Goal: Transaction & Acquisition: Purchase product/service

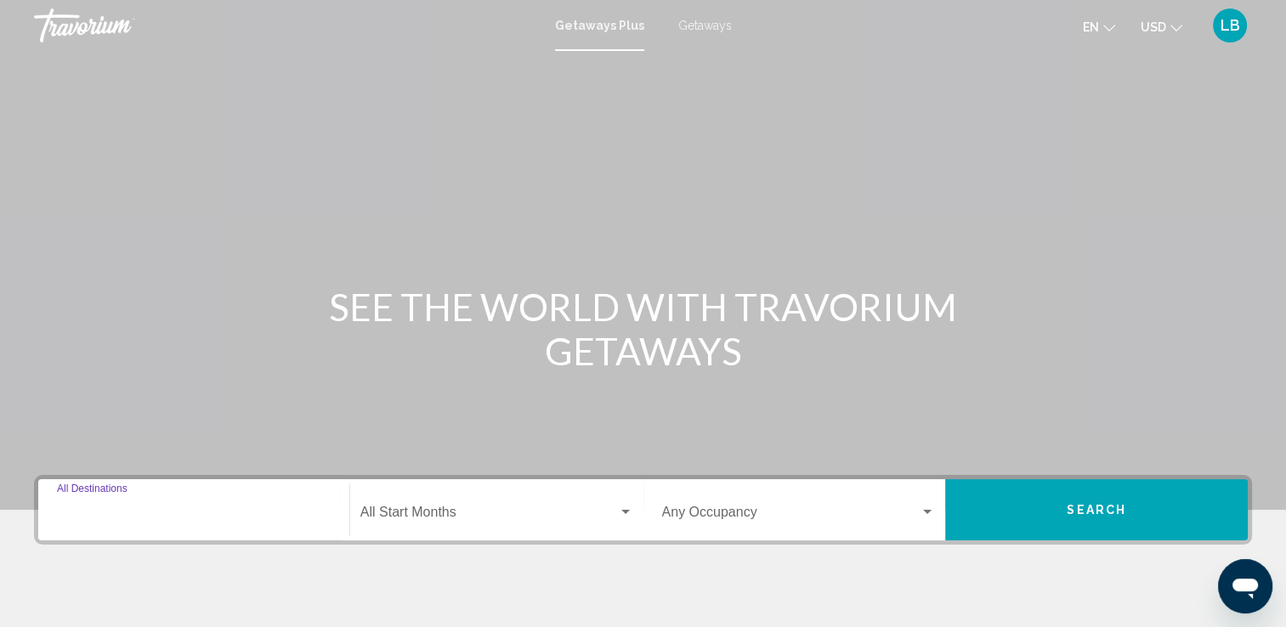
click at [173, 517] on input "Destination All Destinations" at bounding box center [194, 515] width 274 height 15
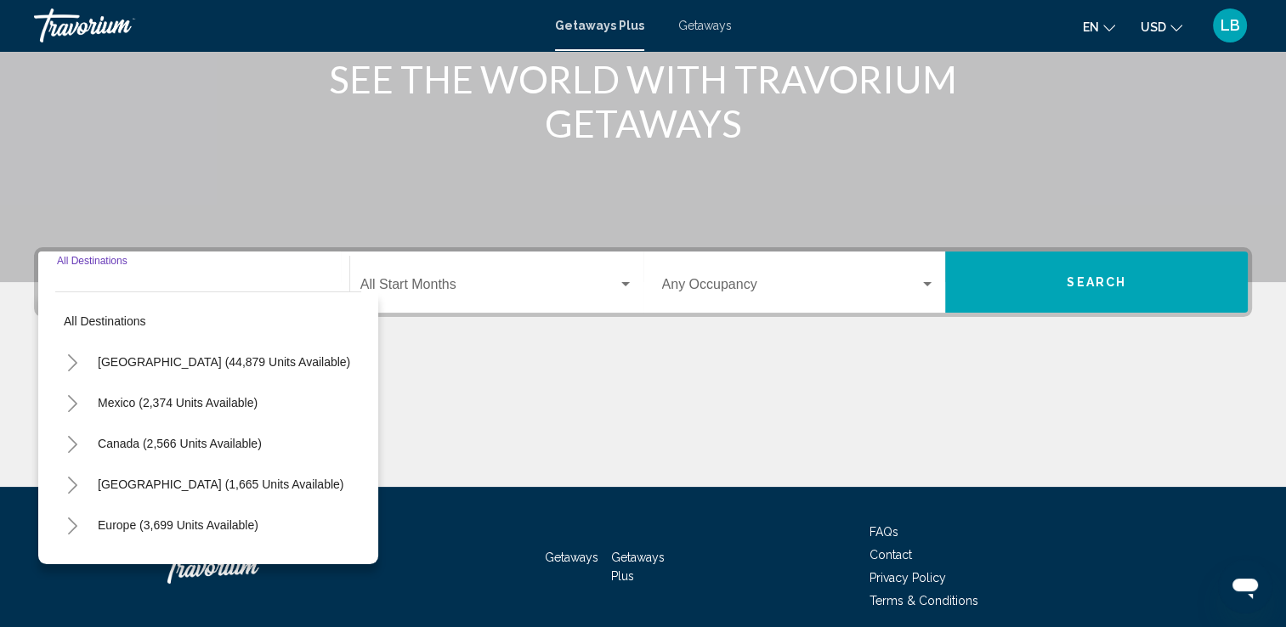
scroll to position [295, 0]
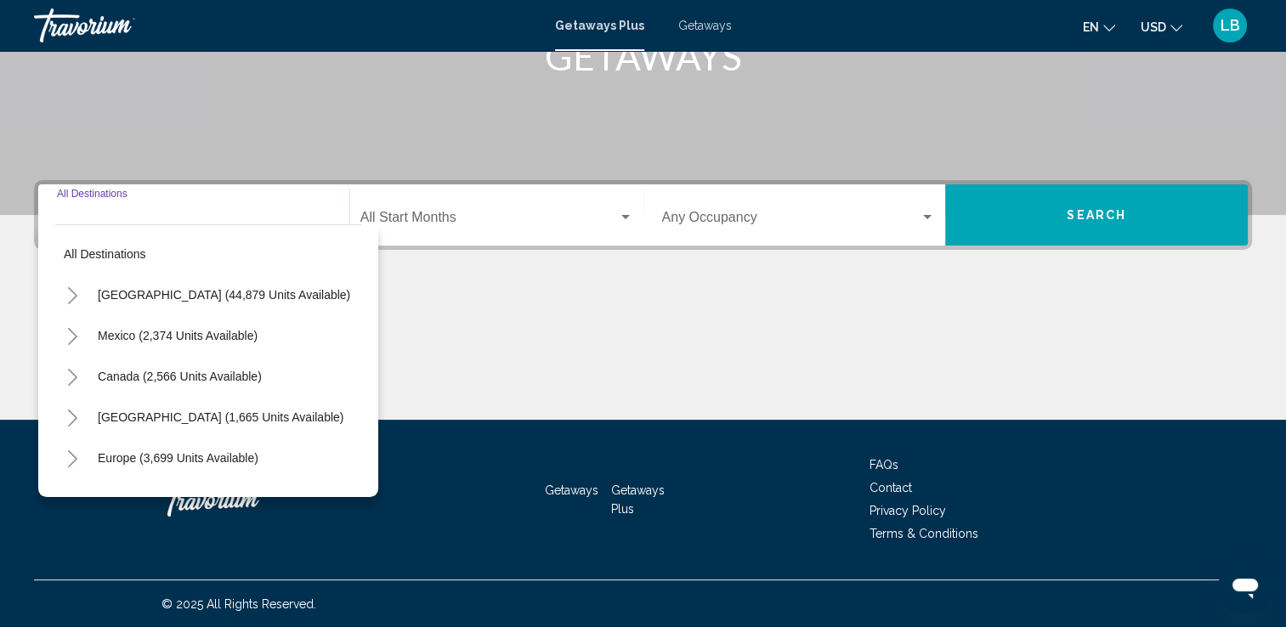
click at [141, 217] on input "Destination All Destinations" at bounding box center [194, 220] width 274 height 15
click at [236, 209] on div "Destination All Destinations" at bounding box center [194, 216] width 274 height 54
click at [244, 210] on div "Destination All Destinations" at bounding box center [194, 216] width 274 height 54
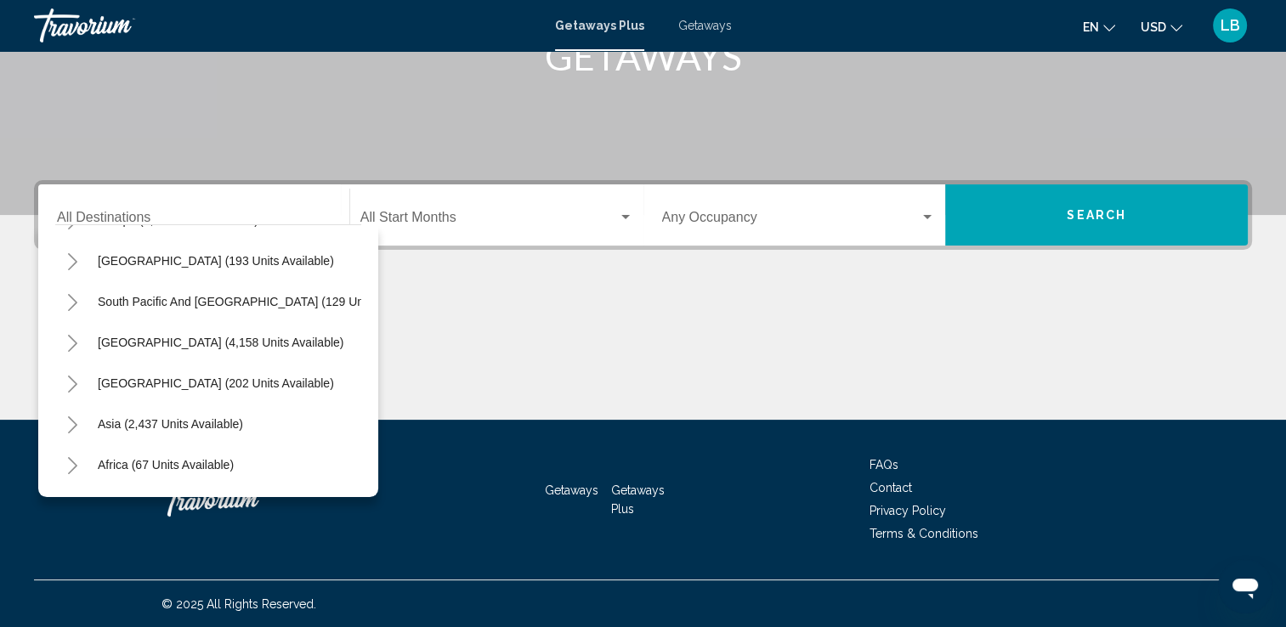
scroll to position [288, 0]
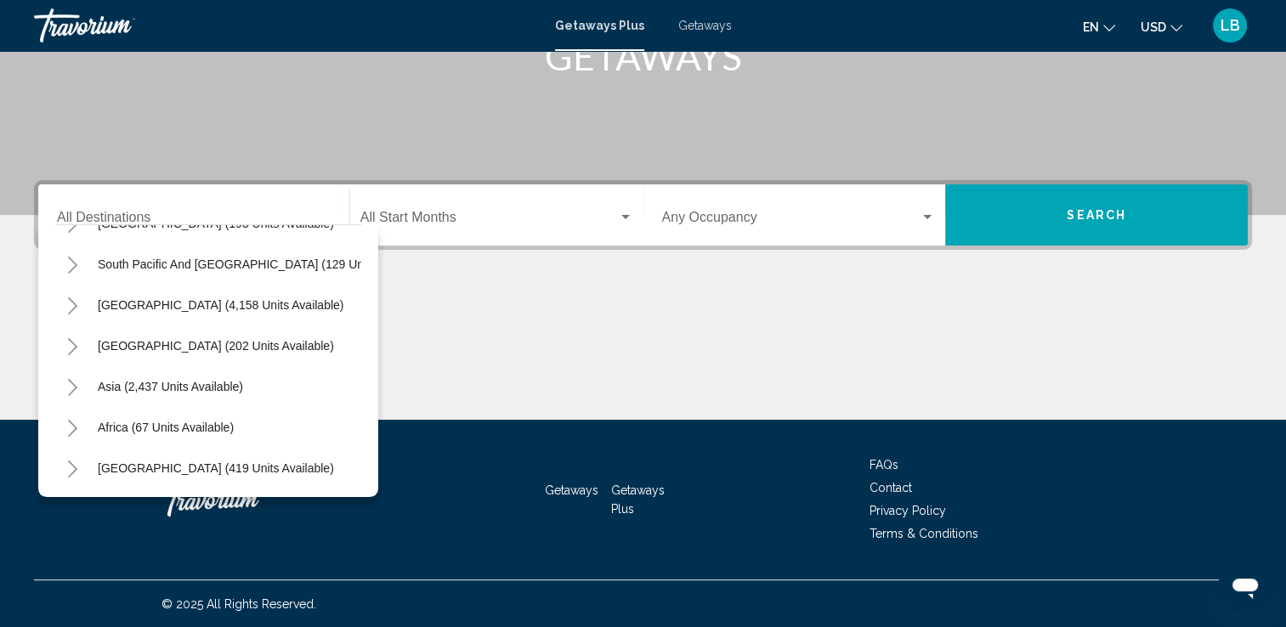
click at [74, 257] on icon "Toggle South Pacific and Oceania (129 units available)" at bounding box center [72, 265] width 13 height 17
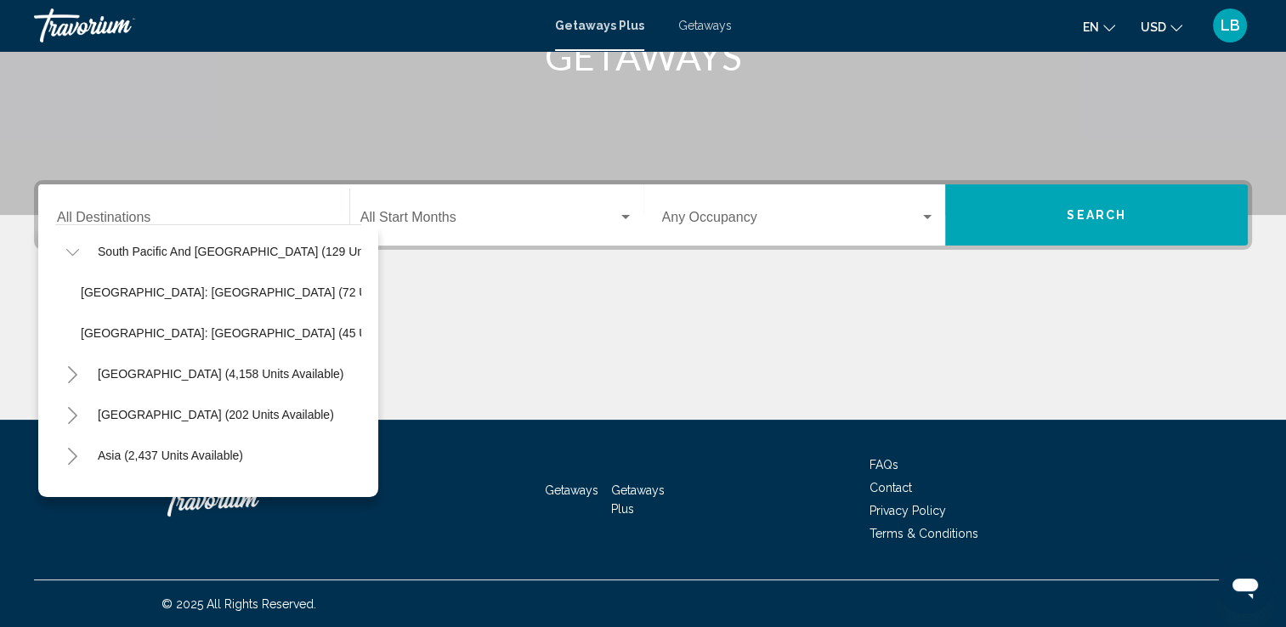
click at [539, 311] on div "Main content" at bounding box center [643, 356] width 1218 height 128
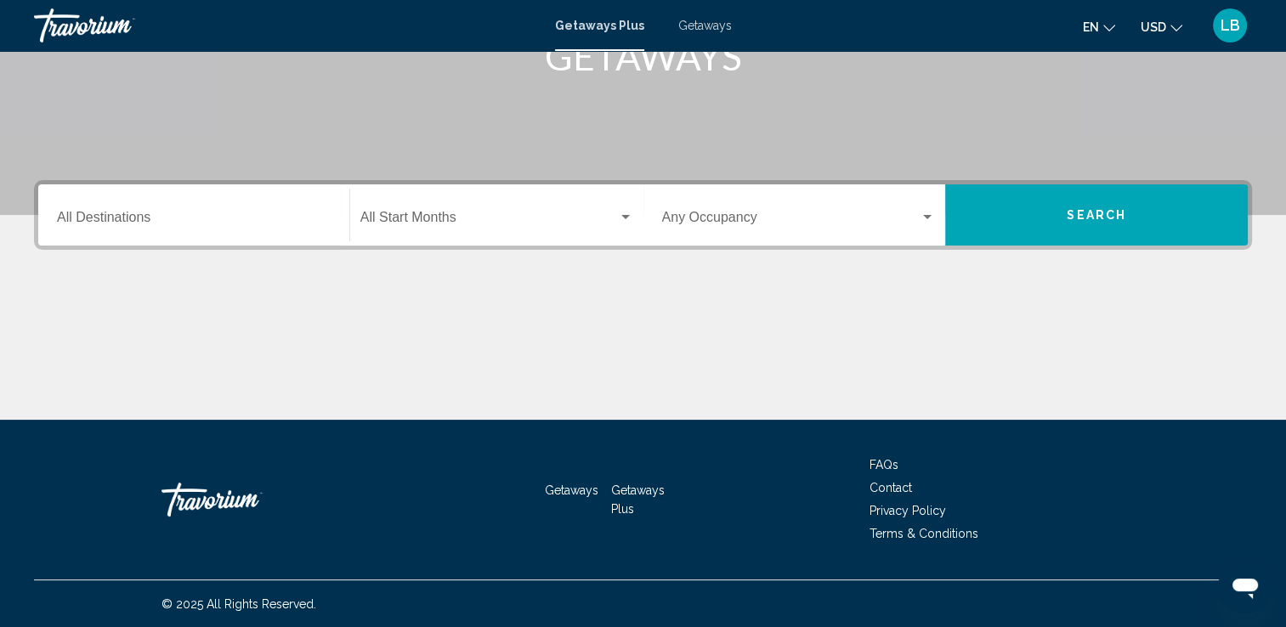
click at [245, 207] on div "Destination All Destinations" at bounding box center [194, 216] width 274 height 54
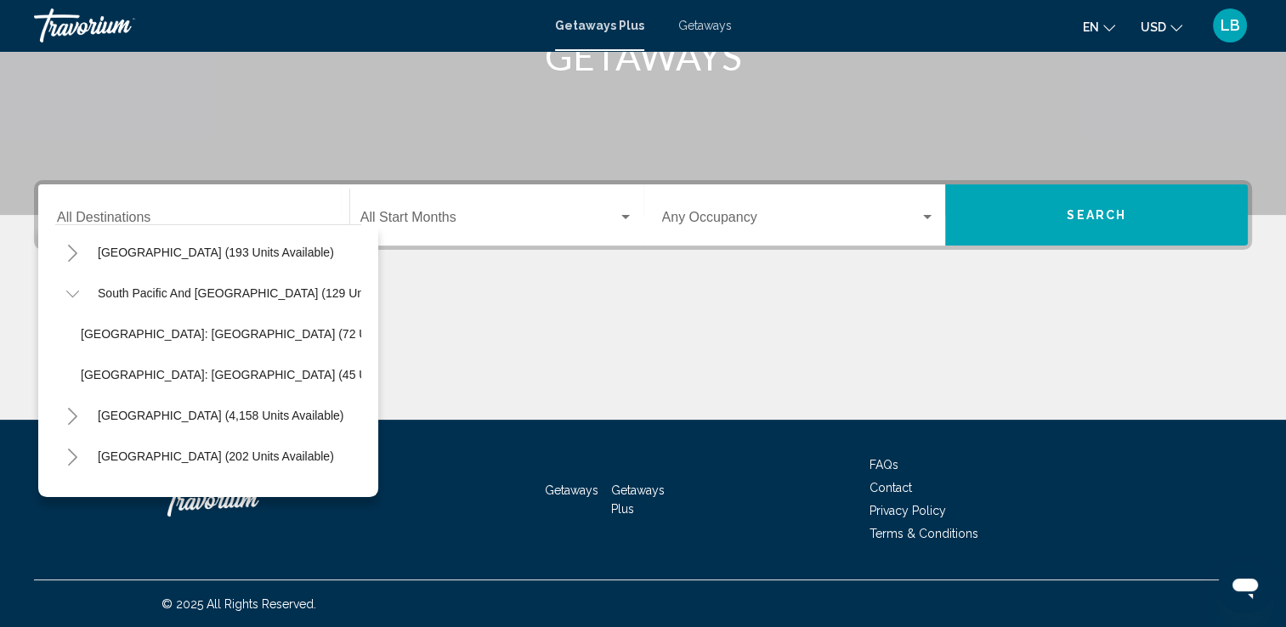
scroll to position [245, 0]
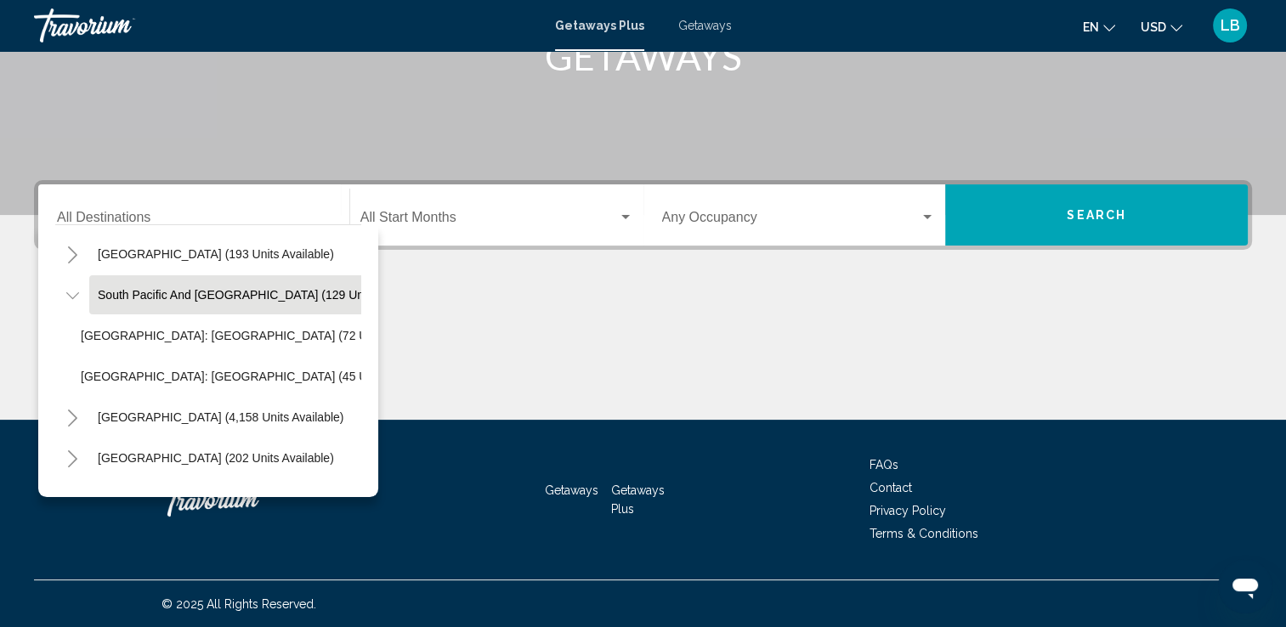
click at [223, 298] on span "South Pacific and Oceania (129 units available)" at bounding box center [264, 295] width 332 height 14
type input "**********"
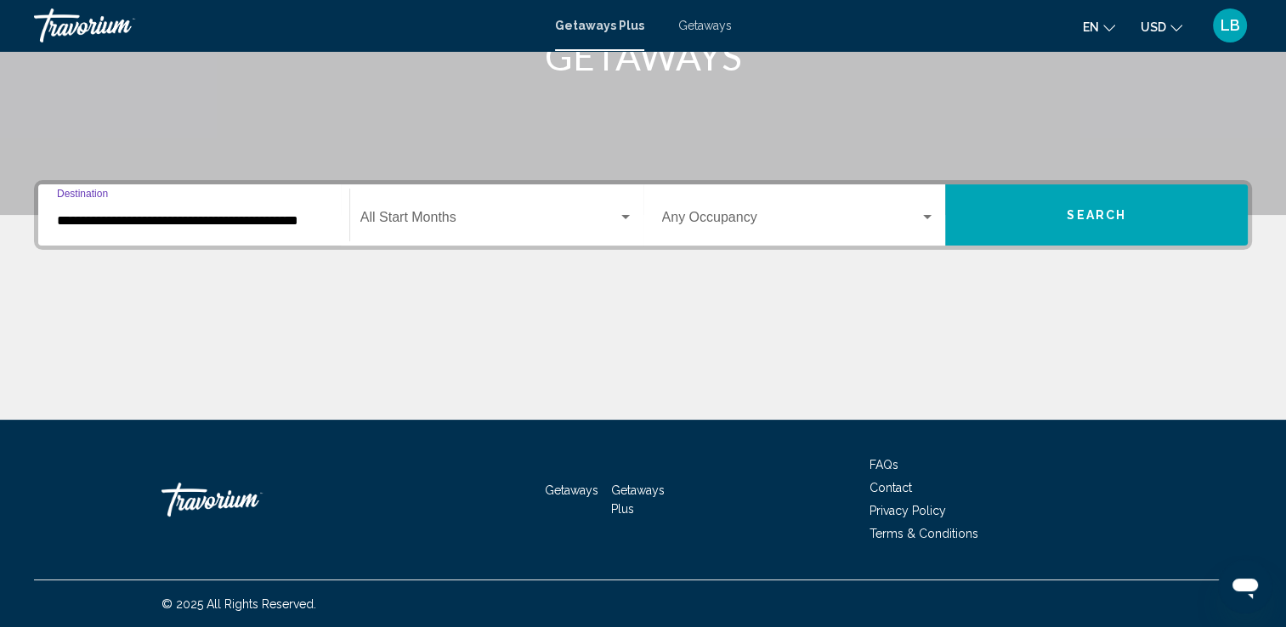
click at [1093, 232] on button "Search" at bounding box center [1096, 214] width 303 height 61
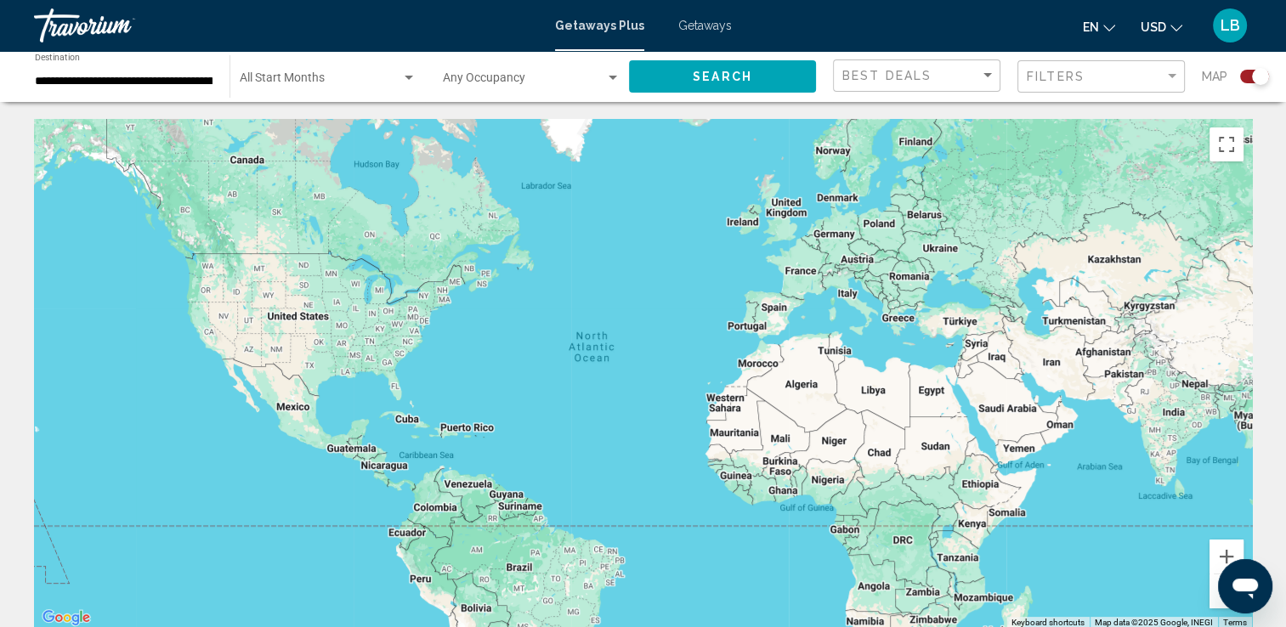
click at [1252, 77] on div "Search widget" at bounding box center [1260, 76] width 17 height 17
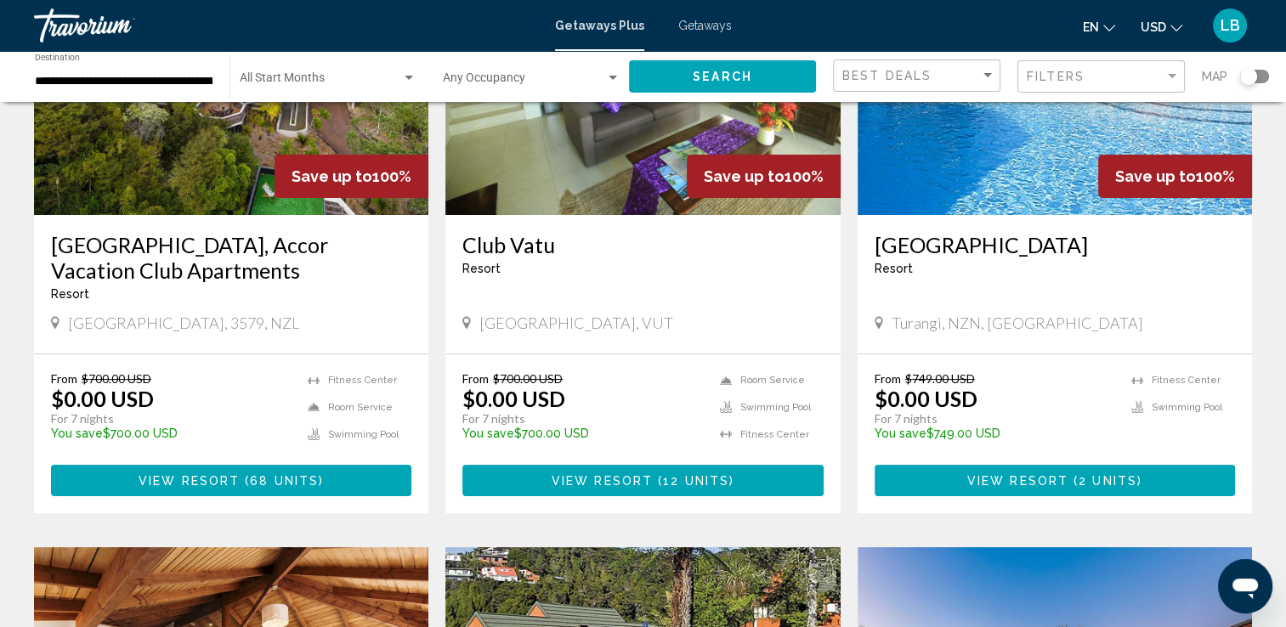
scroll to position [162, 0]
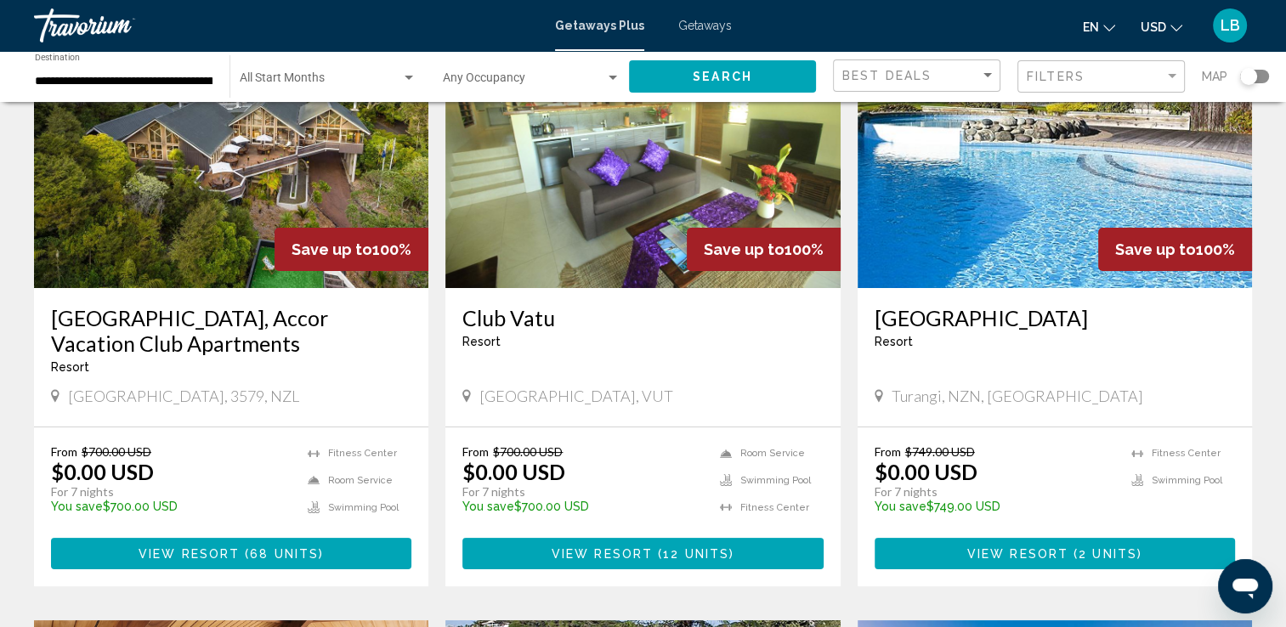
click at [614, 223] on img "Main content" at bounding box center [642, 152] width 394 height 272
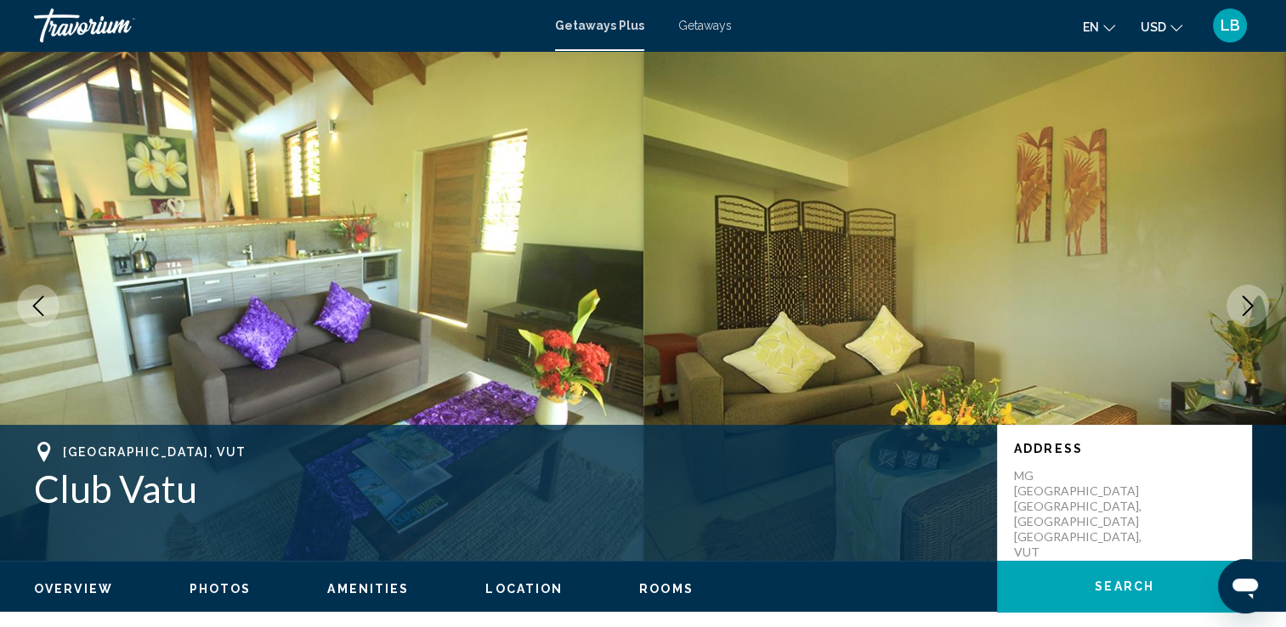
click at [1255, 306] on icon "Next image" at bounding box center [1248, 306] width 20 height 20
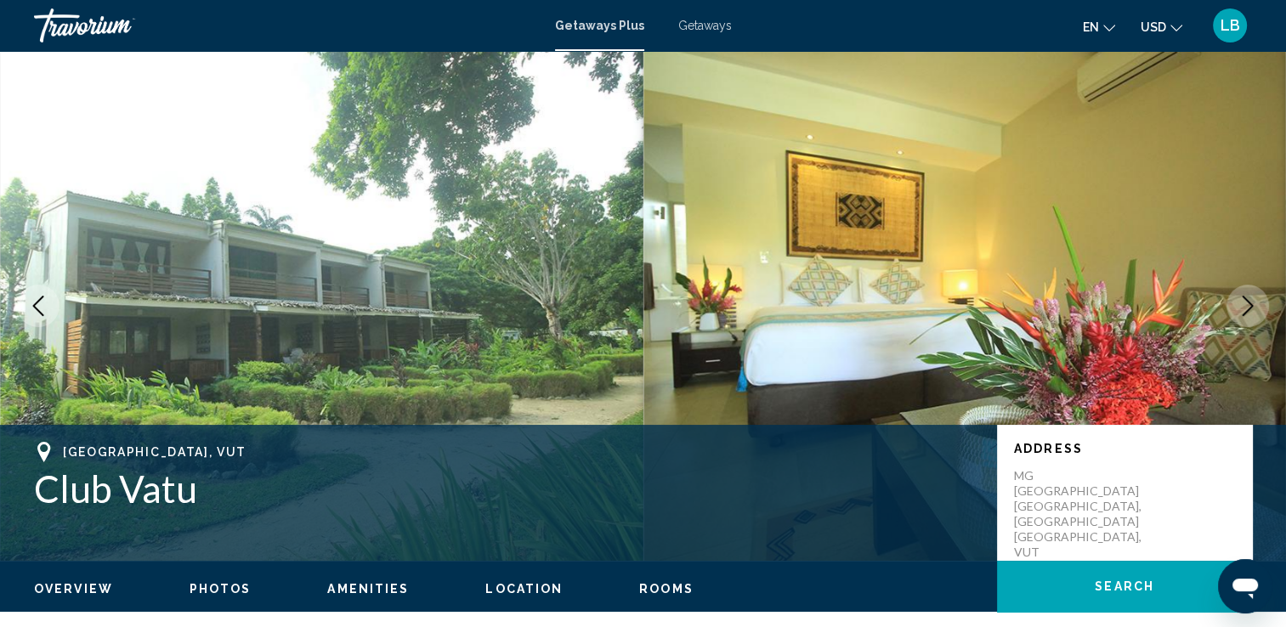
click at [1255, 306] on icon "Next image" at bounding box center [1248, 306] width 20 height 20
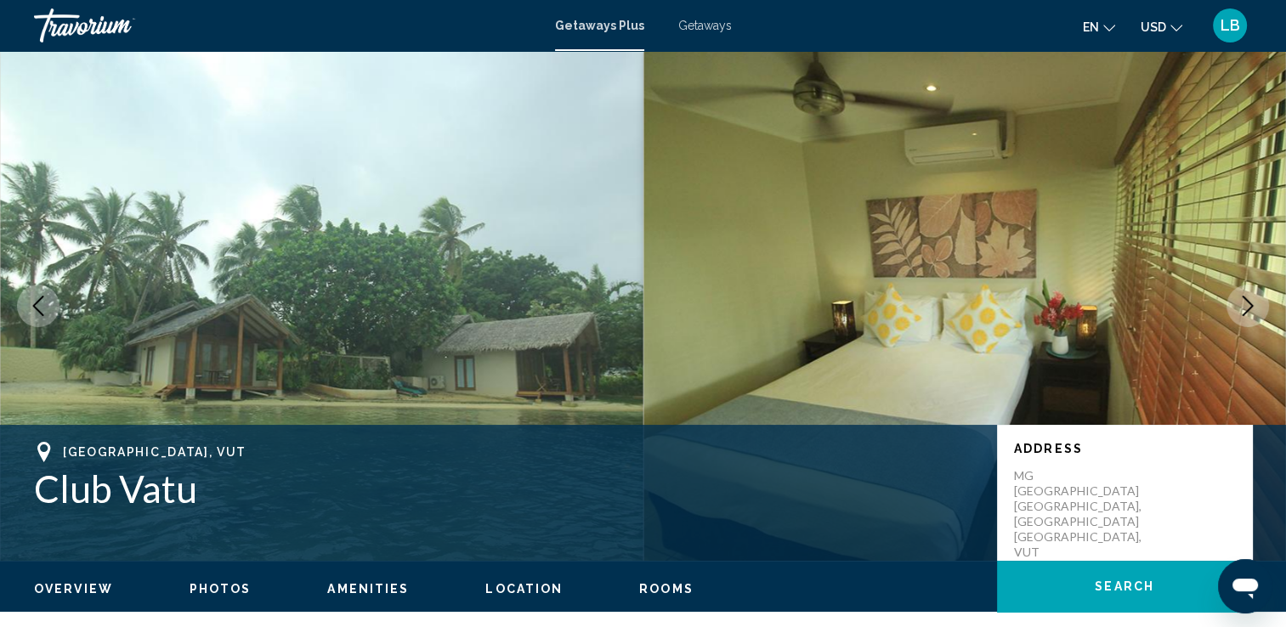
click at [1255, 306] on icon "Next image" at bounding box center [1248, 306] width 20 height 20
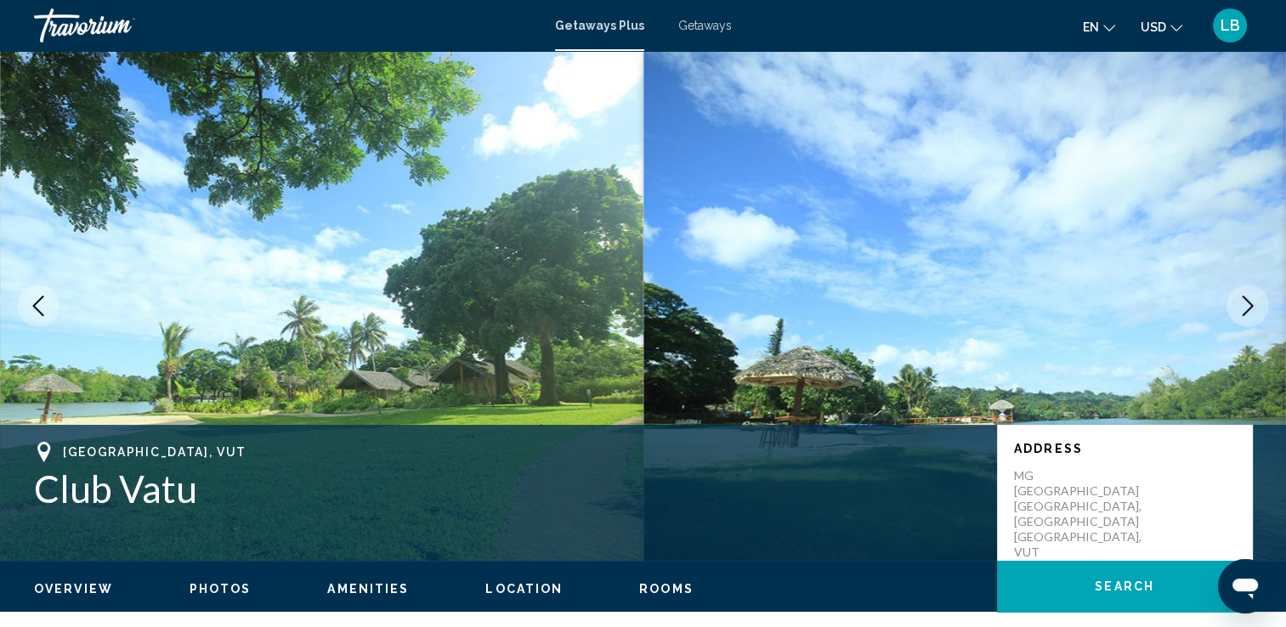
click at [1255, 306] on icon "Next image" at bounding box center [1248, 306] width 20 height 20
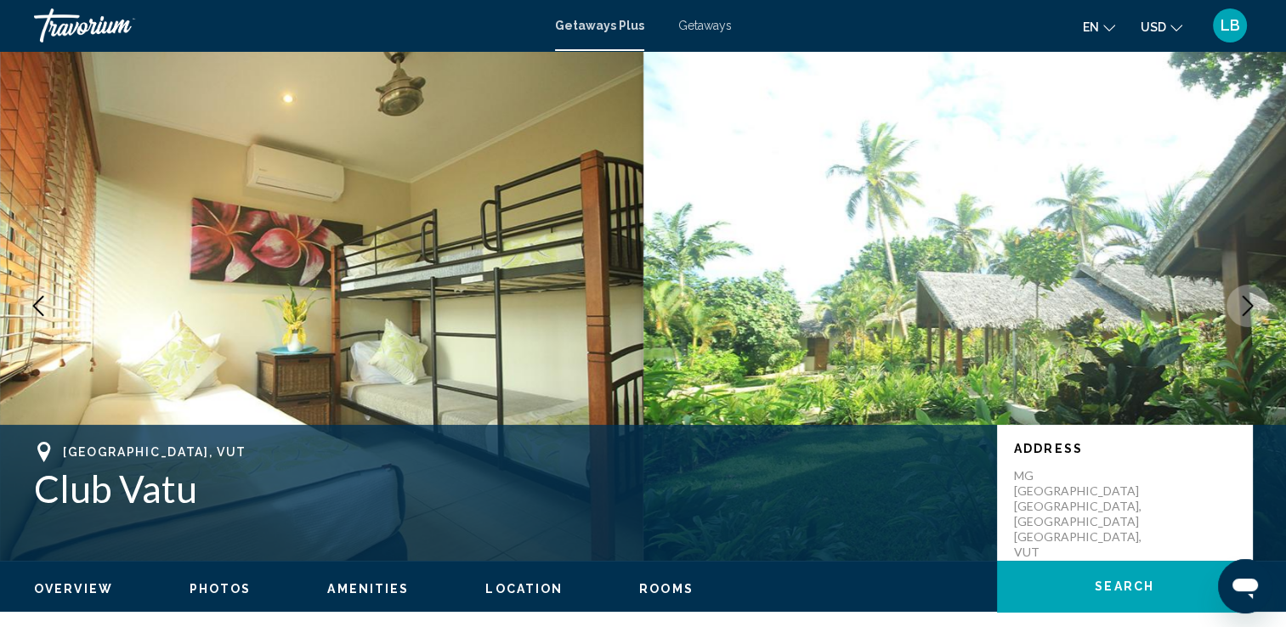
click at [1255, 306] on icon "Next image" at bounding box center [1248, 306] width 20 height 20
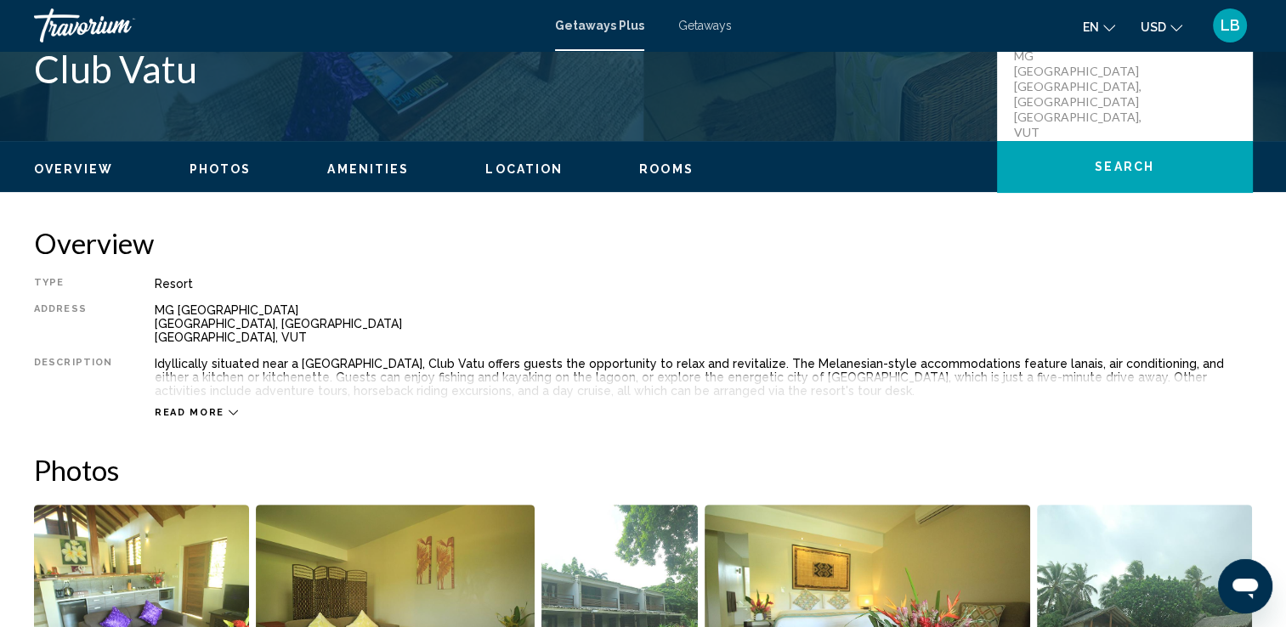
scroll to position [598, 0]
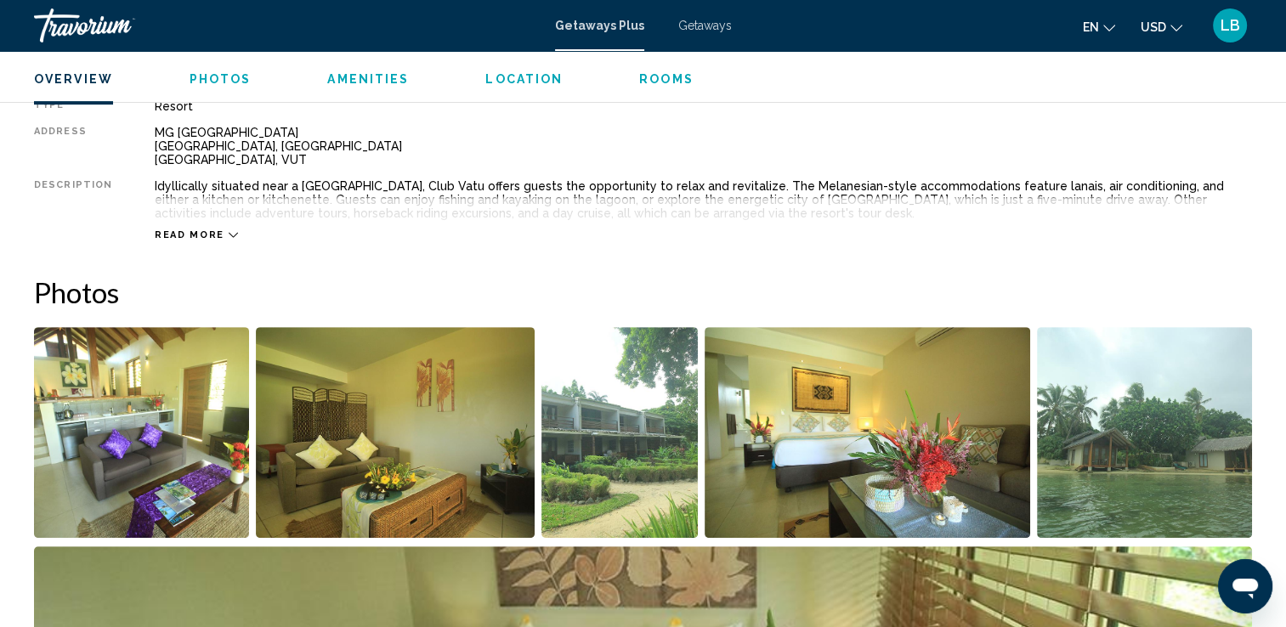
click at [218, 223] on div "Read more" at bounding box center [703, 218] width 1097 height 47
click at [207, 236] on span "Read more" at bounding box center [190, 235] width 70 height 11
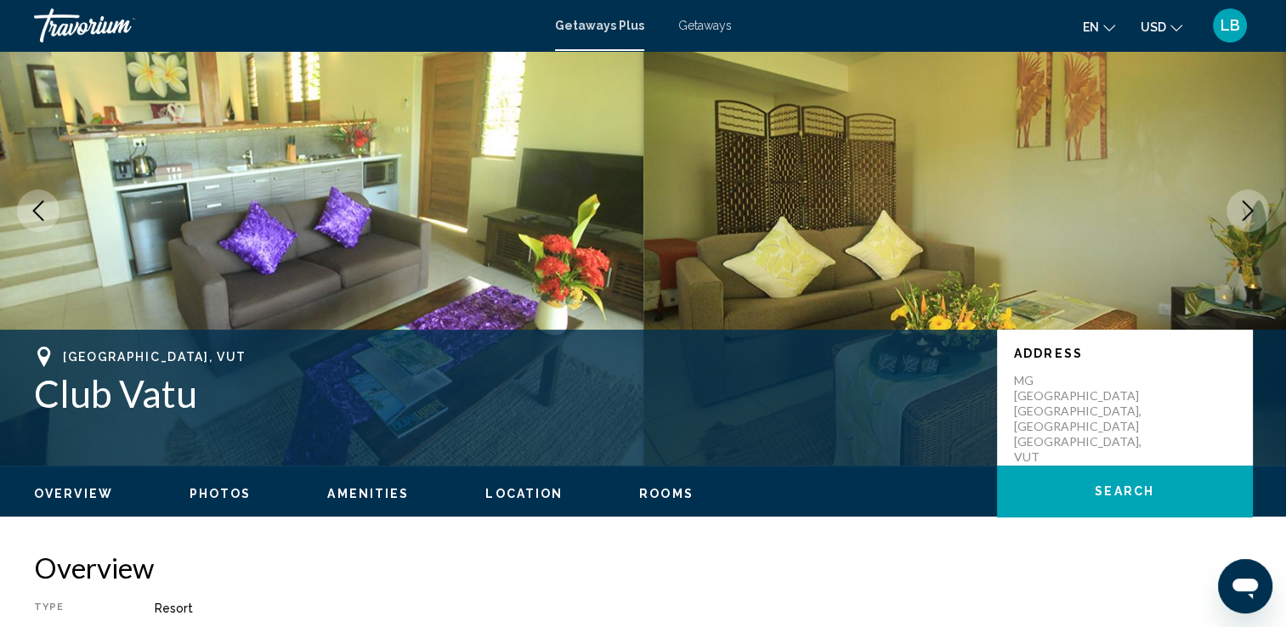
scroll to position [43, 0]
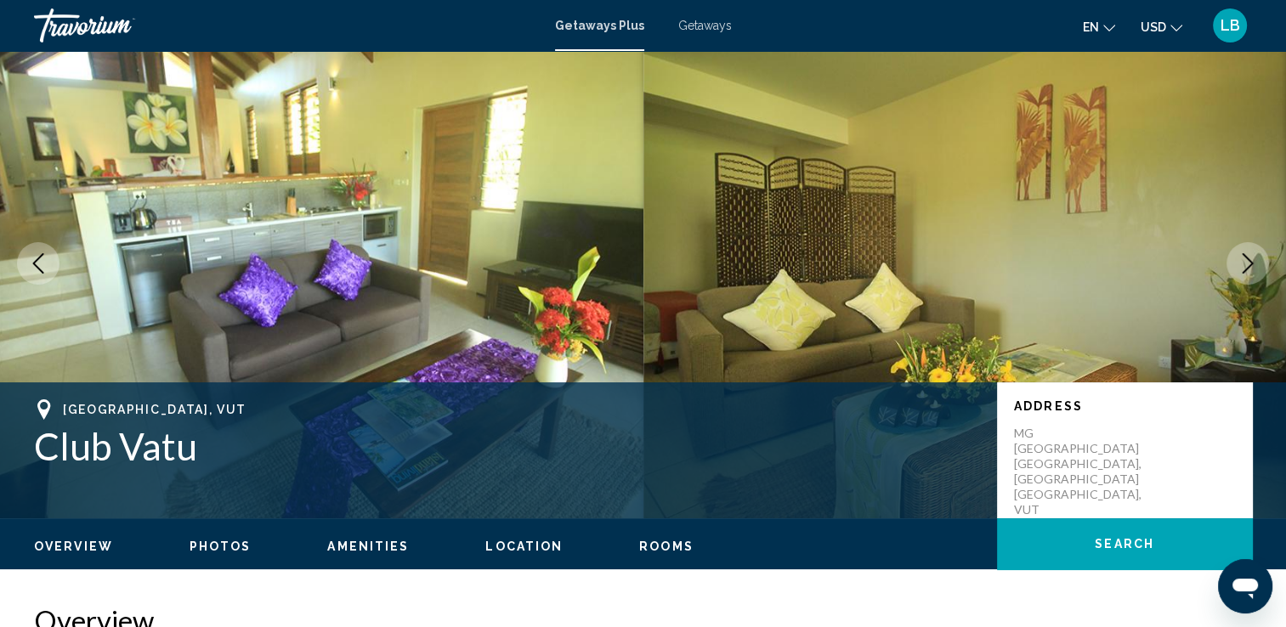
click at [724, 24] on span "Getaways" at bounding box center [705, 26] width 54 height 14
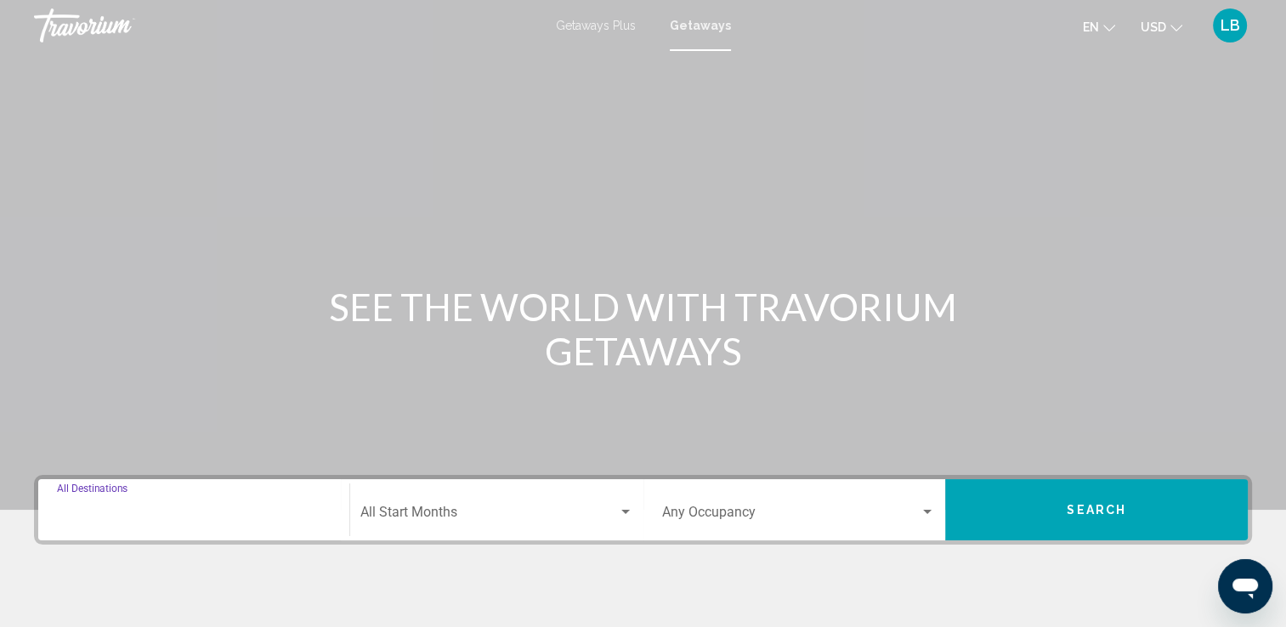
click at [203, 522] on input "Destination All Destinations" at bounding box center [194, 515] width 274 height 15
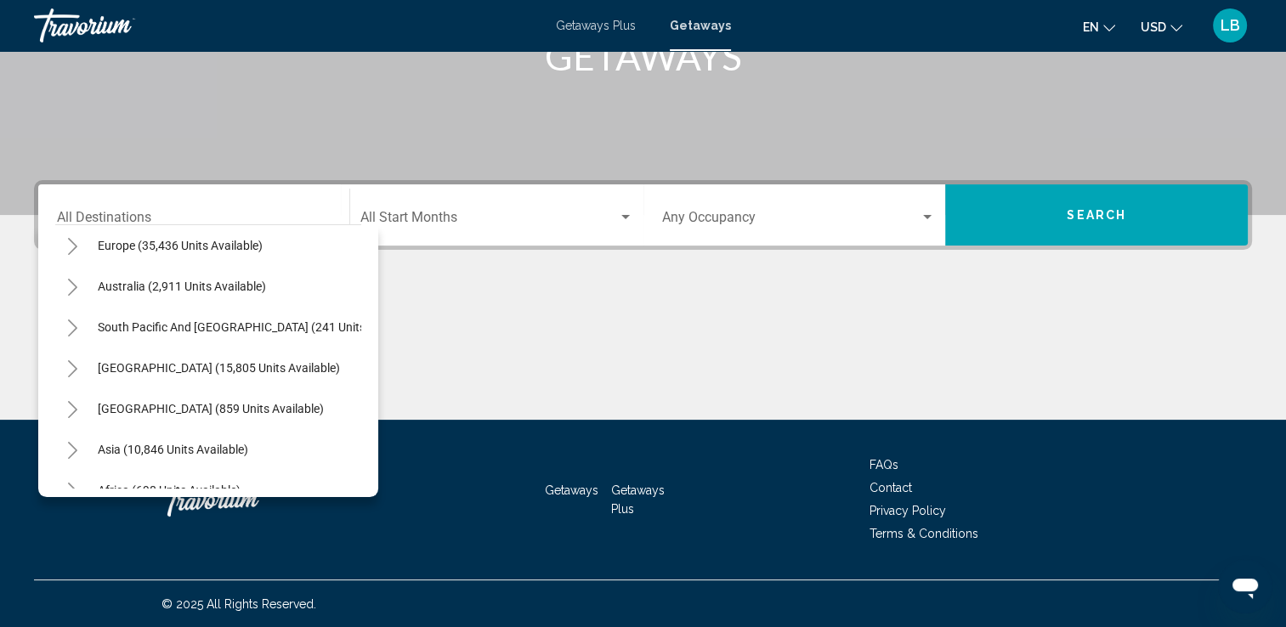
scroll to position [288, 0]
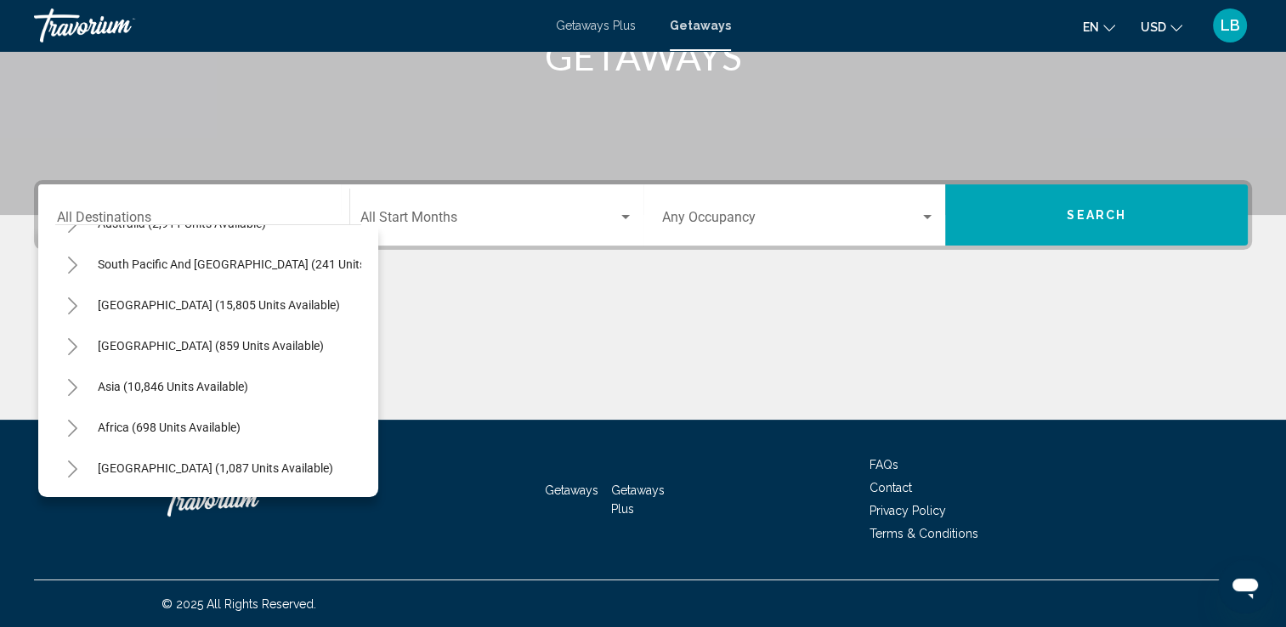
click at [67, 257] on icon "Toggle South Pacific and Oceania (241 units available)" at bounding box center [72, 265] width 13 height 17
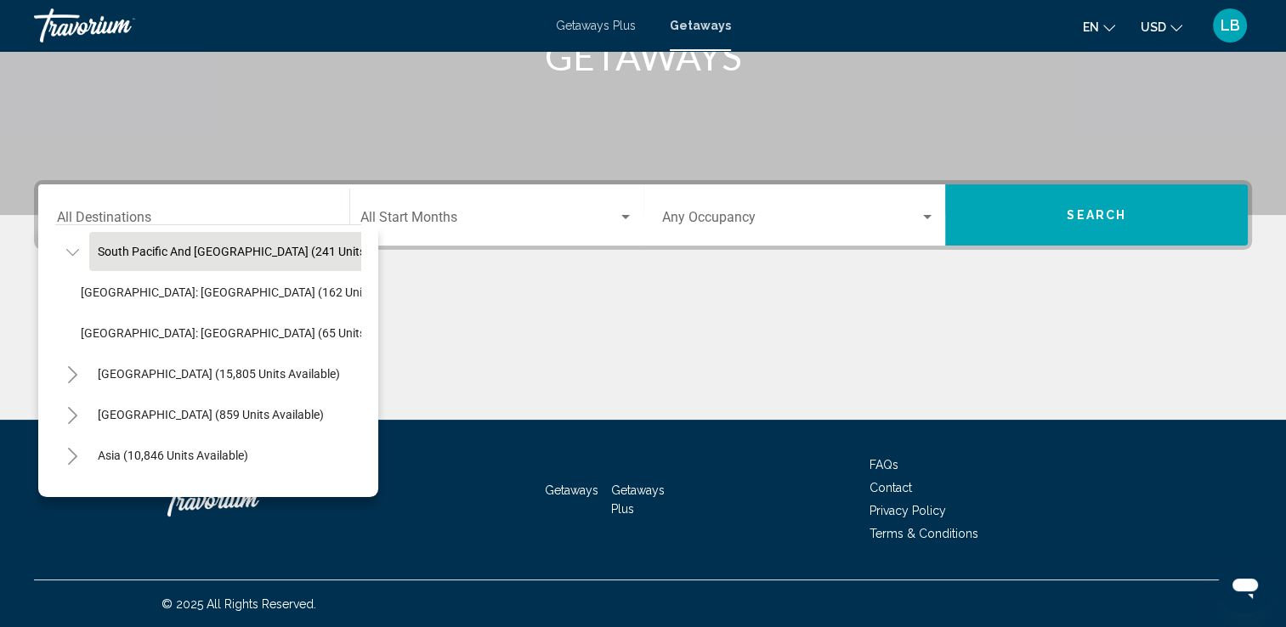
click at [162, 248] on span "South Pacific and Oceania (241 units available)" at bounding box center [259, 252] width 322 height 14
type input "**********"
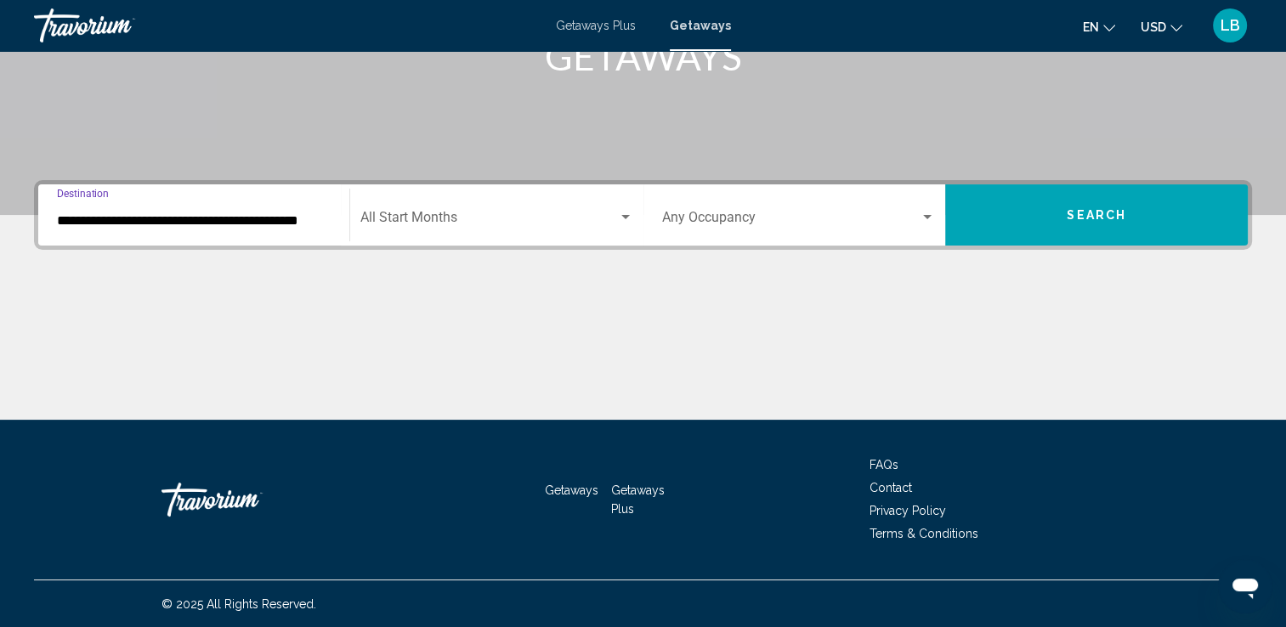
click at [1174, 207] on button "Search" at bounding box center [1096, 214] width 303 height 61
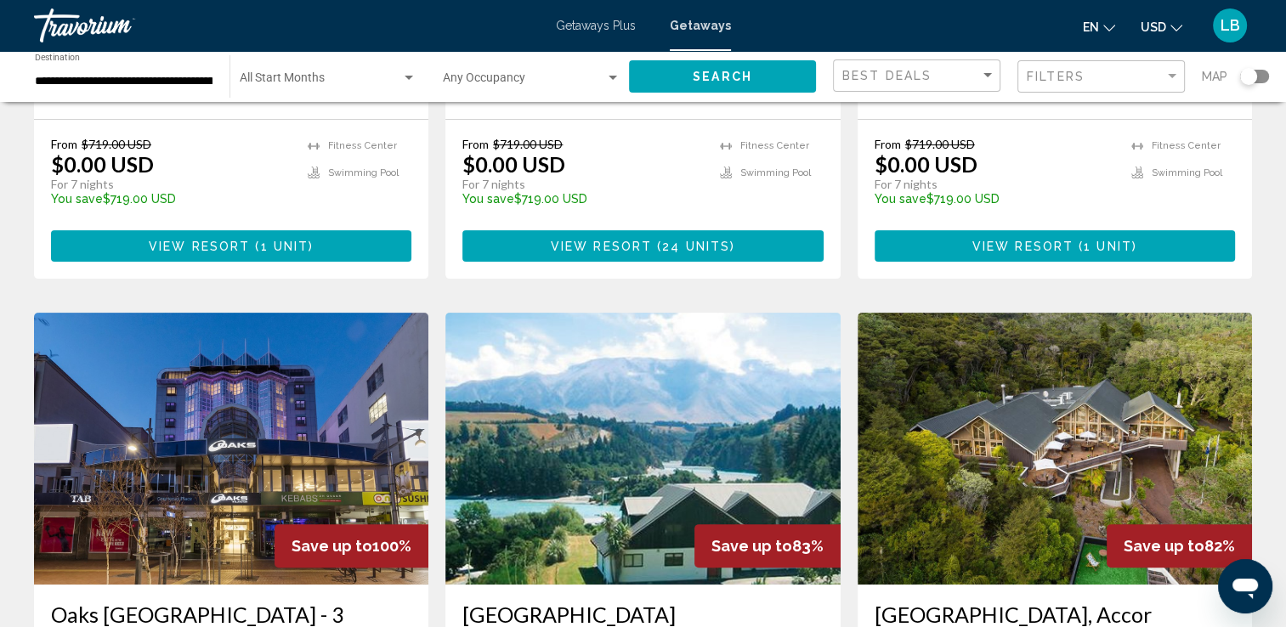
scroll to position [373, 0]
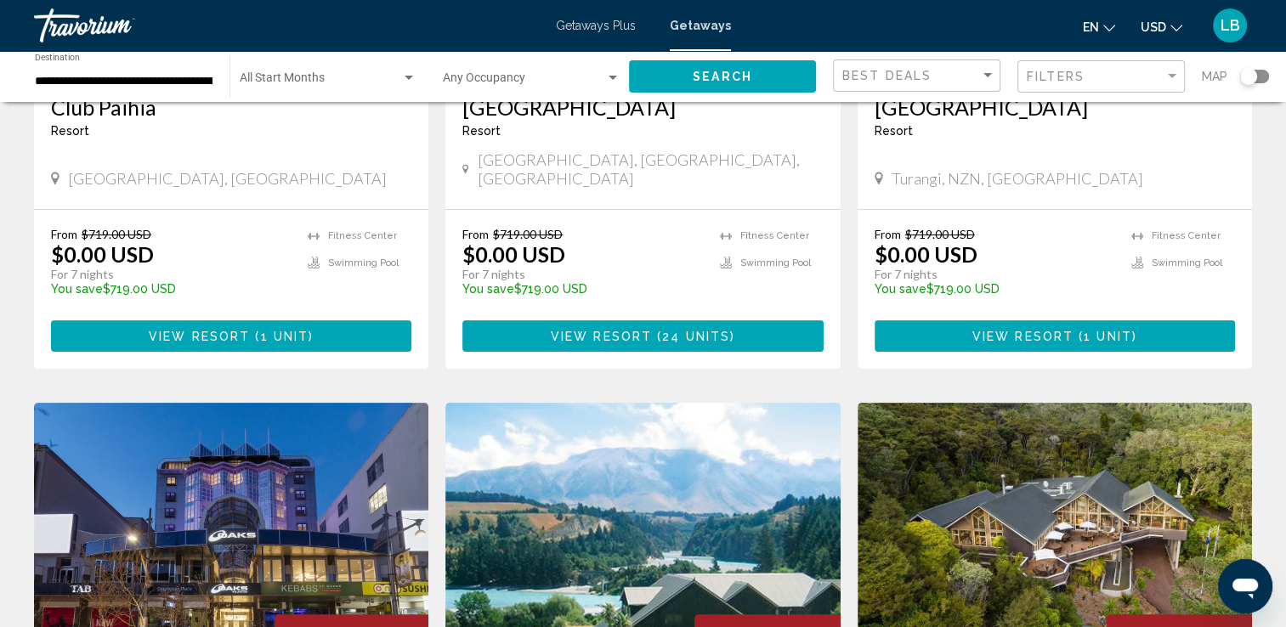
click at [190, 77] on input "**********" at bounding box center [124, 82] width 178 height 14
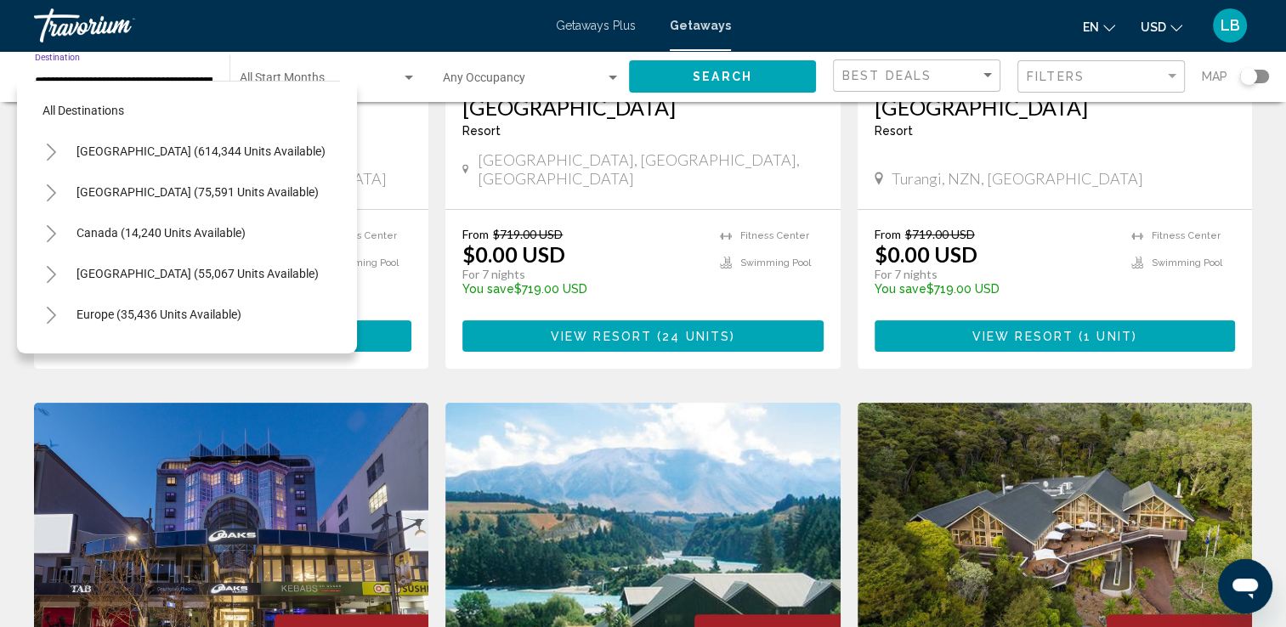
scroll to position [189, 9]
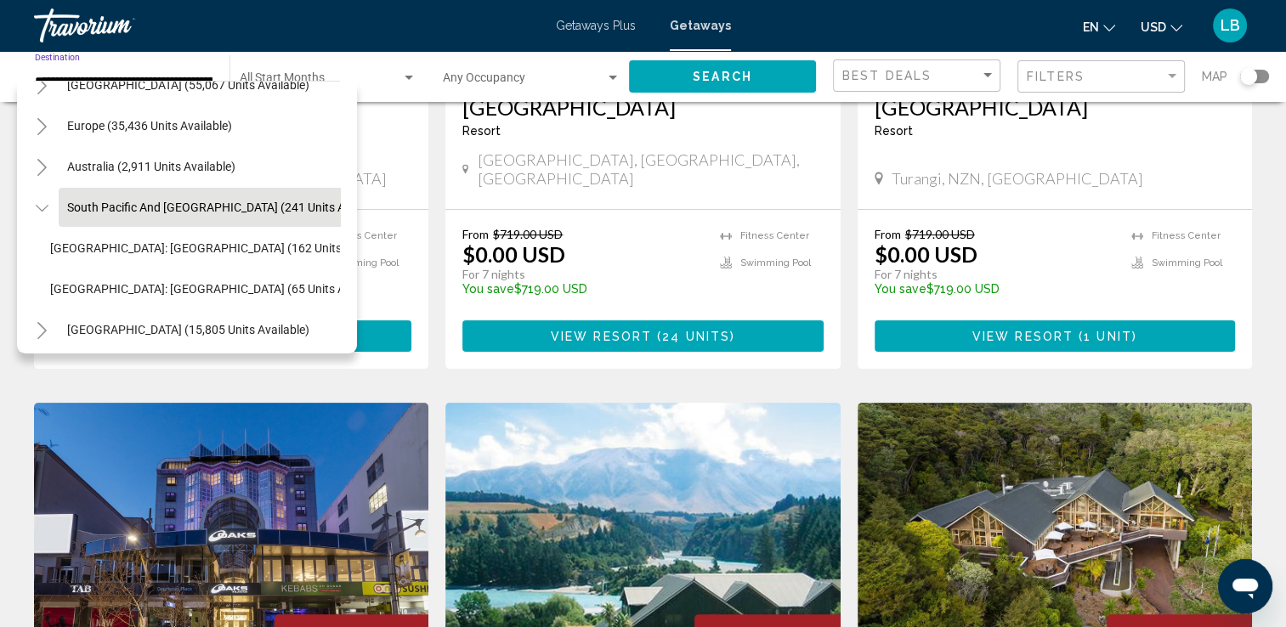
click at [31, 209] on div "All destinations United States (614,344 units available) Mexico (75,591 units a…" at bounding box center [187, 217] width 340 height 273
click at [37, 209] on icon "Toggle South Pacific and Oceania (241 units available)" at bounding box center [42, 208] width 13 height 17
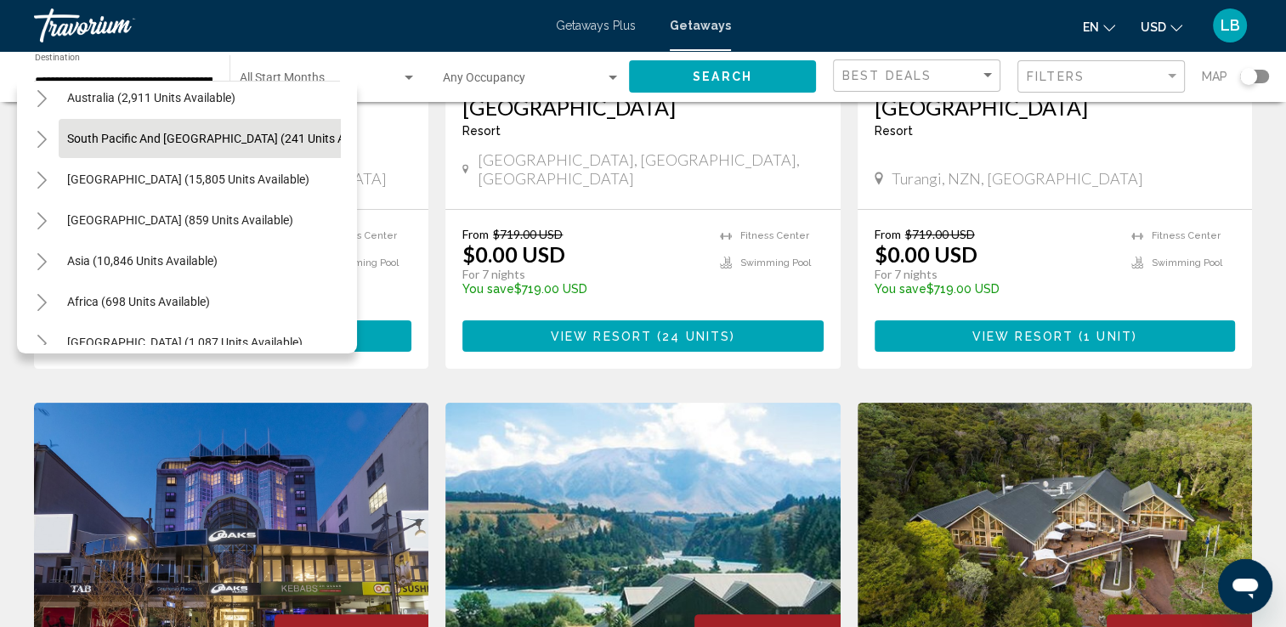
scroll to position [288, 9]
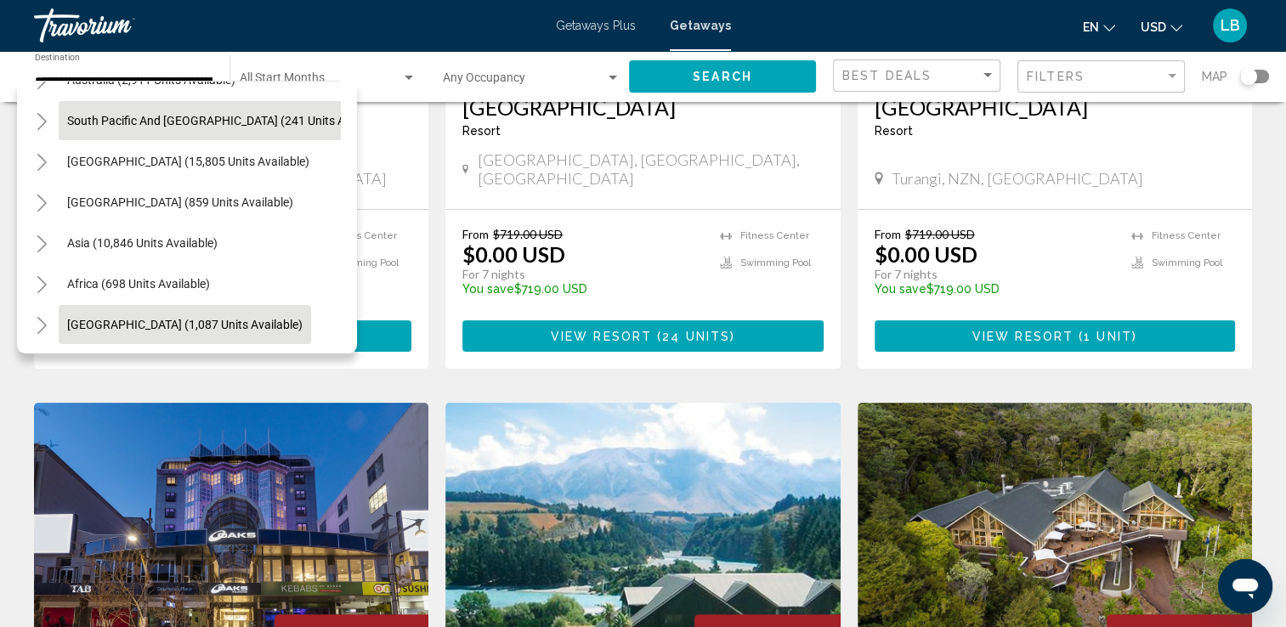
click at [159, 318] on span "Middle East (1,087 units available)" at bounding box center [184, 325] width 235 height 14
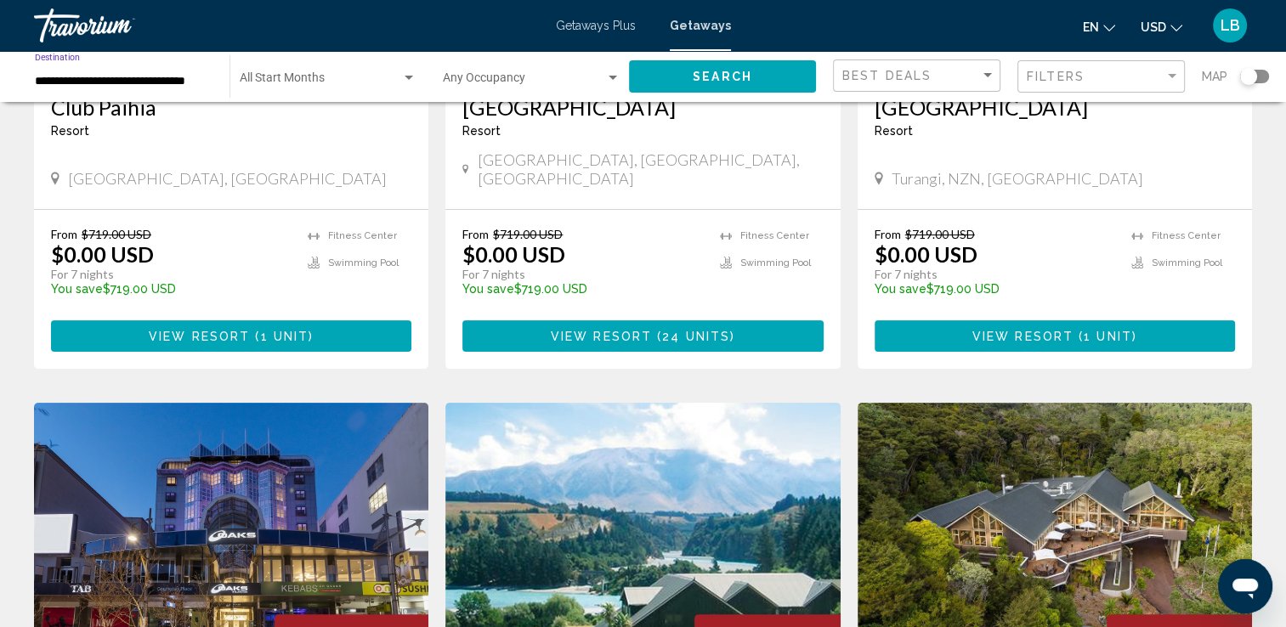
click at [767, 71] on button "Search" at bounding box center [722, 75] width 187 height 31
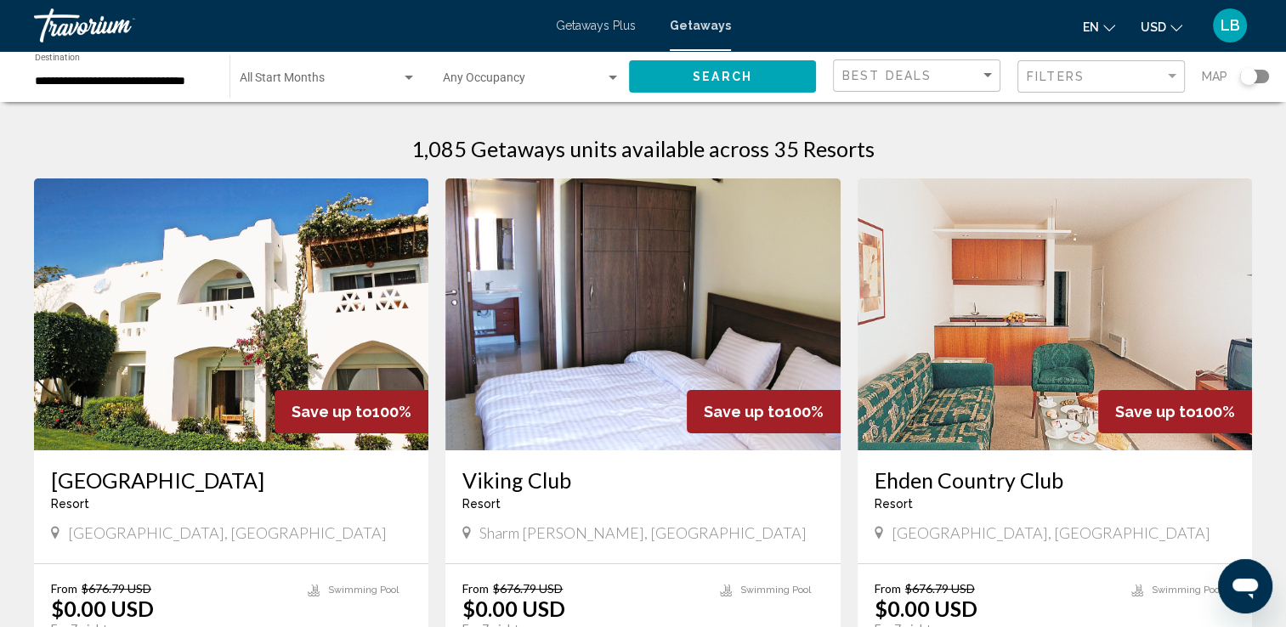
click at [711, 73] on span "Search" at bounding box center [723, 78] width 60 height 14
click at [190, 69] on div "**********" at bounding box center [124, 77] width 178 height 47
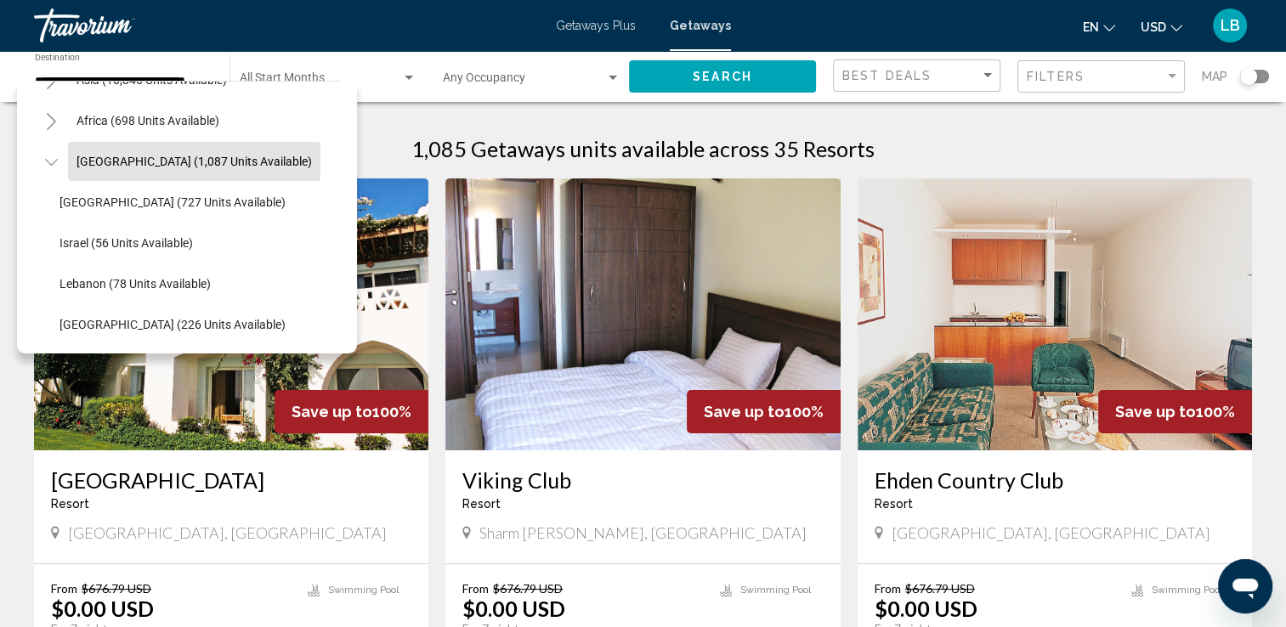
scroll to position [451, 0]
click at [185, 318] on span "United Arab Emirates (226 units available)" at bounding box center [173, 325] width 226 height 14
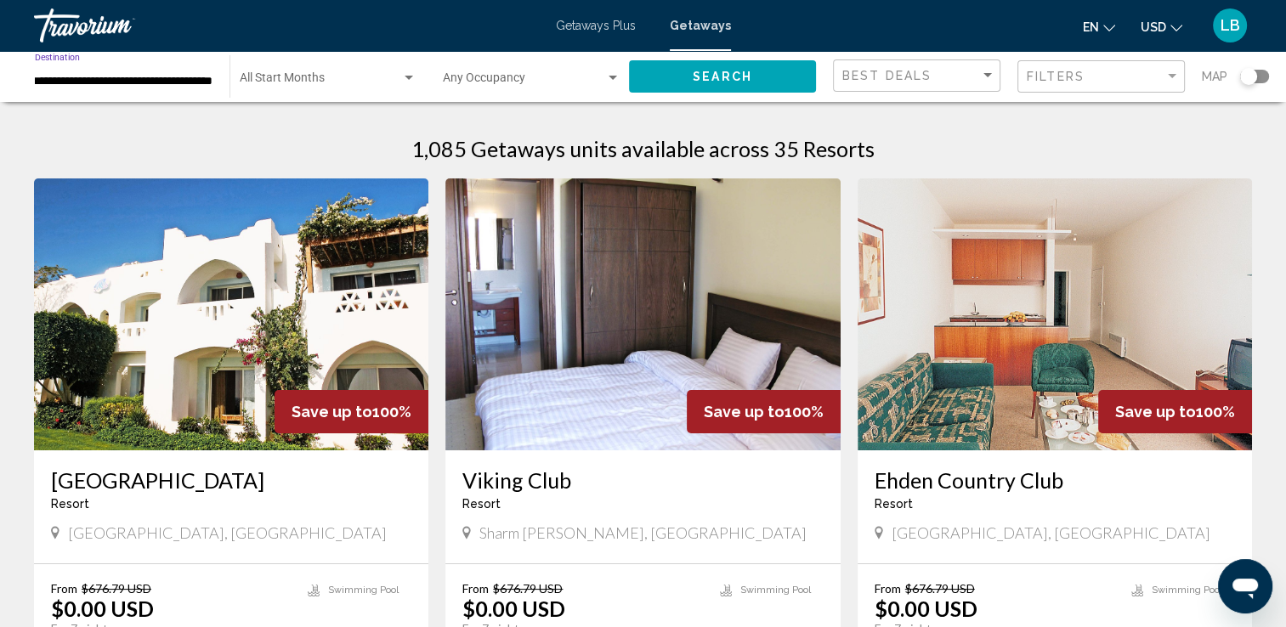
click at [678, 86] on button "Search" at bounding box center [722, 75] width 187 height 31
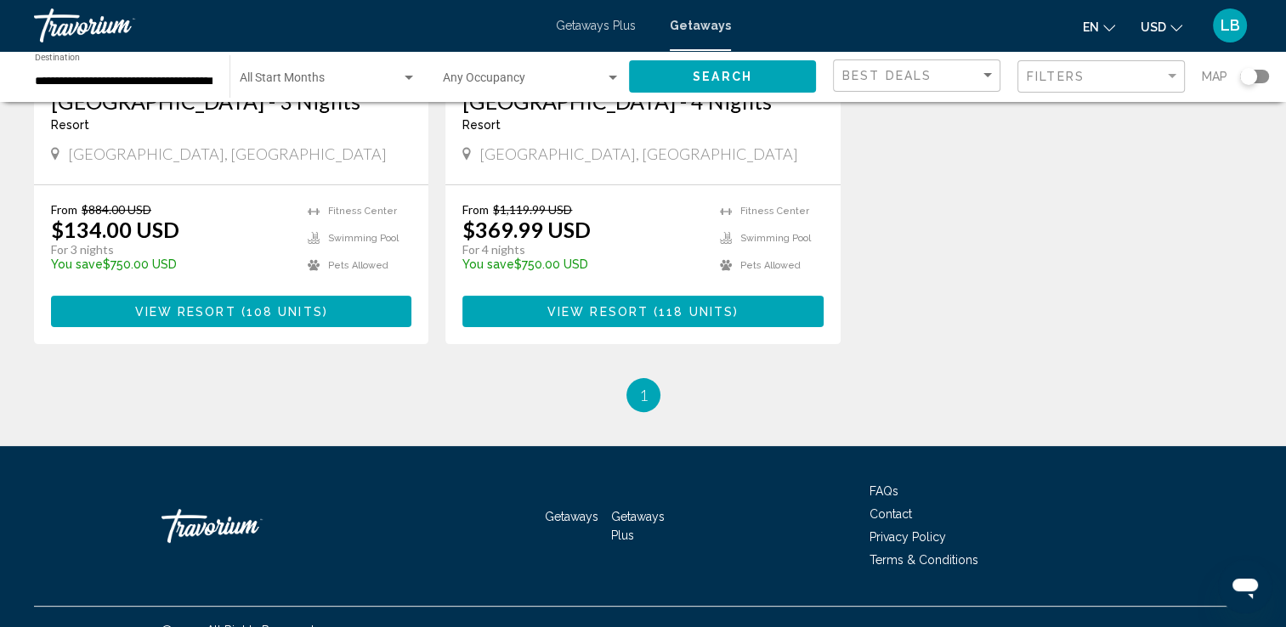
scroll to position [240, 0]
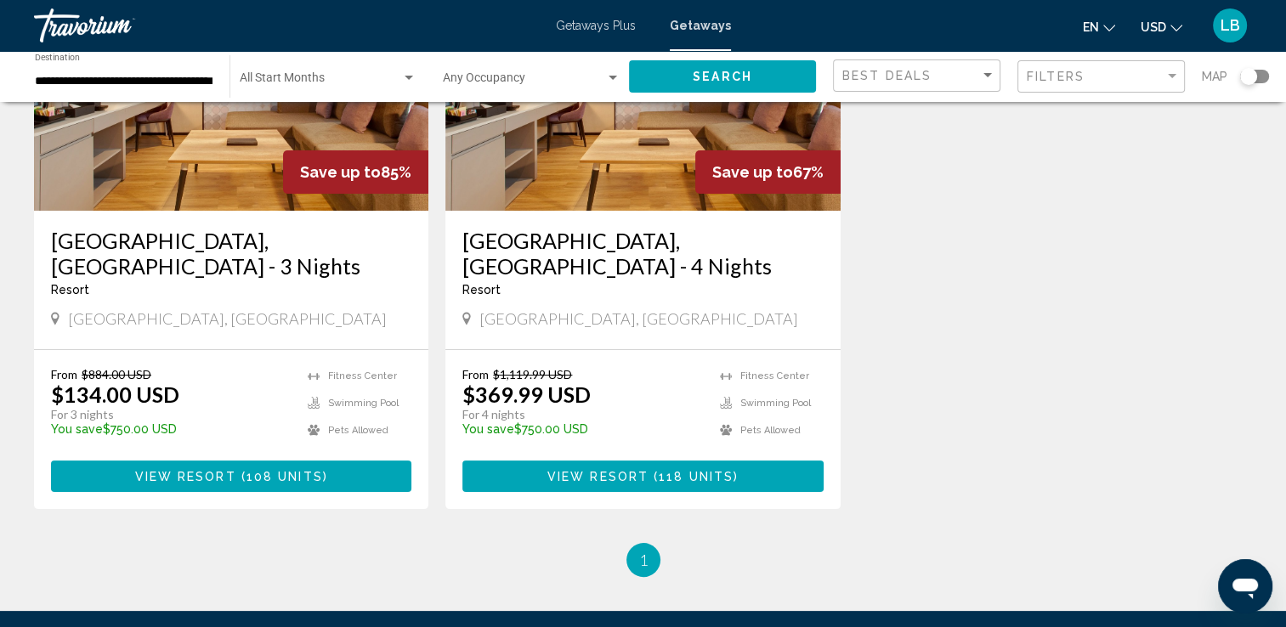
click at [184, 67] on div "**********" at bounding box center [124, 77] width 178 height 47
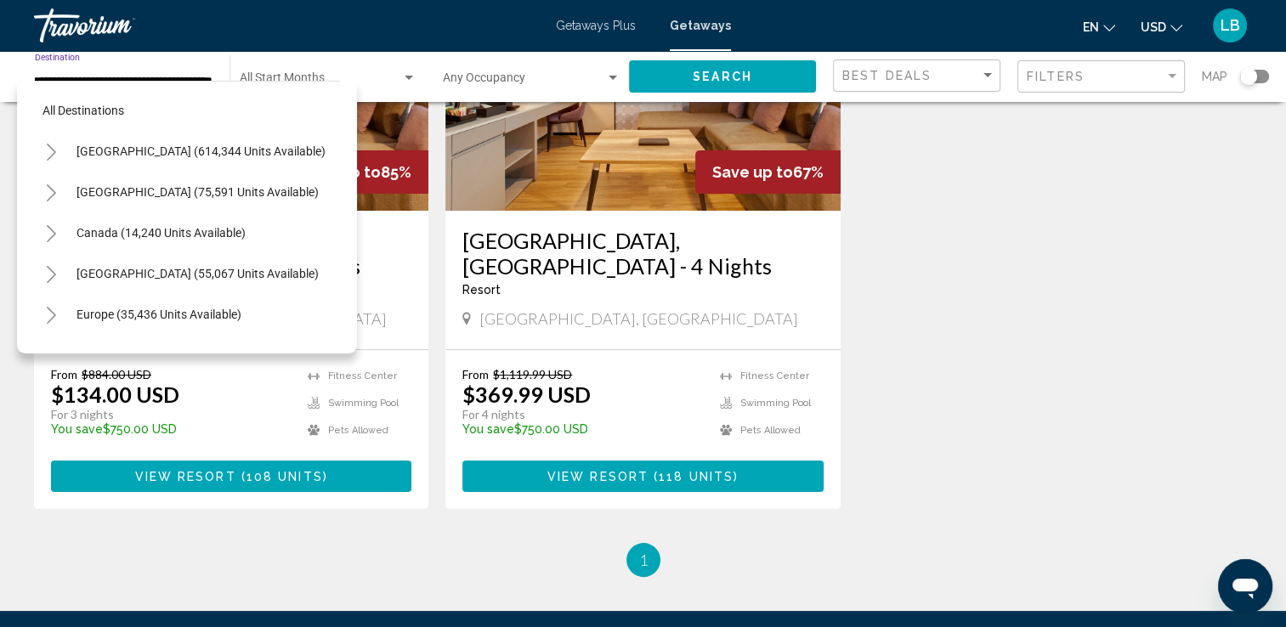
scroll to position [451, 0]
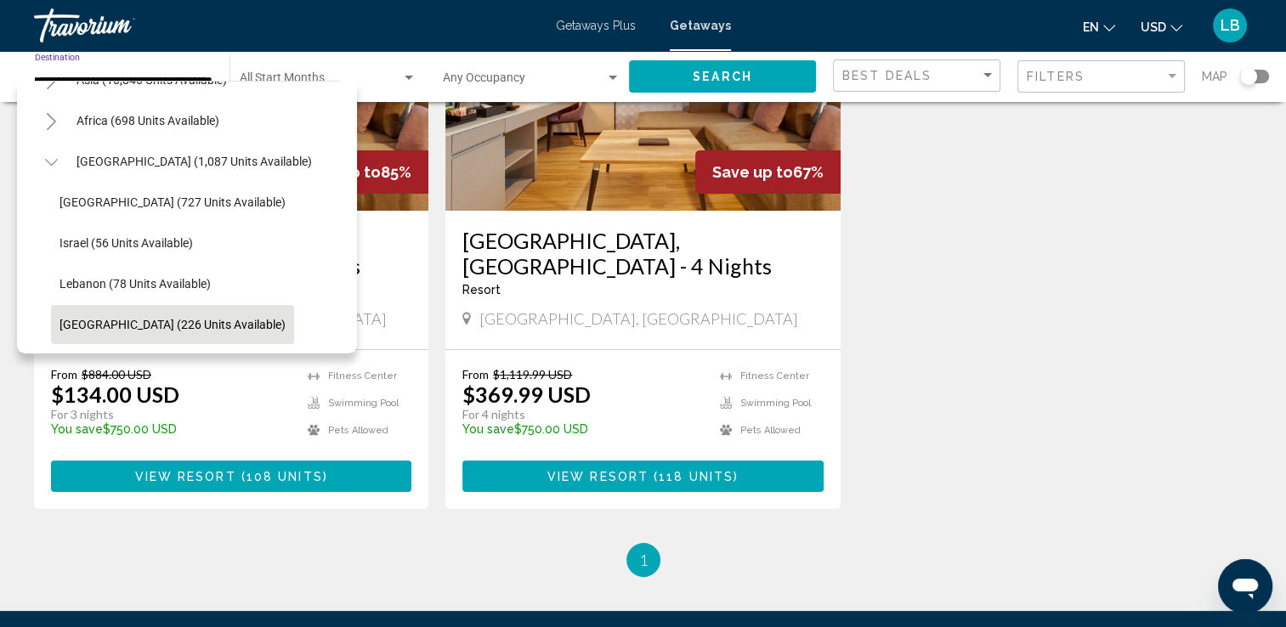
click at [48, 154] on icon "Toggle Middle East (1,087 units available)" at bounding box center [51, 162] width 13 height 17
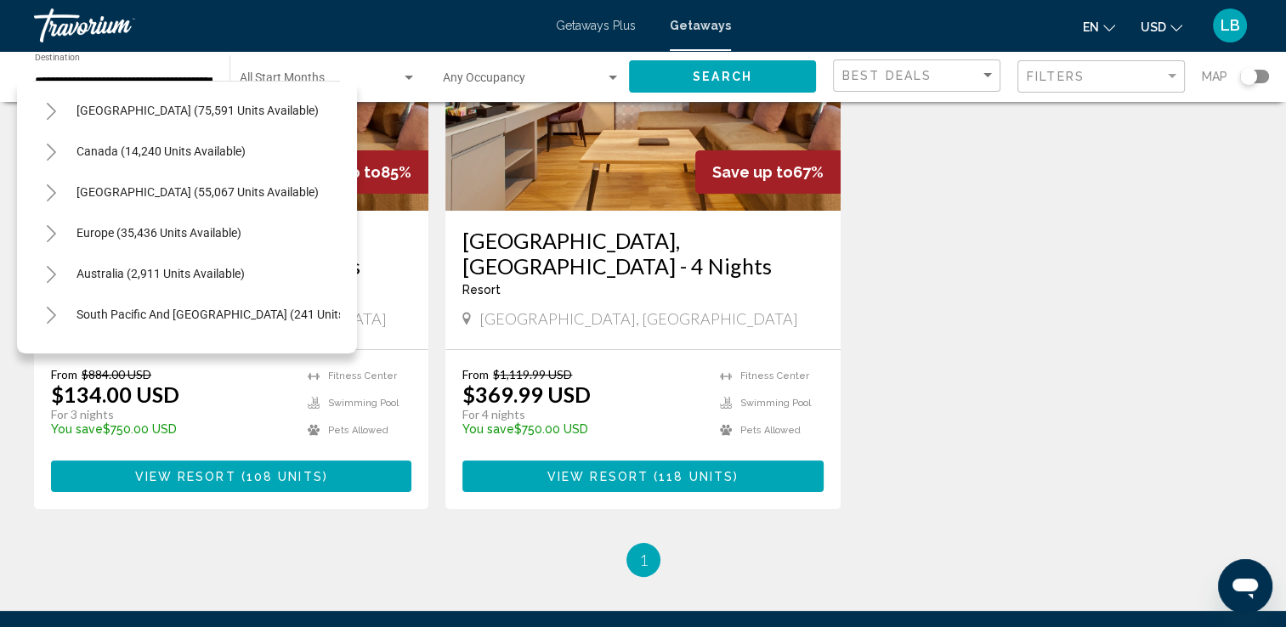
scroll to position [98, 0]
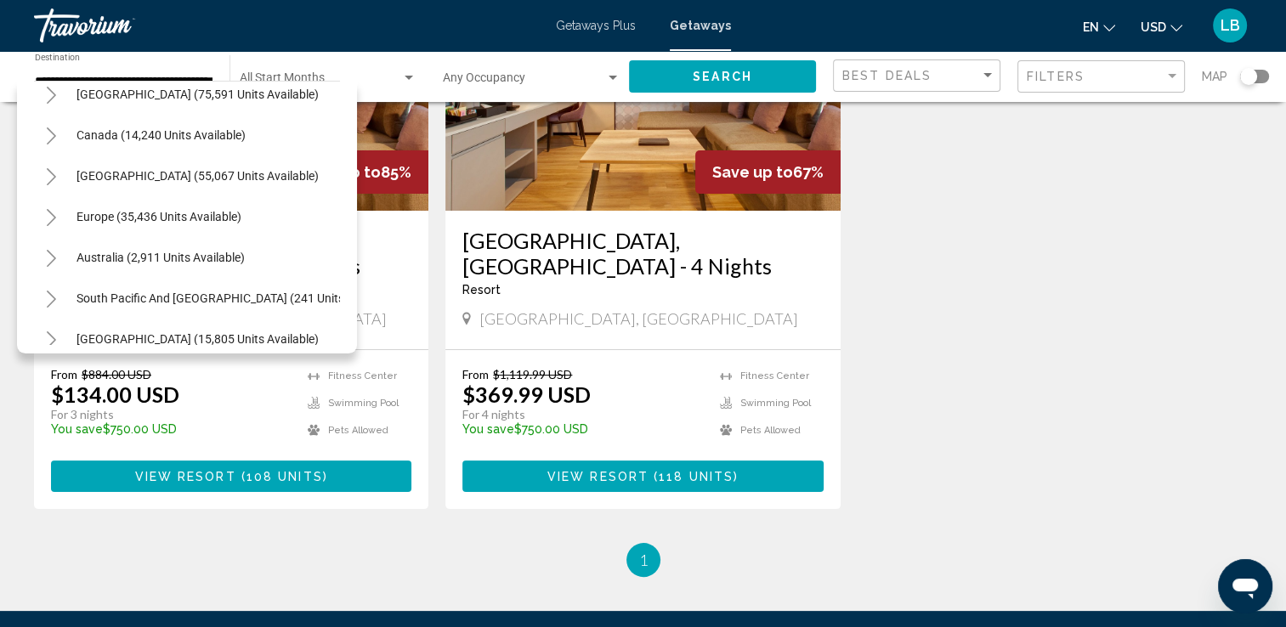
click at [37, 222] on button "Toggle Europe (35,436 units available)" at bounding box center [51, 217] width 34 height 34
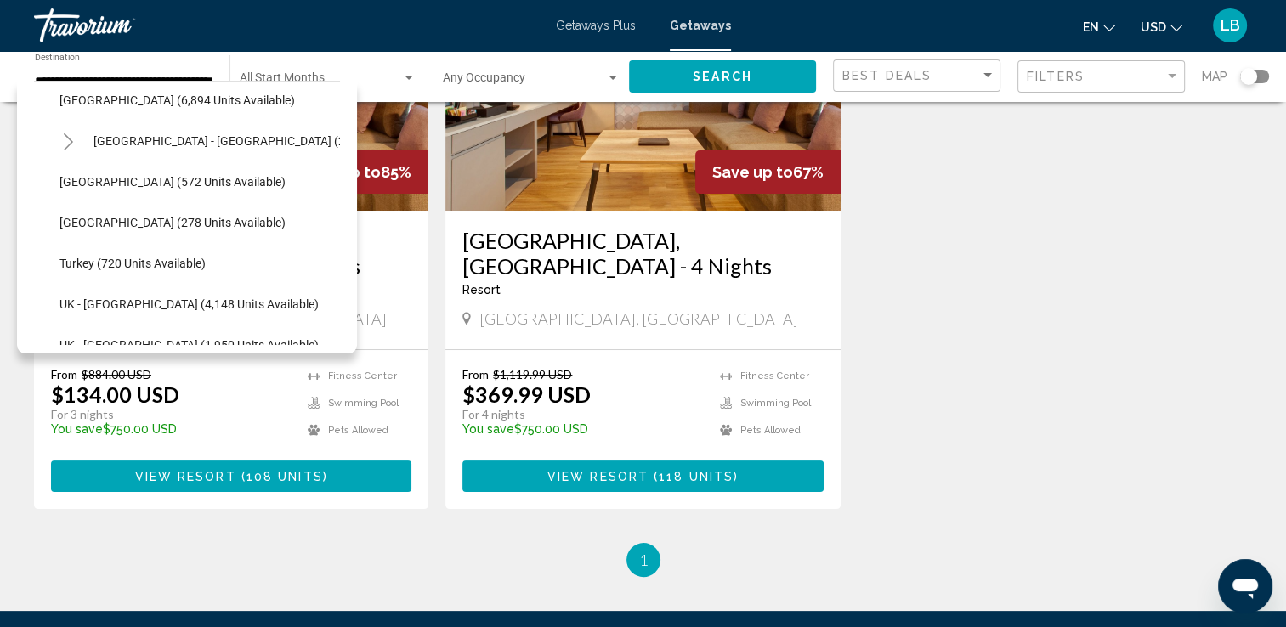
scroll to position [962, 0]
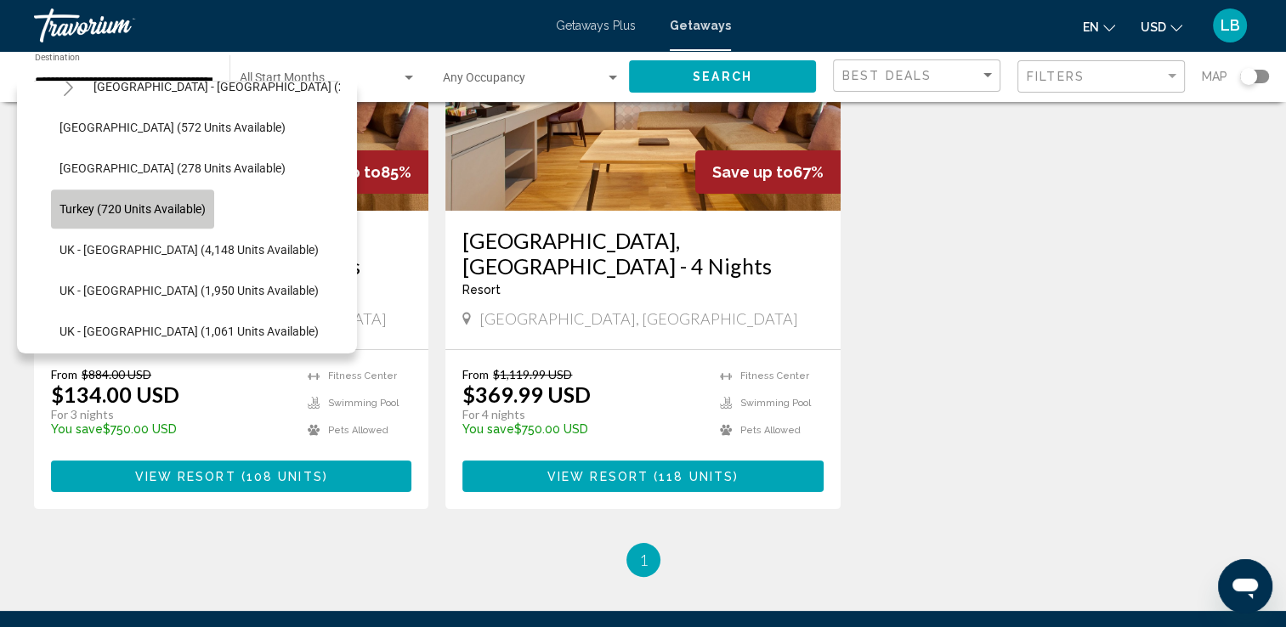
click at [174, 223] on button "Turkey (720 units available)" at bounding box center [132, 209] width 163 height 39
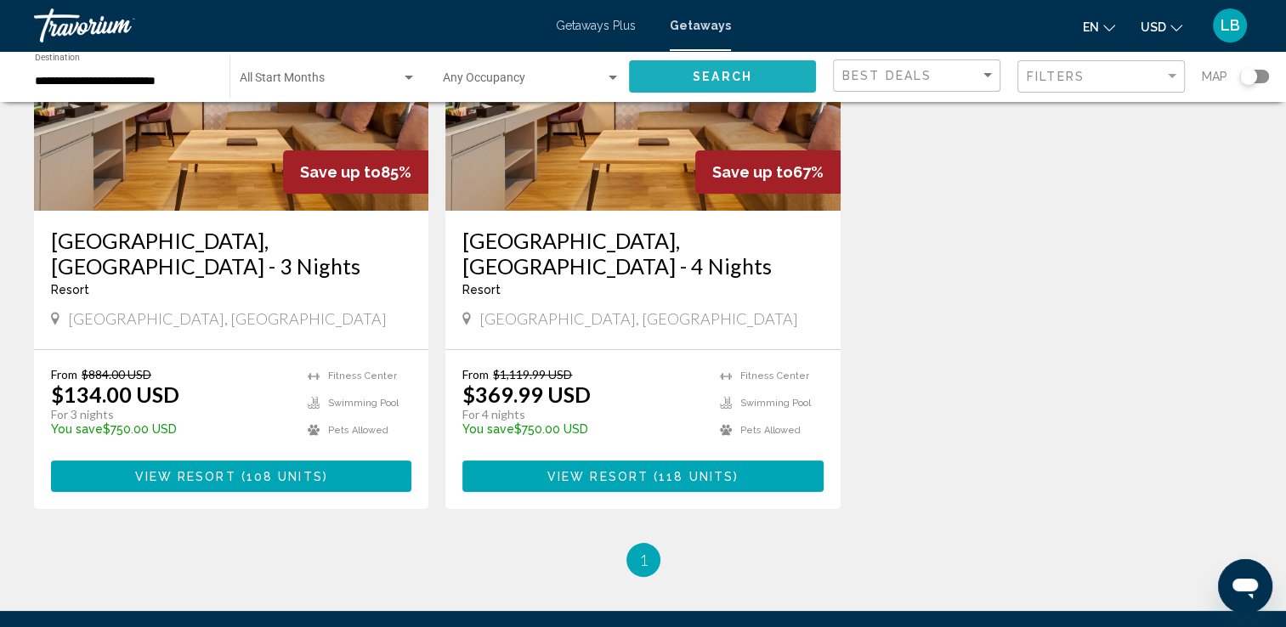
click at [675, 65] on button "Search" at bounding box center [722, 75] width 187 height 31
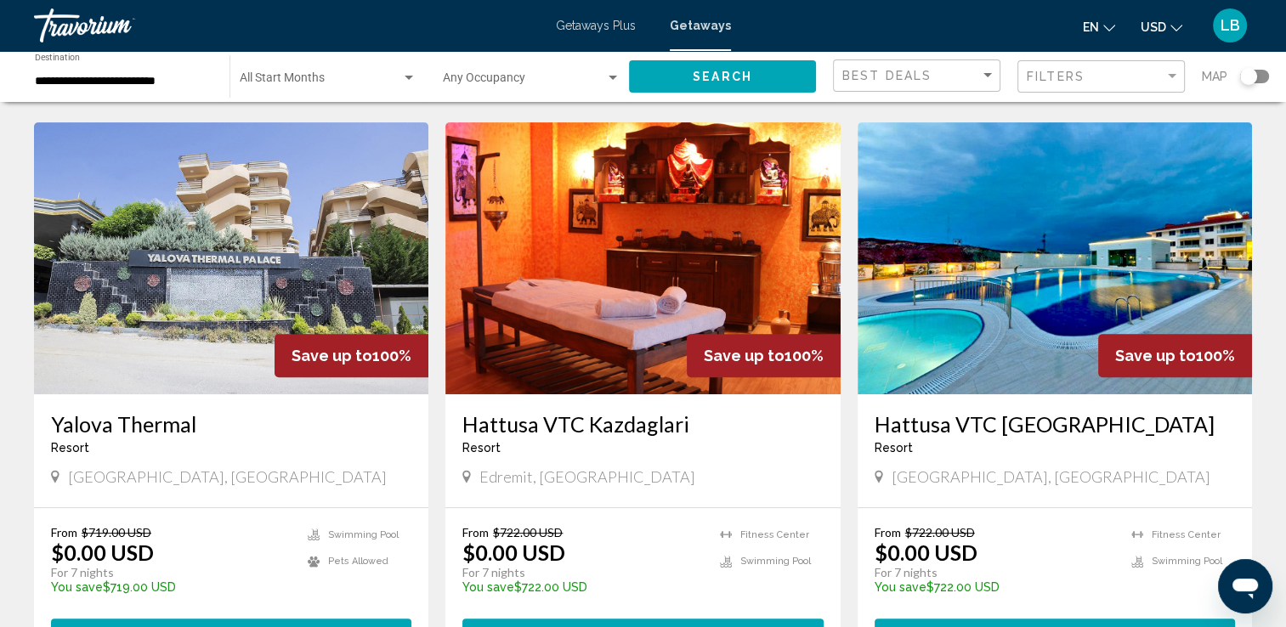
scroll to position [641, 0]
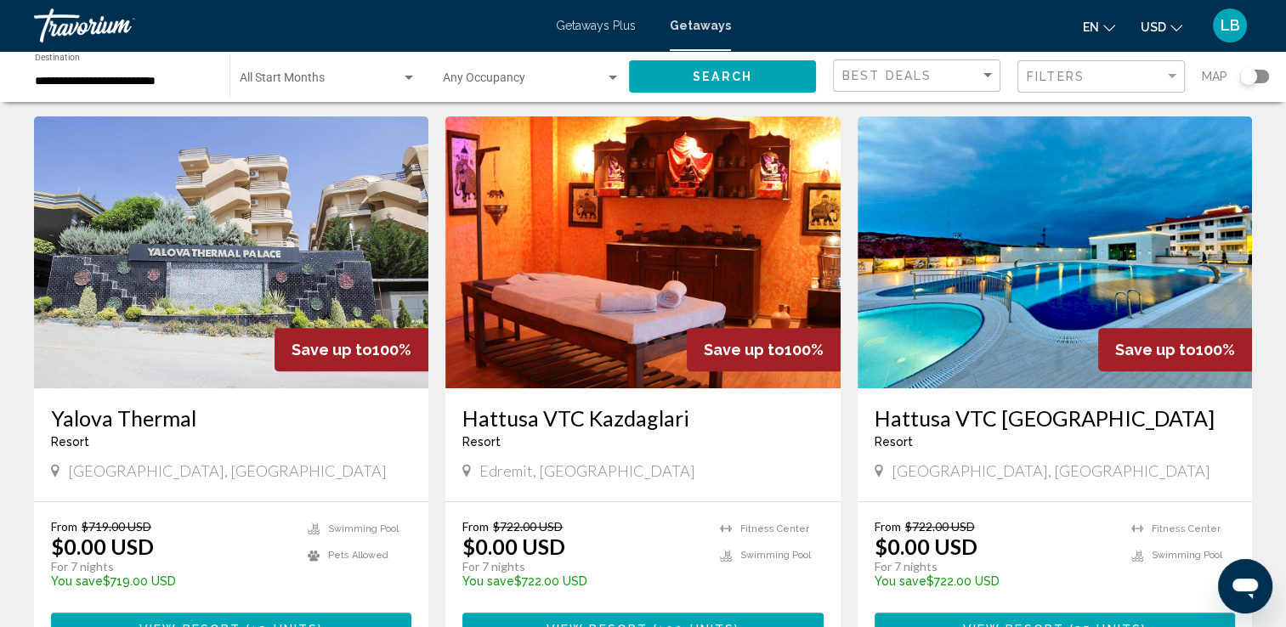
click at [175, 90] on div "**********" at bounding box center [124, 77] width 178 height 47
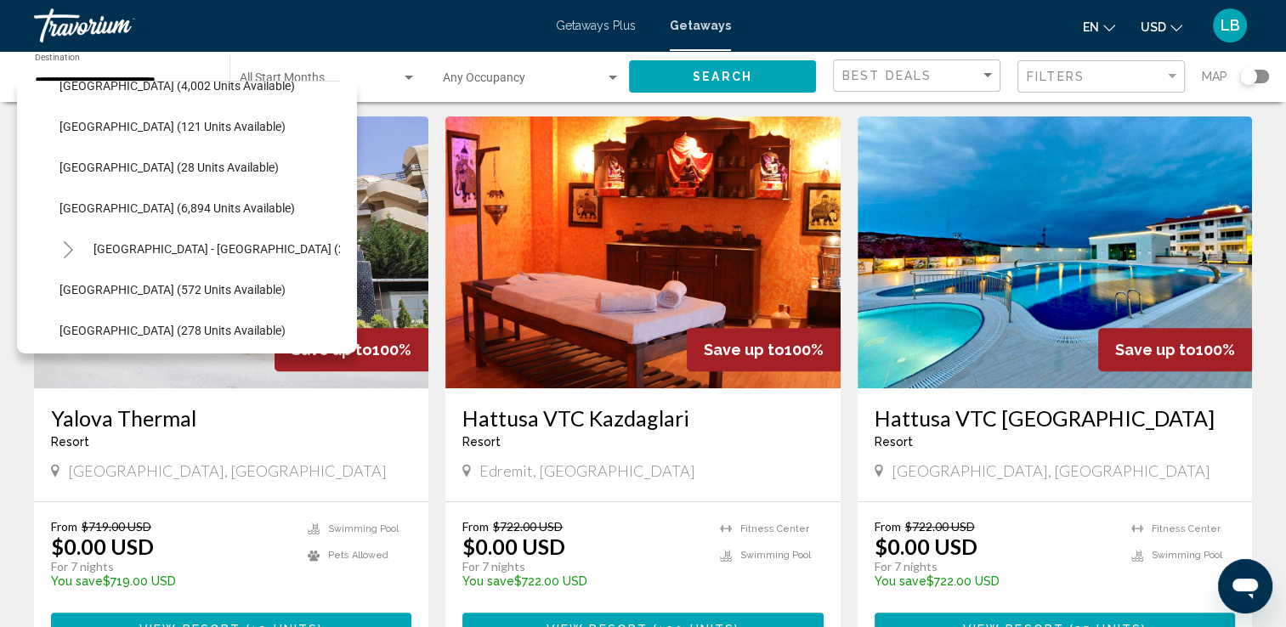
scroll to position [814, 0]
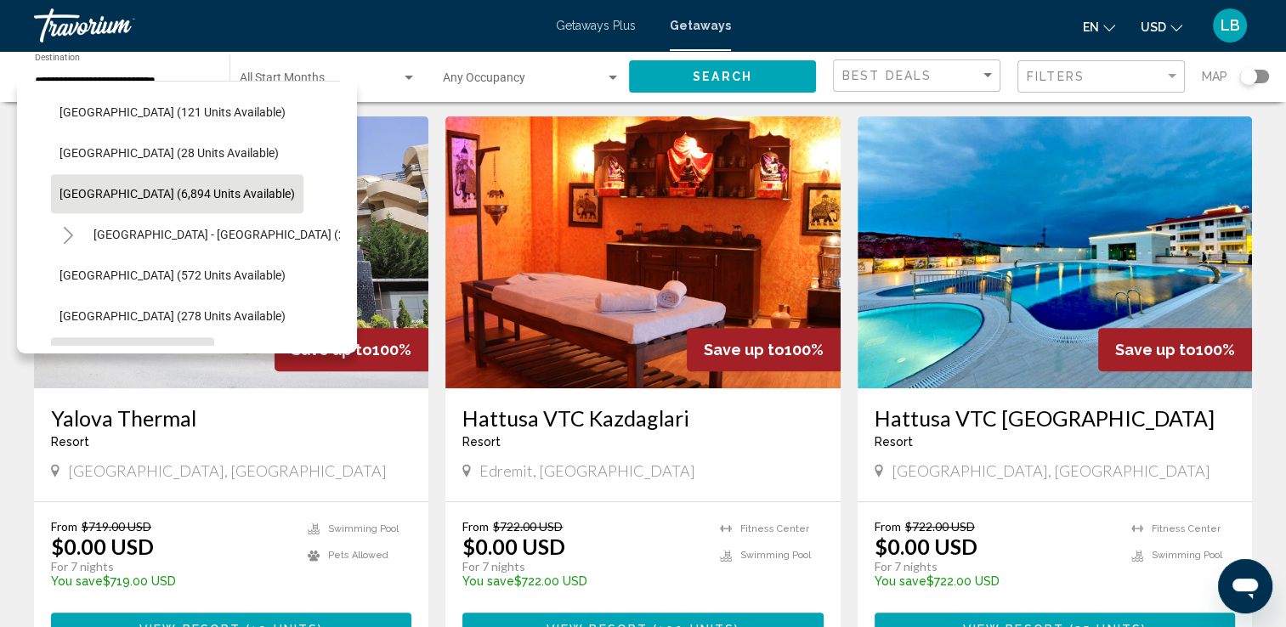
click at [102, 196] on span "Spain (6,894 units available)" at bounding box center [177, 194] width 235 height 14
type input "**********"
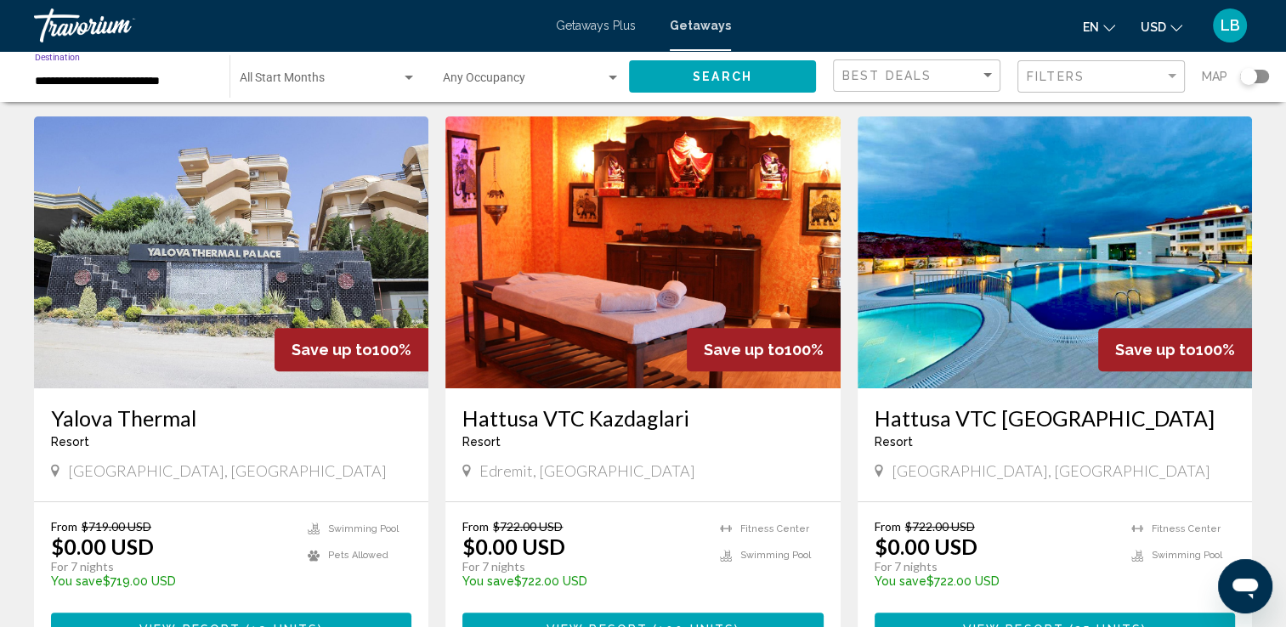
click at [726, 80] on span "Search" at bounding box center [723, 78] width 60 height 14
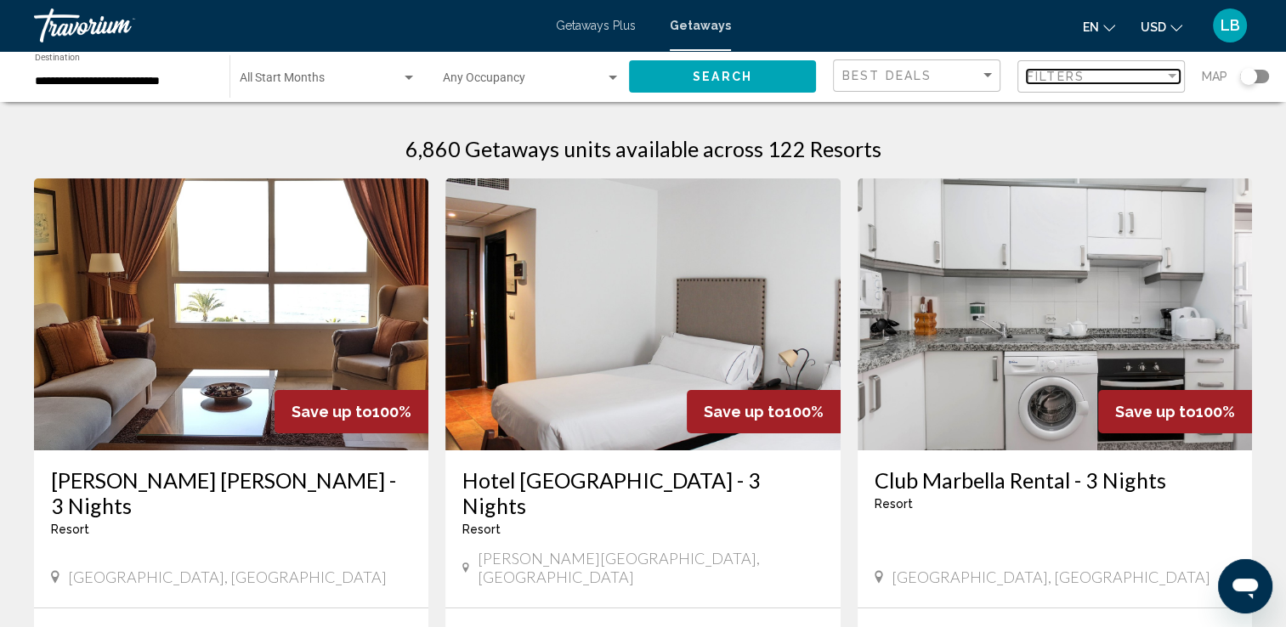
click at [1171, 77] on div "Filter" at bounding box center [1172, 76] width 9 height 4
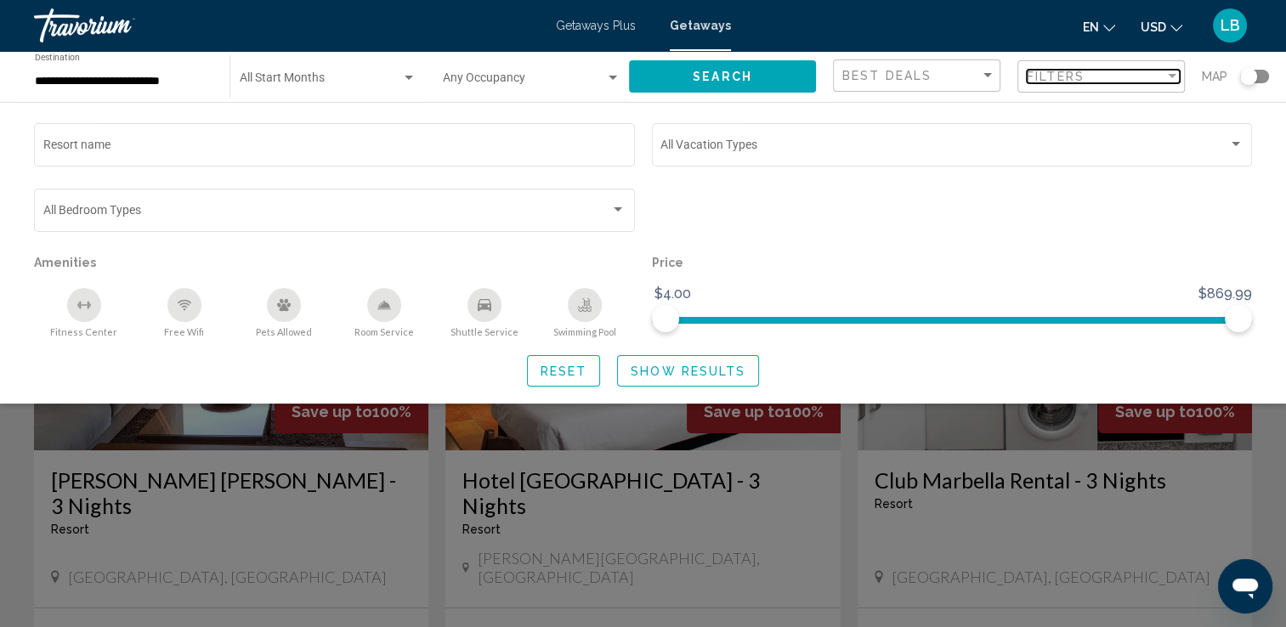
click at [1171, 77] on div "Filter" at bounding box center [1172, 76] width 9 height 4
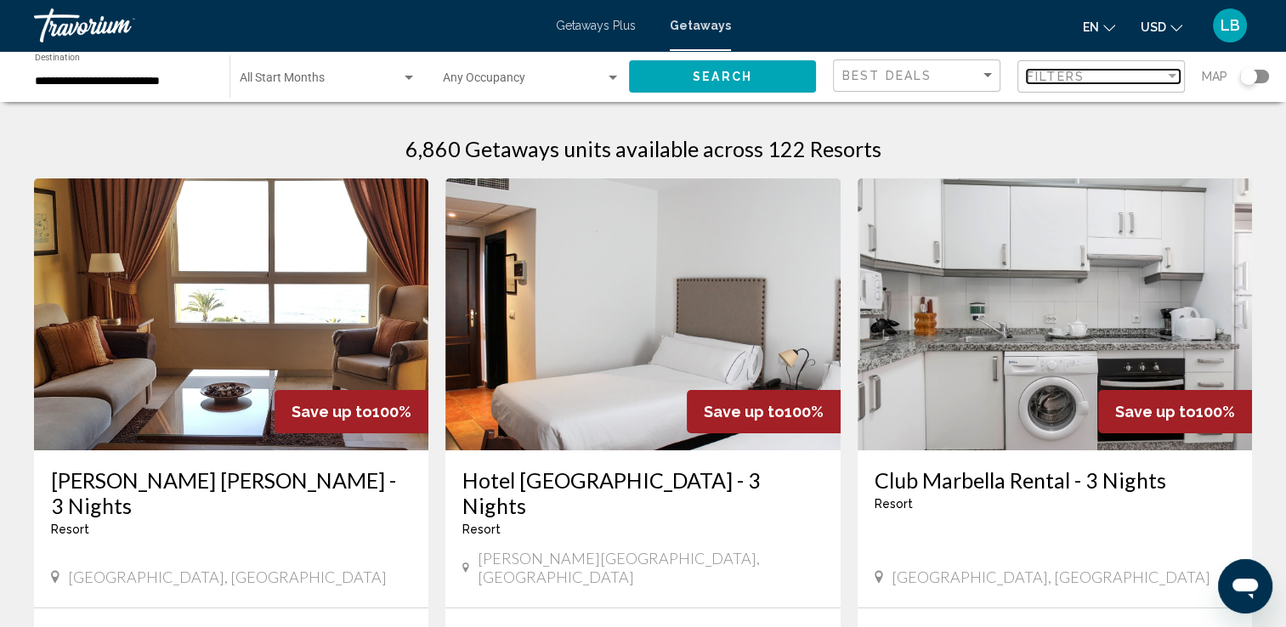
click at [1171, 77] on div "Filter" at bounding box center [1172, 76] width 9 height 4
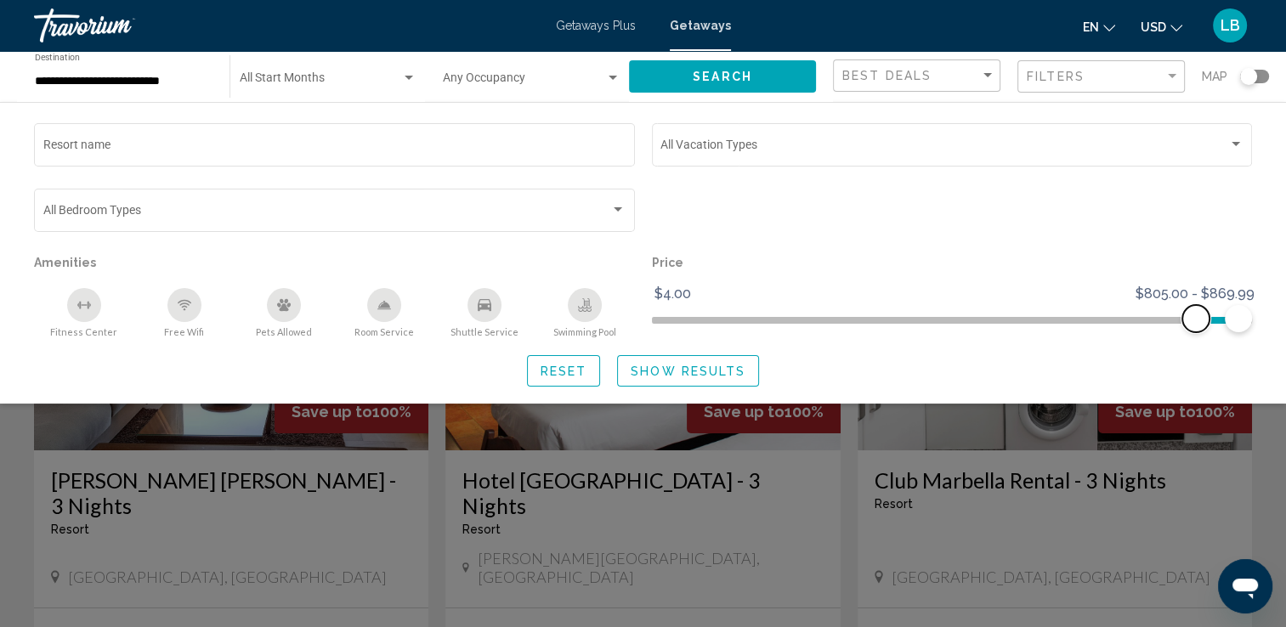
drag, startPoint x: 663, startPoint y: 325, endPoint x: 1199, endPoint y: 328, distance: 535.5
click at [1199, 328] on span "Search widget" at bounding box center [1195, 318] width 27 height 27
click at [666, 381] on button "Show Results" at bounding box center [688, 370] width 142 height 31
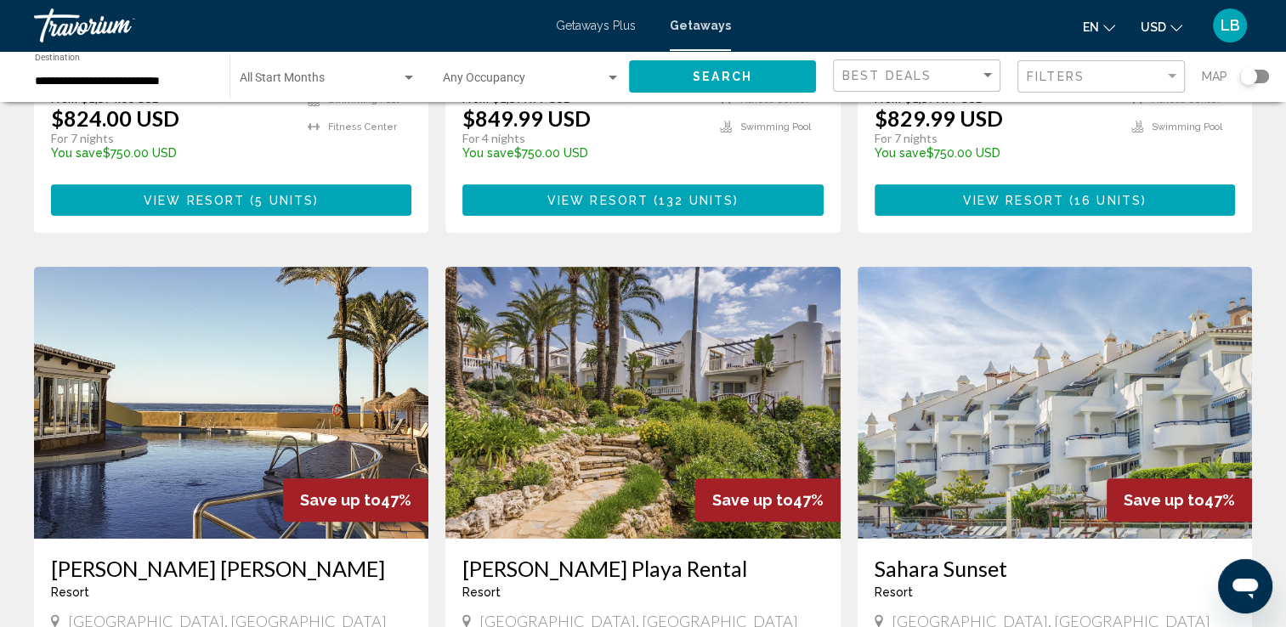
scroll to position [506, 0]
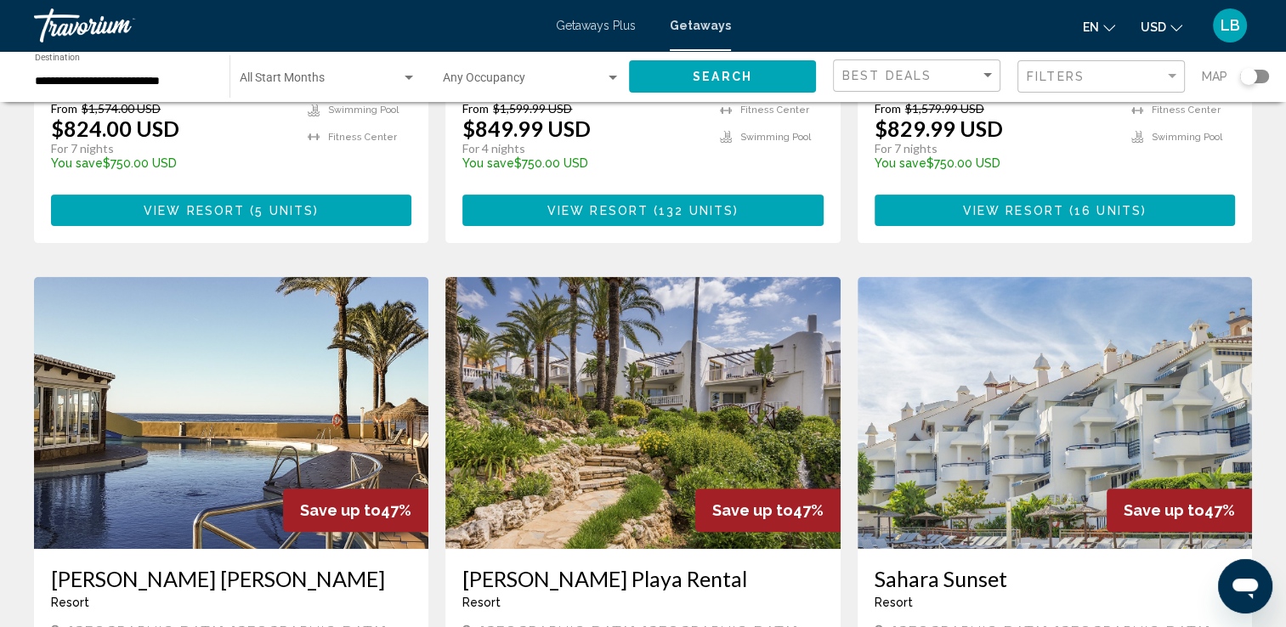
click at [143, 366] on img "Main content" at bounding box center [231, 413] width 394 height 272
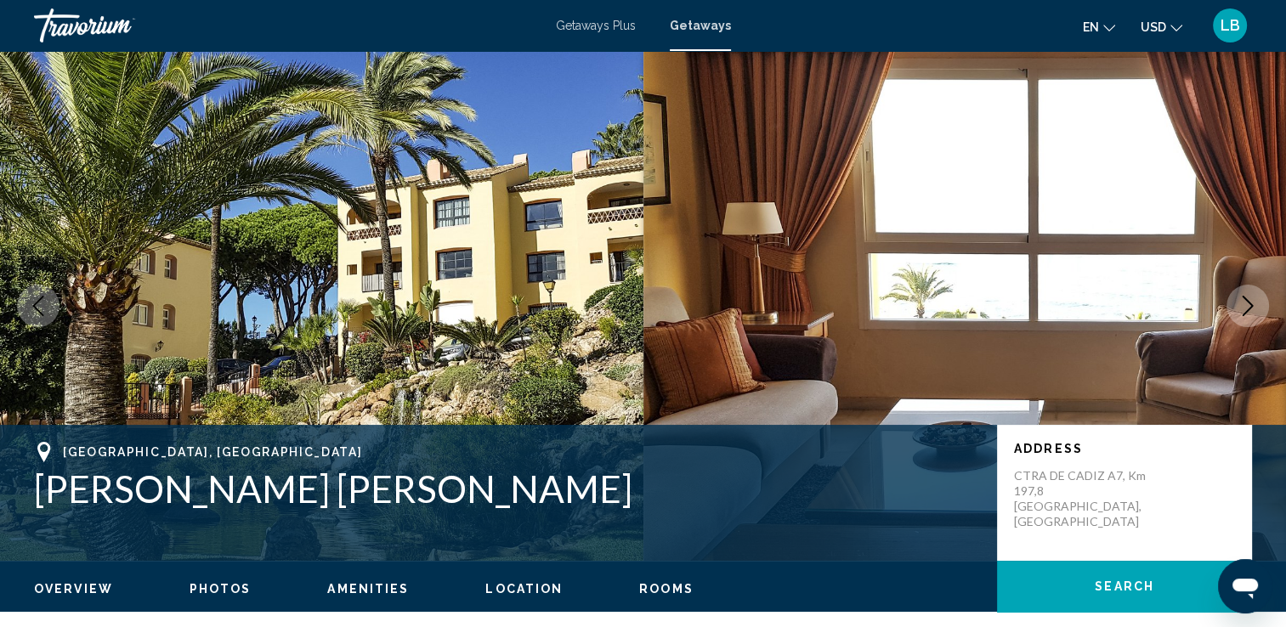
click at [1238, 311] on icon "Next image" at bounding box center [1248, 306] width 20 height 20
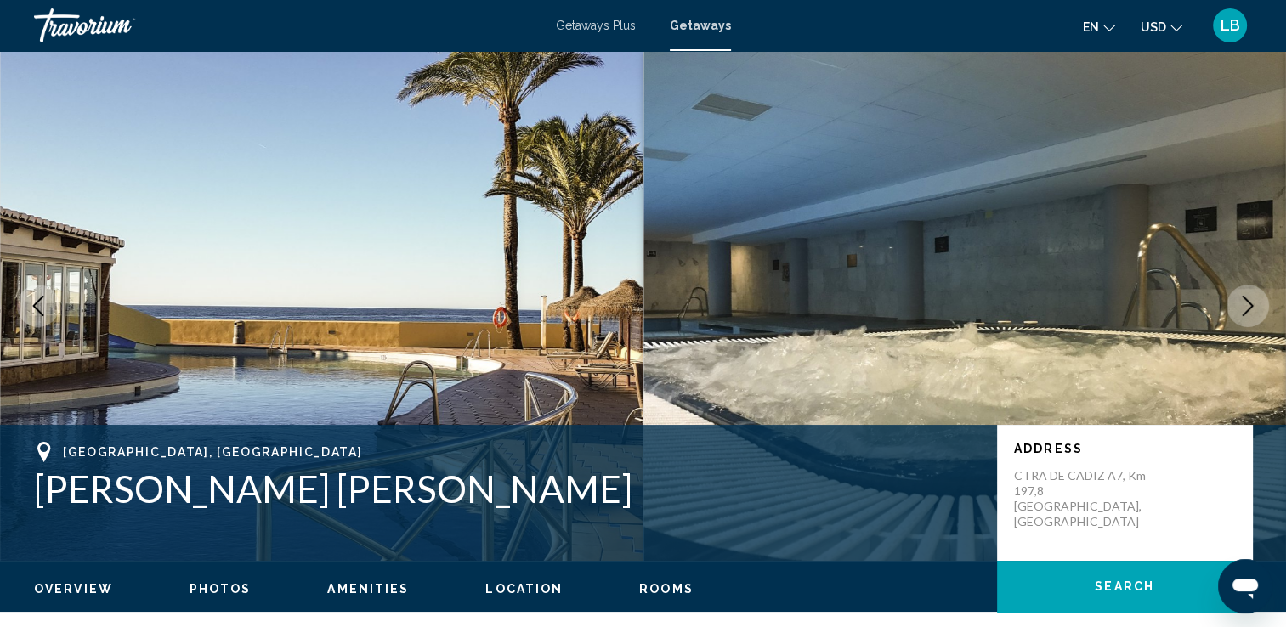
click at [1238, 311] on icon "Next image" at bounding box center [1248, 306] width 20 height 20
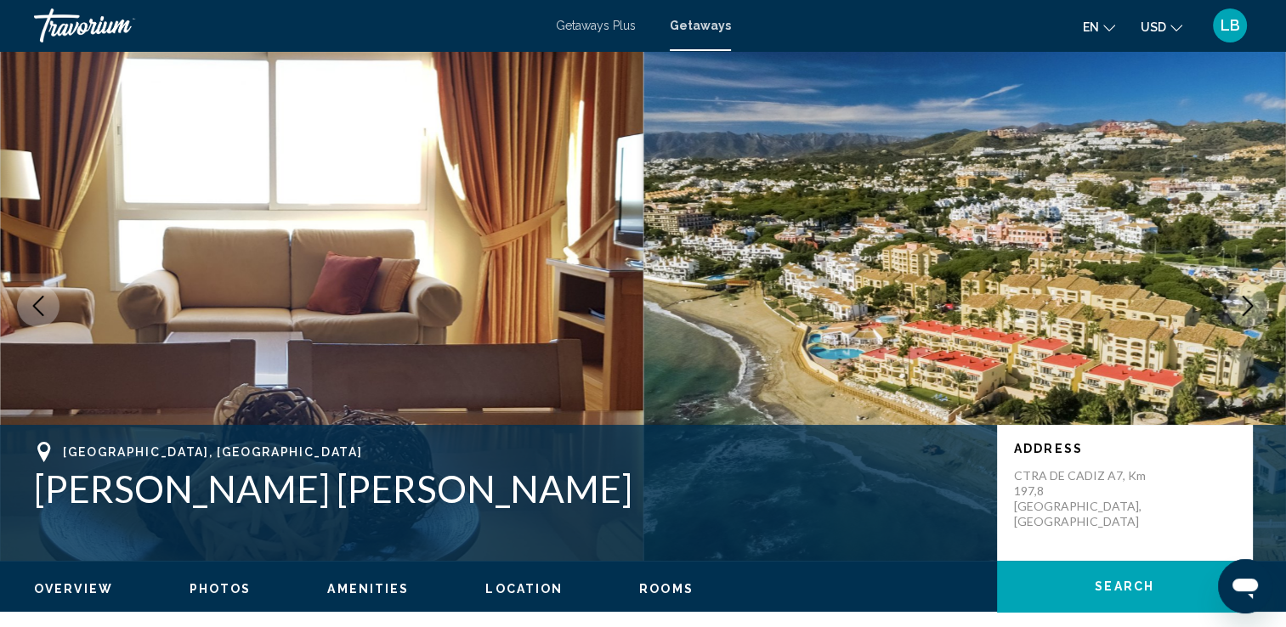
click at [1238, 311] on icon "Next image" at bounding box center [1248, 306] width 20 height 20
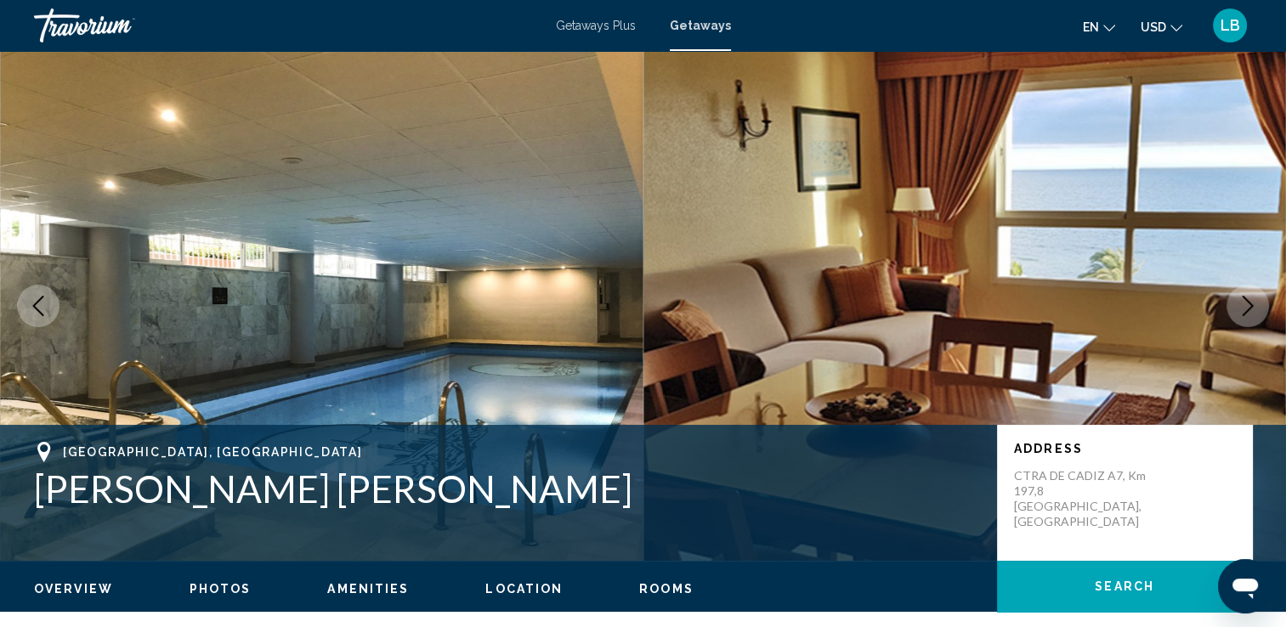
click at [1239, 309] on icon "Next image" at bounding box center [1248, 306] width 20 height 20
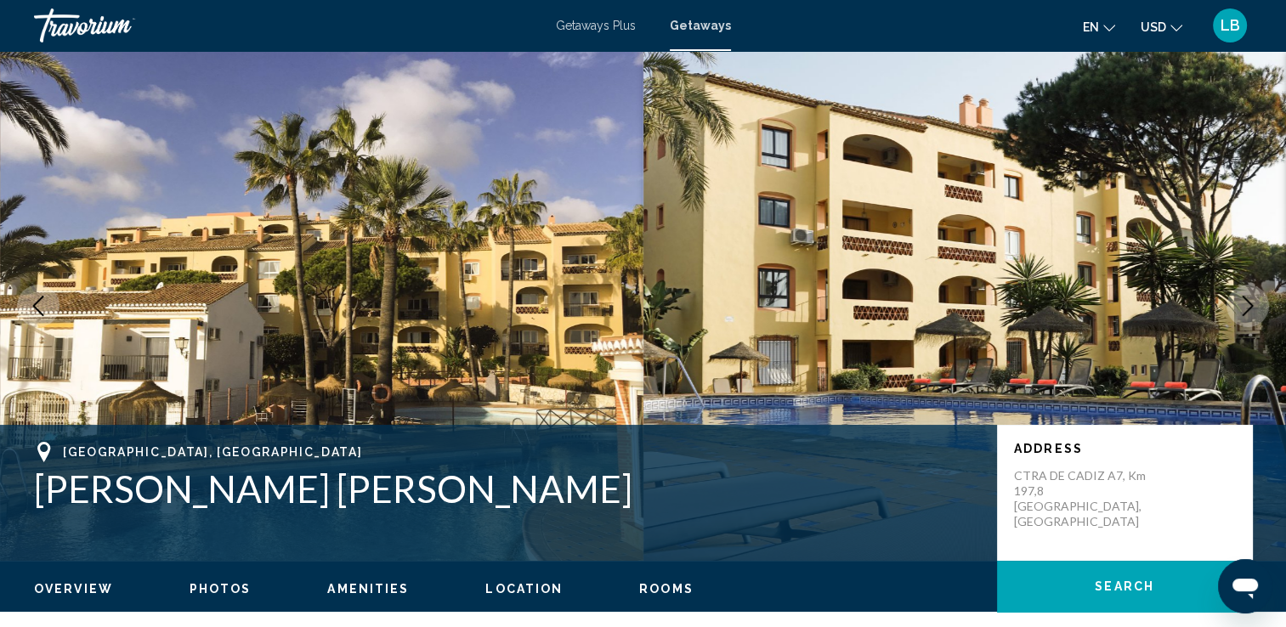
click at [1239, 309] on icon "Next image" at bounding box center [1248, 306] width 20 height 20
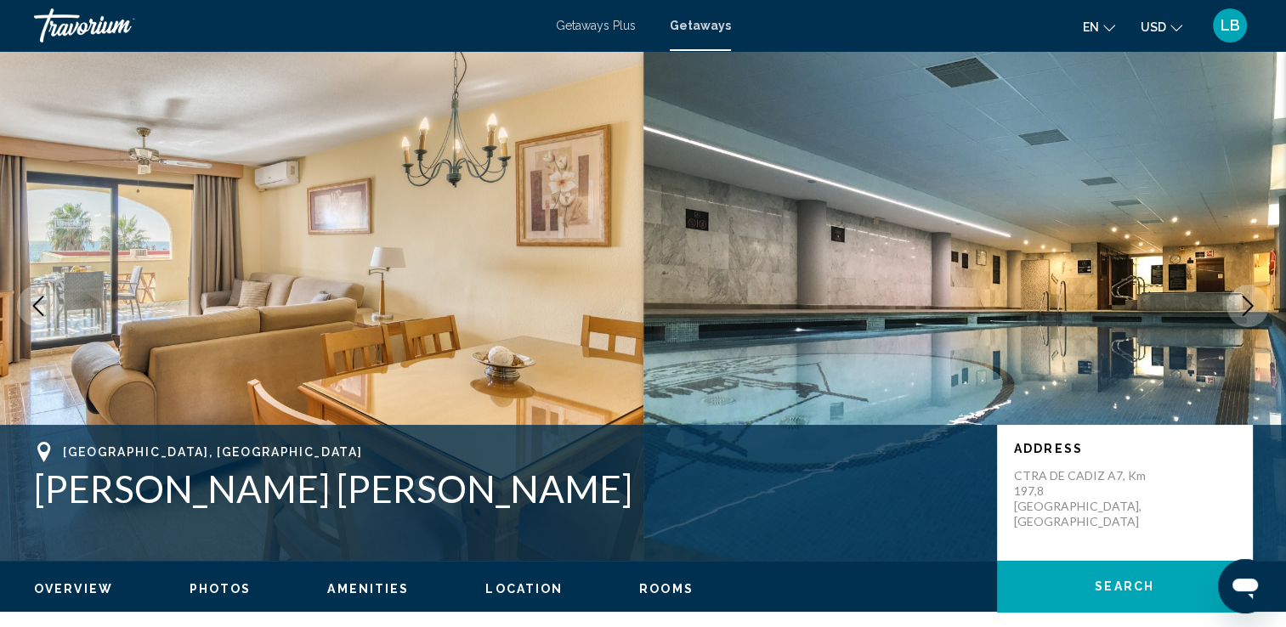
click at [1239, 309] on icon "Next image" at bounding box center [1248, 306] width 20 height 20
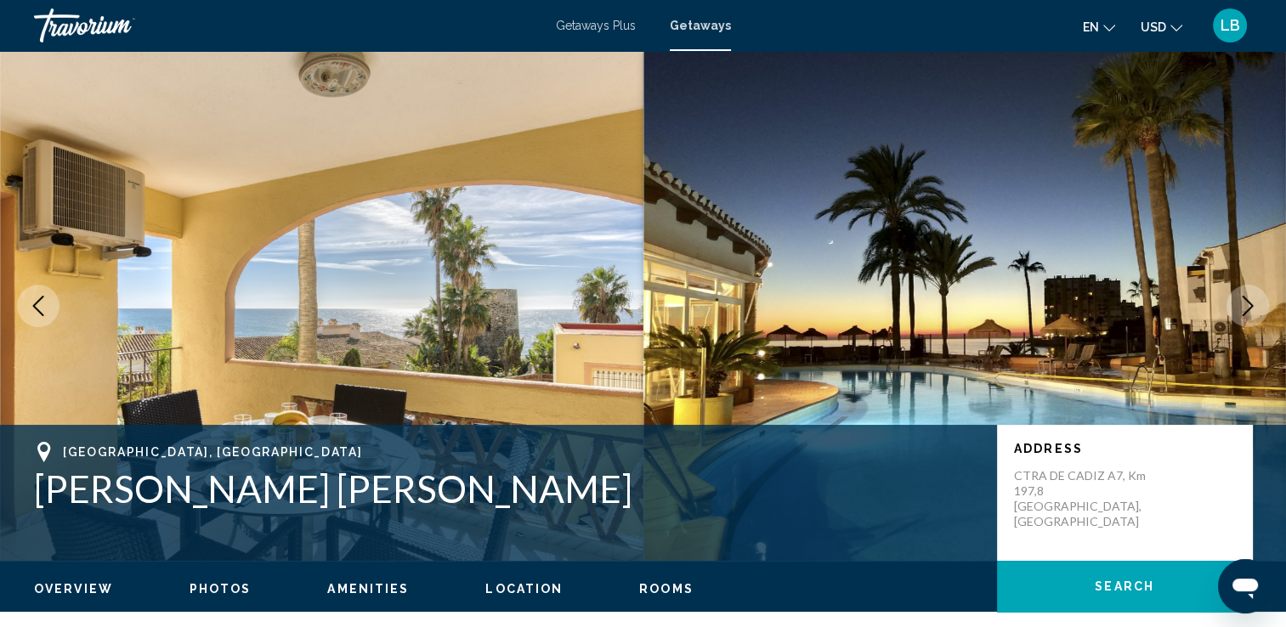
click at [1239, 309] on icon "Next image" at bounding box center [1248, 306] width 20 height 20
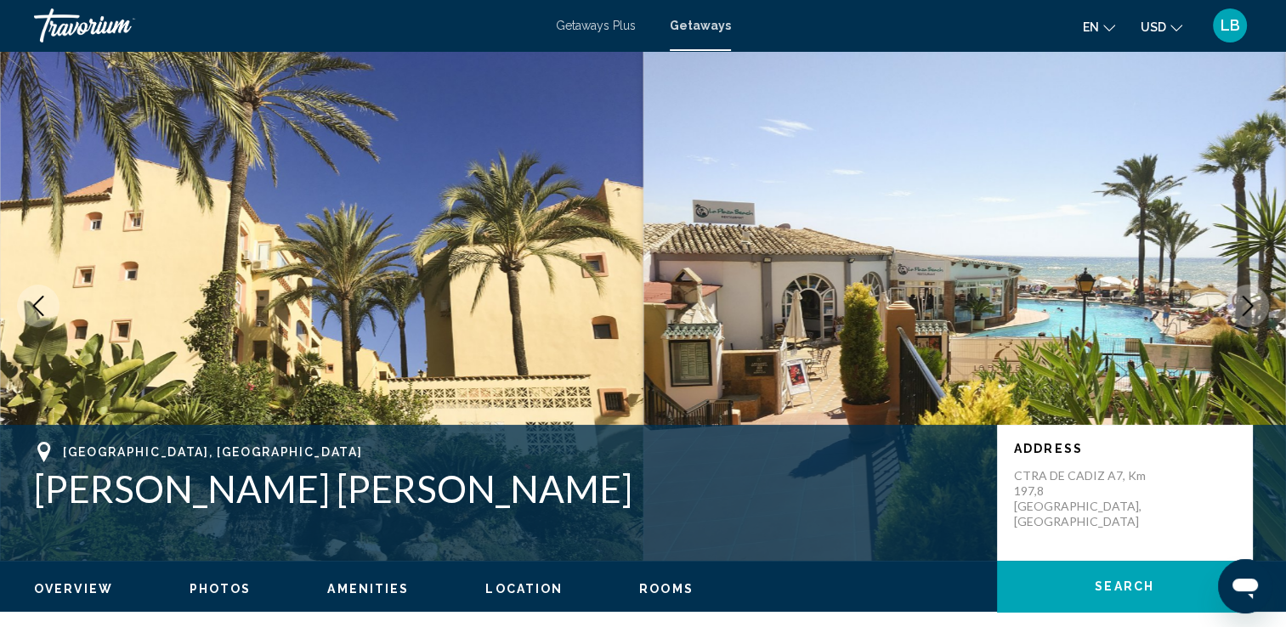
click at [1239, 309] on icon "Next image" at bounding box center [1248, 306] width 20 height 20
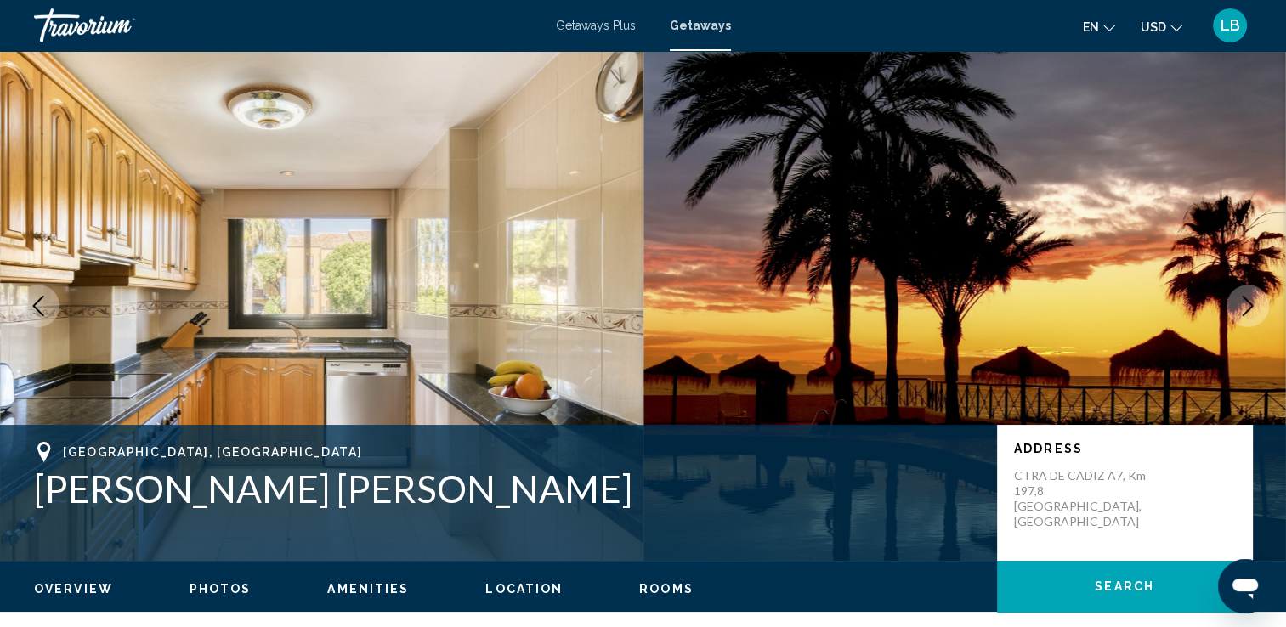
click at [1239, 309] on icon "Next image" at bounding box center [1248, 306] width 20 height 20
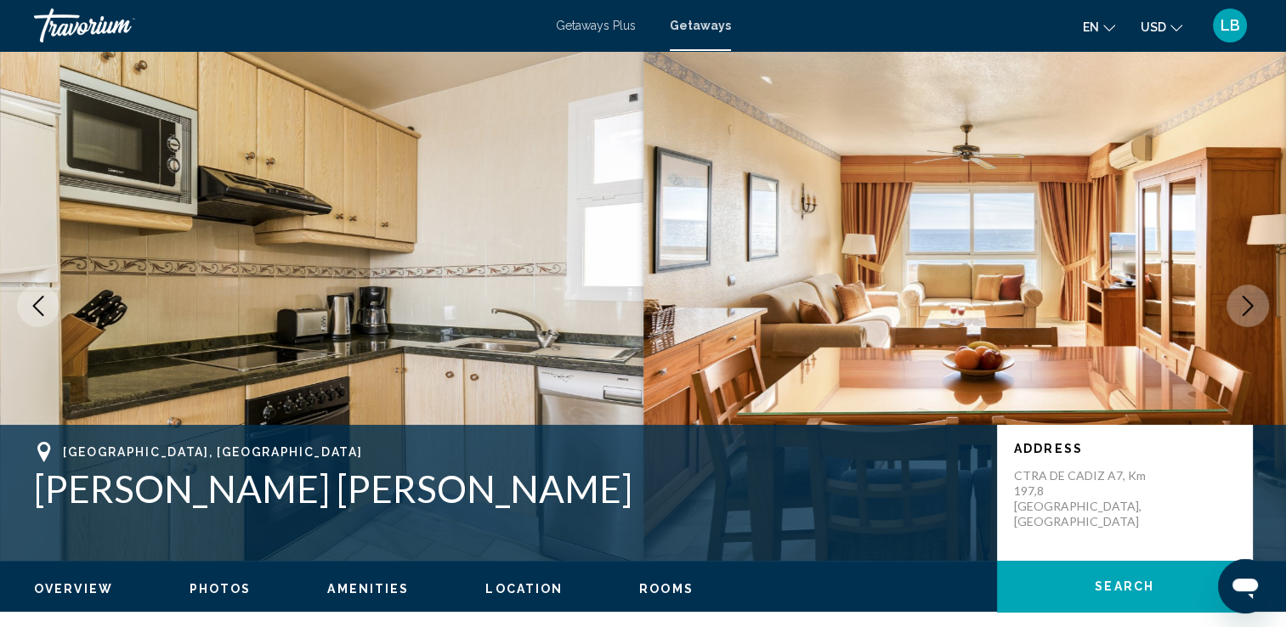
click at [1239, 309] on icon "Next image" at bounding box center [1248, 306] width 20 height 20
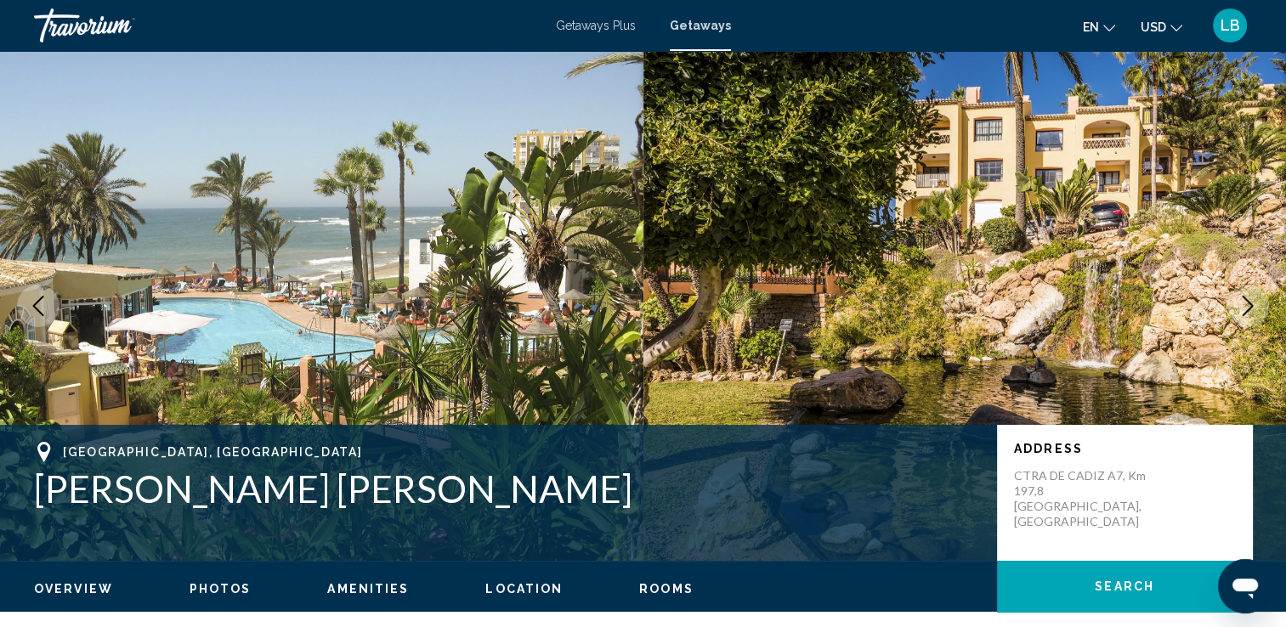
click at [1239, 309] on icon "Next image" at bounding box center [1248, 306] width 20 height 20
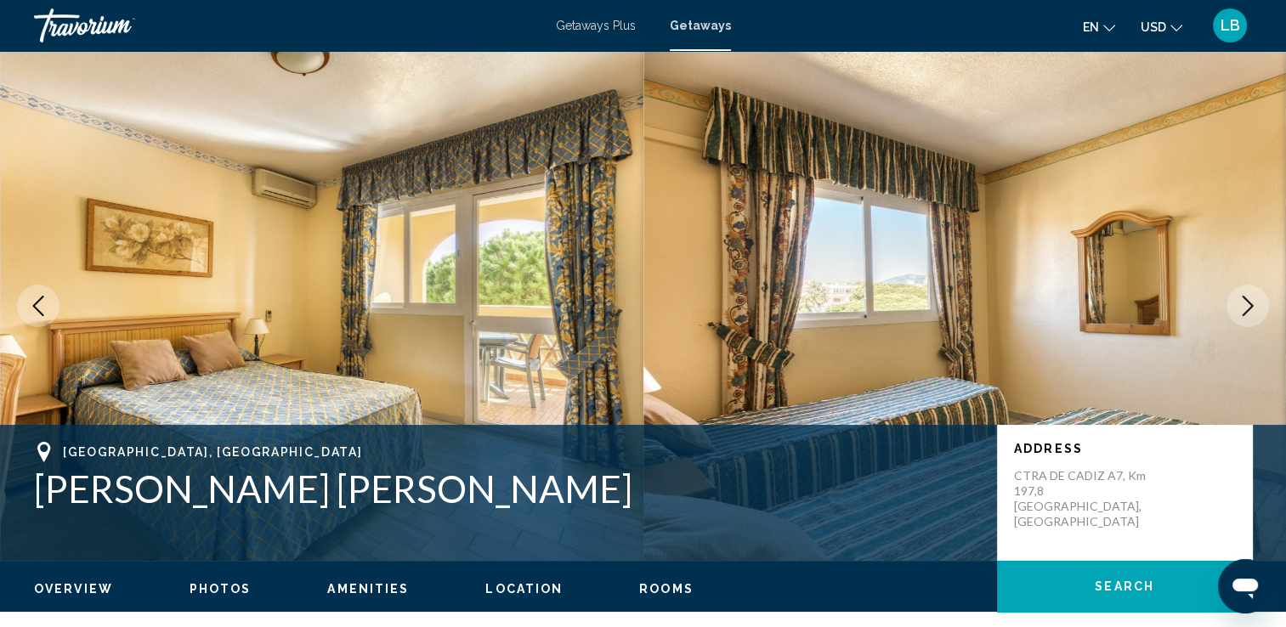
click at [1239, 309] on icon "Next image" at bounding box center [1248, 306] width 20 height 20
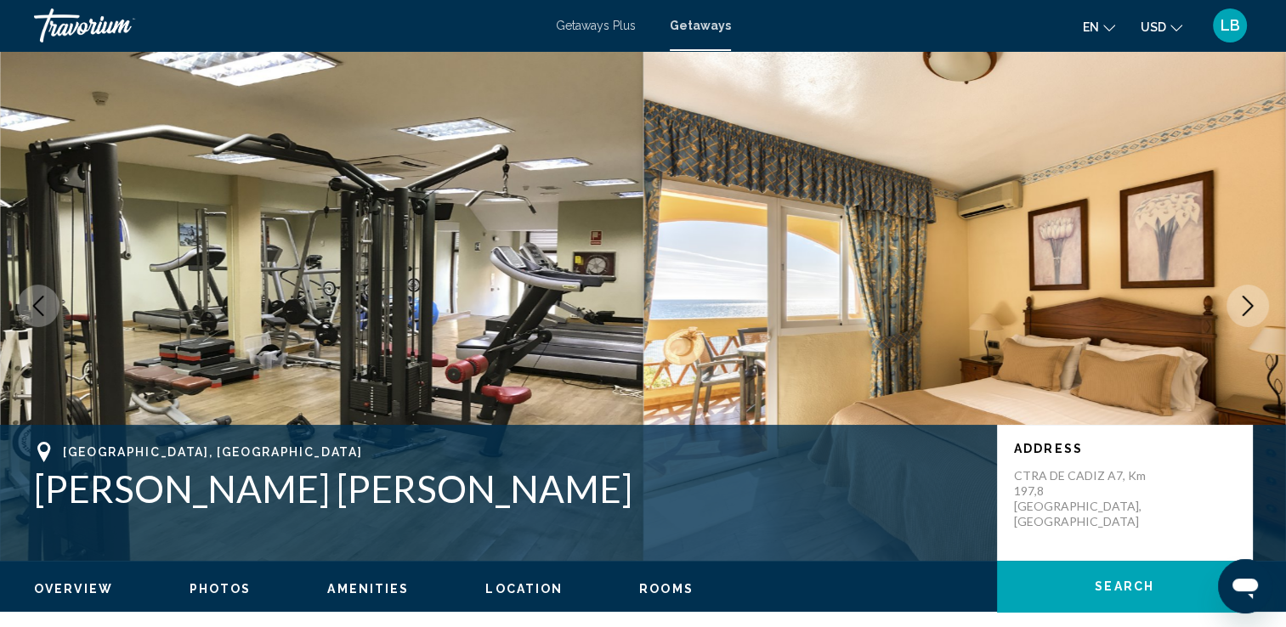
click at [1239, 309] on icon "Next image" at bounding box center [1248, 306] width 20 height 20
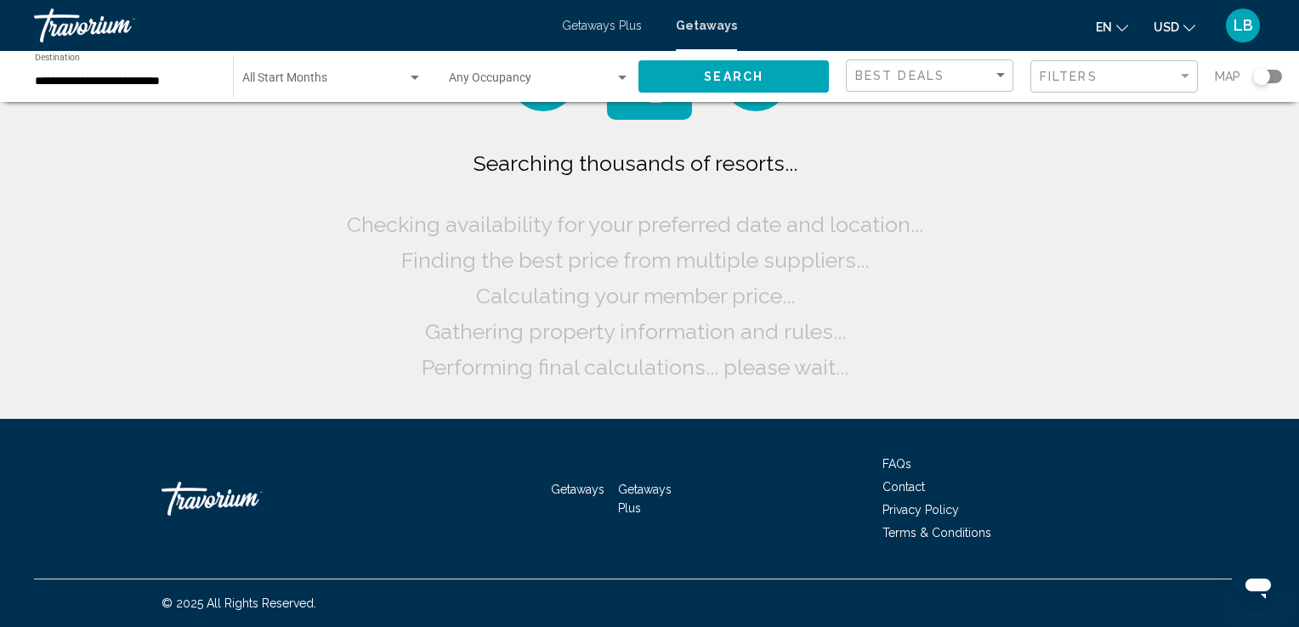
click at [115, 94] on div "**********" at bounding box center [125, 77] width 181 height 47
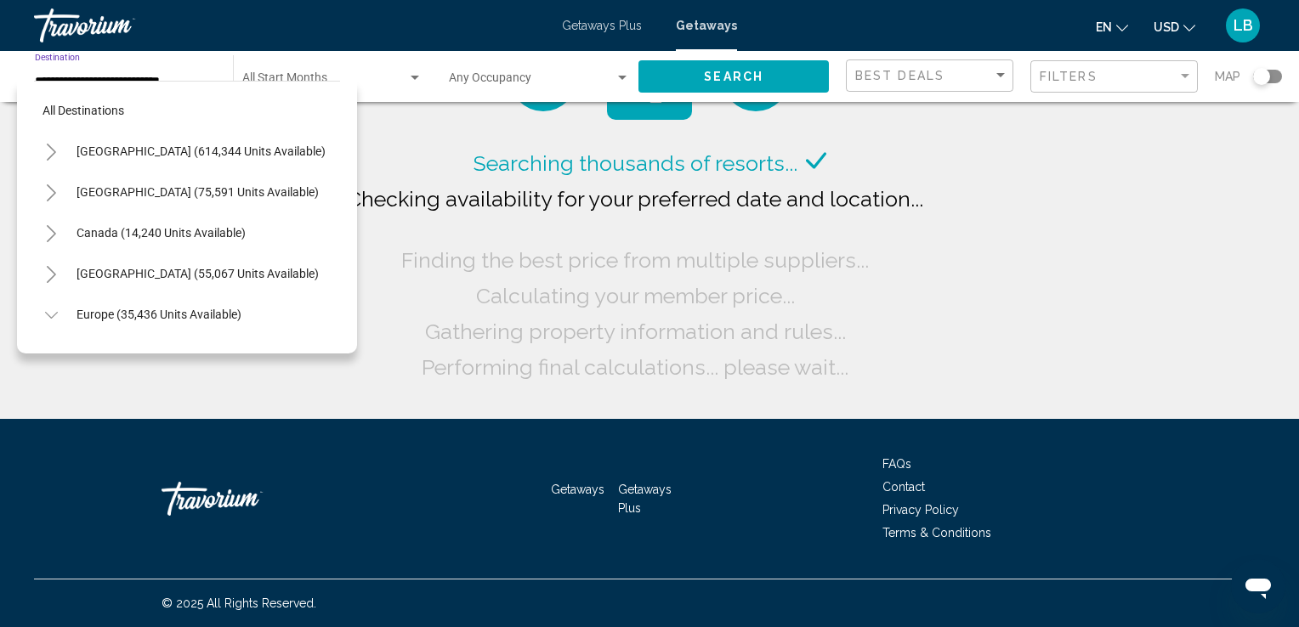
scroll to position [801, 0]
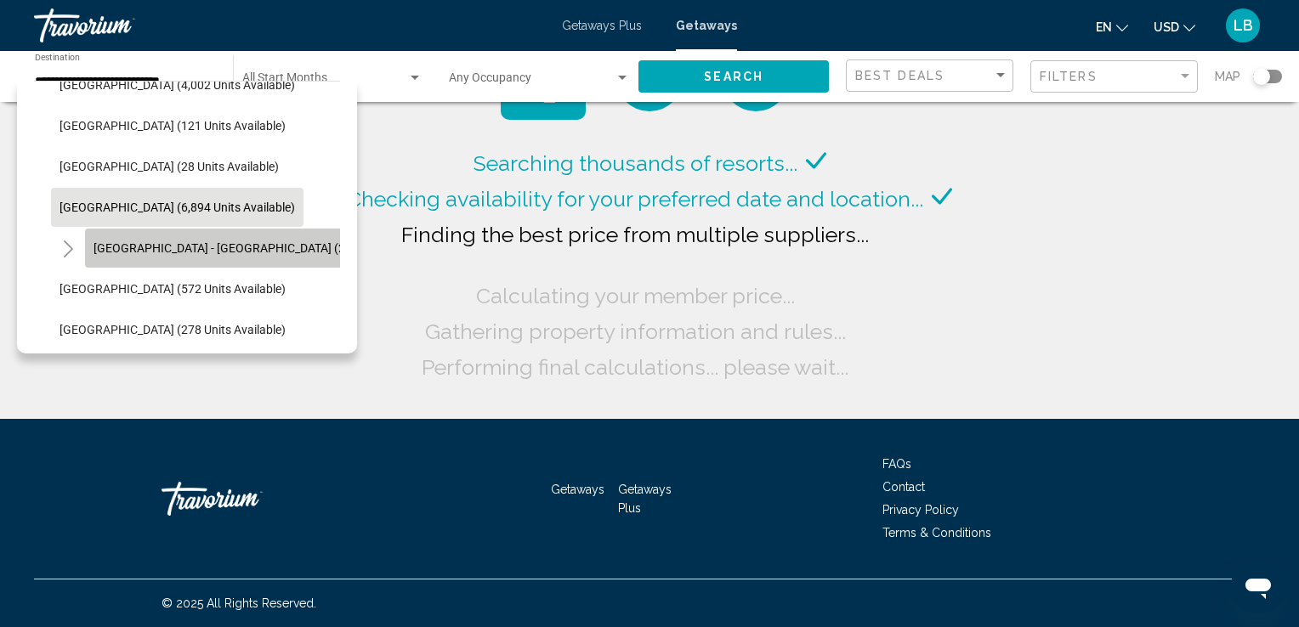
click at [110, 247] on span "Spain - Canary Islands (2,535 units available)" at bounding box center [273, 248] width 359 height 14
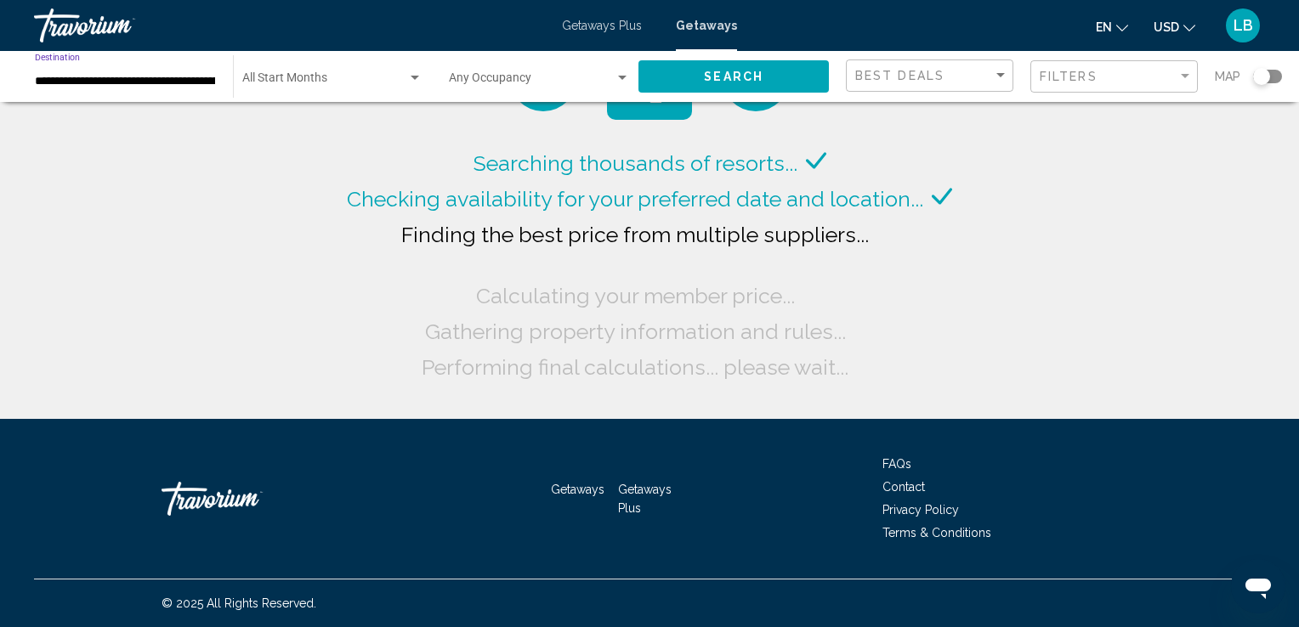
click at [64, 87] on input "**********" at bounding box center [125, 82] width 181 height 14
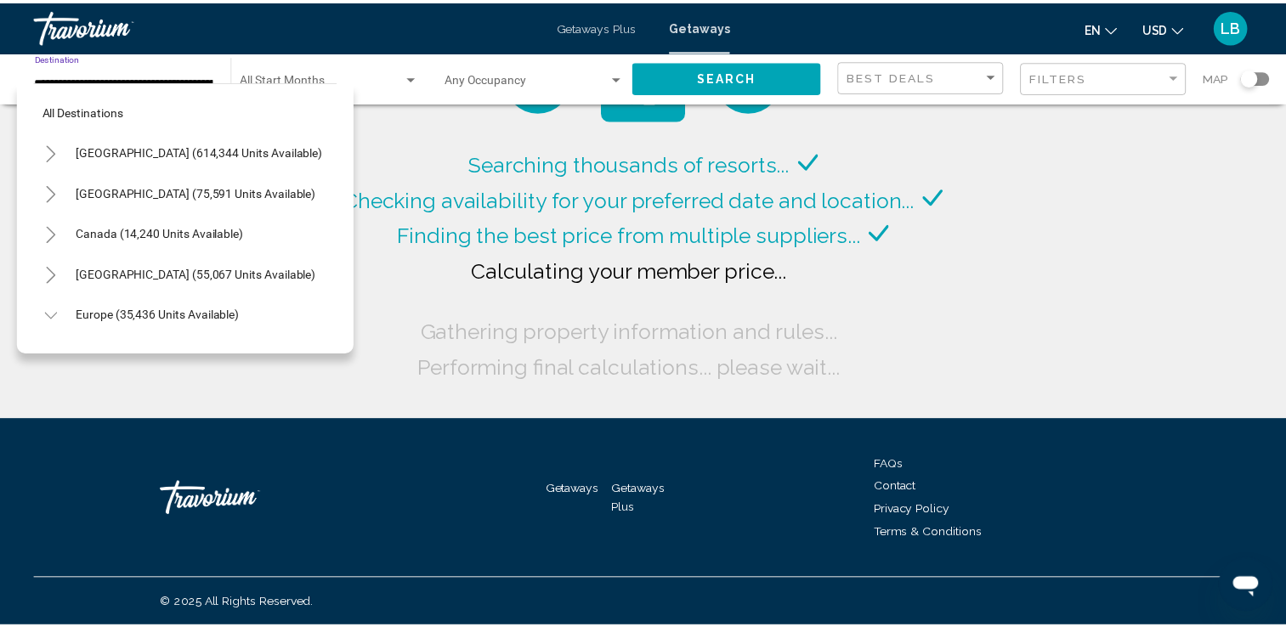
scroll to position [842, 13]
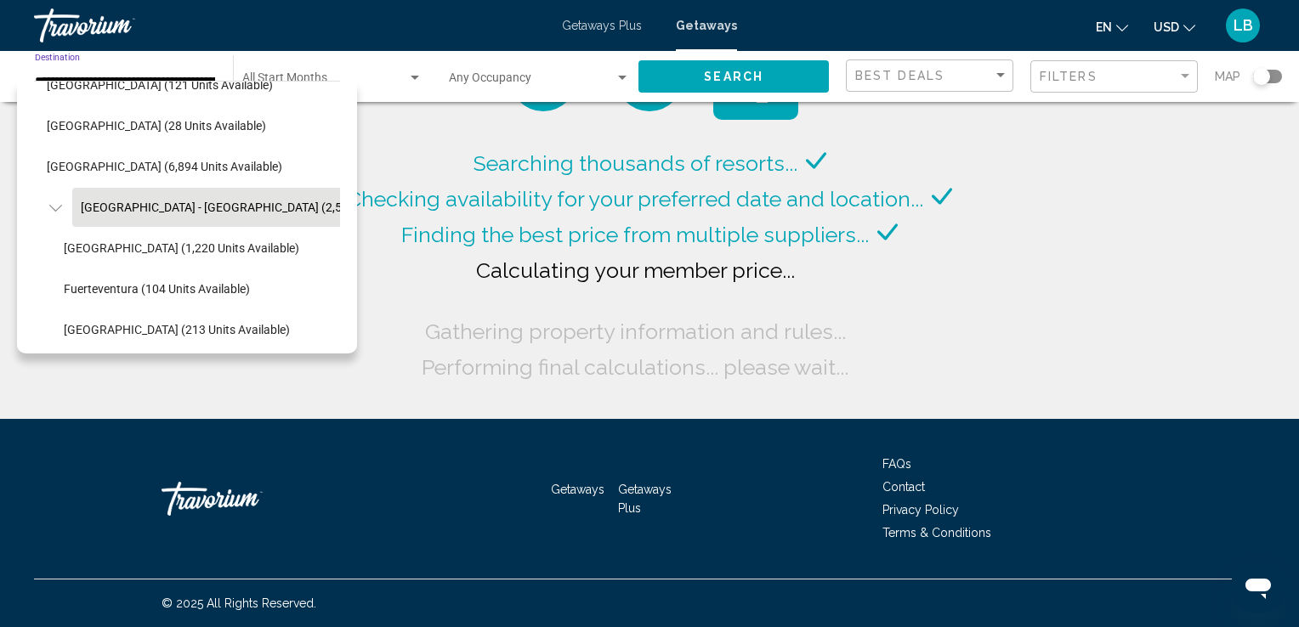
click at [51, 206] on icon "Toggle Spain - Canary Islands (2,535 units available)" at bounding box center [55, 208] width 13 height 17
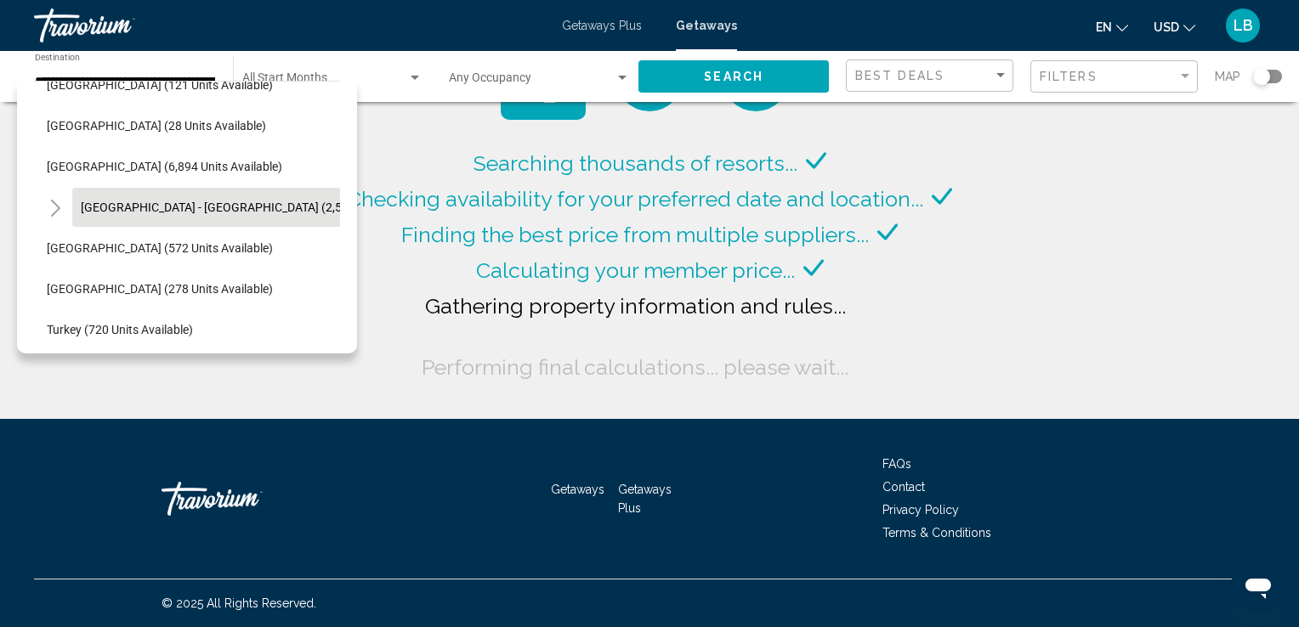
click at [51, 206] on icon "Toggle Spain - Canary Islands (2,535 units available)" at bounding box center [55, 208] width 13 height 17
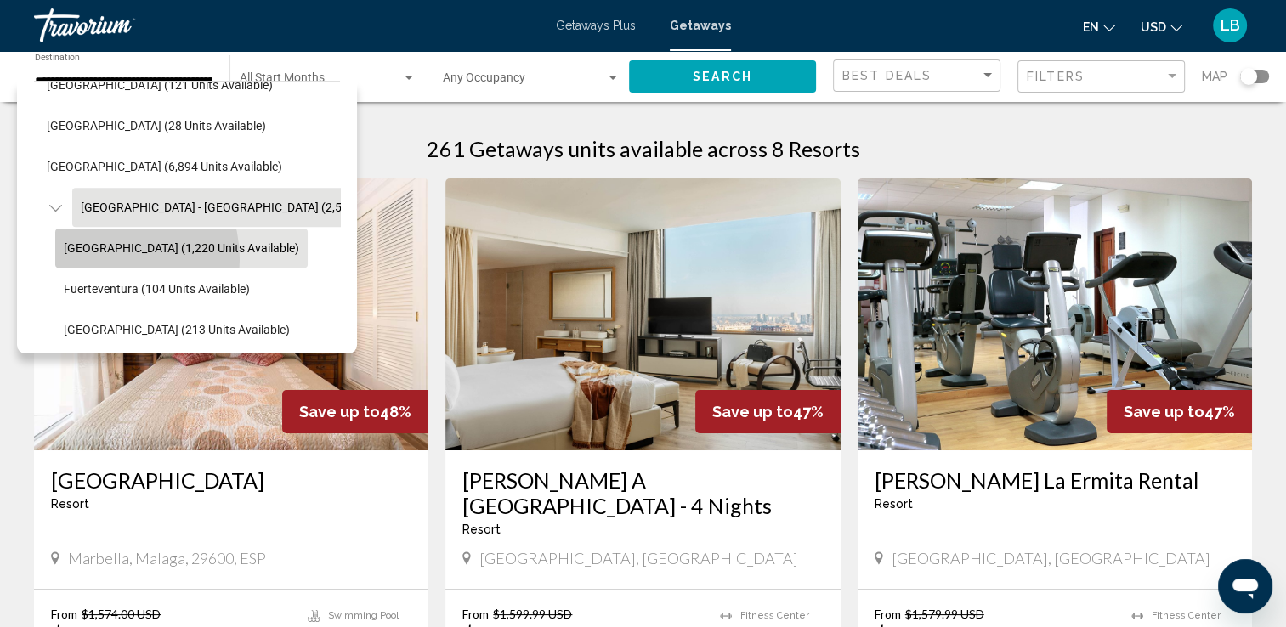
click at [94, 259] on button "Tenerife (1,220 units available)" at bounding box center [181, 248] width 252 height 39
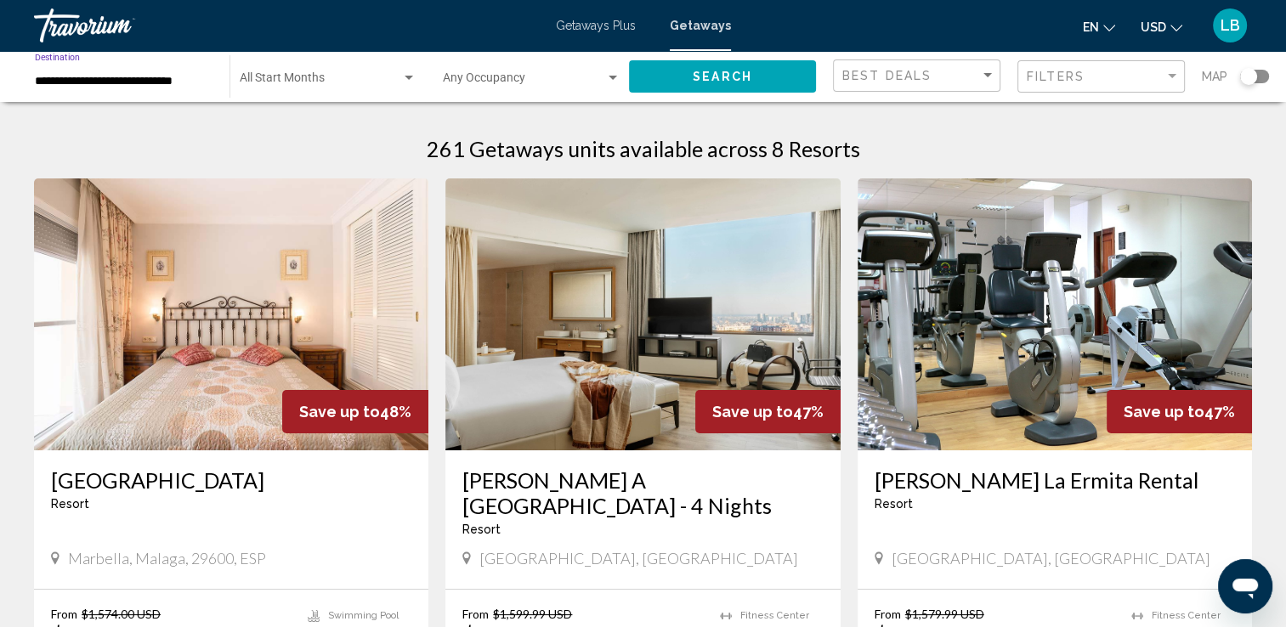
click at [703, 82] on span "Search" at bounding box center [723, 78] width 60 height 14
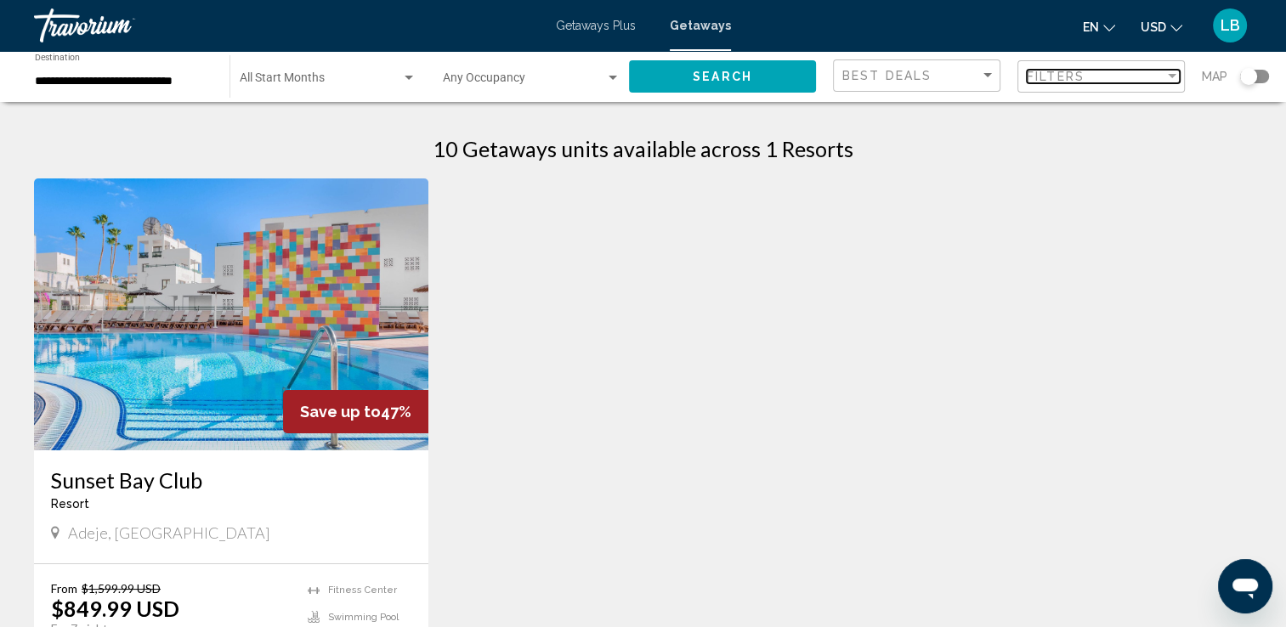
click at [1057, 76] on span "Filters" at bounding box center [1056, 77] width 58 height 14
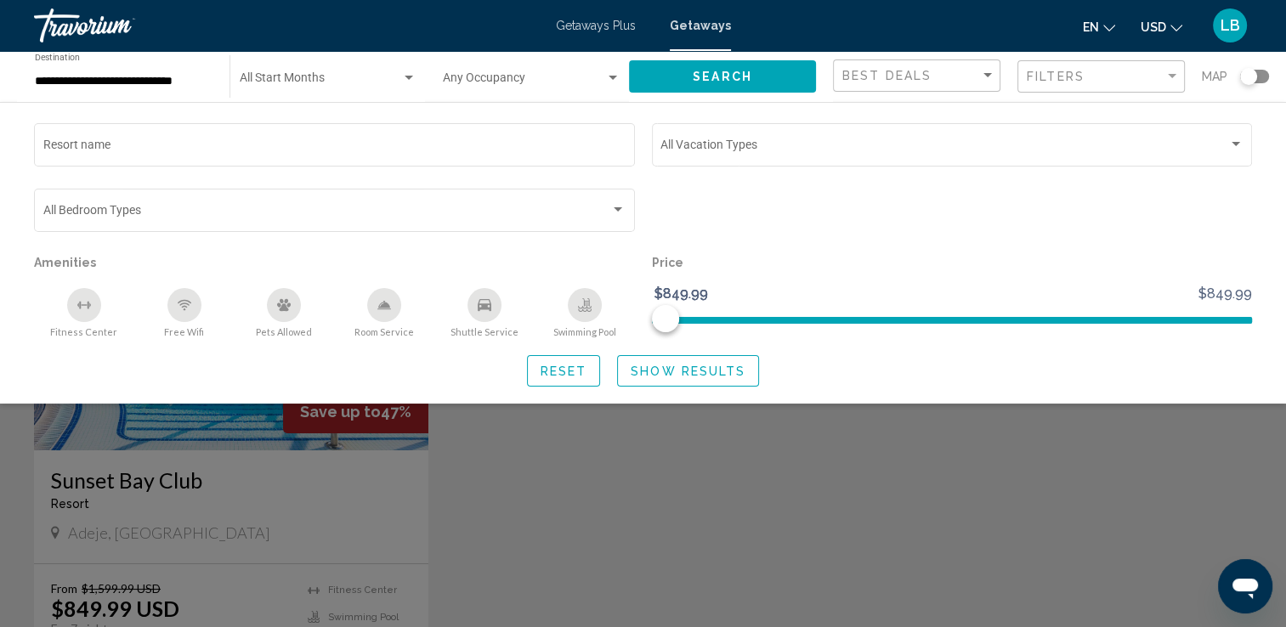
click at [564, 377] on span "Reset" at bounding box center [564, 372] width 47 height 14
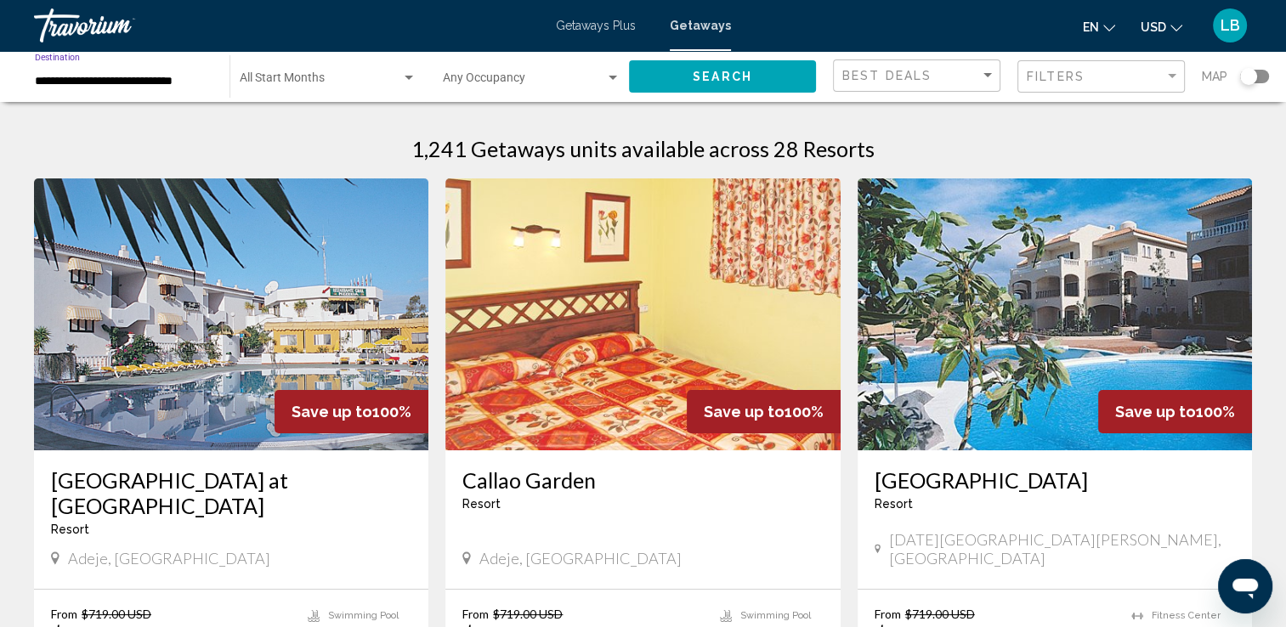
click at [123, 85] on input "**********" at bounding box center [124, 82] width 178 height 14
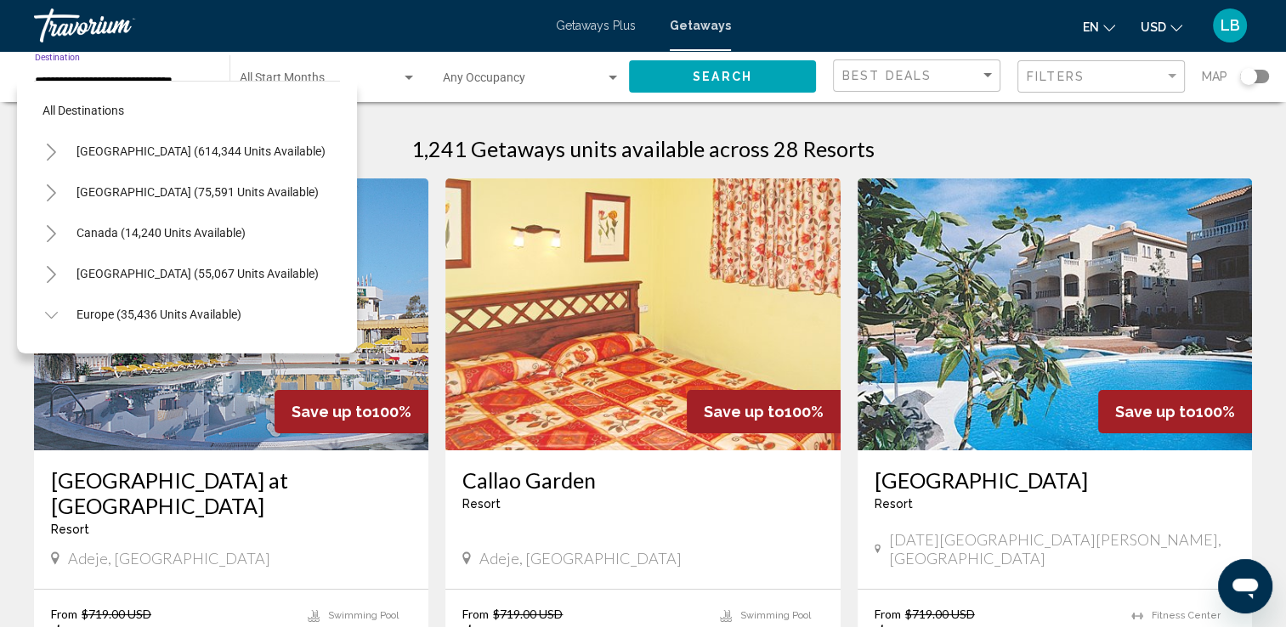
scroll to position [882, 0]
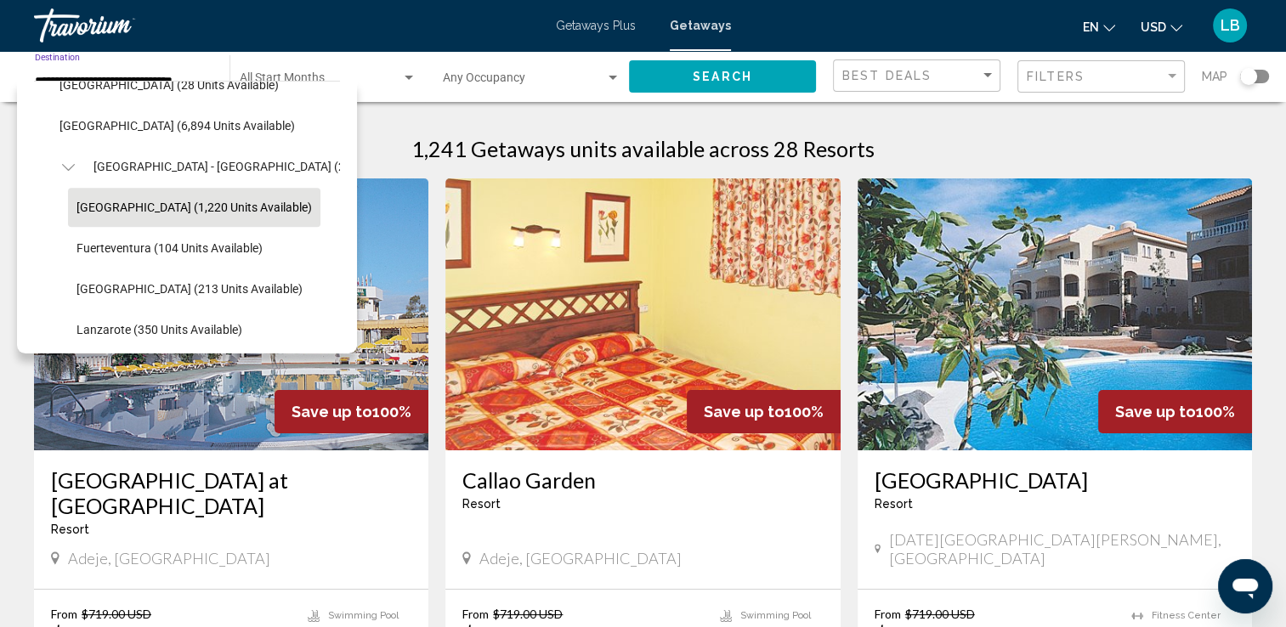
click at [122, 201] on span "Tenerife (1,220 units available)" at bounding box center [194, 208] width 235 height 14
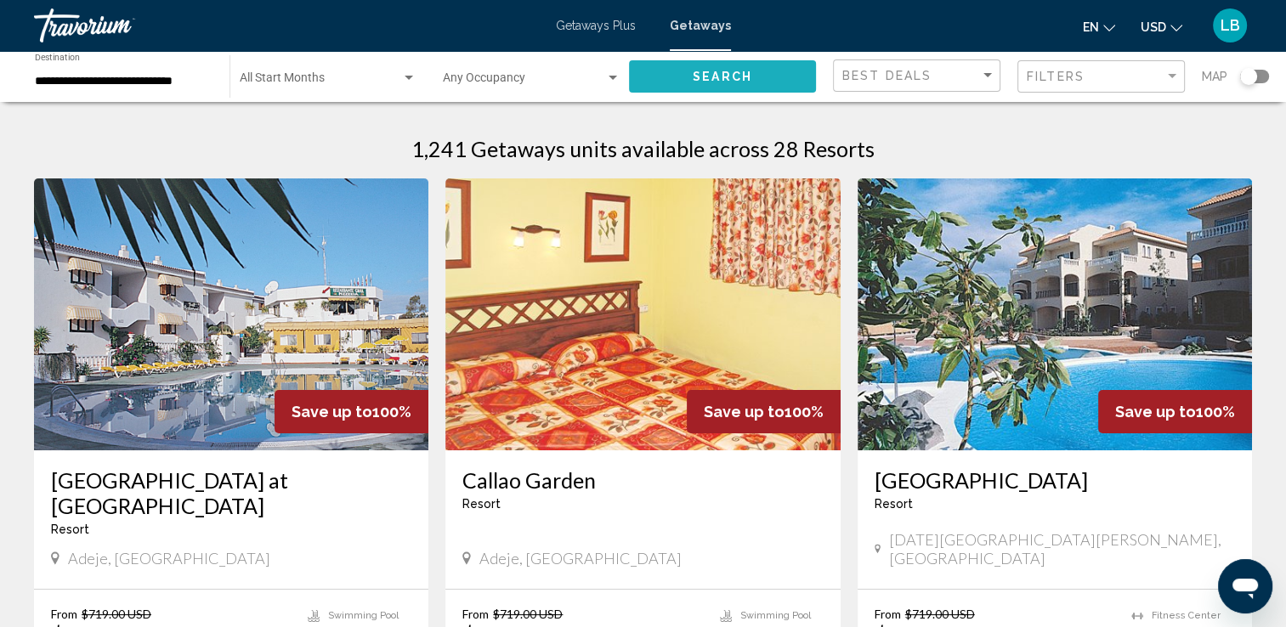
click at [723, 75] on span "Search" at bounding box center [723, 78] width 60 height 14
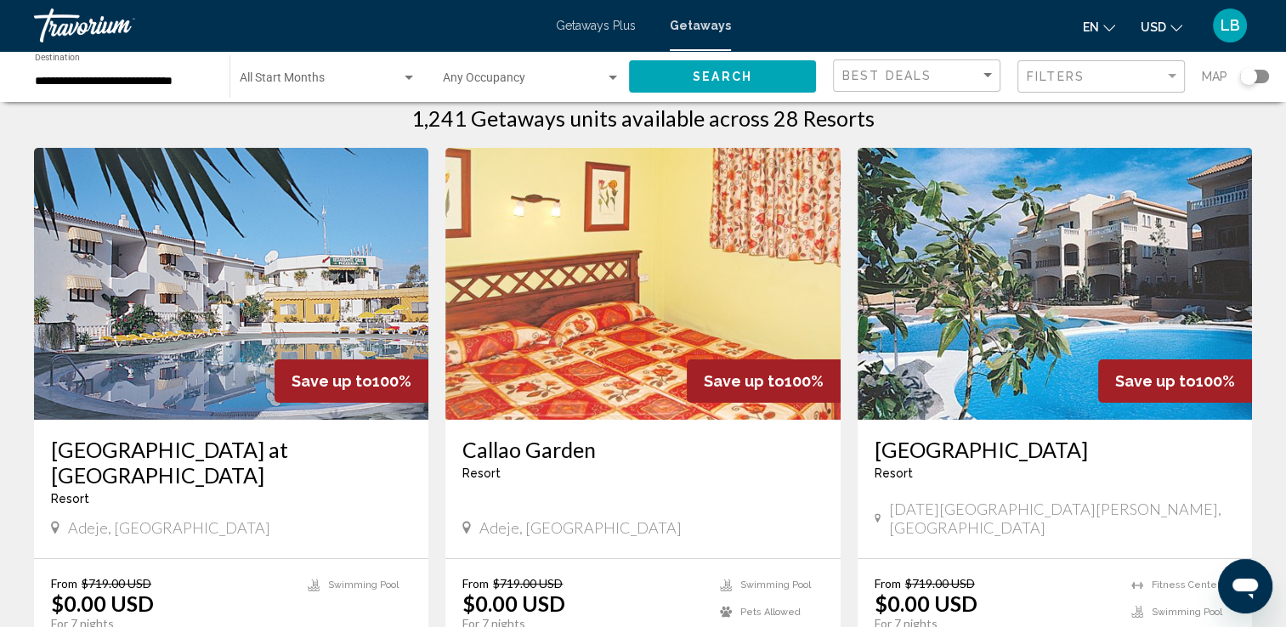
scroll to position [0, 0]
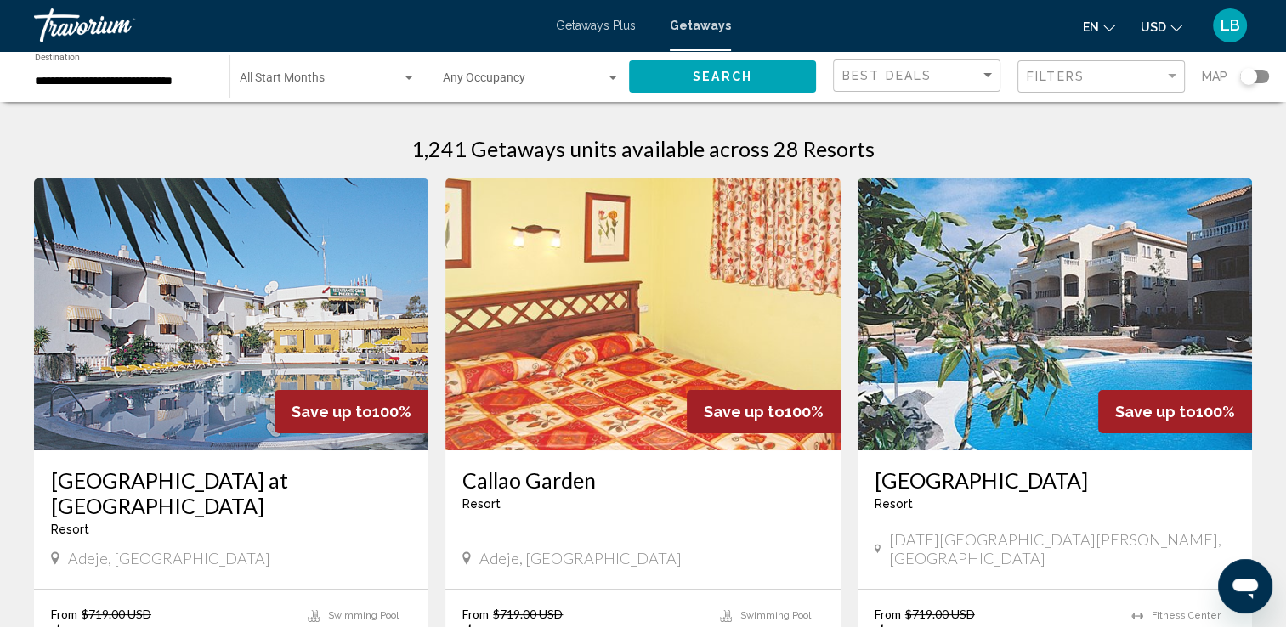
click at [60, 82] on input "**********" at bounding box center [124, 82] width 178 height 14
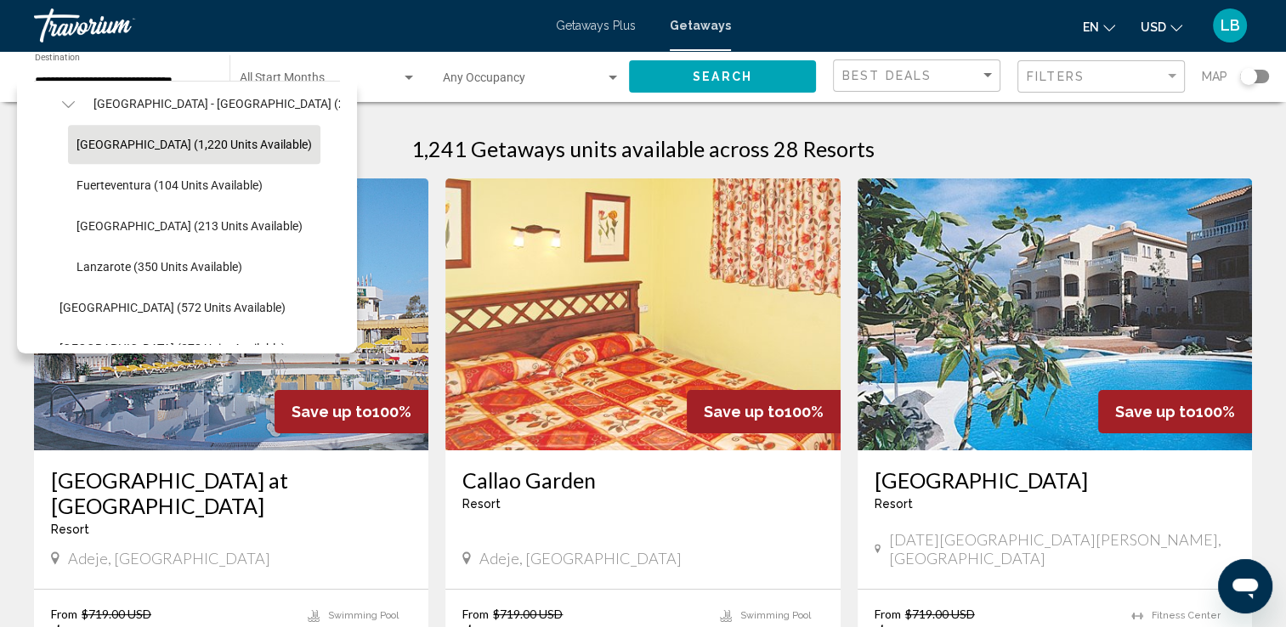
scroll to position [891, 0]
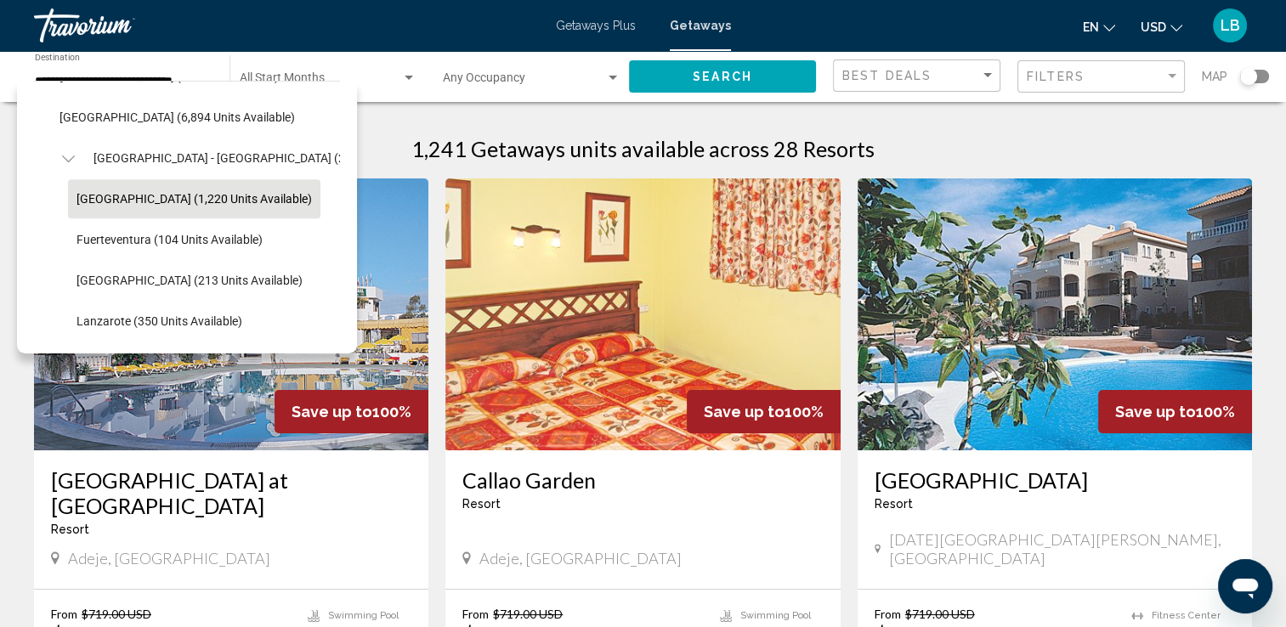
click at [65, 162] on icon "Toggle Spain - Canary Islands (2,535 units available)" at bounding box center [68, 158] width 13 height 17
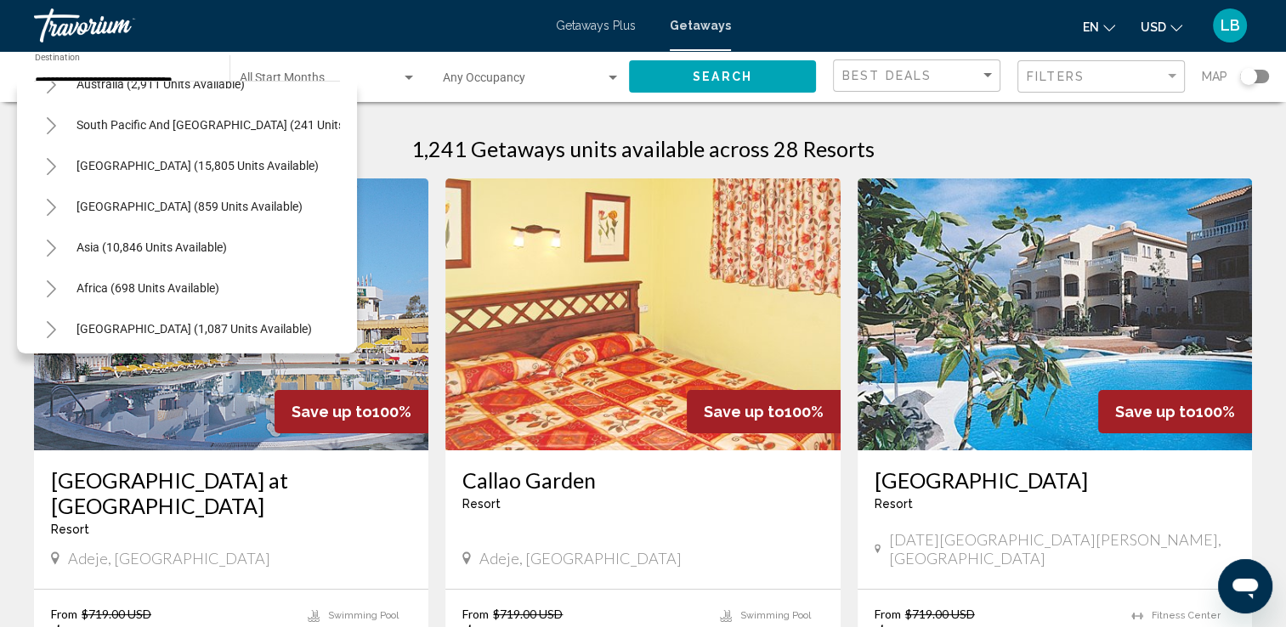
scroll to position [1267, 0]
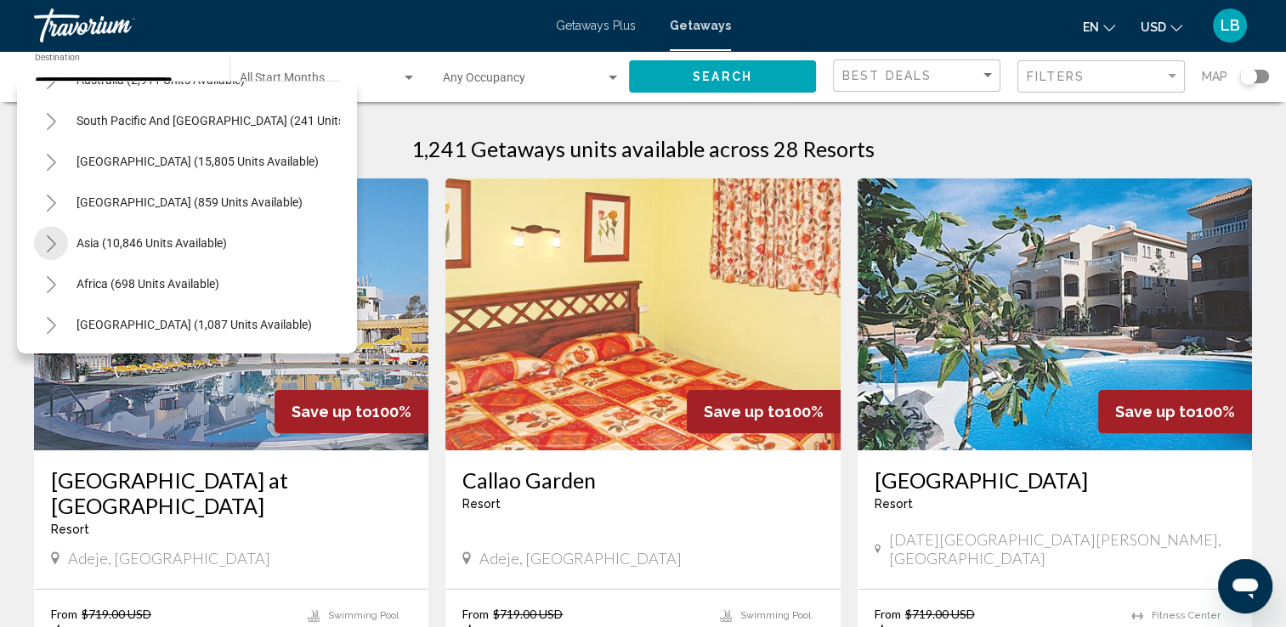
click at [61, 226] on button "Toggle Asia (10,846 units available)" at bounding box center [51, 243] width 34 height 34
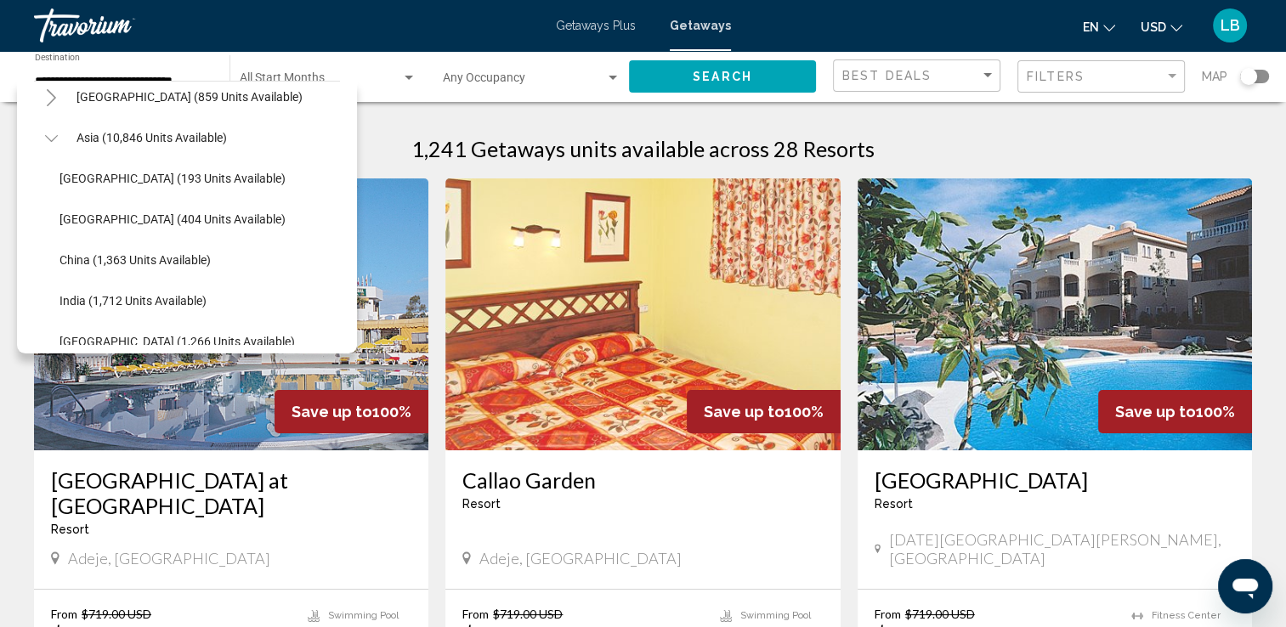
scroll to position [1387, 0]
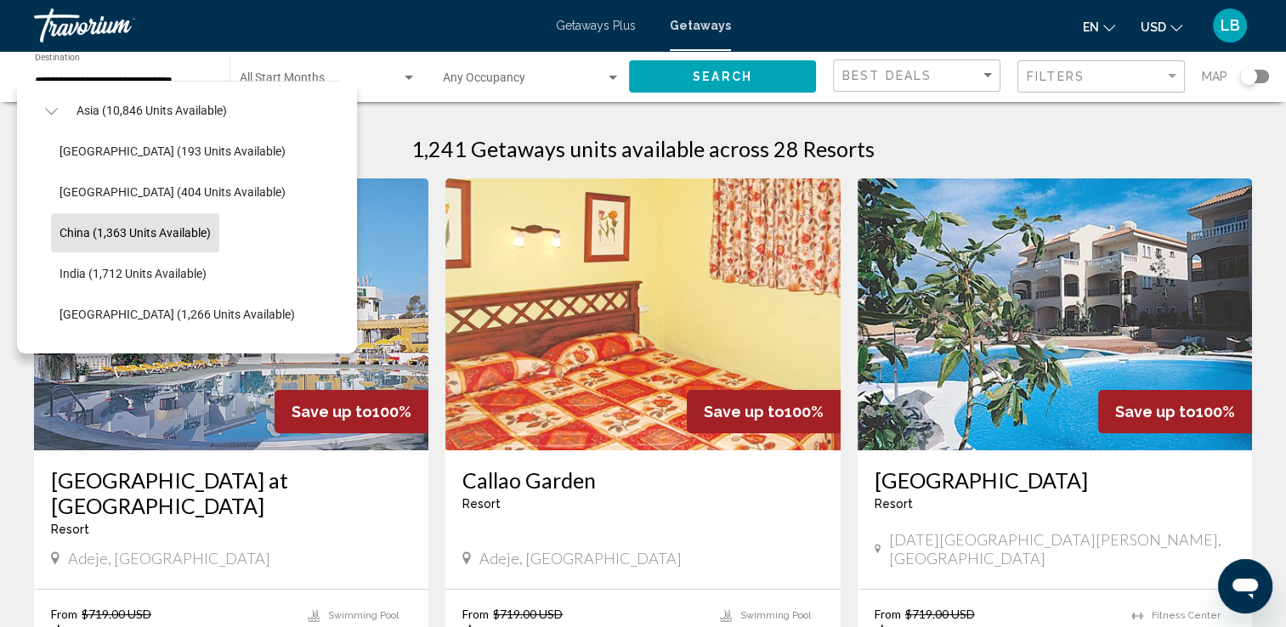
click at [126, 241] on button "China (1,363 units available)" at bounding box center [135, 232] width 168 height 39
type input "**********"
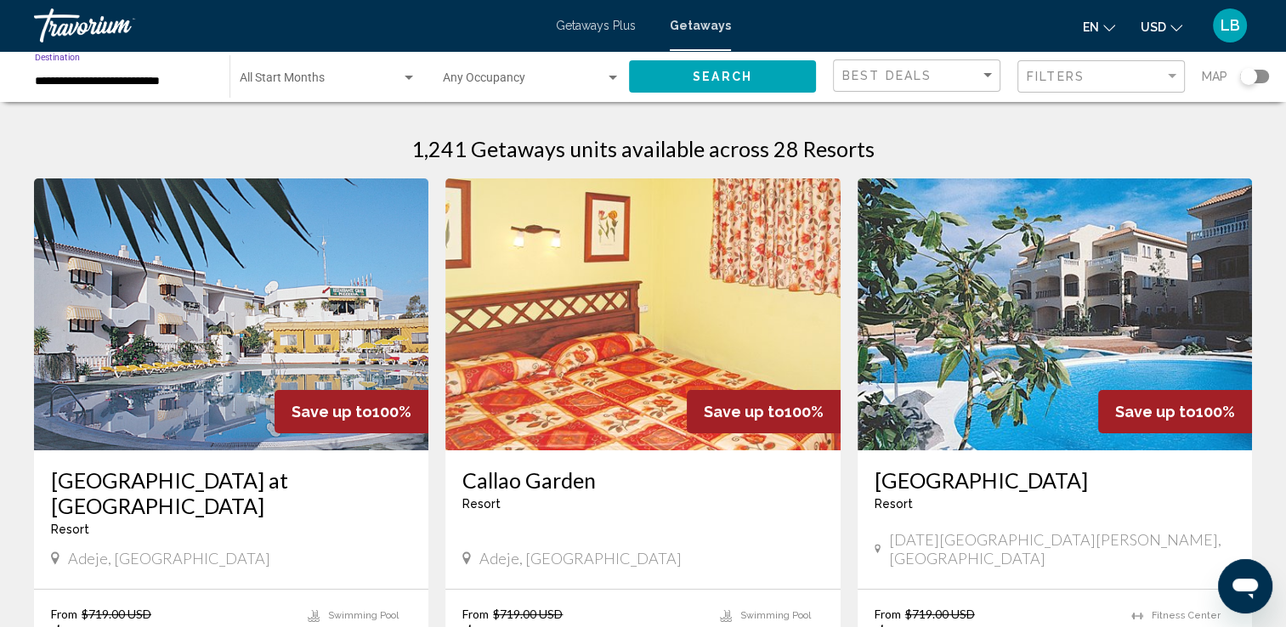
click at [647, 79] on button "Search" at bounding box center [722, 75] width 187 height 31
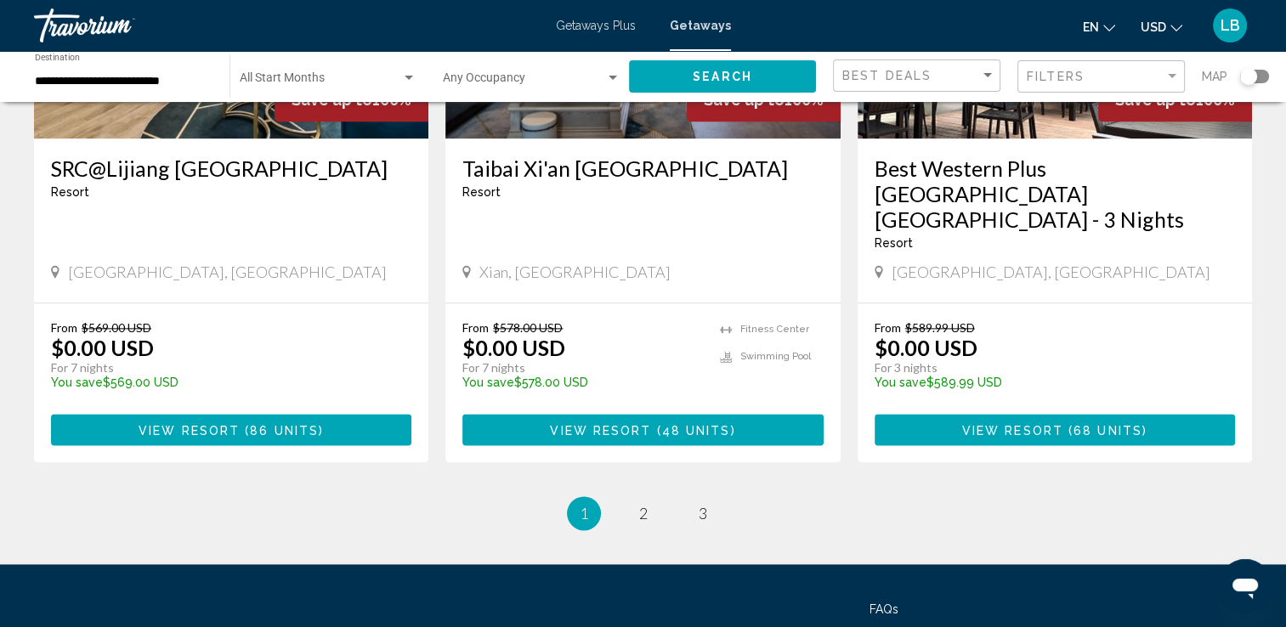
scroll to position [2191, 0]
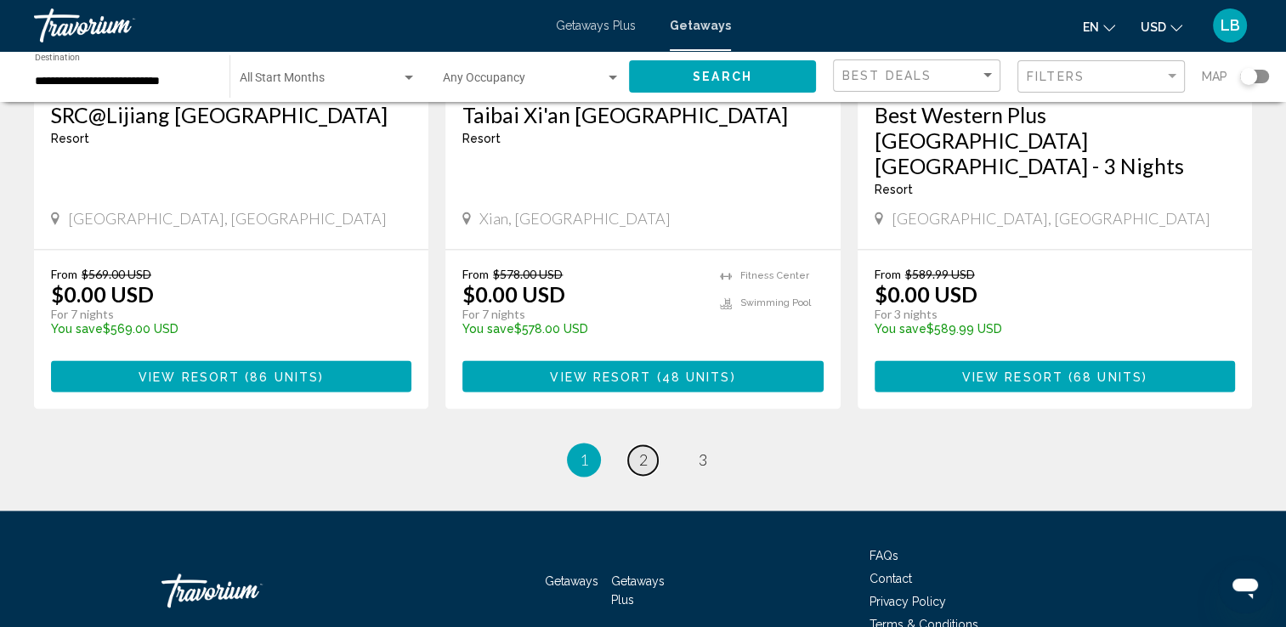
click at [646, 451] on span "2" at bounding box center [643, 460] width 9 height 19
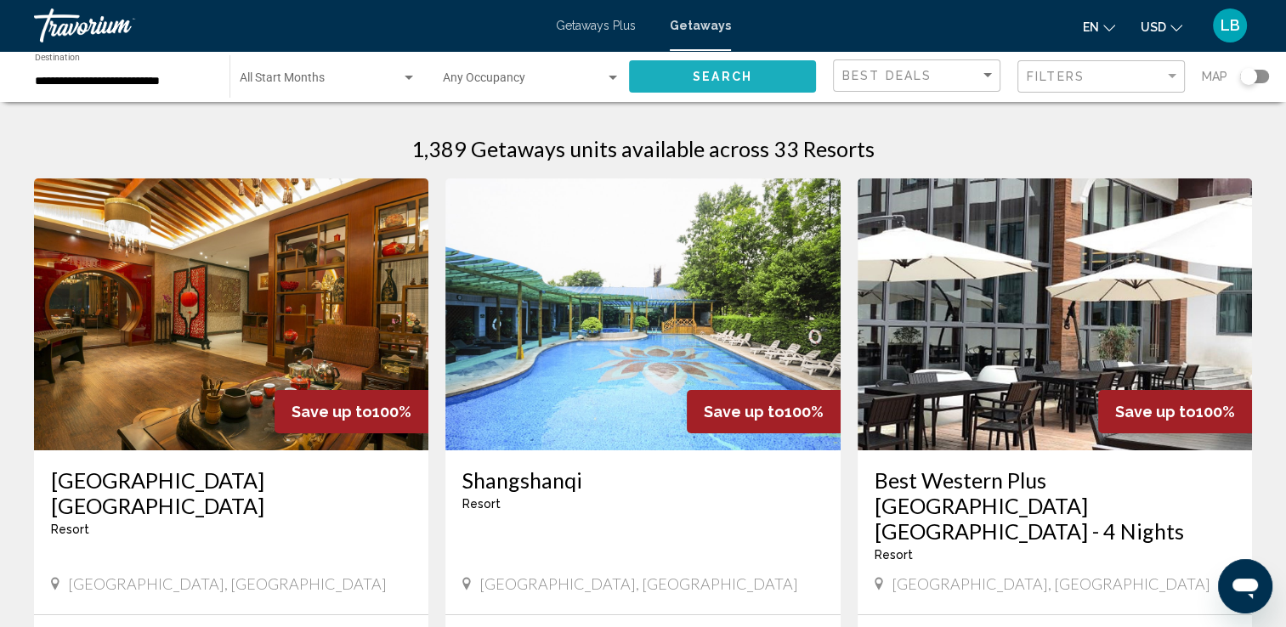
click at [734, 86] on button "Search" at bounding box center [722, 75] width 187 height 31
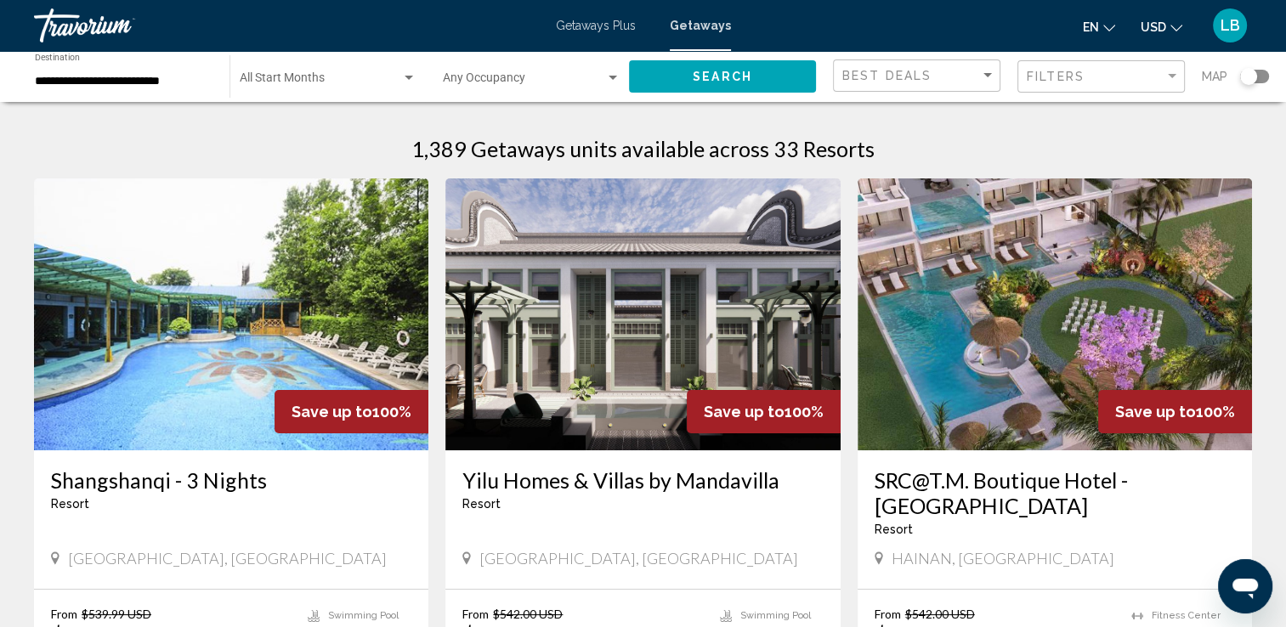
click at [170, 80] on input "**********" at bounding box center [124, 82] width 178 height 14
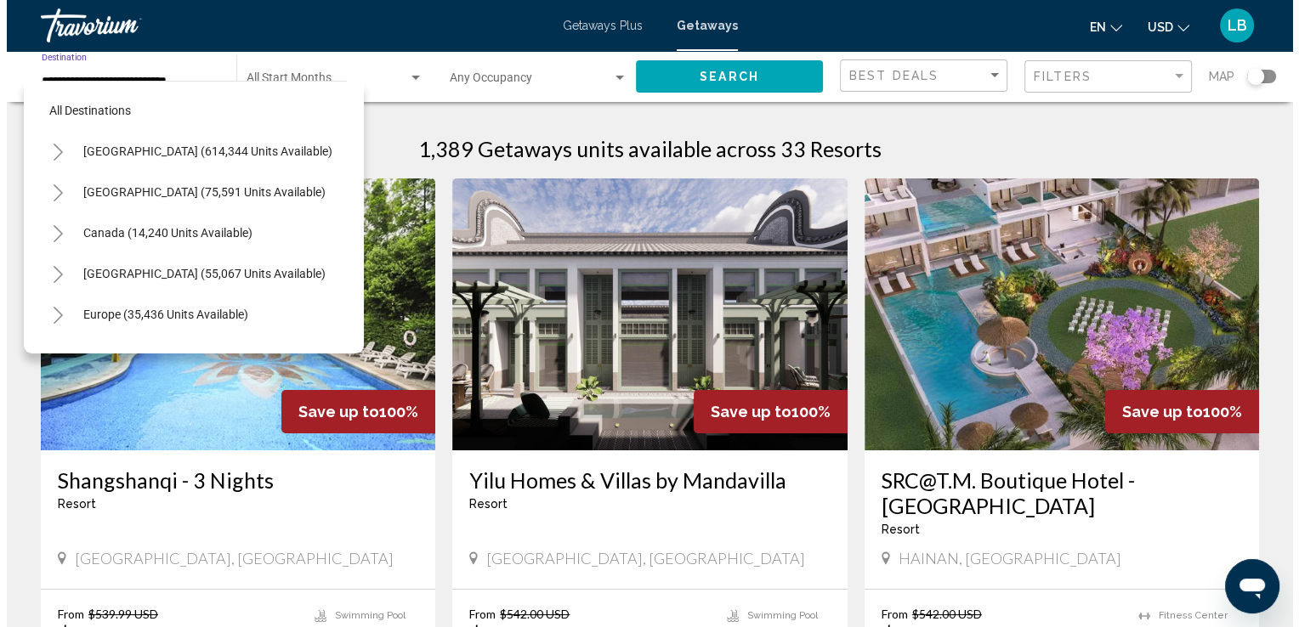
scroll to position [434, 0]
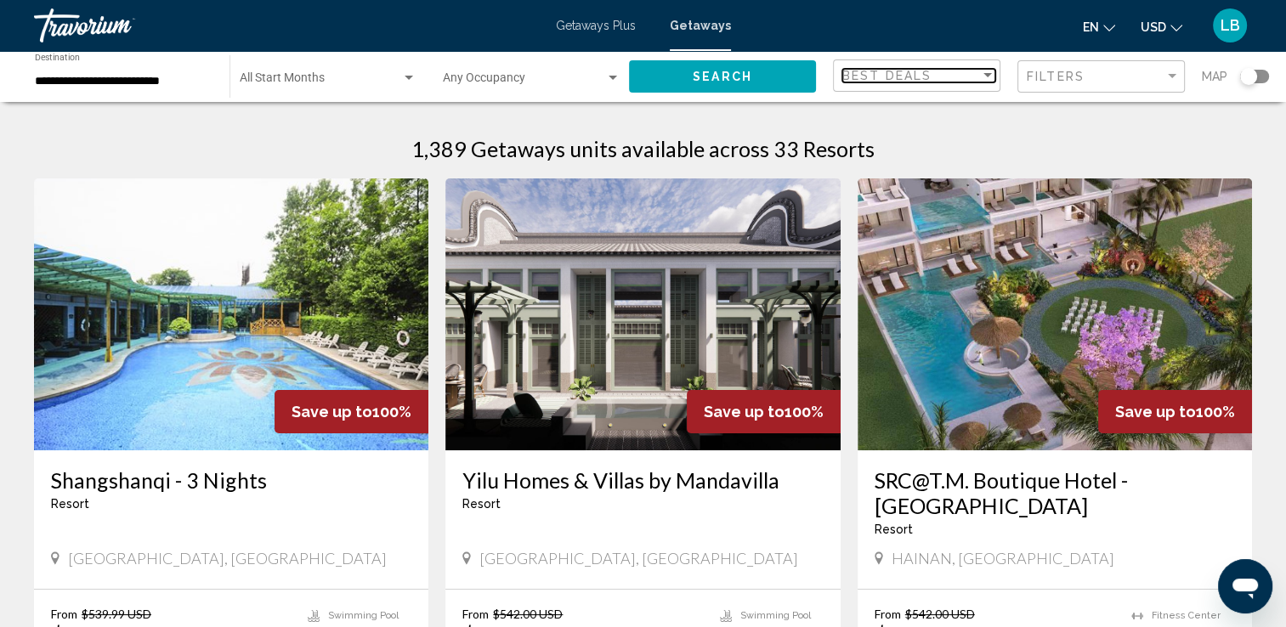
click at [964, 80] on div "Best Deals" at bounding box center [911, 76] width 138 height 14
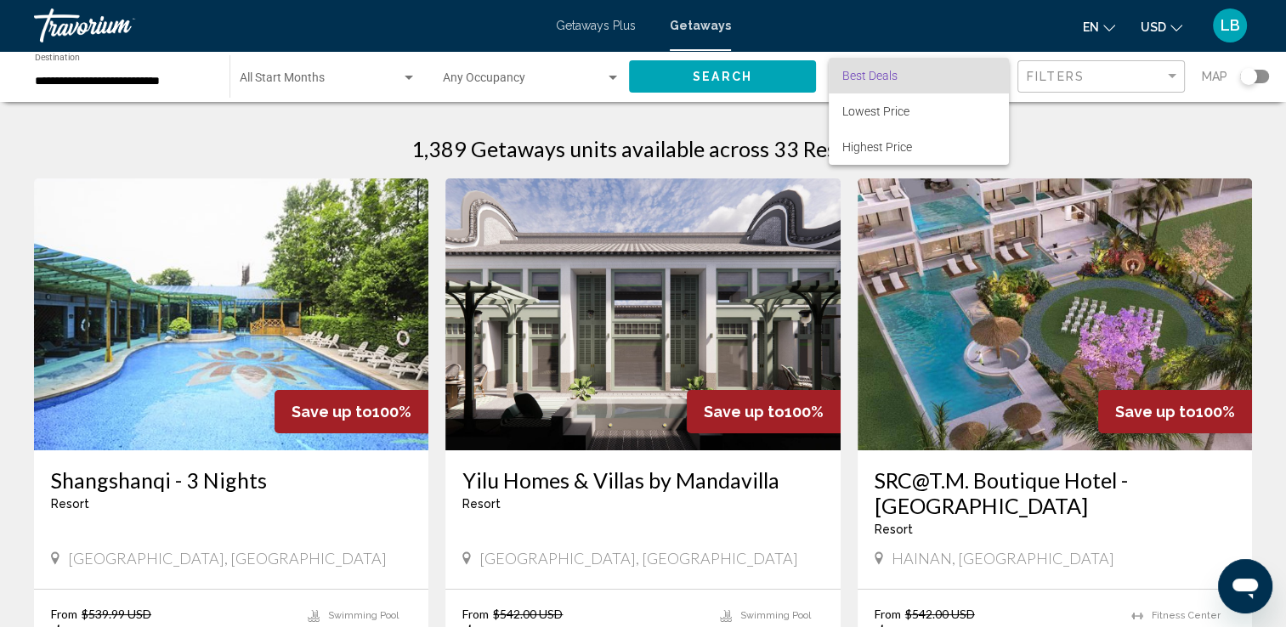
click at [1054, 83] on div at bounding box center [643, 313] width 1286 height 627
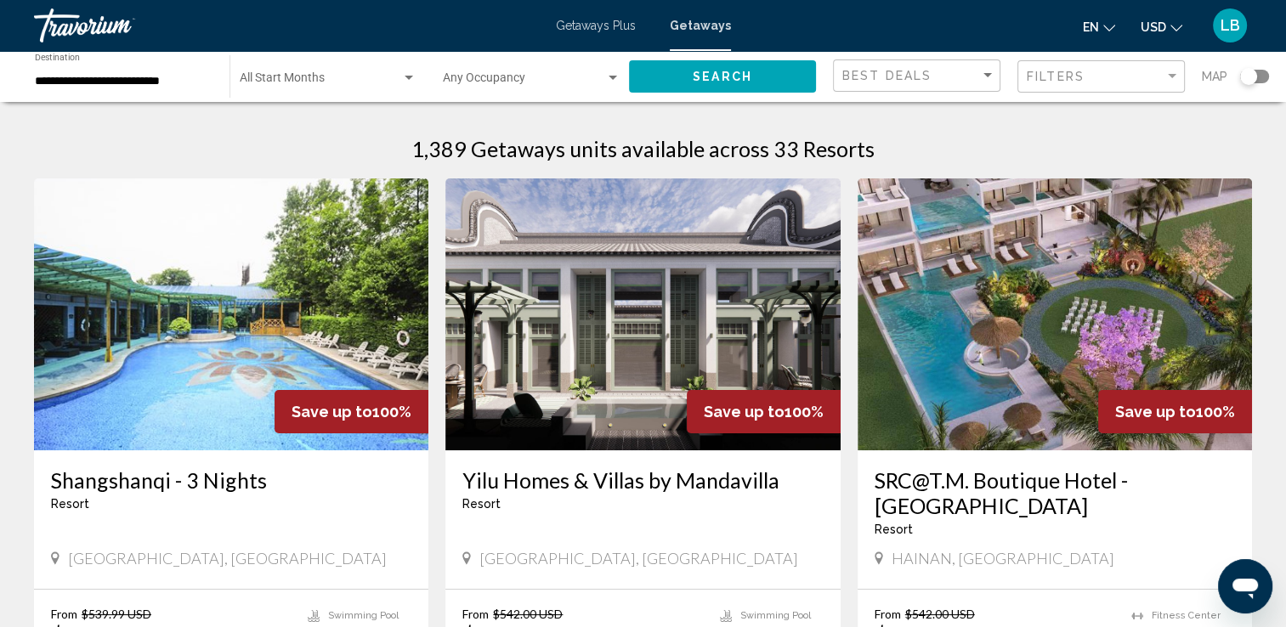
click at [1102, 94] on app-map-search-filters "Best Deals Filters Map" at bounding box center [1051, 76] width 436 height 51
click at [1108, 87] on div "Filters" at bounding box center [1103, 76] width 153 height 31
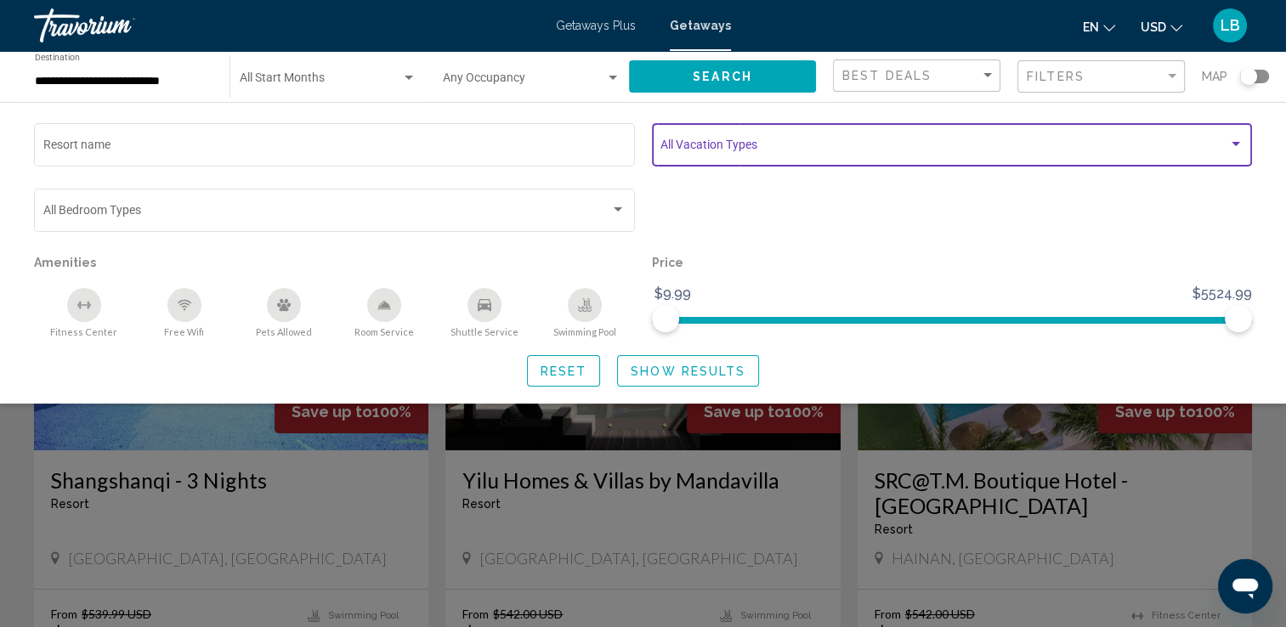
click at [870, 143] on span "Search widget" at bounding box center [944, 148] width 568 height 14
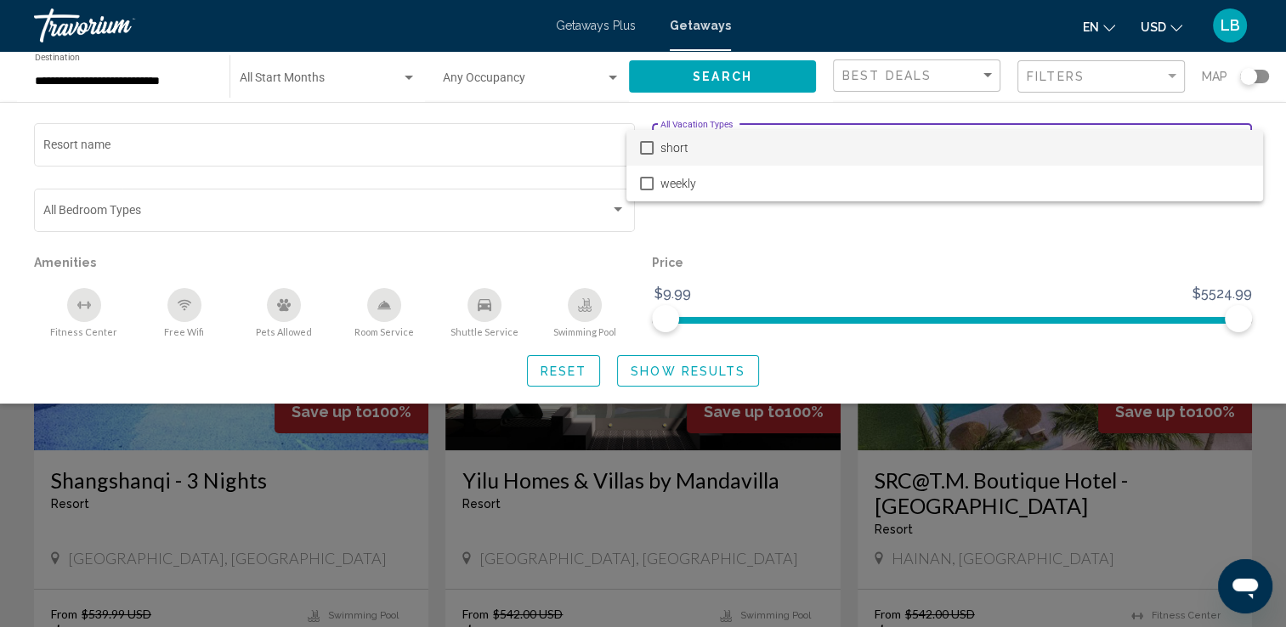
click at [877, 240] on div at bounding box center [643, 313] width 1286 height 627
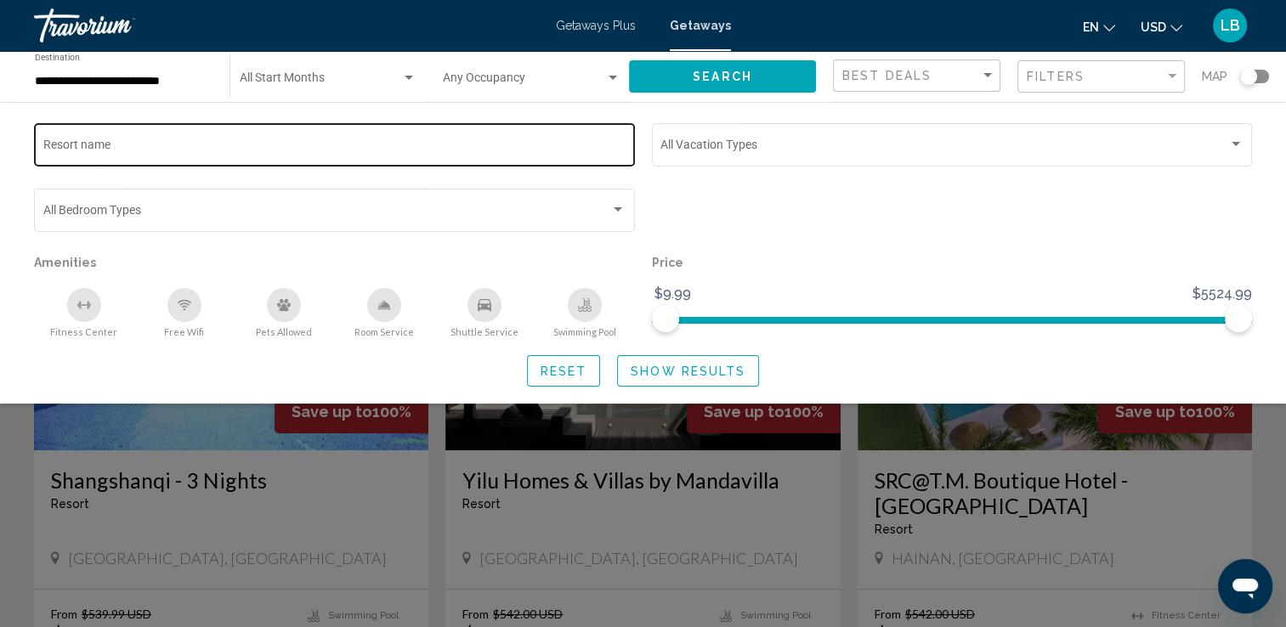
click at [294, 156] on div "Resort name" at bounding box center [334, 143] width 583 height 47
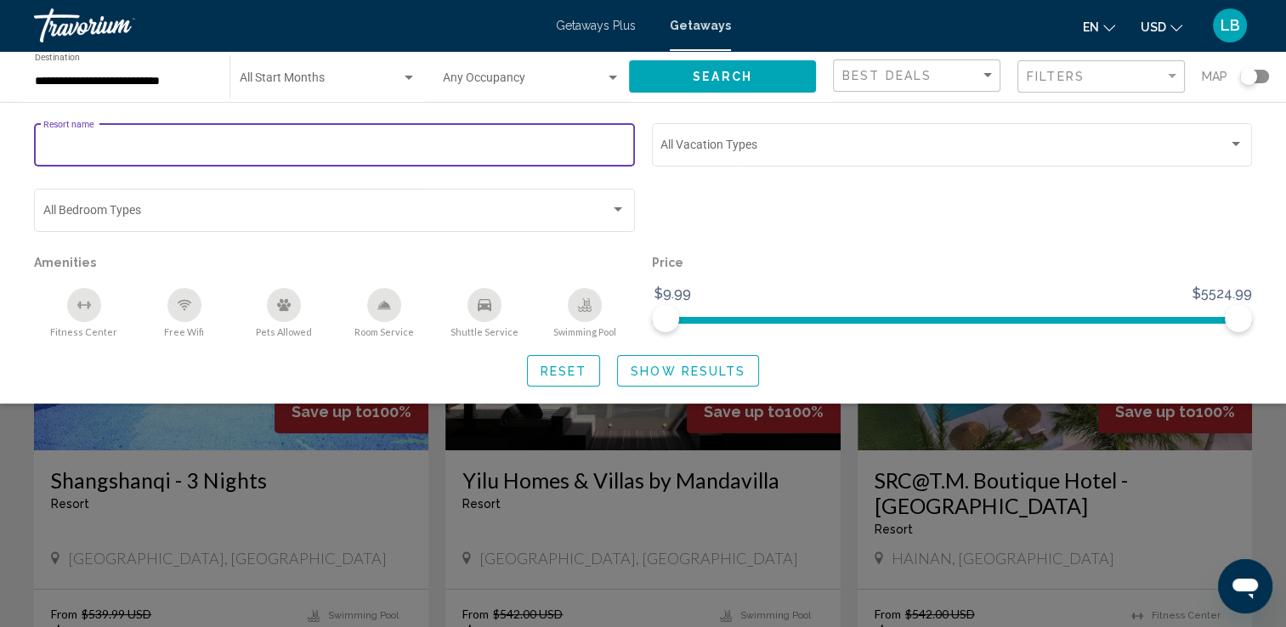
paste input "**********"
type input "**********"
click at [653, 377] on span "Show Results" at bounding box center [688, 372] width 115 height 14
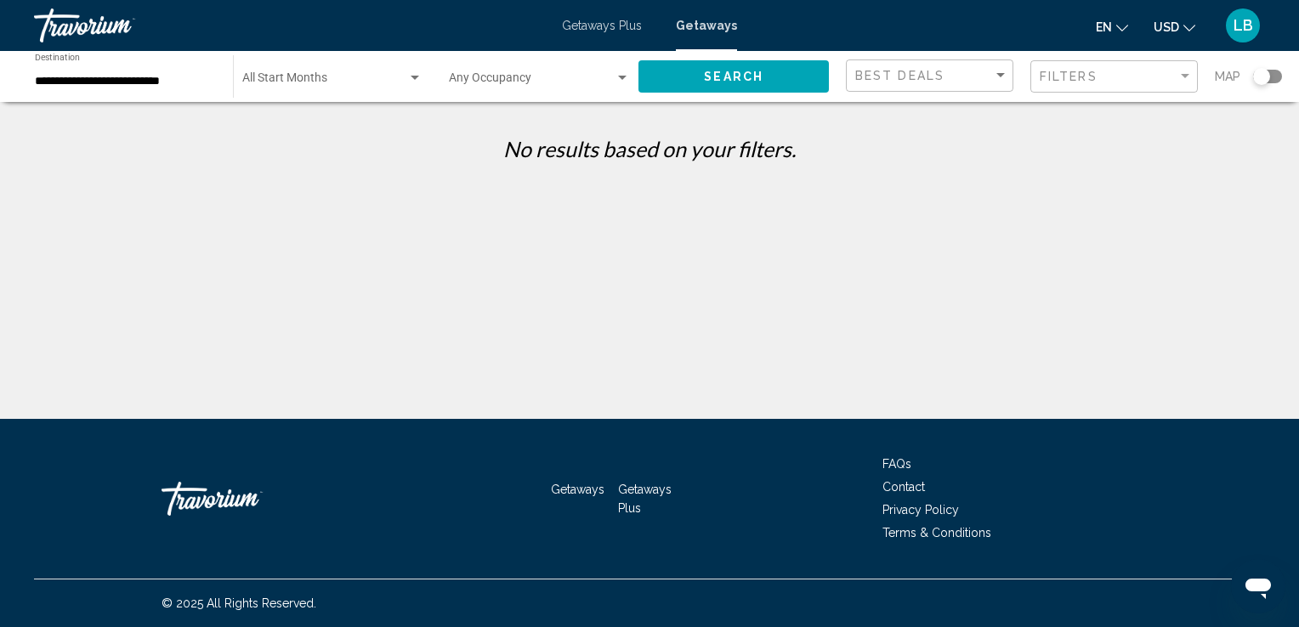
click at [162, 115] on div "**********" at bounding box center [649, 209] width 1299 height 419
click at [160, 82] on input "**********" at bounding box center [125, 82] width 181 height 14
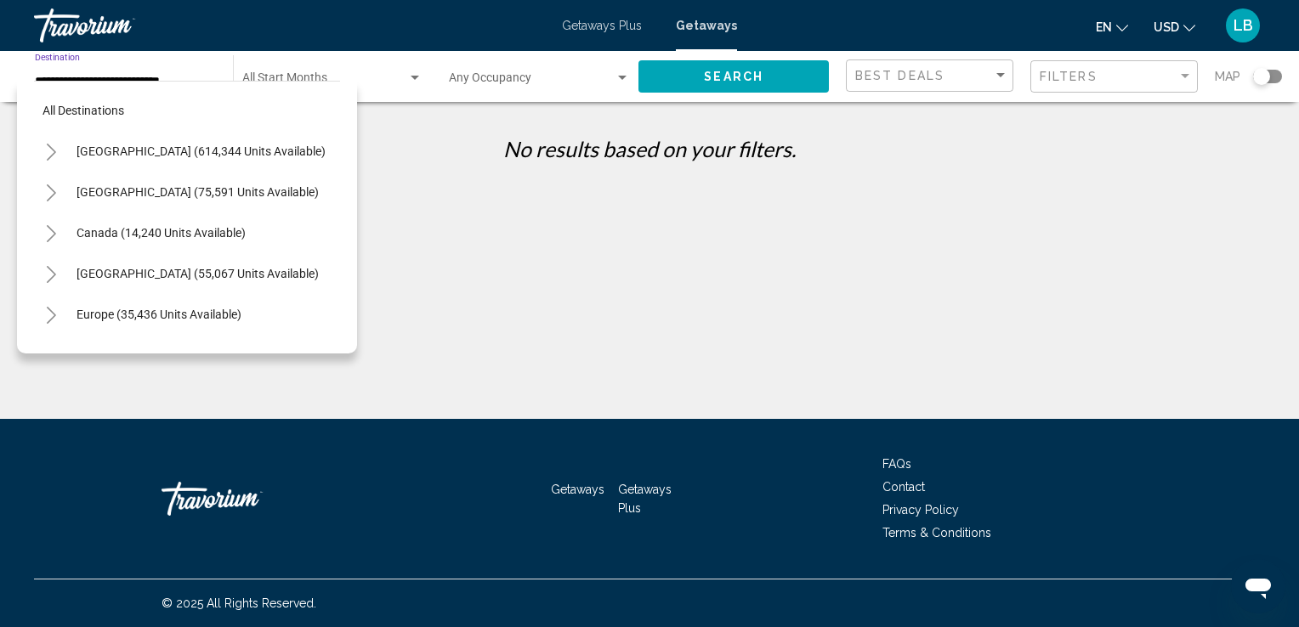
scroll to position [434, 0]
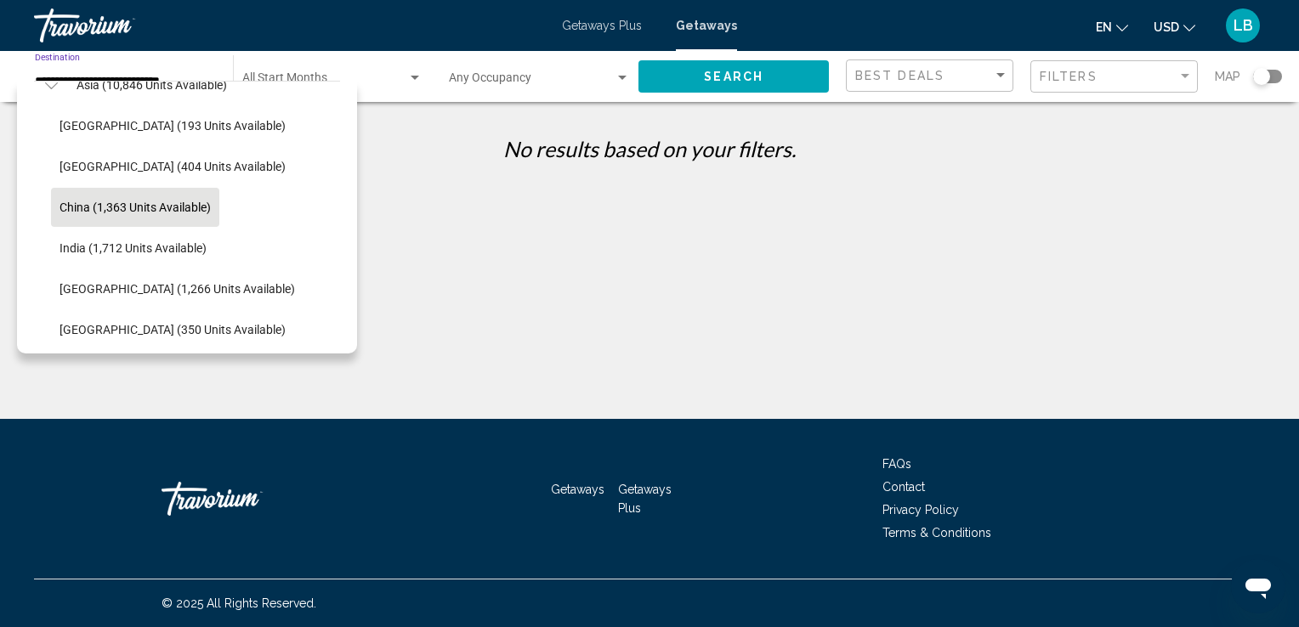
click at [446, 145] on p "No results based on your filters." at bounding box center [650, 149] width 1248 height 26
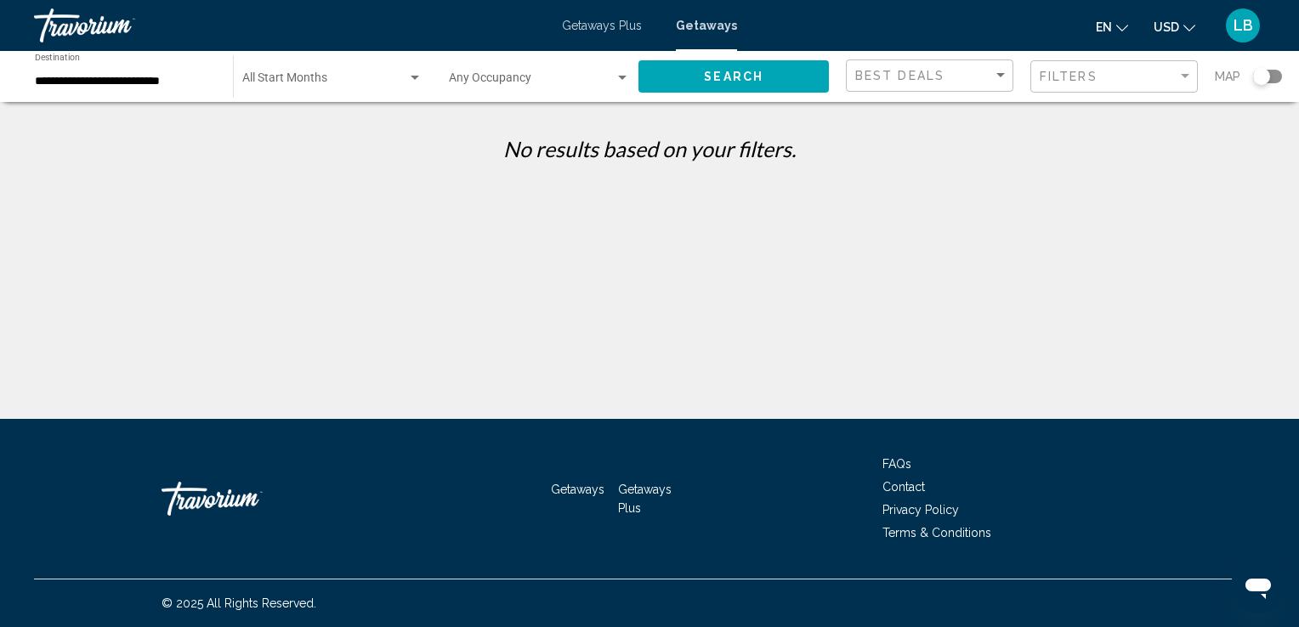
click at [86, 79] on input "**********" at bounding box center [125, 82] width 181 height 14
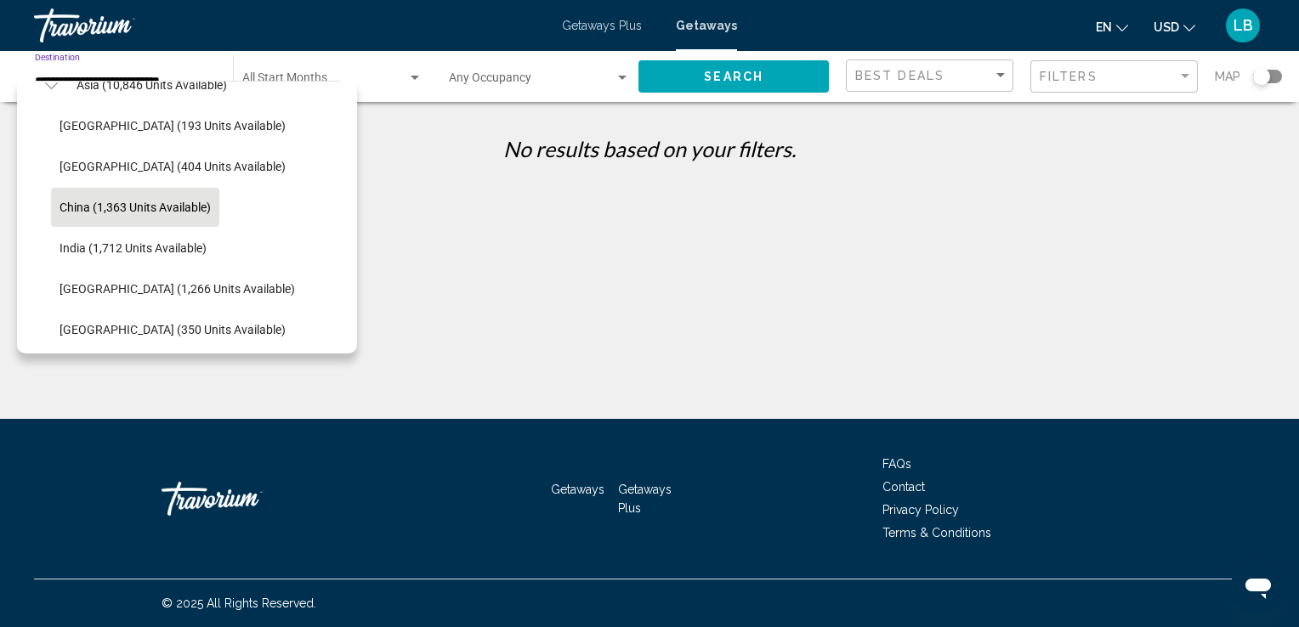
click at [632, 248] on div "**********" at bounding box center [649, 328] width 1299 height 419
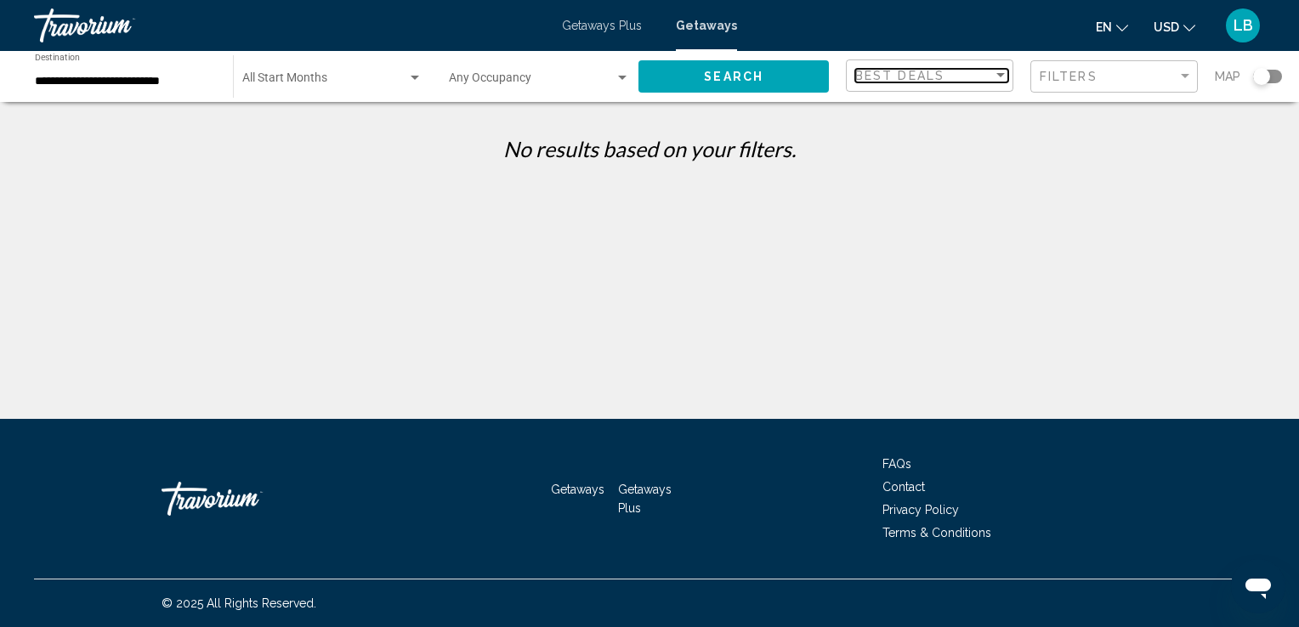
click at [954, 73] on div "Best Deals" at bounding box center [924, 76] width 138 height 14
click at [1074, 75] on div at bounding box center [649, 313] width 1299 height 627
click at [1075, 79] on span "Filters" at bounding box center [1069, 77] width 58 height 14
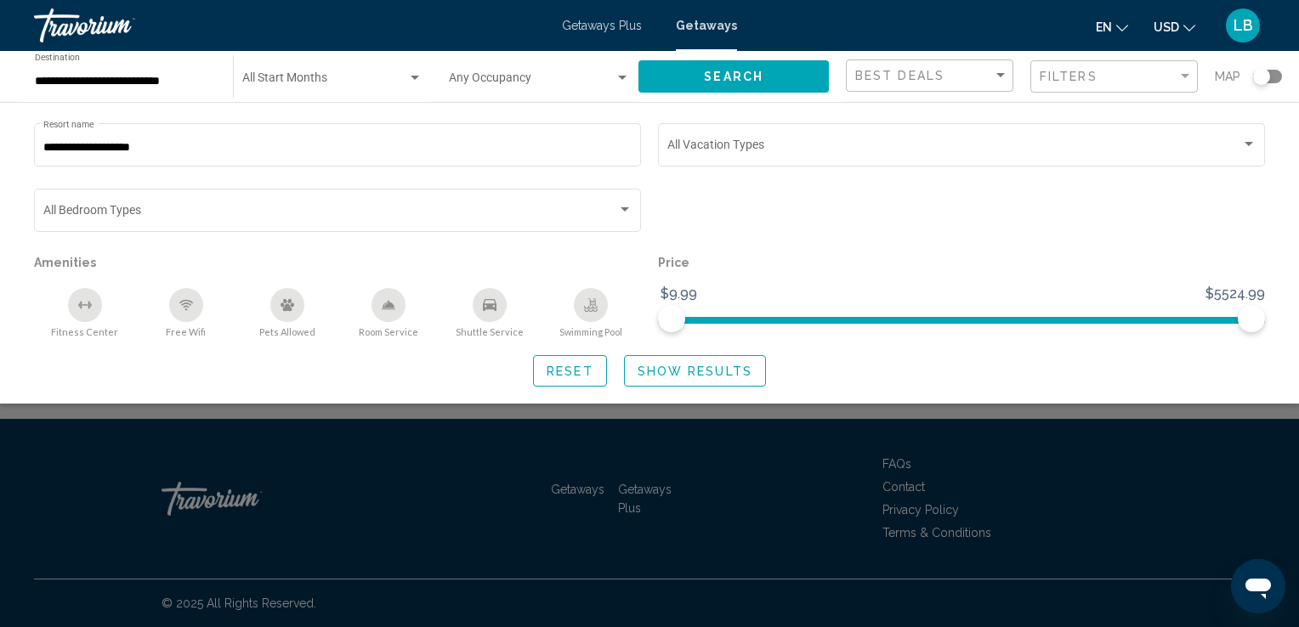
click at [578, 365] on span "Reset" at bounding box center [570, 372] width 47 height 14
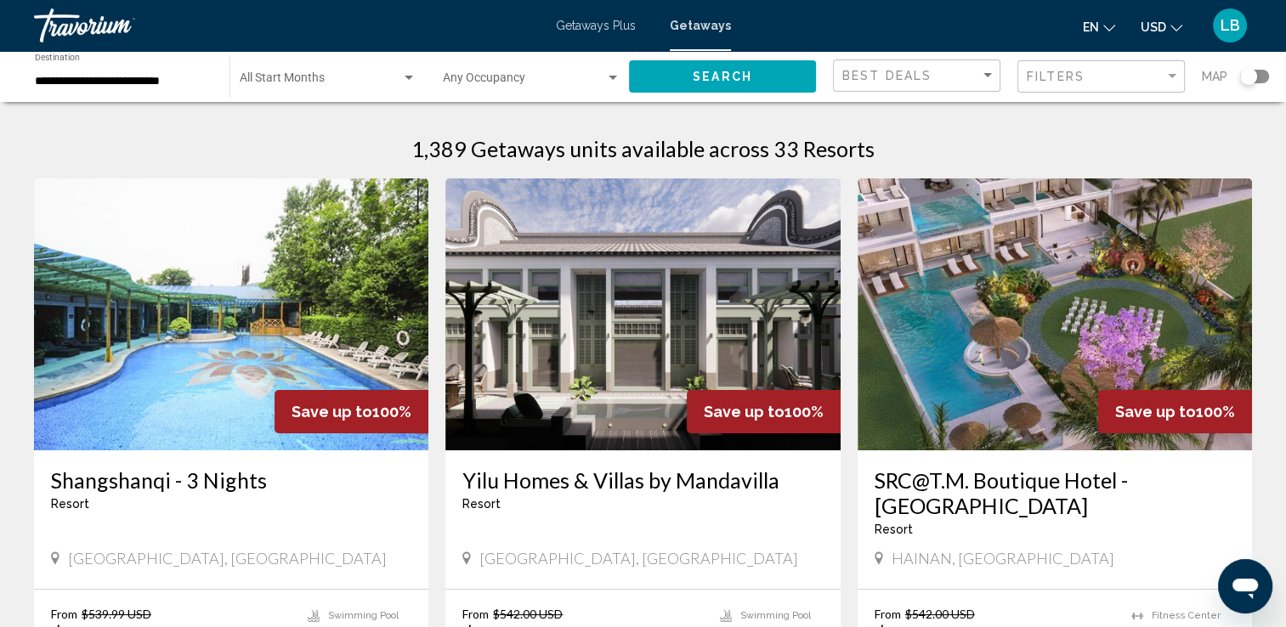
click at [1246, 79] on div "Search widget" at bounding box center [1248, 76] width 17 height 17
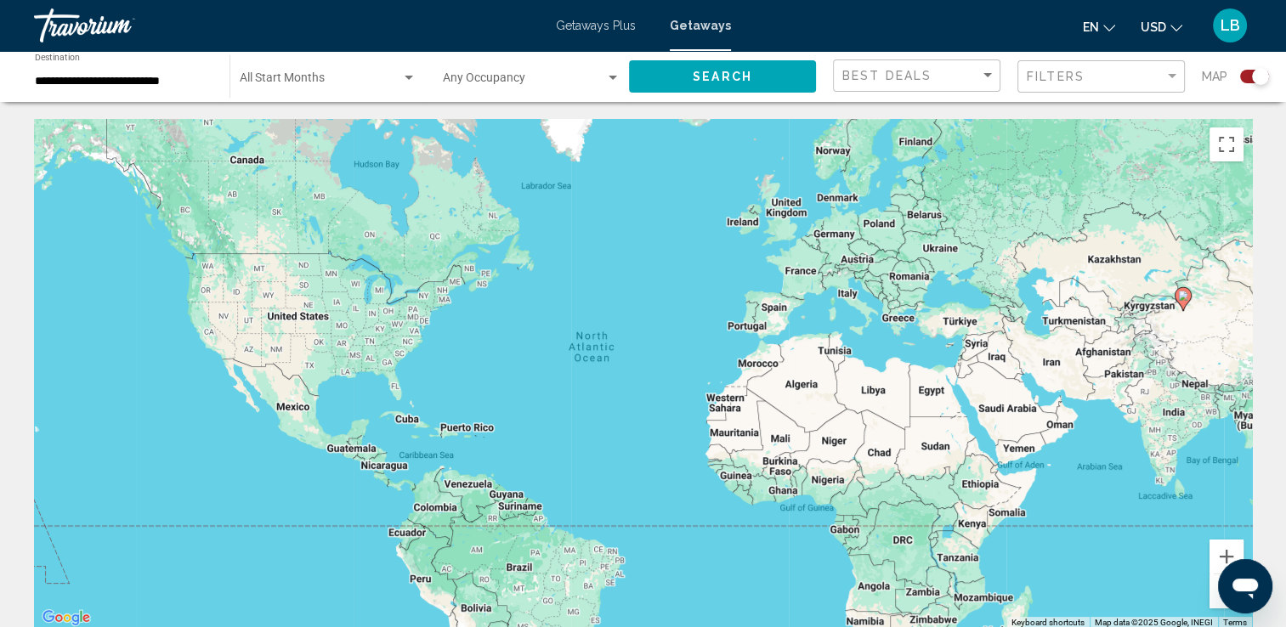
click at [737, 87] on button "Search" at bounding box center [722, 75] width 187 height 31
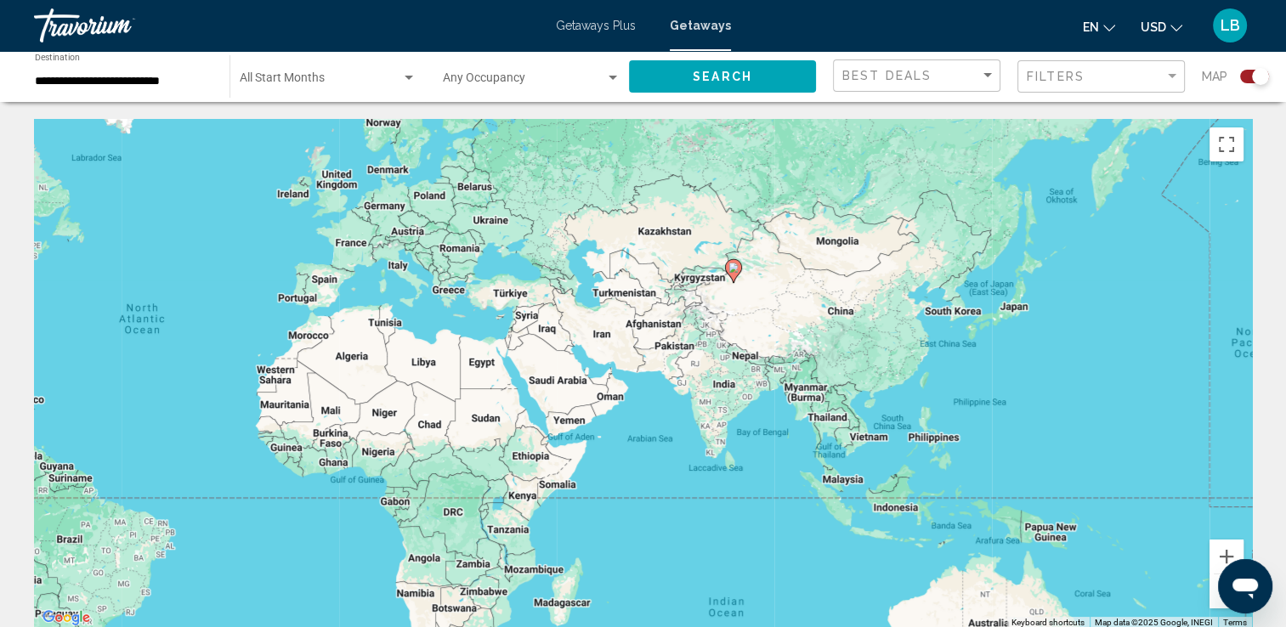
drag, startPoint x: 1184, startPoint y: 359, endPoint x: 725, endPoint y: 331, distance: 459.9
click at [725, 331] on div "To activate drag with keyboard, press Alt + Enter. Once in keyboard drag state,…" at bounding box center [643, 374] width 1218 height 510
click at [1217, 553] on button "Zoom in" at bounding box center [1227, 557] width 34 height 34
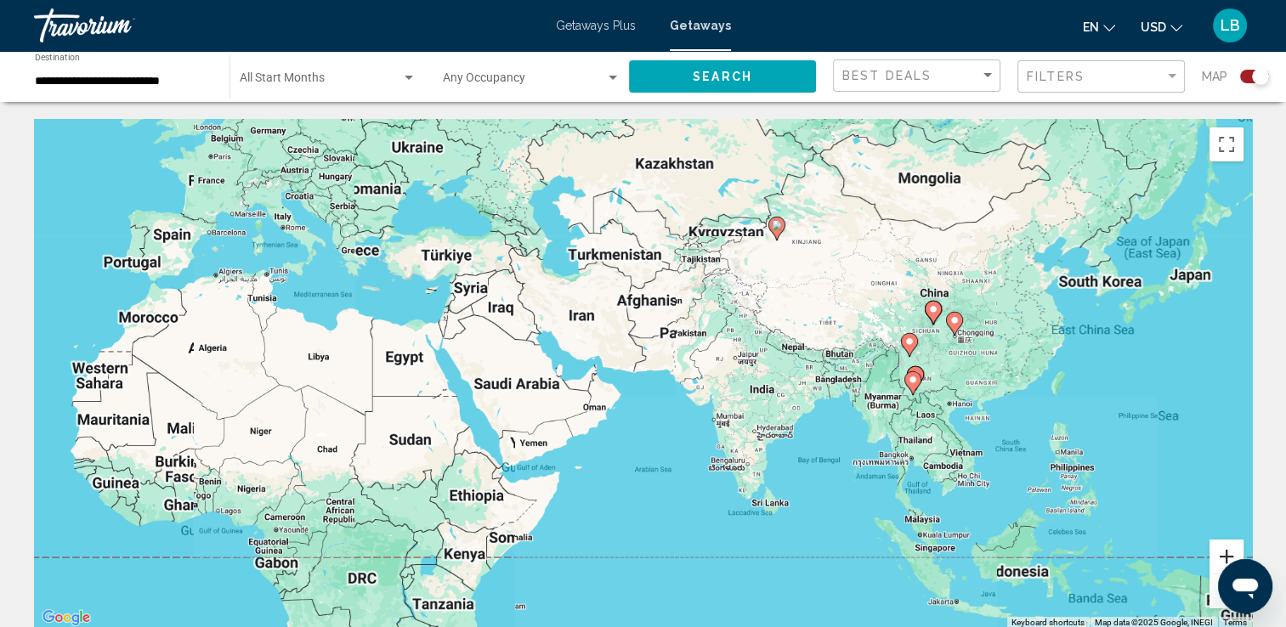
click at [1217, 553] on button "Zoom in" at bounding box center [1227, 557] width 34 height 34
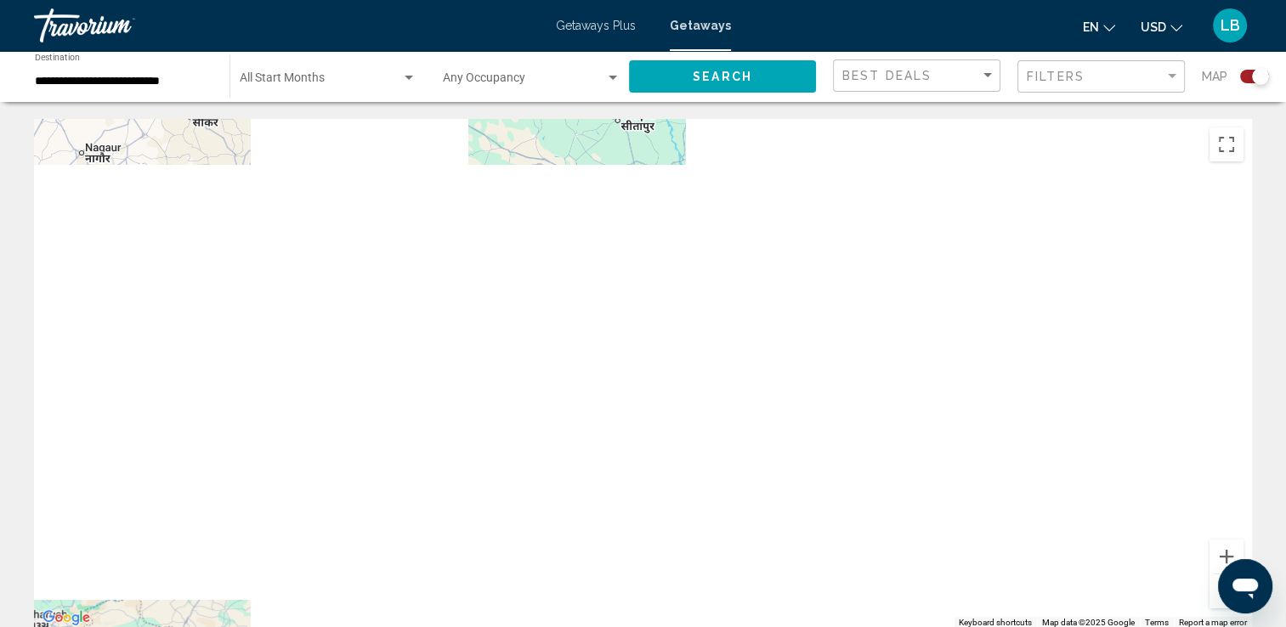
drag, startPoint x: 1124, startPoint y: 330, endPoint x: -349, endPoint y: 315, distance: 1473.2
click at [0, 315] on html "**********" at bounding box center [643, 313] width 1286 height 627
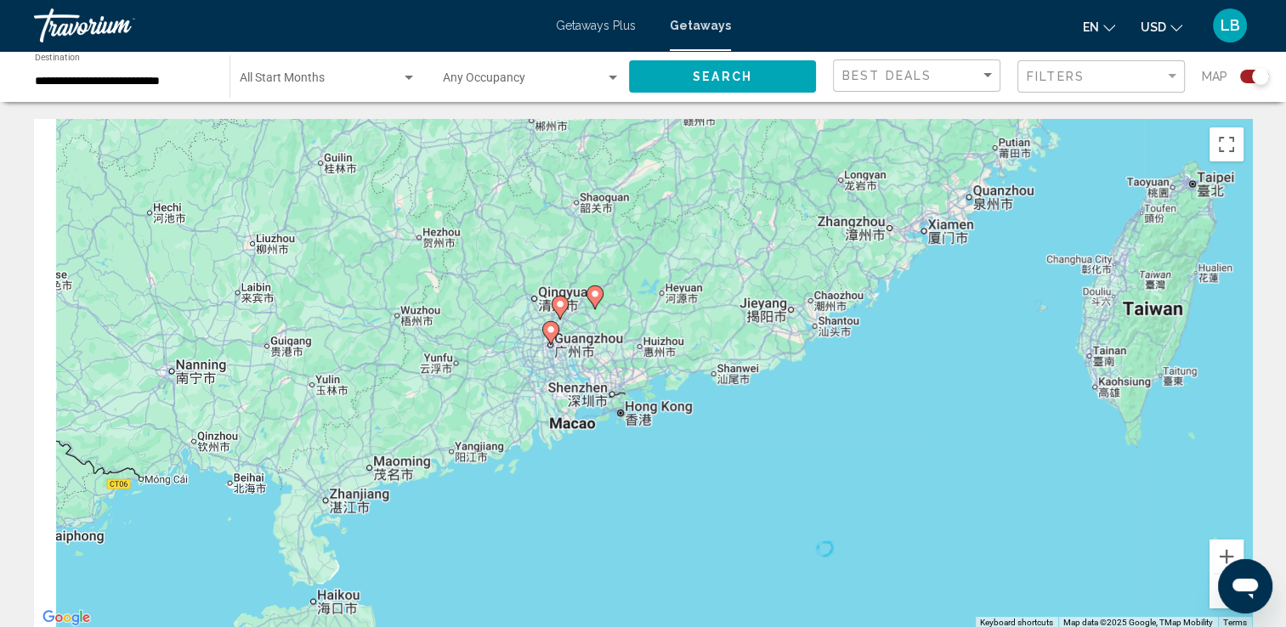
drag, startPoint x: 483, startPoint y: 406, endPoint x: 796, endPoint y: 285, distance: 335.6
click at [796, 285] on div "To activate drag with keyboard, press Alt + Enter. Once in keyboard drag state,…" at bounding box center [643, 374] width 1218 height 510
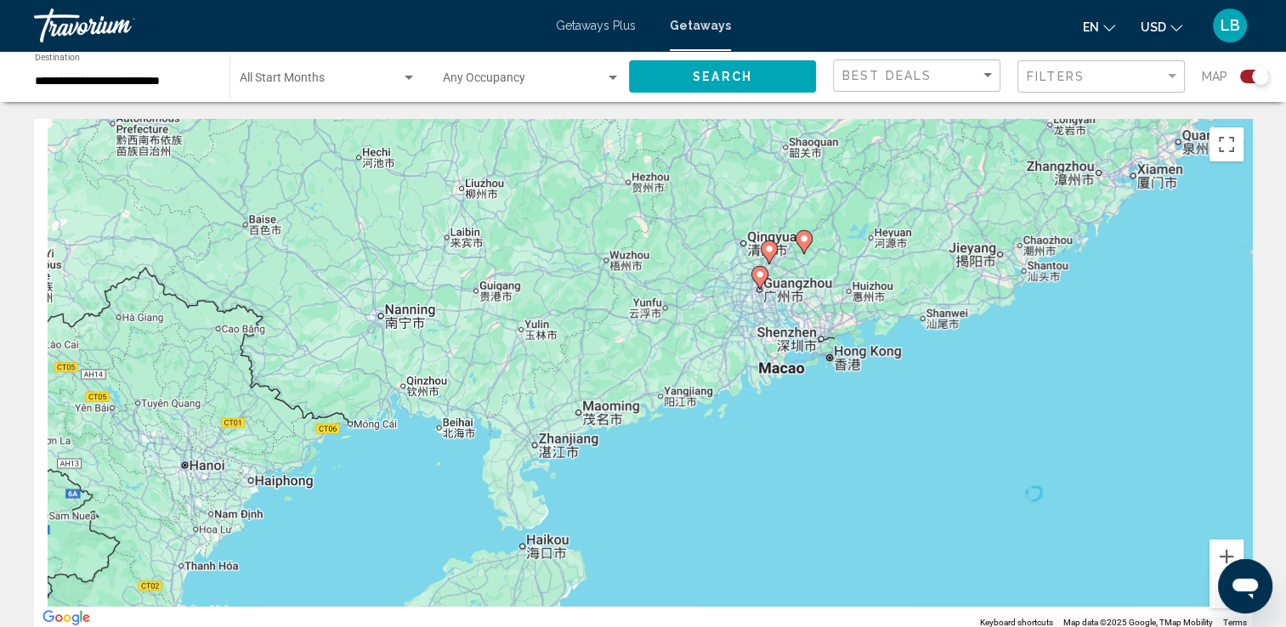
drag, startPoint x: 643, startPoint y: 444, endPoint x: 811, endPoint y: 392, distance: 176.1
click at [811, 392] on div "To activate drag with keyboard, press Alt + Enter. Once in keyboard drag state,…" at bounding box center [643, 374] width 1218 height 510
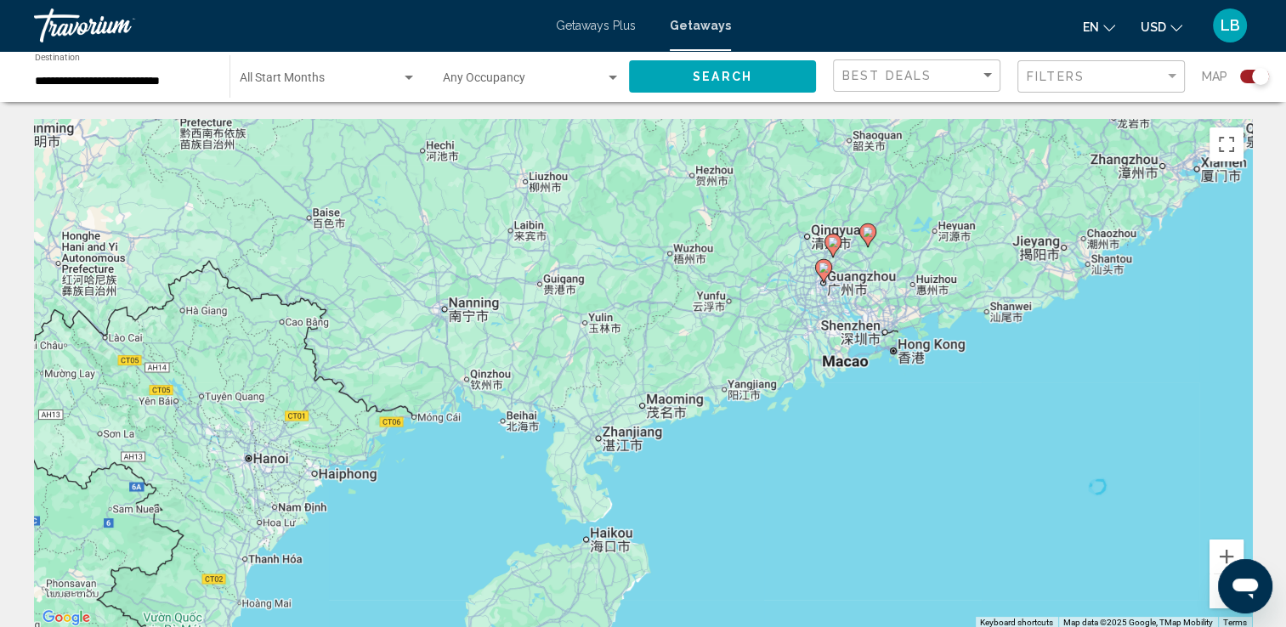
drag, startPoint x: 757, startPoint y: 320, endPoint x: 823, endPoint y: 315, distance: 66.6
click at [823, 315] on div "To activate drag with keyboard, press Alt + Enter. Once in keyboard drag state,…" at bounding box center [643, 374] width 1218 height 510
click at [826, 281] on gmp-advanced-marker "Main content" at bounding box center [823, 271] width 17 height 26
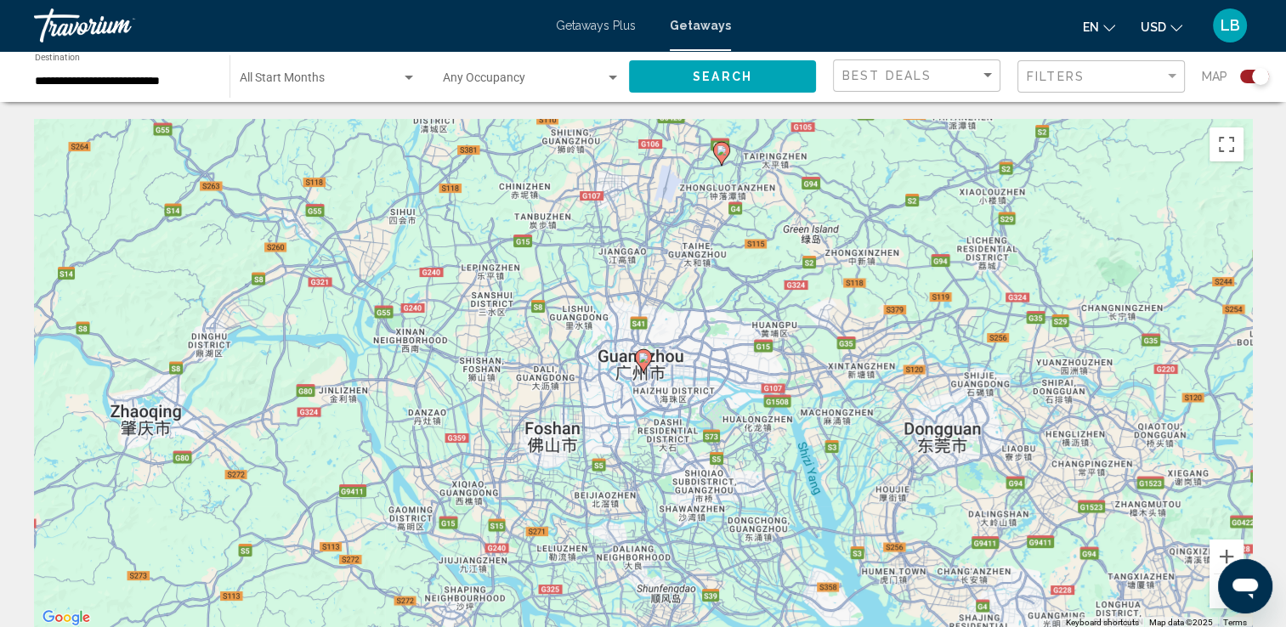
drag, startPoint x: 821, startPoint y: 473, endPoint x: 774, endPoint y: 190, distance: 286.1
click at [774, 190] on div "To navigate, press the arrow keys. To activate drag with keyboard, press Alt + …" at bounding box center [643, 374] width 1218 height 510
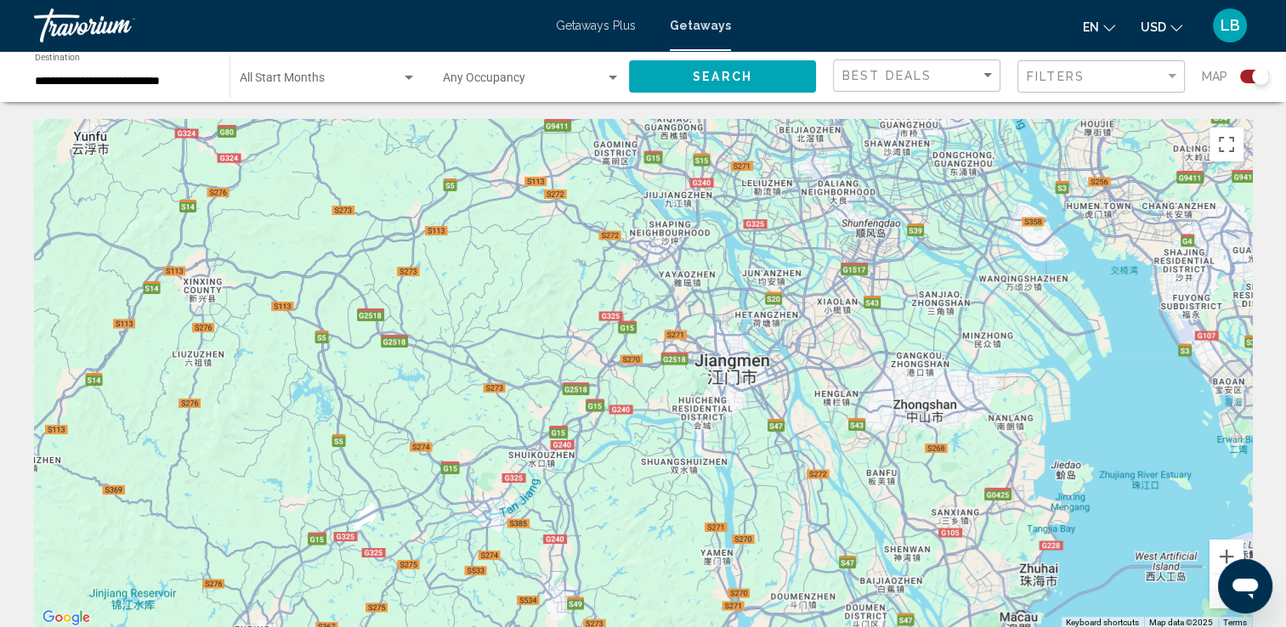
drag, startPoint x: 767, startPoint y: 309, endPoint x: 1077, endPoint y: 561, distance: 400.0
click at [1077, 561] on div "To activate drag with keyboard, press Alt + Enter. Once in keyboard drag state,…" at bounding box center [643, 374] width 1218 height 510
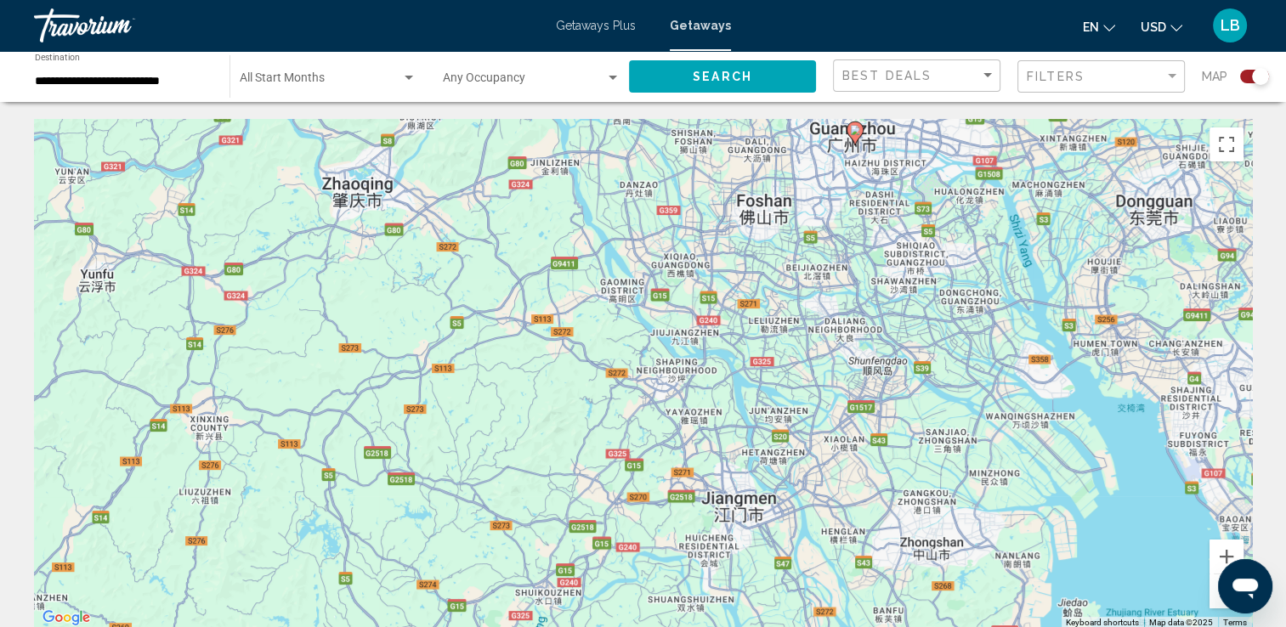
drag, startPoint x: 938, startPoint y: 490, endPoint x: 1013, endPoint y: 671, distance: 196.2
click at [1013, 626] on html "**********" at bounding box center [643, 313] width 1286 height 627
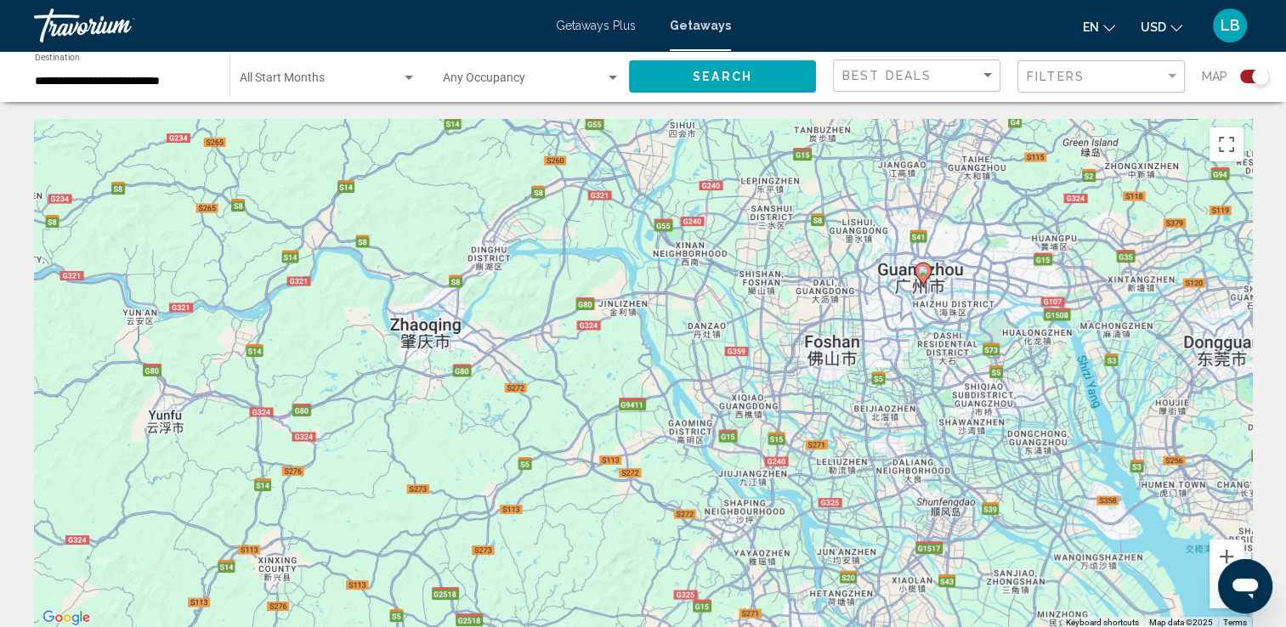
click at [921, 275] on image "Main content" at bounding box center [923, 271] width 10 height 10
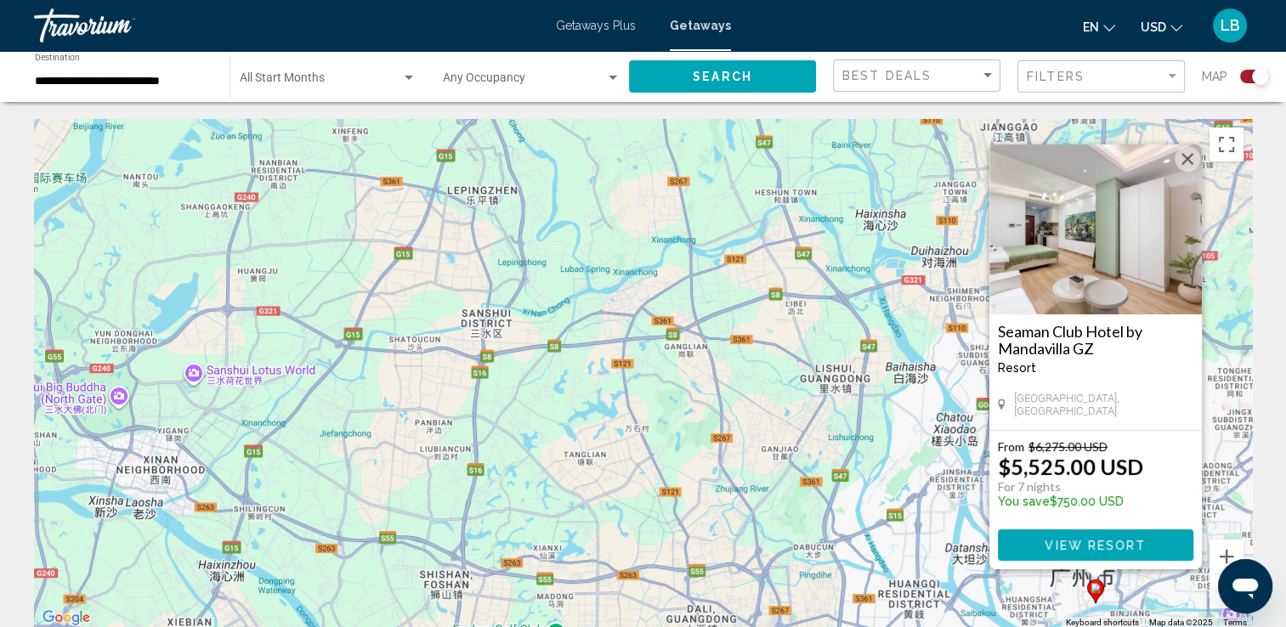
click at [1101, 264] on img "Main content" at bounding box center [1095, 230] width 213 height 170
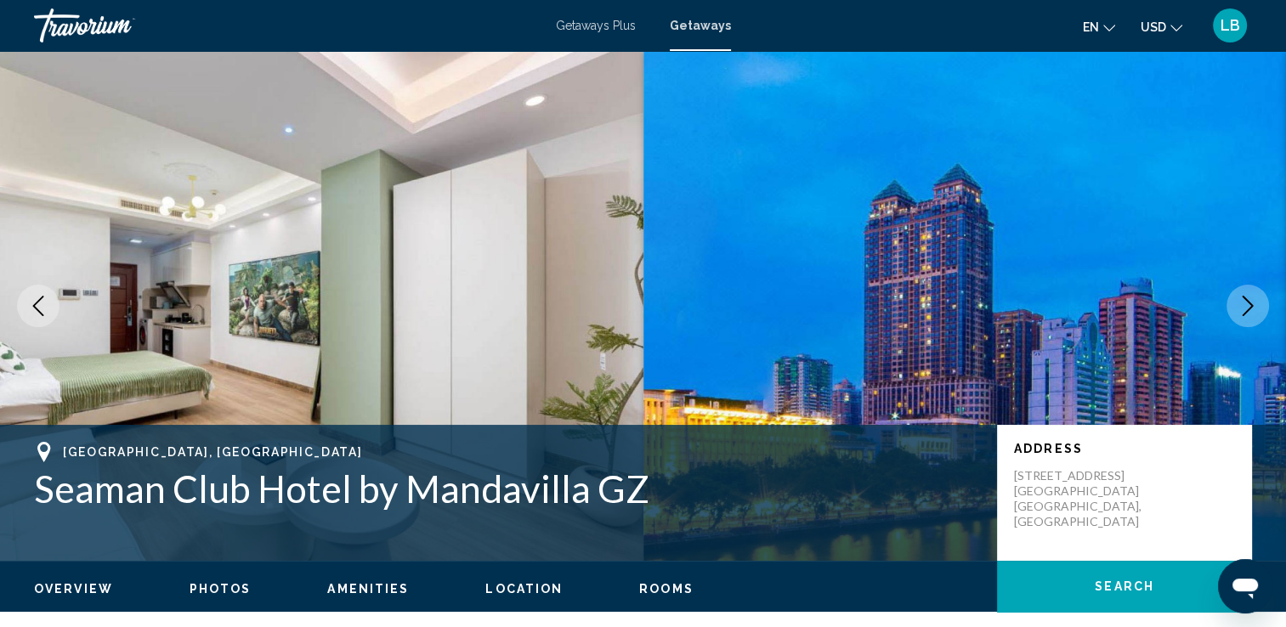
click at [1245, 309] on icon "Next image" at bounding box center [1248, 306] width 20 height 20
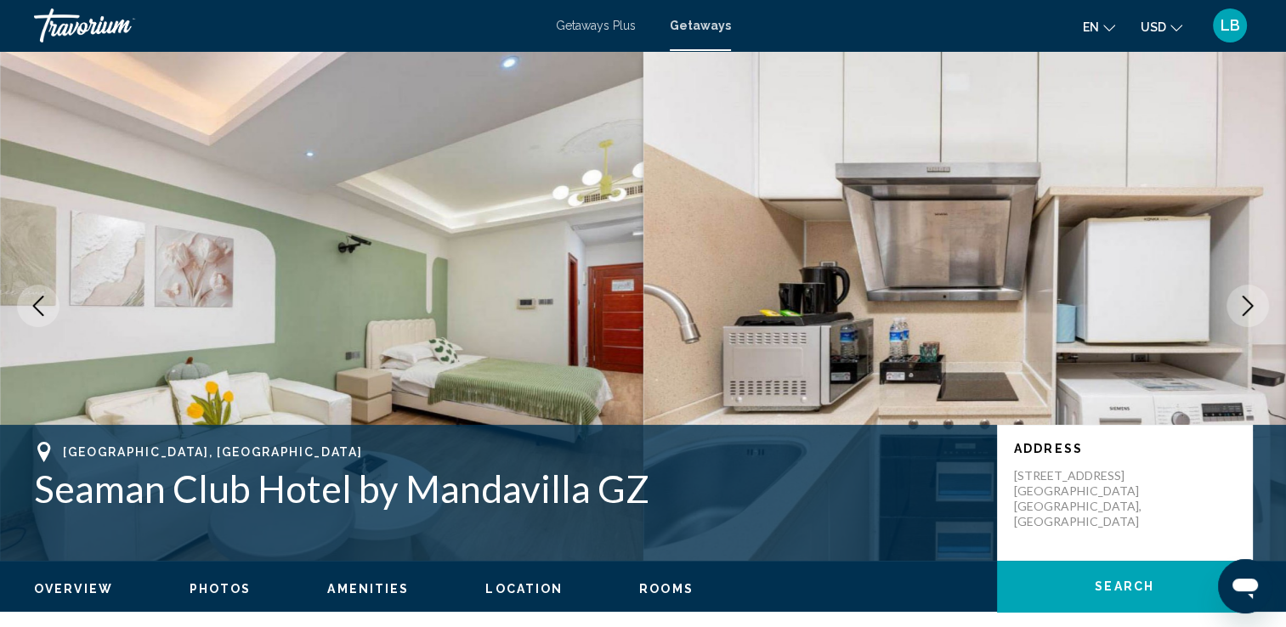
click at [1246, 309] on icon "Next image" at bounding box center [1248, 306] width 20 height 20
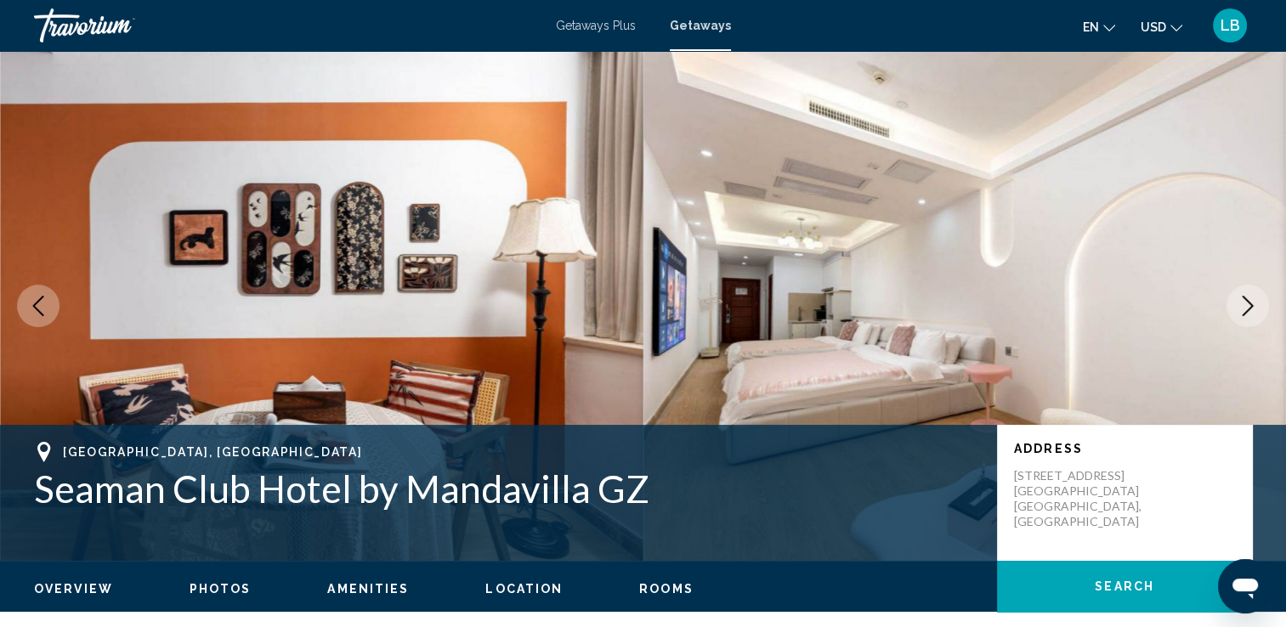
click at [1246, 309] on icon "Next image" at bounding box center [1248, 306] width 20 height 20
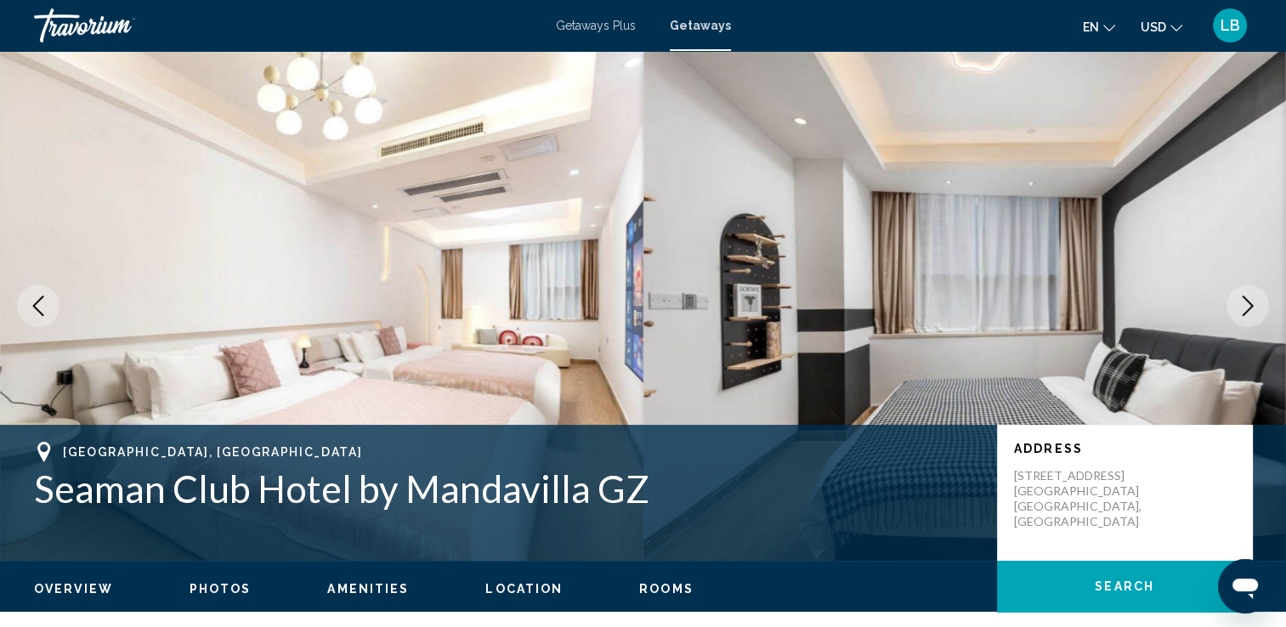
click at [1246, 309] on icon "Next image" at bounding box center [1248, 306] width 20 height 20
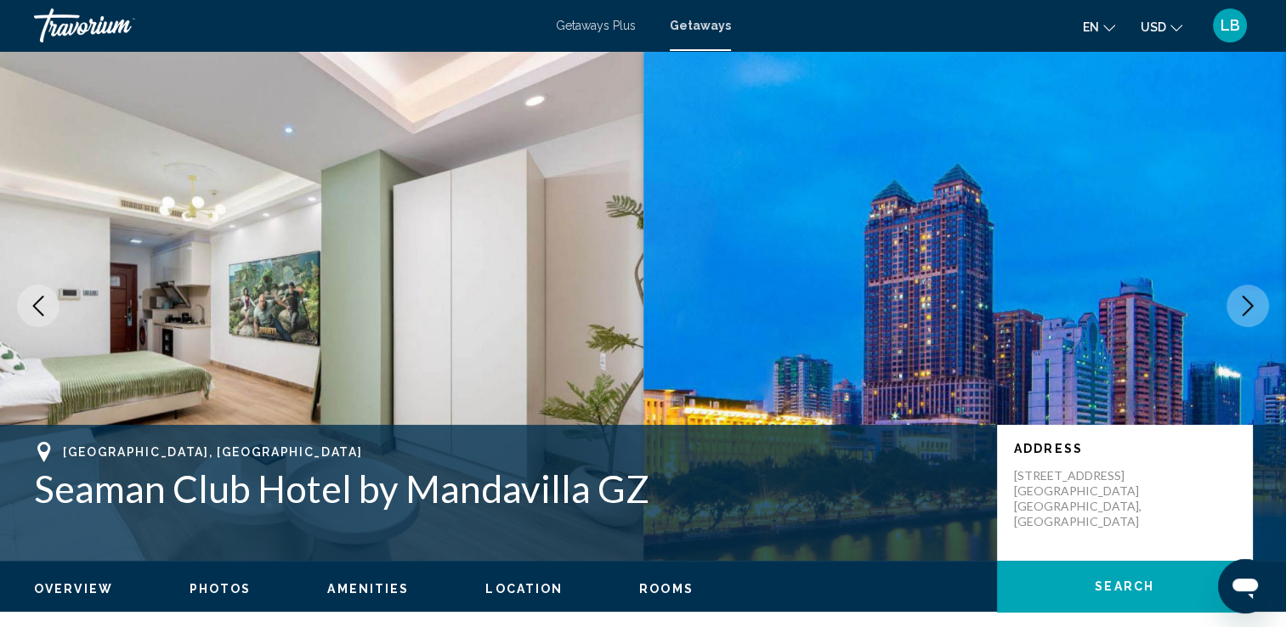
click at [1246, 309] on icon "Next image" at bounding box center [1248, 306] width 20 height 20
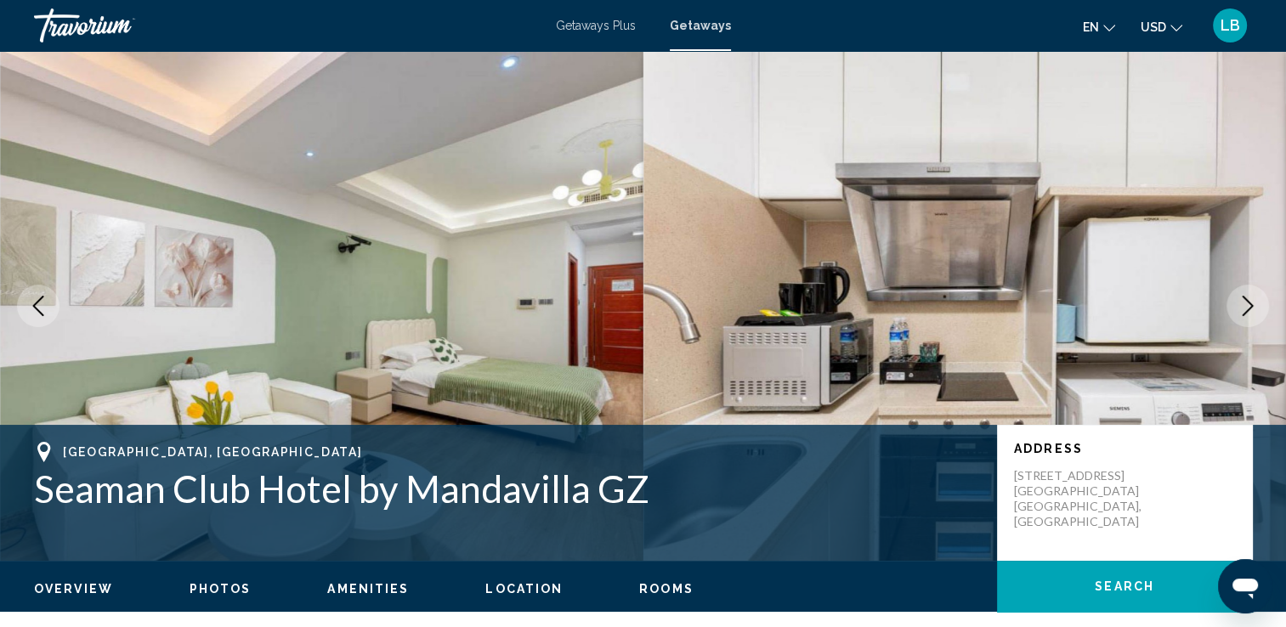
click at [1246, 309] on icon "Next image" at bounding box center [1248, 306] width 20 height 20
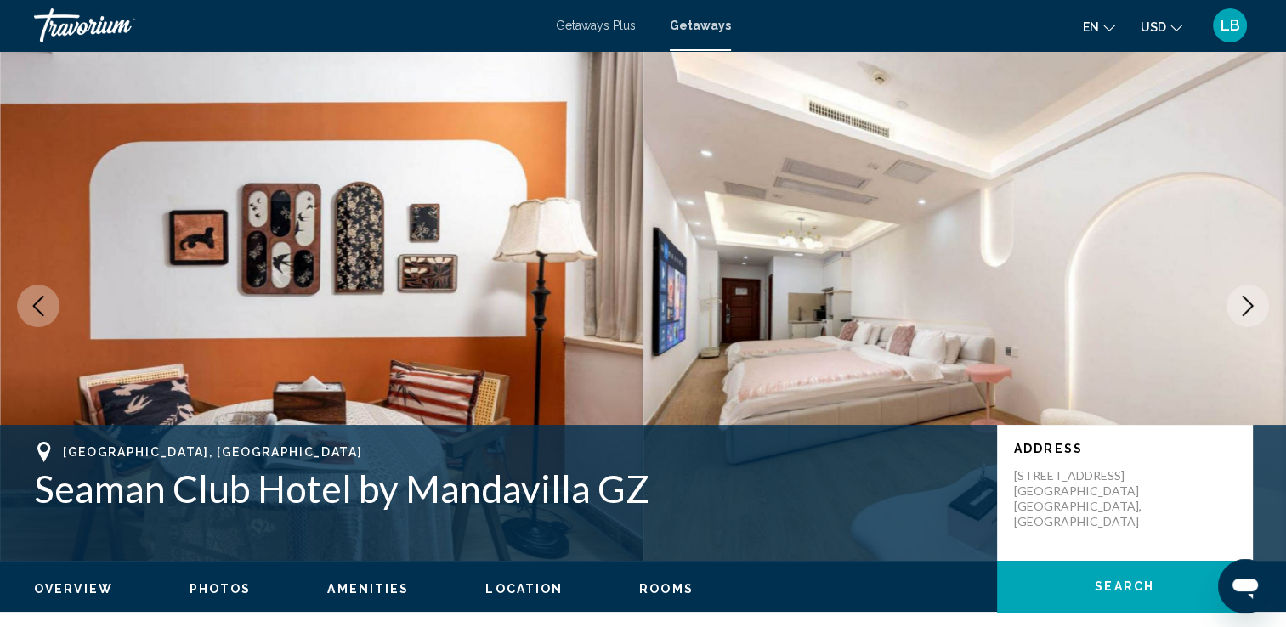
click at [1246, 309] on icon "Next image" at bounding box center [1248, 306] width 20 height 20
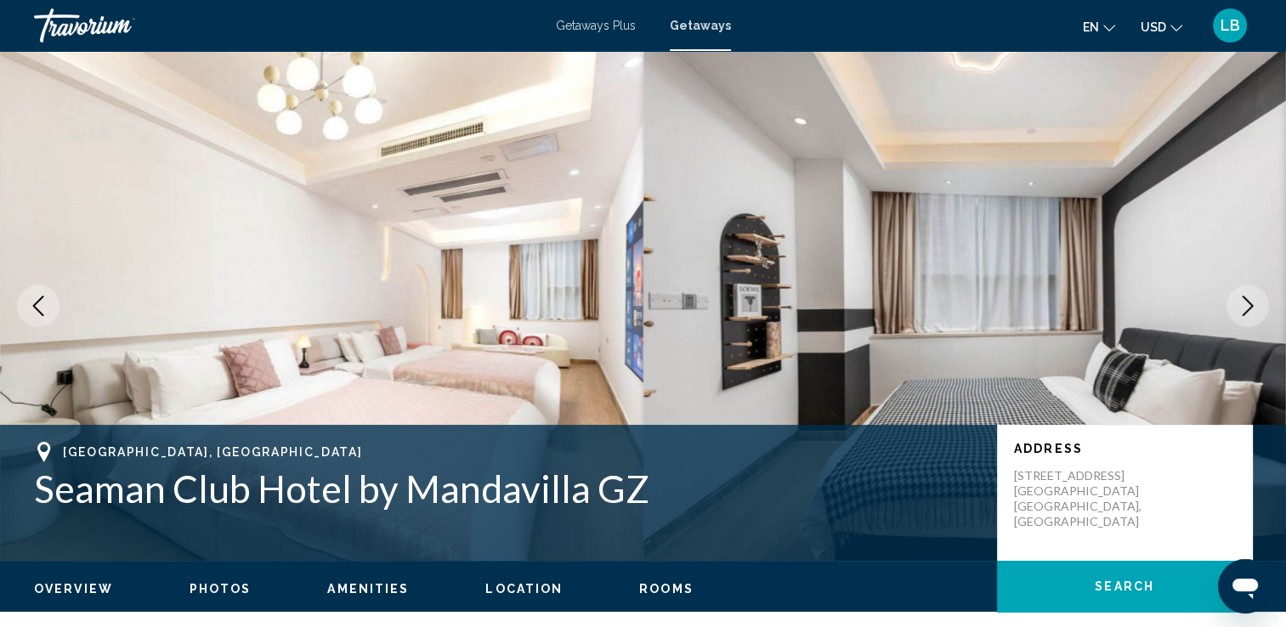
click at [1246, 309] on icon "Next image" at bounding box center [1248, 306] width 20 height 20
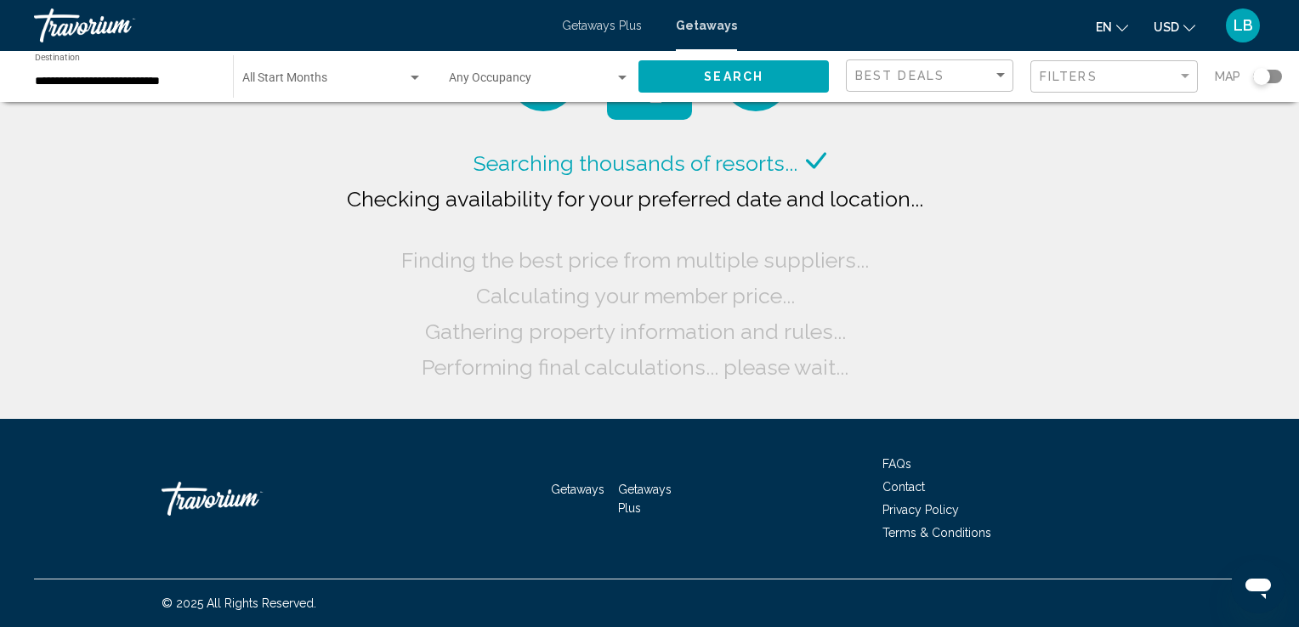
click at [1261, 81] on div "Search widget" at bounding box center [1261, 76] width 17 height 17
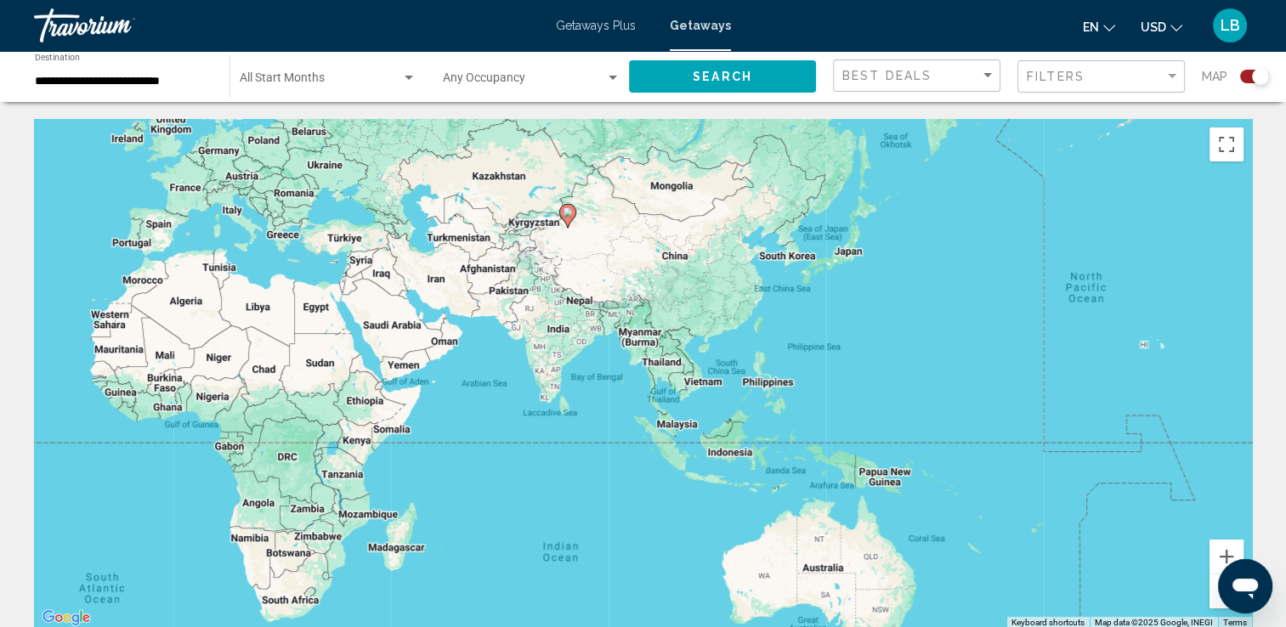
drag, startPoint x: 1175, startPoint y: 371, endPoint x: 558, endPoint y: 287, distance: 622.9
click at [558, 287] on div "To activate drag with keyboard, press Alt + Enter. Once in keyboard drag state,…" at bounding box center [643, 374] width 1218 height 510
click at [1218, 559] on button "Zoom in" at bounding box center [1227, 557] width 34 height 34
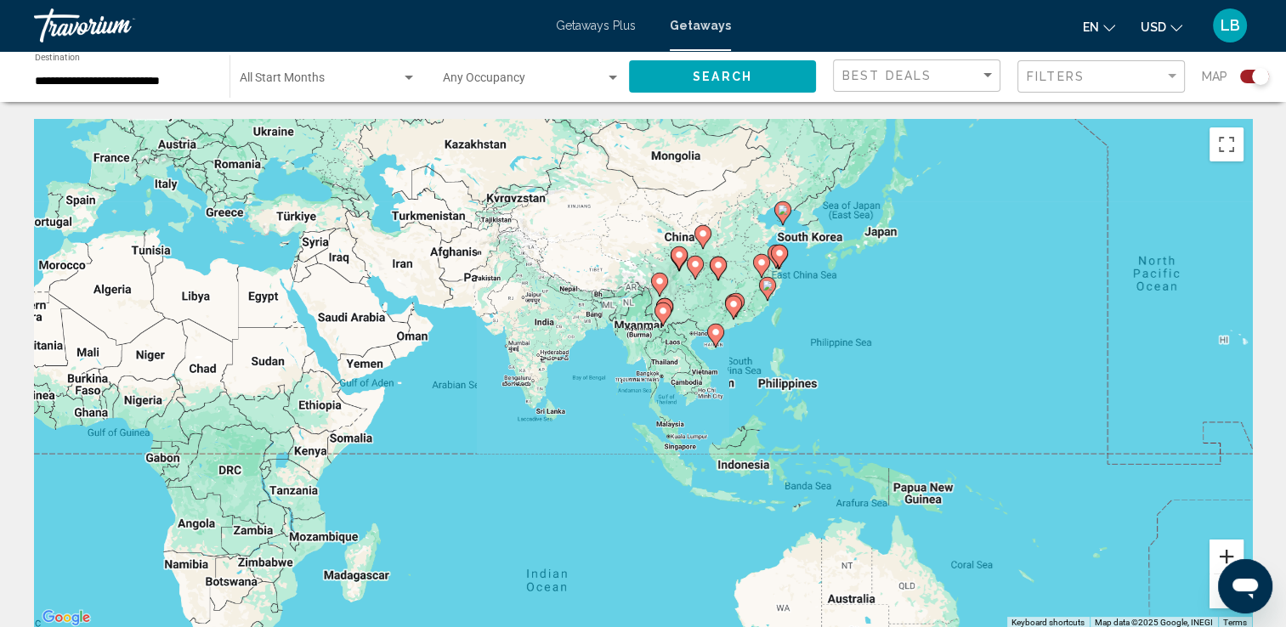
click at [1218, 559] on button "Zoom in" at bounding box center [1227, 557] width 34 height 34
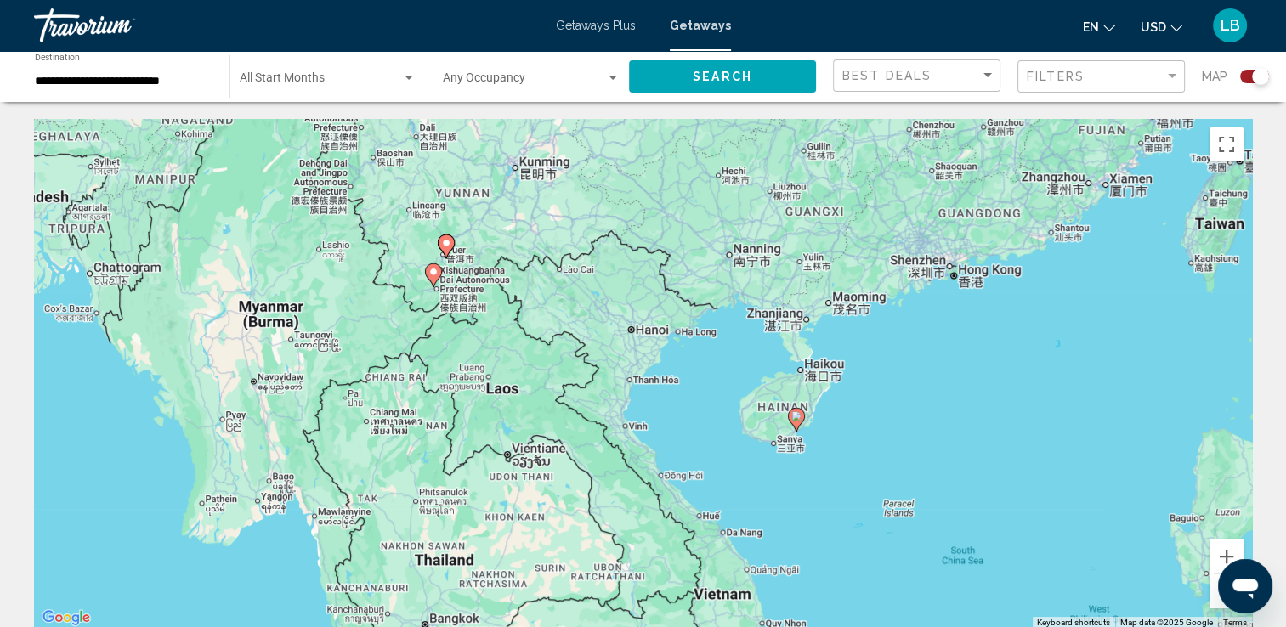
drag, startPoint x: 1135, startPoint y: 270, endPoint x: 790, endPoint y: 507, distance: 418.8
click at [790, 507] on div "To activate drag with keyboard, press Alt + Enter. Once in keyboard drag state,…" at bounding box center [643, 374] width 1218 height 510
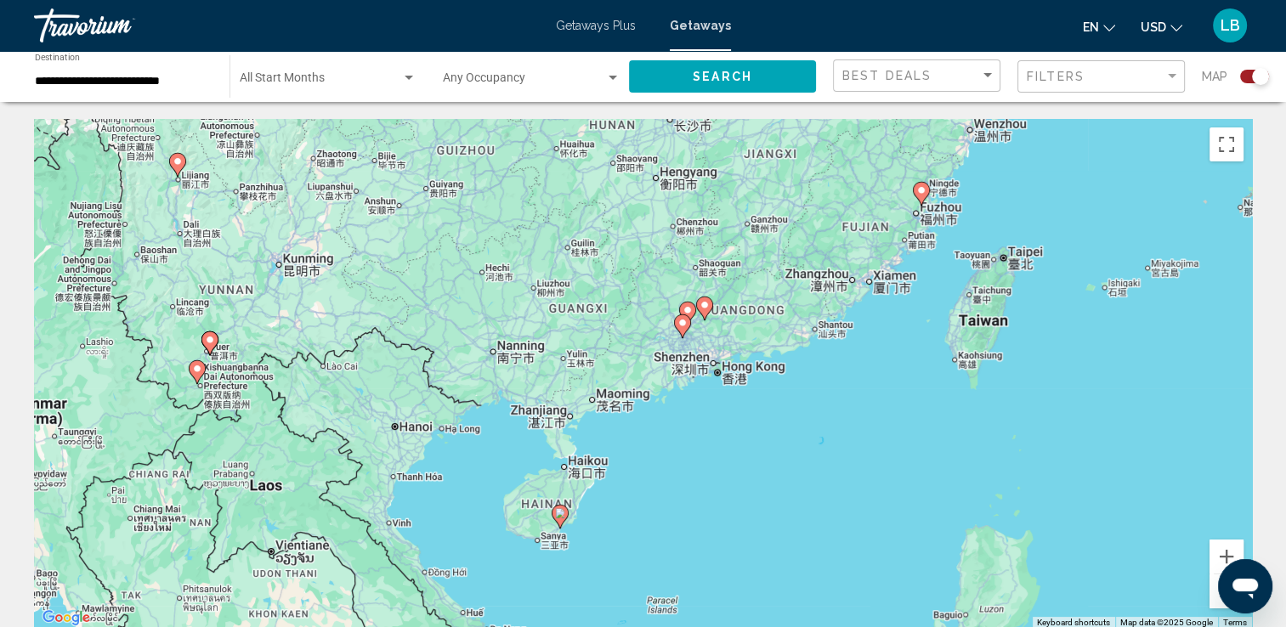
drag, startPoint x: 1052, startPoint y: 372, endPoint x: 809, endPoint y: 475, distance: 263.2
click at [809, 475] on div "To activate drag with keyboard, press Alt + Enter. Once in keyboard drag state,…" at bounding box center [643, 374] width 1218 height 510
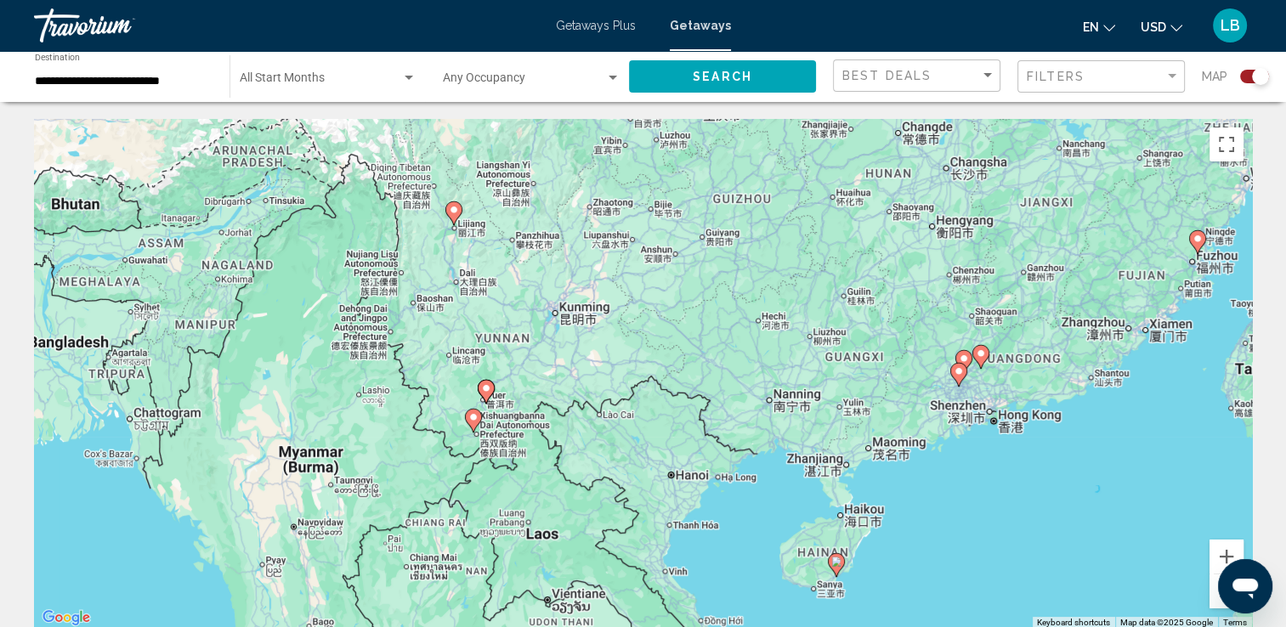
drag, startPoint x: 691, startPoint y: 441, endPoint x: 970, endPoint y: 492, distance: 283.4
click at [970, 492] on div "To activate drag with keyboard, press Alt + Enter. Once in keyboard drag state,…" at bounding box center [643, 374] width 1218 height 510
click at [1221, 553] on button "Zoom in" at bounding box center [1227, 557] width 34 height 34
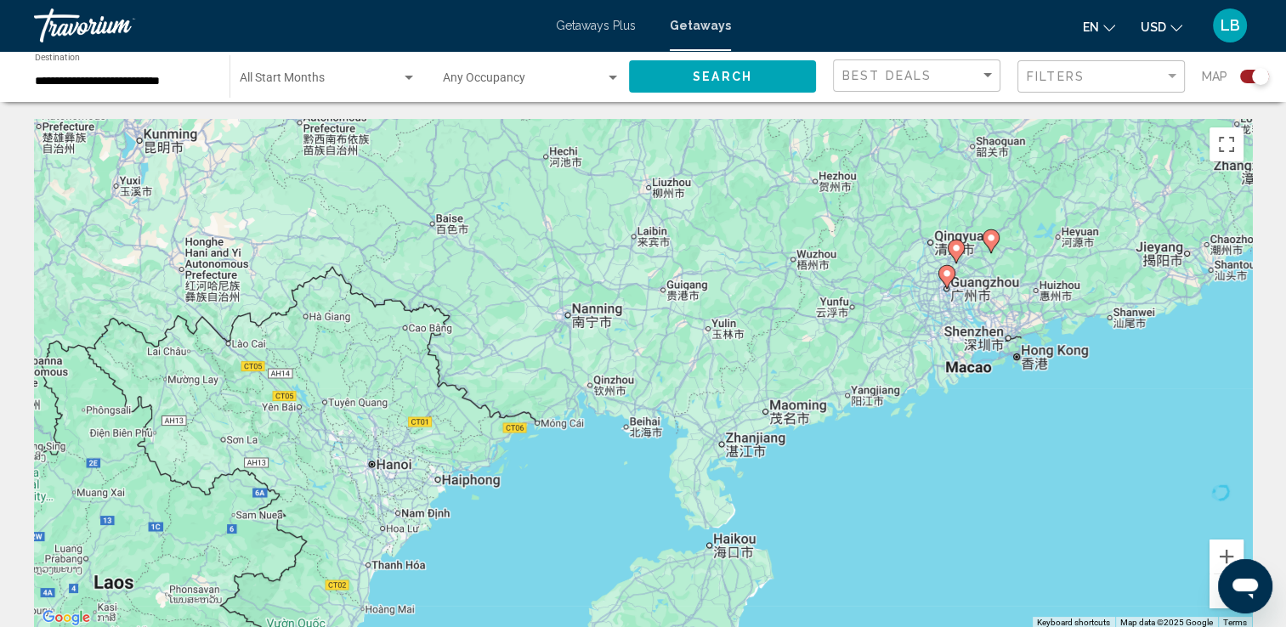
drag, startPoint x: 1136, startPoint y: 466, endPoint x: 806, endPoint y: 353, distance: 348.7
click at [806, 353] on div "To activate drag with keyboard, press Alt + Enter. Once in keyboard drag state,…" at bounding box center [643, 374] width 1218 height 510
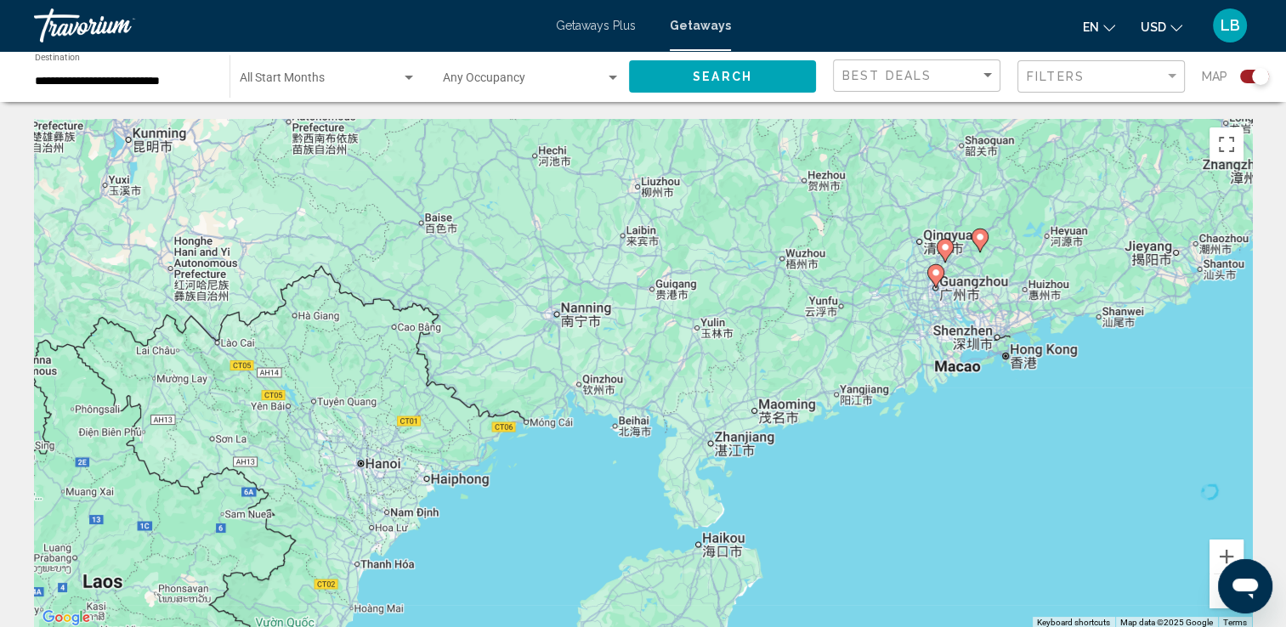
click at [946, 372] on div "To activate drag with keyboard, press Alt + Enter. Once in keyboard drag state,…" at bounding box center [643, 374] width 1218 height 510
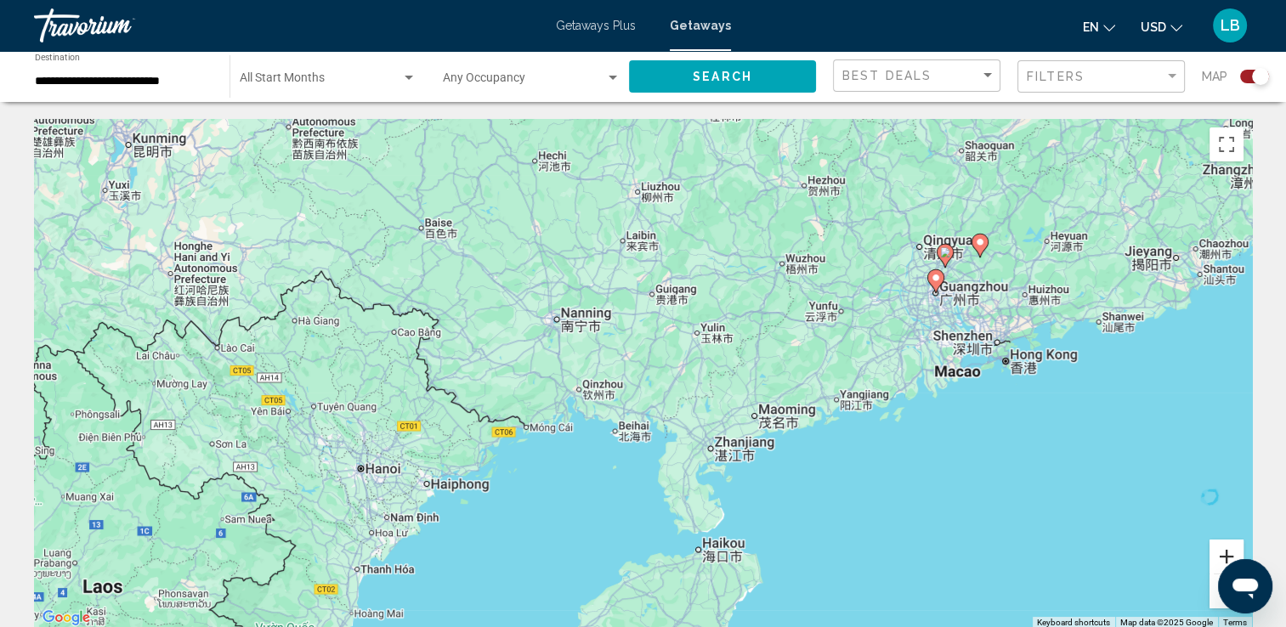
click at [1220, 549] on button "Zoom in" at bounding box center [1227, 557] width 34 height 34
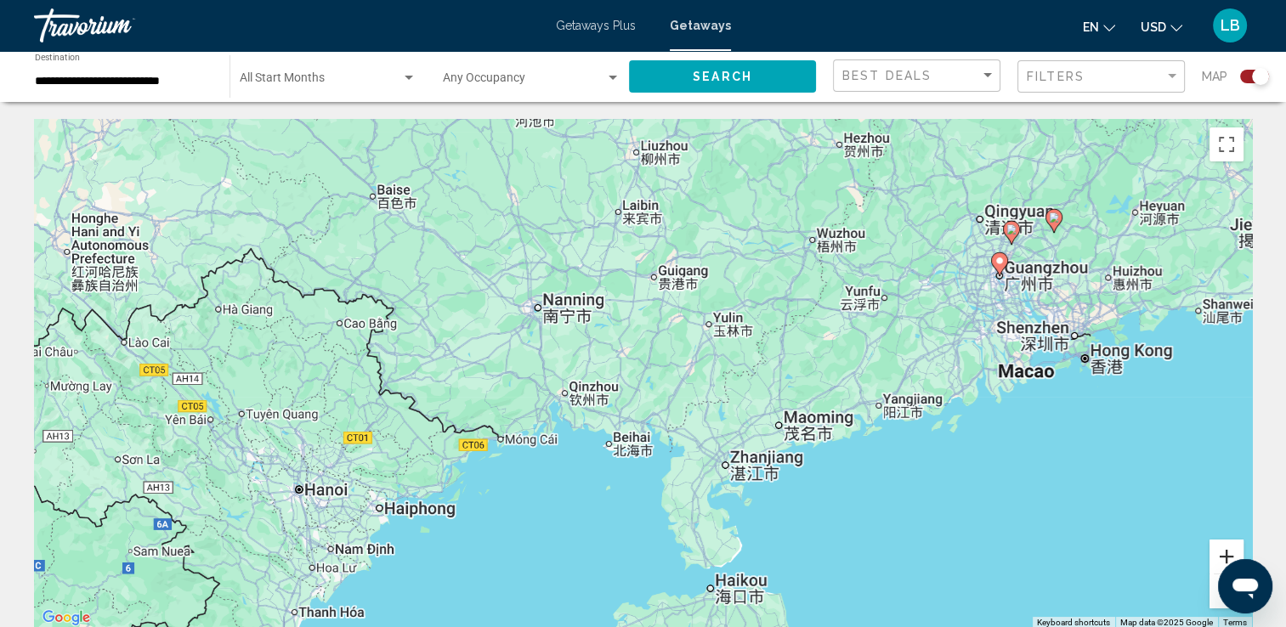
click at [1220, 549] on button "Zoom in" at bounding box center [1227, 557] width 34 height 34
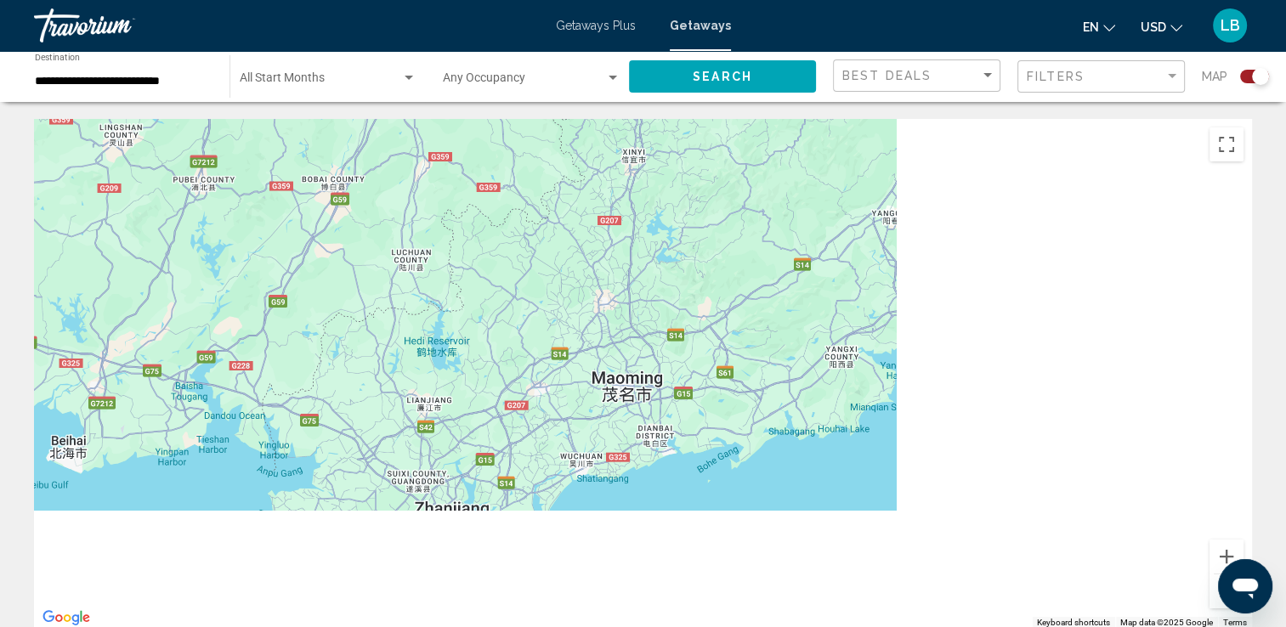
drag, startPoint x: 1154, startPoint y: 417, endPoint x: 467, endPoint y: 199, distance: 720.8
click at [465, 202] on div "Main content" at bounding box center [643, 374] width 1218 height 510
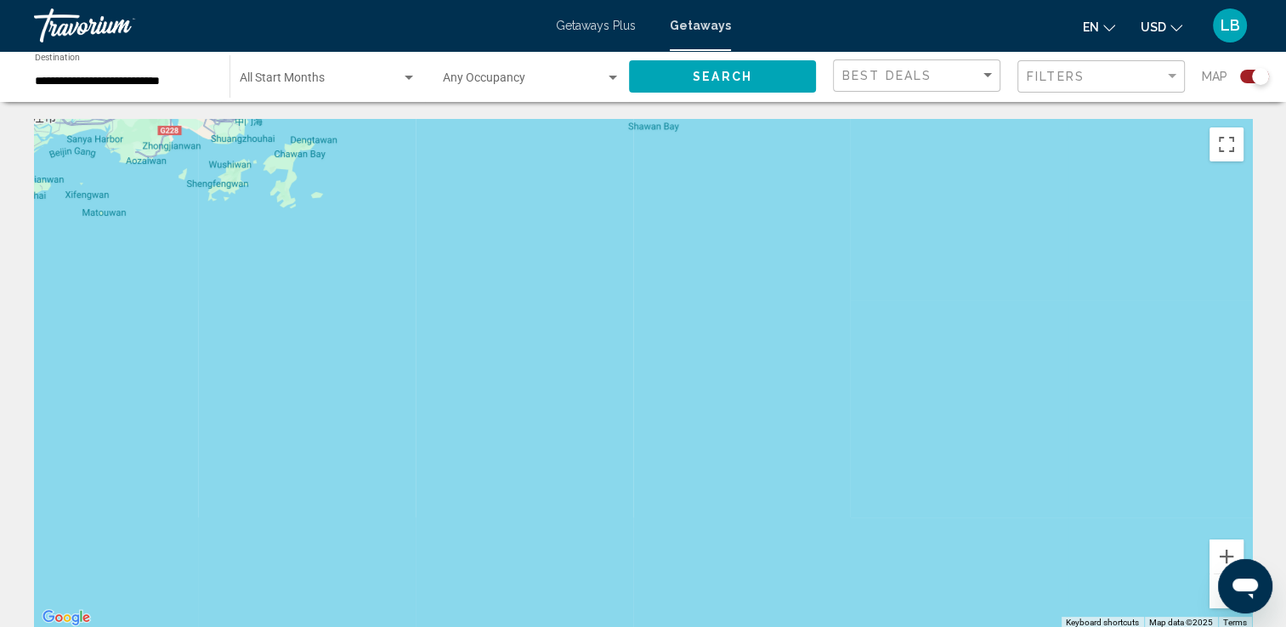
drag, startPoint x: 796, startPoint y: 331, endPoint x: 1261, endPoint y: 488, distance: 491.7
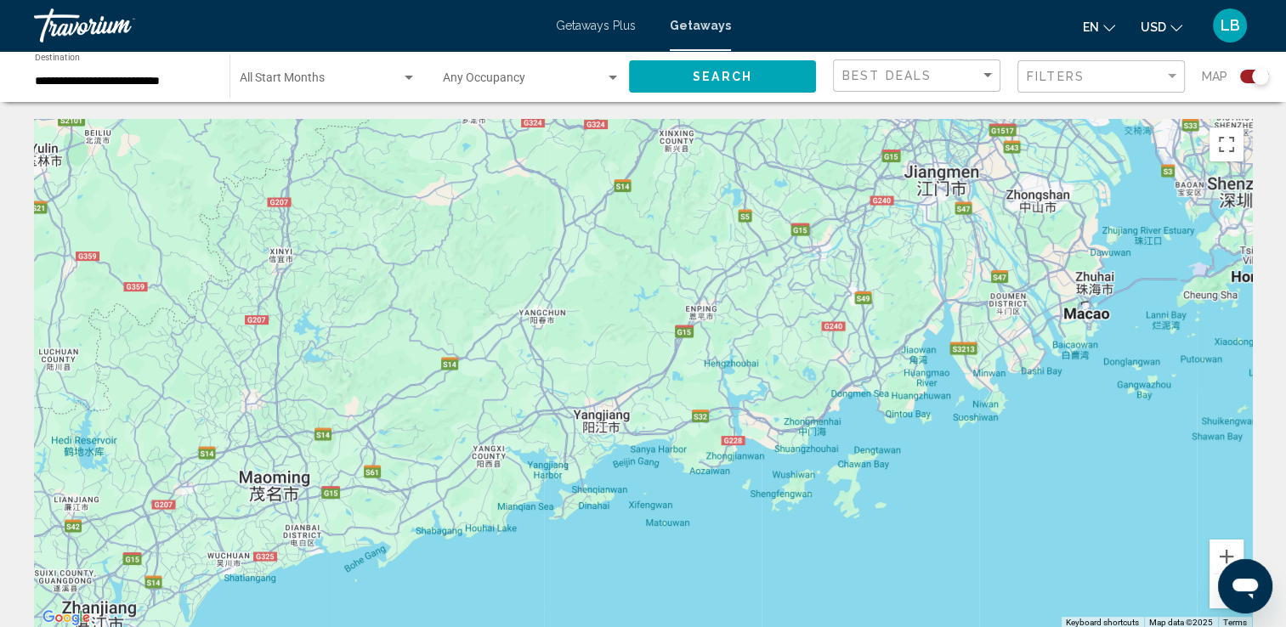
drag, startPoint x: 562, startPoint y: 292, endPoint x: 1125, endPoint y: 604, distance: 644.2
click at [1125, 604] on div "Main content" at bounding box center [643, 374] width 1218 height 510
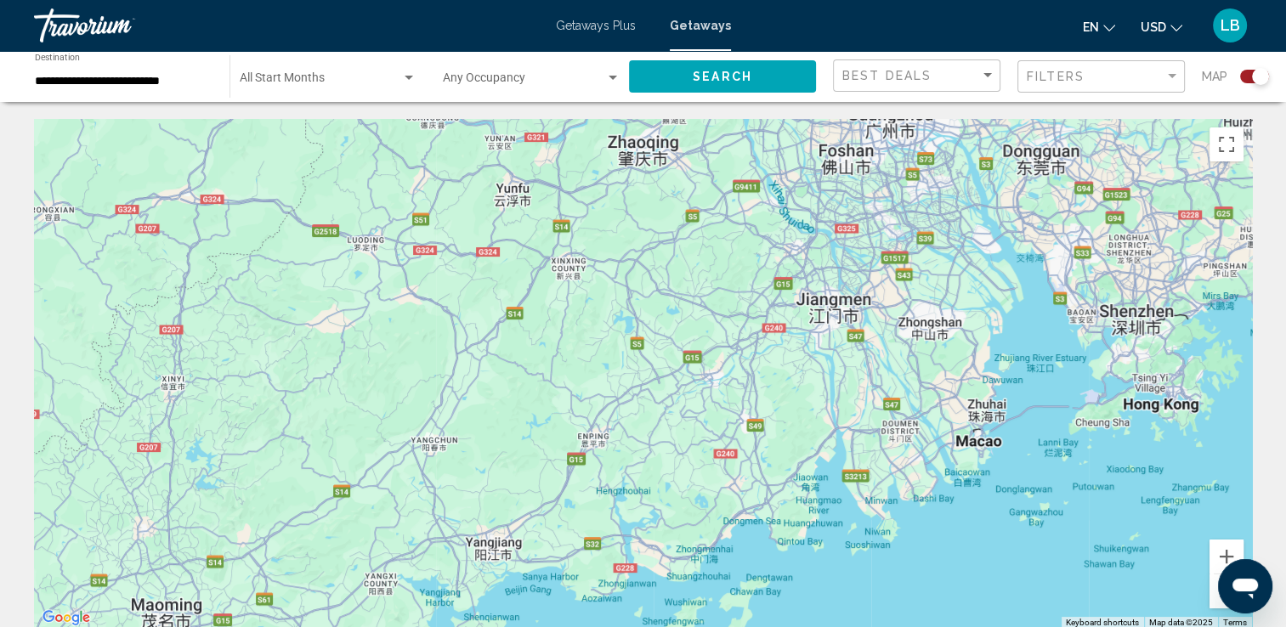
drag, startPoint x: 1131, startPoint y: 500, endPoint x: 986, endPoint y: 671, distance: 224.3
click at [986, 626] on html "**********" at bounding box center [643, 313] width 1286 height 627
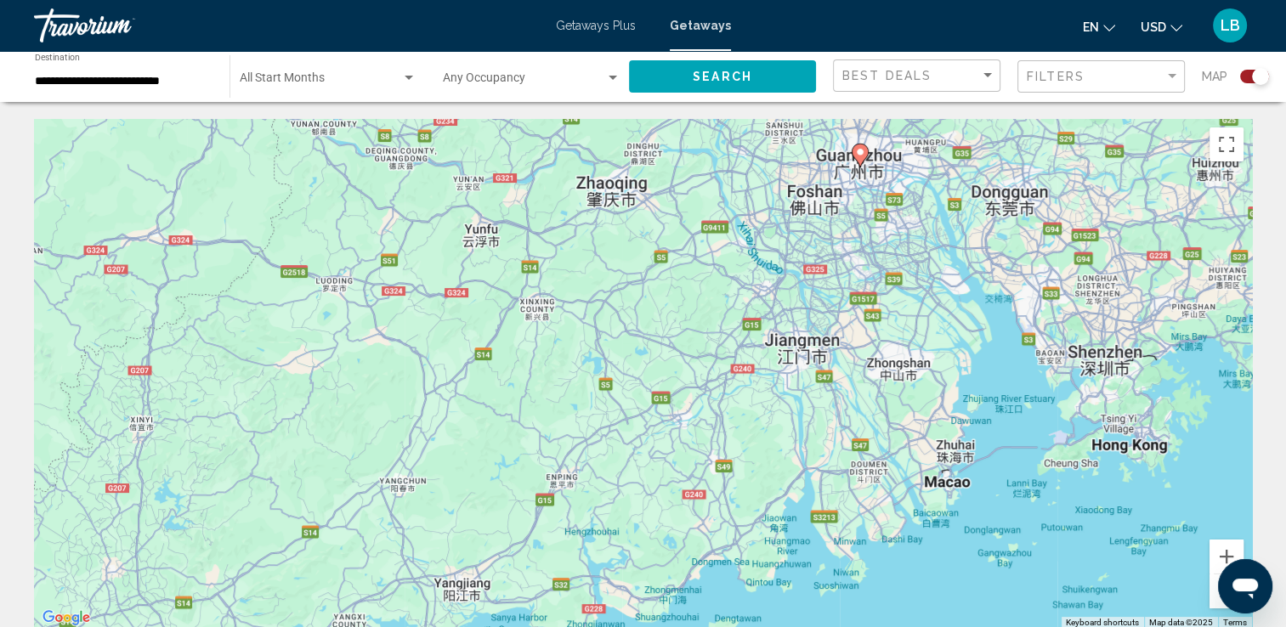
click at [1210, 604] on button "Zoom out" at bounding box center [1227, 592] width 34 height 34
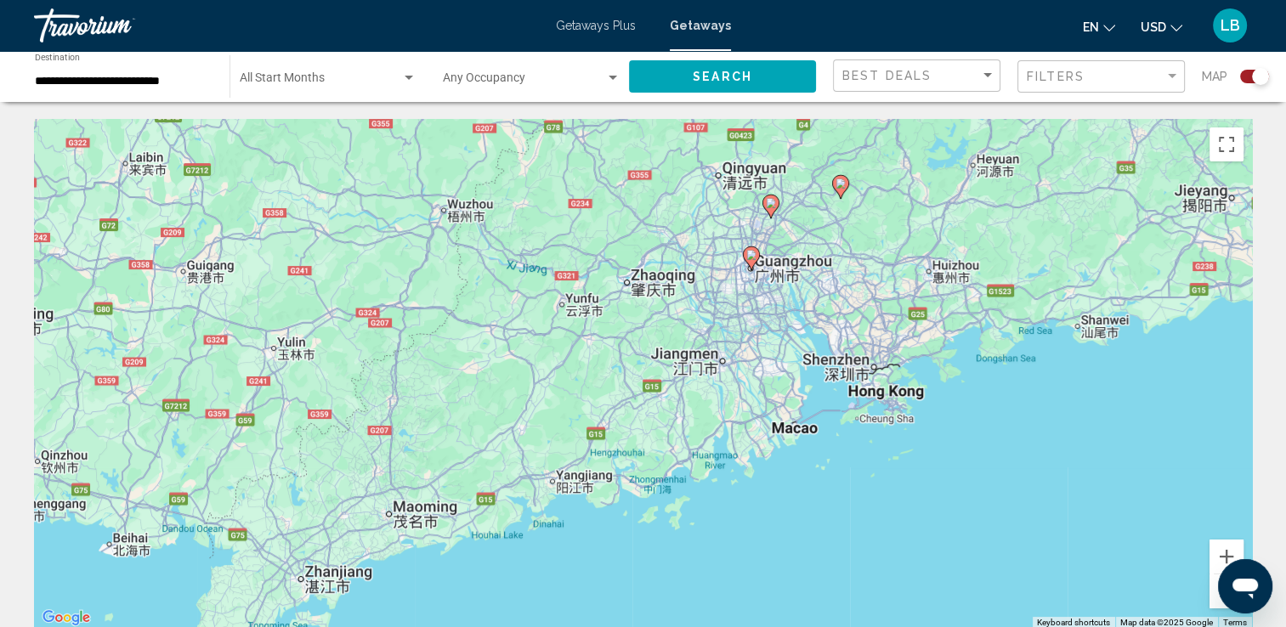
click at [768, 202] on image "Main content" at bounding box center [771, 203] width 10 height 10
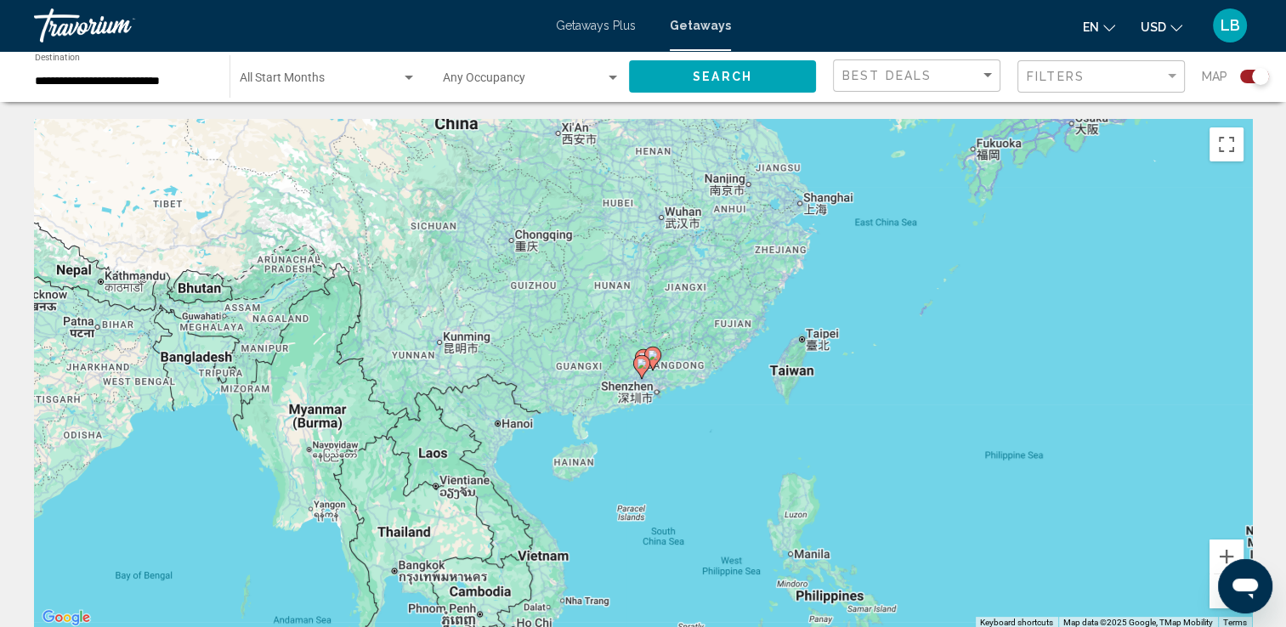
click at [649, 357] on gmp-advanced-marker "Main content" at bounding box center [641, 367] width 17 height 26
type input "**********"
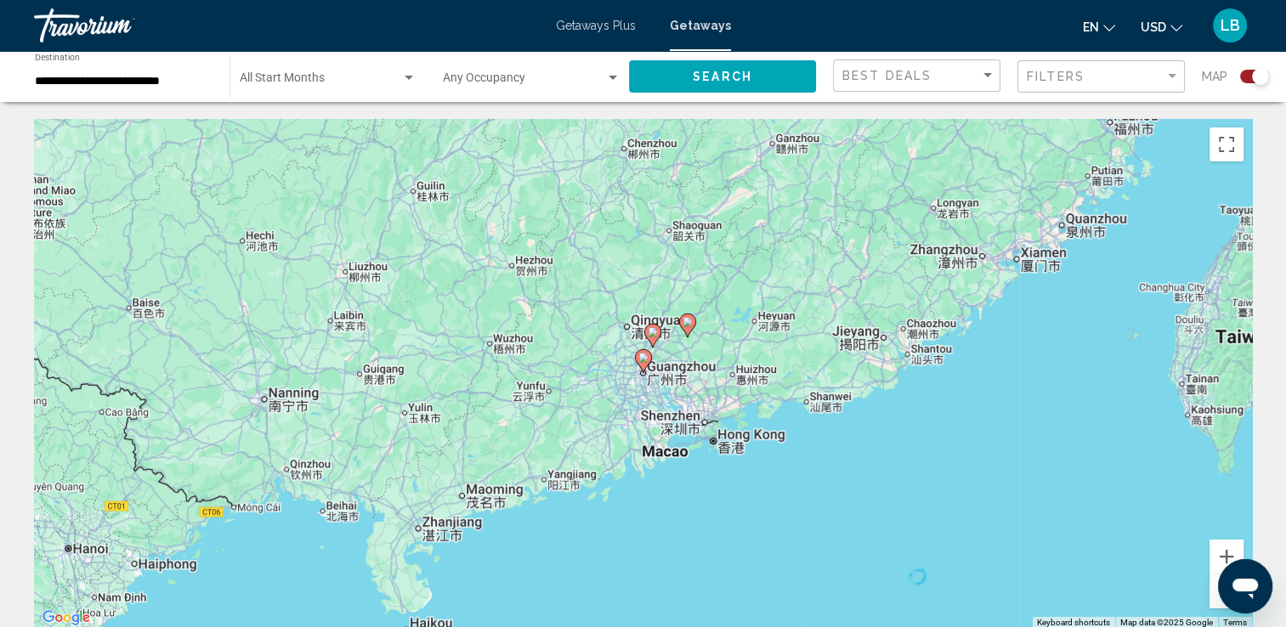
click at [652, 335] on image "Main content" at bounding box center [653, 332] width 10 height 10
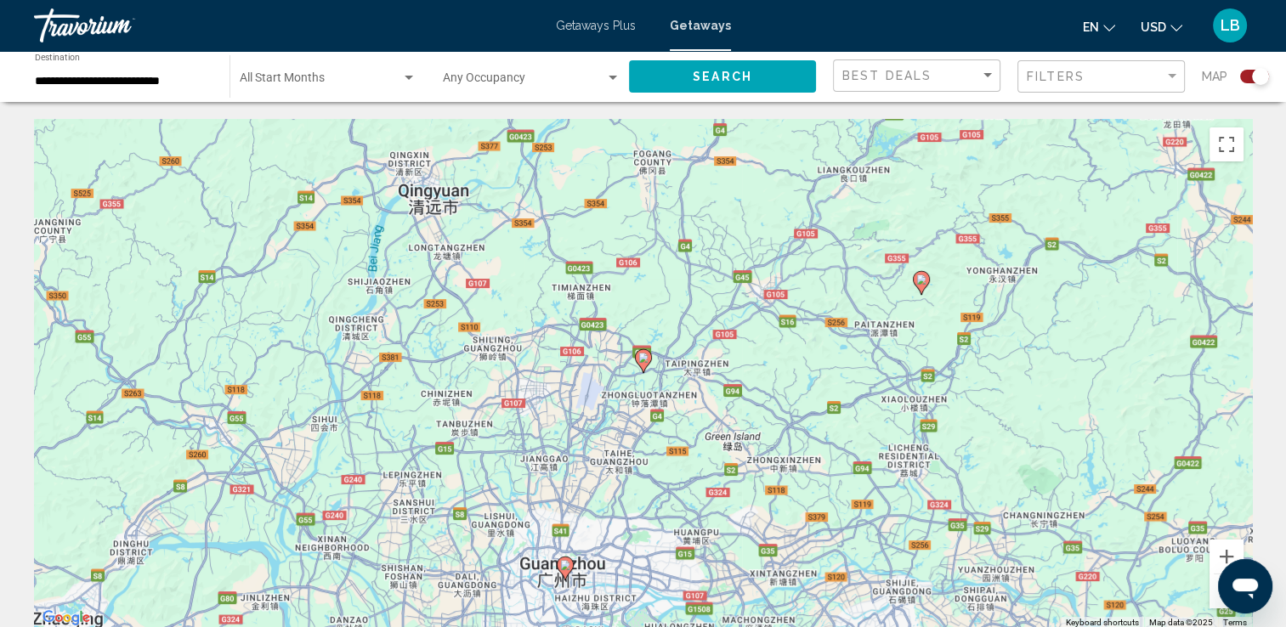
click at [643, 366] on icon "Main content" at bounding box center [642, 361] width 15 height 22
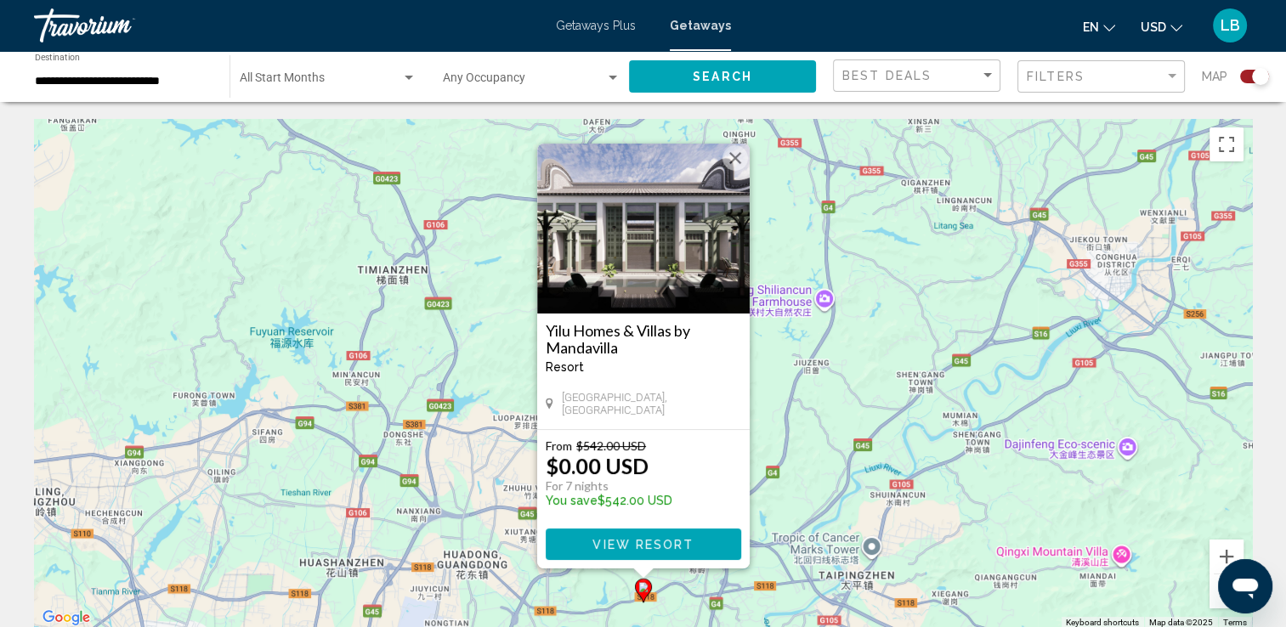
click at [734, 172] on div "Yilu Homes & Villas by Mandavilla Resort - This is an adults only resort GUANGZ…" at bounding box center [643, 356] width 213 height 425
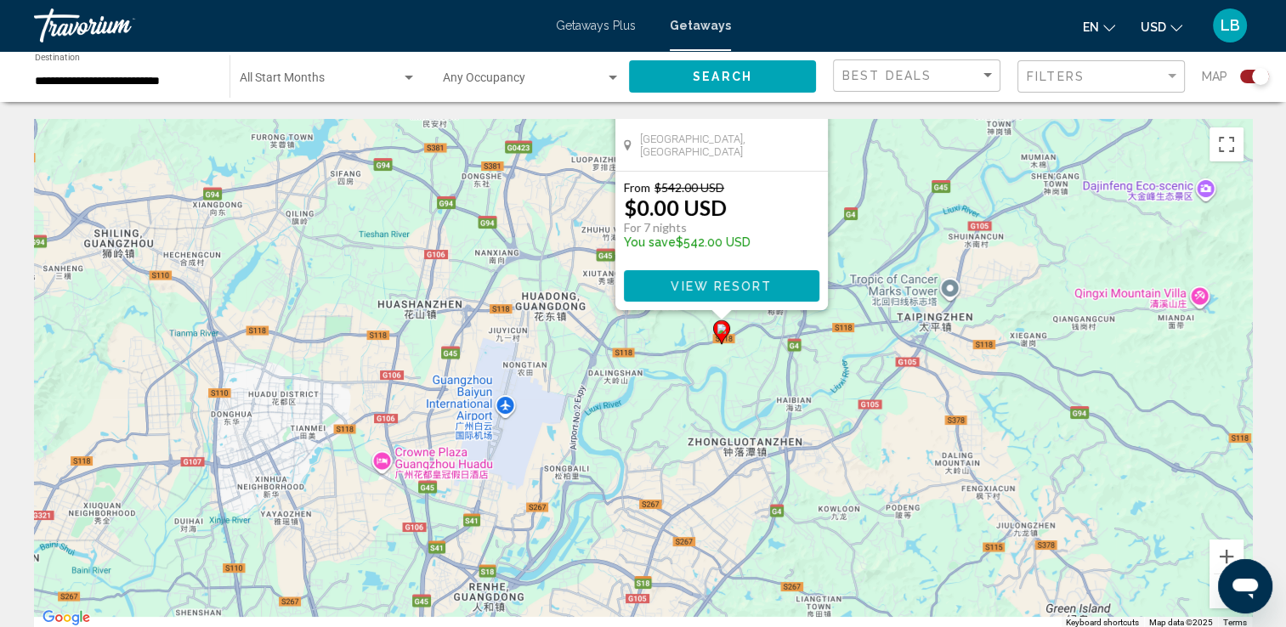
drag, startPoint x: 975, startPoint y: 525, endPoint x: 1068, endPoint y: 217, distance: 322.2
click at [1068, 217] on div "To activate drag with keyboard, press Alt + Enter. Once in keyboard drag state,…" at bounding box center [643, 374] width 1218 height 510
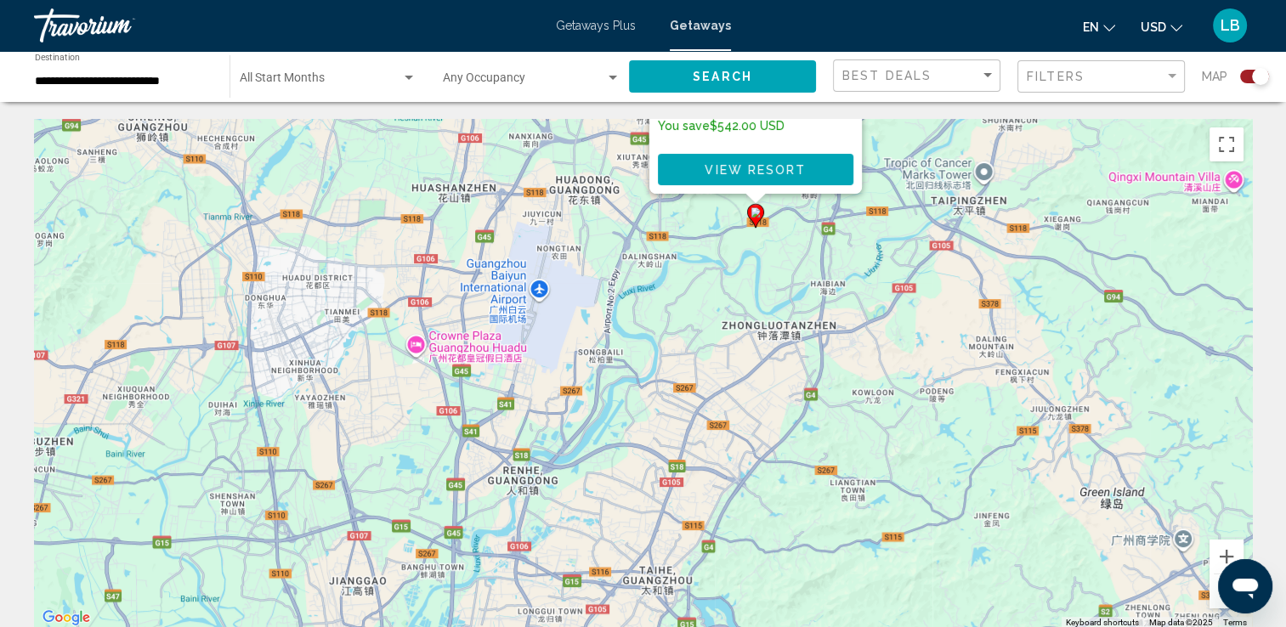
drag, startPoint x: 1059, startPoint y: 138, endPoint x: 1085, endPoint y: 41, distance: 100.2
click at [1085, 41] on div "**********" at bounding box center [643, 313] width 1286 height 627
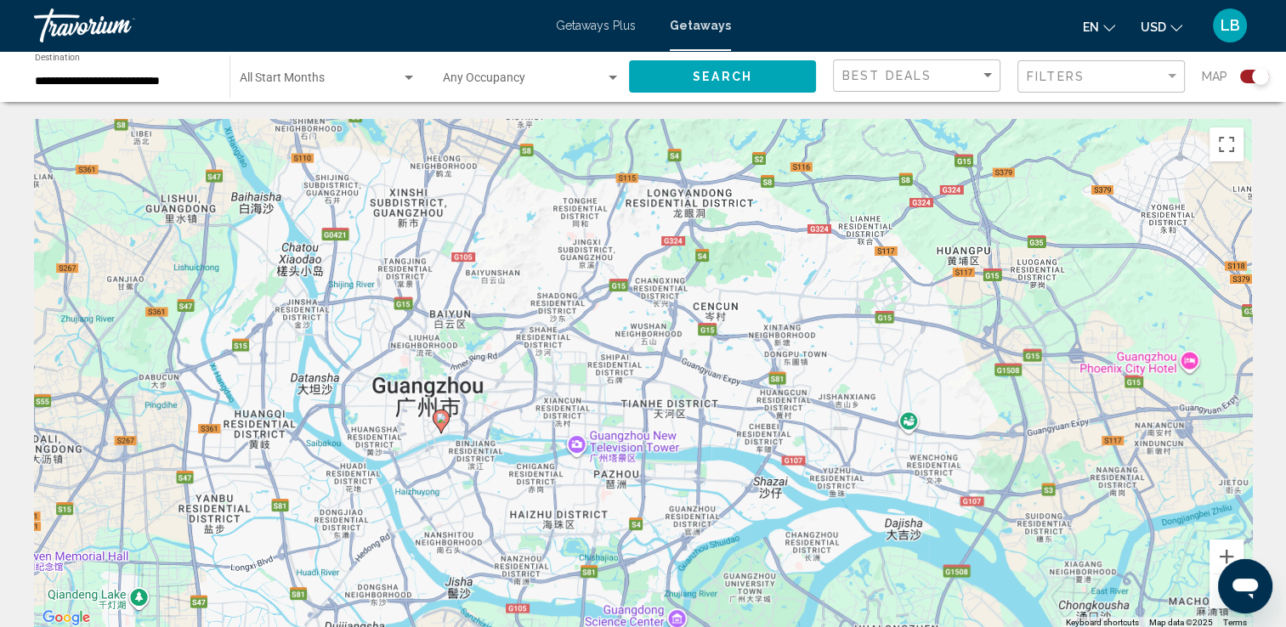
drag, startPoint x: 1108, startPoint y: 439, endPoint x: 912, endPoint y: 310, distance: 235.1
click at [912, 310] on div "To activate drag with keyboard, press Alt + Enter. Once in keyboard drag state,…" at bounding box center [643, 374] width 1218 height 510
click at [444, 418] on image "Main content" at bounding box center [441, 418] width 10 height 10
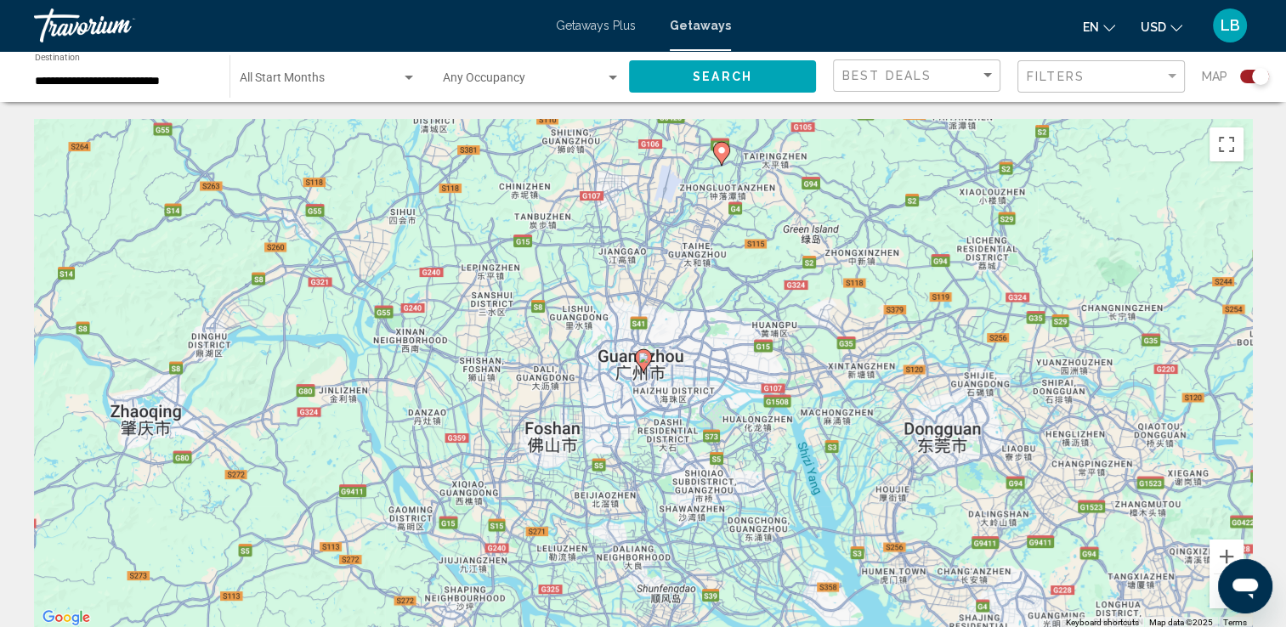
click at [644, 366] on icon "Main content" at bounding box center [642, 361] width 15 height 22
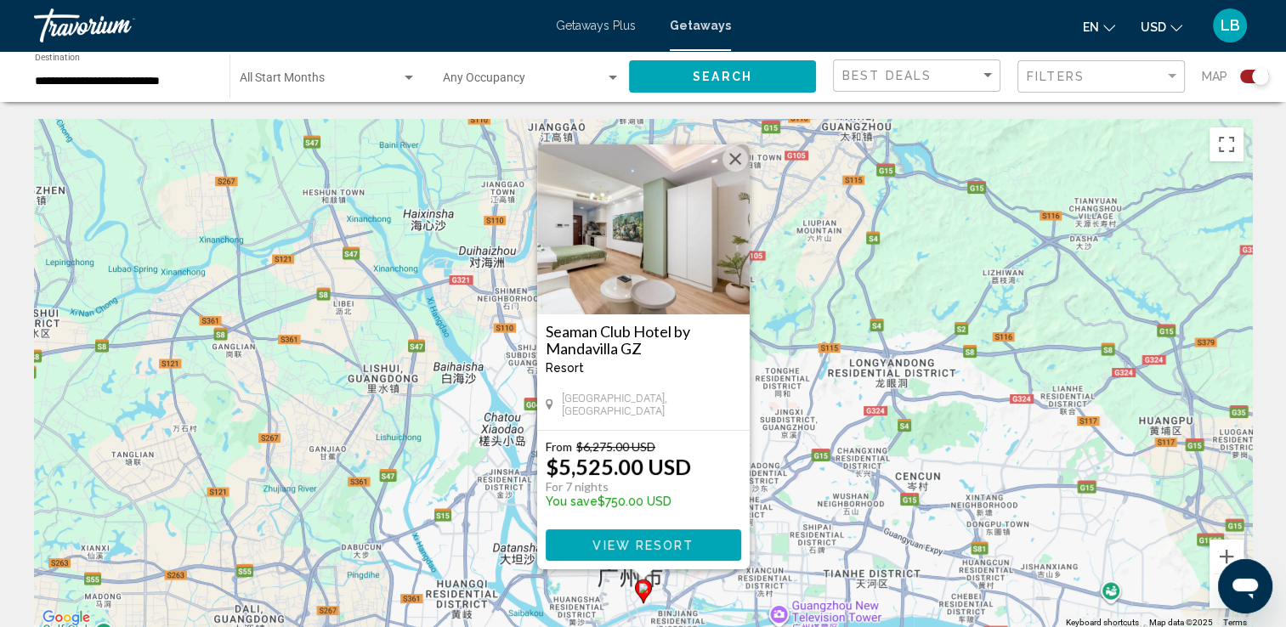
click at [645, 237] on img "Main content" at bounding box center [643, 230] width 213 height 170
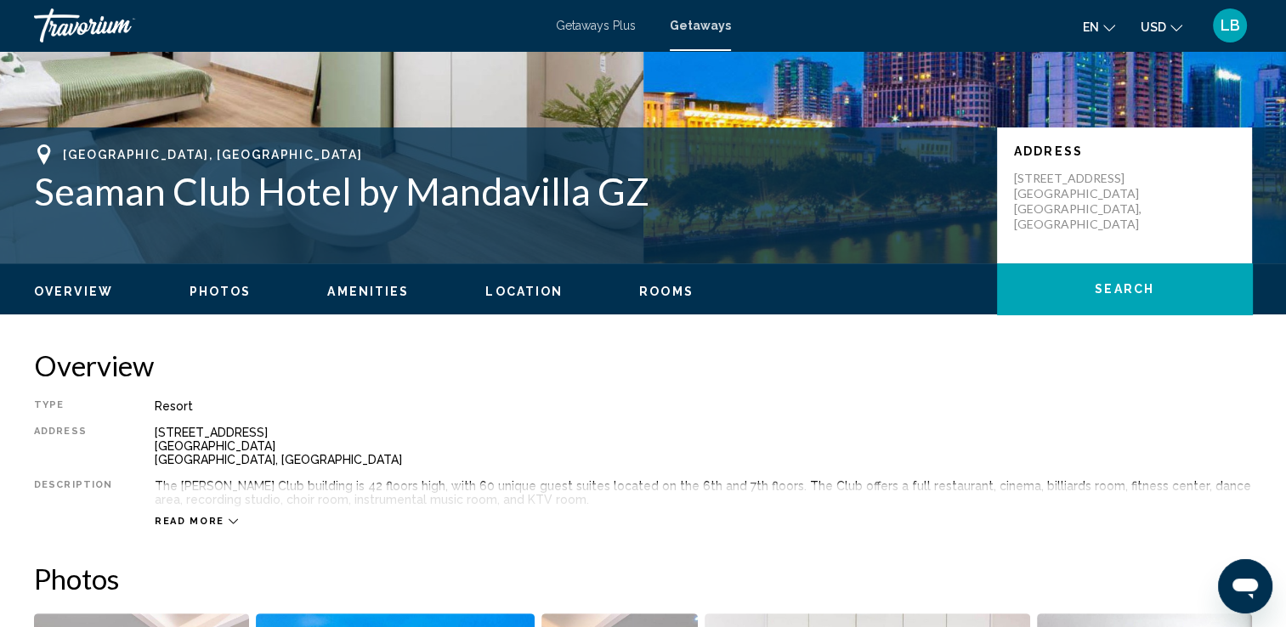
scroll to position [95, 0]
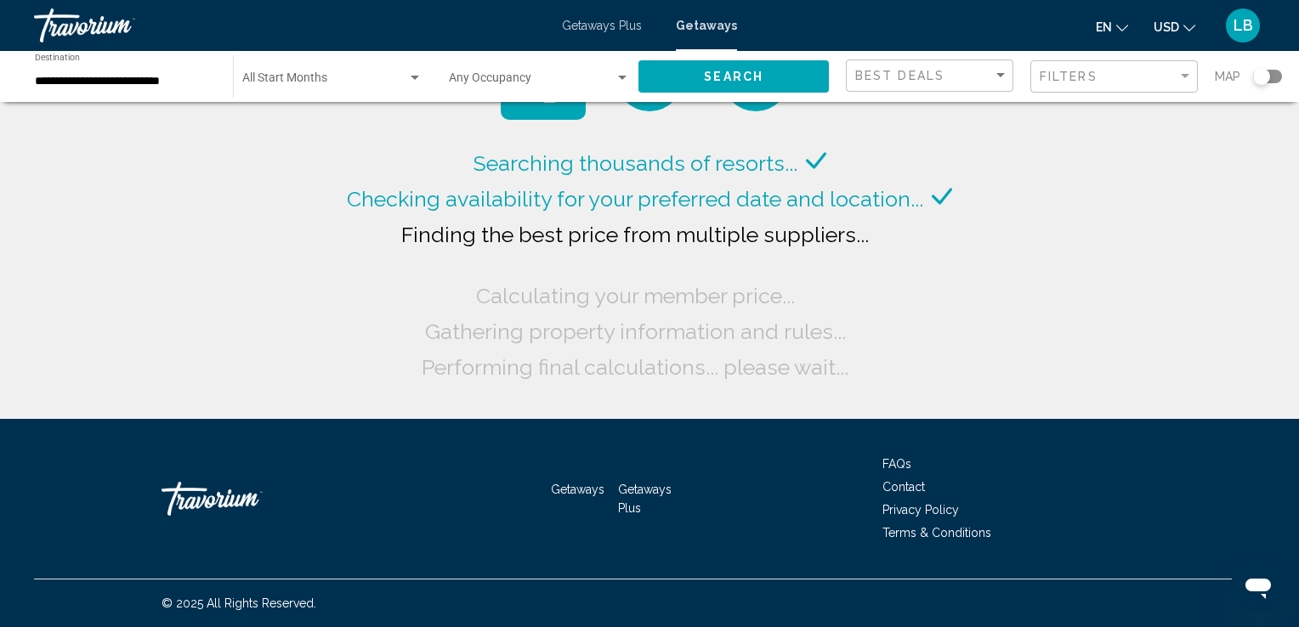
click at [184, 73] on div "**********" at bounding box center [125, 77] width 181 height 47
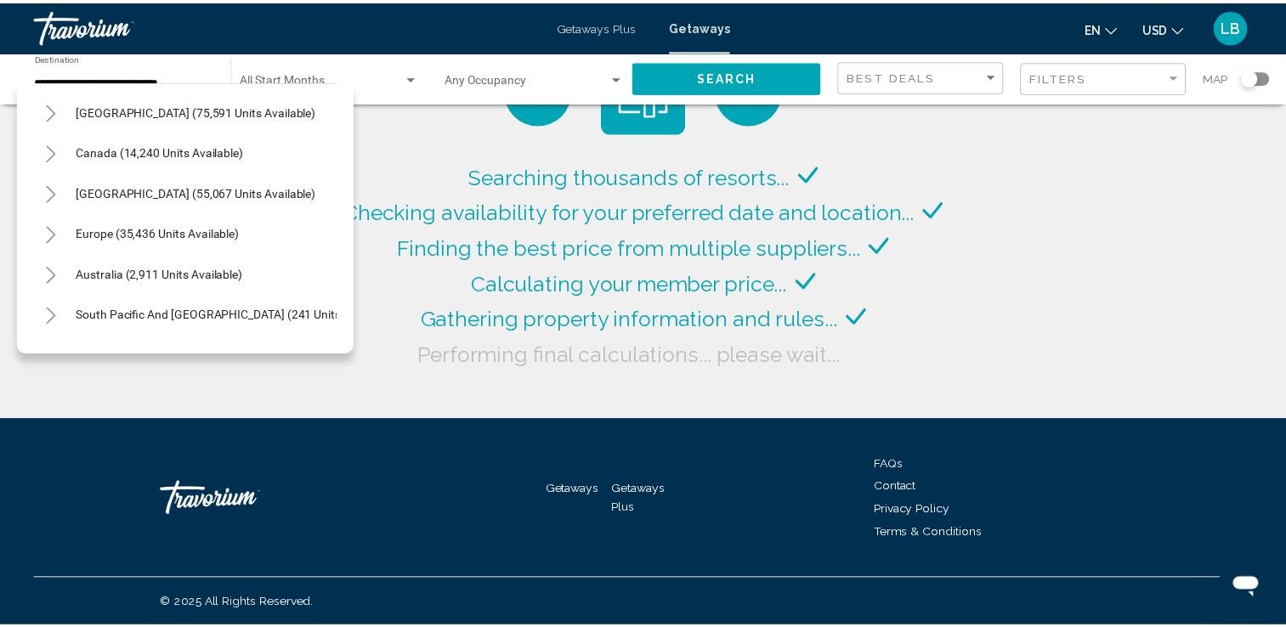
scroll to position [112, 0]
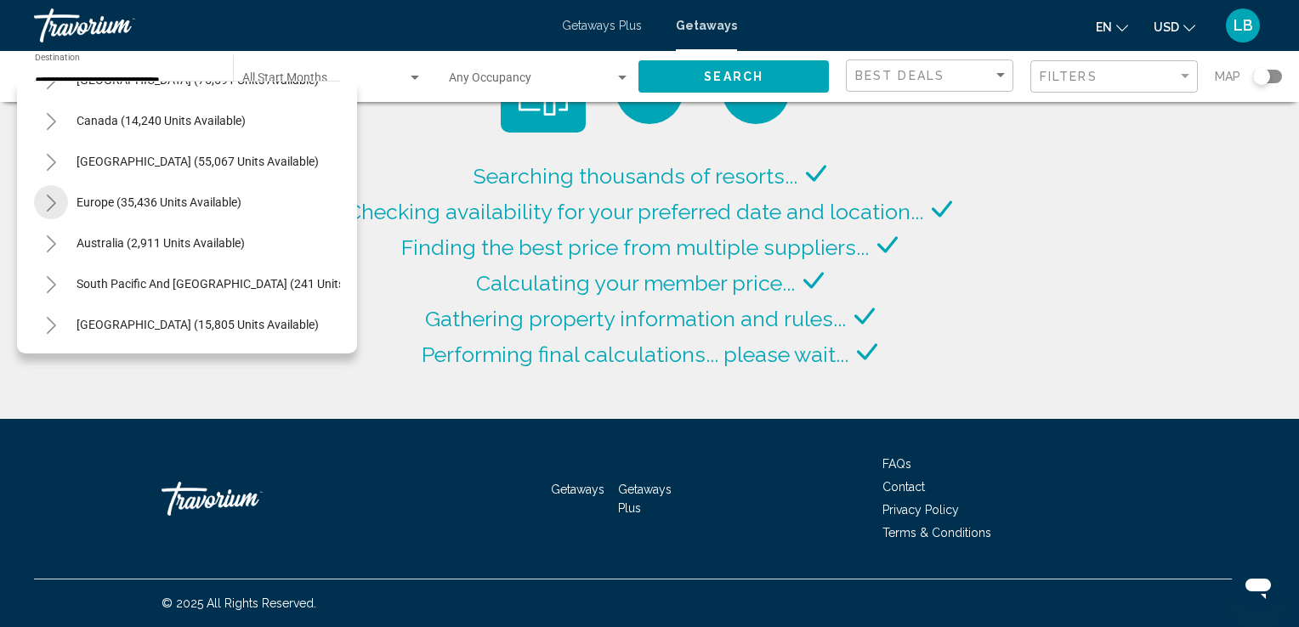
click at [48, 208] on icon "Toggle Europe (35,436 units available)" at bounding box center [51, 203] width 13 height 17
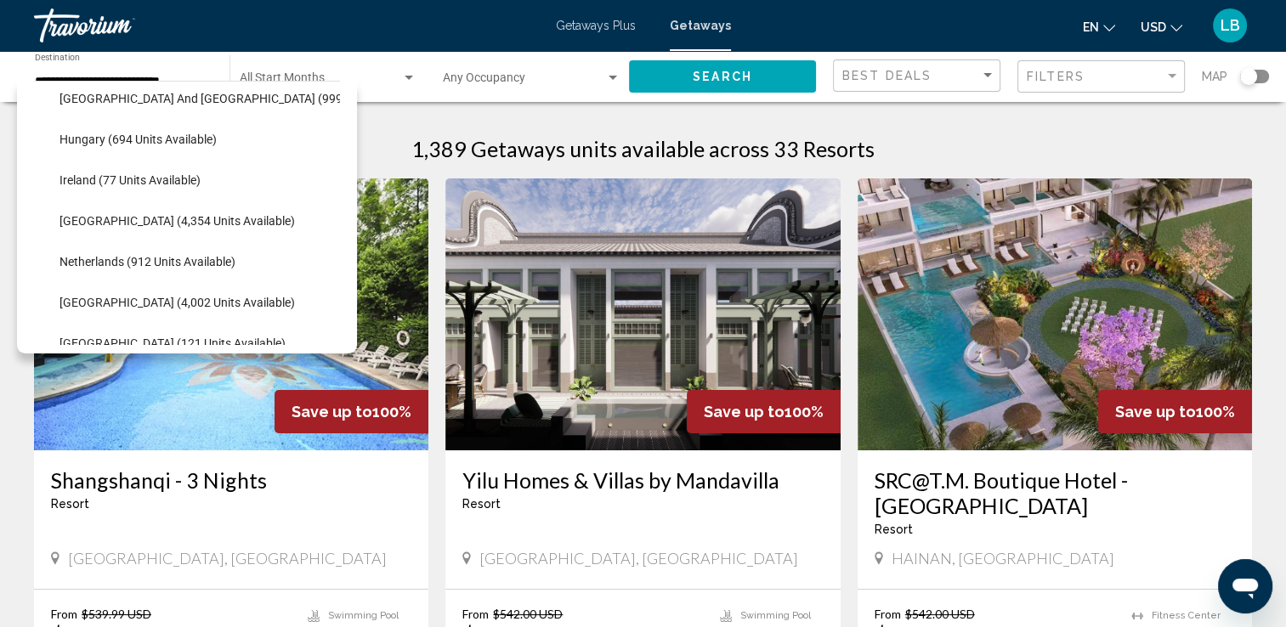
scroll to position [625, 0]
click at [221, 180] on li "Italy (4,354 units available)" at bounding box center [195, 179] width 289 height 41
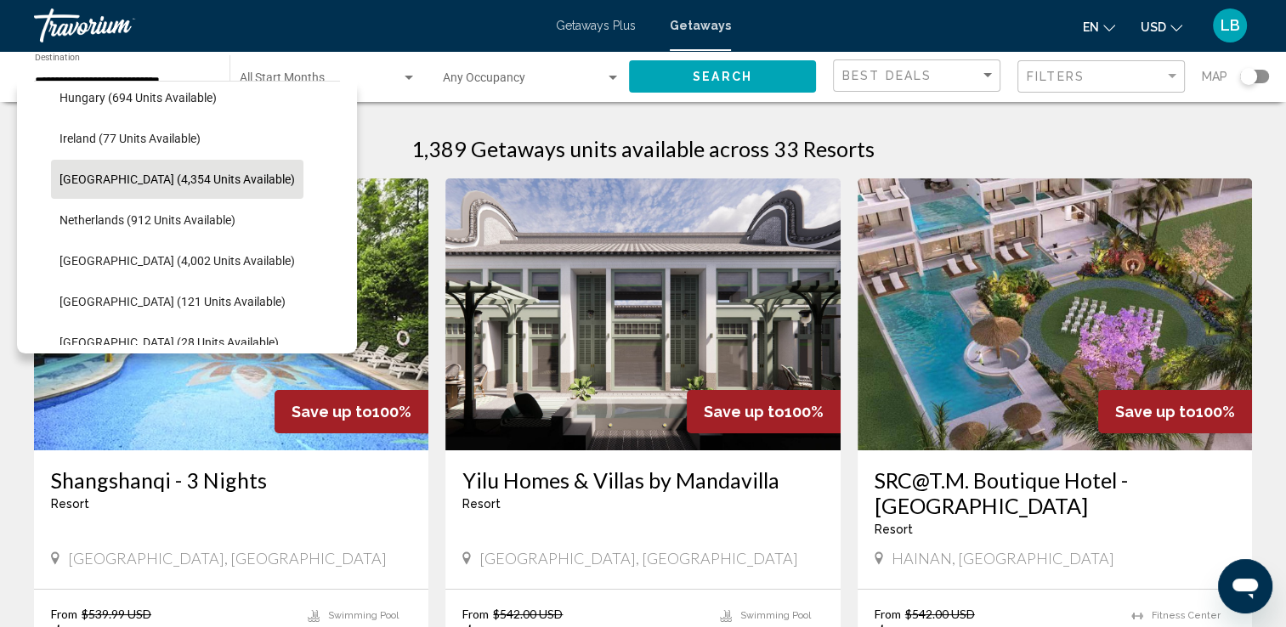
click at [122, 188] on button "Italy (4,354 units available)" at bounding box center [177, 179] width 252 height 39
type input "**********"
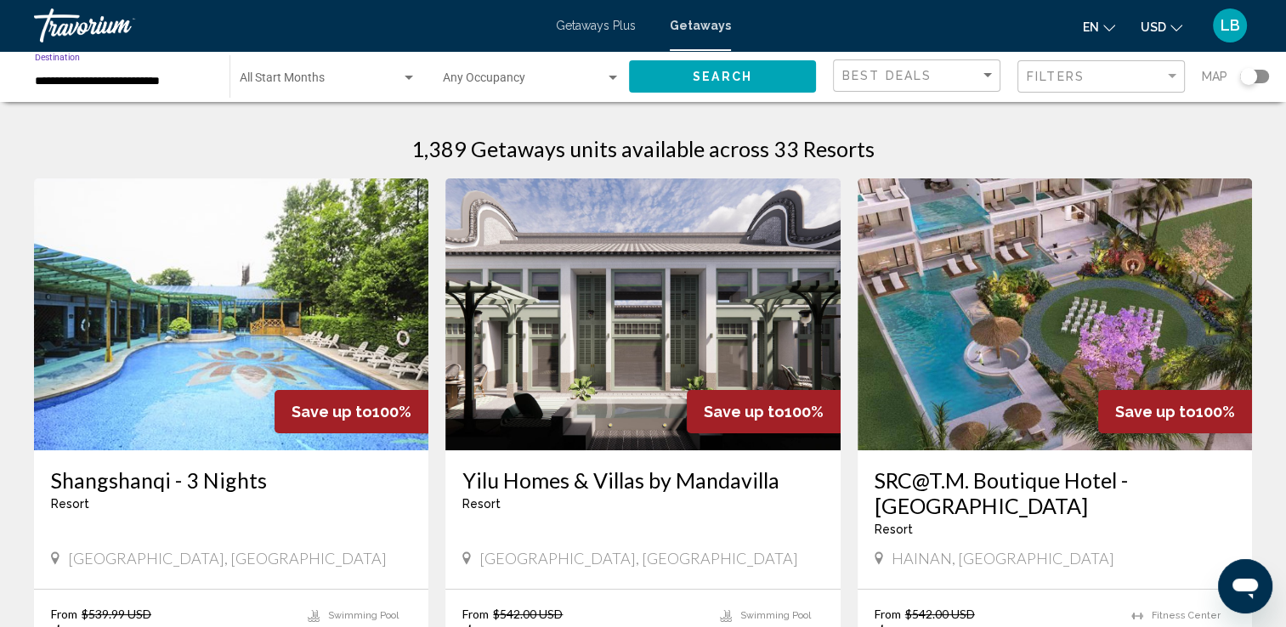
click at [689, 77] on button "Search" at bounding box center [722, 75] width 187 height 31
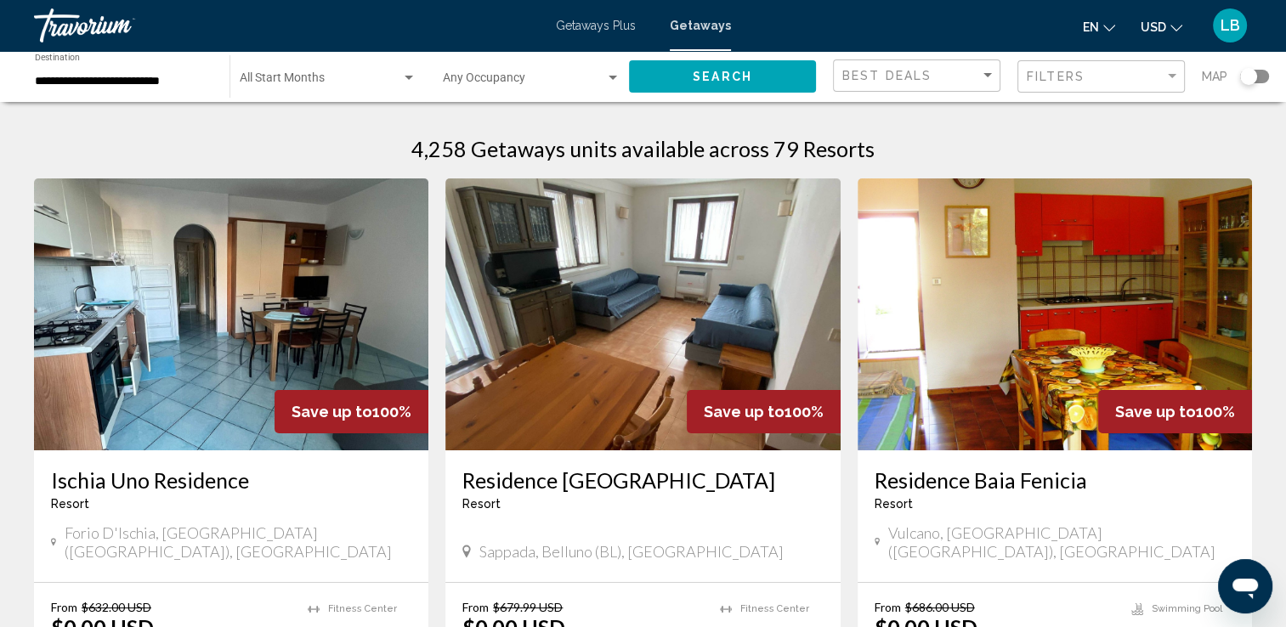
click at [1245, 74] on div "Search widget" at bounding box center [1248, 76] width 17 height 17
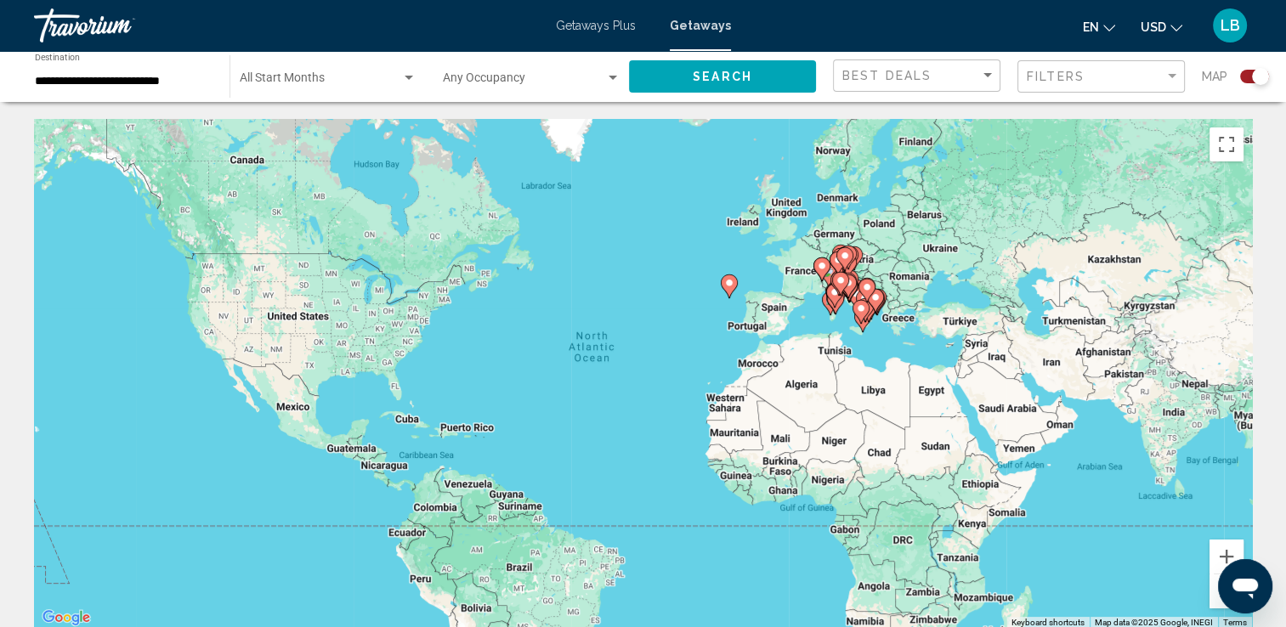
click at [1239, 567] on div "Open messaging window" at bounding box center [1245, 586] width 51 height 51
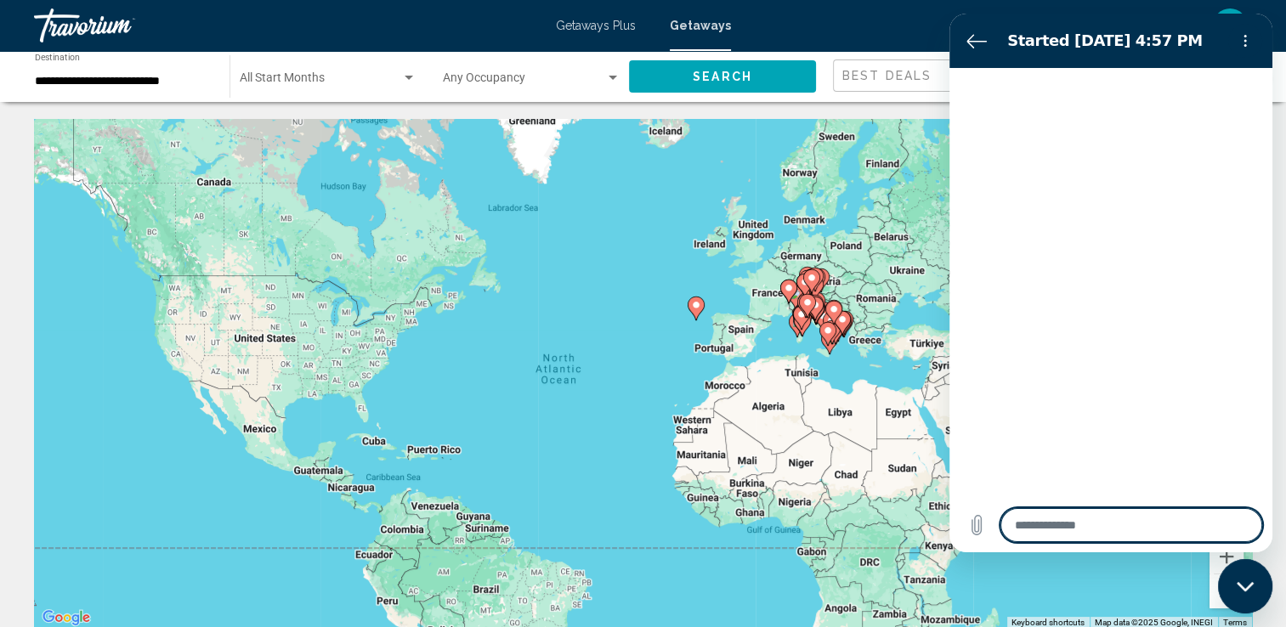
drag, startPoint x: 795, startPoint y: 254, endPoint x: 762, endPoint y: 278, distance: 40.8
click at [762, 278] on div "To activate drag with keyboard, press Alt + Enter. Once in keyboard drag state,…" at bounding box center [643, 374] width 1218 height 510
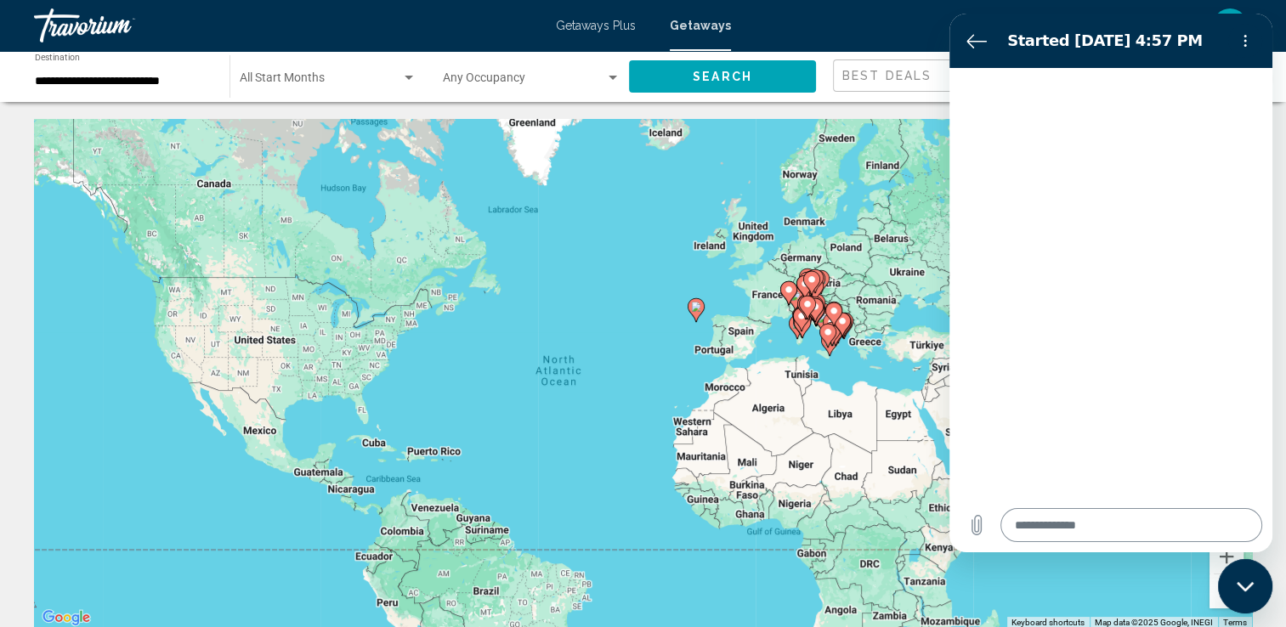
type textarea "*"
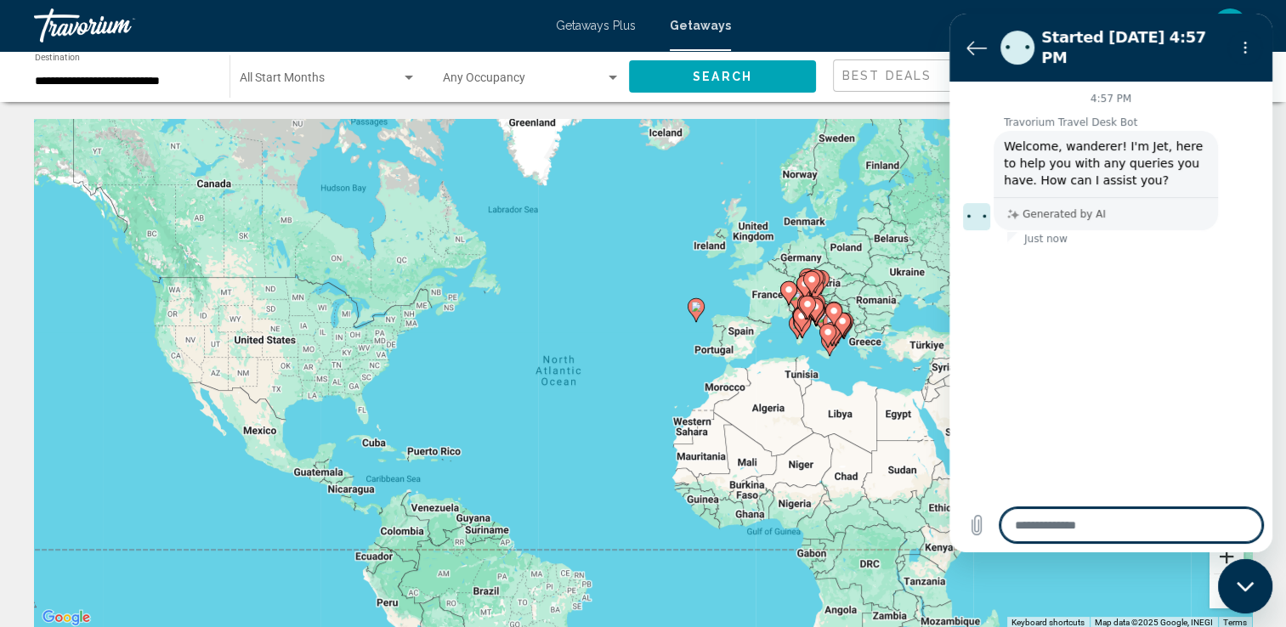
click at [1226, 554] on button "Zoom in" at bounding box center [1227, 557] width 34 height 34
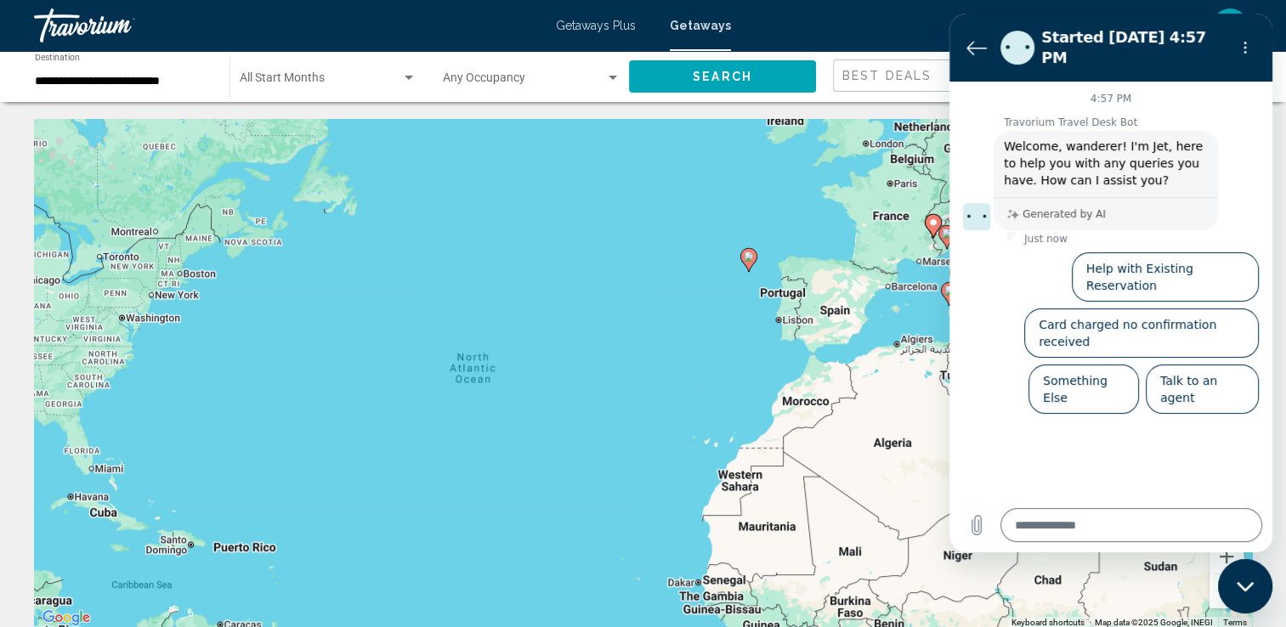
click at [1191, 22] on section "Started Aug 18 at 4:57 PM" at bounding box center [1111, 48] width 323 height 68
click at [1227, 55] on div at bounding box center [1242, 48] width 41 height 34
click at [963, 42] on button "Back to the conversation list" at bounding box center [977, 48] width 34 height 34
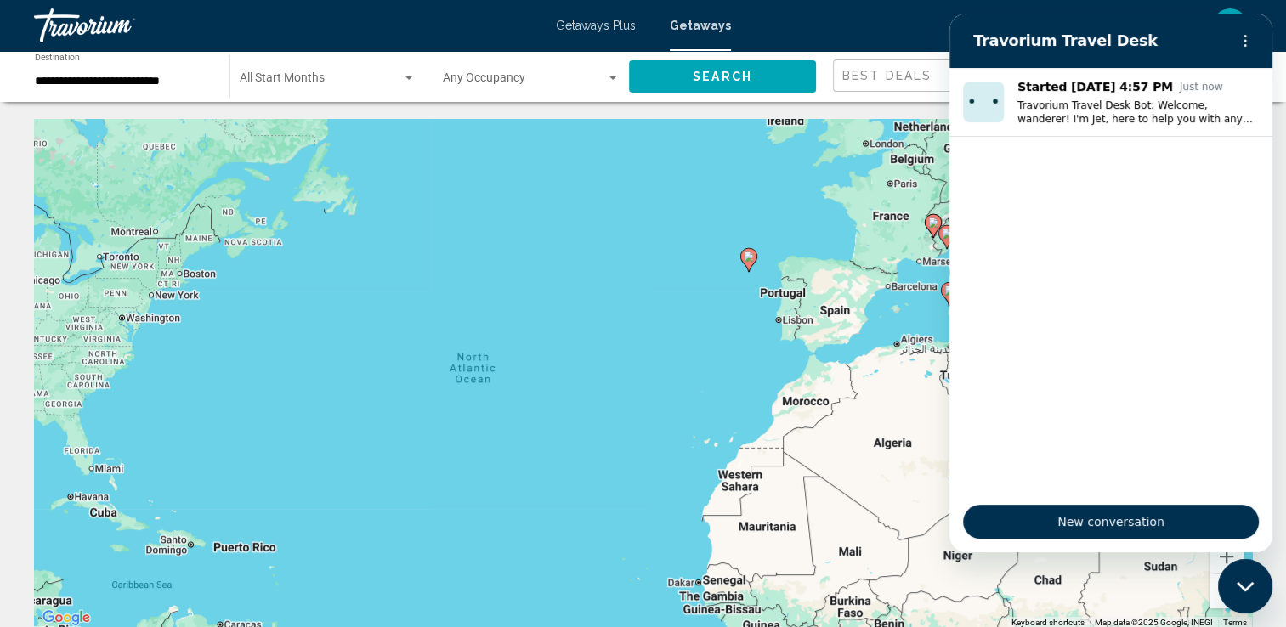
drag, startPoint x: 1195, startPoint y: 52, endPoint x: 1195, endPoint y: 65, distance: 13.6
click at [1195, 65] on section "Travorium Travel Desk" at bounding box center [1111, 41] width 323 height 54
click at [1242, 595] on div "Close messaging window" at bounding box center [1245, 586] width 51 height 51
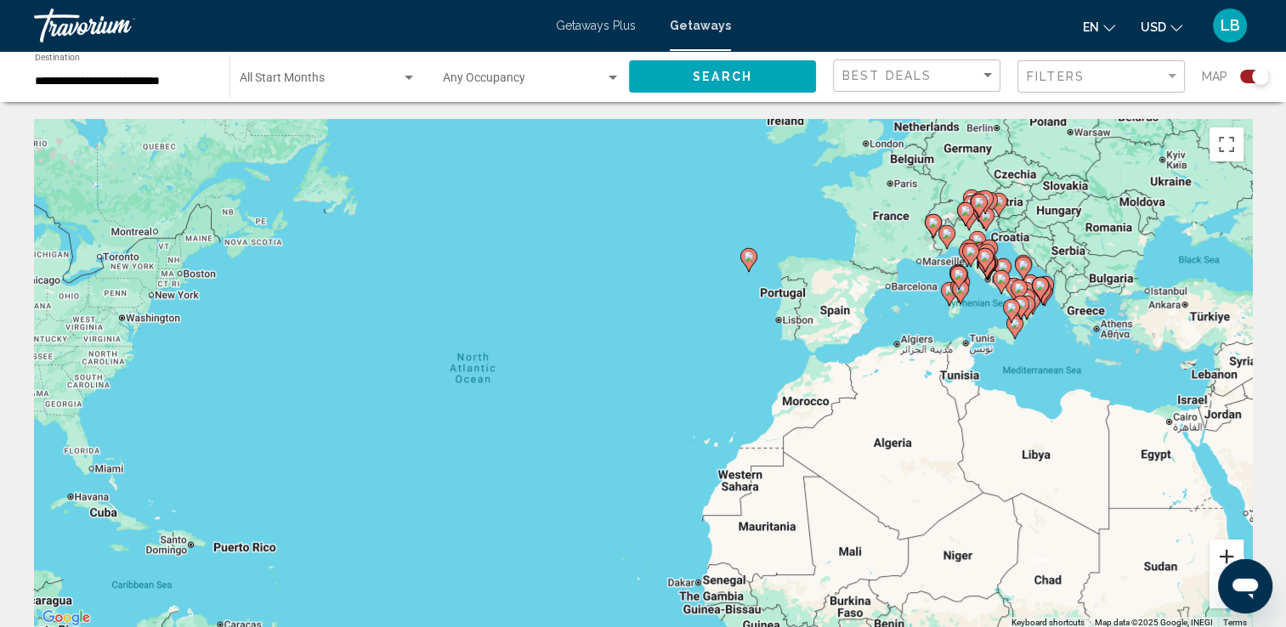
click at [1226, 559] on button "Zoom in" at bounding box center [1227, 557] width 34 height 34
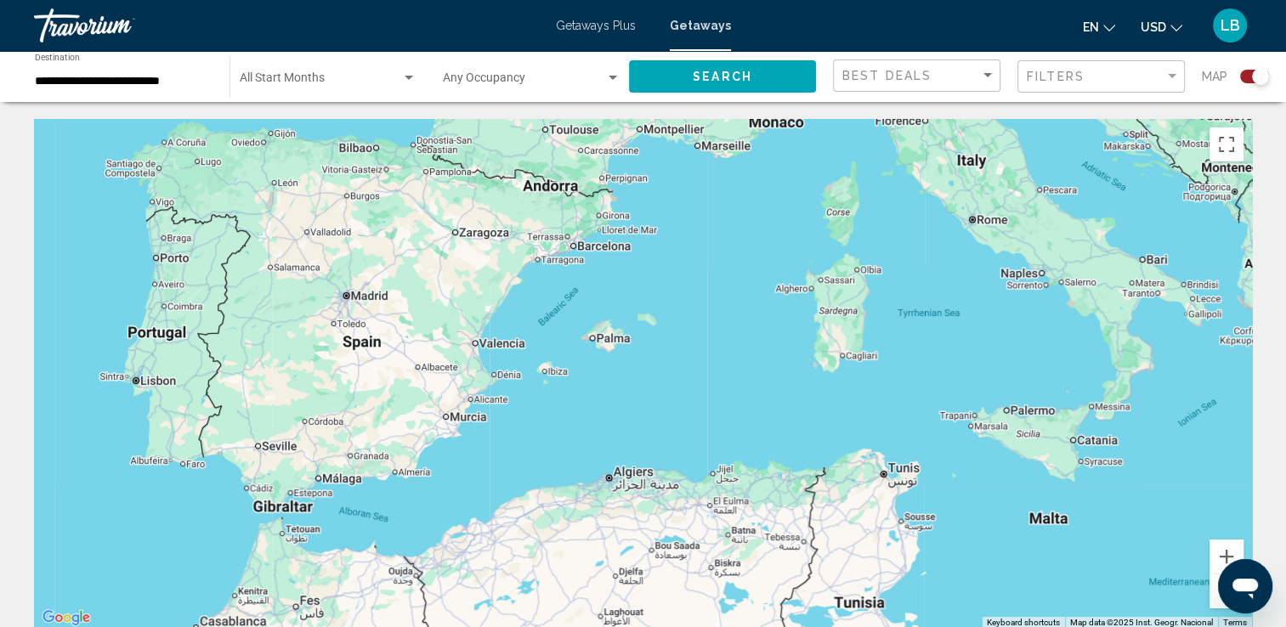
drag, startPoint x: 1153, startPoint y: 266, endPoint x: 97, endPoint y: 495, distance: 1080.2
click at [97, 495] on div "Main content" at bounding box center [643, 374] width 1218 height 510
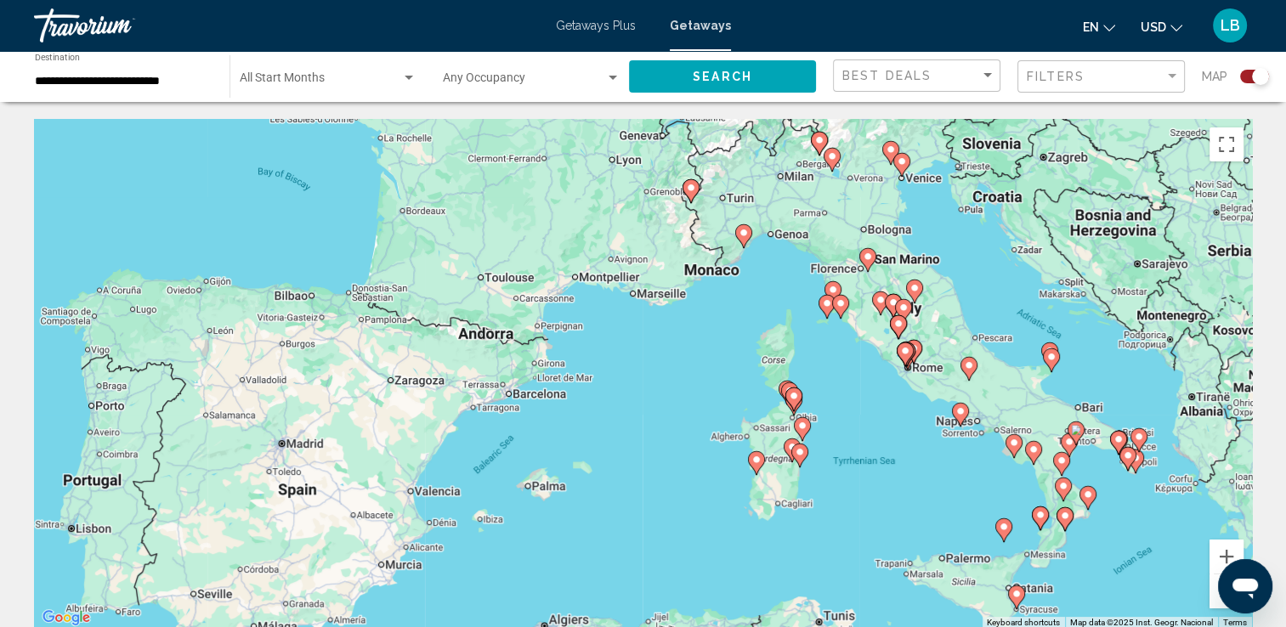
drag, startPoint x: 633, startPoint y: 364, endPoint x: 570, endPoint y: 519, distance: 167.3
click at [570, 519] on div "To activate drag with keyboard, press Alt + Enter. Once in keyboard drag state,…" at bounding box center [643, 374] width 1218 height 510
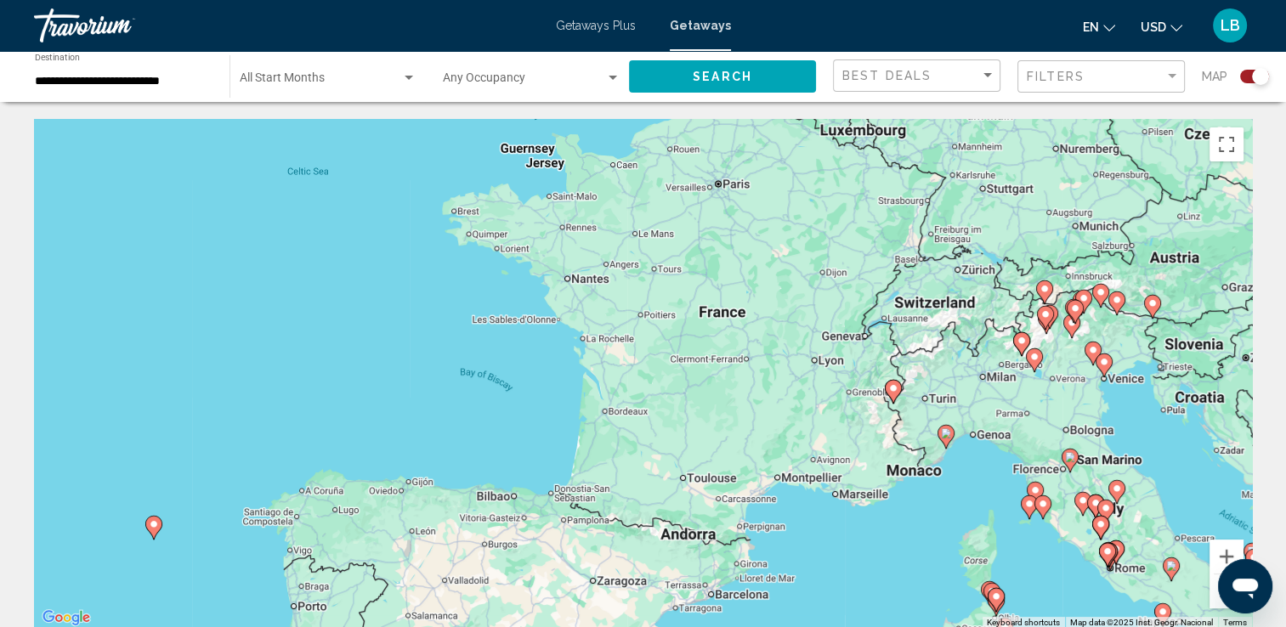
drag, startPoint x: 855, startPoint y: 235, endPoint x: 1054, endPoint y: 420, distance: 271.3
click at [1054, 420] on div "To activate drag with keyboard, press Alt + Enter. Once in keyboard drag state,…" at bounding box center [643, 374] width 1218 height 510
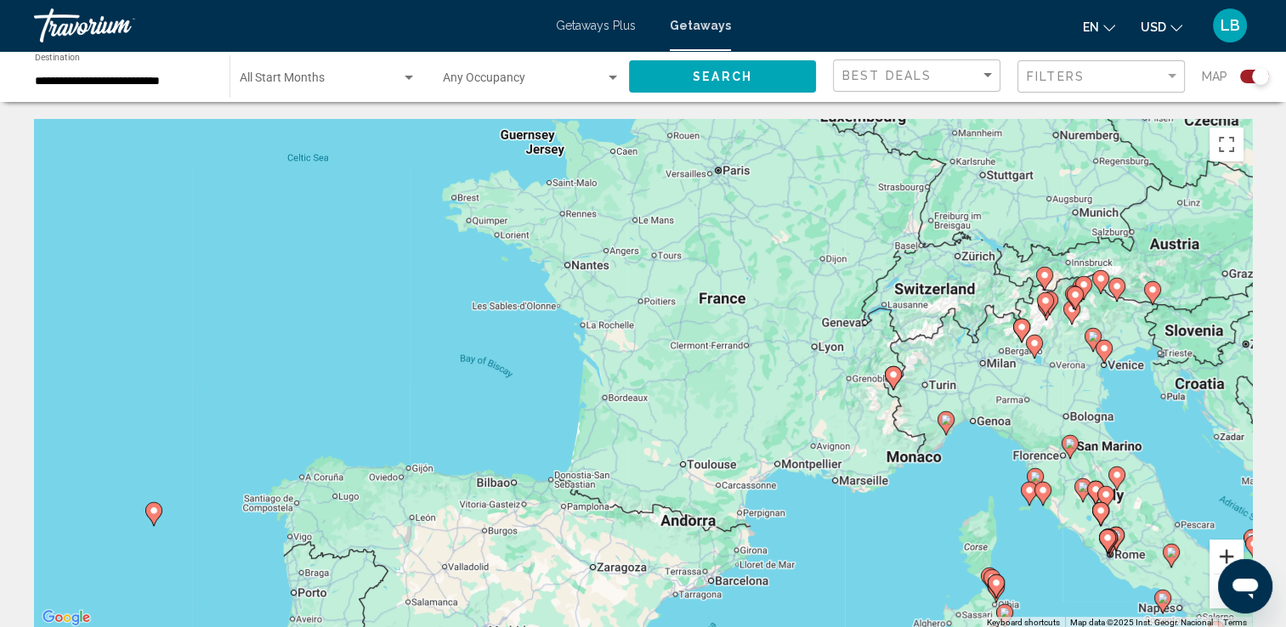
click at [1220, 553] on button "Zoom in" at bounding box center [1227, 557] width 34 height 34
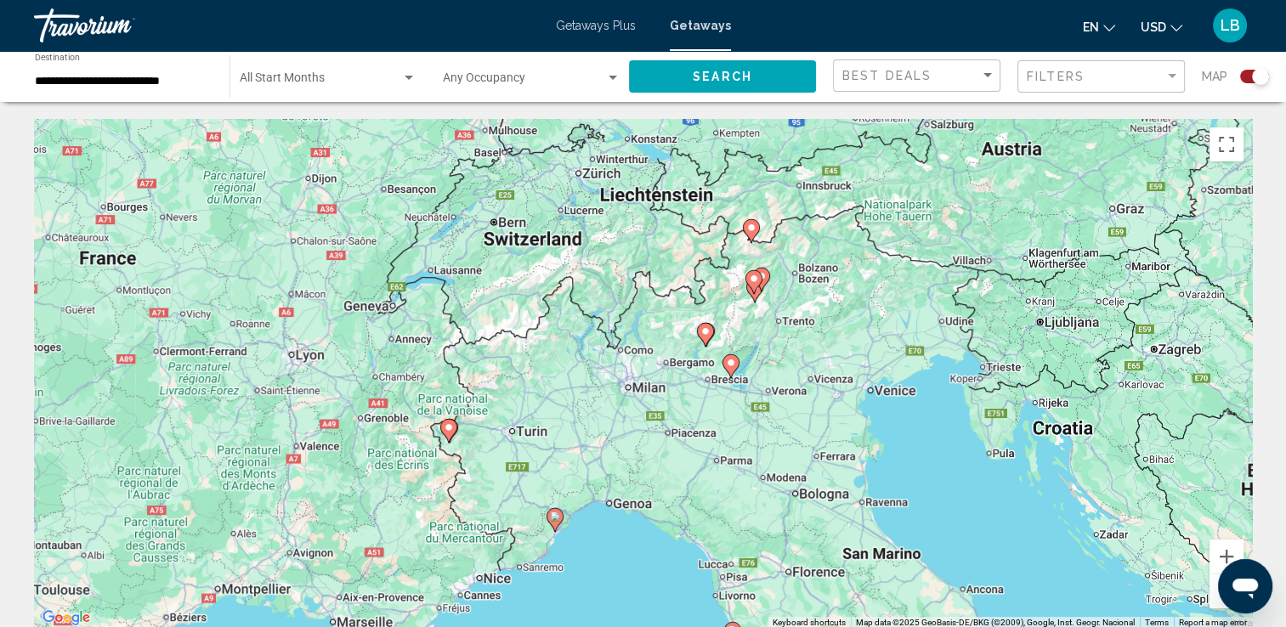
drag, startPoint x: 1017, startPoint y: 417, endPoint x: 477, endPoint y: 450, distance: 540.8
click at [449, 446] on div "To activate drag with keyboard, press Alt + Enter. Once in keyboard drag state,…" at bounding box center [643, 374] width 1218 height 510
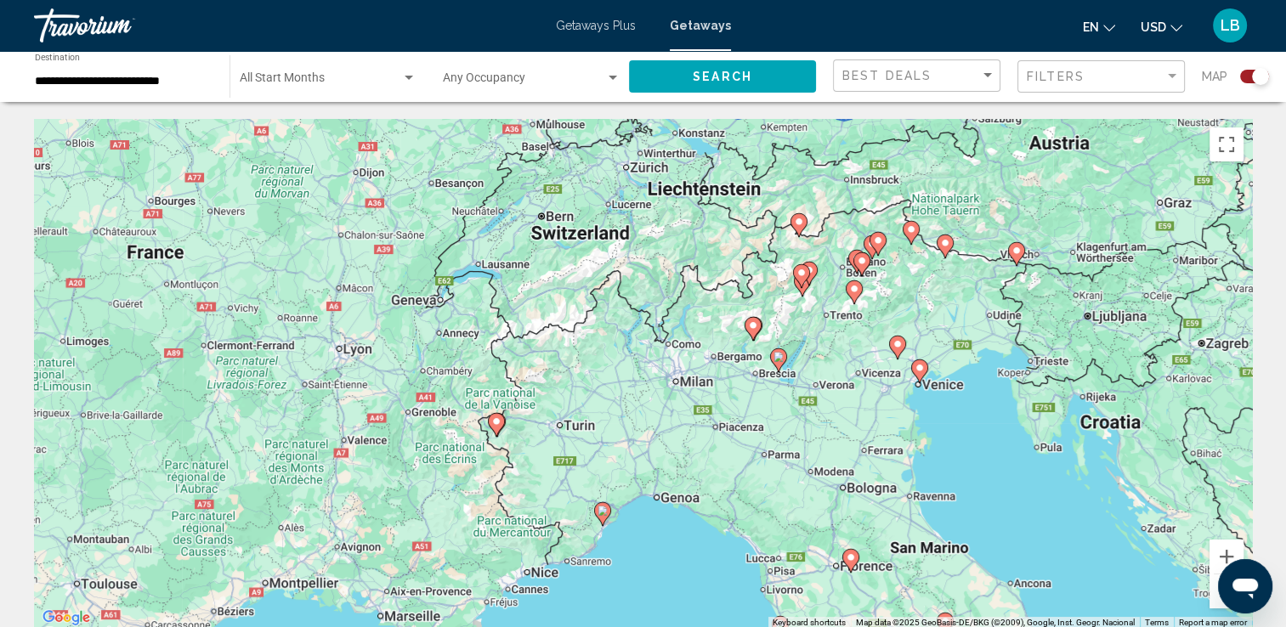
click at [779, 362] on icon "Main content" at bounding box center [777, 360] width 15 height 22
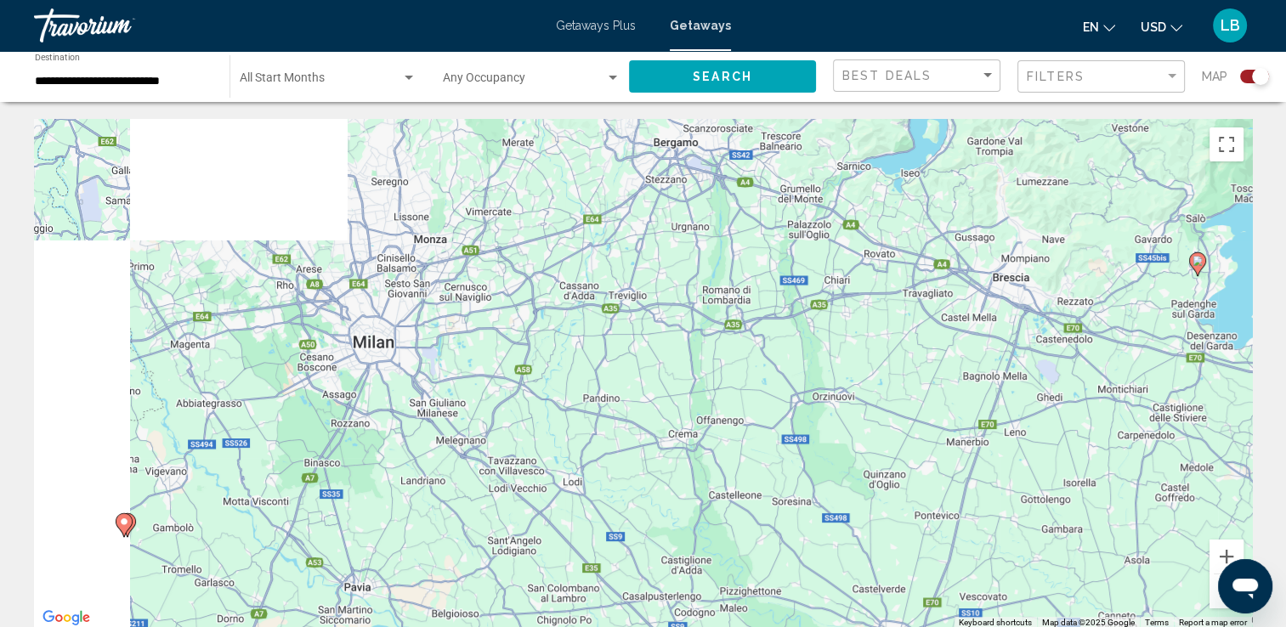
drag, startPoint x: 493, startPoint y: 498, endPoint x: 1051, endPoint y: 401, distance: 566.0
click at [1051, 401] on div "To activate drag with keyboard, press Alt + Enter. Once in keyboard drag state,…" at bounding box center [643, 374] width 1218 height 510
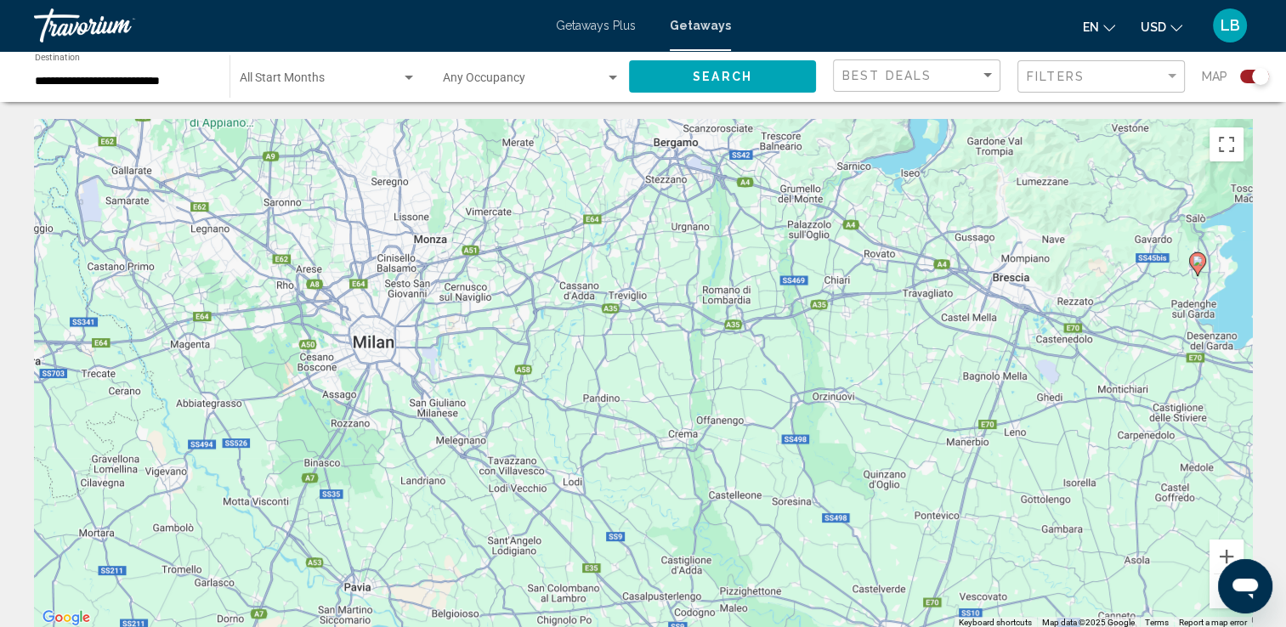
click at [1197, 267] on icon "Main content" at bounding box center [1196, 264] width 15 height 22
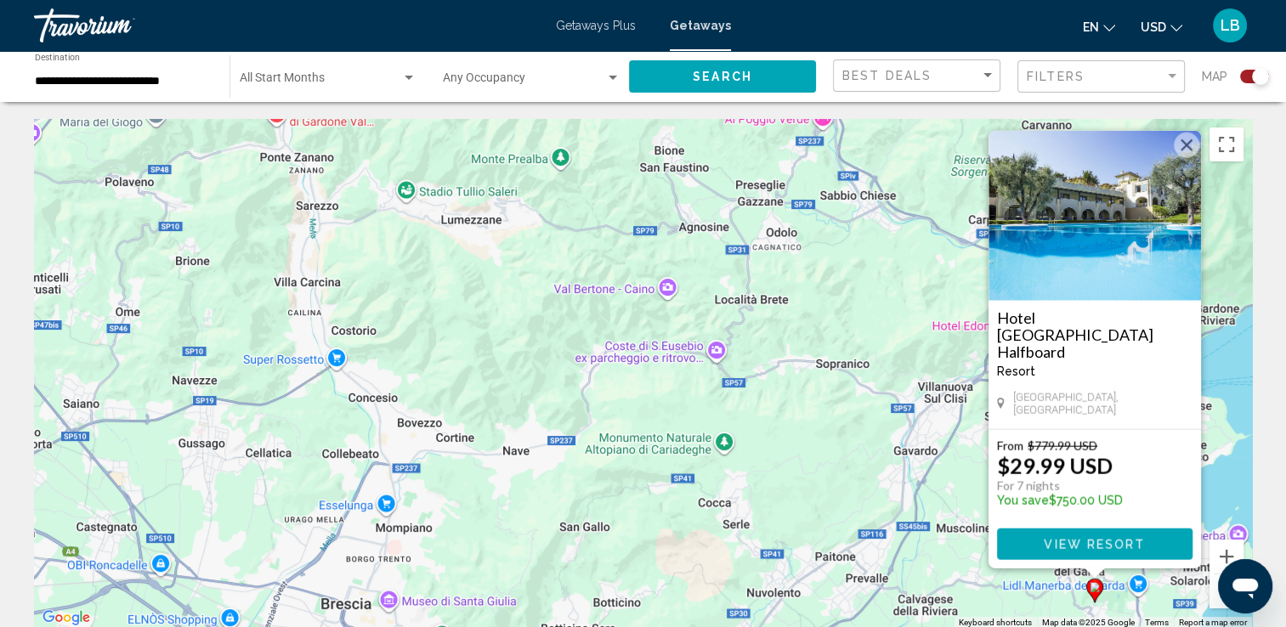
click at [1215, 604] on button "Zoom out" at bounding box center [1227, 592] width 34 height 34
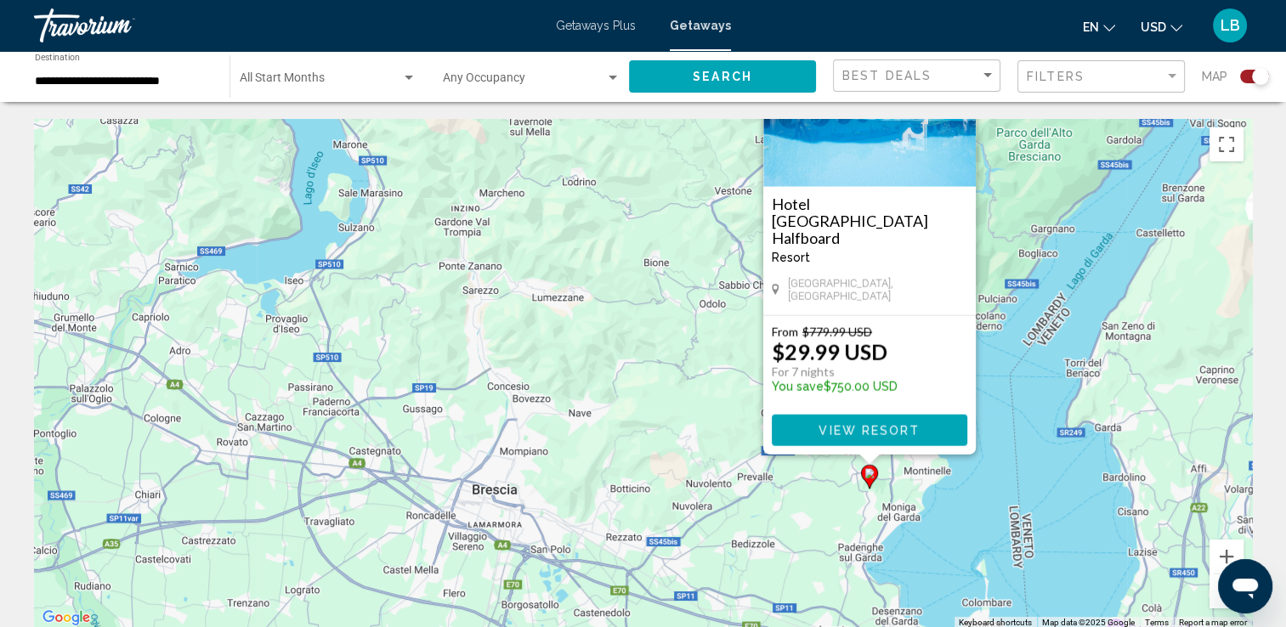
click at [1215, 604] on button "Zoom out" at bounding box center [1227, 592] width 34 height 34
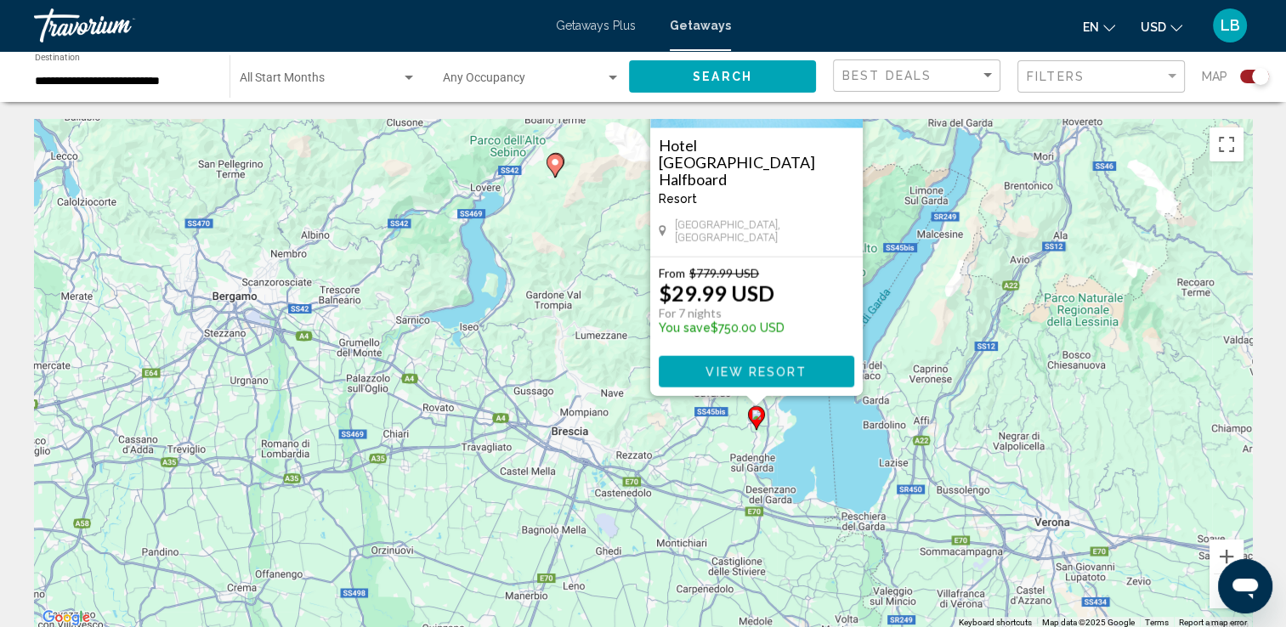
click at [1215, 604] on button "Zoom out" at bounding box center [1227, 592] width 34 height 34
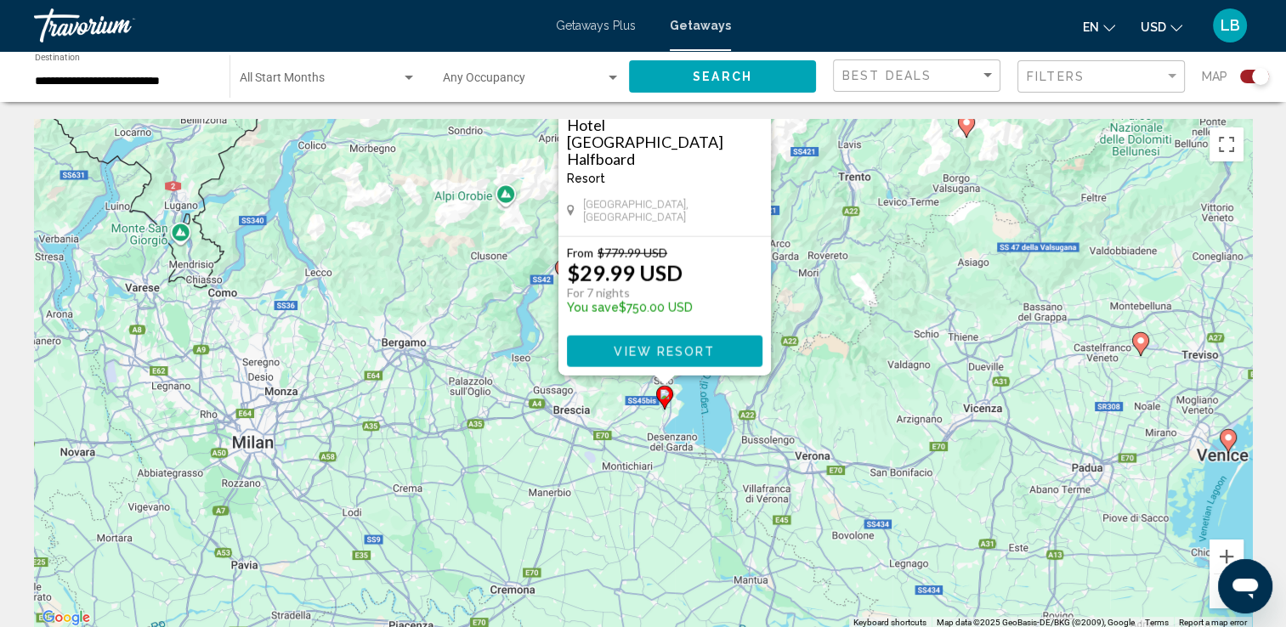
drag, startPoint x: 571, startPoint y: 339, endPoint x: 534, endPoint y: 347, distance: 38.2
click at [534, 347] on div "To activate drag with keyboard, press Alt + Enter. Once in keyboard drag state,…" at bounding box center [643, 374] width 1218 height 510
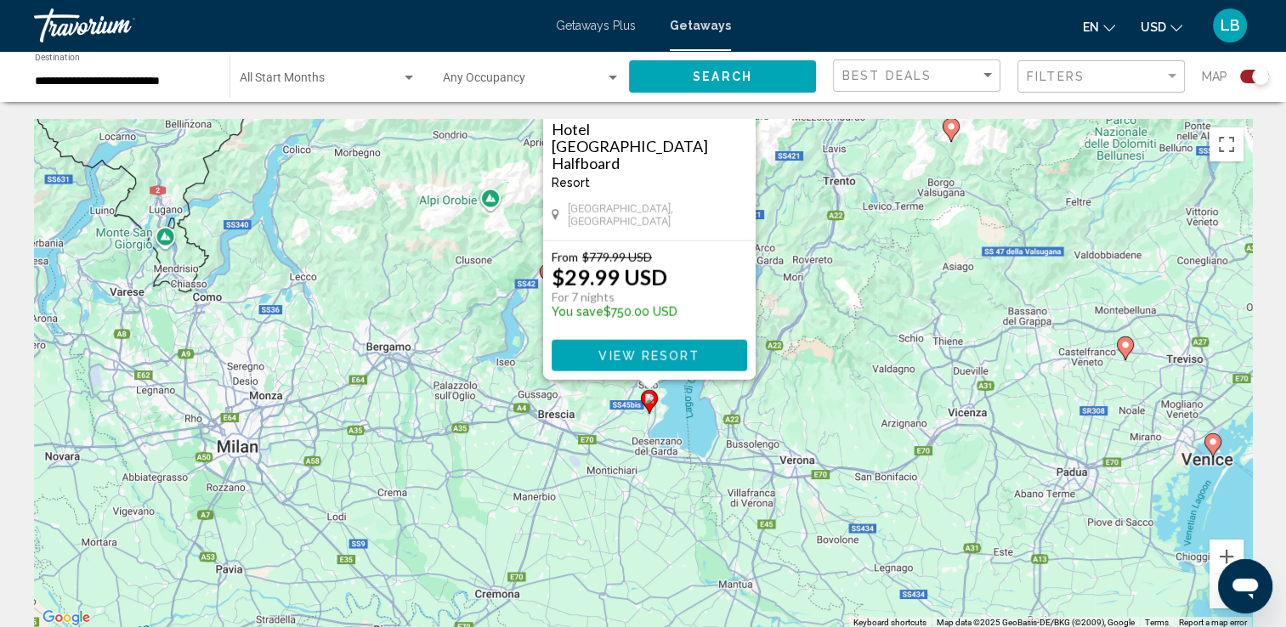
click at [741, 532] on div "To activate drag with keyboard, press Alt + Enter. Once in keyboard drag state,…" at bounding box center [643, 374] width 1218 height 510
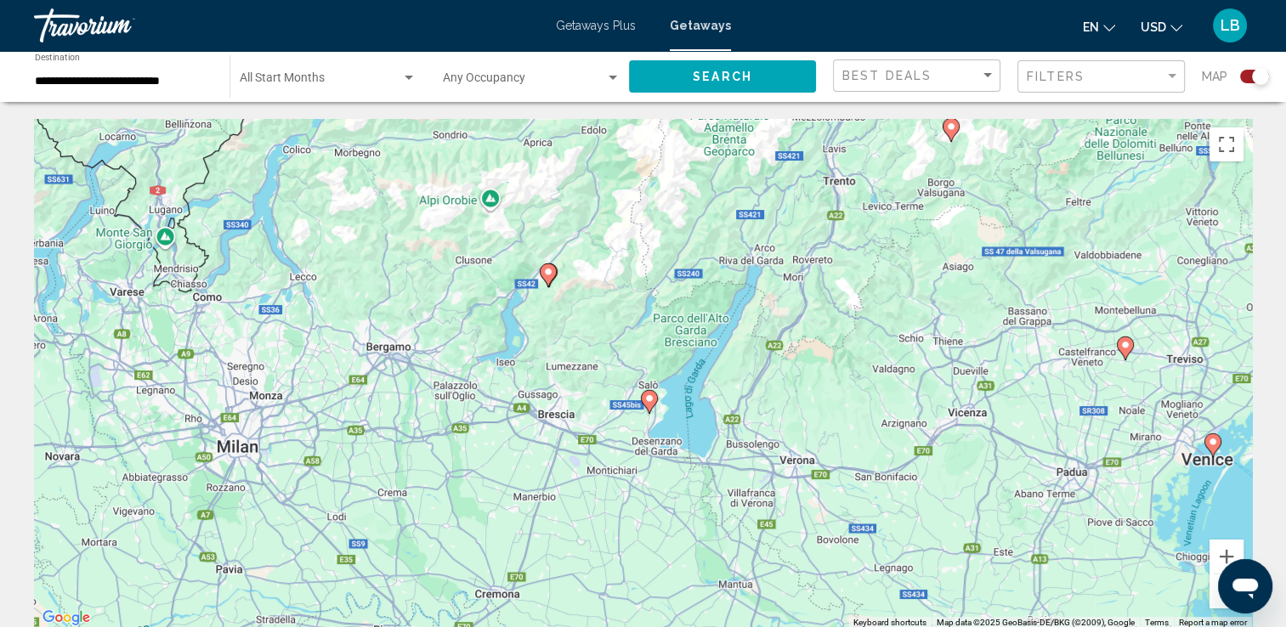
click at [551, 275] on image "Main content" at bounding box center [548, 272] width 10 height 10
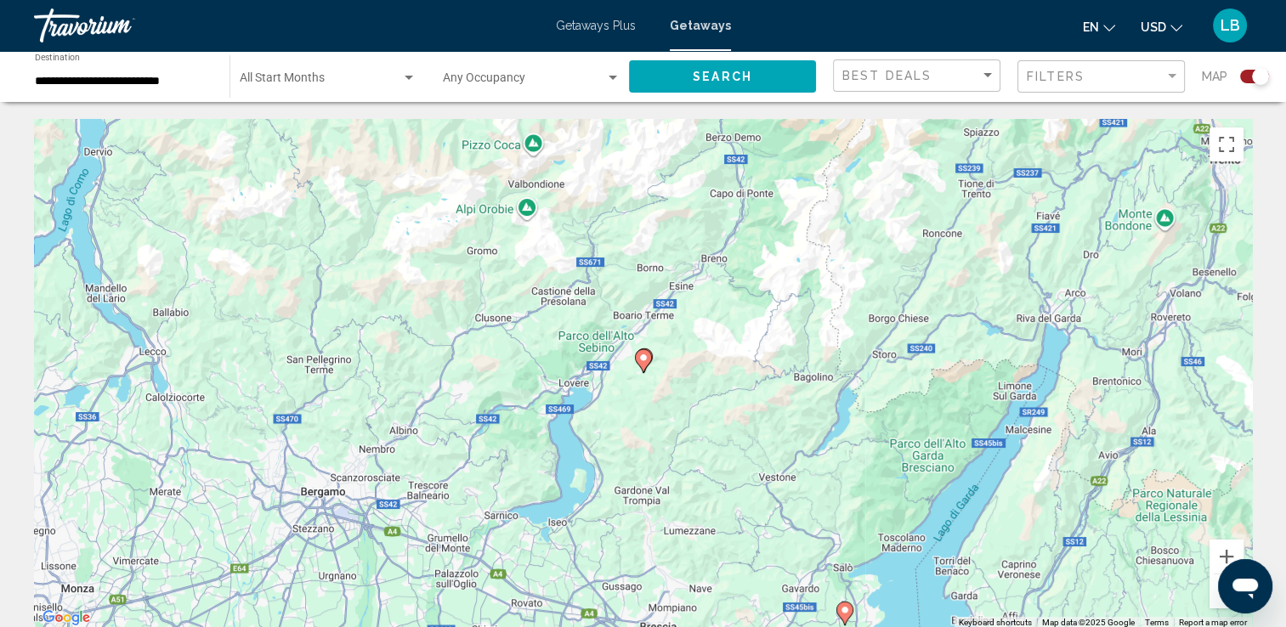
click at [646, 362] on image "Main content" at bounding box center [643, 358] width 10 height 10
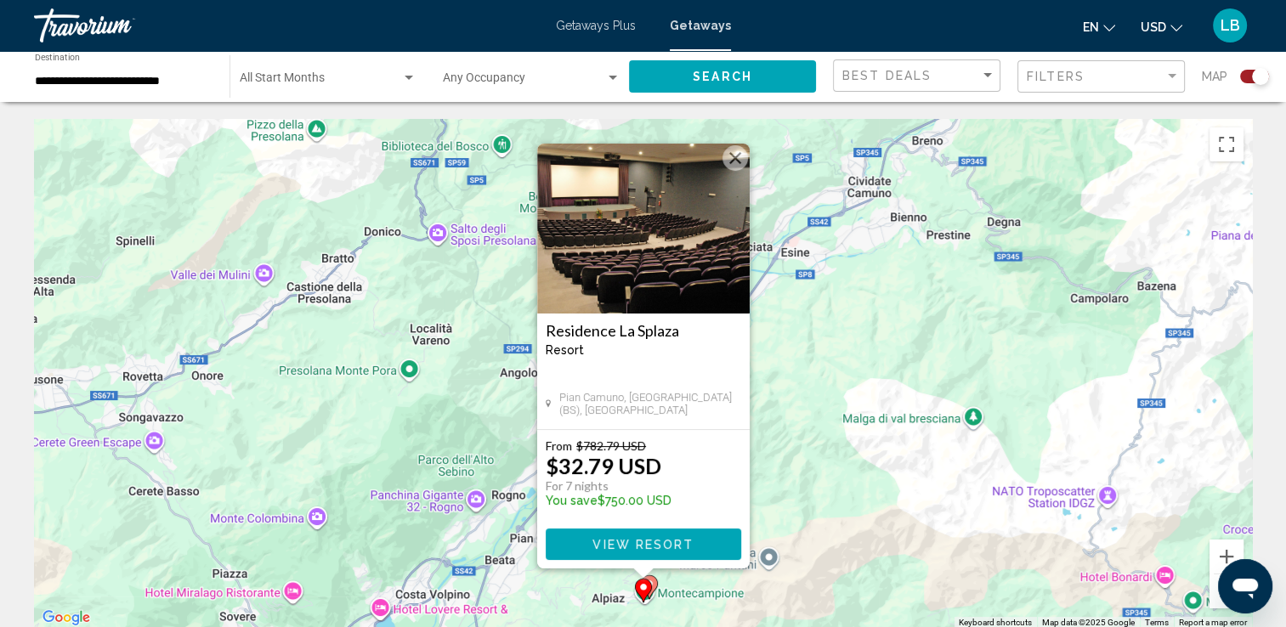
click at [131, 92] on div "**********" at bounding box center [124, 77] width 178 height 47
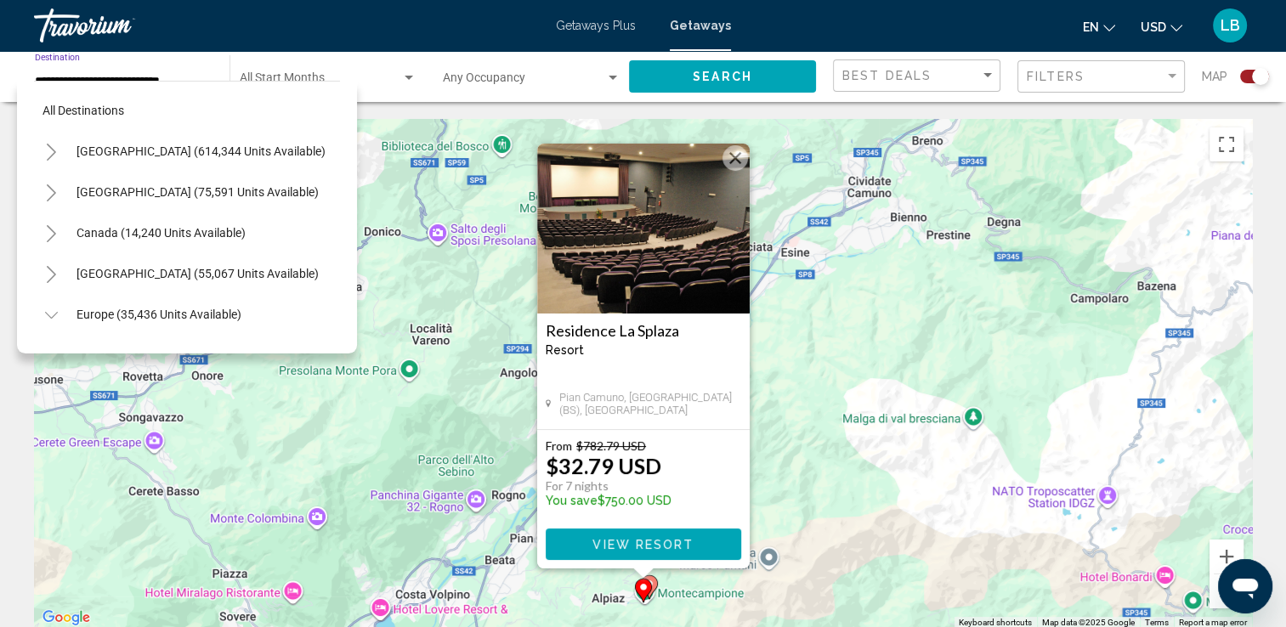
scroll to position [597, 0]
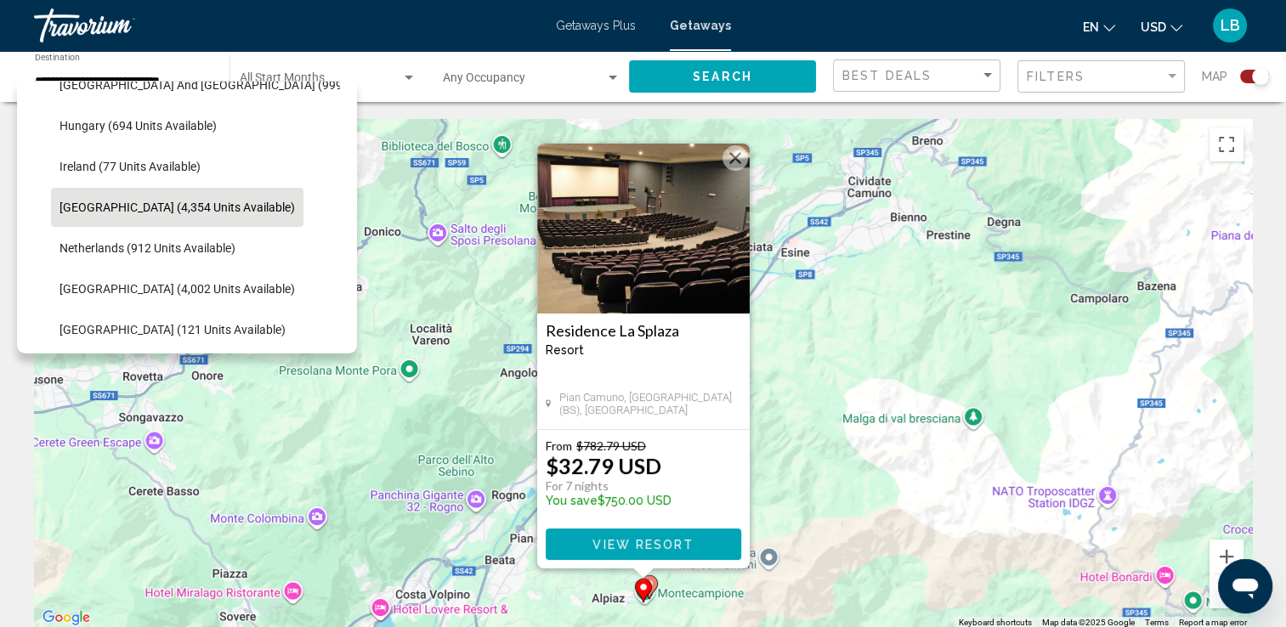
click at [1214, 603] on button "Zoom out" at bounding box center [1227, 592] width 34 height 34
click at [1214, 604] on button "Zoom out" at bounding box center [1227, 592] width 34 height 34
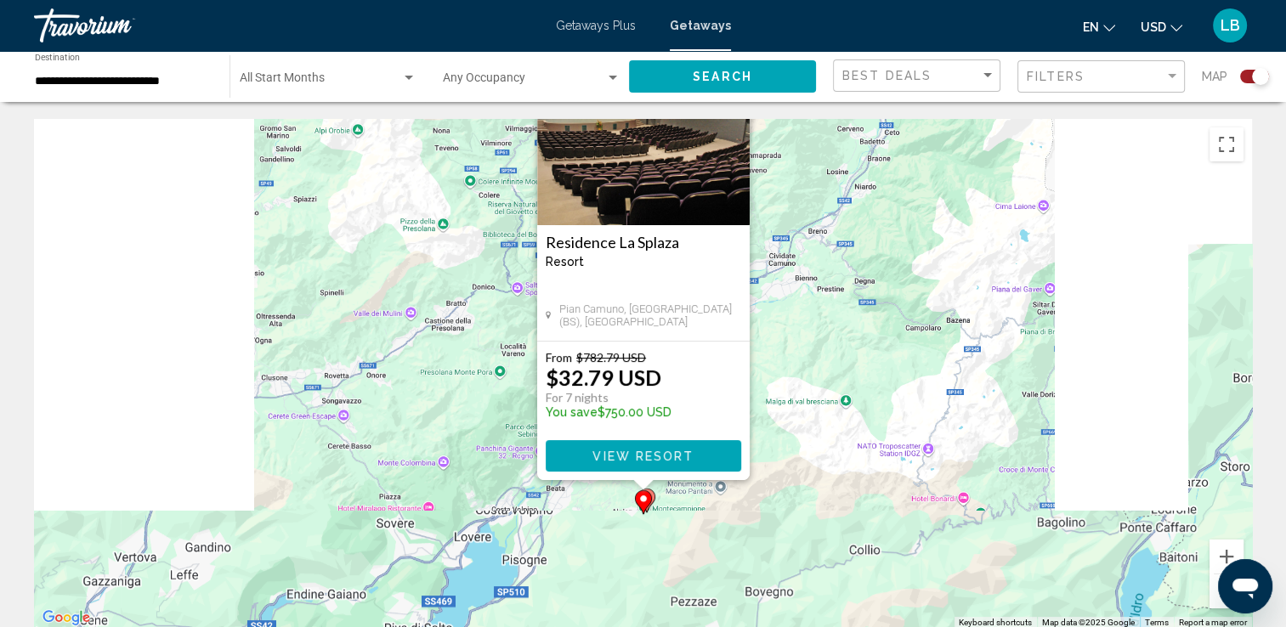
click at [1214, 604] on button "Zoom out" at bounding box center [1227, 592] width 34 height 34
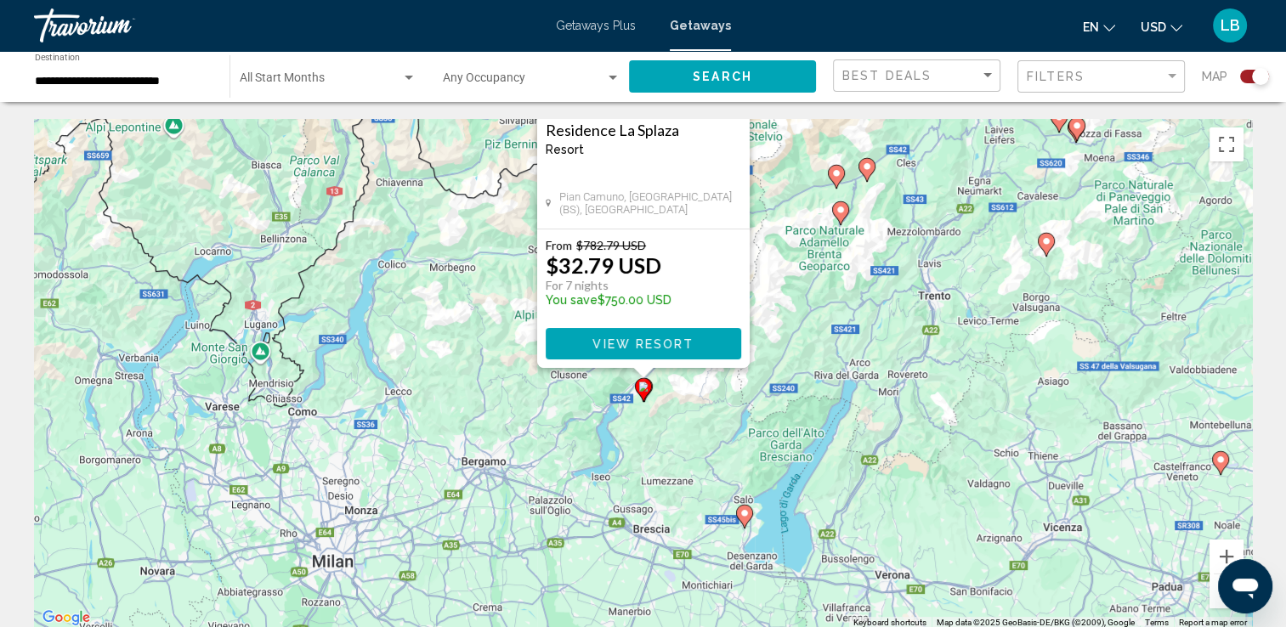
click at [146, 77] on input "**********" at bounding box center [124, 82] width 178 height 14
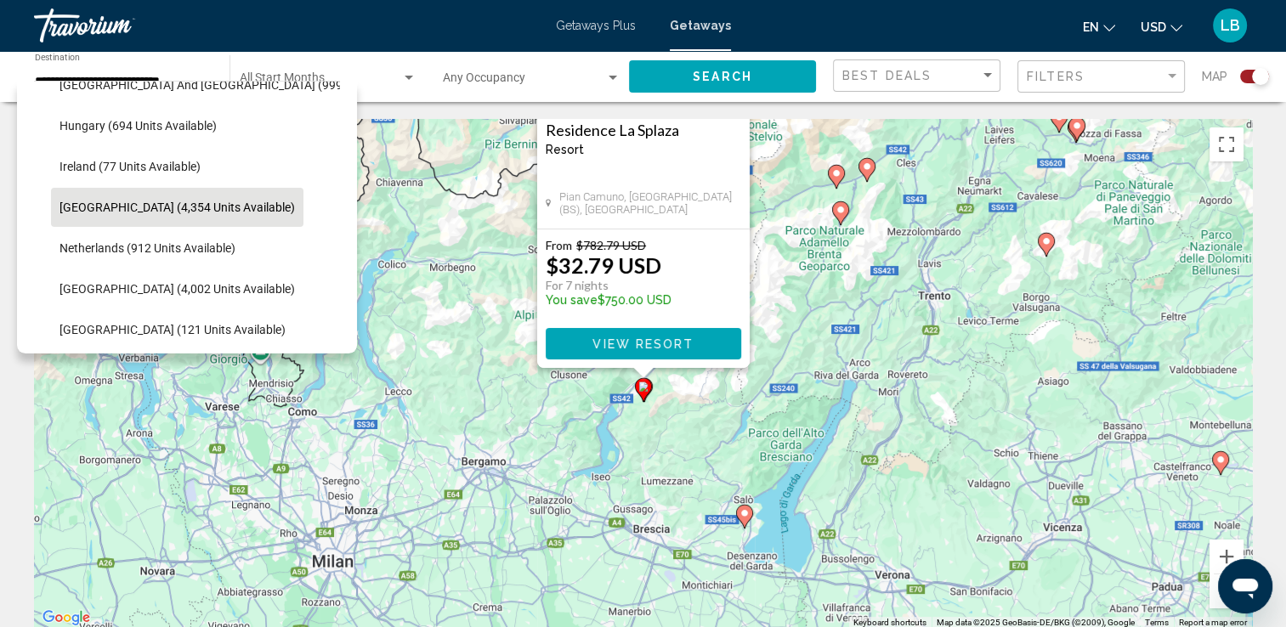
scroll to position [0, 0]
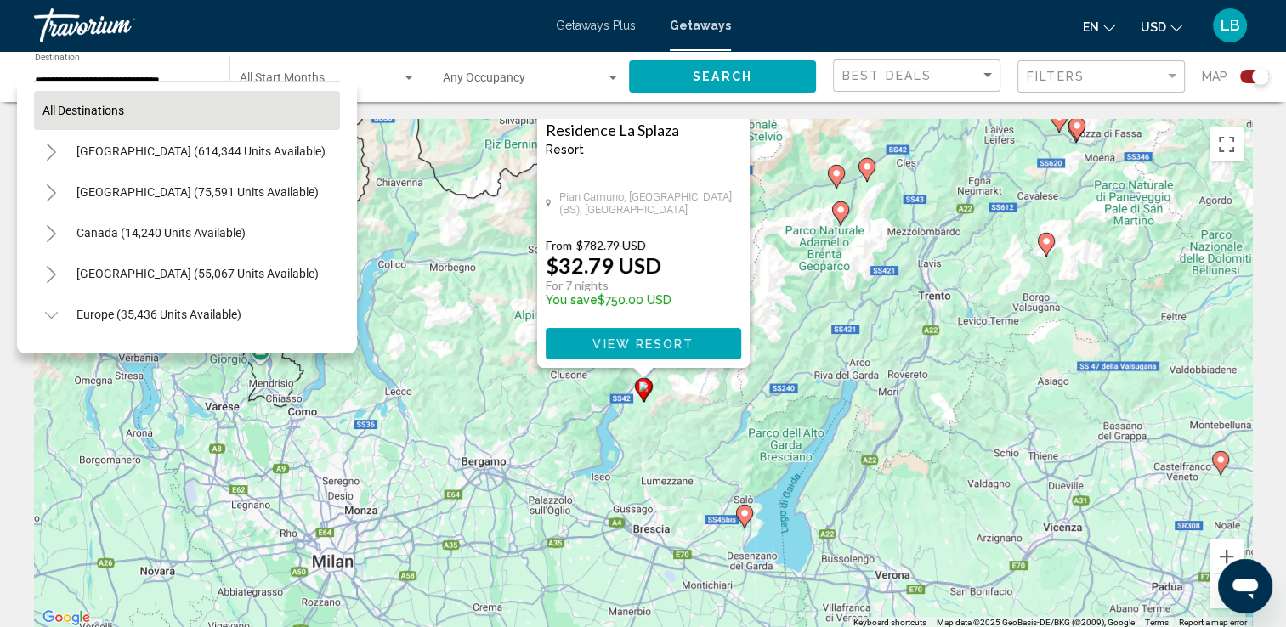
click at [93, 114] on span "All destinations" at bounding box center [84, 111] width 82 height 14
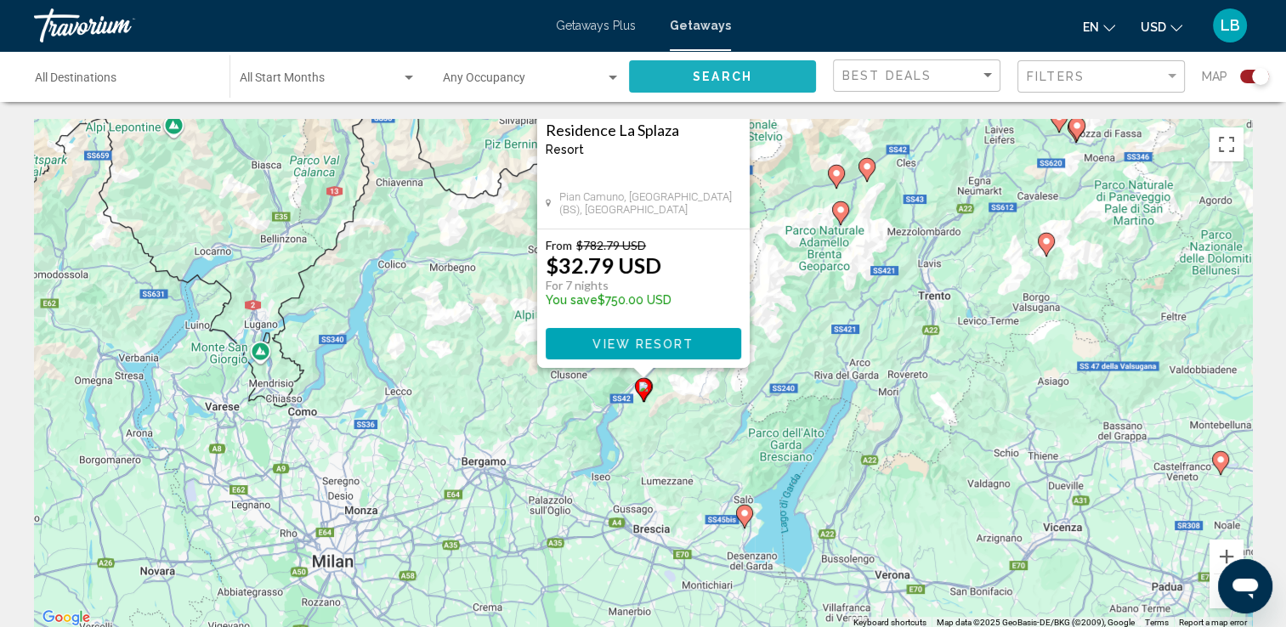
click at [743, 80] on span "Search" at bounding box center [723, 78] width 60 height 14
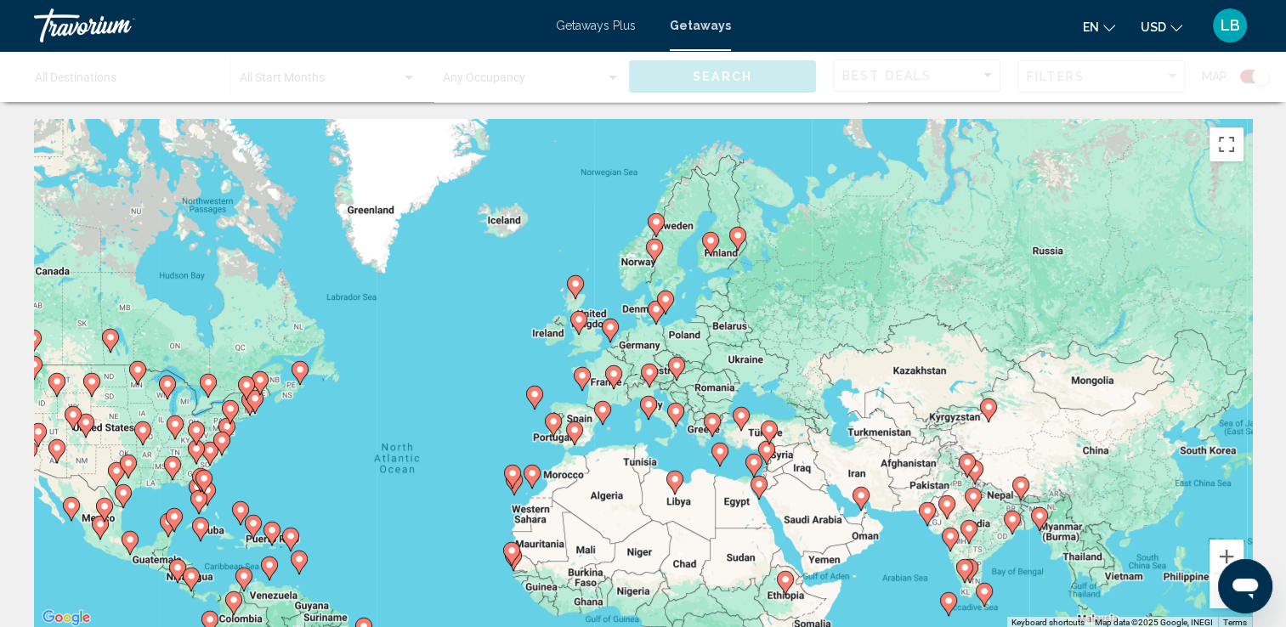
drag, startPoint x: 1098, startPoint y: 270, endPoint x: 902, endPoint y: 382, distance: 225.7
click at [902, 382] on div "To activate drag with keyboard, press Alt + Enter. Once in keyboard drag state,…" at bounding box center [643, 374] width 1218 height 510
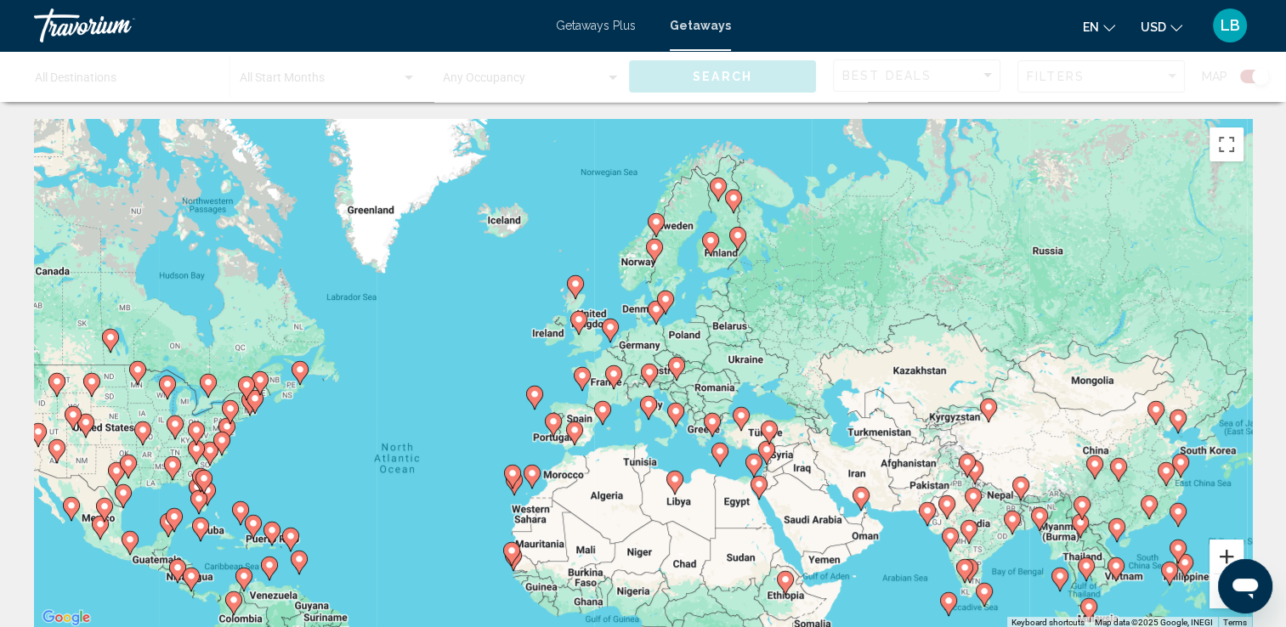
click at [1227, 556] on button "Zoom in" at bounding box center [1227, 557] width 34 height 34
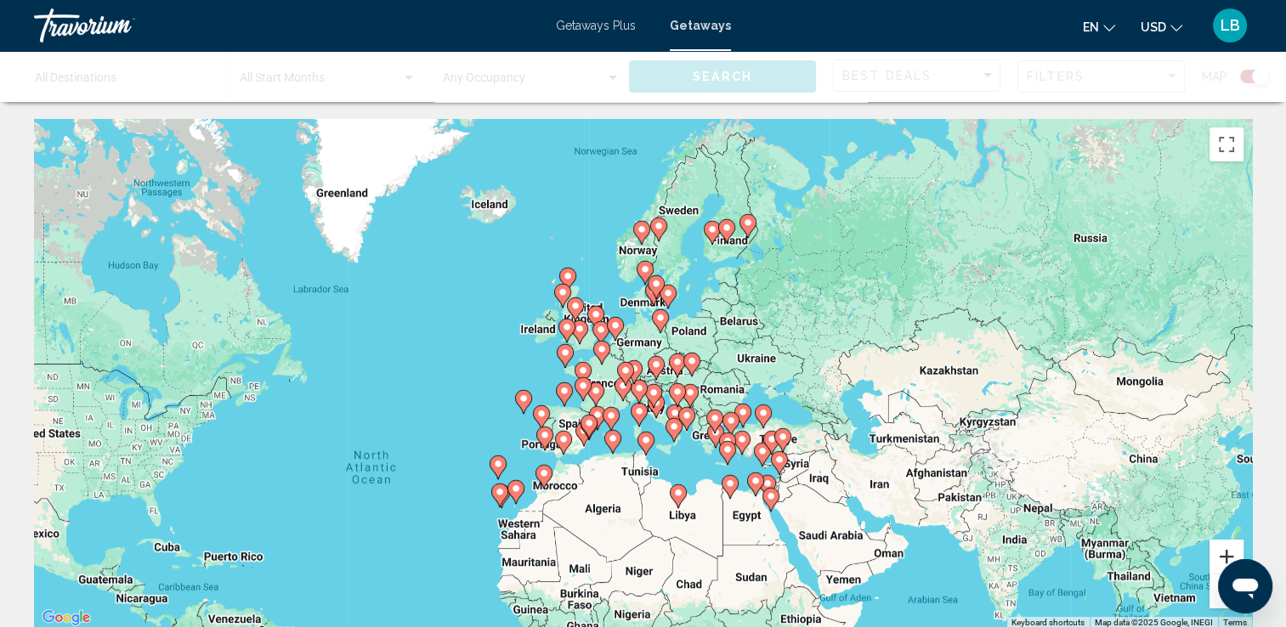
click at [1227, 556] on button "Zoom in" at bounding box center [1227, 557] width 34 height 34
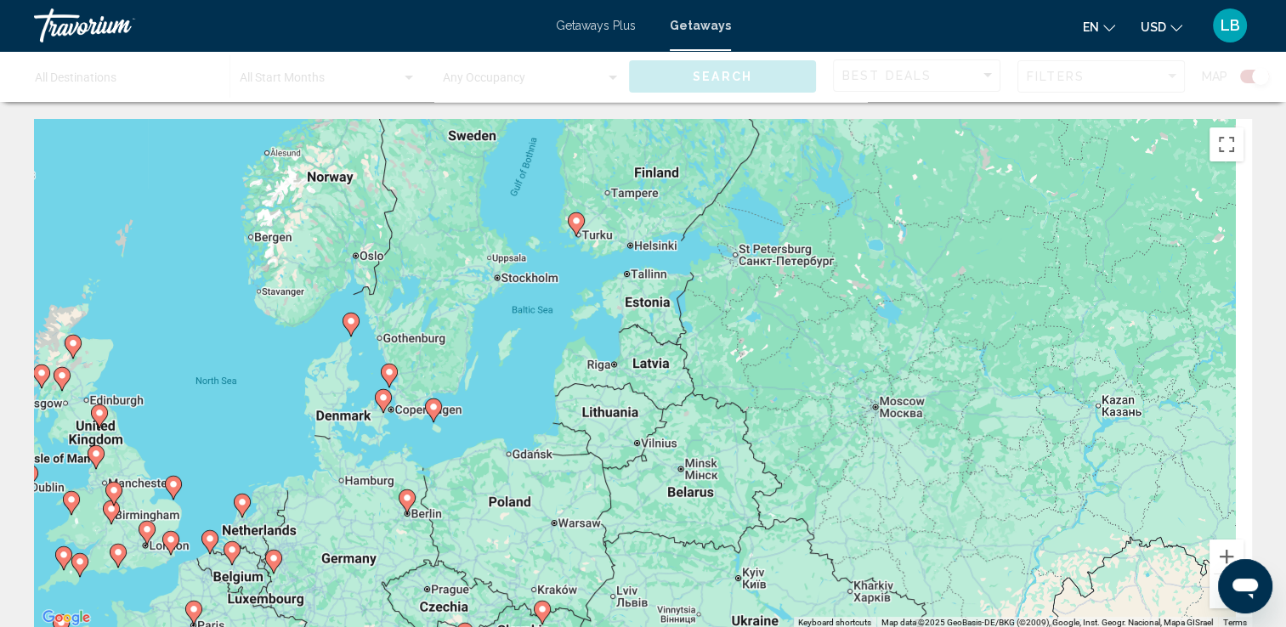
drag, startPoint x: 1009, startPoint y: 251, endPoint x: 700, endPoint y: 553, distance: 431.6
click at [700, 553] on div "To activate drag with keyboard, press Alt + Enter. Once in keyboard drag state,…" at bounding box center [643, 374] width 1218 height 510
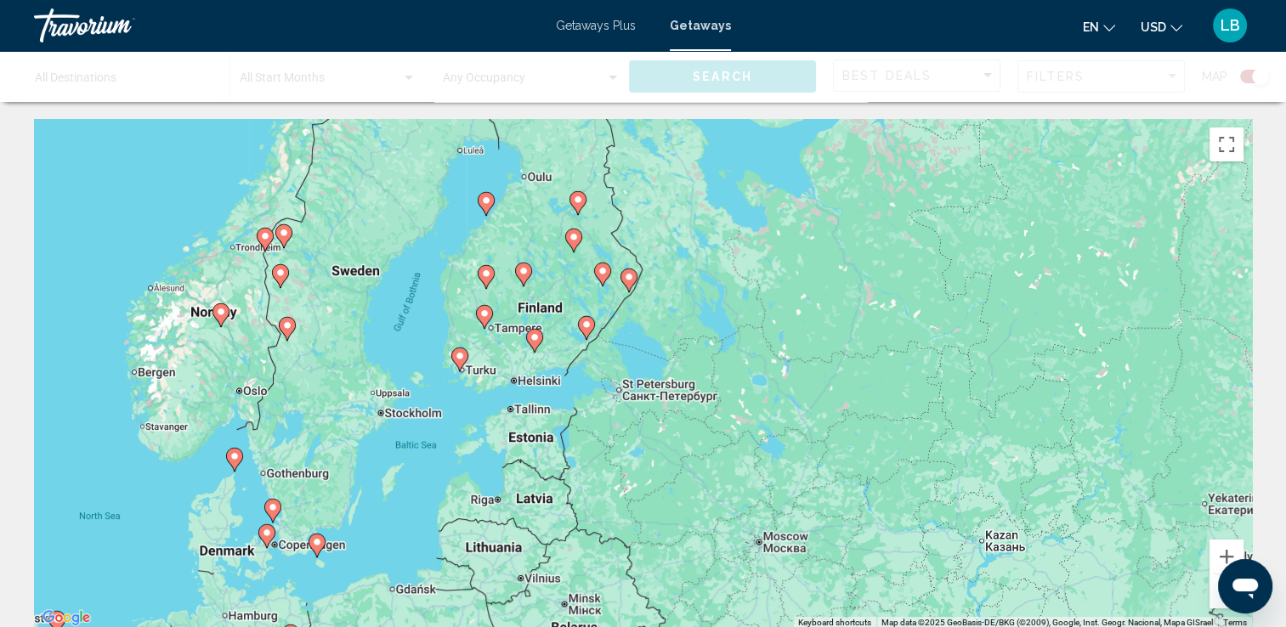
drag, startPoint x: 887, startPoint y: 344, endPoint x: 743, endPoint y: 481, distance: 199.0
click at [743, 481] on div "To activate drag with keyboard, press Alt + Enter. Once in keyboard drag state,…" at bounding box center [643, 374] width 1218 height 510
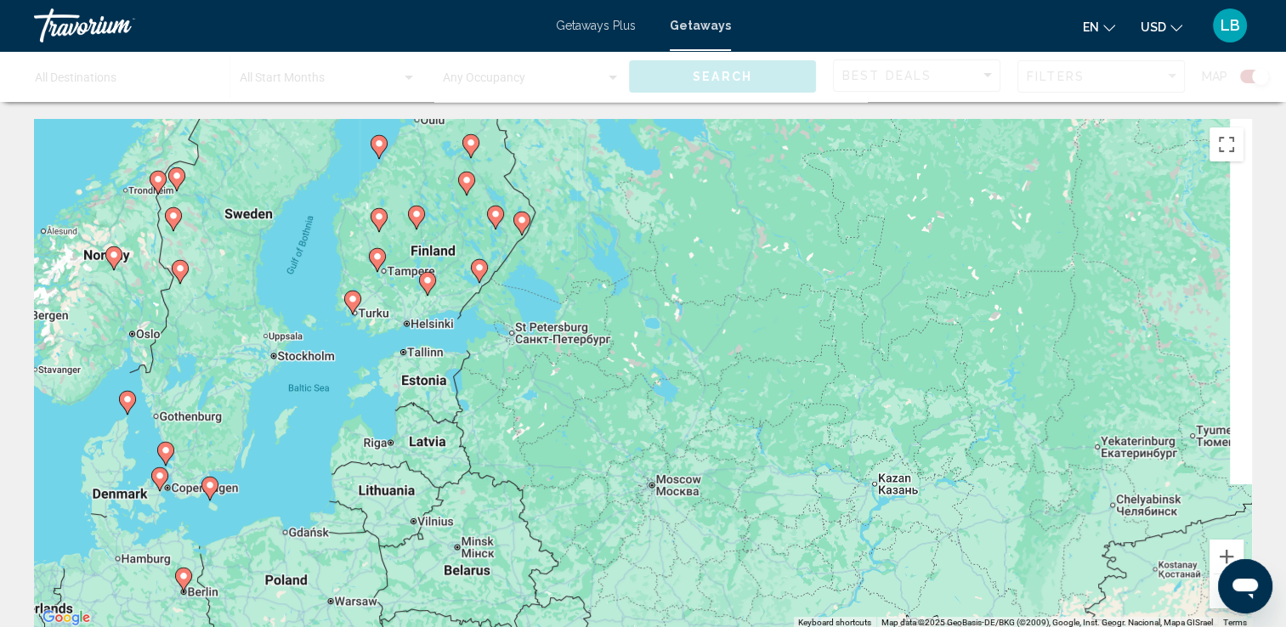
drag, startPoint x: 820, startPoint y: 322, endPoint x: 768, endPoint y: 264, distance: 78.9
click at [768, 264] on div "To activate drag with keyboard, press Alt + Enter. Once in keyboard drag state,…" at bounding box center [643, 374] width 1218 height 510
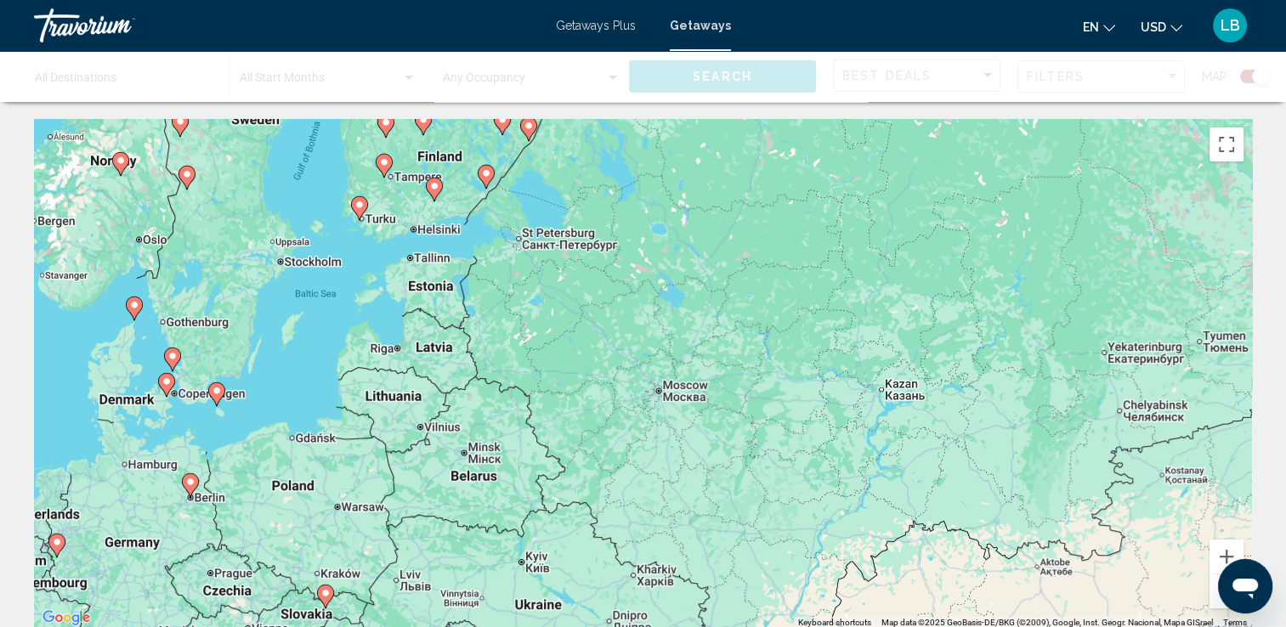
drag, startPoint x: 812, startPoint y: 376, endPoint x: 813, endPoint y: 365, distance: 11.1
click at [813, 365] on div "To activate drag with keyboard, press Alt + Enter. Once in keyboard drag state,…" at bounding box center [643, 374] width 1218 height 510
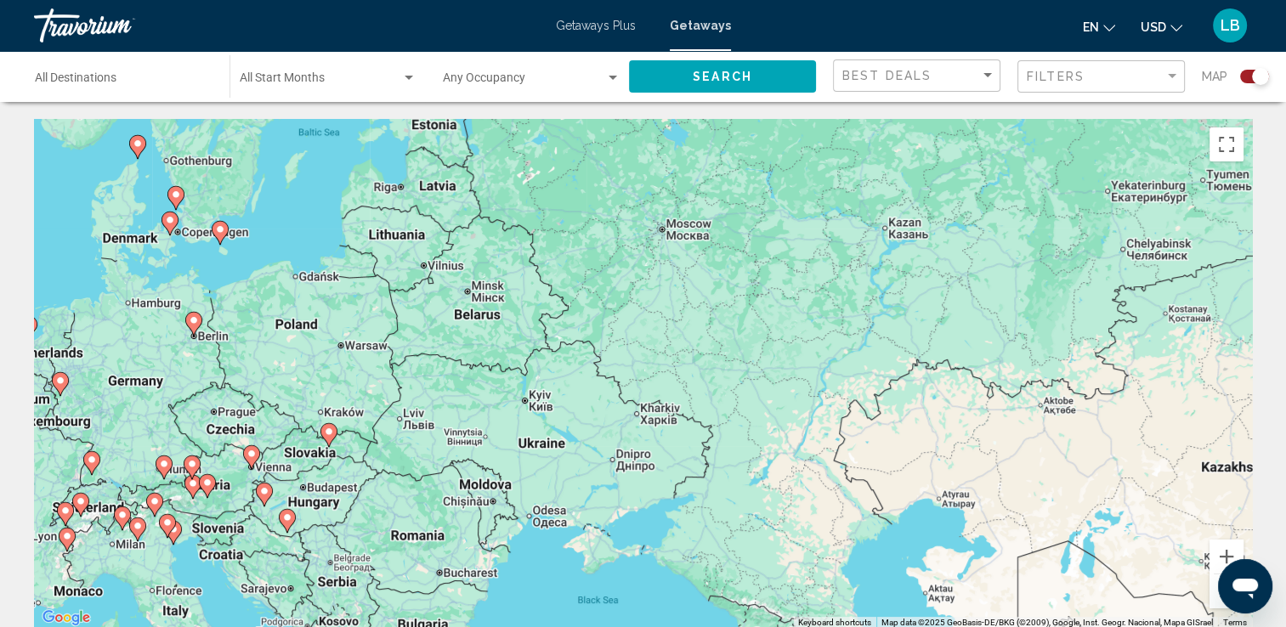
drag, startPoint x: 805, startPoint y: 479, endPoint x: 810, endPoint y: 321, distance: 157.3
click at [810, 321] on div "To activate drag with keyboard, press Alt + Enter. Once in keyboard drag state,…" at bounding box center [643, 374] width 1218 height 510
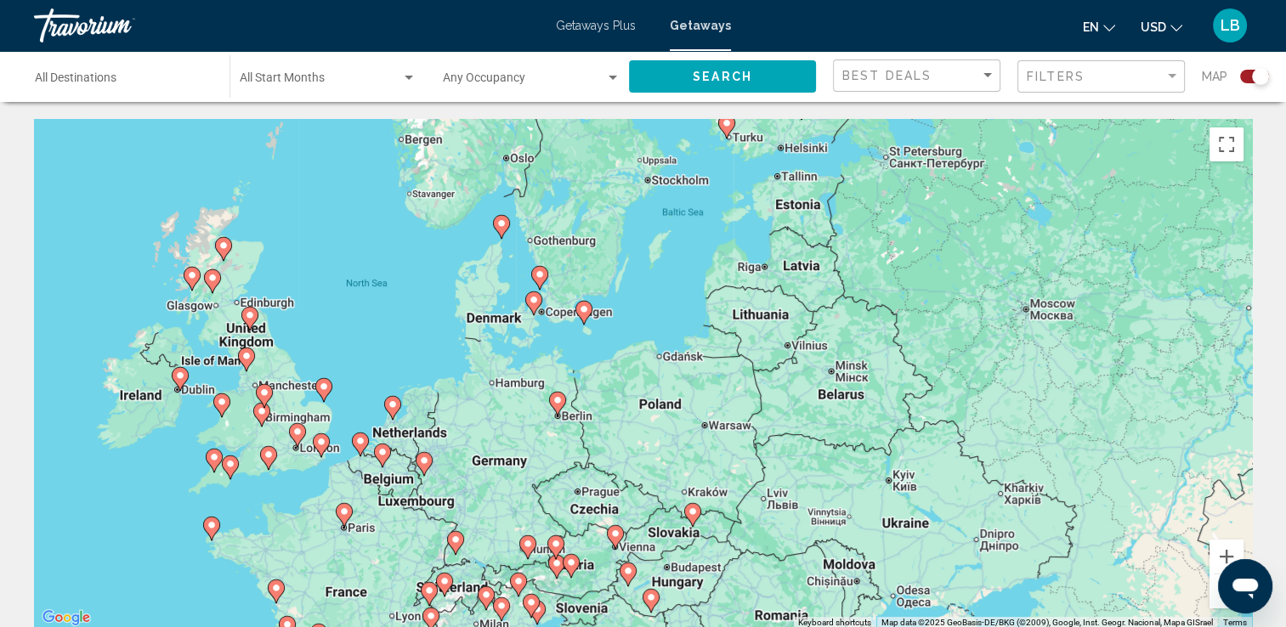
drag, startPoint x: 109, startPoint y: 356, endPoint x: 473, endPoint y: 439, distance: 373.9
click at [473, 439] on div "To activate drag with keyboard, press Alt + Enter. Once in keyboard drag state,…" at bounding box center [643, 374] width 1218 height 510
click at [497, 230] on icon "Main content" at bounding box center [500, 227] width 15 height 22
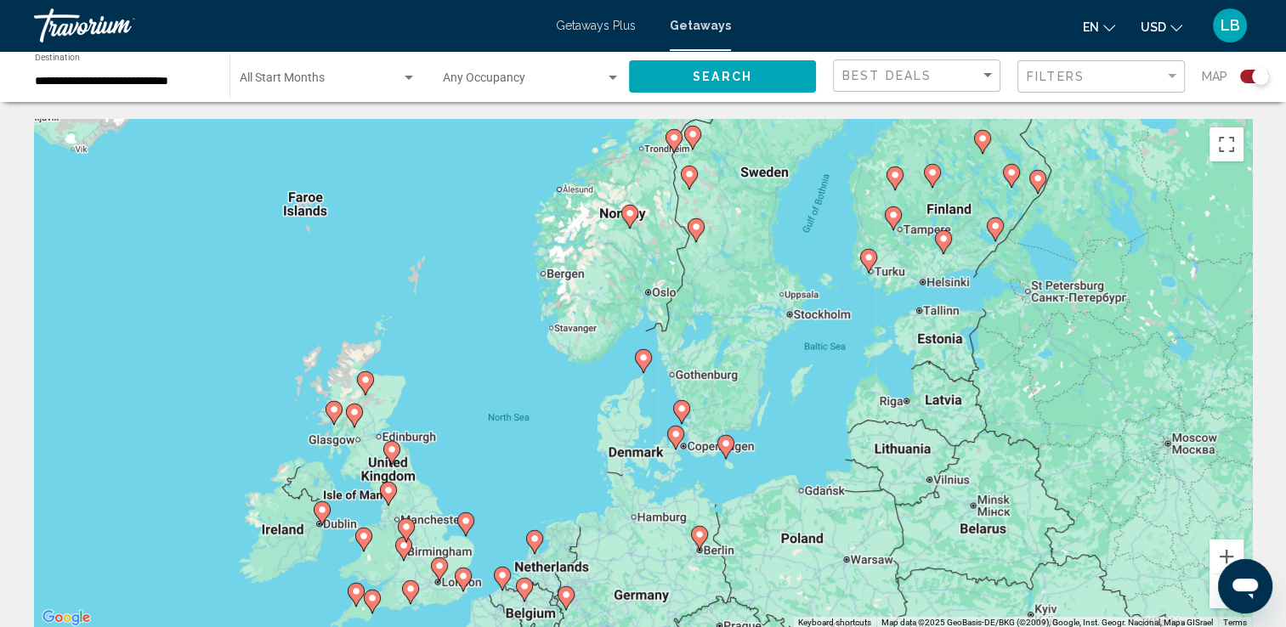
click at [674, 440] on icon "Main content" at bounding box center [674, 438] width 15 height 22
type input "**********"
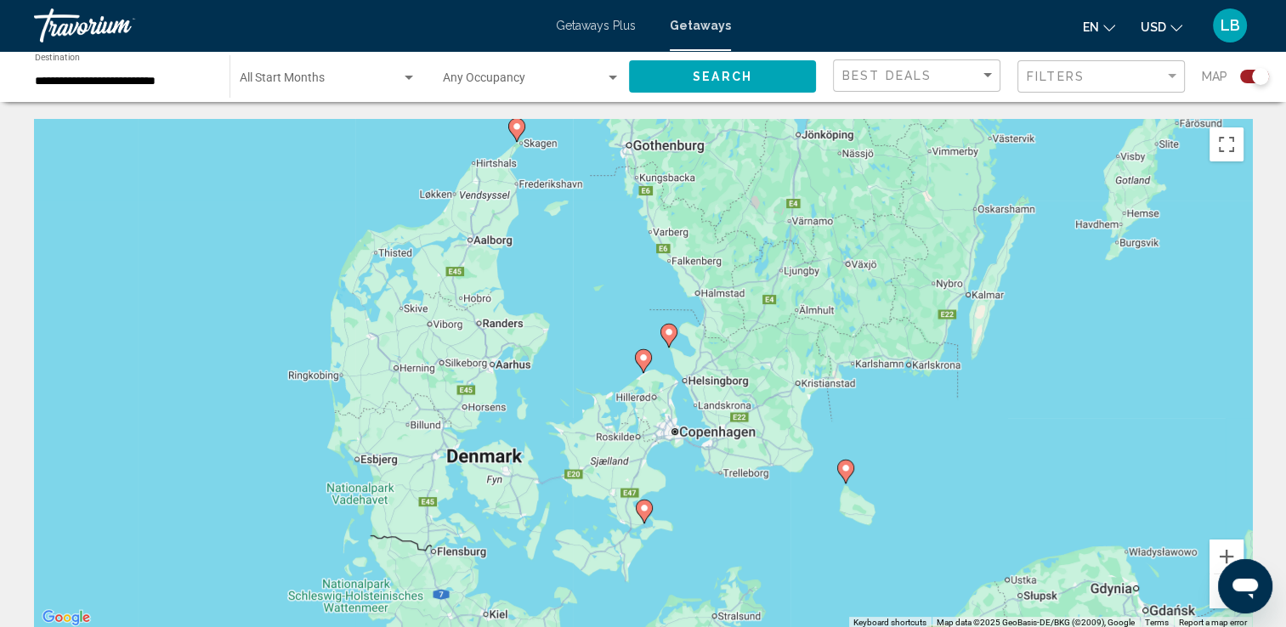
click at [510, 134] on gmp-advanced-marker "Main content" at bounding box center [516, 130] width 17 height 26
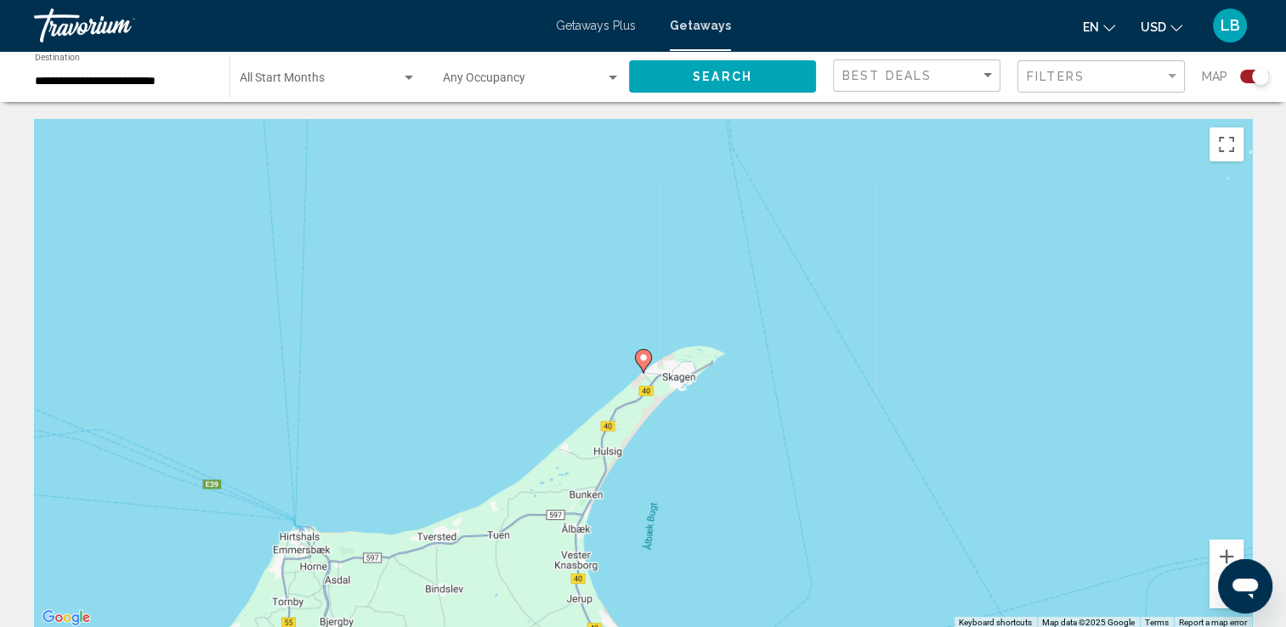
click at [647, 366] on icon "Main content" at bounding box center [643, 361] width 17 height 24
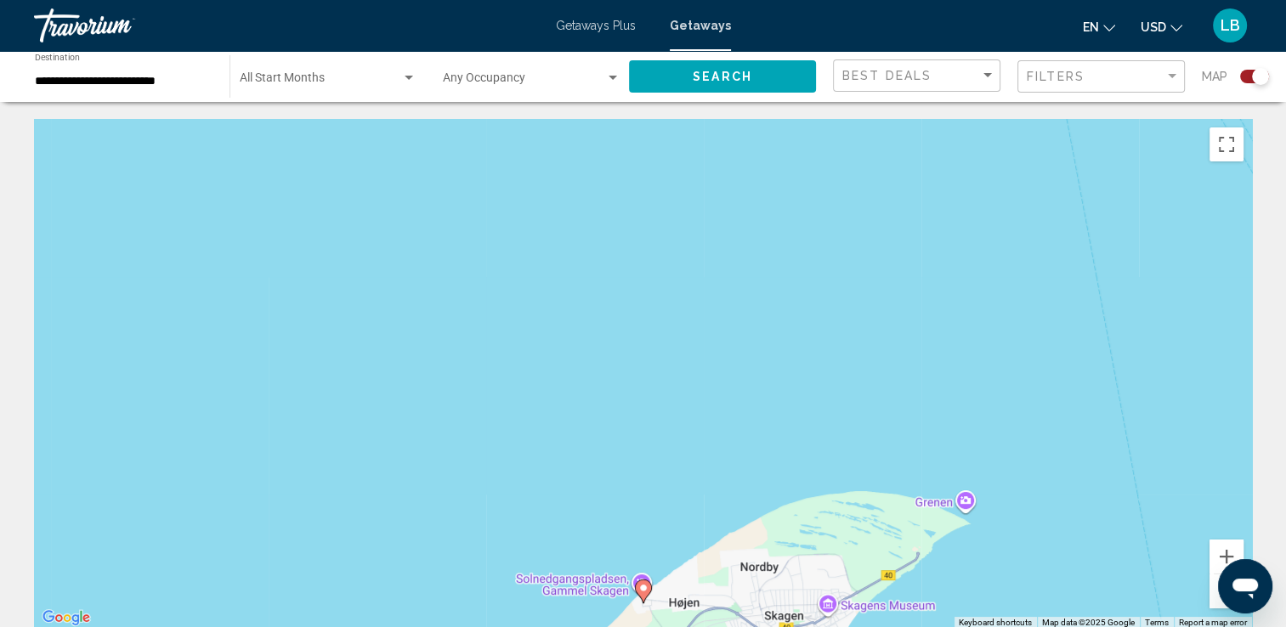
click at [640, 593] on icon "Main content" at bounding box center [642, 592] width 15 height 22
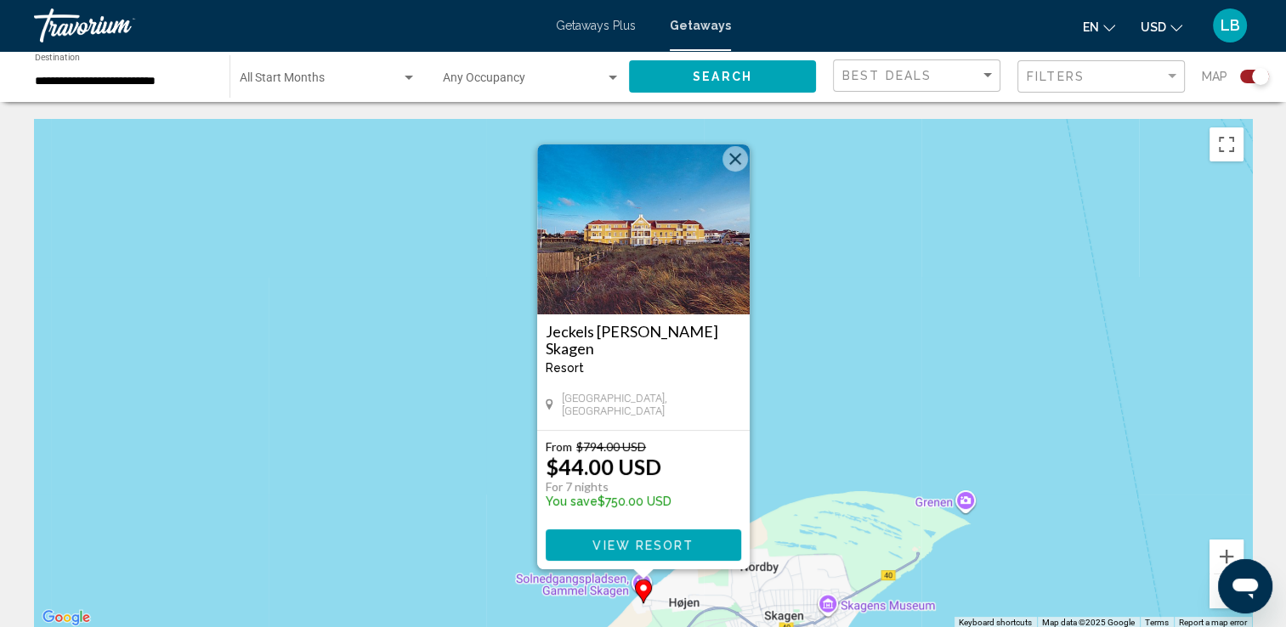
click at [733, 155] on button "Close" at bounding box center [736, 159] width 26 height 26
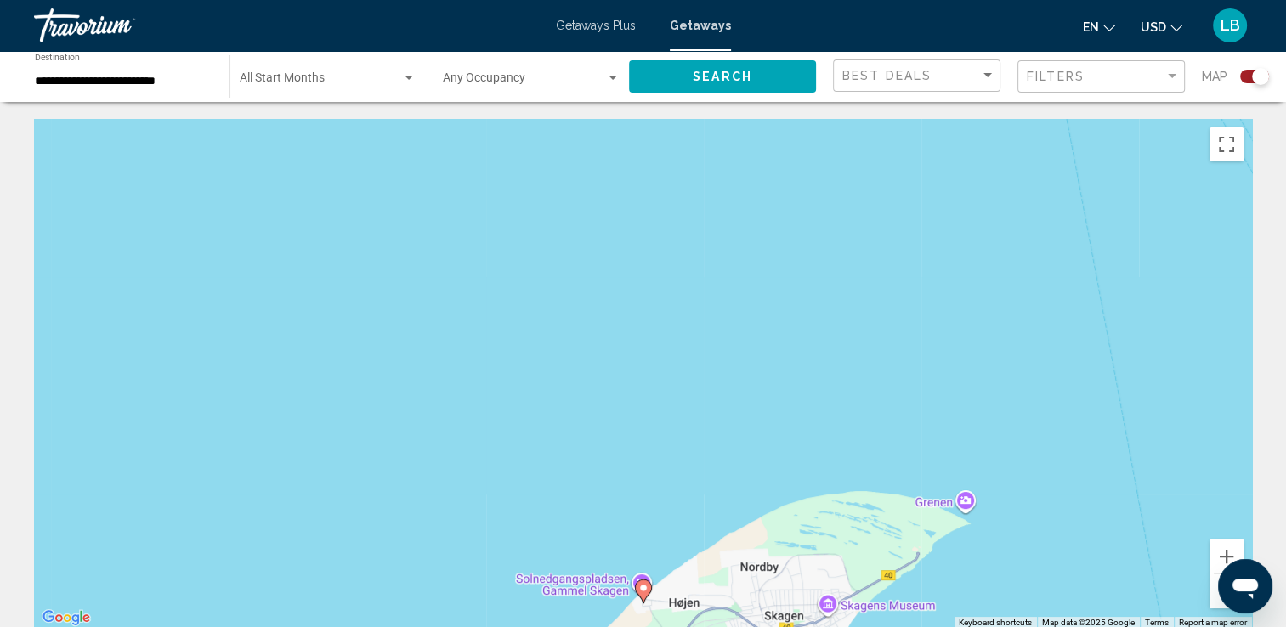
click at [1211, 609] on div "To navigate, press the arrow keys. To activate drag with keyboard, press Alt + …" at bounding box center [643, 374] width 1218 height 510
click at [1214, 607] on button "Zoom out" at bounding box center [1227, 592] width 34 height 34
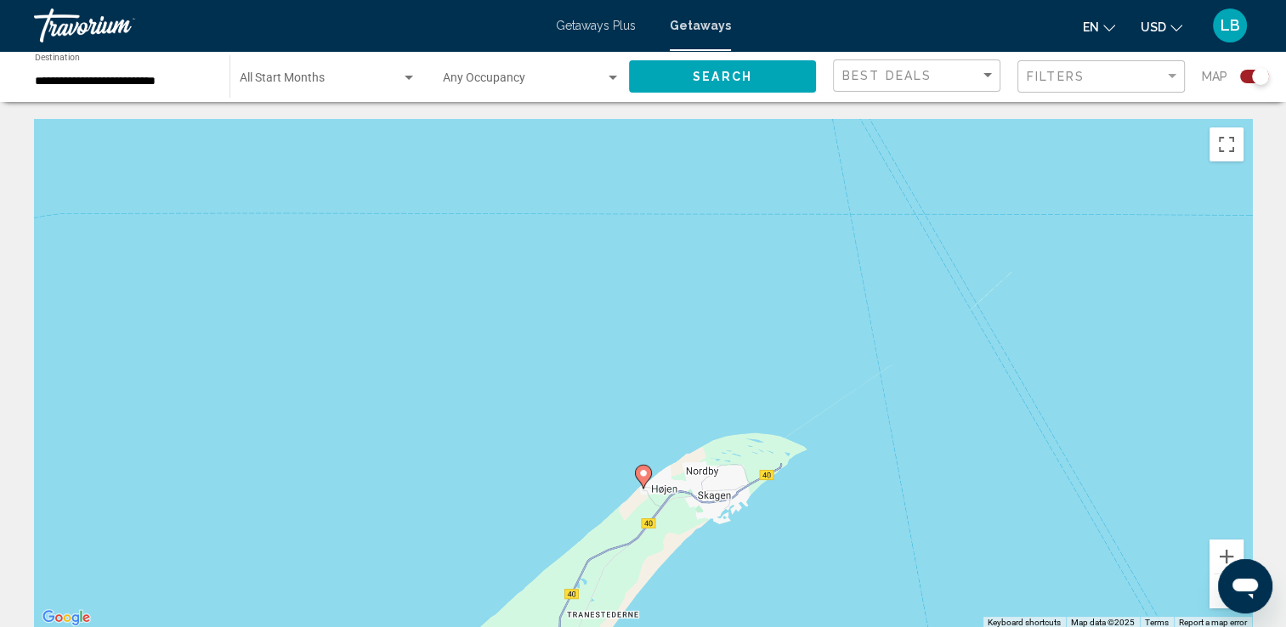
click at [1214, 607] on button "Zoom out" at bounding box center [1227, 592] width 34 height 34
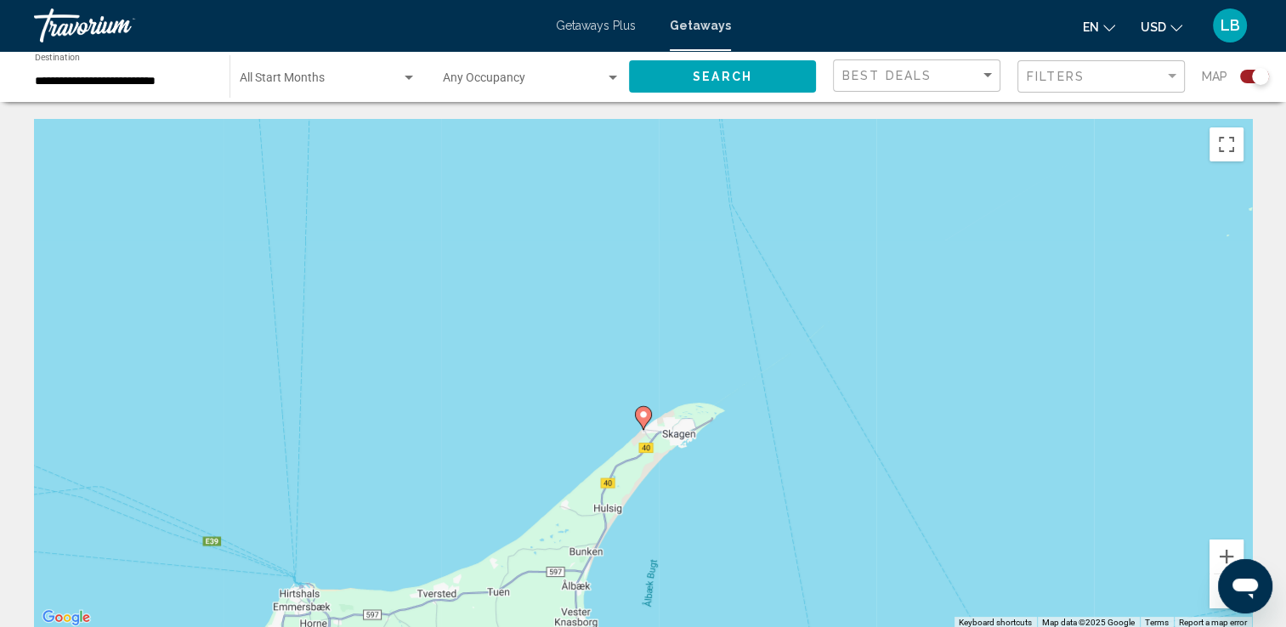
click at [1213, 607] on button "Zoom out" at bounding box center [1227, 592] width 34 height 34
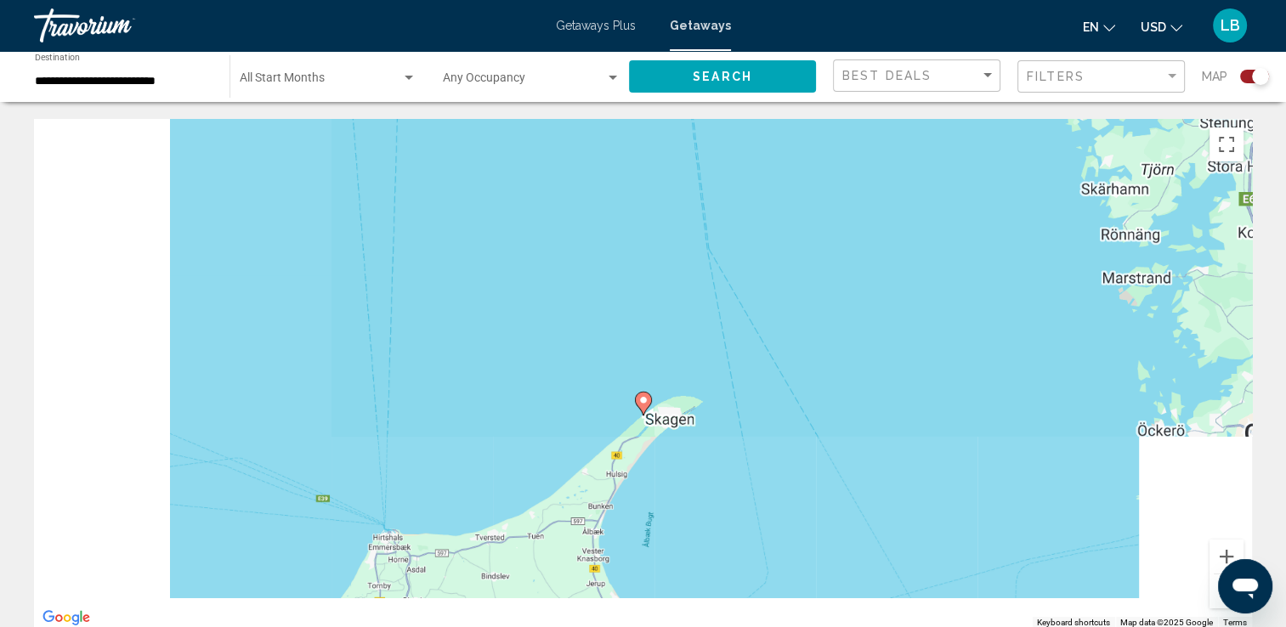
click at [1212, 607] on button "Zoom out" at bounding box center [1227, 592] width 34 height 34
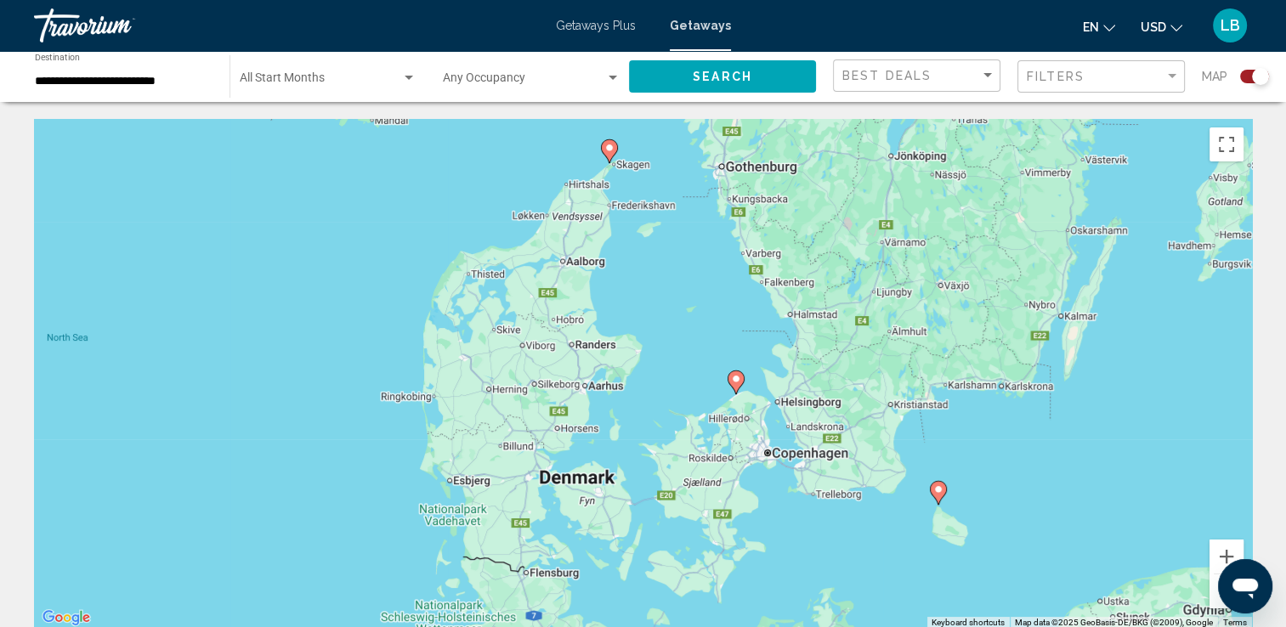
drag, startPoint x: 730, startPoint y: 532, endPoint x: 697, endPoint y: 319, distance: 215.9
click at [697, 319] on div "To activate drag with keyboard, press Alt + Enter. Once in keyboard drag state,…" at bounding box center [643, 374] width 1218 height 510
click at [734, 386] on icon "Main content" at bounding box center [735, 382] width 15 height 22
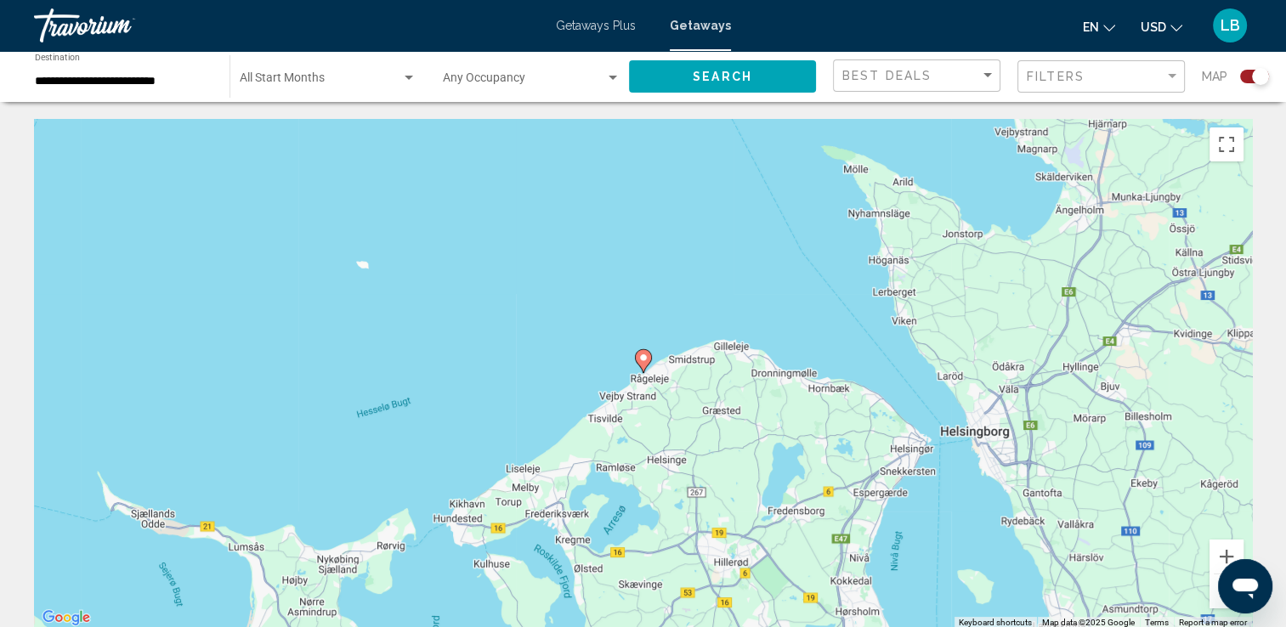
click at [646, 370] on gmp-advanced-marker "Main content" at bounding box center [643, 362] width 17 height 26
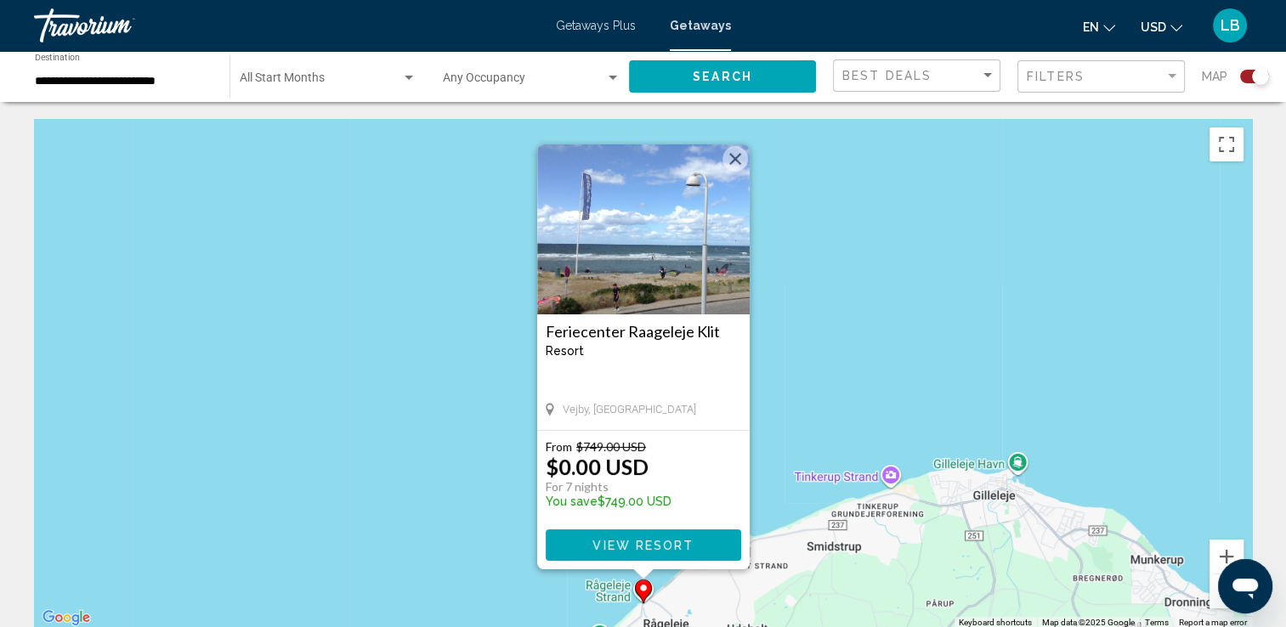
drag, startPoint x: 726, startPoint y: 156, endPoint x: 745, endPoint y: 190, distance: 38.5
click at [726, 161] on button "Close" at bounding box center [736, 159] width 26 height 26
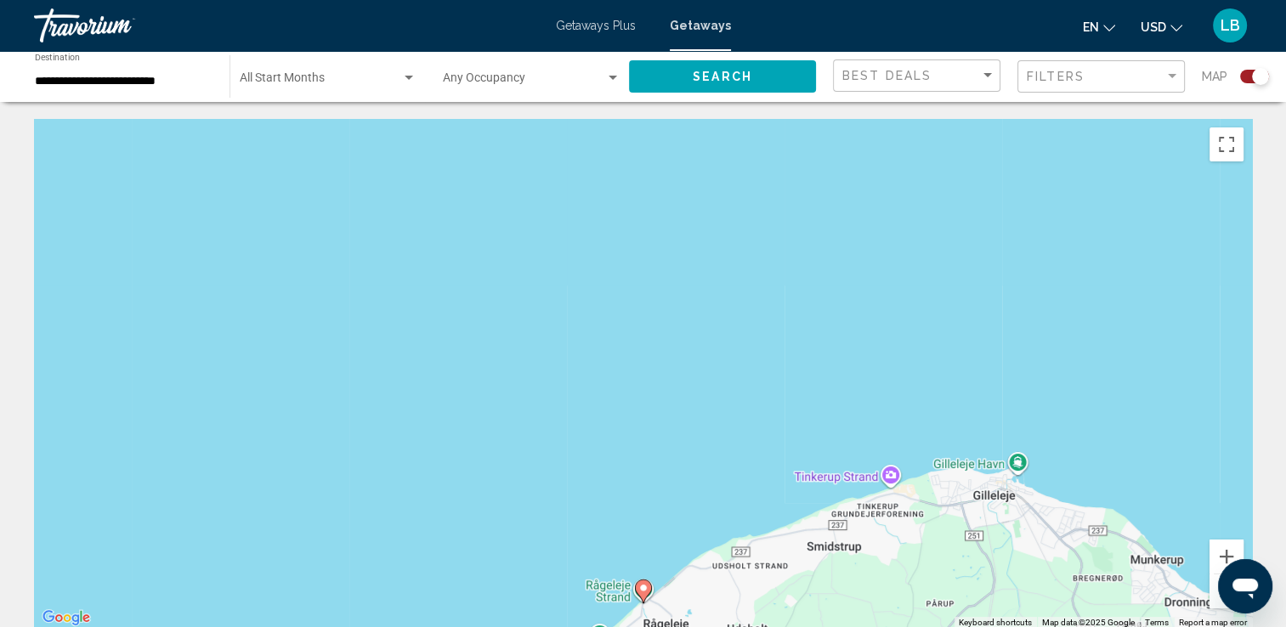
click at [1214, 600] on button "Zoom out" at bounding box center [1227, 592] width 34 height 34
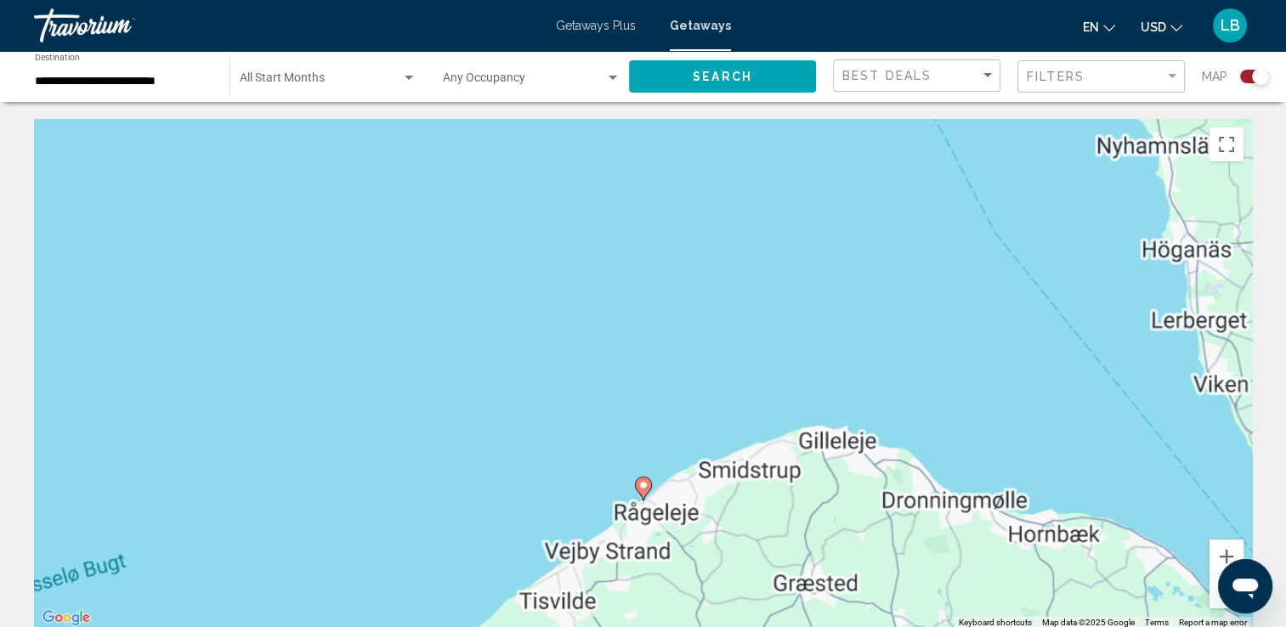
click at [1214, 600] on button "Zoom out" at bounding box center [1227, 592] width 34 height 34
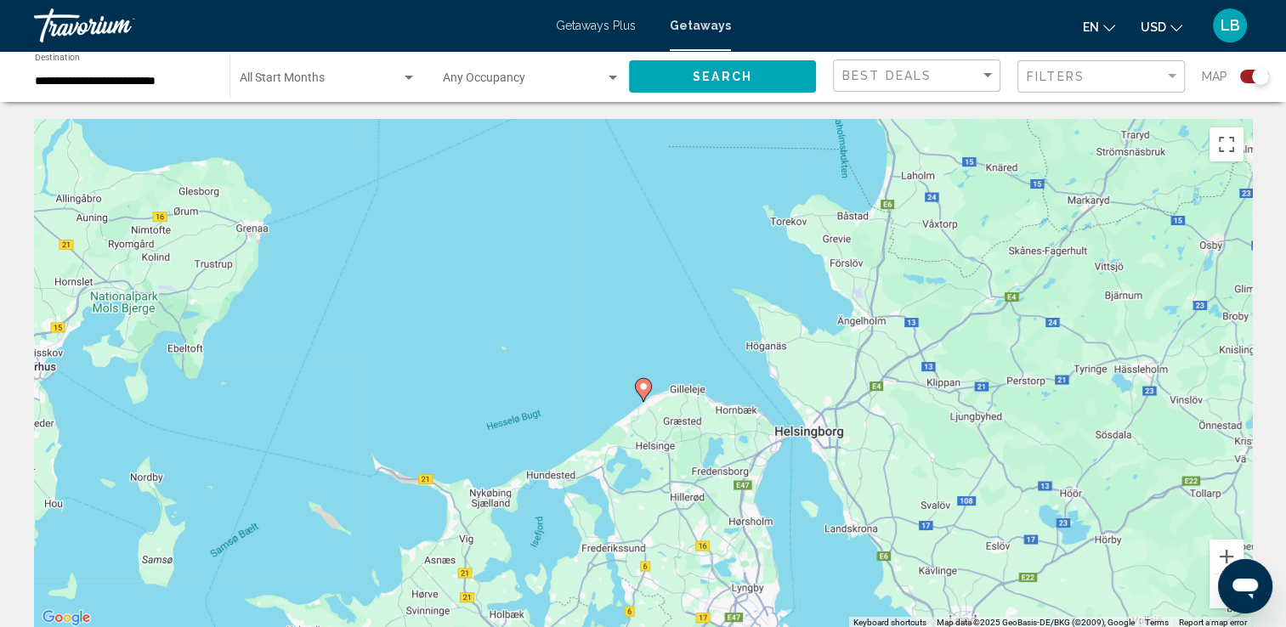
click at [1214, 600] on button "Zoom out" at bounding box center [1227, 592] width 34 height 34
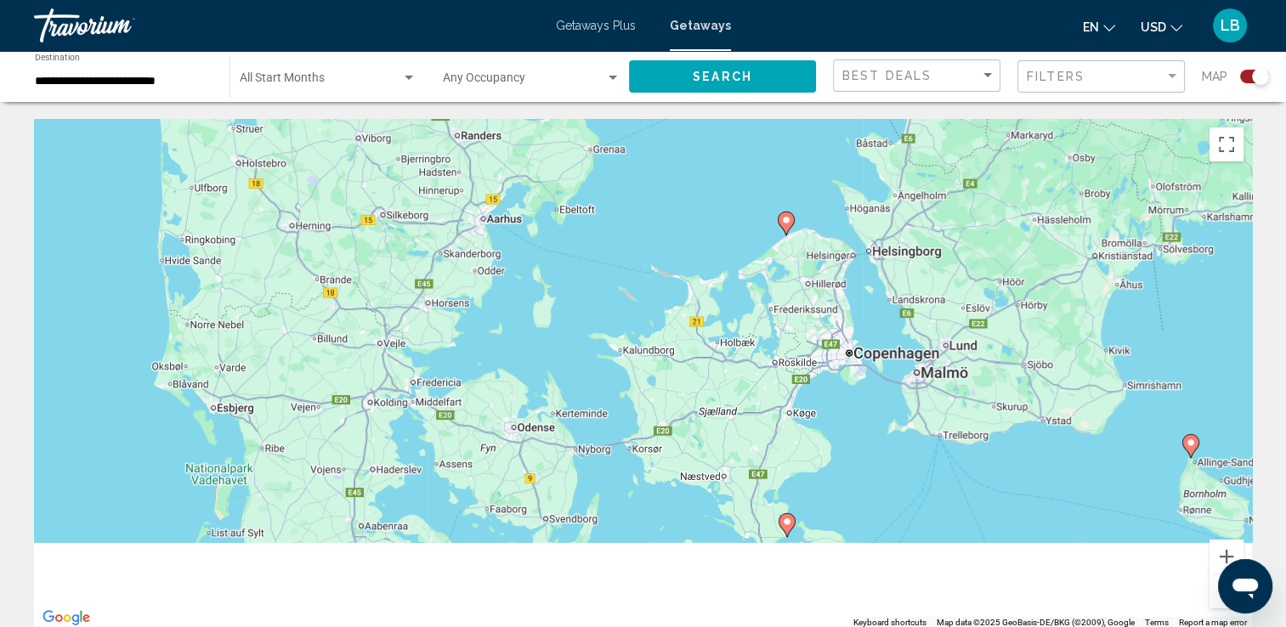
drag, startPoint x: 660, startPoint y: 546, endPoint x: 780, endPoint y: 434, distance: 164.8
click at [780, 434] on div "To activate drag with keyboard, press Alt + Enter. Once in keyboard drag state,…" at bounding box center [643, 374] width 1218 height 510
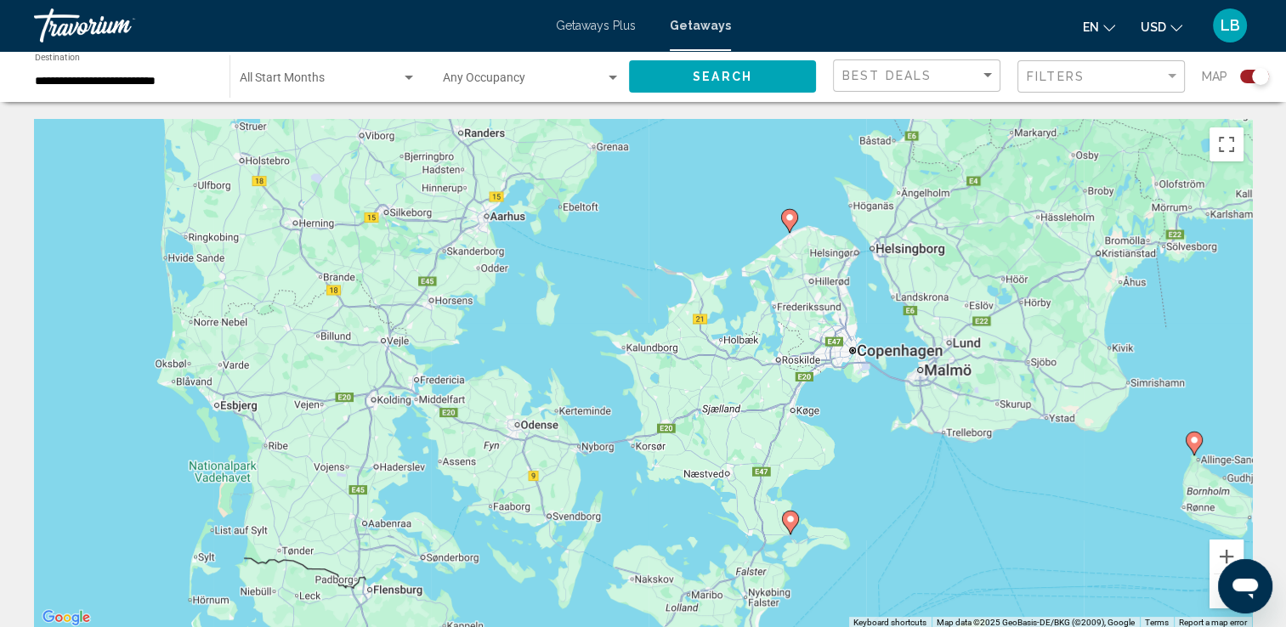
click at [793, 525] on icon "Main content" at bounding box center [789, 523] width 15 height 22
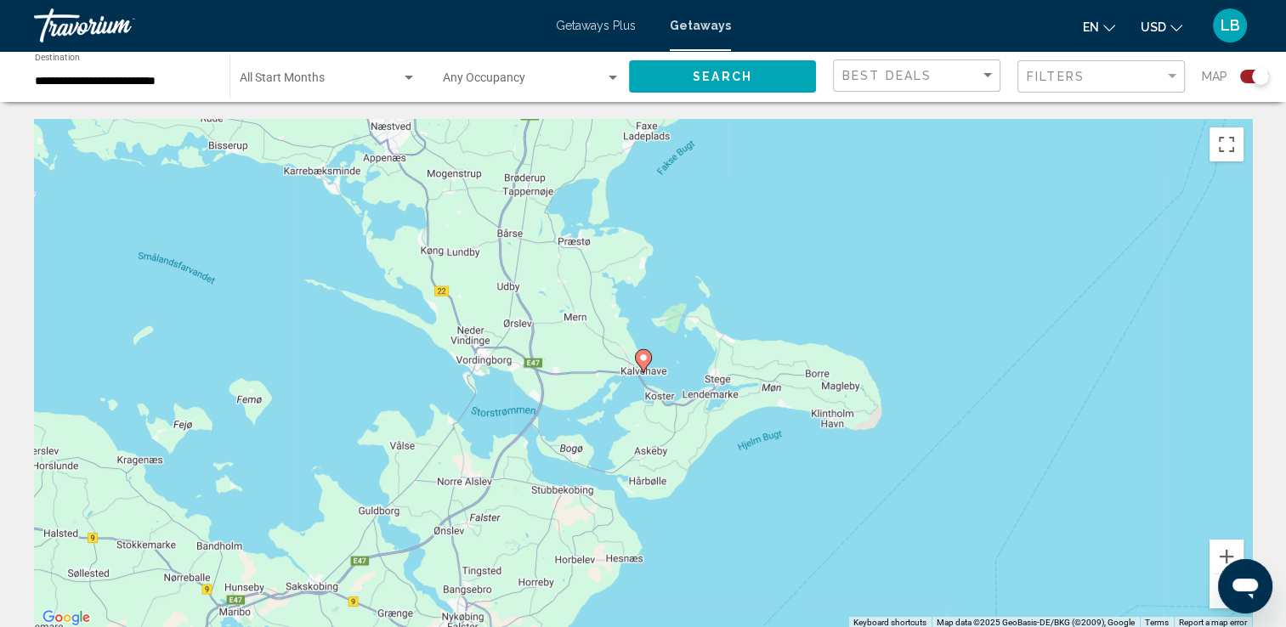
click at [640, 361] on image "Main content" at bounding box center [643, 358] width 10 height 10
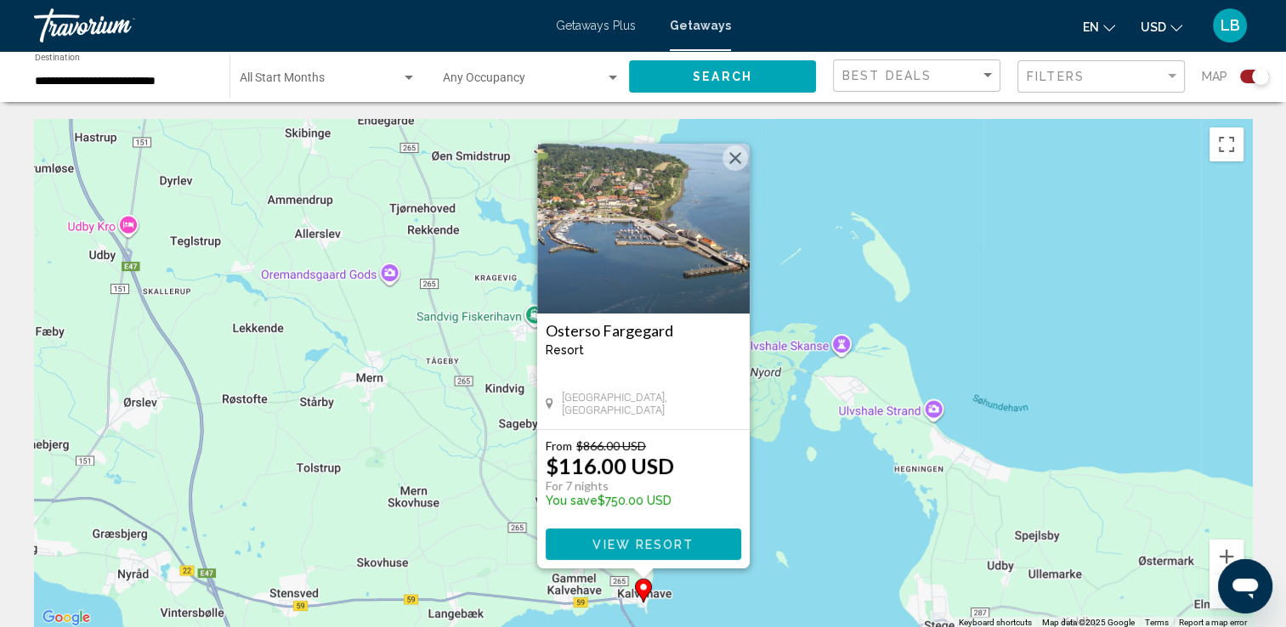
click at [724, 156] on button "Close" at bounding box center [736, 158] width 26 height 26
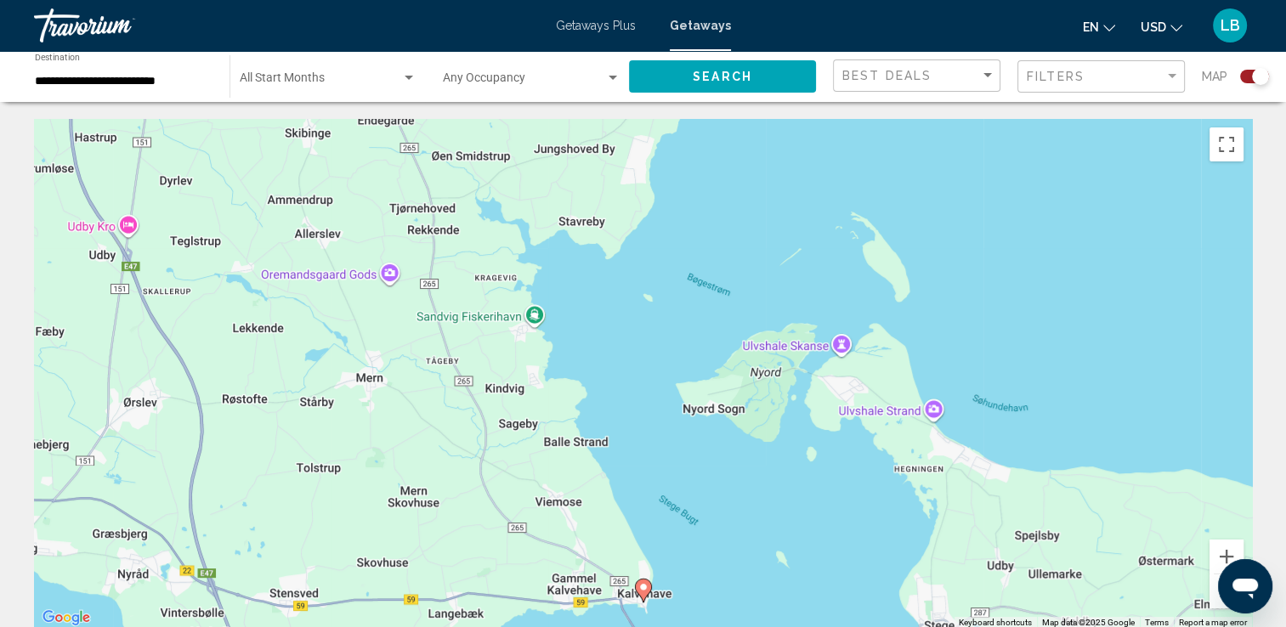
click at [1220, 602] on button "Zoom out" at bounding box center [1227, 592] width 34 height 34
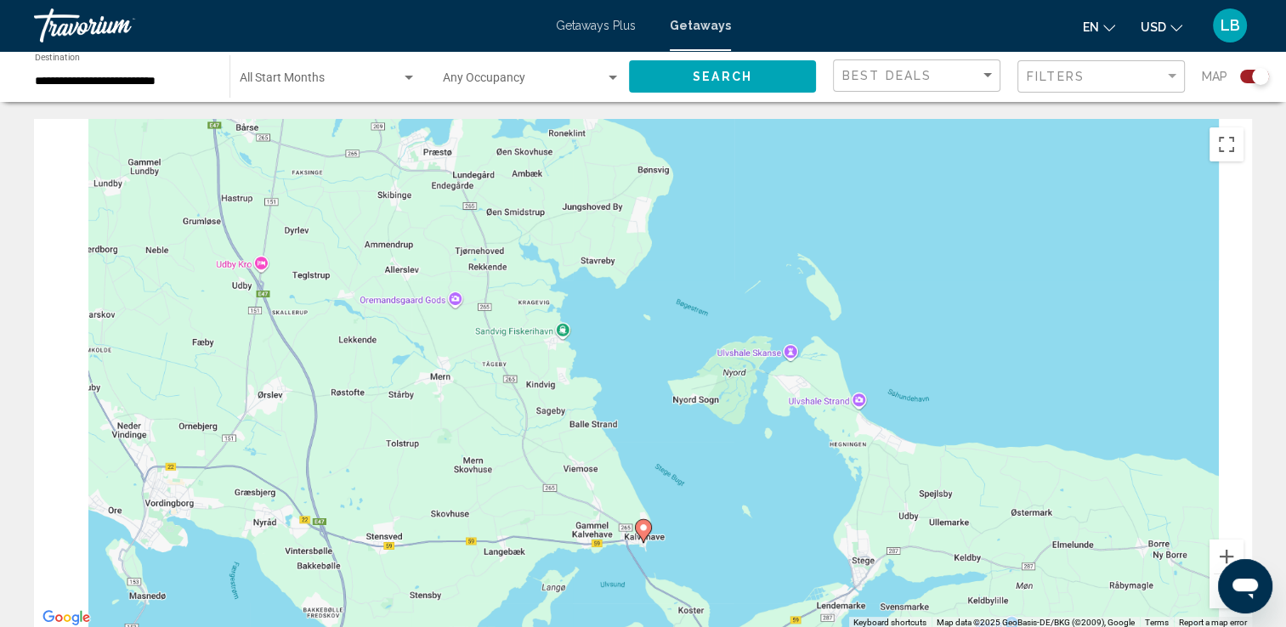
click at [1220, 602] on button "Zoom out" at bounding box center [1227, 592] width 34 height 34
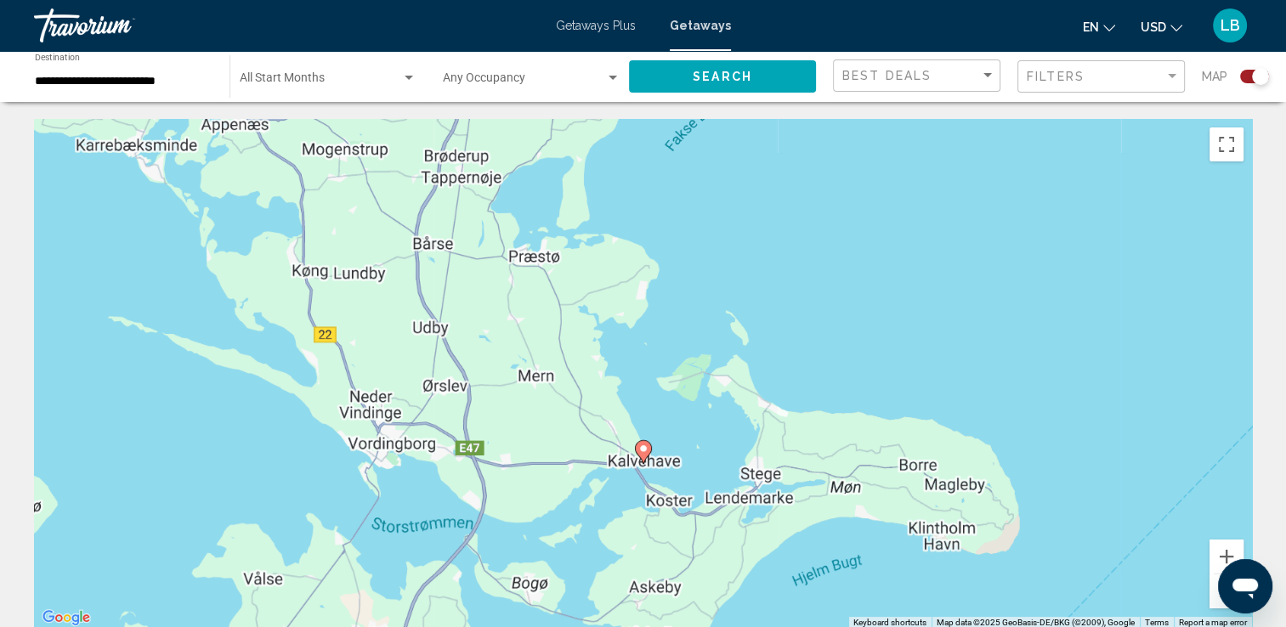
click at [1220, 602] on button "Zoom out" at bounding box center [1227, 592] width 34 height 34
click at [1222, 602] on div "Open messaging window" at bounding box center [1245, 586] width 51 height 51
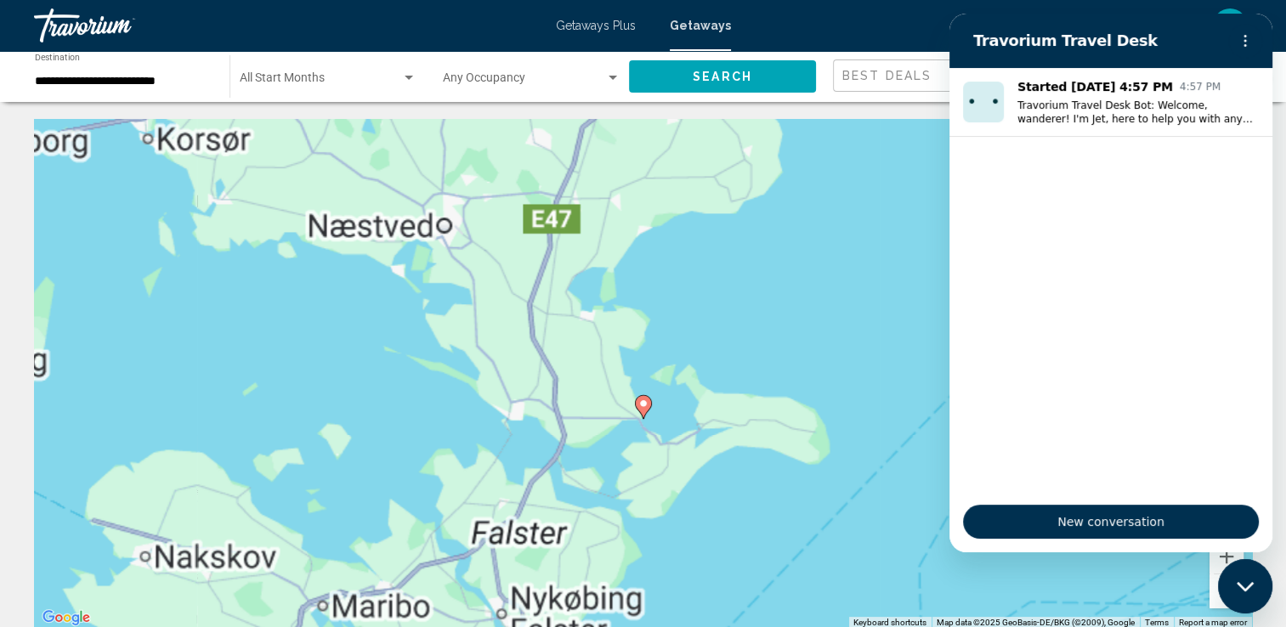
click at [1222, 561] on div "Close messaging window" at bounding box center [1245, 535] width 51 height 51
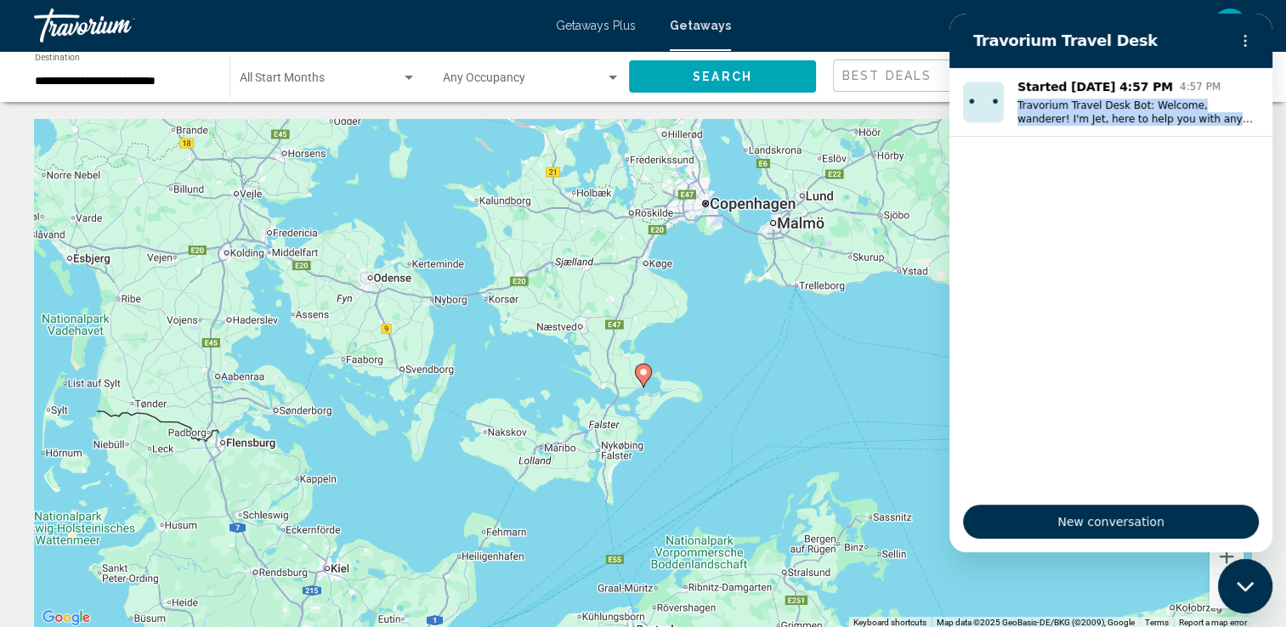
drag, startPoint x: 2170, startPoint y: 615, endPoint x: 1222, endPoint y: 207, distance: 1032.7
click at [1222, 507] on div "Travorium Travel Desk Started Aug 18 at 4:57 PM 4:57 PM Travorium Travel Desk B…" at bounding box center [1111, 283] width 323 height 539
drag, startPoint x: 1249, startPoint y: 585, endPoint x: 2417, endPoint y: 1129, distance: 1288.5
click at [1249, 585] on icon "Close messaging window" at bounding box center [1244, 585] width 17 height 9
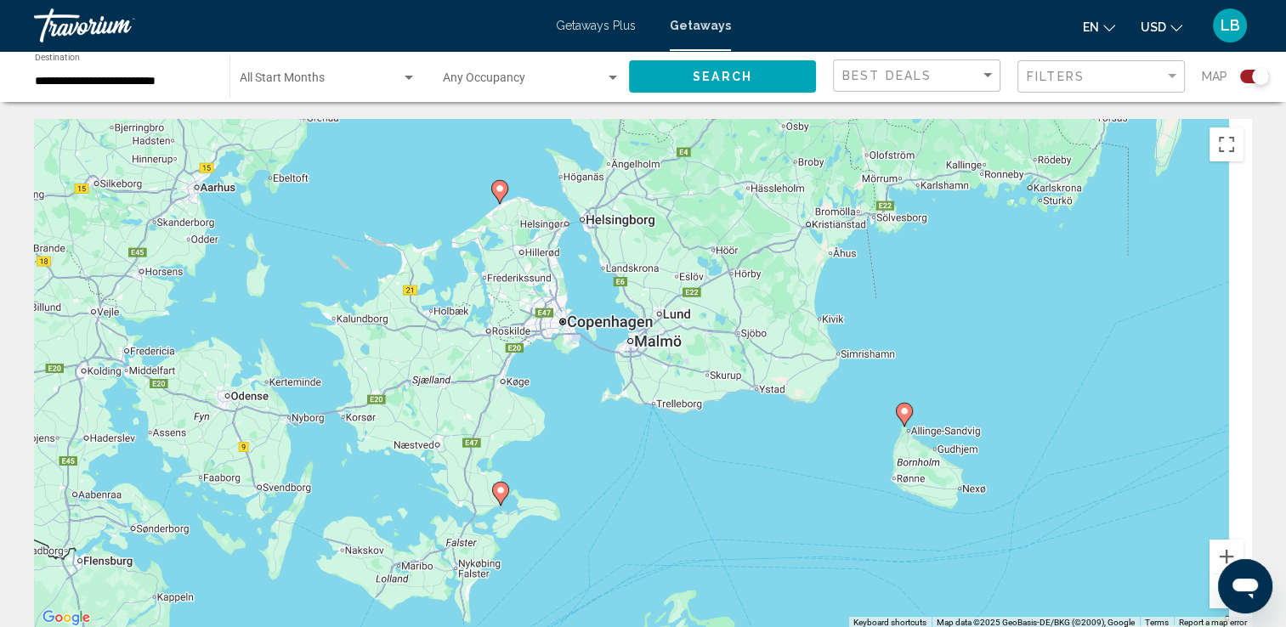
drag, startPoint x: 905, startPoint y: 379, endPoint x: 754, endPoint y: 529, distance: 212.8
click at [742, 547] on div "To activate drag with keyboard, press Alt + Enter. Once in keyboard drag state,…" at bounding box center [643, 374] width 1218 height 510
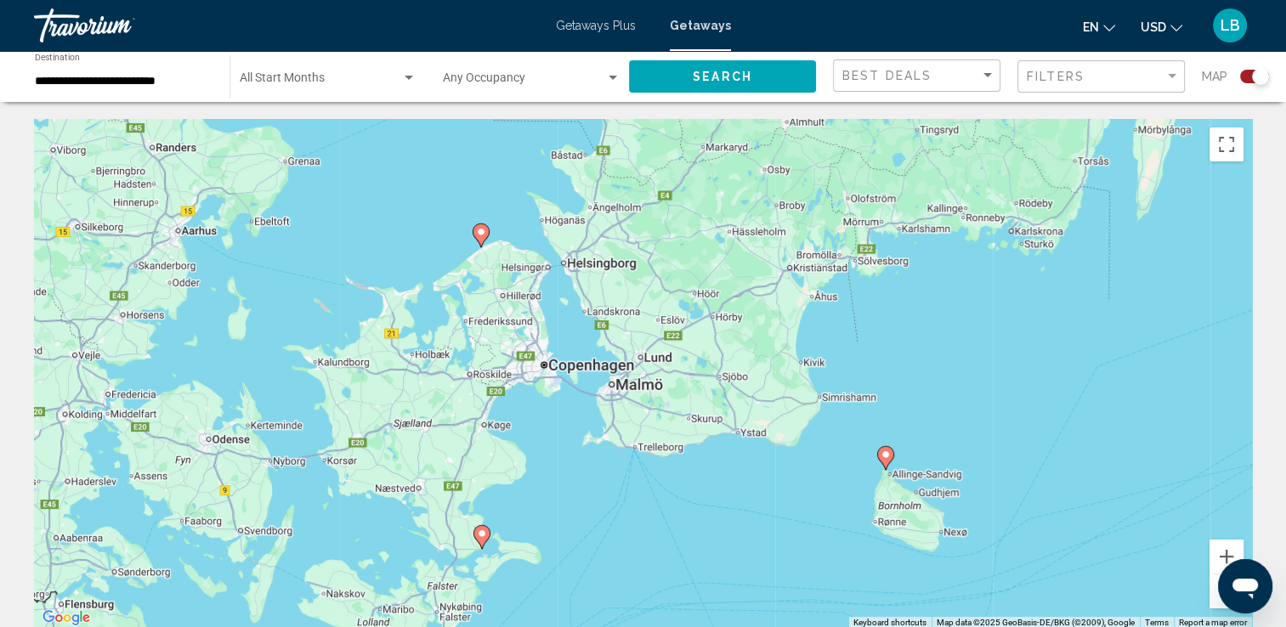
click at [1217, 604] on button "Zoom out" at bounding box center [1227, 592] width 34 height 34
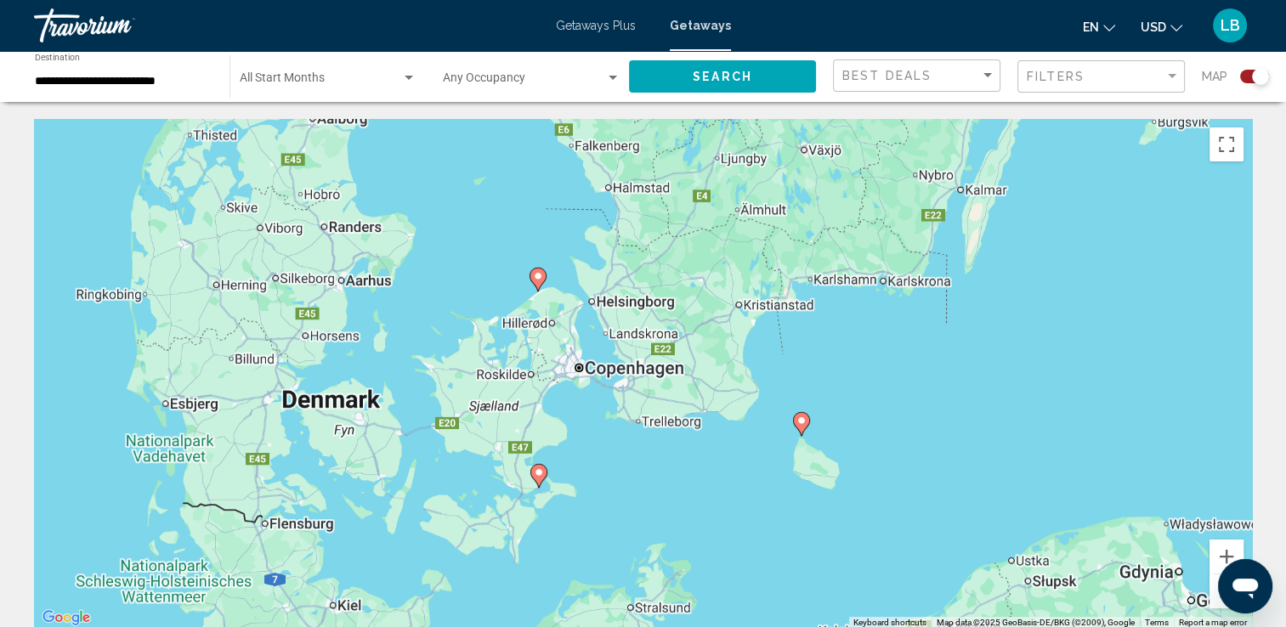
click at [1217, 604] on button "Zoom out" at bounding box center [1227, 592] width 34 height 34
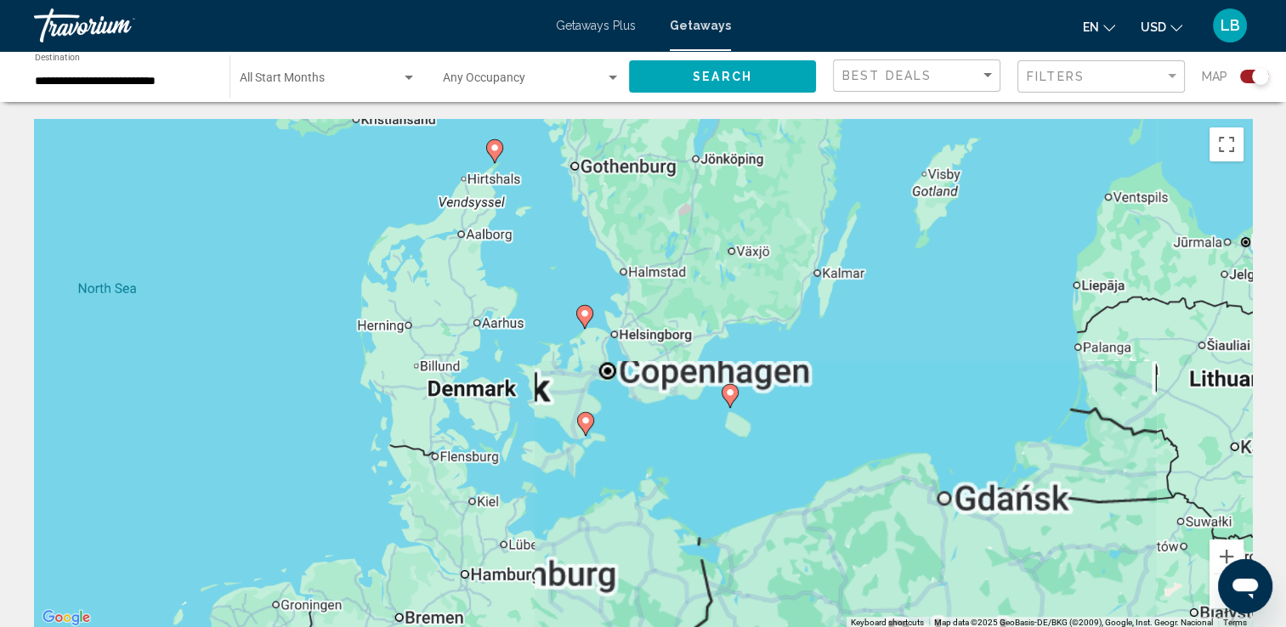
click at [1217, 604] on button "Zoom out" at bounding box center [1227, 592] width 34 height 34
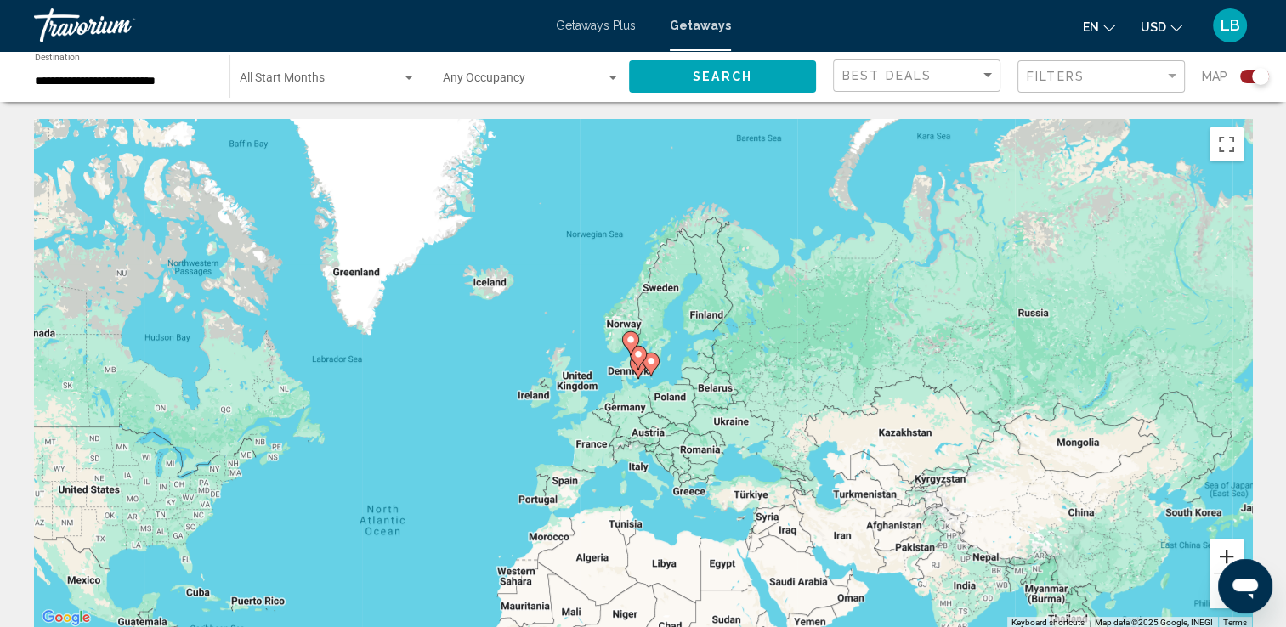
click at [1221, 549] on button "Zoom in" at bounding box center [1227, 557] width 34 height 34
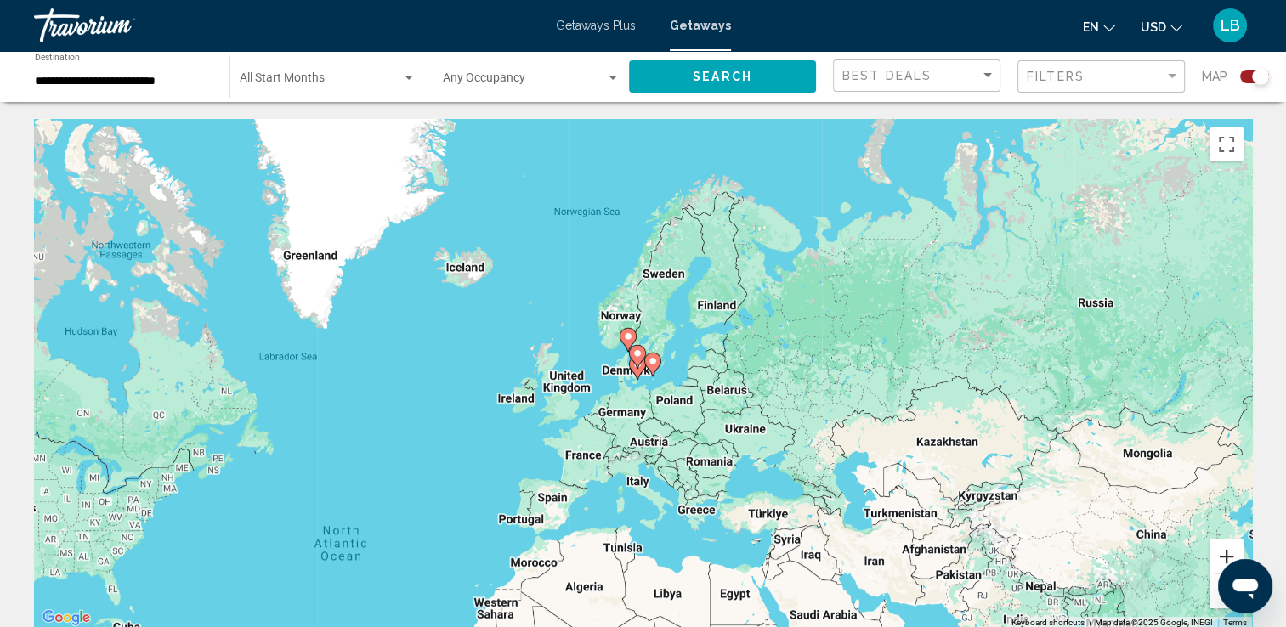
click at [1221, 549] on button "Zoom in" at bounding box center [1227, 557] width 34 height 34
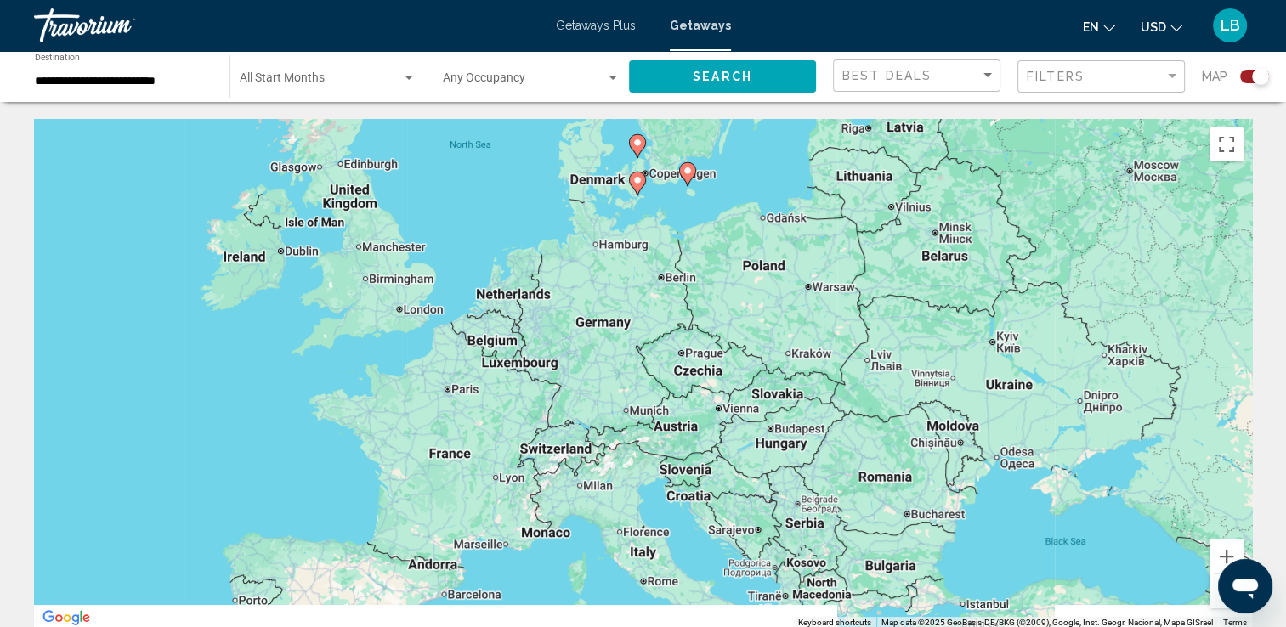
drag, startPoint x: 984, startPoint y: 396, endPoint x: 948, endPoint y: 367, distance: 46.6
click at [998, 259] on div "To activate drag with keyboard, press Alt + Enter. Once in keyboard drag state,…" at bounding box center [643, 374] width 1218 height 510
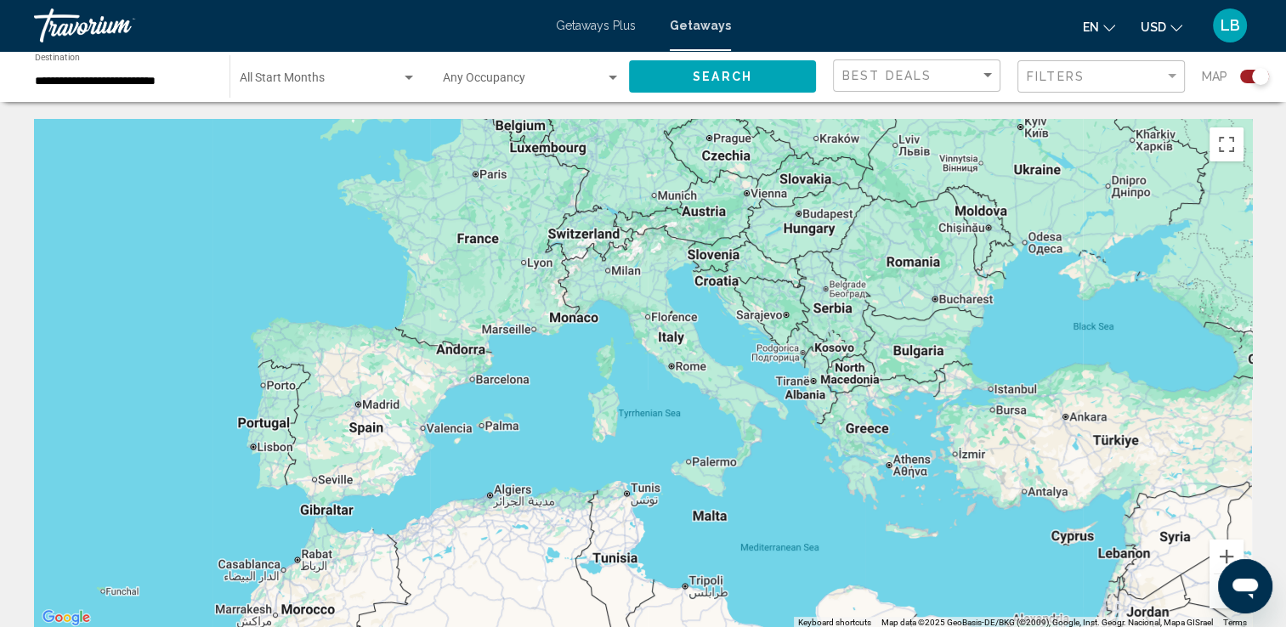
drag, startPoint x: 935, startPoint y: 463, endPoint x: 960, endPoint y: 314, distance: 151.6
click at [960, 314] on div "To activate drag with keyboard, press Alt + Enter. Once in keyboard drag state,…" at bounding box center [643, 374] width 1218 height 510
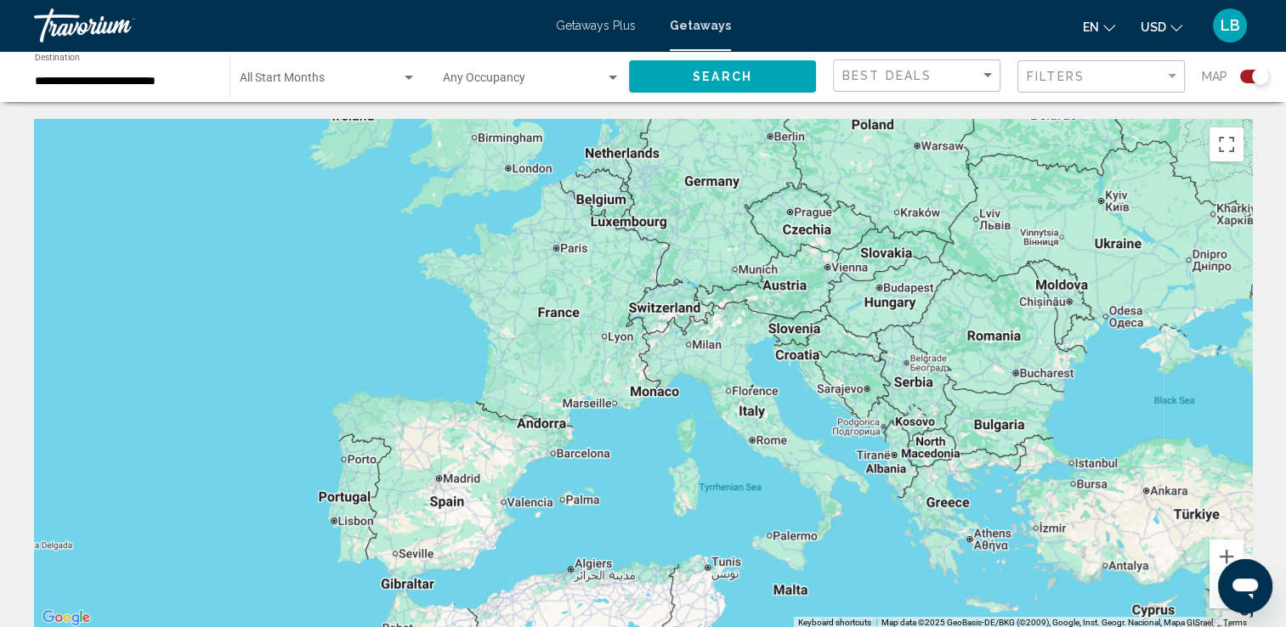
drag, startPoint x: 571, startPoint y: 325, endPoint x: 653, endPoint y: 404, distance: 113.6
click at [653, 404] on div "Main content" at bounding box center [643, 374] width 1218 height 510
click at [116, 77] on input "**********" at bounding box center [124, 82] width 178 height 14
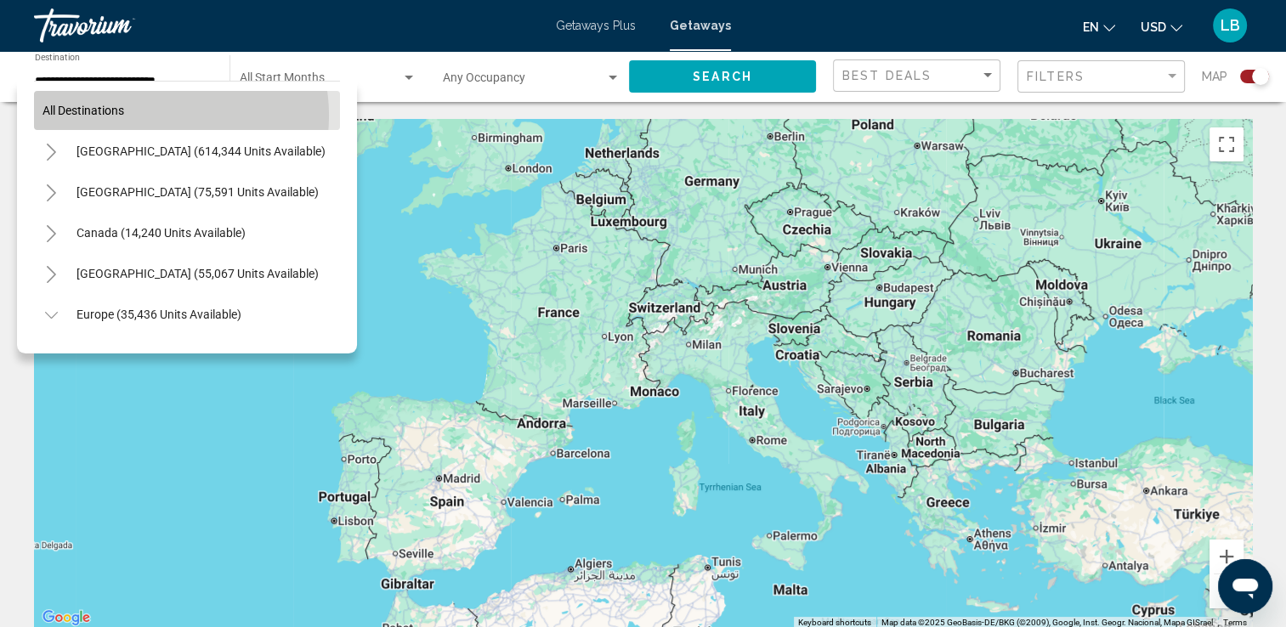
click at [150, 116] on button "All destinations" at bounding box center [187, 110] width 306 height 39
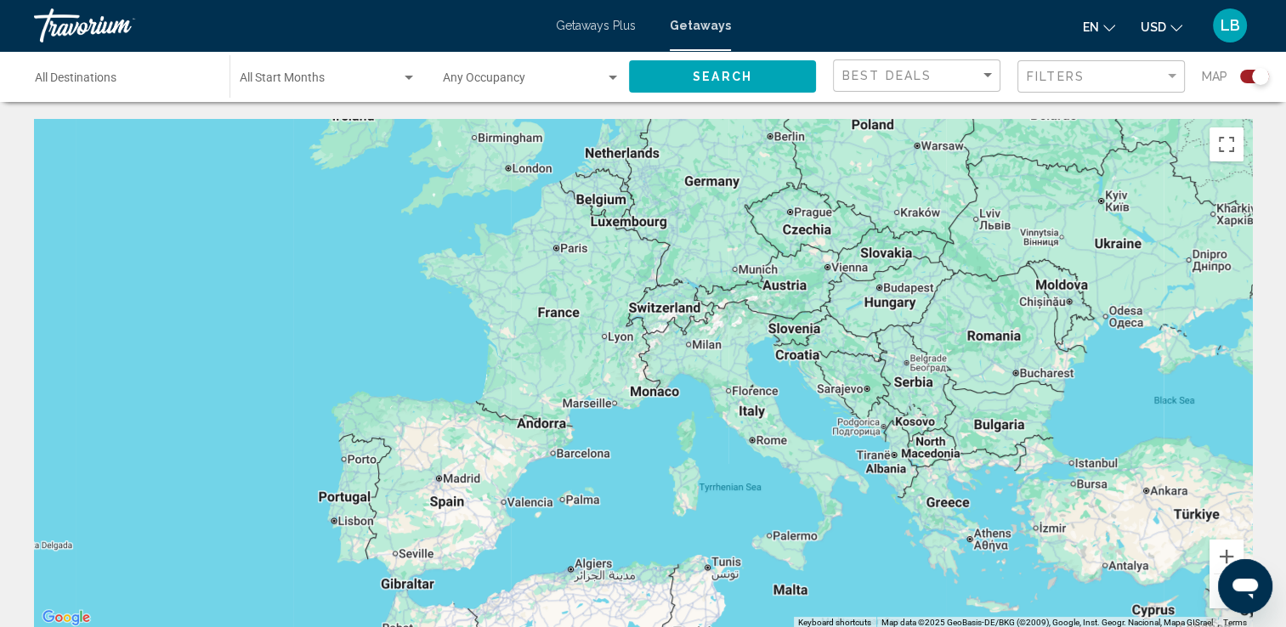
click at [712, 80] on span "Search" at bounding box center [723, 78] width 60 height 14
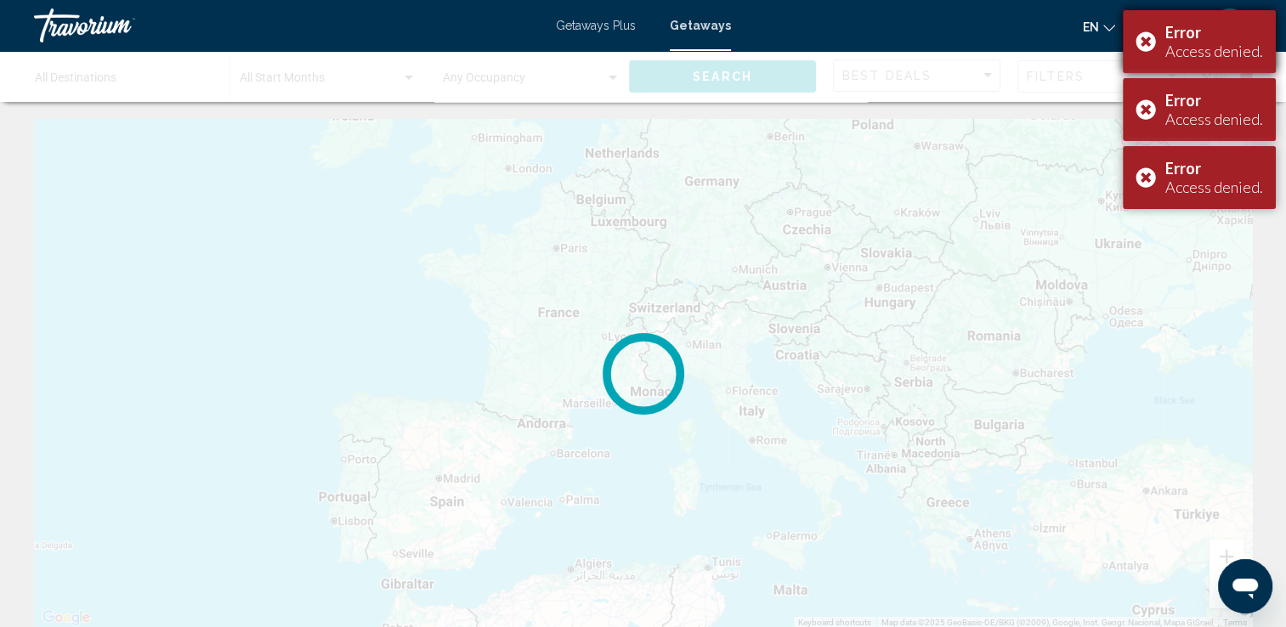
click at [1148, 43] on div "Error Access denied." at bounding box center [1199, 41] width 153 height 63
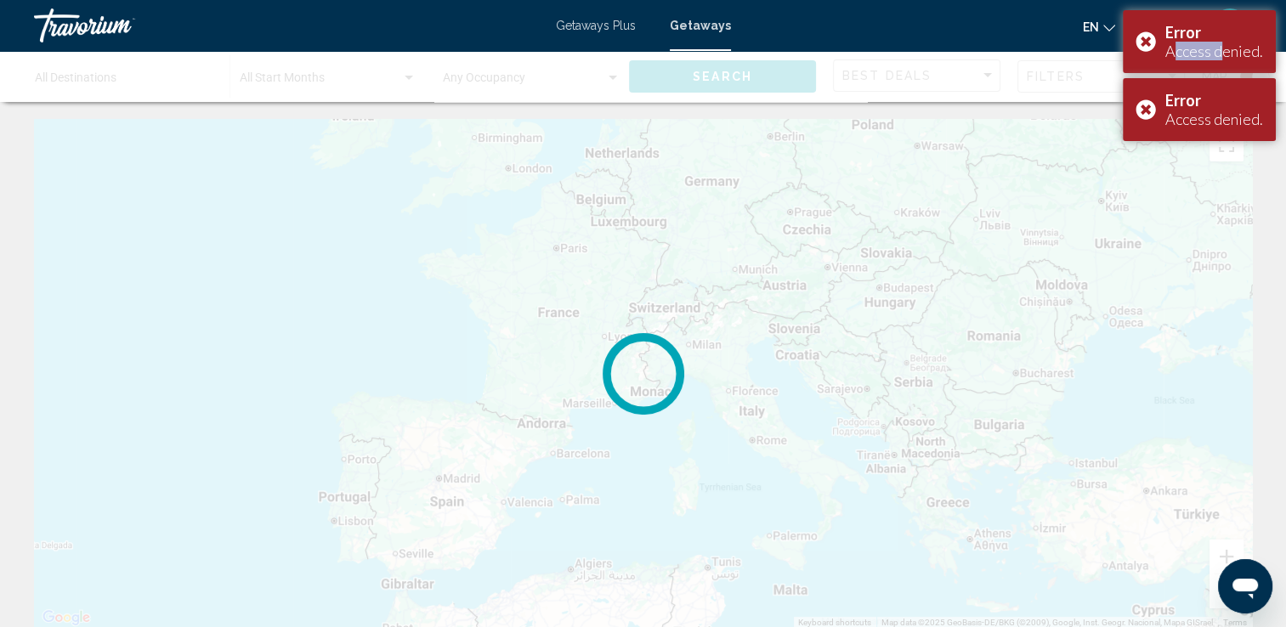
click at [1147, 43] on div "Error Access denied." at bounding box center [1199, 41] width 153 height 63
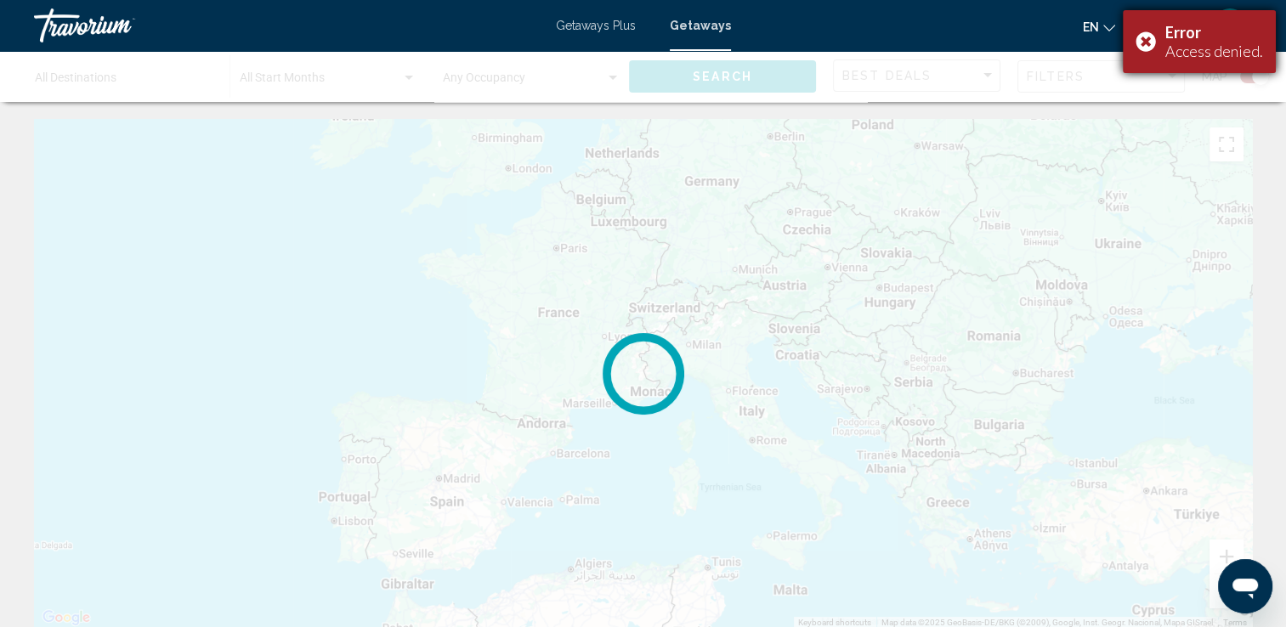
click at [1148, 46] on div "Error Access denied." at bounding box center [1199, 41] width 153 height 63
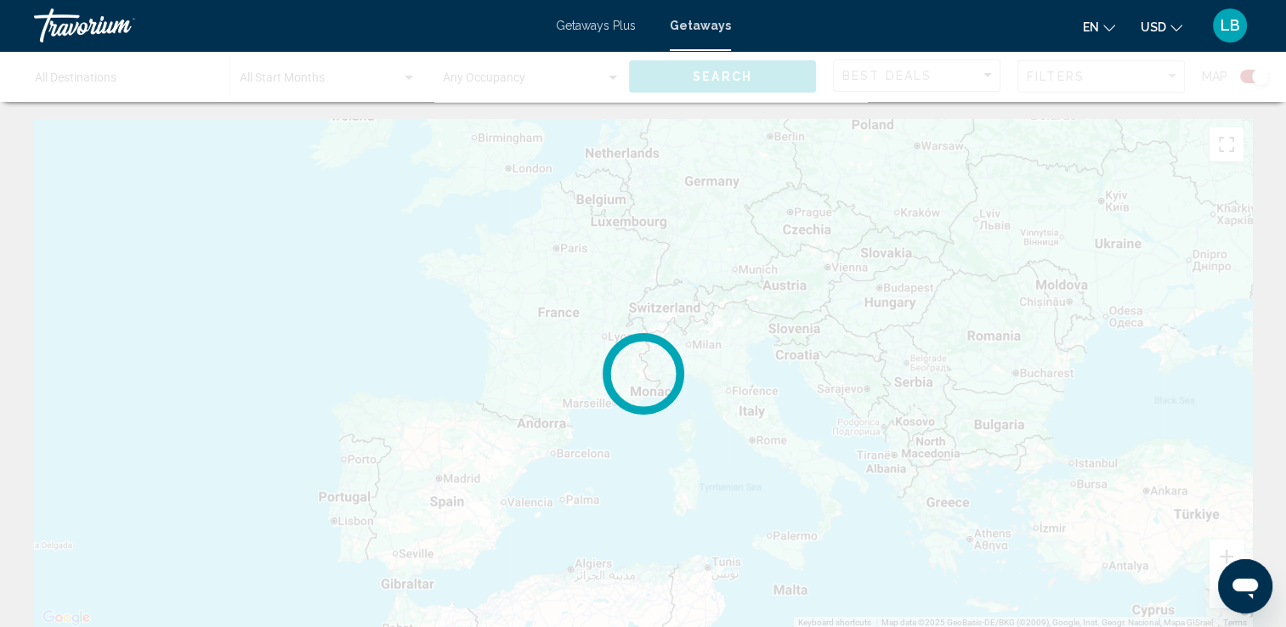
click at [249, 232] on div "Main content" at bounding box center [643, 374] width 1218 height 510
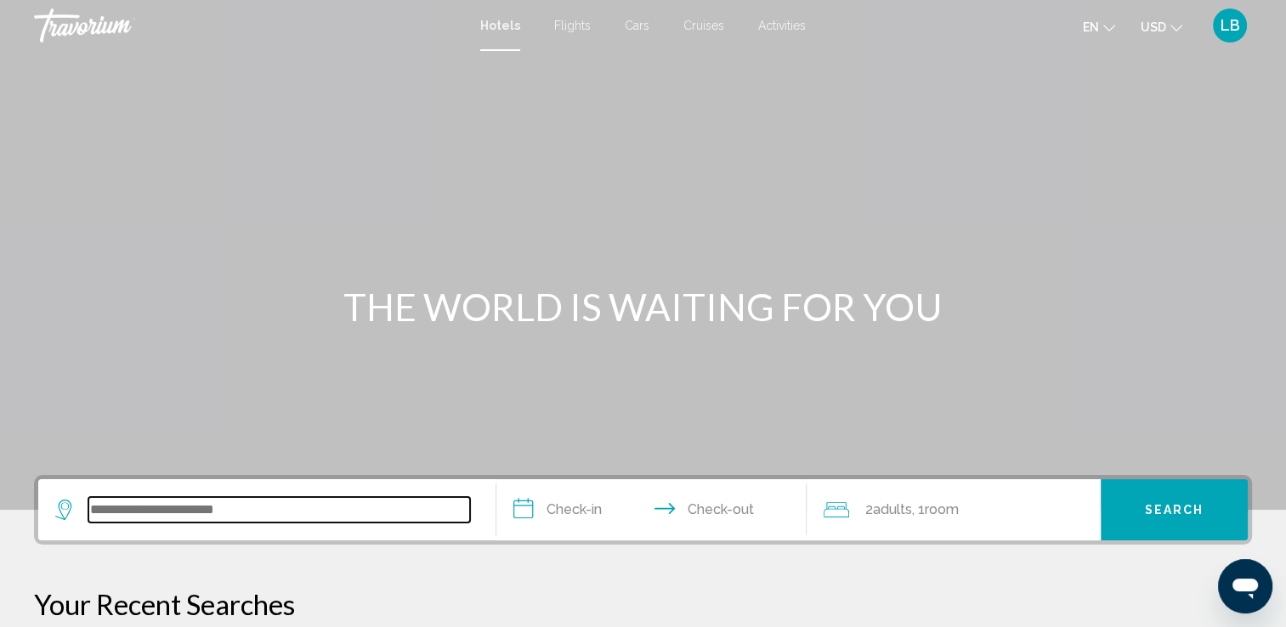
click at [317, 503] on input "Search widget" at bounding box center [279, 510] width 382 height 26
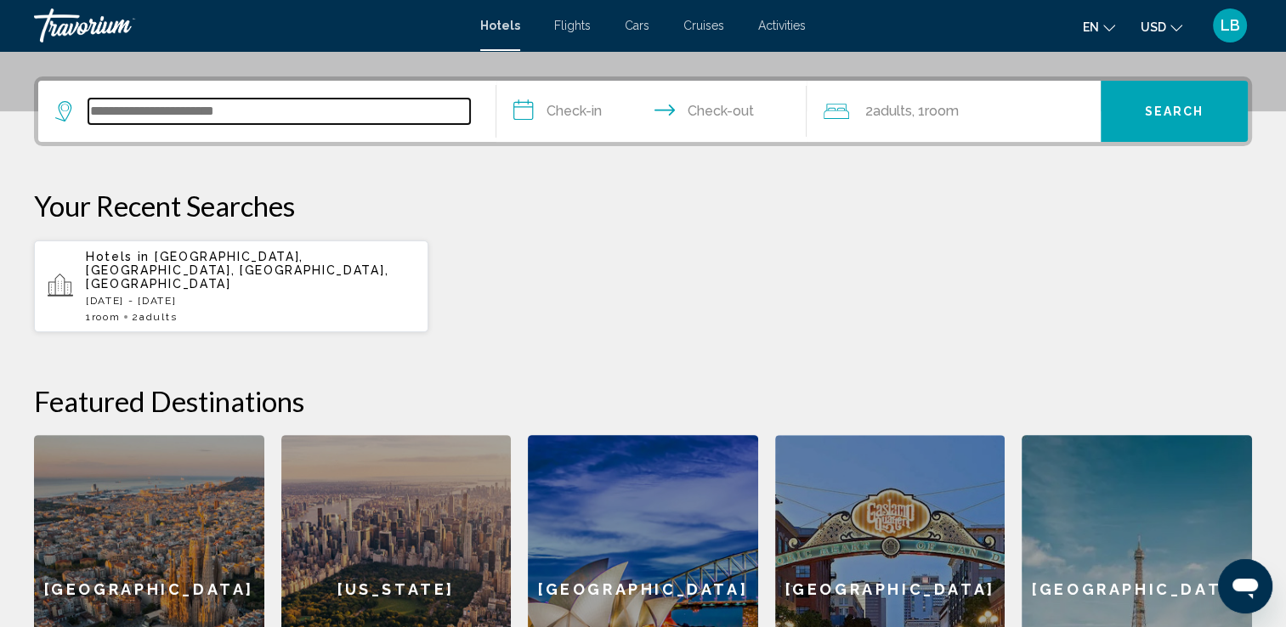
scroll to position [419, 0]
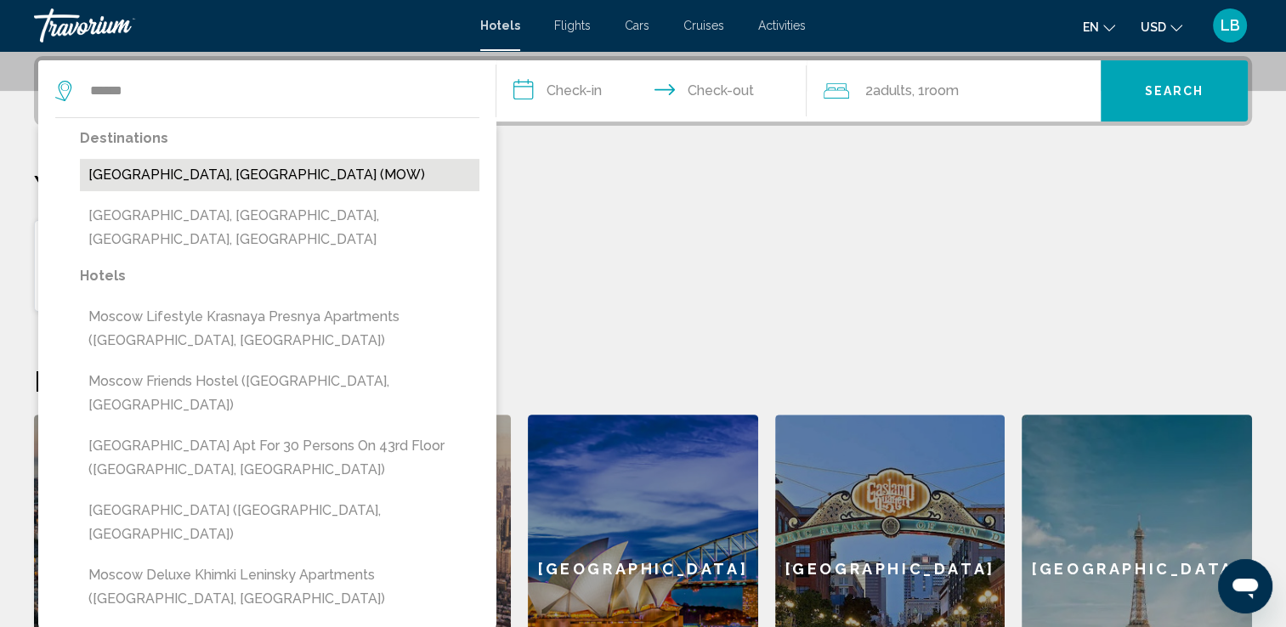
click at [167, 185] on button "Moscow, Russian Federation (MOW)" at bounding box center [280, 175] width 400 height 32
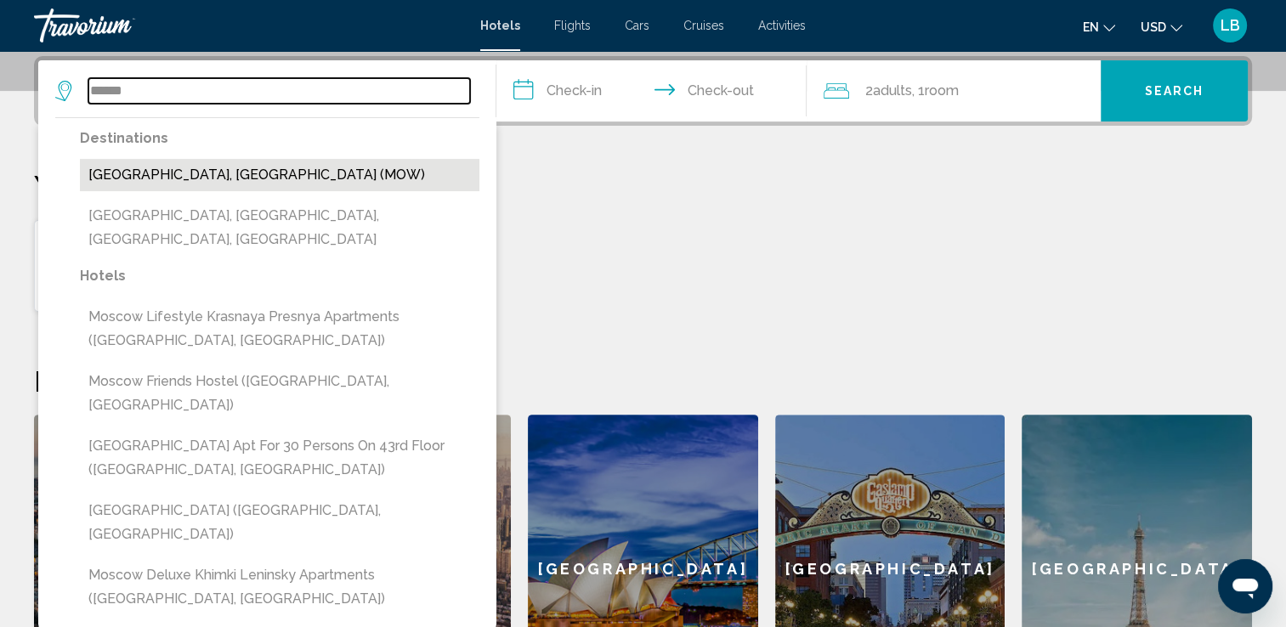
type input "**********"
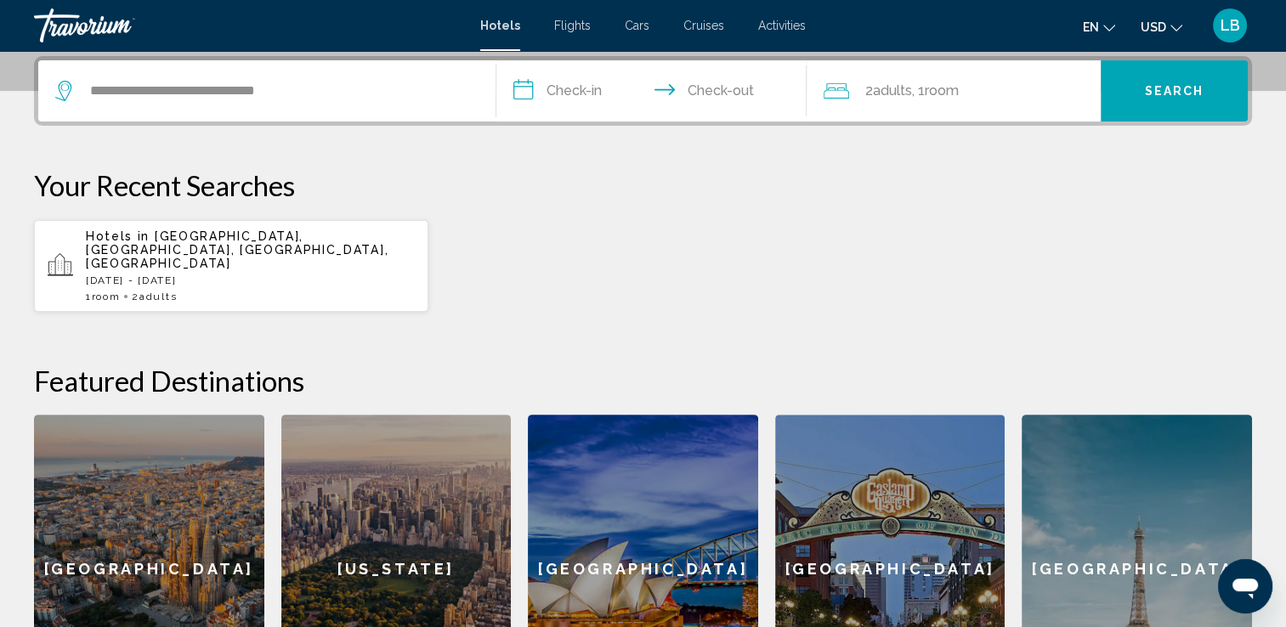
click at [1162, 90] on span "Search" at bounding box center [1175, 92] width 60 height 14
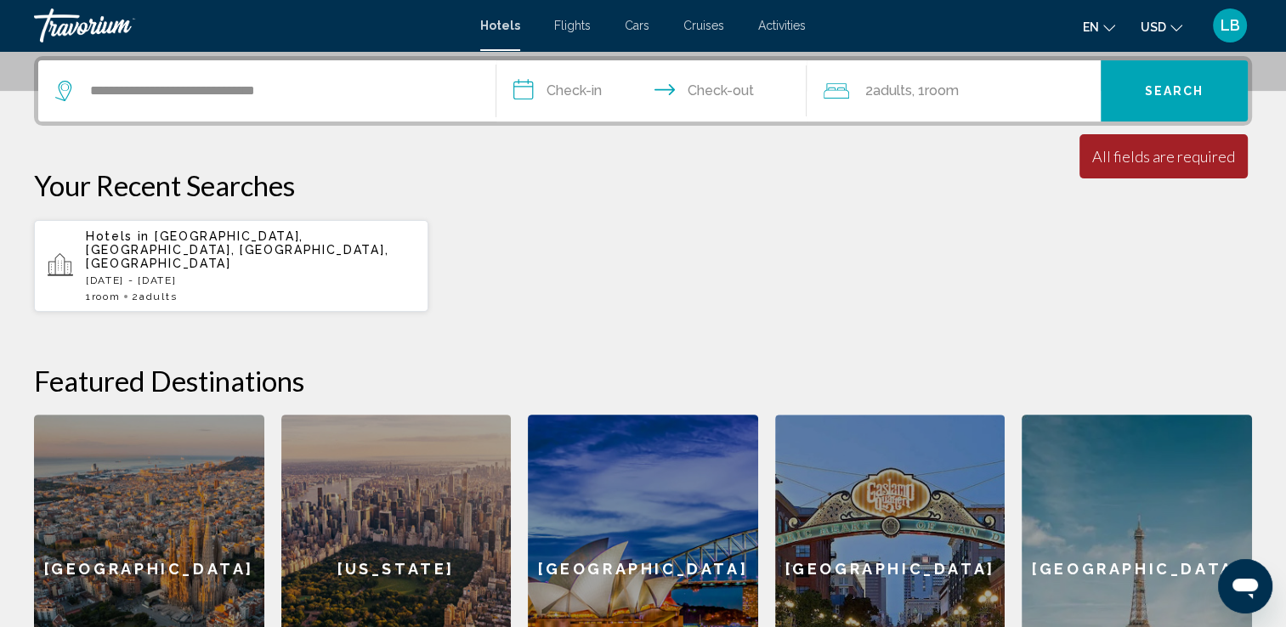
click at [643, 85] on input "**********" at bounding box center [655, 93] width 318 height 66
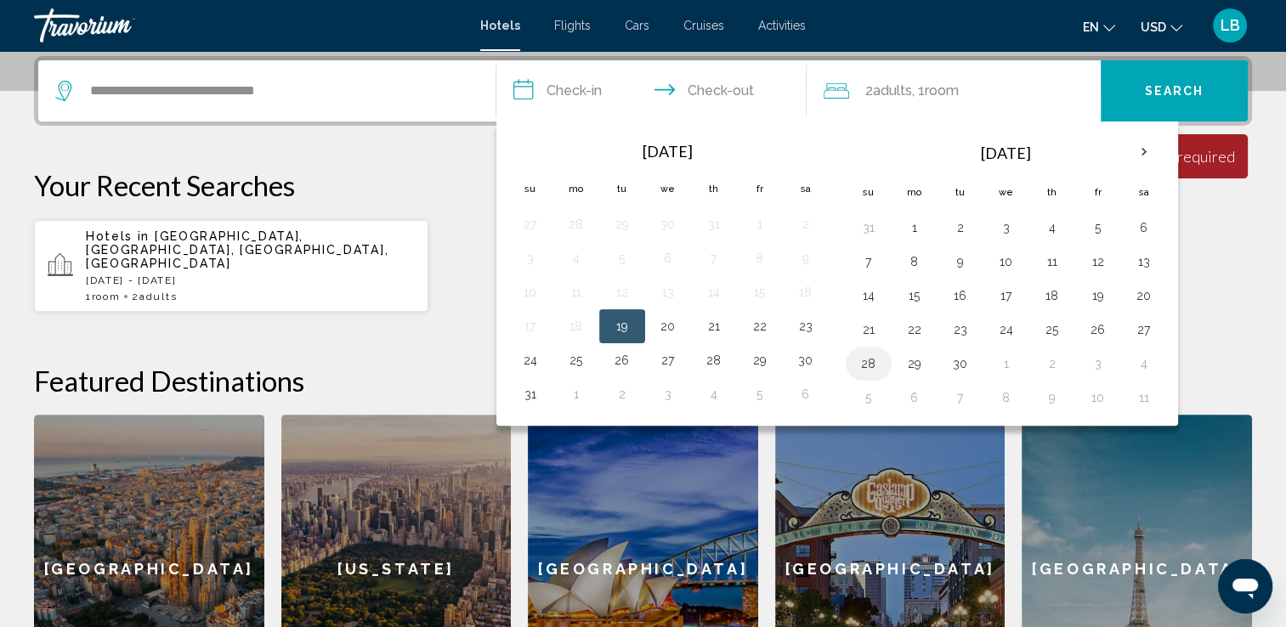
click at [865, 365] on button "28" at bounding box center [868, 364] width 27 height 24
click at [1142, 365] on button "4" at bounding box center [1144, 364] width 27 height 24
type input "**********"
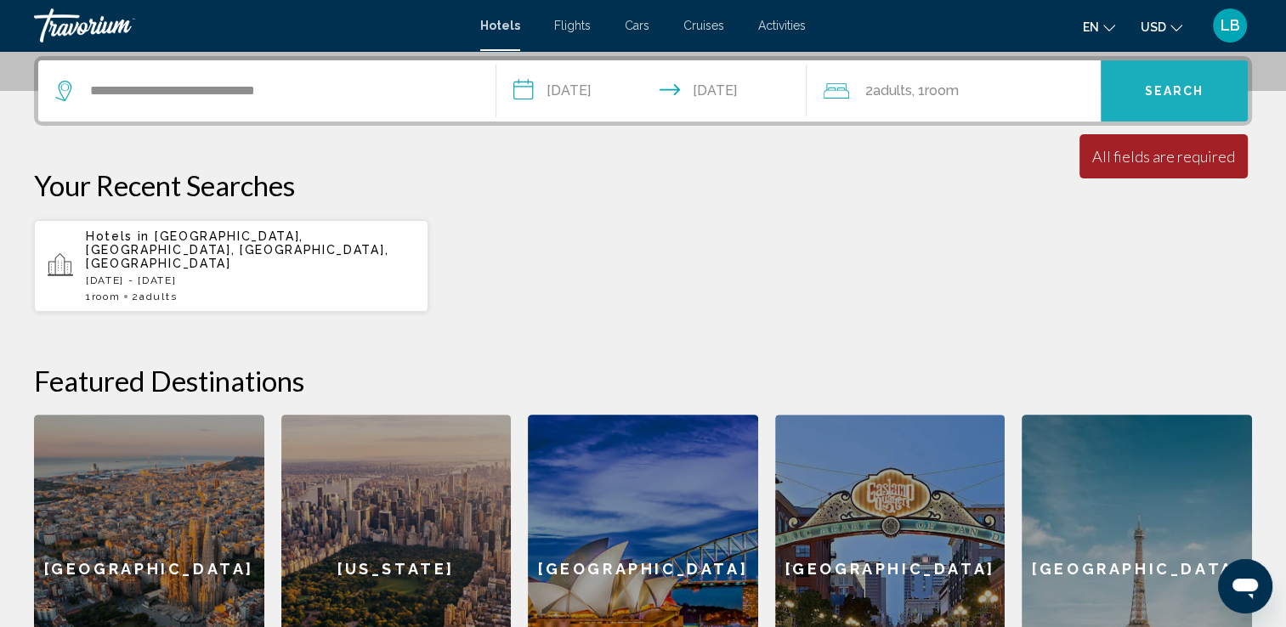
click at [1155, 81] on button "Search" at bounding box center [1174, 90] width 147 height 61
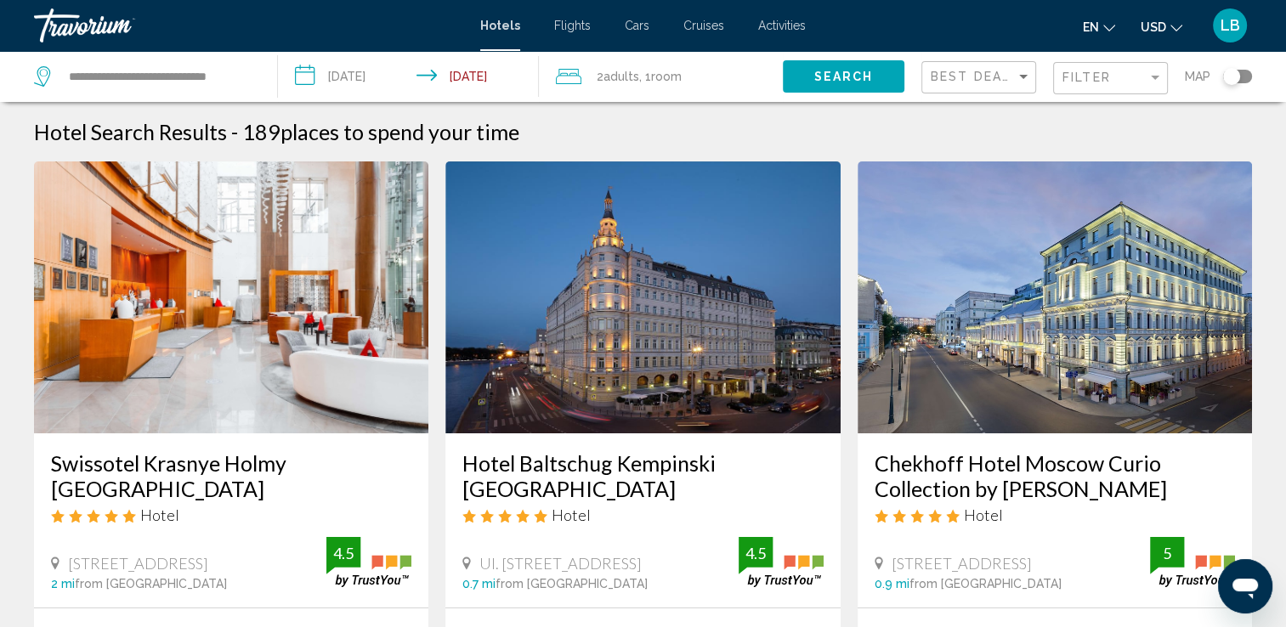
click at [1058, 296] on img "Main content" at bounding box center [1055, 298] width 394 height 272
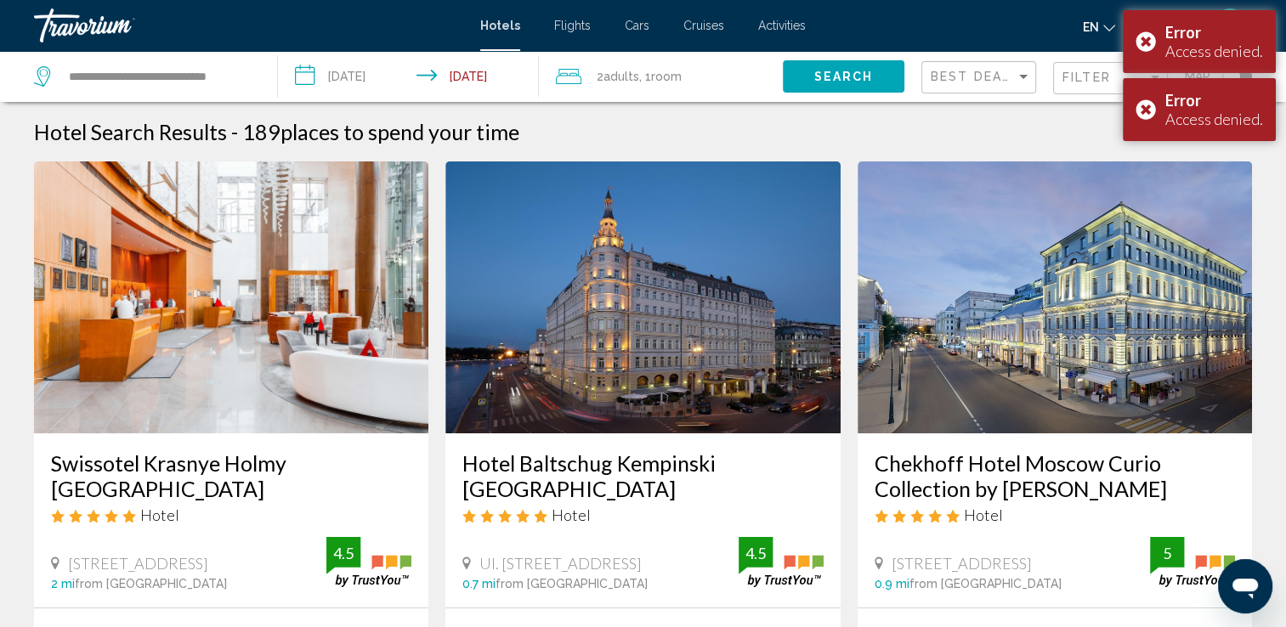
click at [626, 223] on img "Main content" at bounding box center [642, 298] width 394 height 272
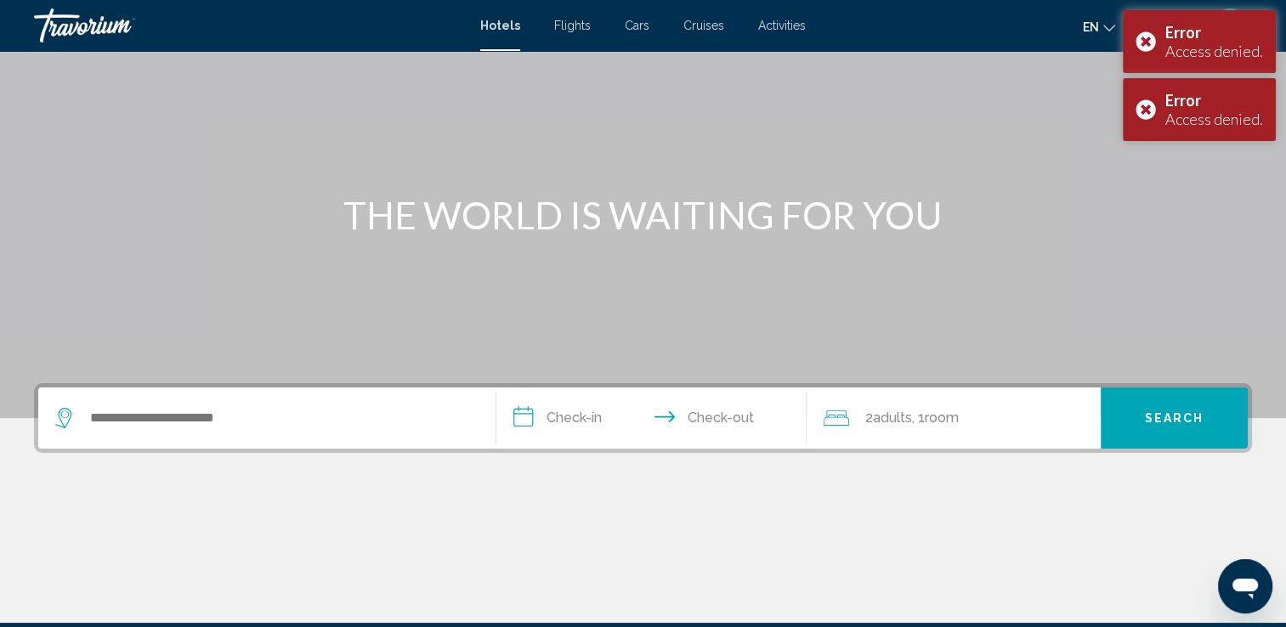
scroll to position [82, 0]
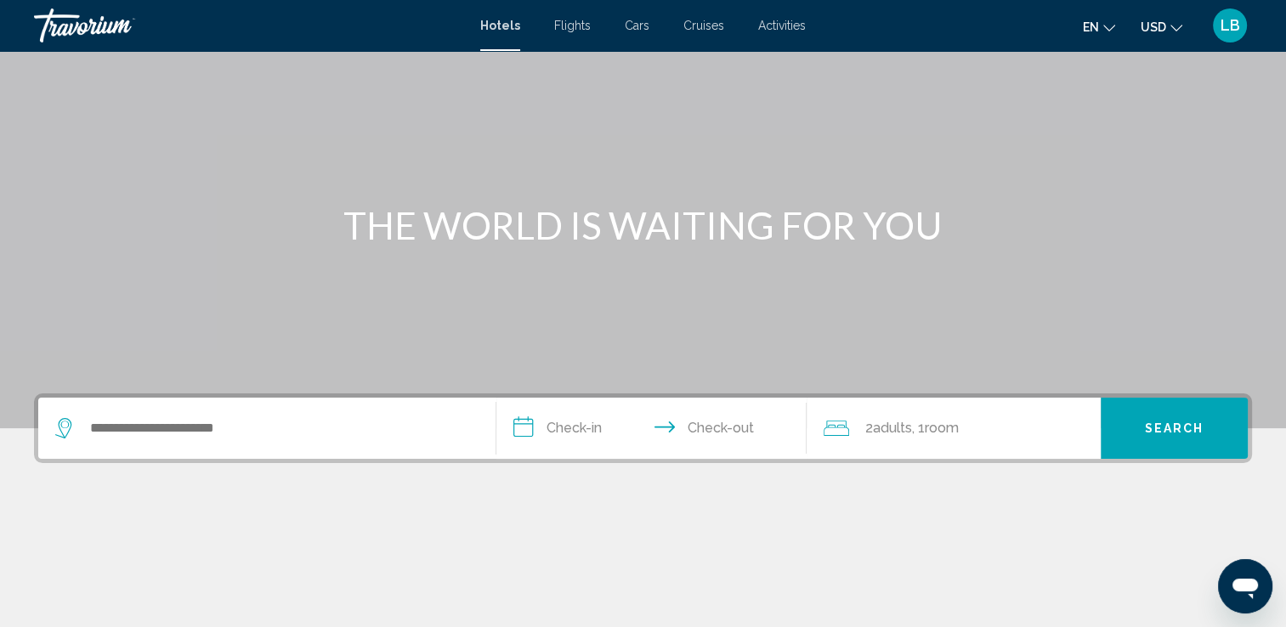
drag, startPoint x: 198, startPoint y: 456, endPoint x: 226, endPoint y: 434, distance: 35.7
click at [226, 434] on div "Search widget" at bounding box center [266, 428] width 423 height 61
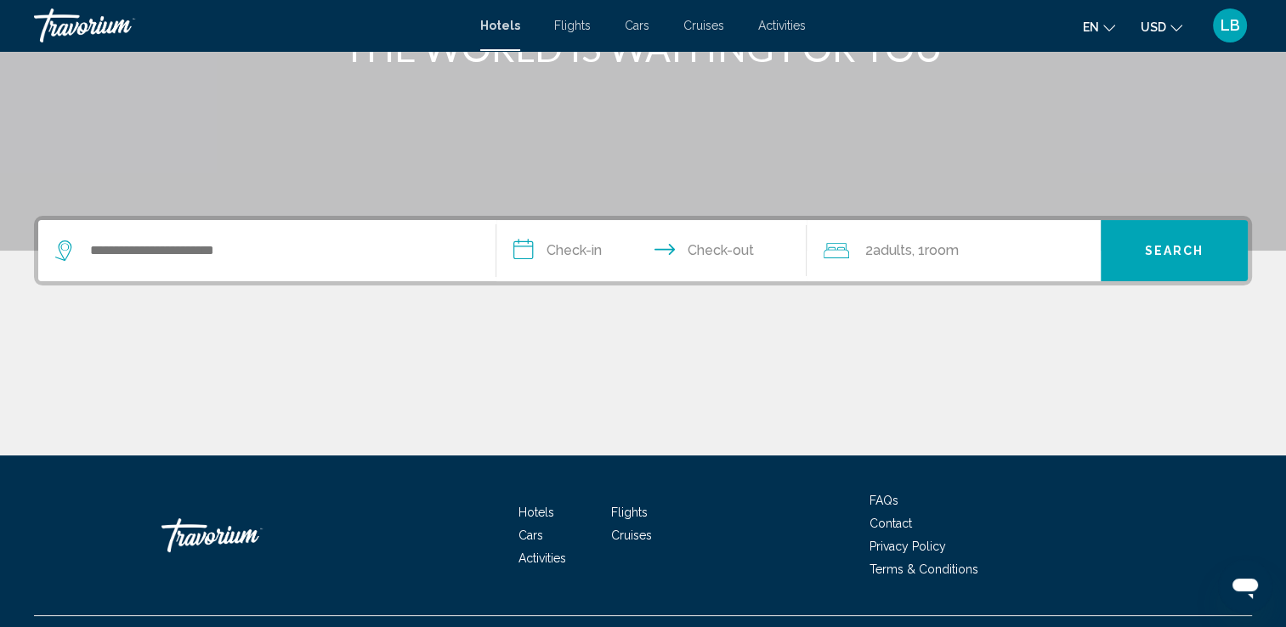
click at [226, 439] on div "Main content" at bounding box center [643, 392] width 1218 height 128
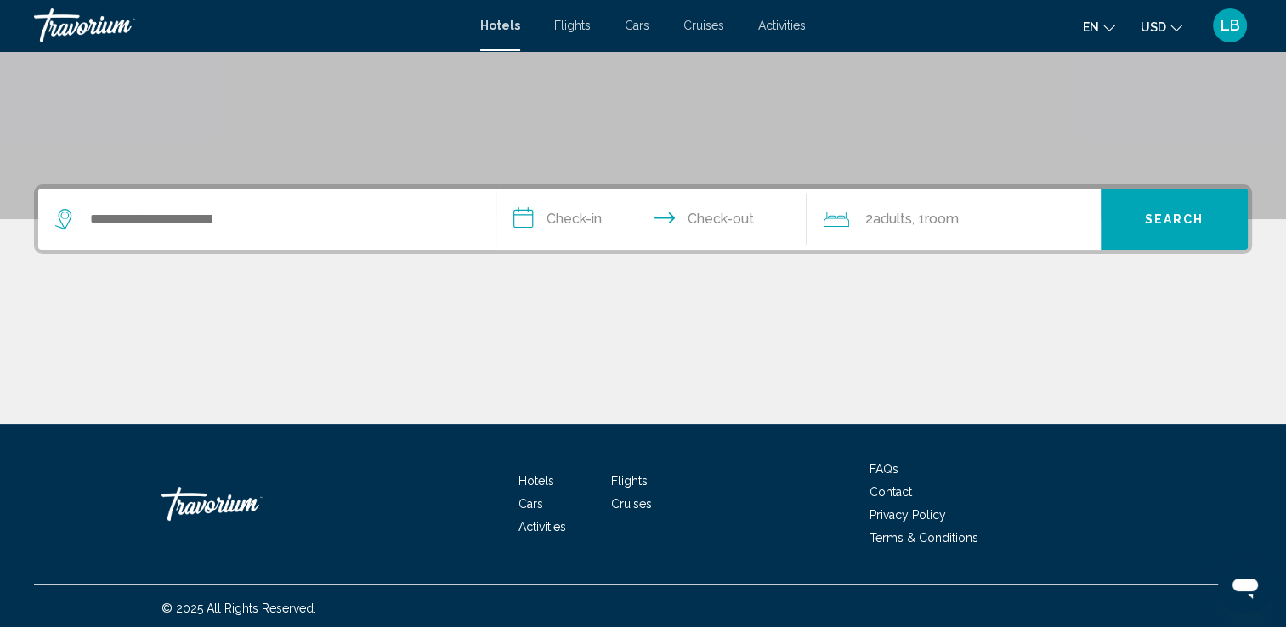
scroll to position [295, 0]
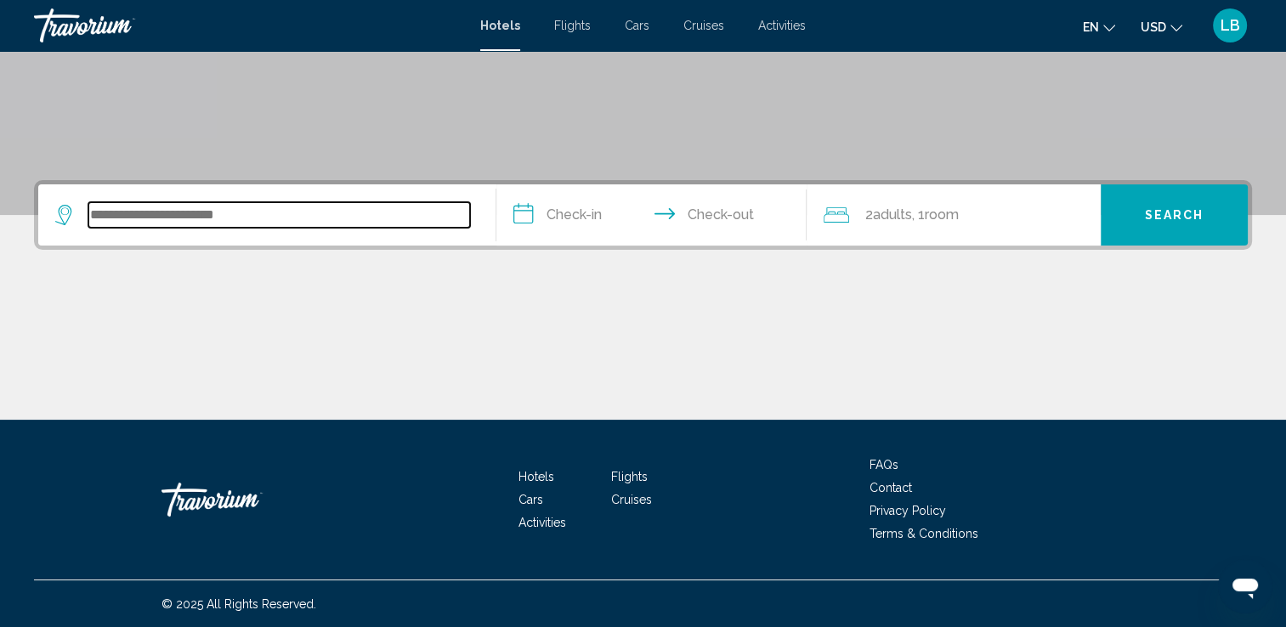
click at [196, 224] on input "Search widget" at bounding box center [279, 215] width 382 height 26
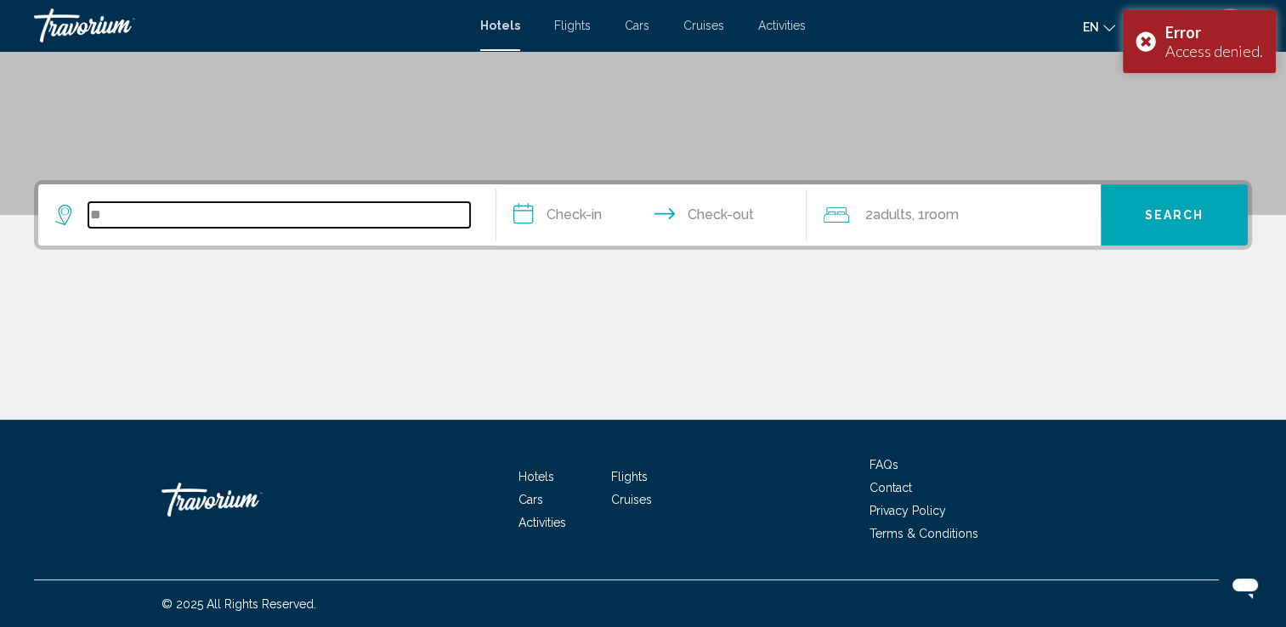
type input "*"
type input "******"
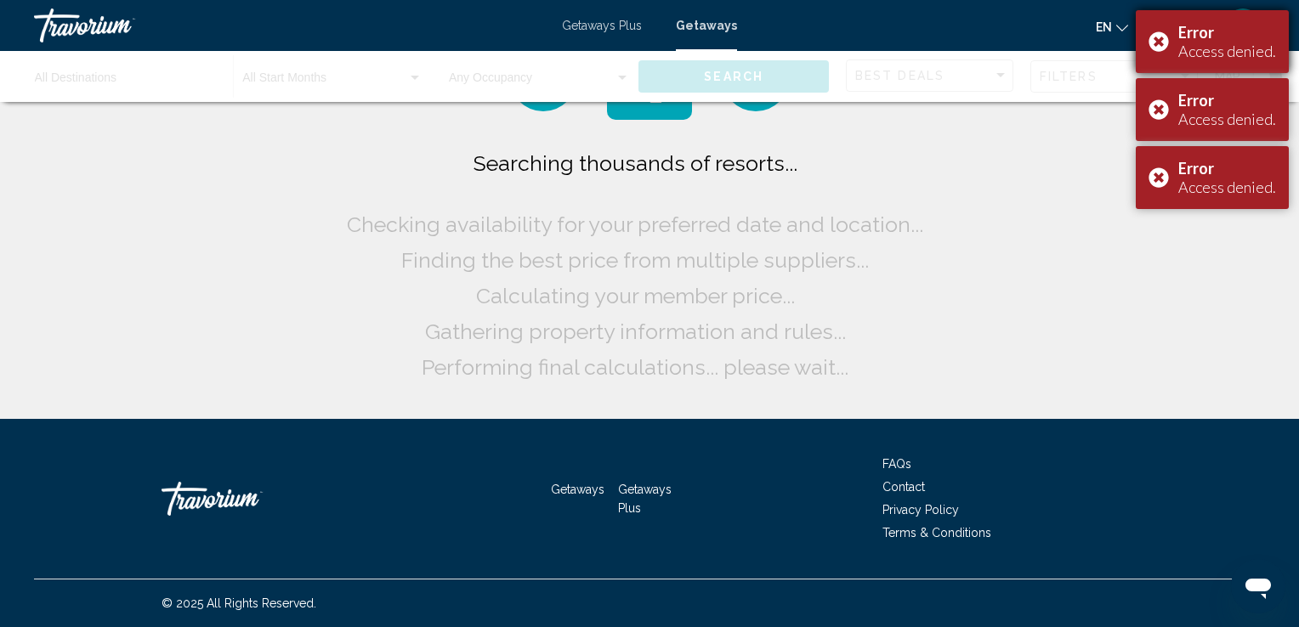
click at [1157, 39] on div "Error Access denied." at bounding box center [1212, 41] width 153 height 63
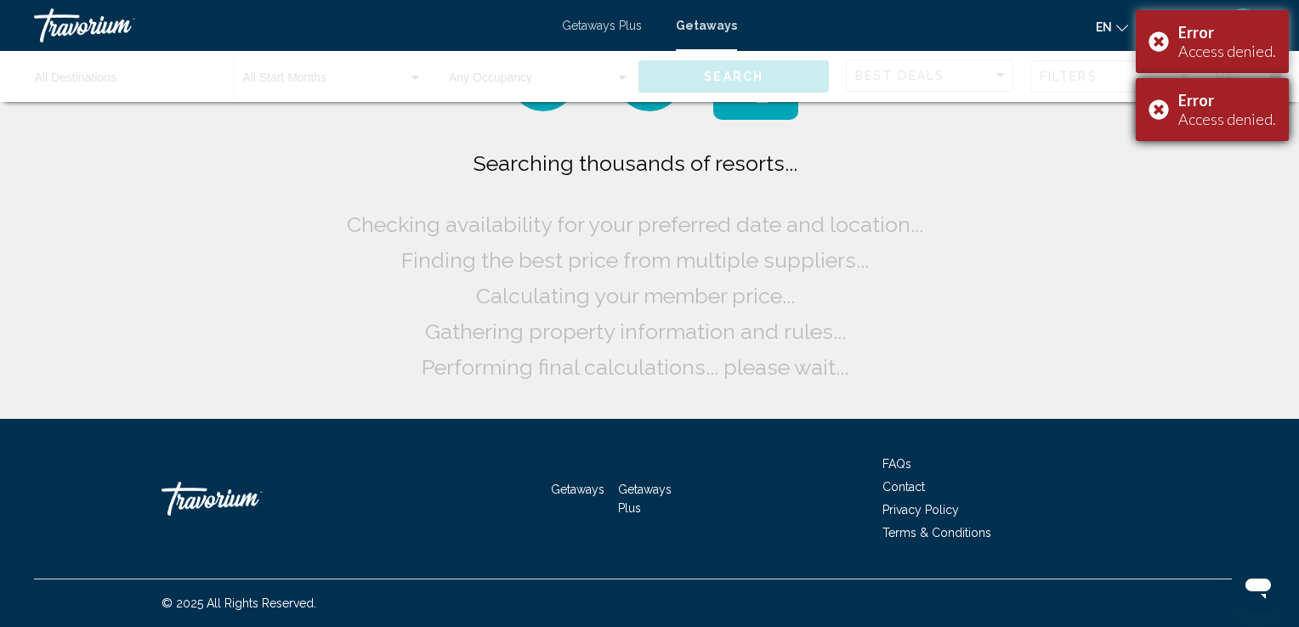
click at [1156, 98] on div "Error Access denied." at bounding box center [1212, 109] width 153 height 63
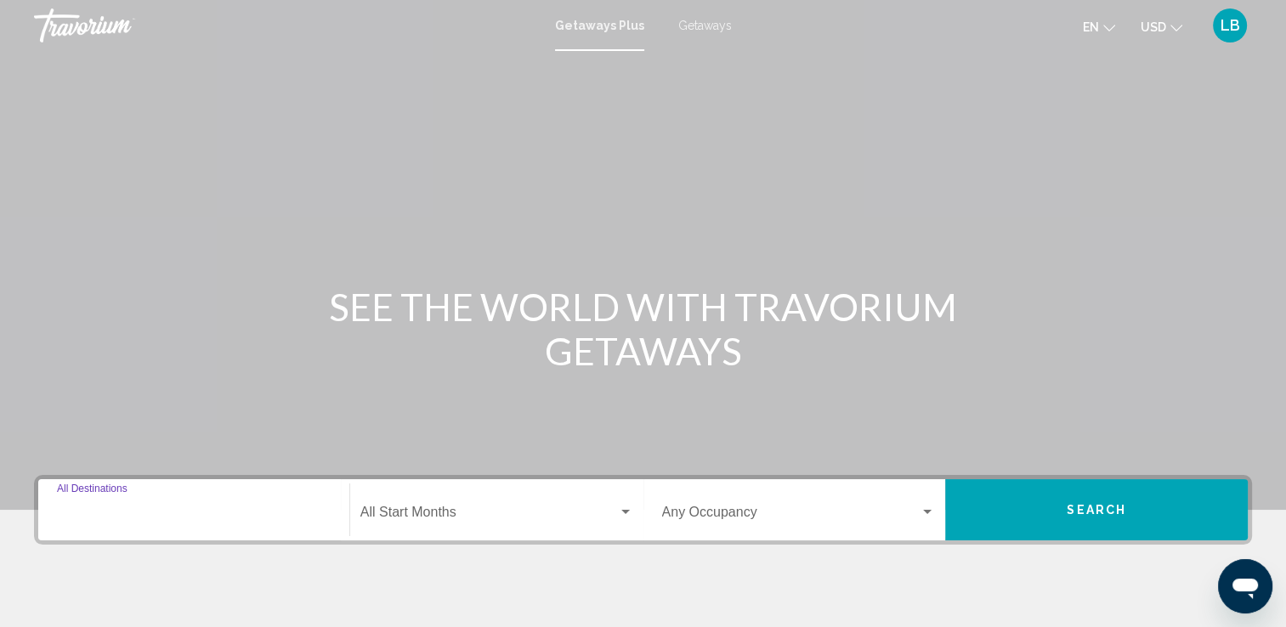
click at [143, 515] on input "Destination All Destinations" at bounding box center [194, 515] width 274 height 15
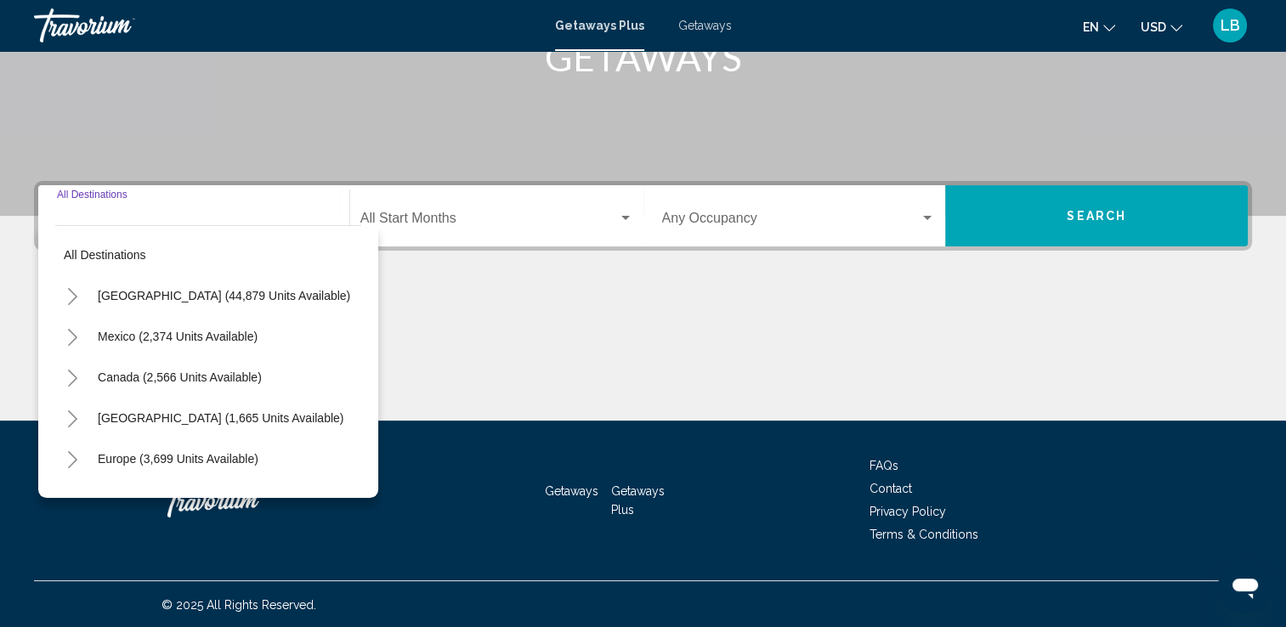
scroll to position [295, 0]
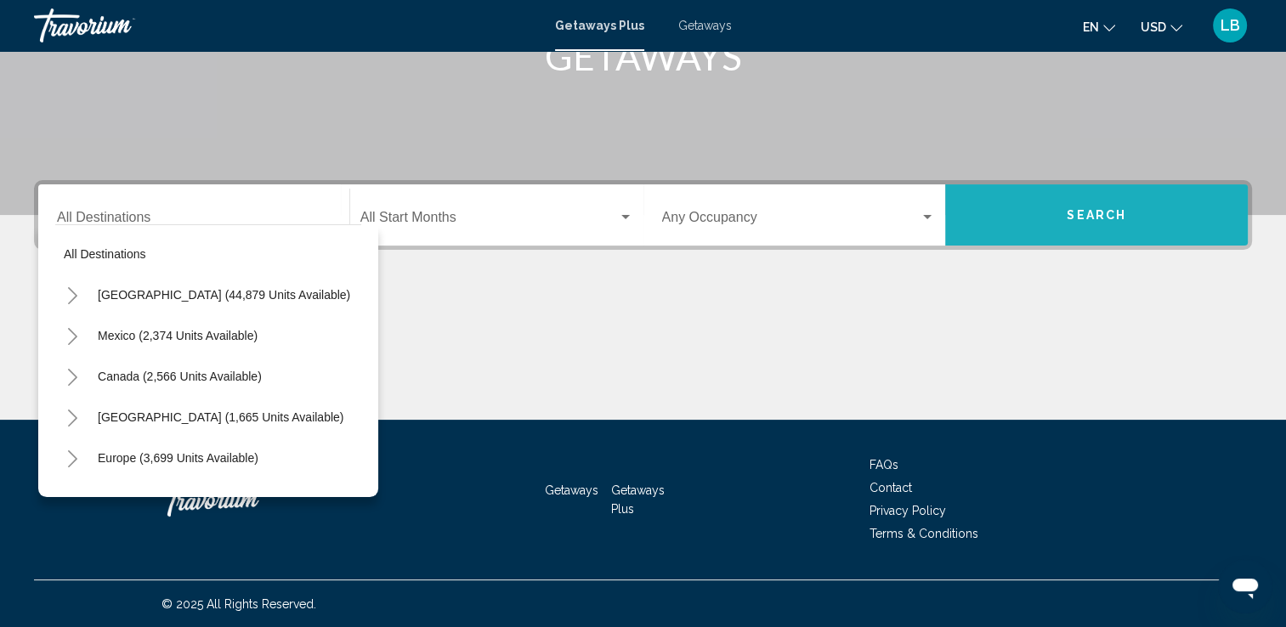
click at [1131, 216] on button "Search" at bounding box center [1096, 214] width 303 height 61
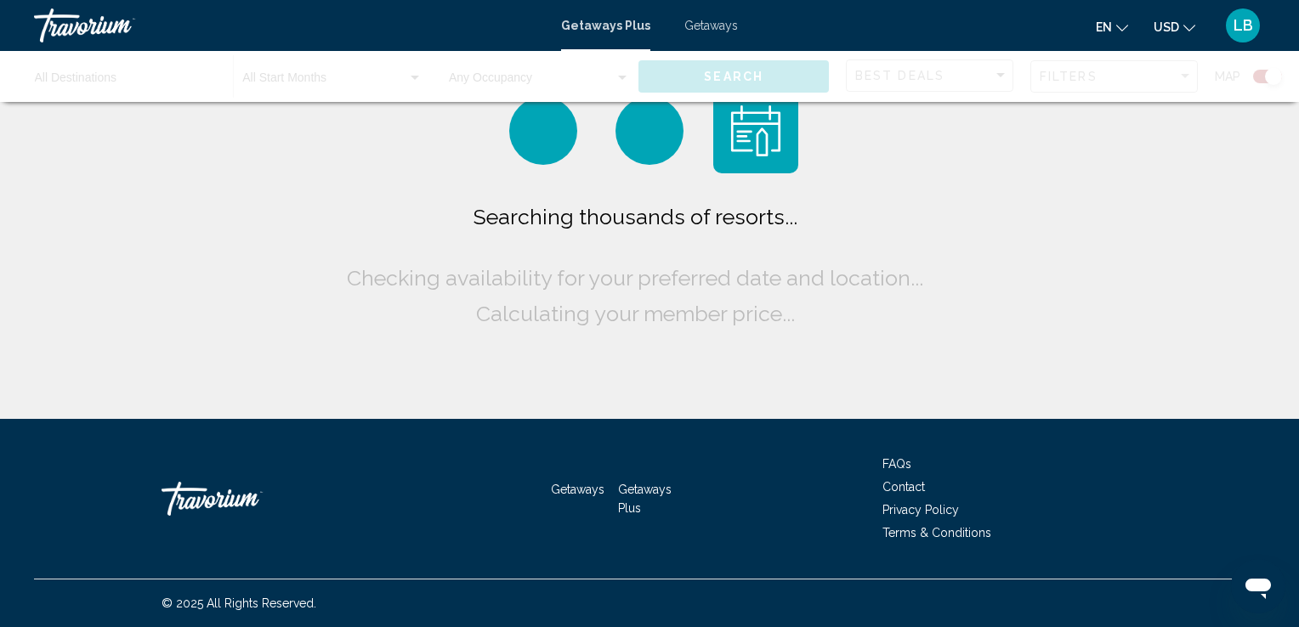
click at [727, 31] on span "Getaways" at bounding box center [711, 26] width 54 height 14
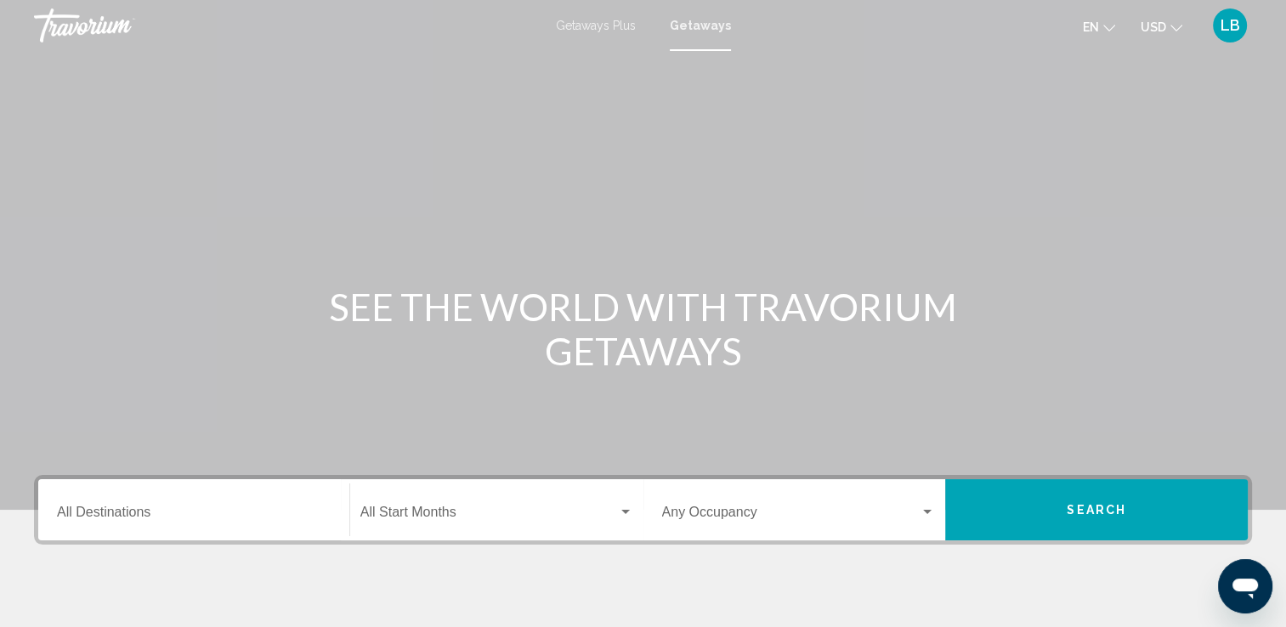
click at [163, 503] on div "Destination All Destinations" at bounding box center [194, 511] width 274 height 54
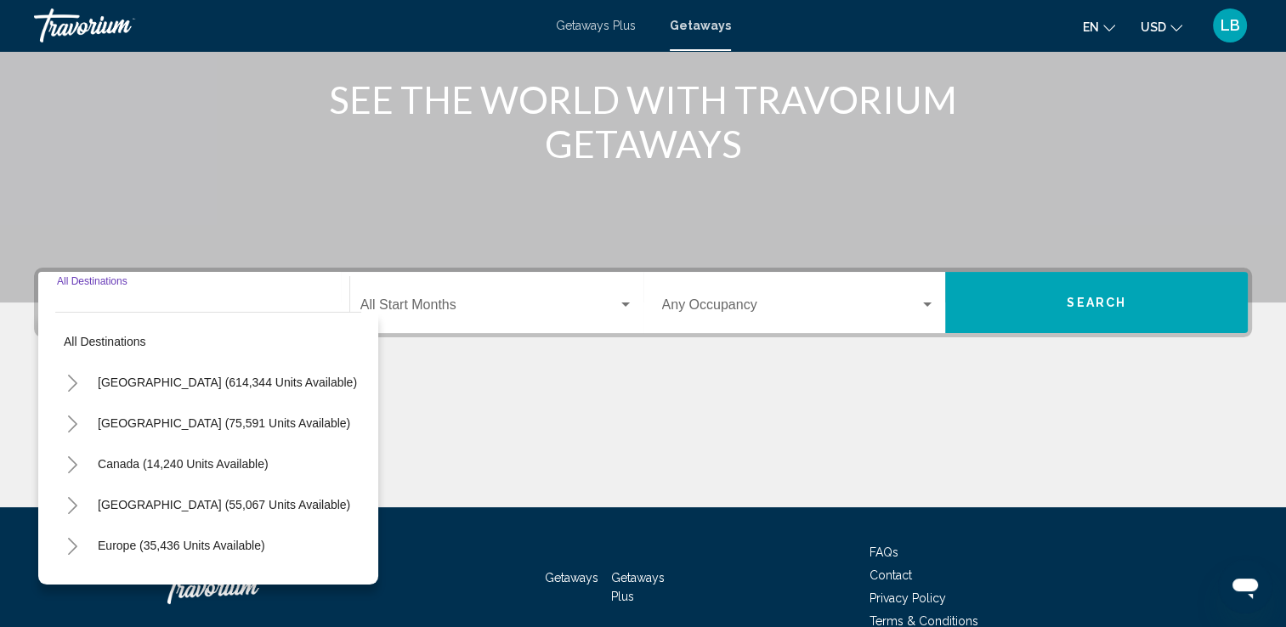
scroll to position [295, 0]
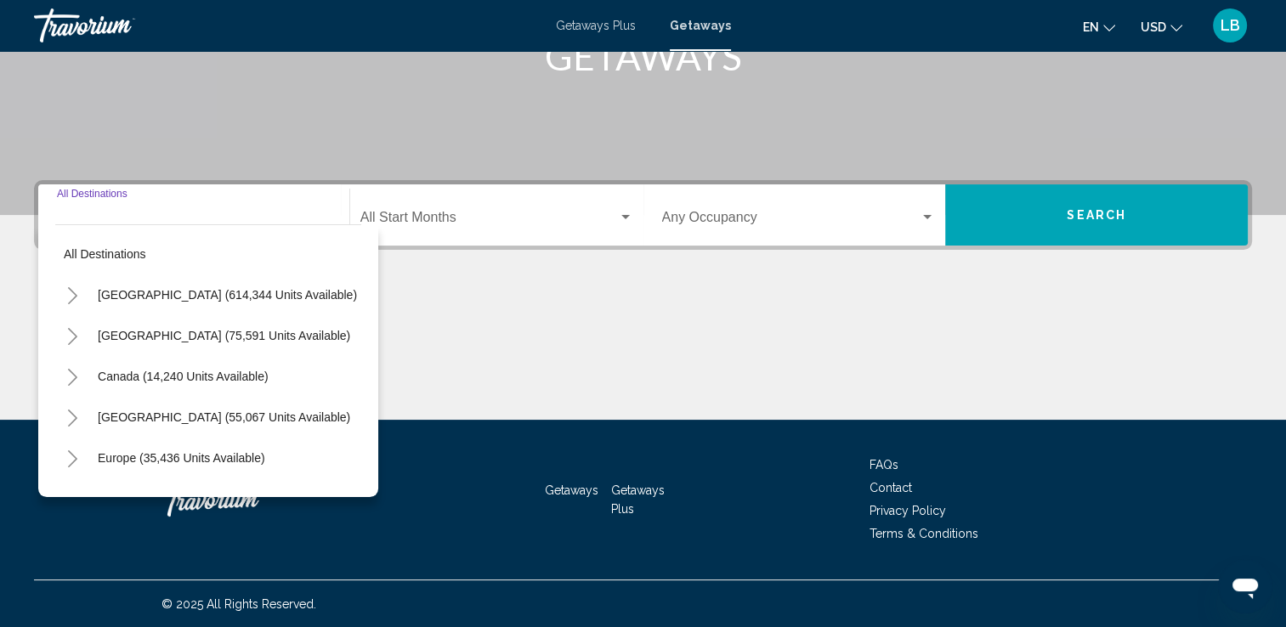
click at [1193, 189] on button "Search" at bounding box center [1096, 214] width 303 height 61
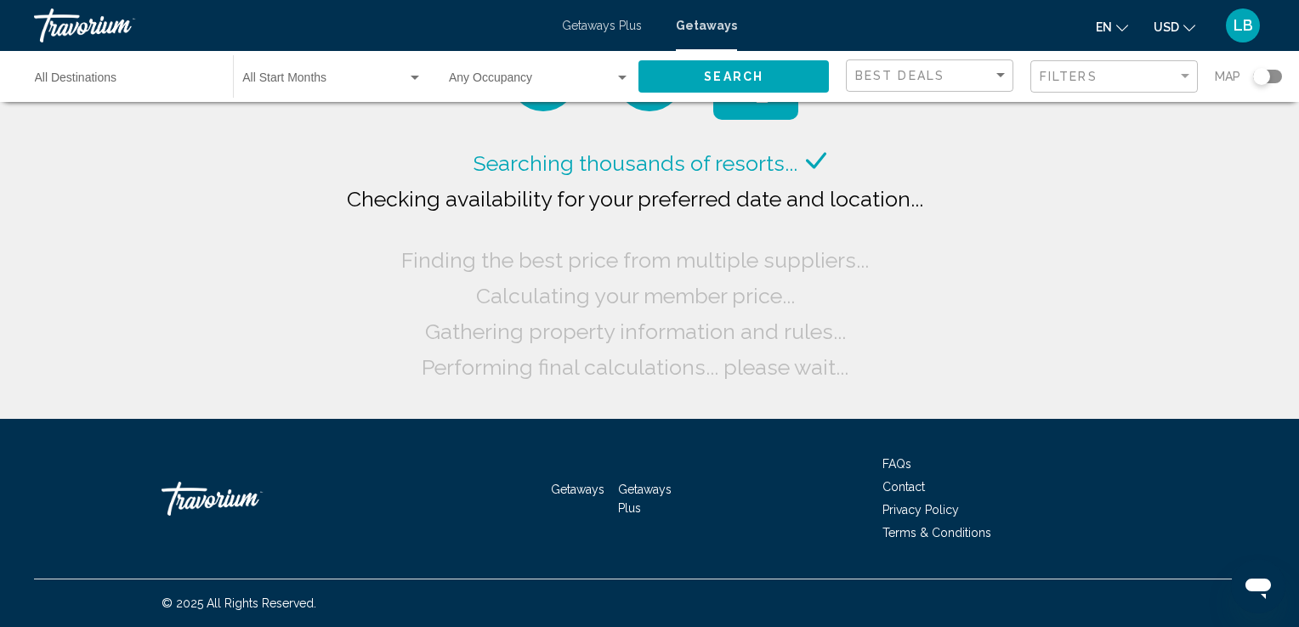
click at [1263, 86] on div "Map" at bounding box center [1248, 77] width 67 height 35
click at [1261, 72] on div "Search widget" at bounding box center [1261, 76] width 17 height 17
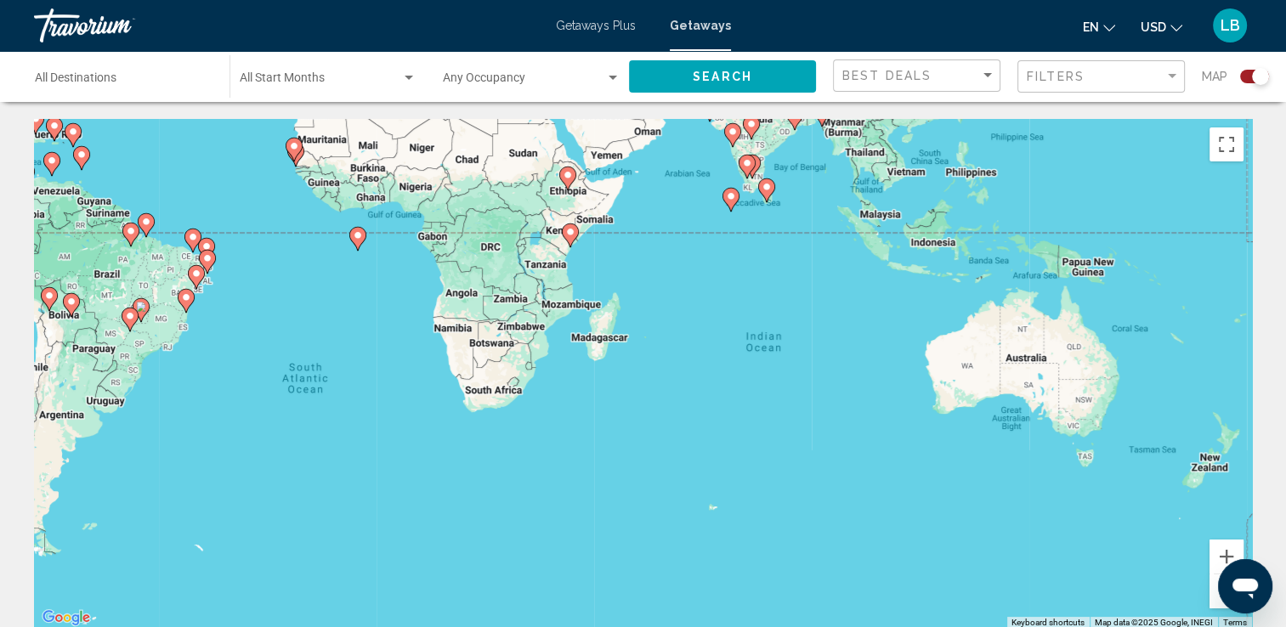
drag, startPoint x: 1107, startPoint y: 566, endPoint x: 693, endPoint y: 269, distance: 509.3
click at [693, 269] on div "To activate drag with keyboard, press Alt + Enter. Once in keyboard drag state,…" at bounding box center [643, 374] width 1218 height 510
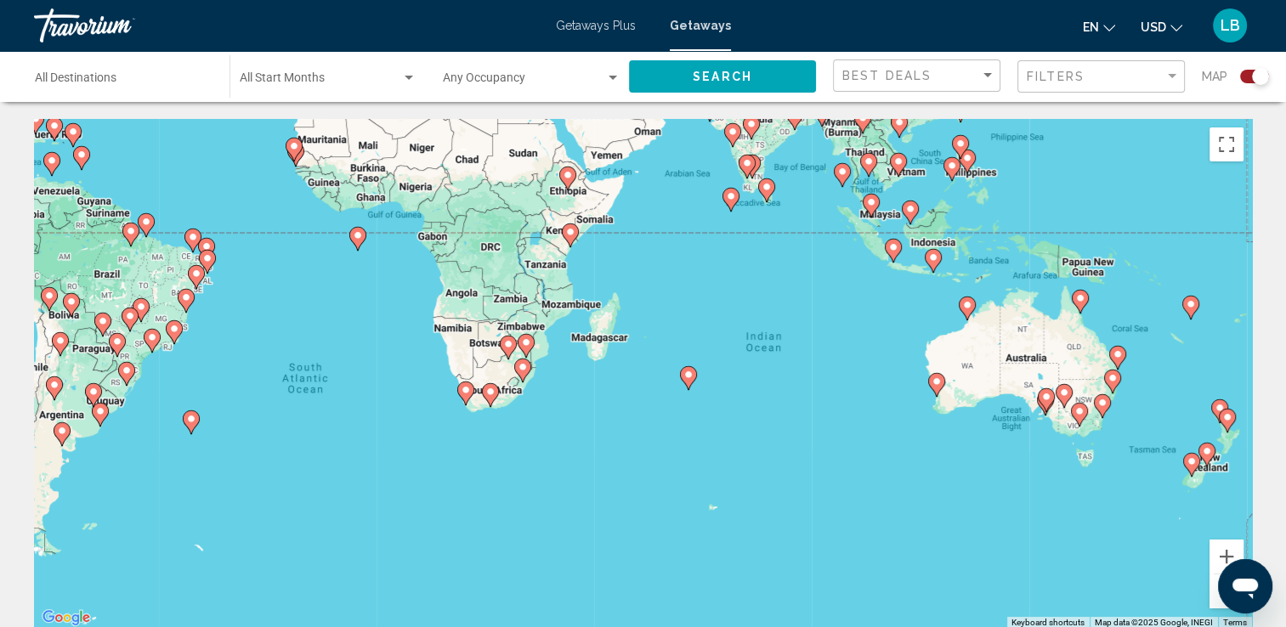
click at [686, 380] on icon "Main content" at bounding box center [687, 378] width 15 height 22
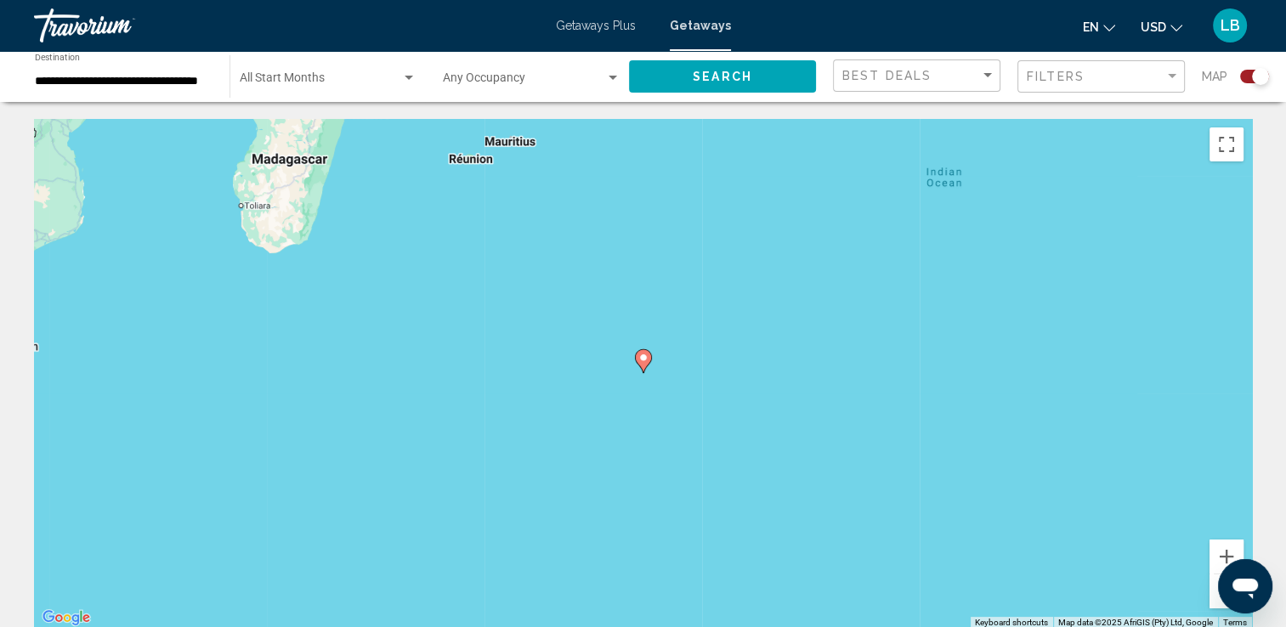
drag, startPoint x: 619, startPoint y: 349, endPoint x: 638, endPoint y: 353, distance: 19.2
click at [629, 350] on div "To navigate, press the arrow keys. To activate drag with keyboard, press Alt + …" at bounding box center [643, 374] width 1218 height 510
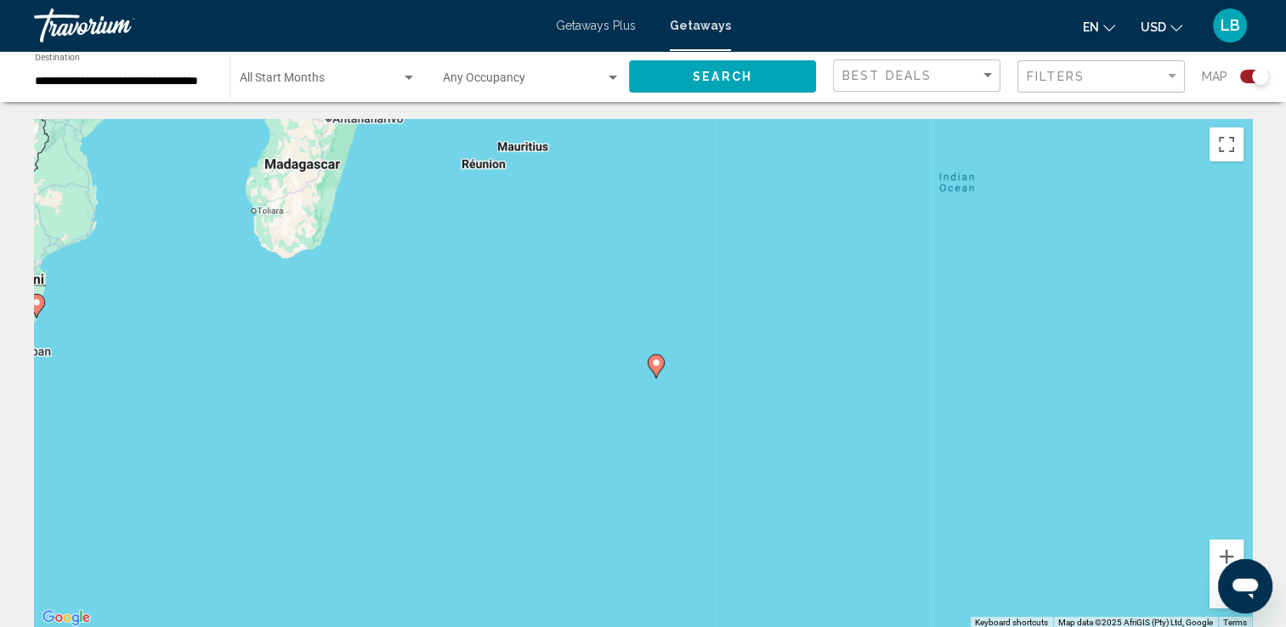
click at [651, 366] on image "Main content" at bounding box center [656, 363] width 10 height 10
type input "**********"
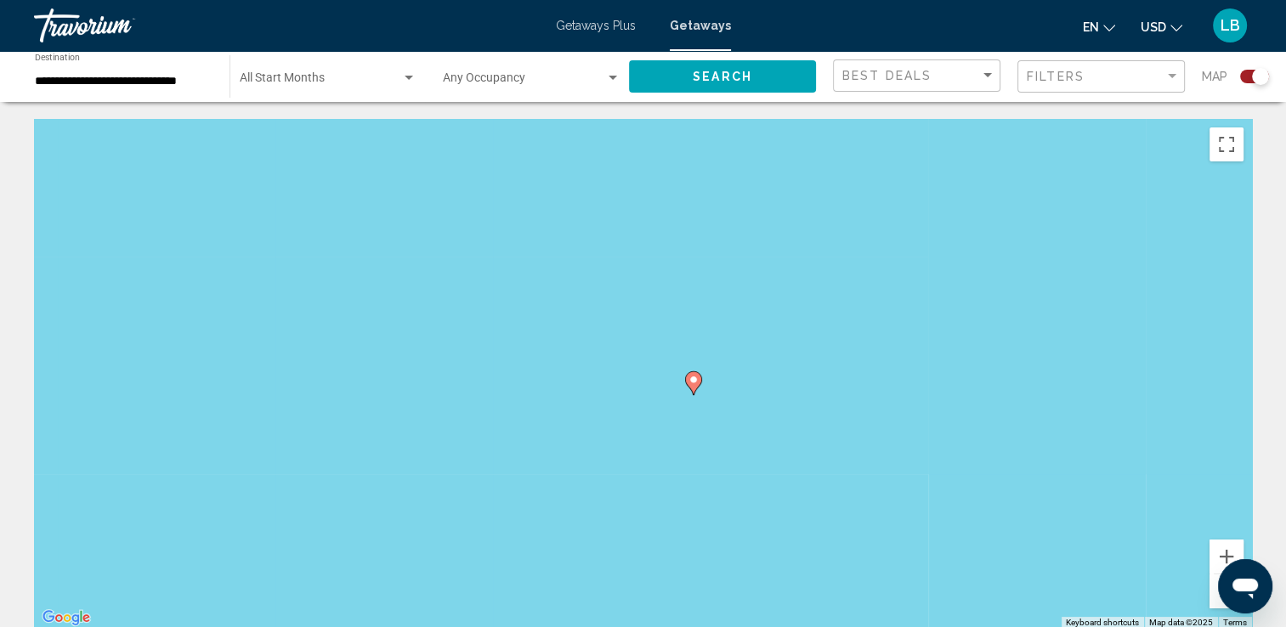
click at [693, 385] on icon "Main content" at bounding box center [692, 383] width 15 height 22
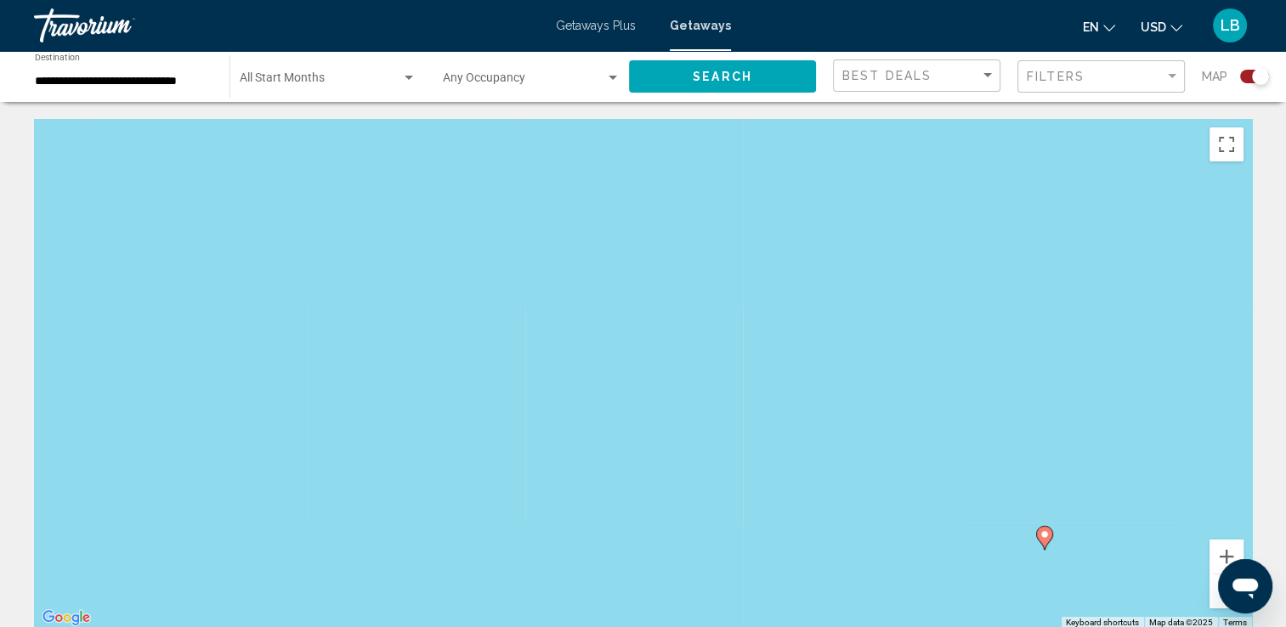
click at [1042, 534] on image "Main content" at bounding box center [1045, 535] width 10 height 10
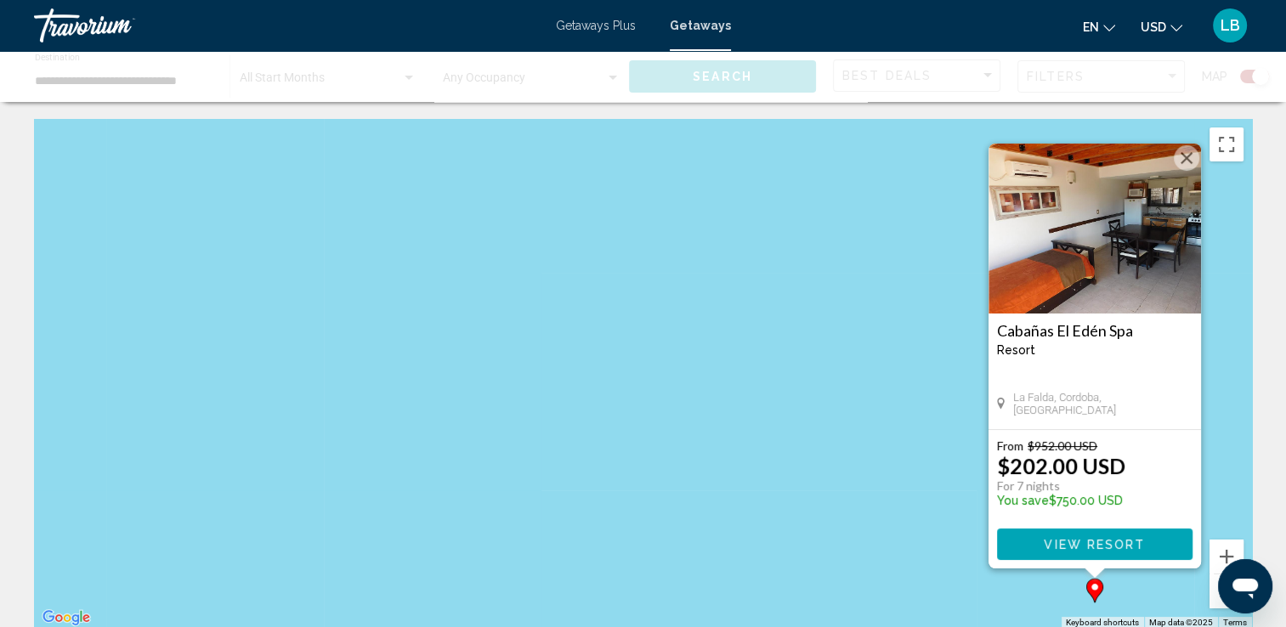
click at [1176, 161] on button "Close" at bounding box center [1187, 158] width 26 height 26
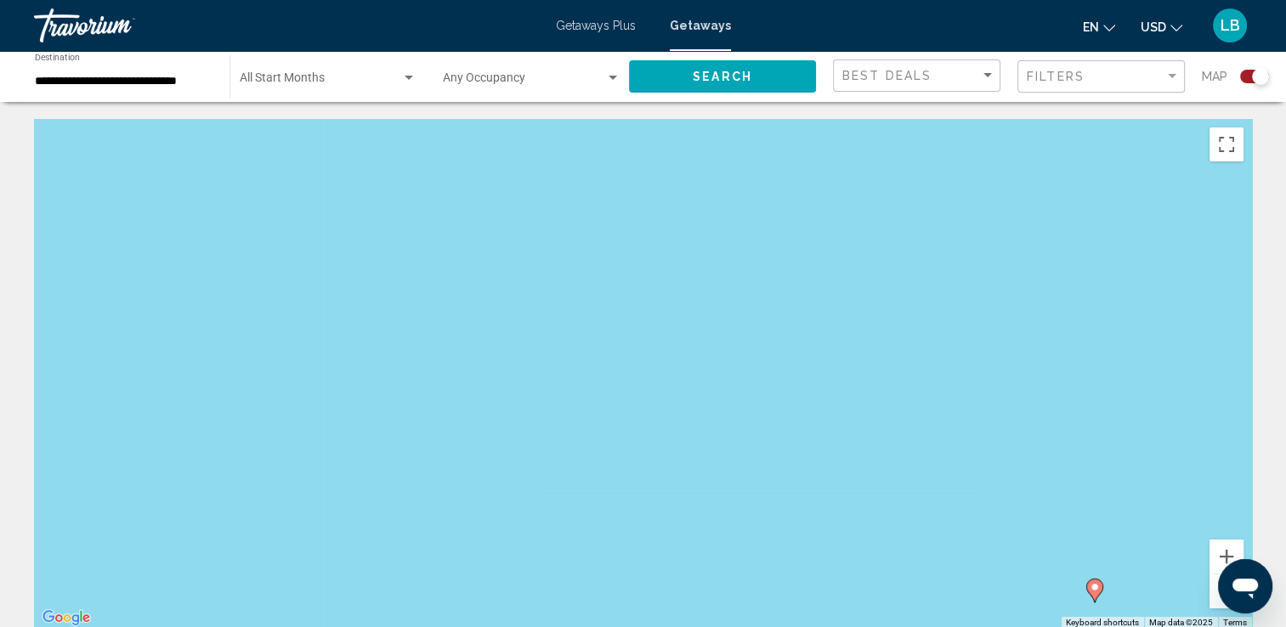
click at [1211, 602] on button "Zoom out" at bounding box center [1227, 592] width 34 height 34
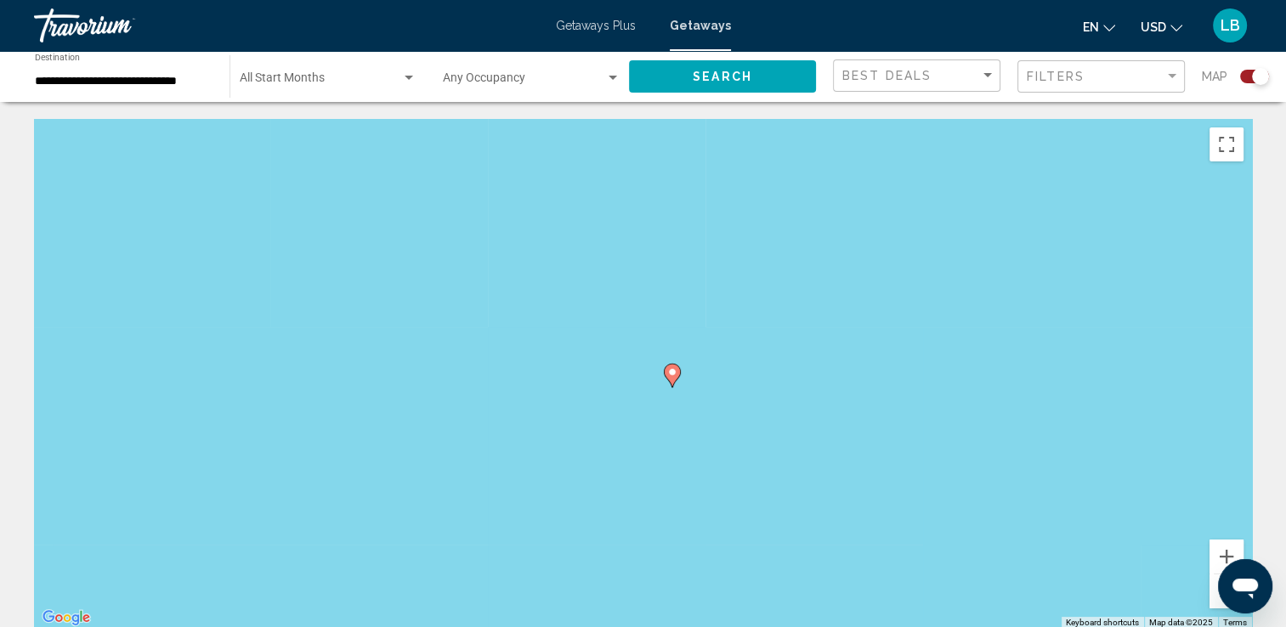
click at [1211, 602] on button "Zoom out" at bounding box center [1227, 592] width 34 height 34
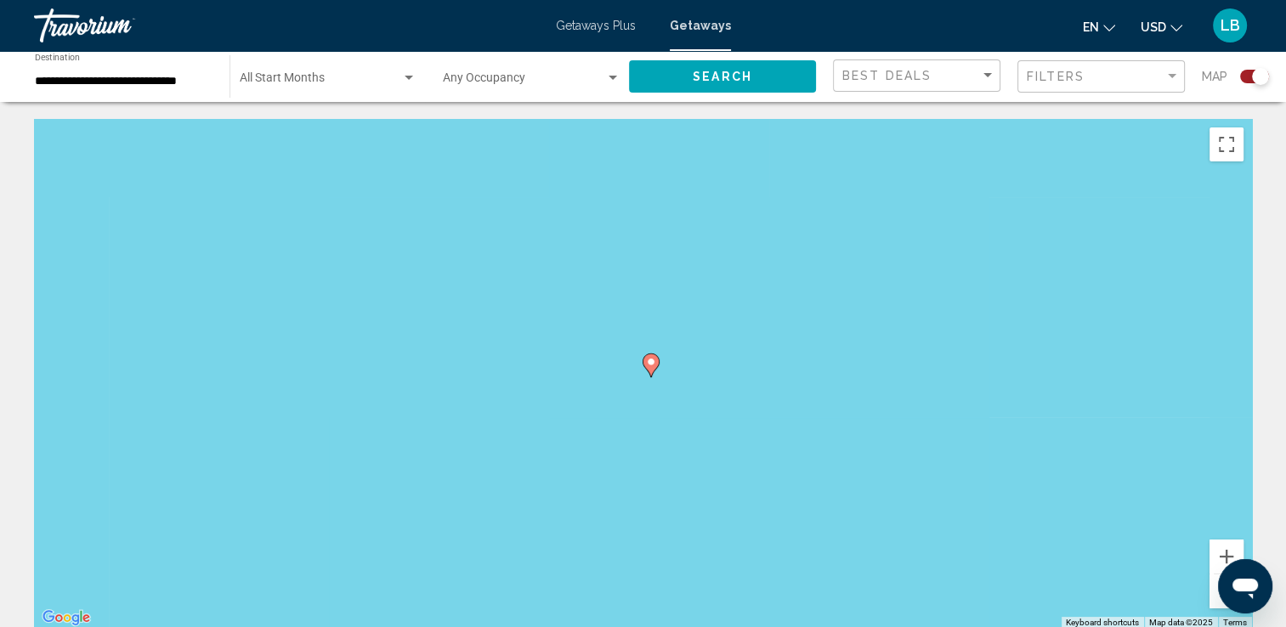
click at [1211, 602] on button "Zoom out" at bounding box center [1227, 592] width 34 height 34
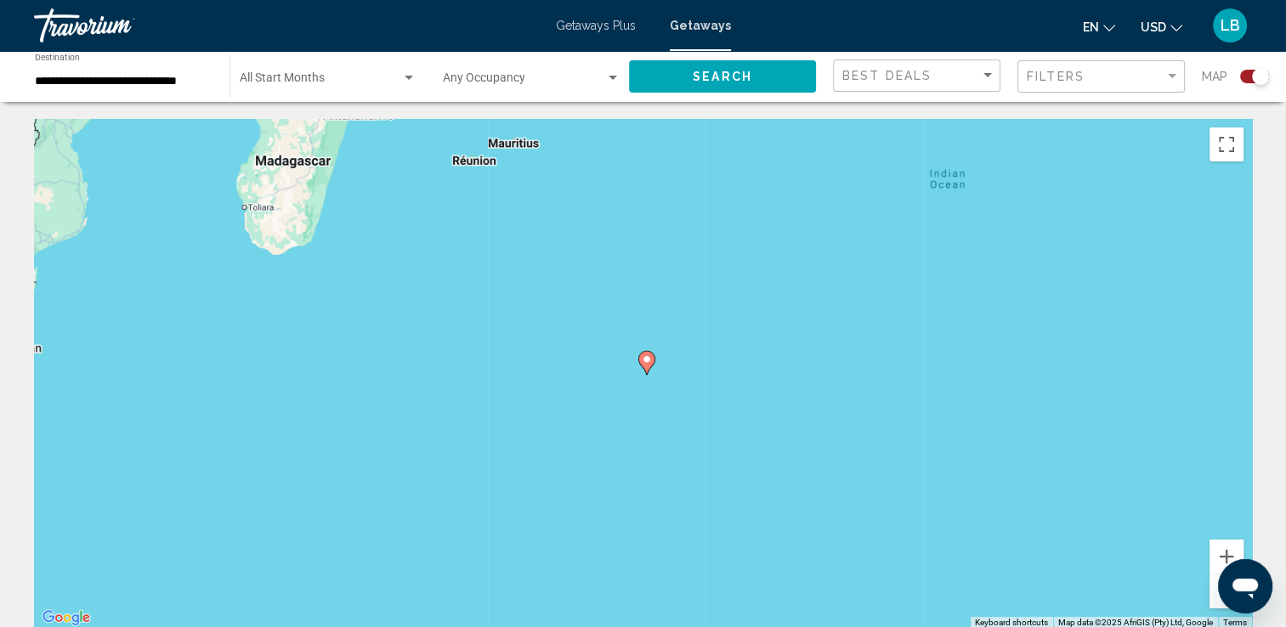
click at [1211, 602] on button "Zoom out" at bounding box center [1227, 592] width 34 height 34
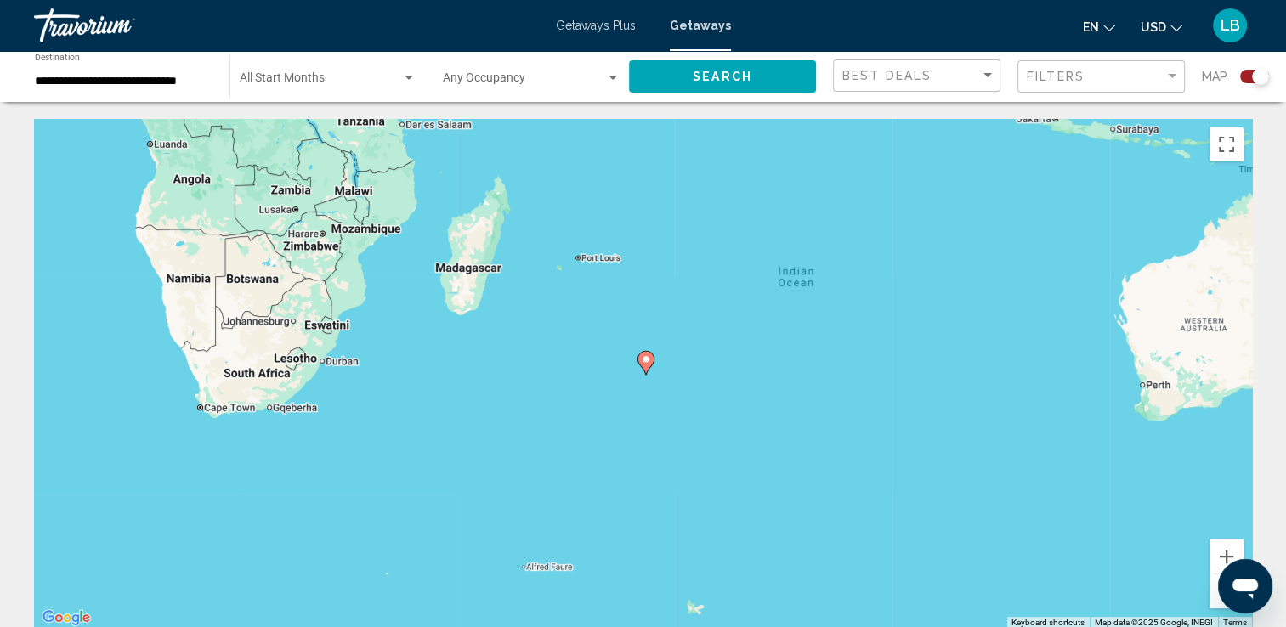
click at [1211, 602] on button "Zoom out" at bounding box center [1227, 592] width 34 height 34
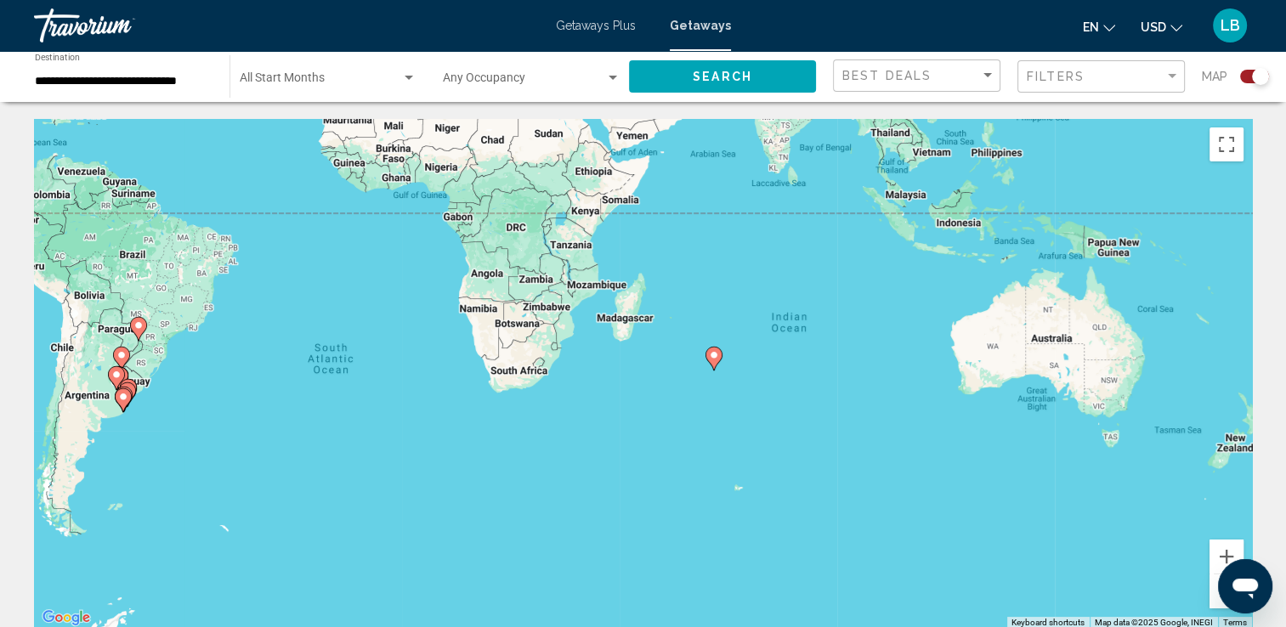
drag, startPoint x: 1132, startPoint y: 421, endPoint x: 907, endPoint y: 409, distance: 225.6
click at [1203, 417] on div "To activate drag with keyboard, press Alt + Enter. Once in keyboard drag state,…" at bounding box center [643, 374] width 1218 height 510
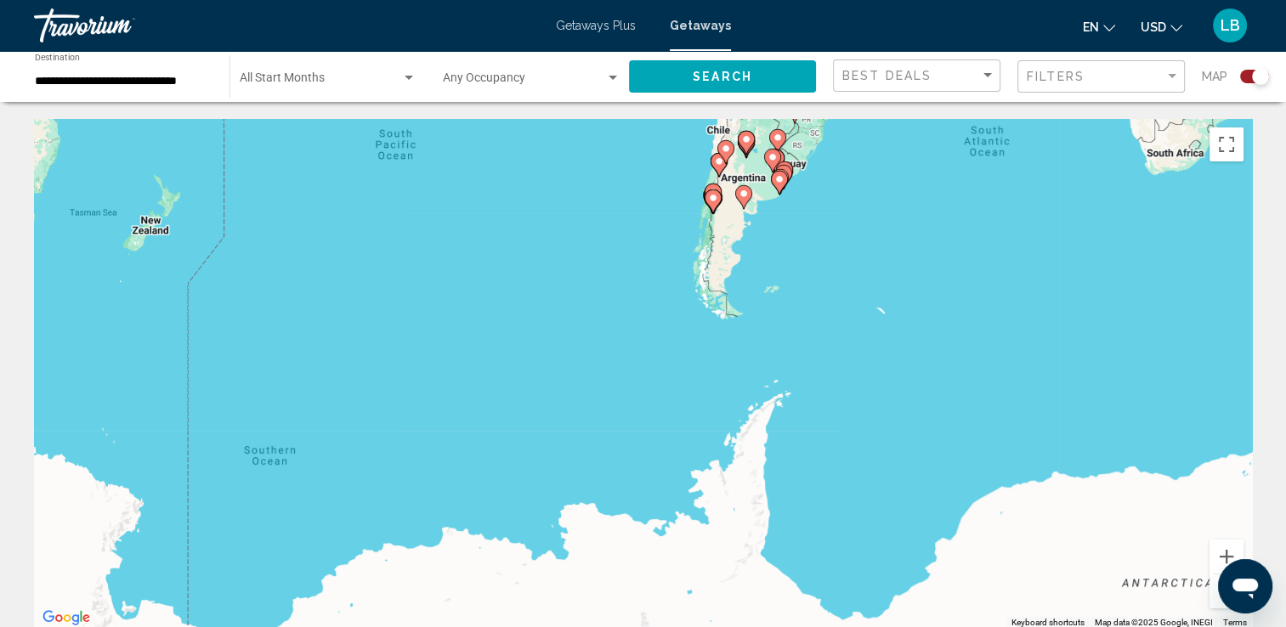
drag, startPoint x: 332, startPoint y: 404, endPoint x: 1062, endPoint y: 255, distance: 744.4
click at [1058, 250] on div "To activate drag with keyboard, press Alt + Enter. Once in keyboard drag state,…" at bounding box center [643, 374] width 1218 height 510
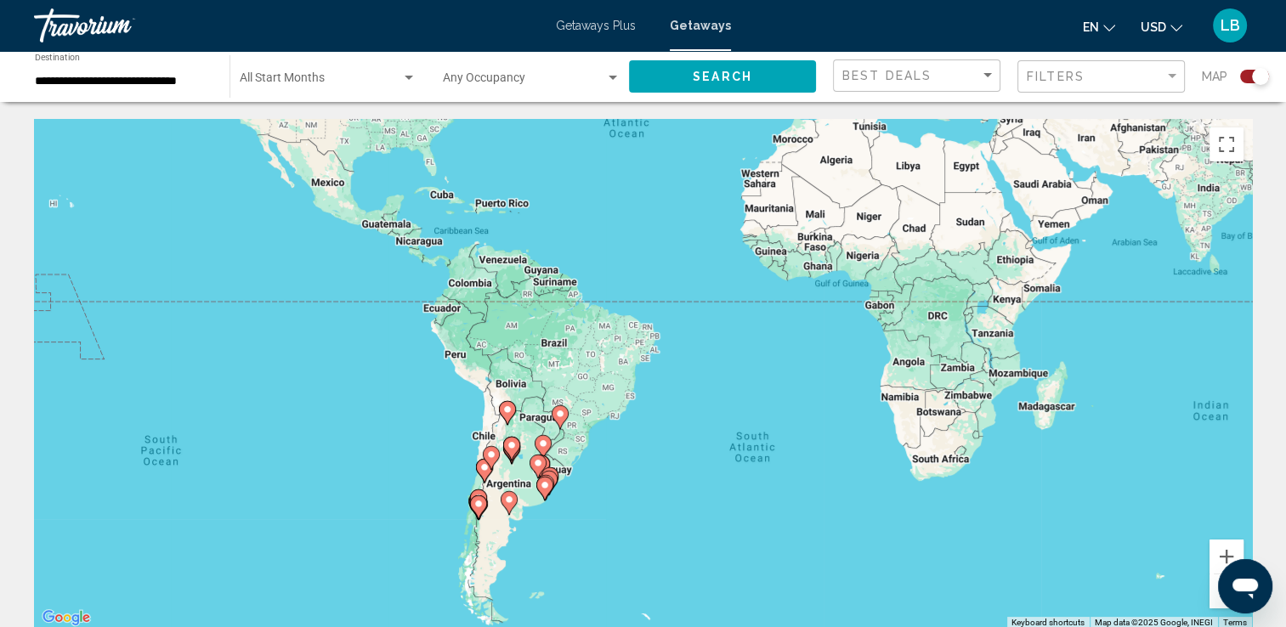
drag, startPoint x: 663, startPoint y: 260, endPoint x: 191, endPoint y: 522, distance: 539.6
click at [191, 522] on div "To activate drag with keyboard, press Alt + Enter. Once in keyboard drag state,…" at bounding box center [643, 374] width 1218 height 510
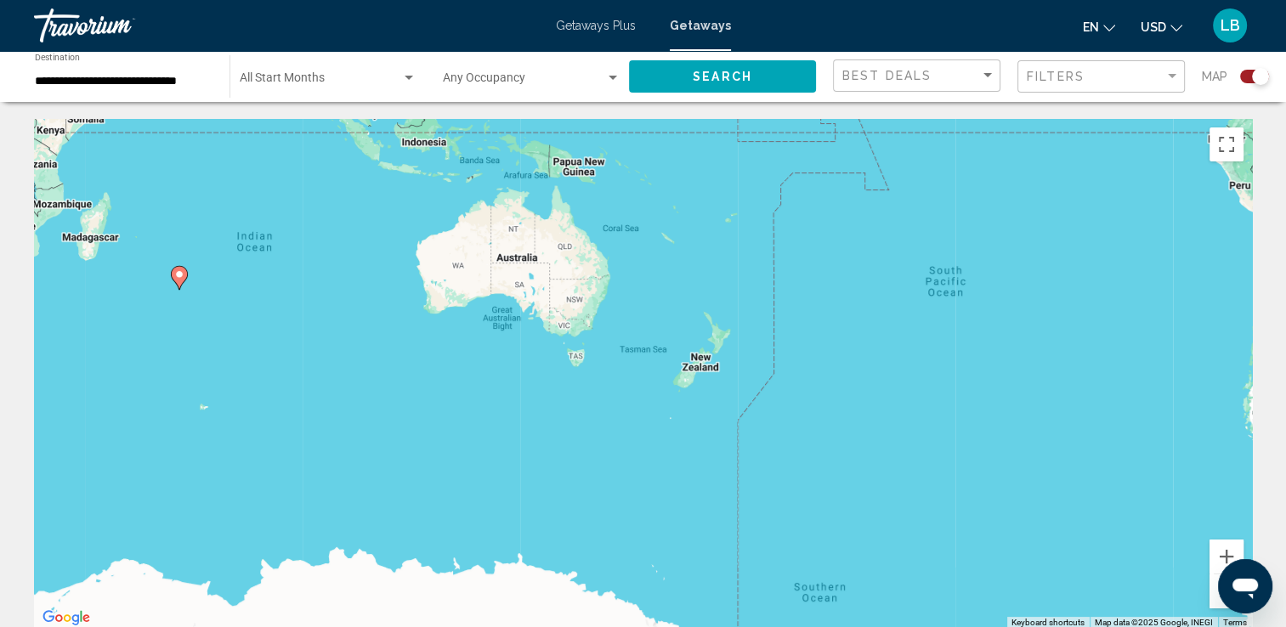
drag, startPoint x: 1143, startPoint y: 347, endPoint x: 190, endPoint y: 182, distance: 967.9
click at [190, 182] on div "To activate drag with keyboard, press Alt + Enter. Once in keyboard drag state,…" at bounding box center [643, 374] width 1218 height 510
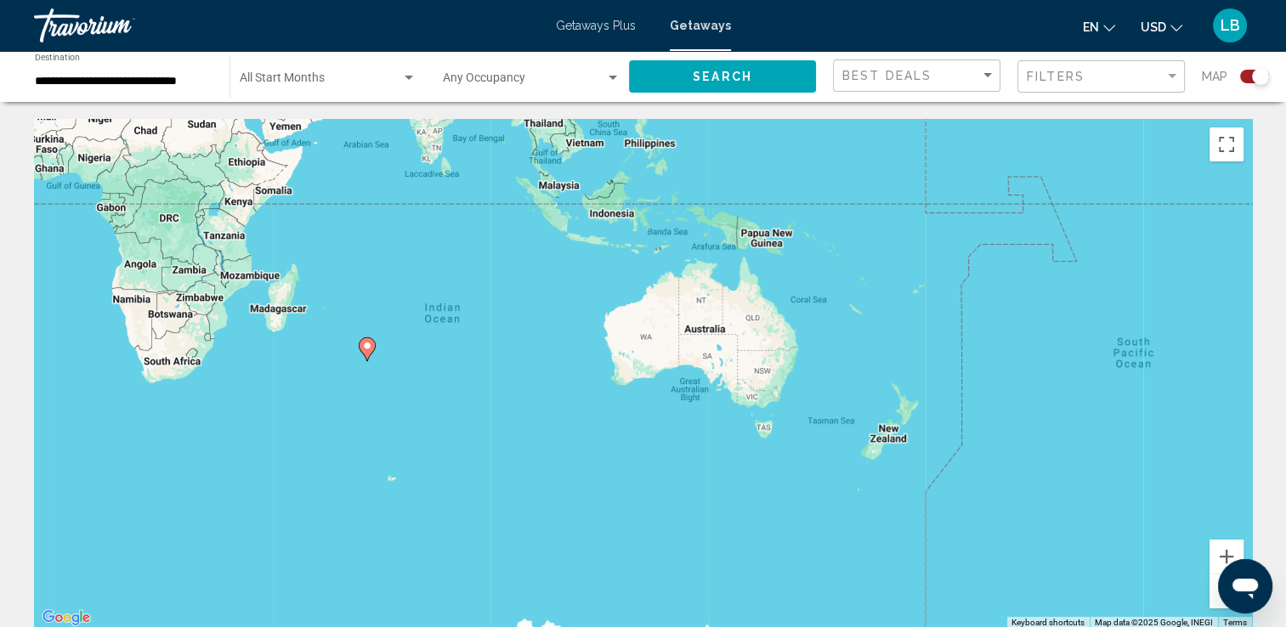
drag, startPoint x: 904, startPoint y: 515, endPoint x: 1040, endPoint y: 364, distance: 204.0
click at [1040, 366] on div "To activate drag with keyboard, press Alt + Enter. Once in keyboard drag state,…" at bounding box center [643, 374] width 1218 height 510
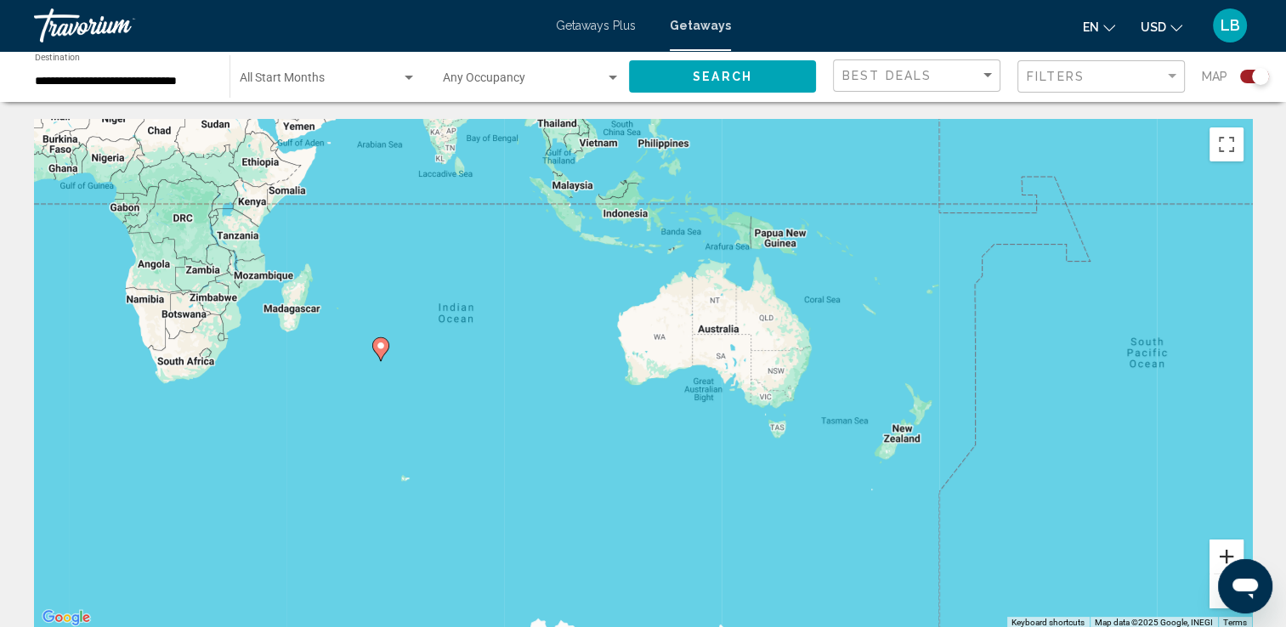
click at [1224, 553] on button "Zoom in" at bounding box center [1227, 557] width 34 height 34
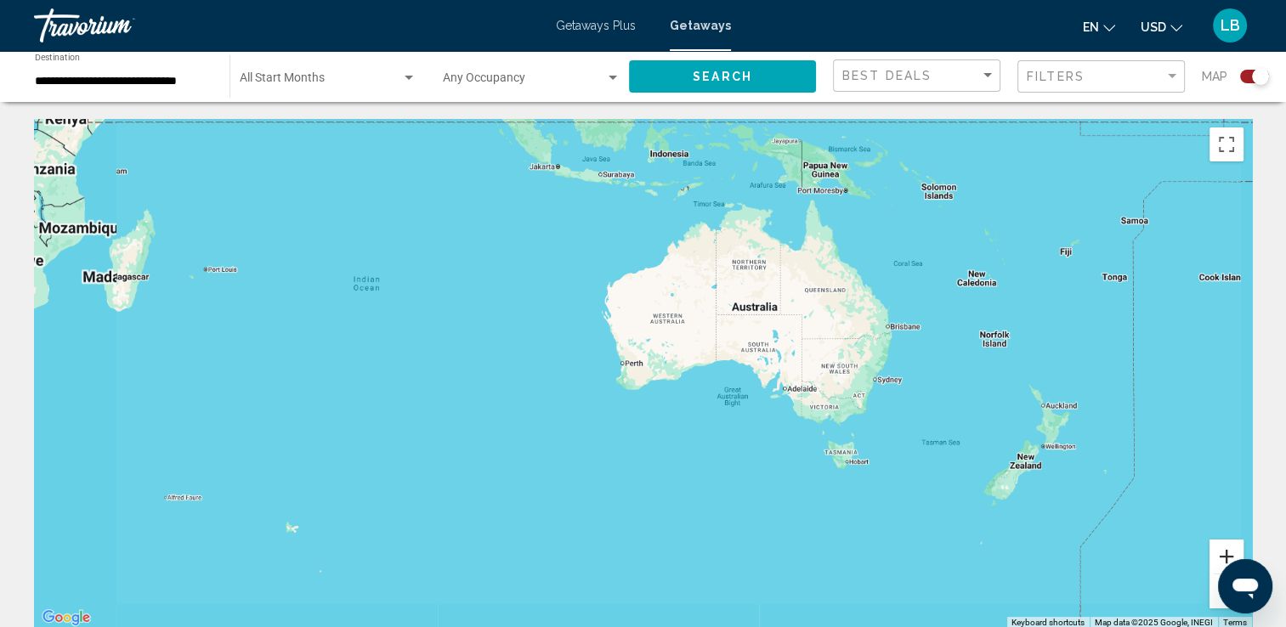
click at [1224, 553] on button "Zoom in" at bounding box center [1227, 557] width 34 height 34
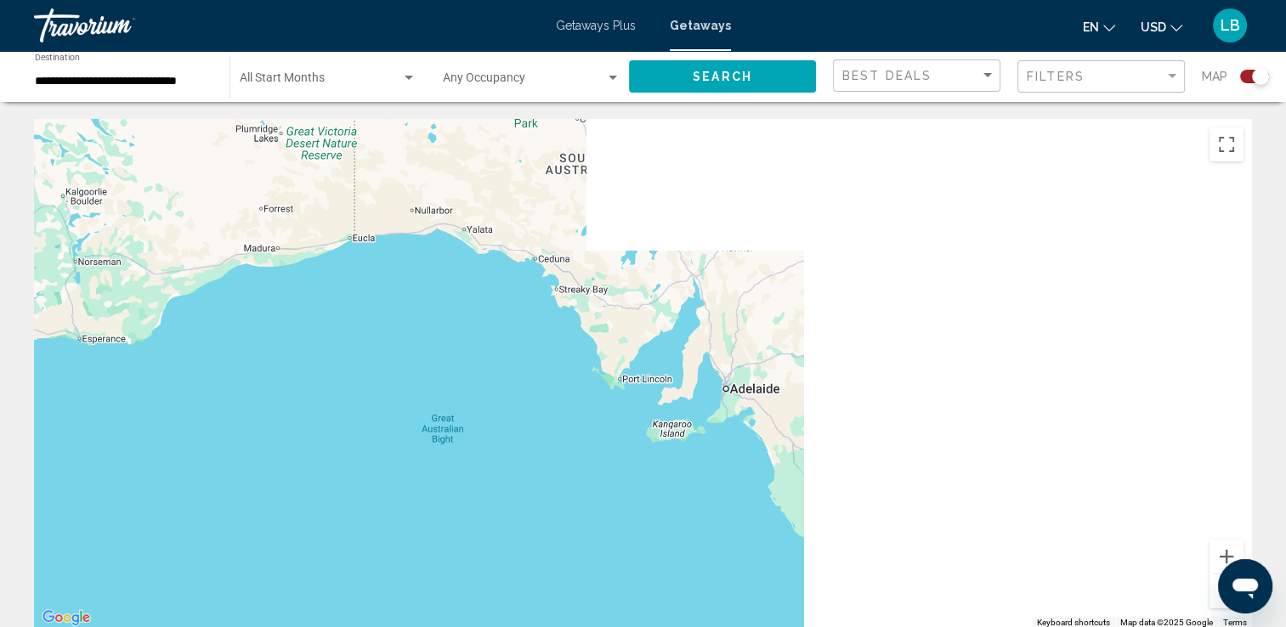
drag, startPoint x: 1102, startPoint y: 422, endPoint x: 214, endPoint y: 311, distance: 894.3
click at [211, 312] on div "Main content" at bounding box center [643, 374] width 1218 height 510
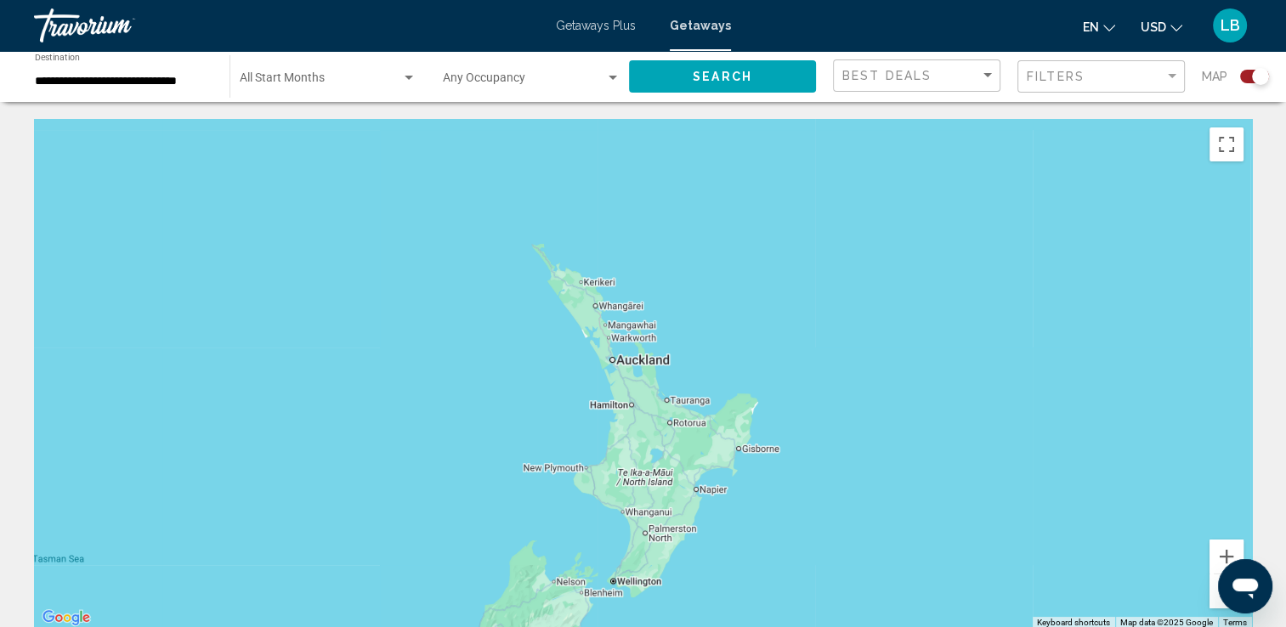
drag, startPoint x: 685, startPoint y: 318, endPoint x: 831, endPoint y: 590, distance: 308.8
click at [831, 590] on div "Main content" at bounding box center [643, 374] width 1218 height 510
click at [173, 77] on input "**********" at bounding box center [124, 82] width 178 height 14
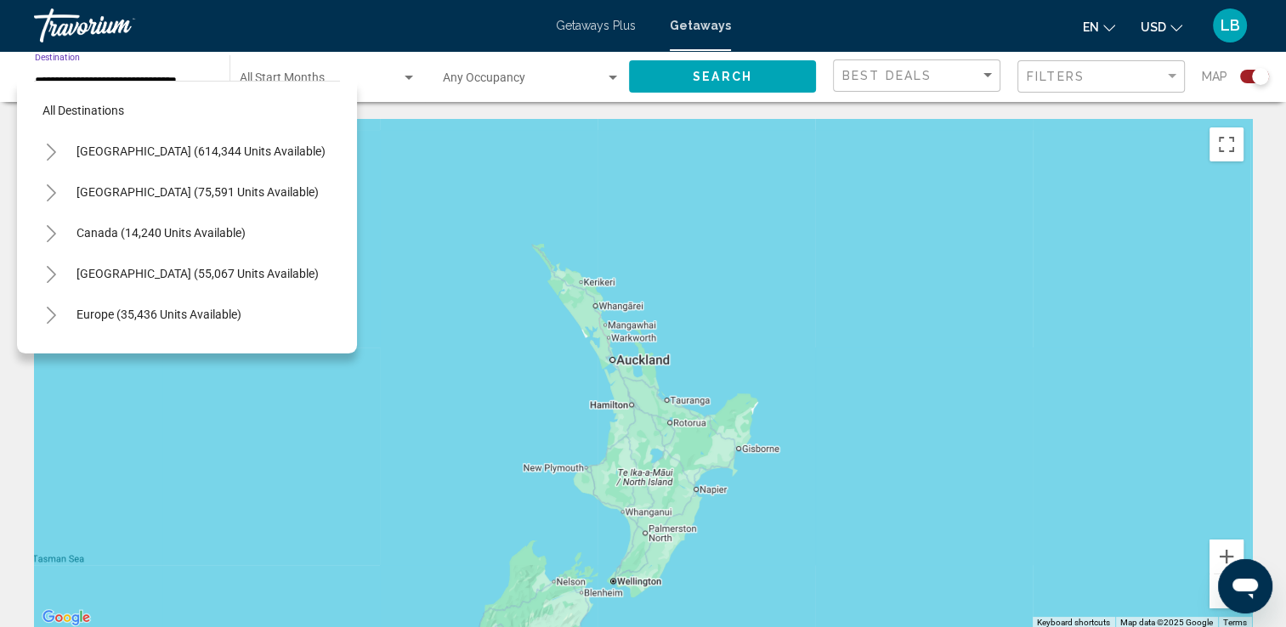
scroll to position [270, 0]
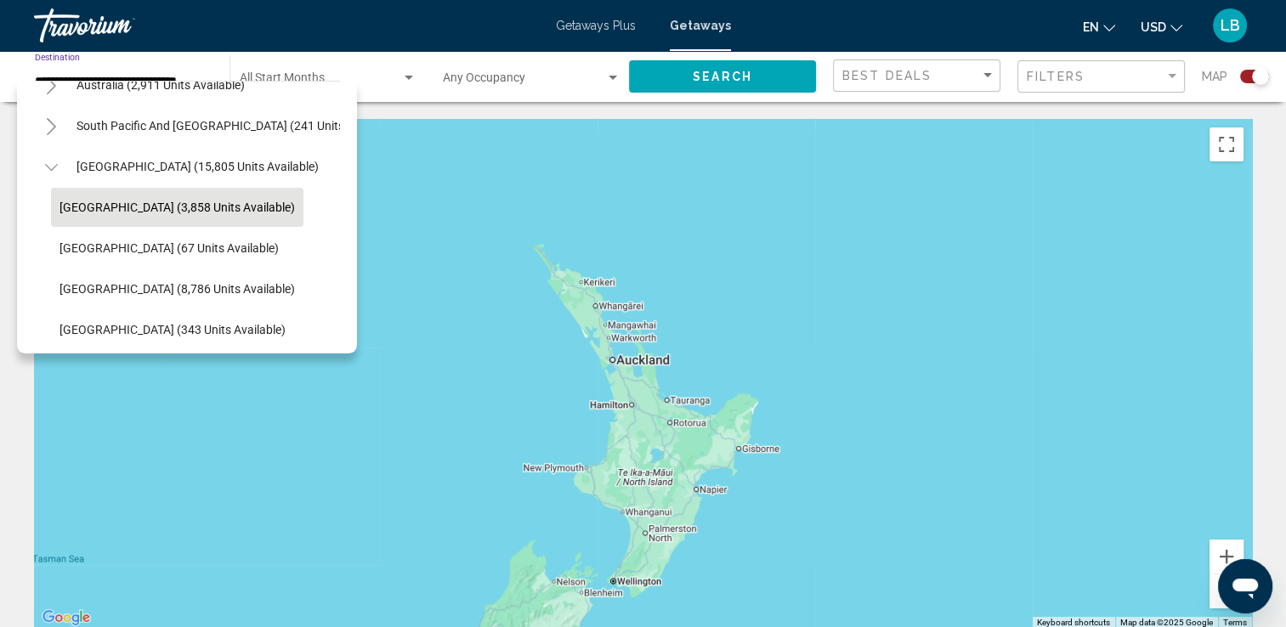
click at [34, 168] on button "Toggle South America (15,805 units available)" at bounding box center [51, 167] width 34 height 34
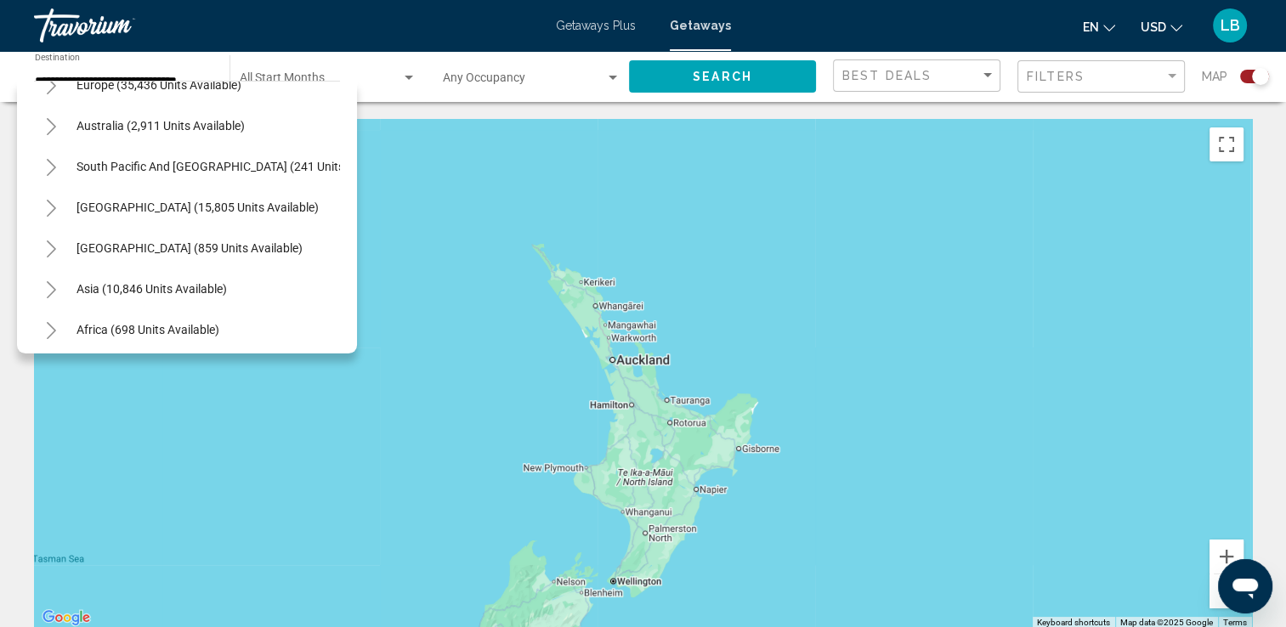
scroll to position [218, 0]
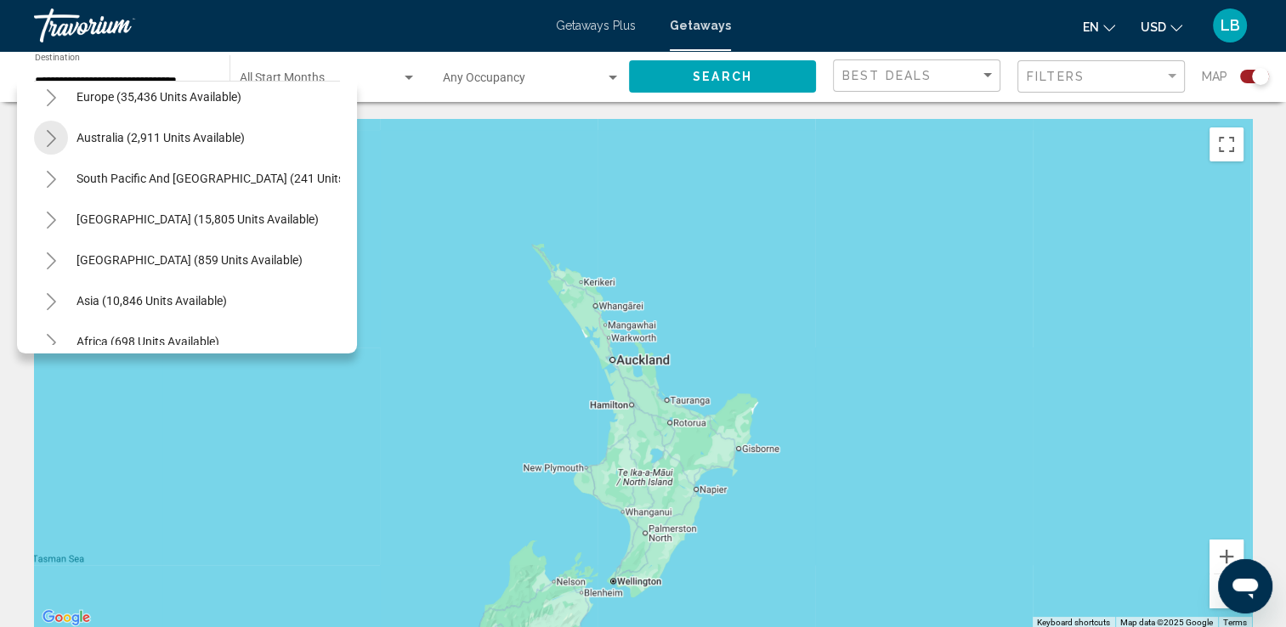
click at [48, 130] on icon "Toggle Australia (2,911 units available)" at bounding box center [51, 138] width 13 height 17
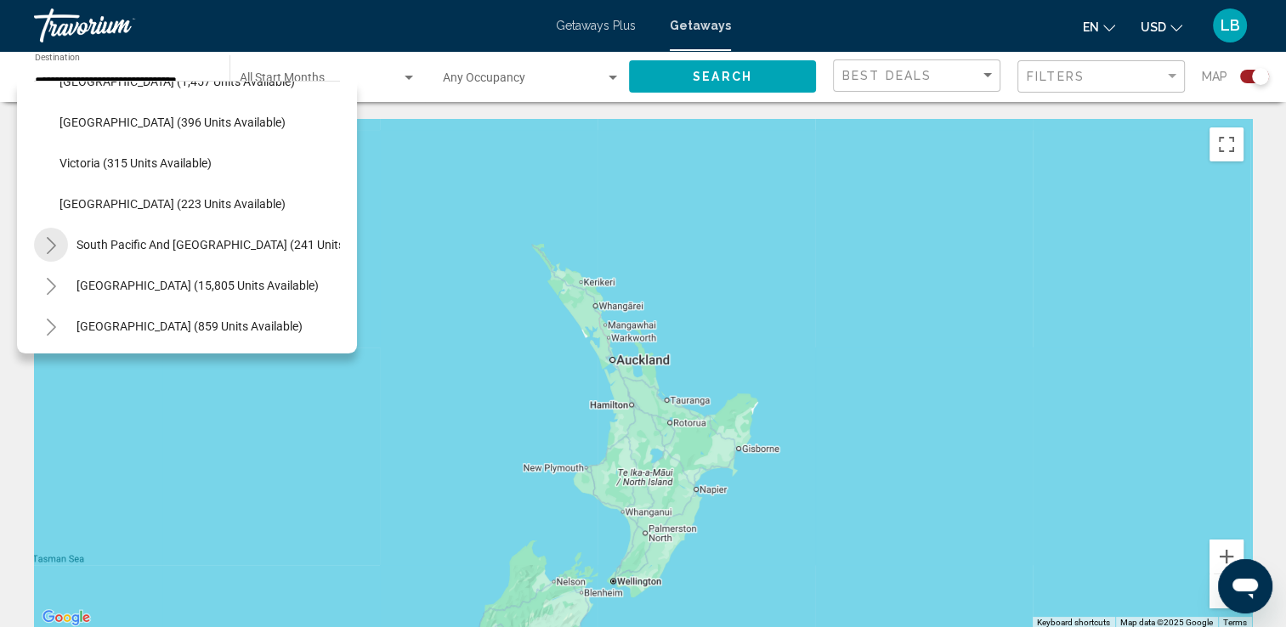
click at [50, 257] on button "Toggle South Pacific and Oceania (241 units available)" at bounding box center [51, 245] width 34 height 34
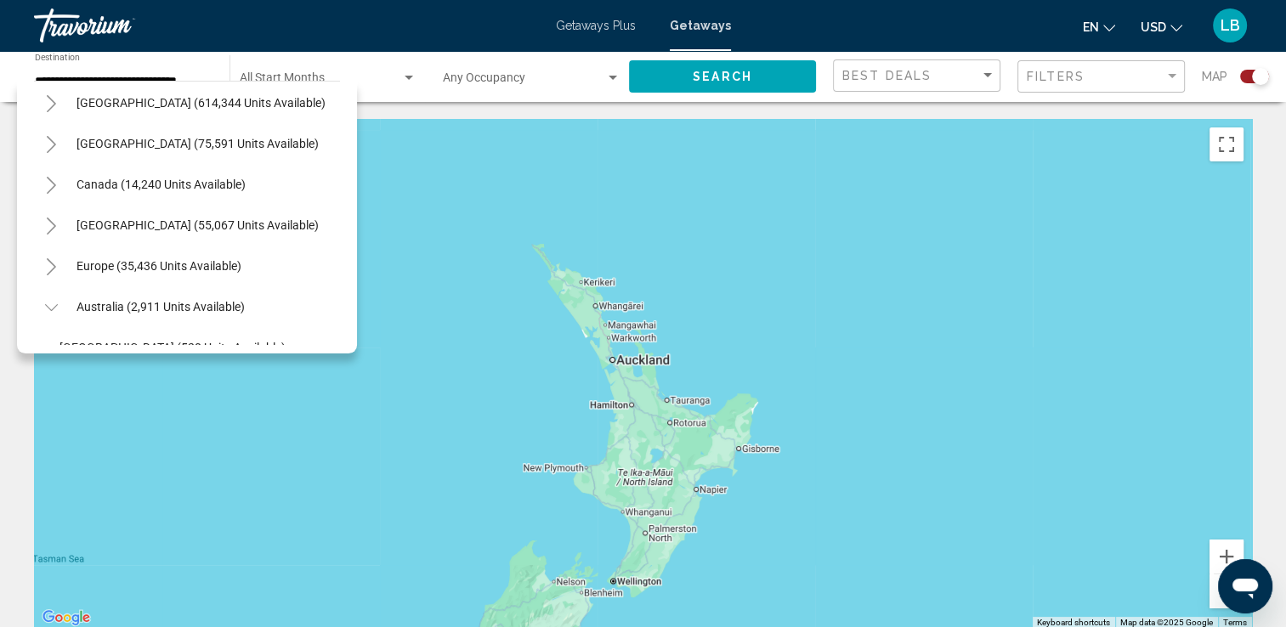
scroll to position [0, 0]
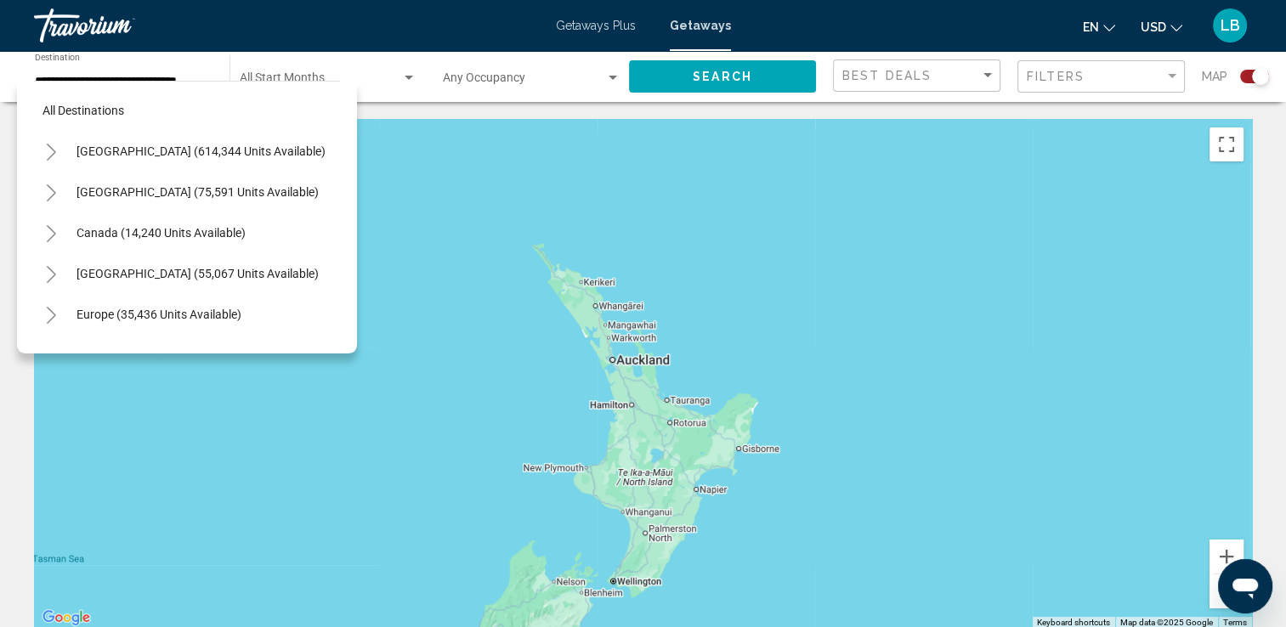
click at [545, 130] on div "Main content" at bounding box center [643, 374] width 1218 height 510
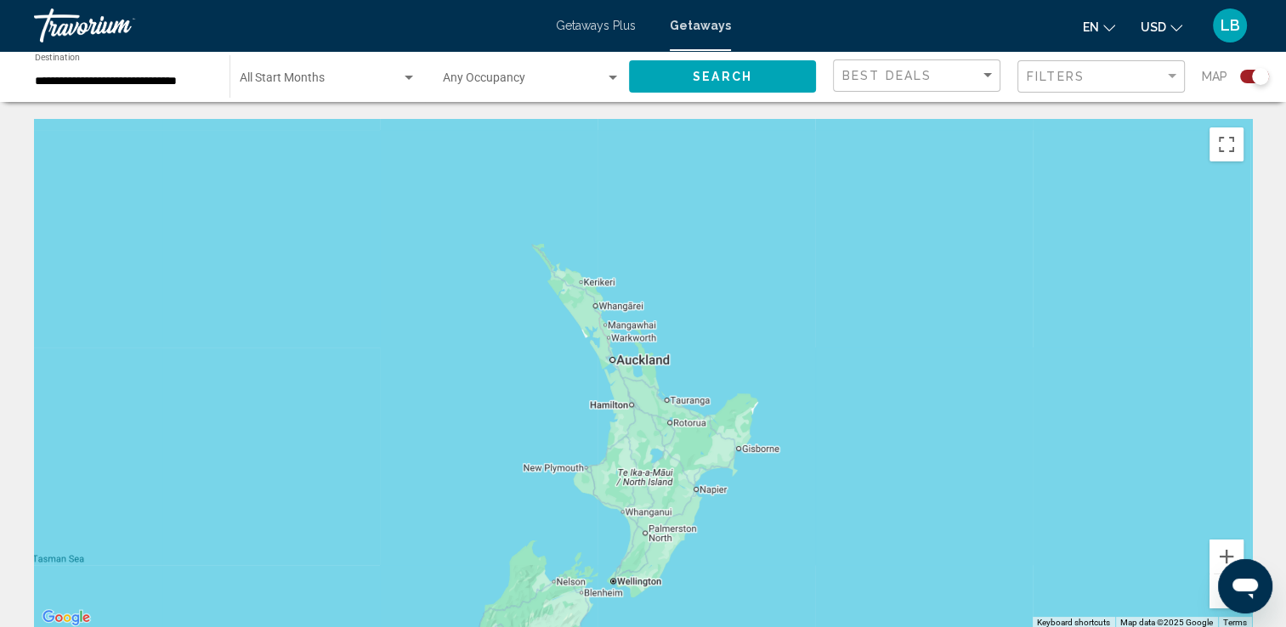
click at [173, 91] on div "**********" at bounding box center [124, 77] width 178 height 47
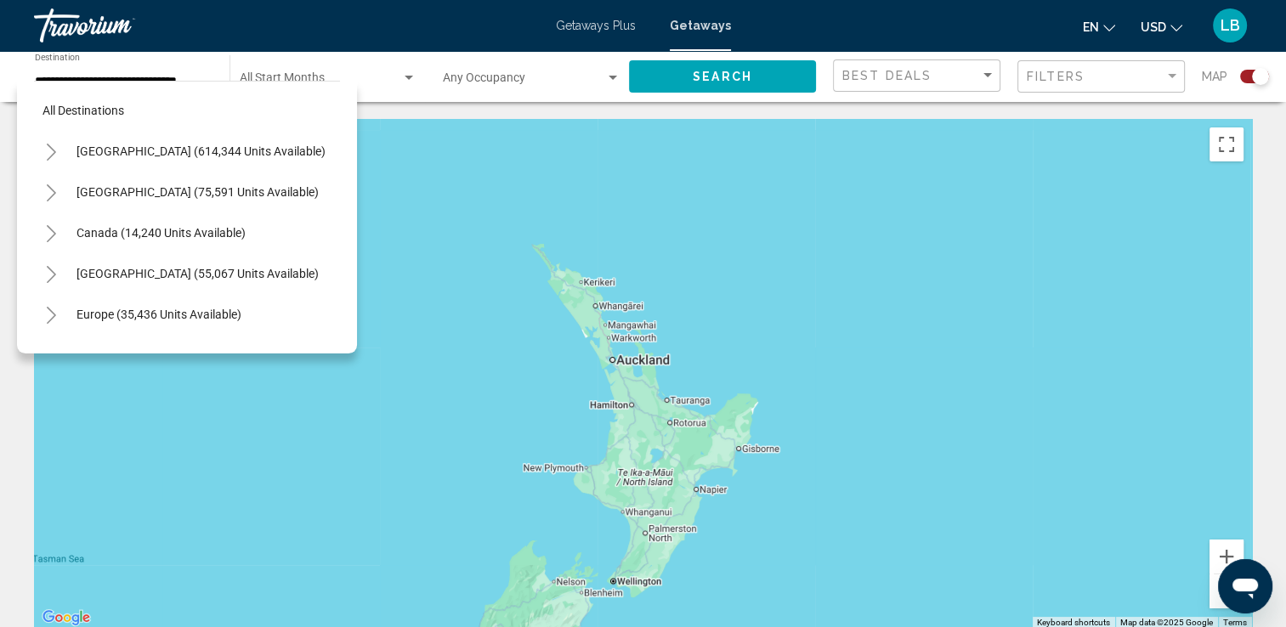
scroll to position [136, 0]
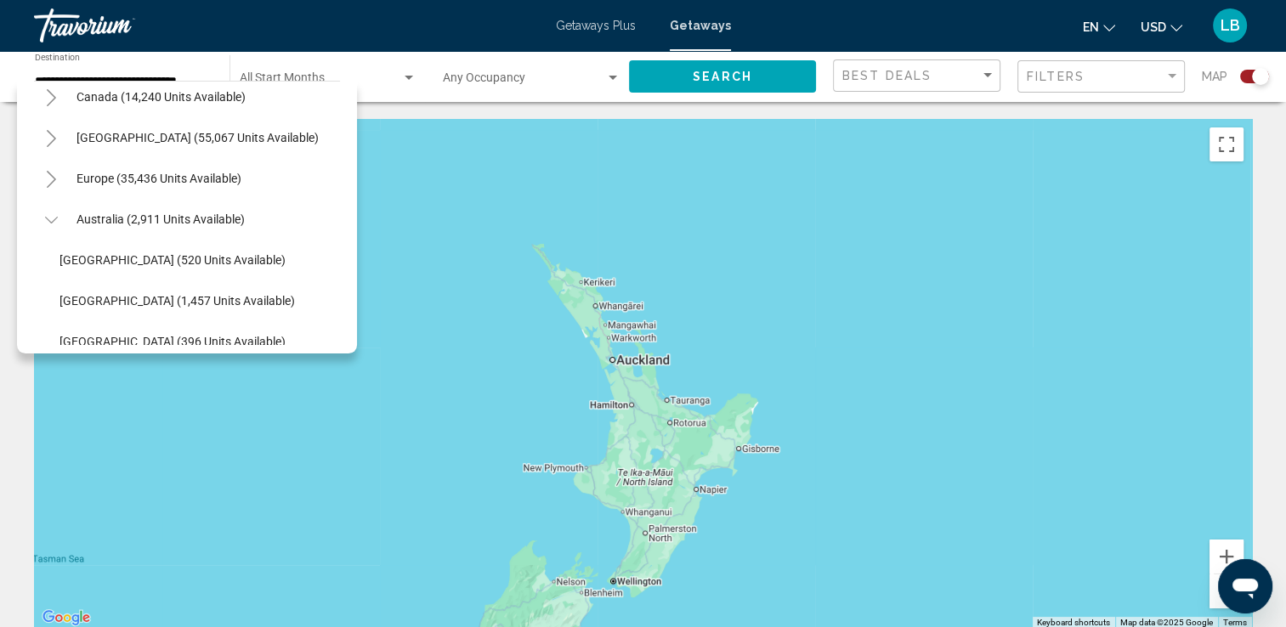
click at [46, 220] on icon "Toggle Australia (2,911 units available)" at bounding box center [51, 220] width 13 height 17
click at [42, 253] on button "Toggle South Pacific and Oceania (241 units available)" at bounding box center [51, 260] width 34 height 34
click at [48, 144] on icon "Toggle Caribbean & Atlantic Islands (55,067 units available)" at bounding box center [51, 138] width 13 height 17
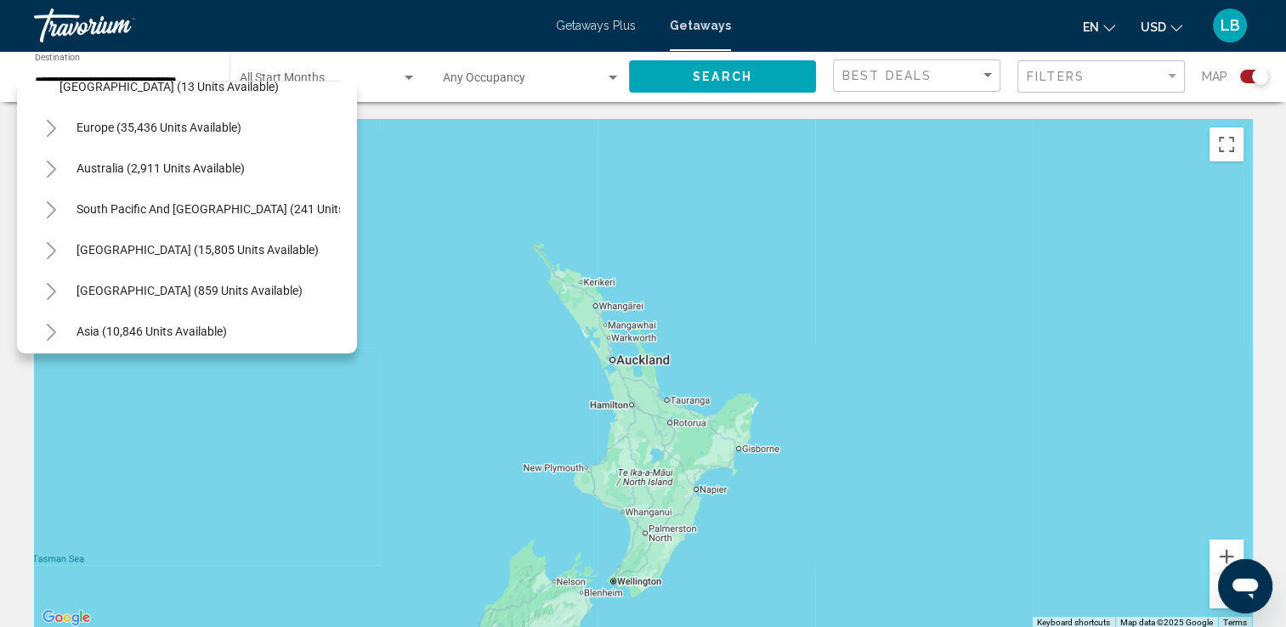
scroll to position [859, 0]
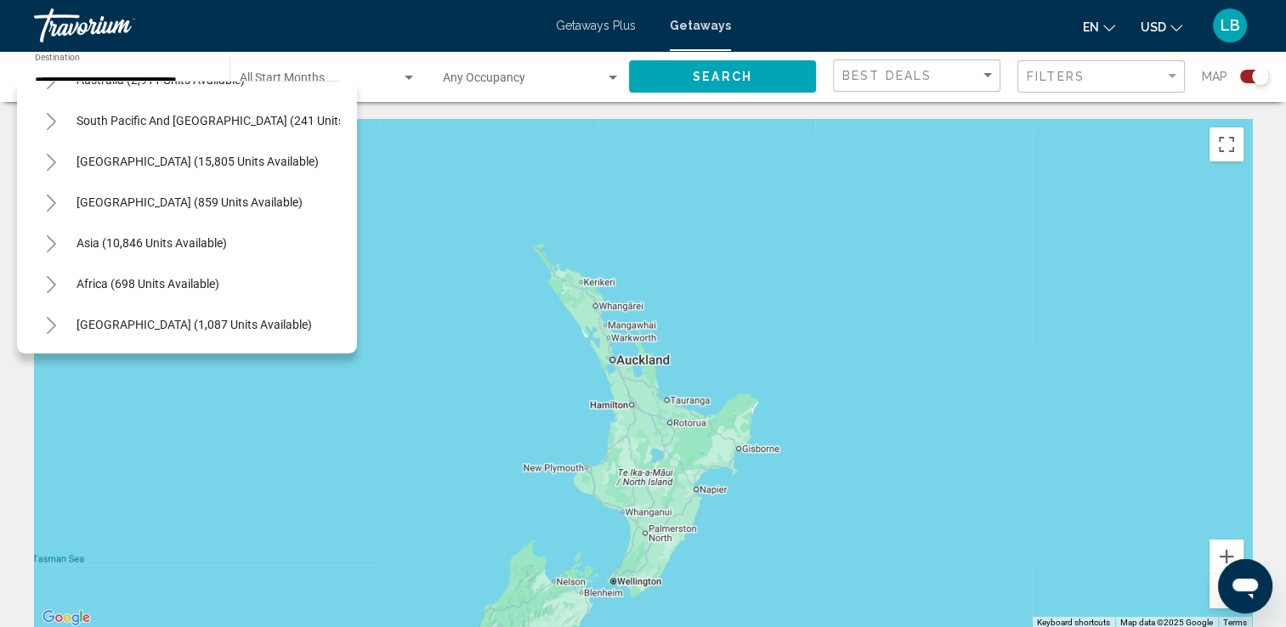
click at [669, 298] on div "Main content" at bounding box center [643, 374] width 1218 height 510
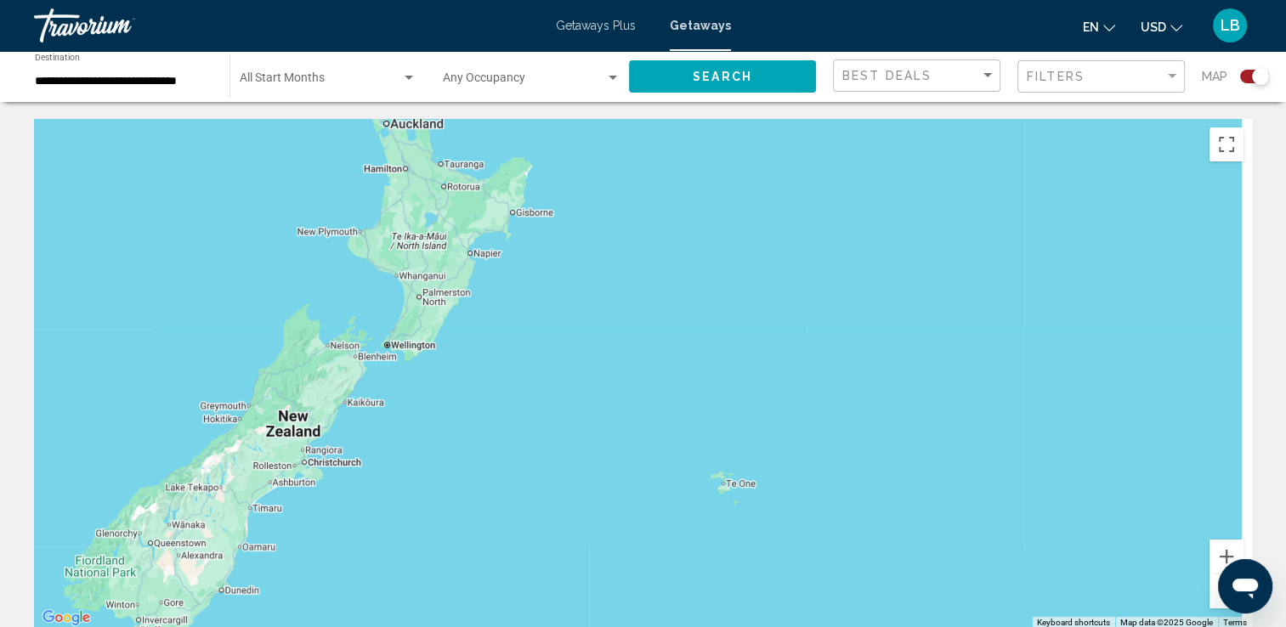
drag, startPoint x: 666, startPoint y: 264, endPoint x: 689, endPoint y: 193, distance: 74.2
click at [615, 201] on div "Main content" at bounding box center [643, 374] width 1218 height 510
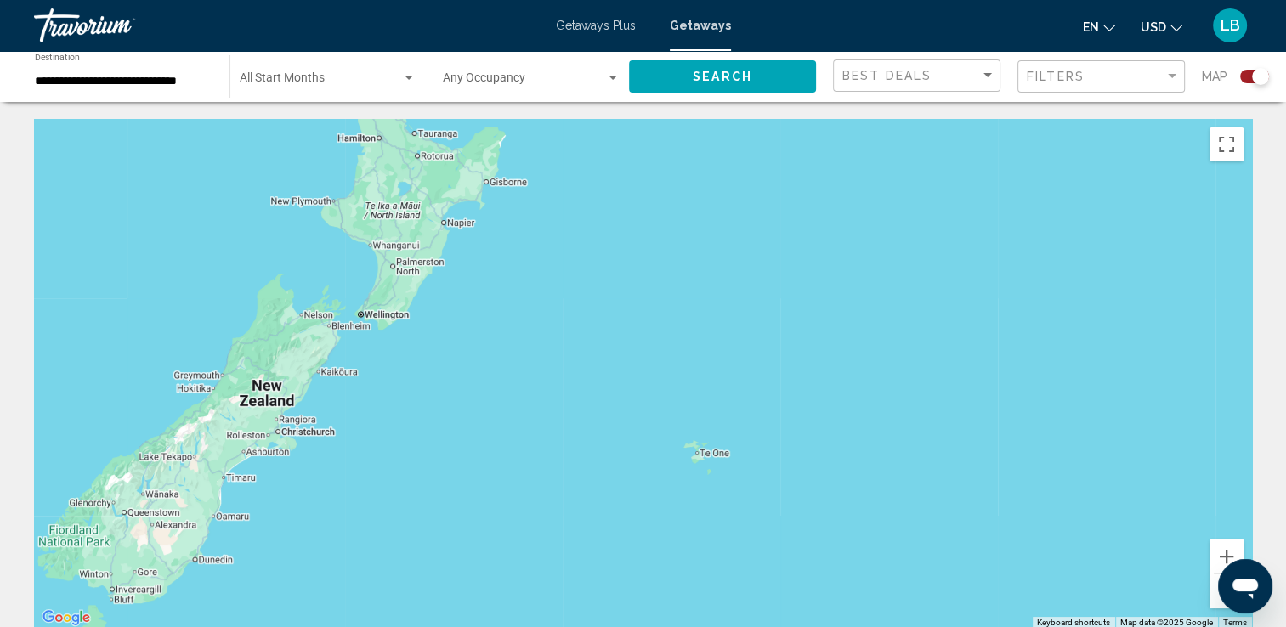
click at [697, 460] on div "Main content" at bounding box center [643, 374] width 1218 height 510
click at [1213, 600] on button "Zoom out" at bounding box center [1227, 592] width 34 height 34
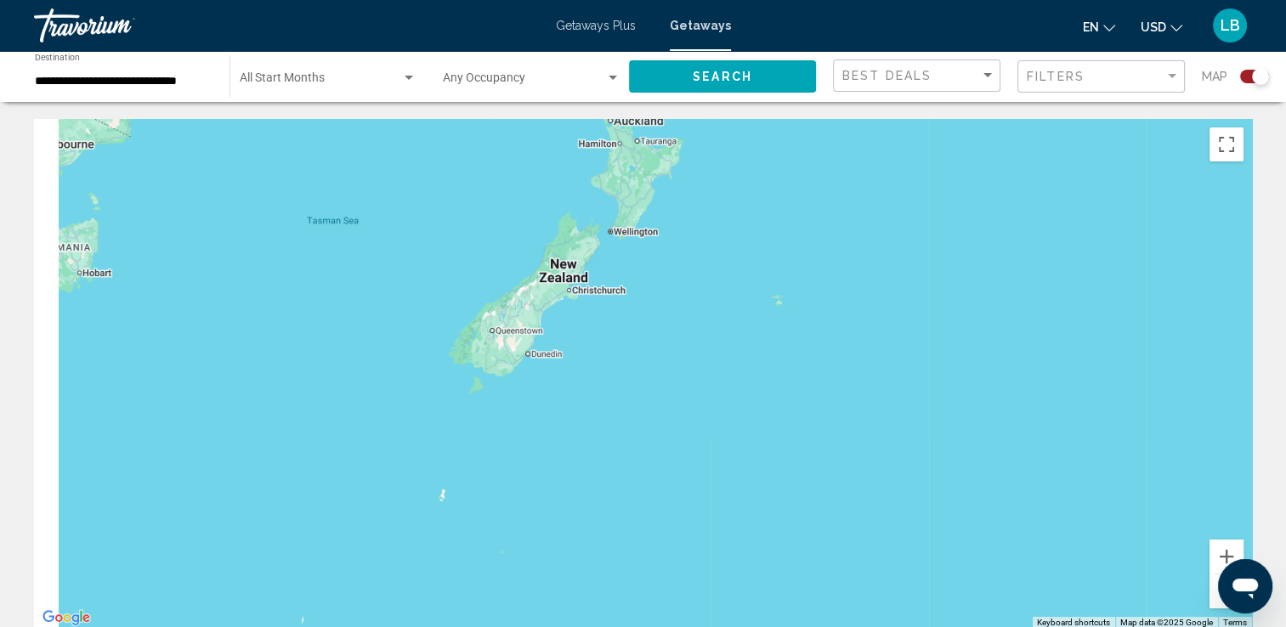
drag, startPoint x: 1044, startPoint y: 457, endPoint x: 1171, endPoint y: 341, distance: 172.7
click at [1171, 341] on div "Main content" at bounding box center [643, 374] width 1218 height 510
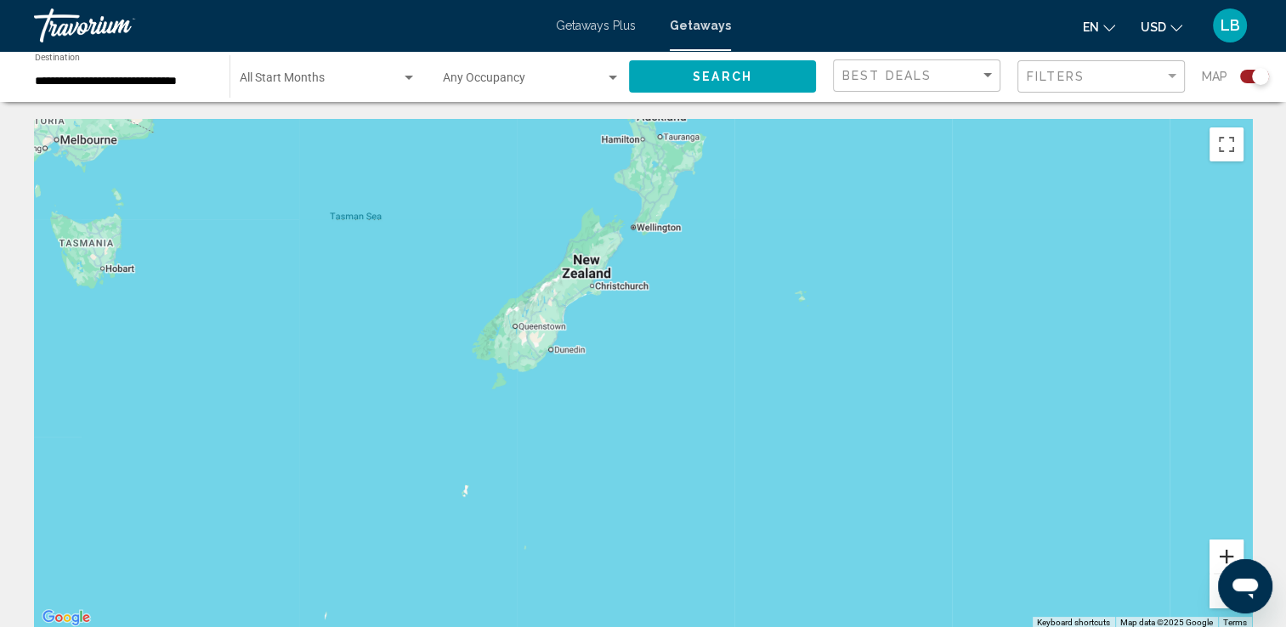
click at [1223, 549] on button "Zoom in" at bounding box center [1227, 557] width 34 height 34
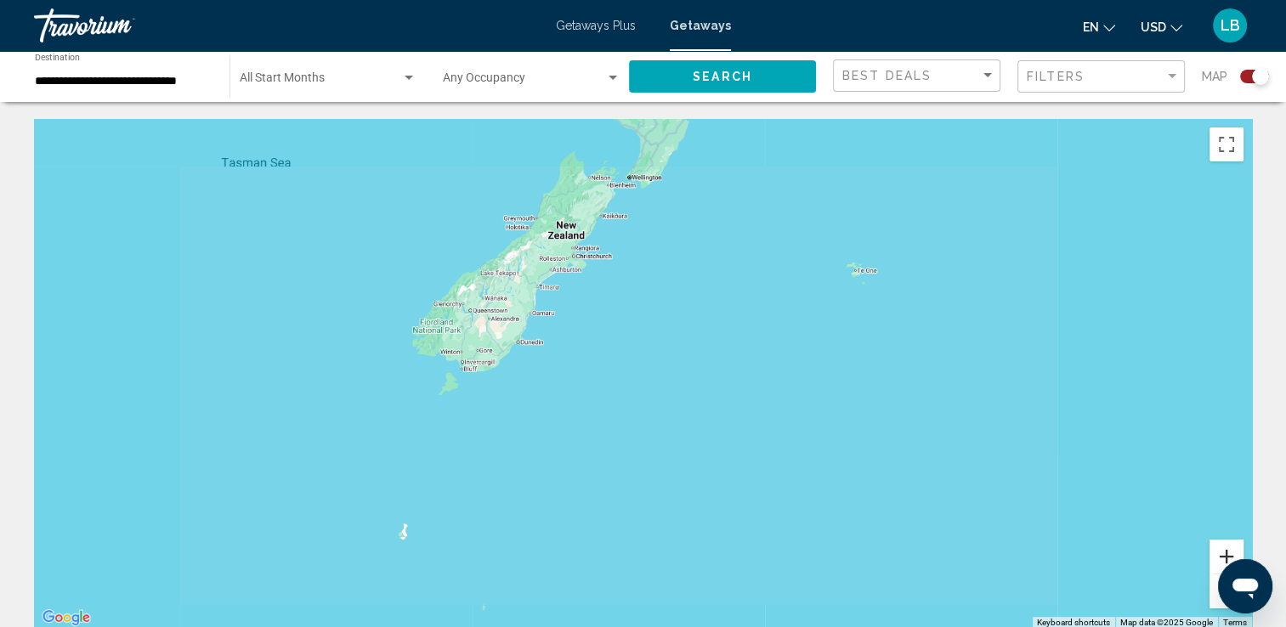
click at [1222, 548] on button "Zoom in" at bounding box center [1227, 557] width 34 height 34
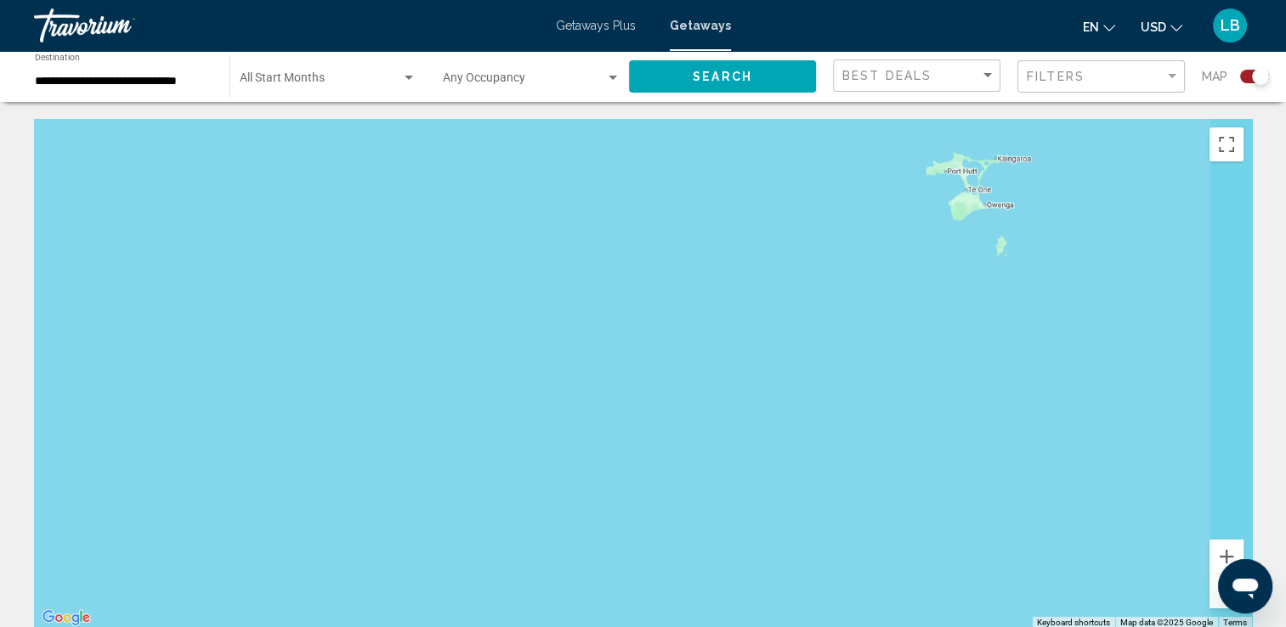
drag, startPoint x: 1013, startPoint y: 349, endPoint x: 369, endPoint y: 551, distance: 675.4
click at [298, 626] on html "**********" at bounding box center [643, 313] width 1286 height 627
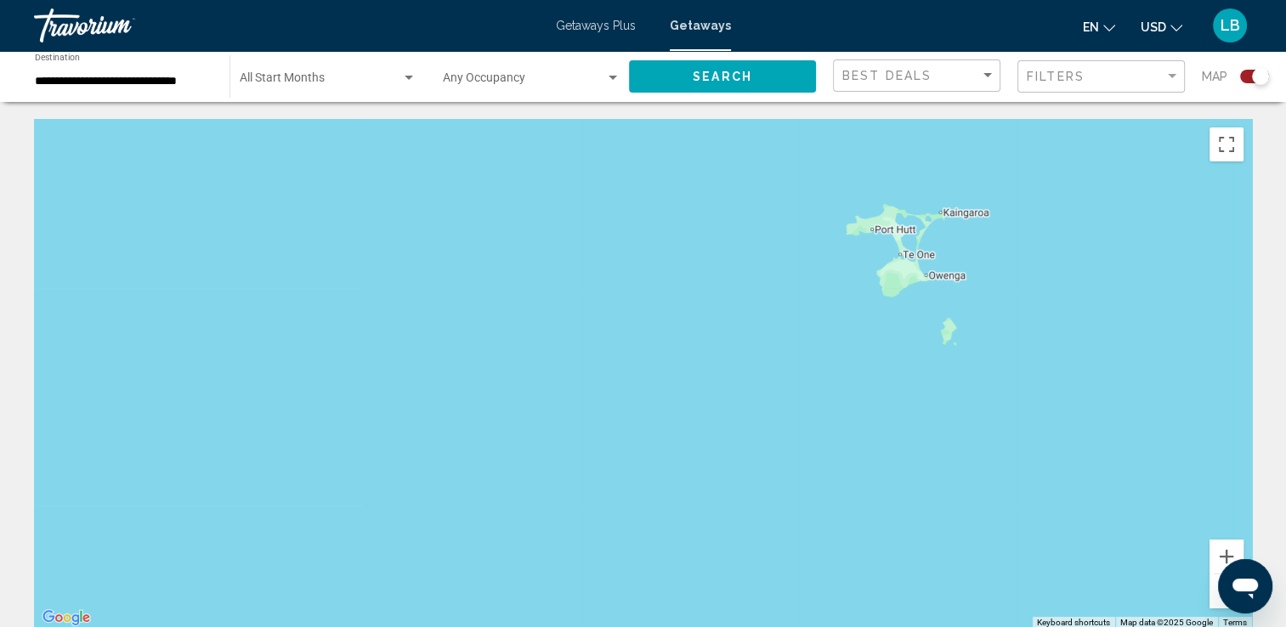
drag, startPoint x: 857, startPoint y: 308, endPoint x: 830, endPoint y: 368, distance: 66.2
click at [830, 368] on div "Main content" at bounding box center [643, 374] width 1218 height 510
click at [1216, 607] on button "Zoom out" at bounding box center [1227, 592] width 34 height 34
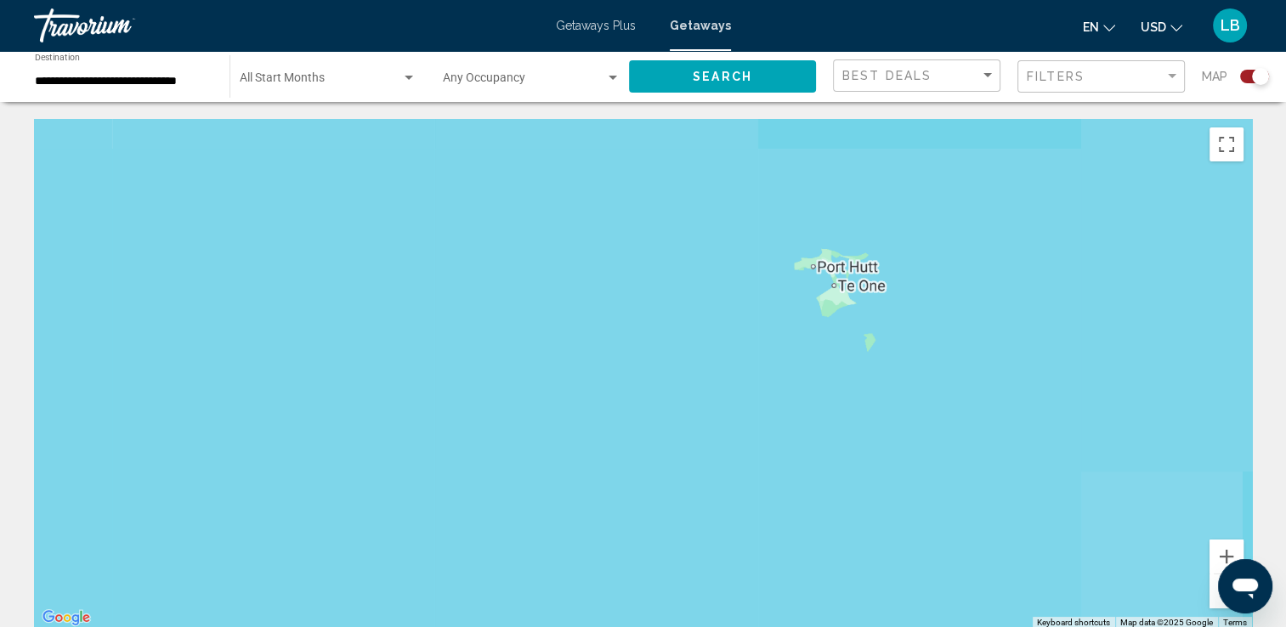
click at [1216, 607] on button "Zoom out" at bounding box center [1227, 592] width 34 height 34
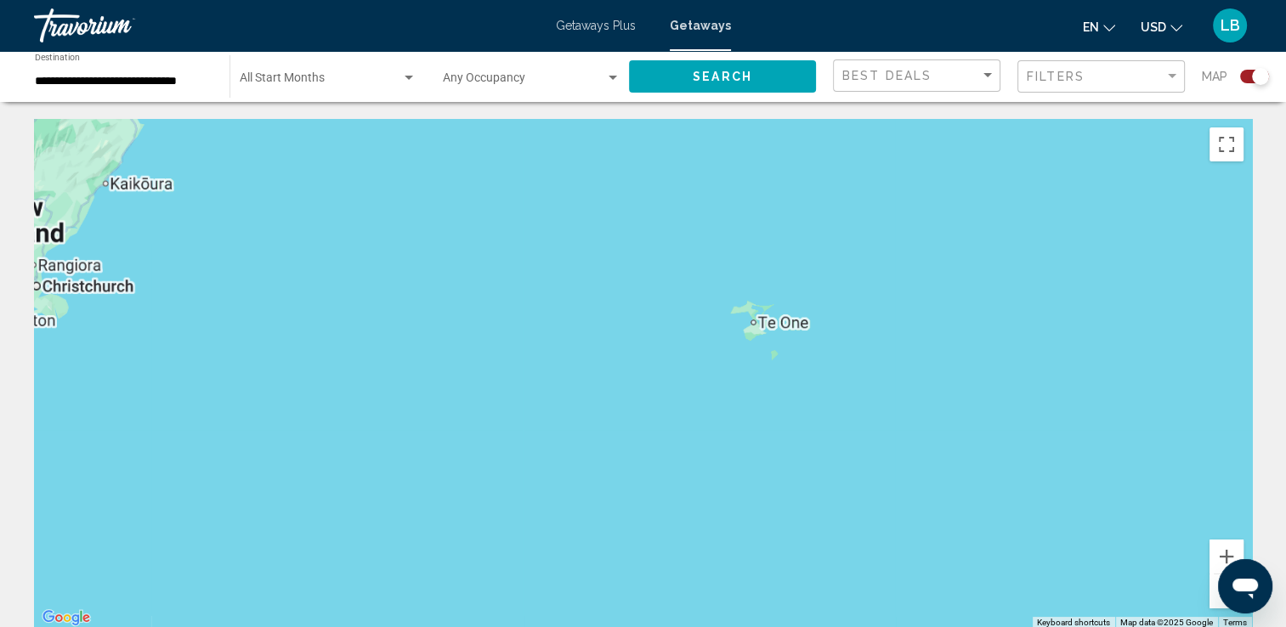
click at [1215, 607] on button "Zoom out" at bounding box center [1227, 592] width 34 height 34
click at [1214, 607] on button "Zoom out" at bounding box center [1227, 592] width 34 height 34
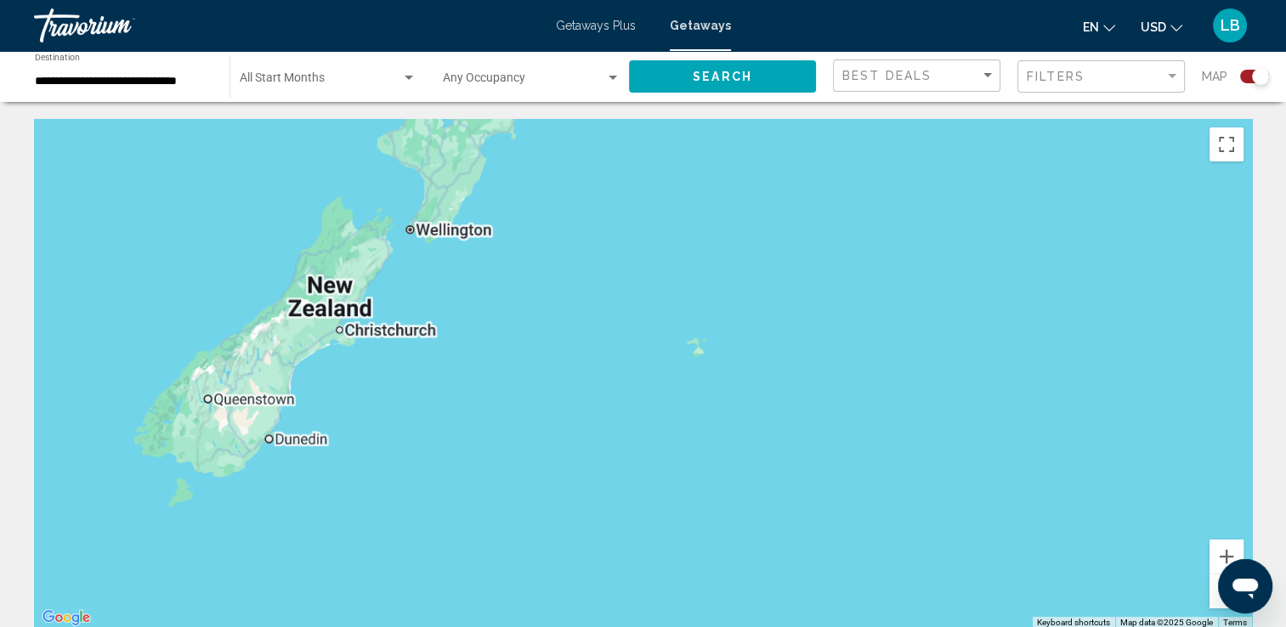
click at [1214, 608] on button "Zoom out" at bounding box center [1227, 592] width 34 height 34
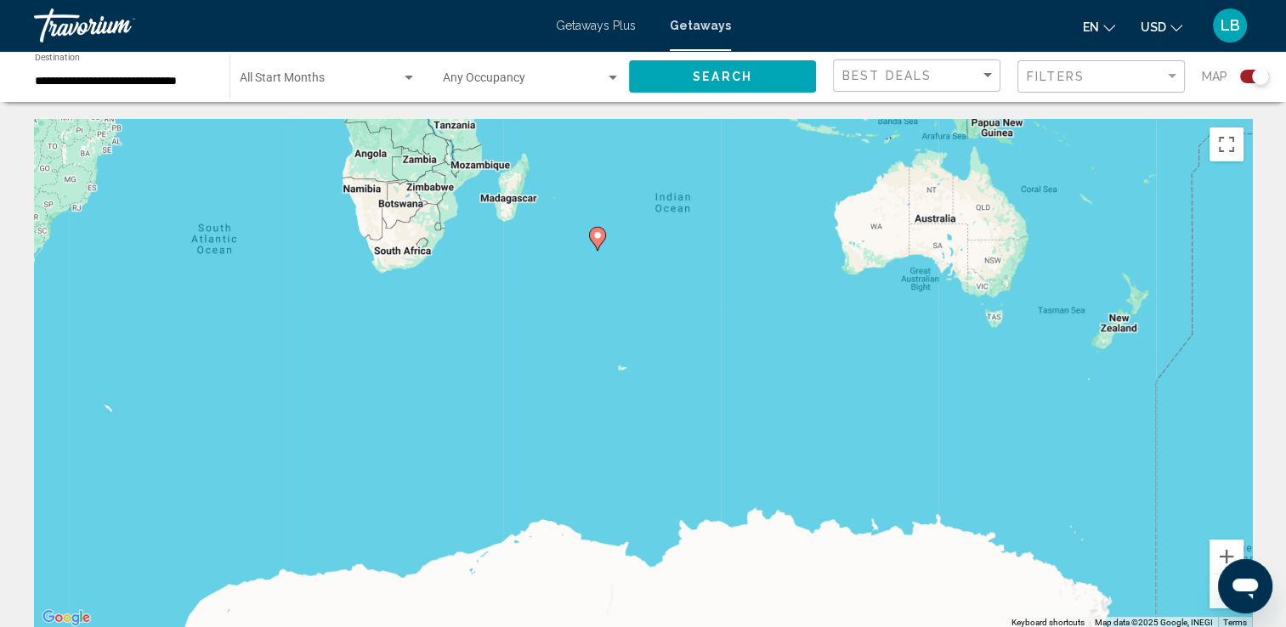
drag, startPoint x: 204, startPoint y: 422, endPoint x: 728, endPoint y: 382, distance: 525.2
click at [728, 382] on div "To activate drag with keyboard, press Alt + Enter. Once in keyboard drag state,…" at bounding box center [643, 374] width 1218 height 510
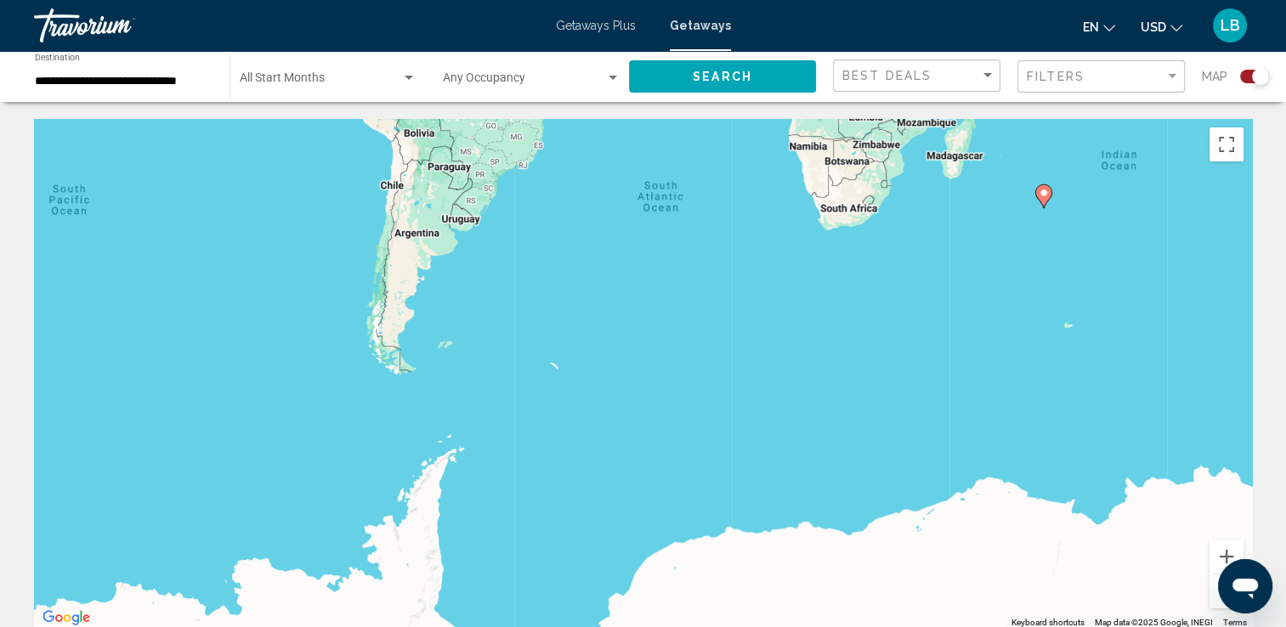
drag, startPoint x: 419, startPoint y: 415, endPoint x: 833, endPoint y: 376, distance: 415.8
click at [833, 376] on div "To activate drag with keyboard, press Alt + Enter. Once in keyboard drag state,…" at bounding box center [643, 374] width 1218 height 510
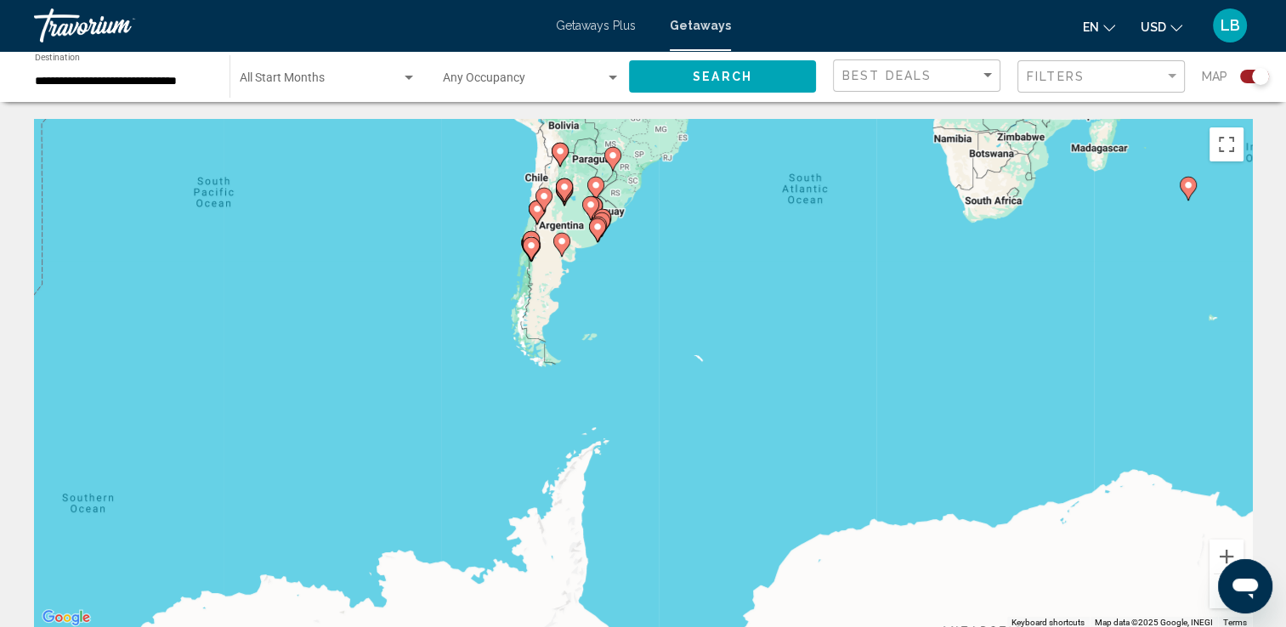
drag, startPoint x: 479, startPoint y: 403, endPoint x: 965, endPoint y: 361, distance: 487.2
click at [965, 361] on div "To activate drag with keyboard, press Alt + Enter. Once in keyboard drag state,…" at bounding box center [643, 374] width 1218 height 510
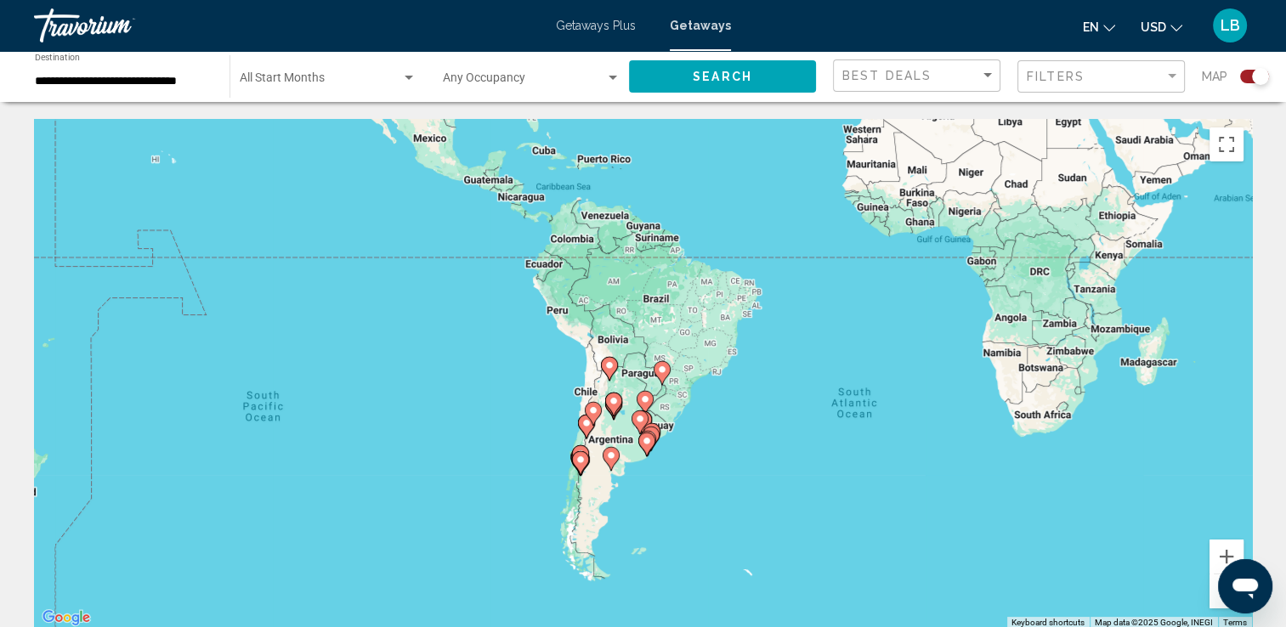
drag, startPoint x: 1036, startPoint y: 337, endPoint x: 743, endPoint y: 587, distance: 385.3
click at [743, 587] on div "To activate drag with keyboard, press Alt + Enter. Once in keyboard drag state,…" at bounding box center [643, 374] width 1218 height 510
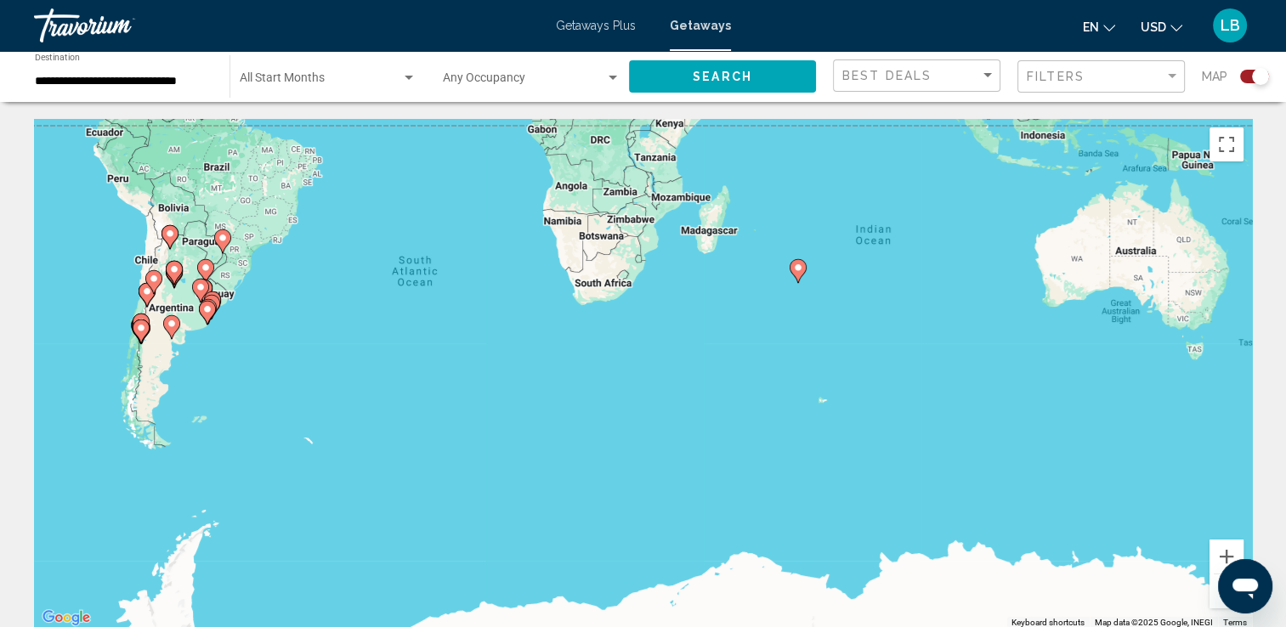
drag, startPoint x: 1051, startPoint y: 519, endPoint x: 600, endPoint y: 386, distance: 469.6
click at [600, 386] on div "To activate drag with keyboard, press Alt + Enter. Once in keyboard drag state,…" at bounding box center [643, 374] width 1218 height 510
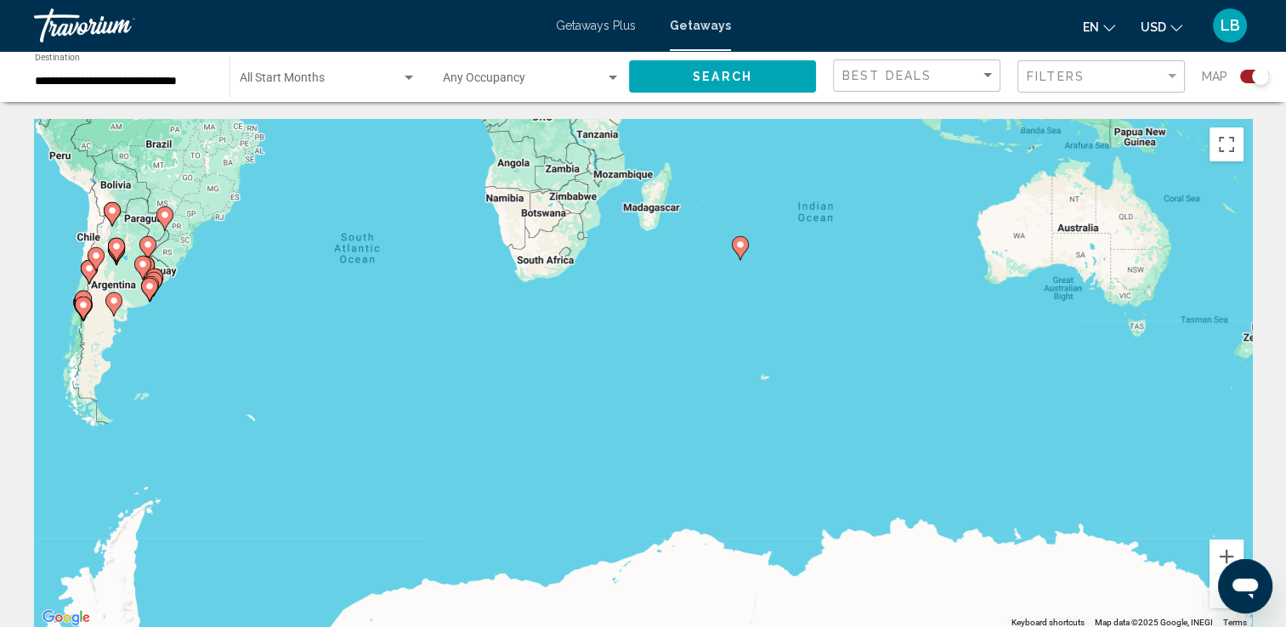
click at [1258, 76] on div "Search widget" at bounding box center [1260, 76] width 17 height 17
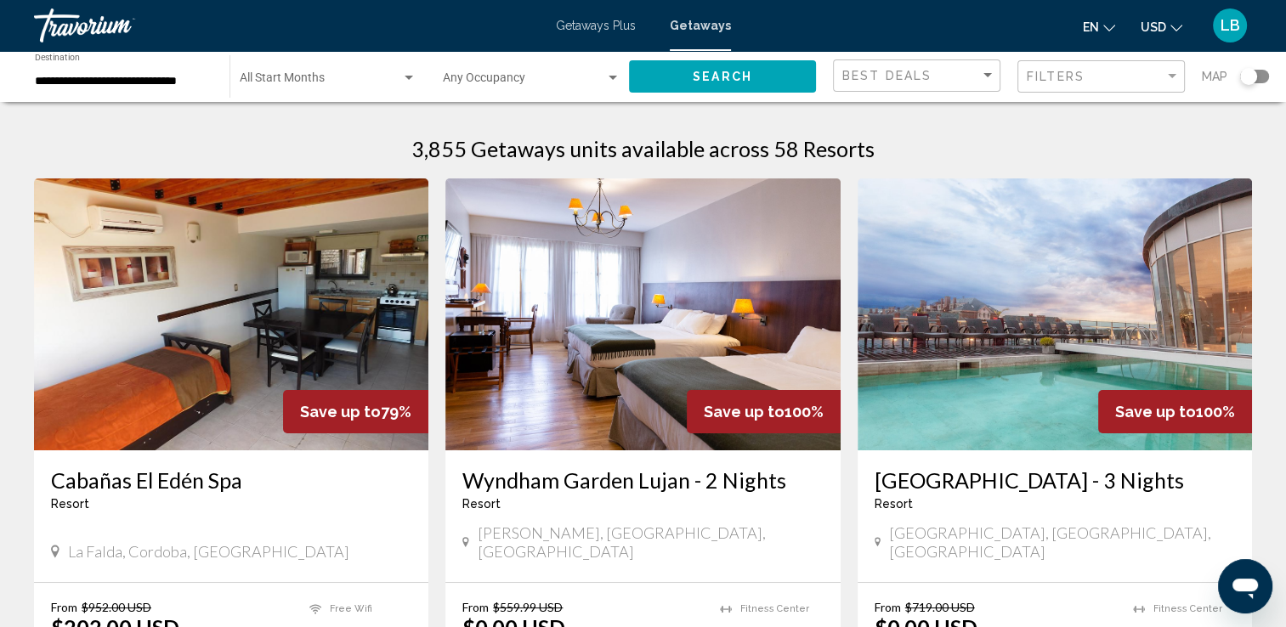
click at [1255, 77] on div "Search widget" at bounding box center [1248, 76] width 17 height 17
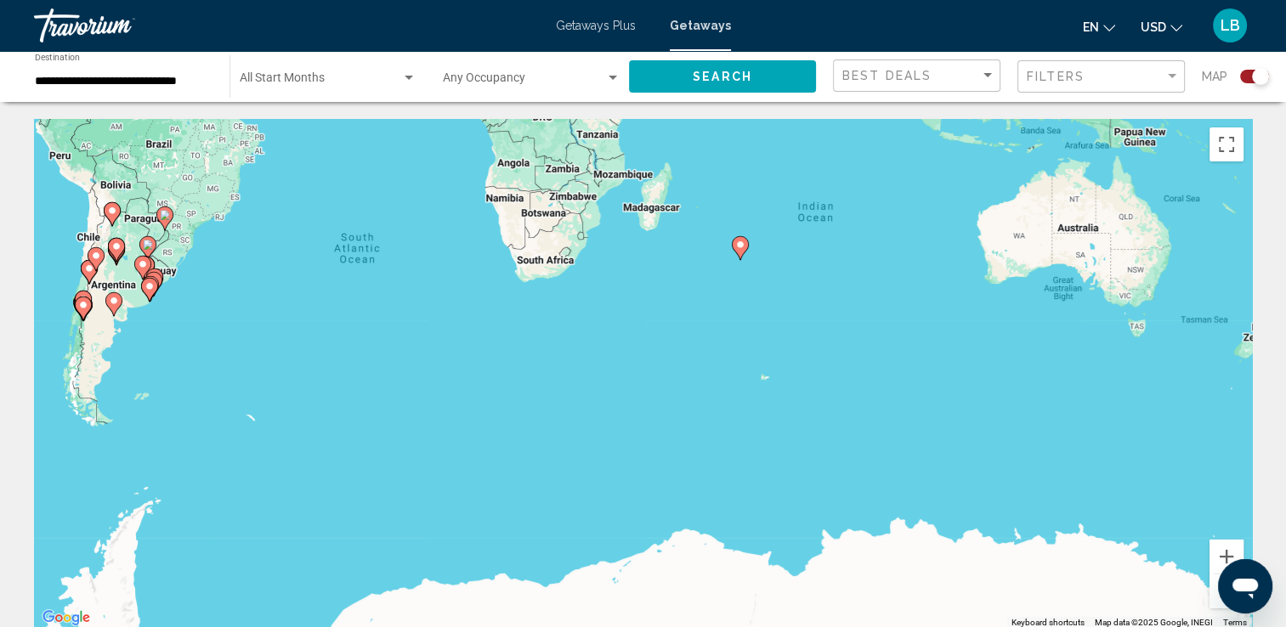
click at [1252, 71] on div "Search widget" at bounding box center [1254, 77] width 29 height 14
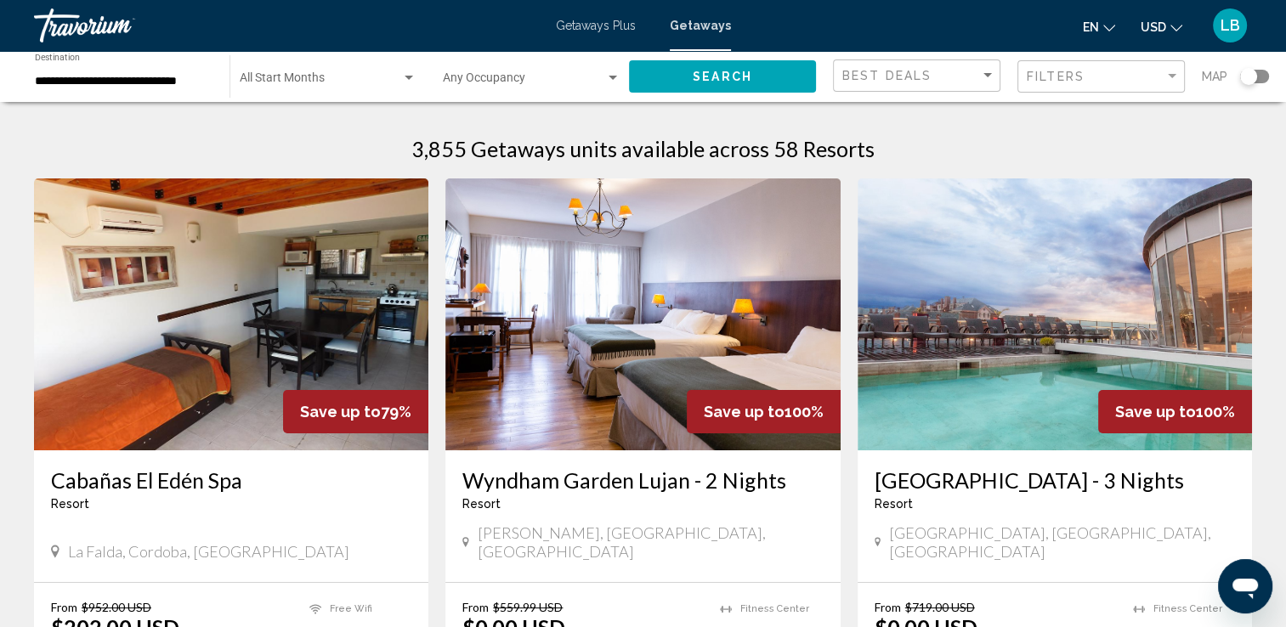
click at [762, 73] on button "Search" at bounding box center [722, 75] width 187 height 31
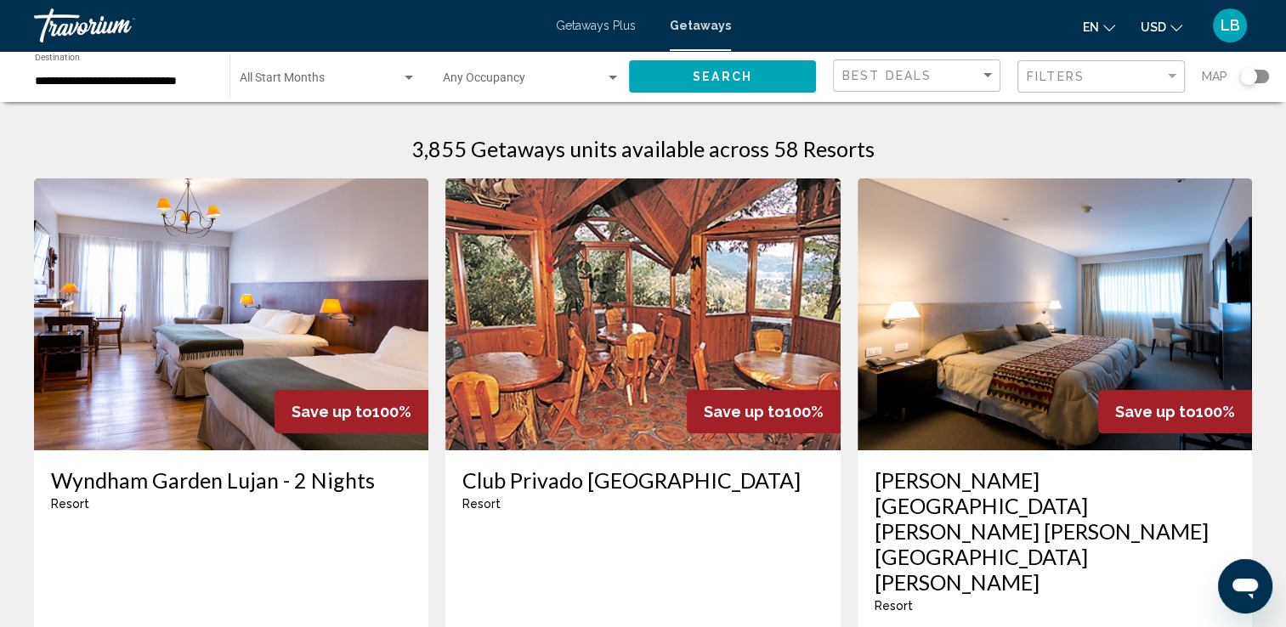
click at [170, 77] on input "**********" at bounding box center [124, 82] width 178 height 14
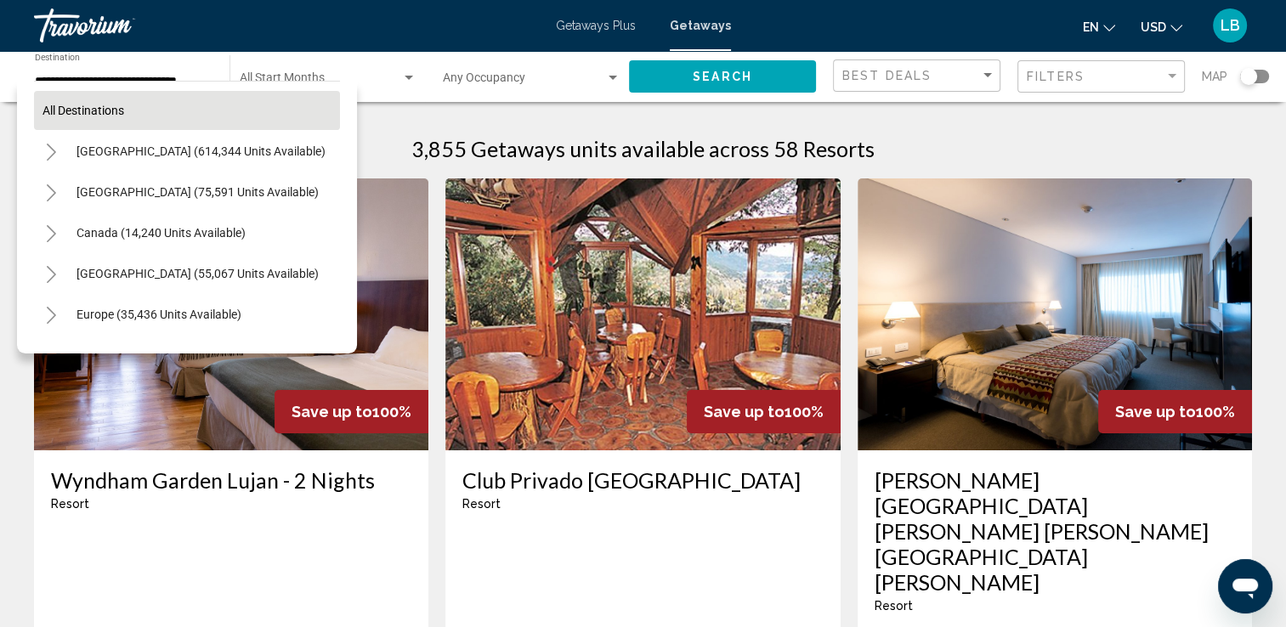
click at [212, 107] on button "All destinations" at bounding box center [187, 110] width 306 height 39
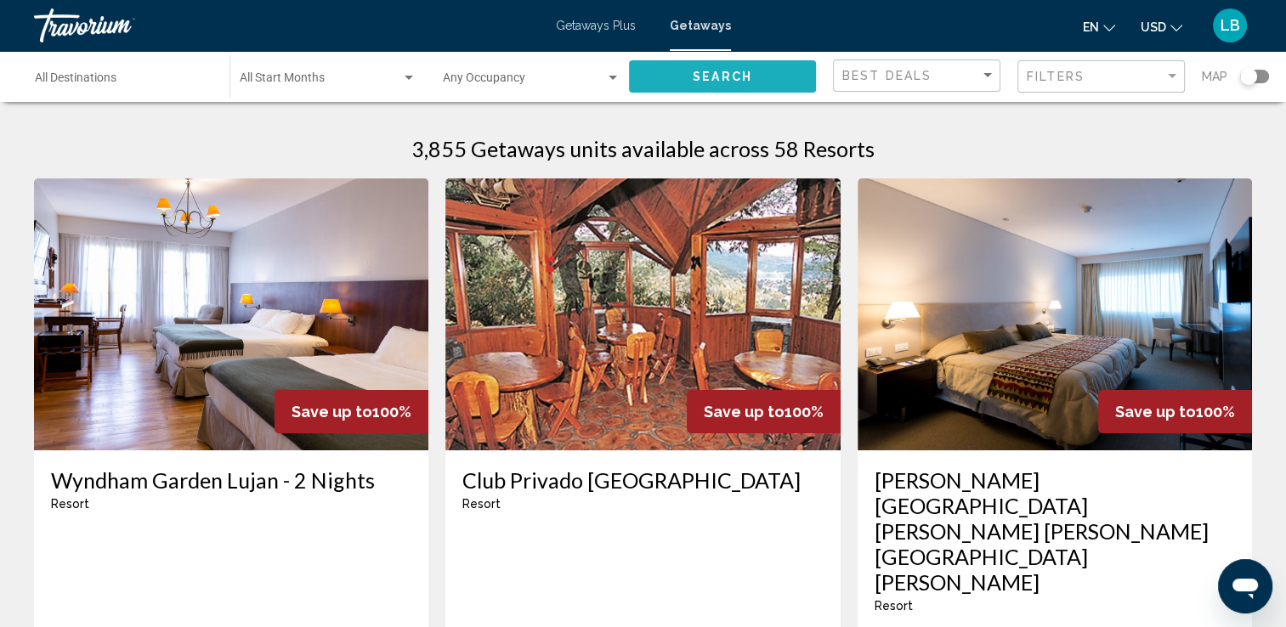
click at [721, 85] on button "Search" at bounding box center [722, 75] width 187 height 31
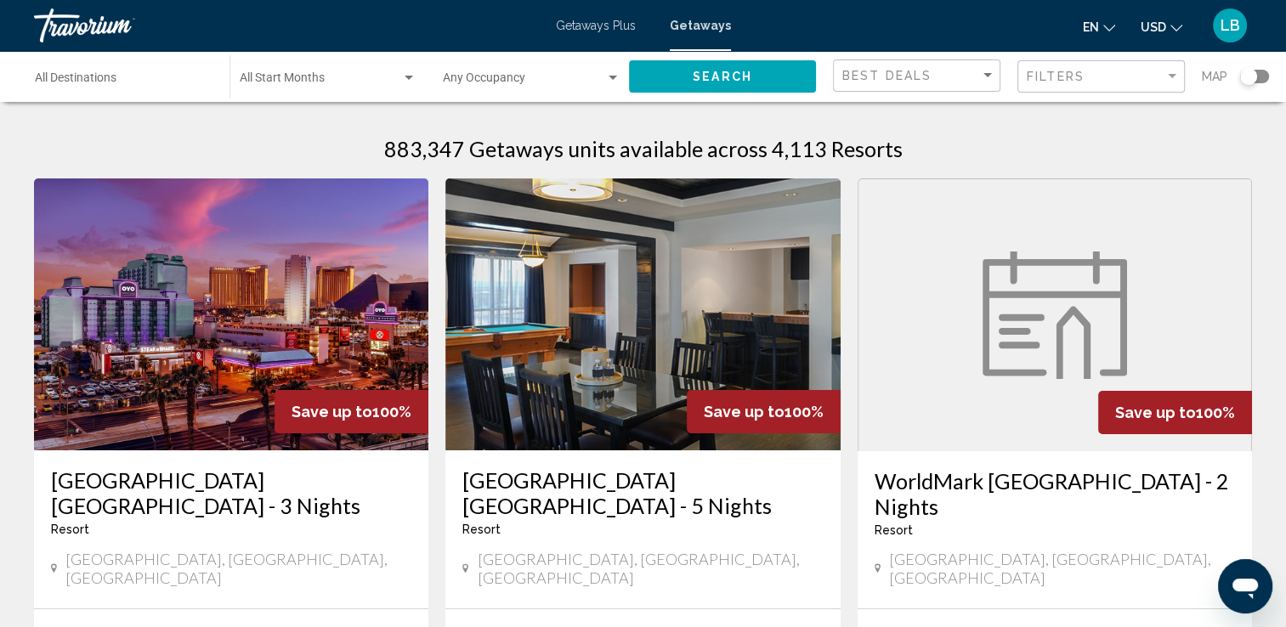
click at [167, 77] on input "Destination All Destinations" at bounding box center [124, 82] width 178 height 14
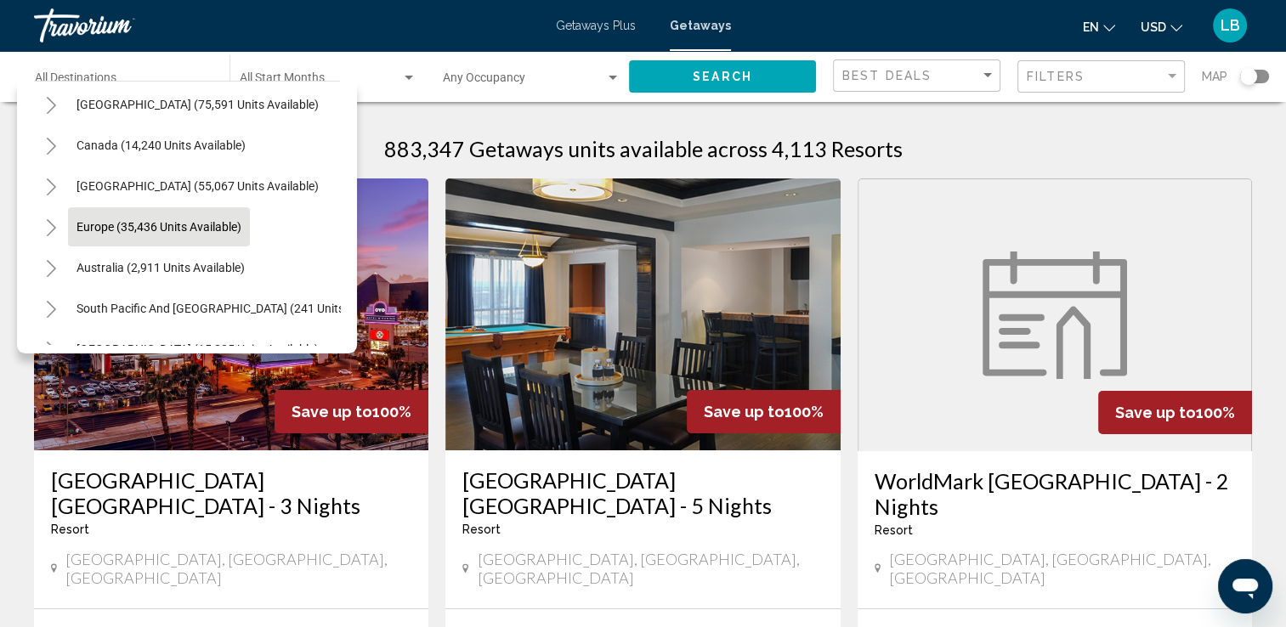
scroll to position [98, 0]
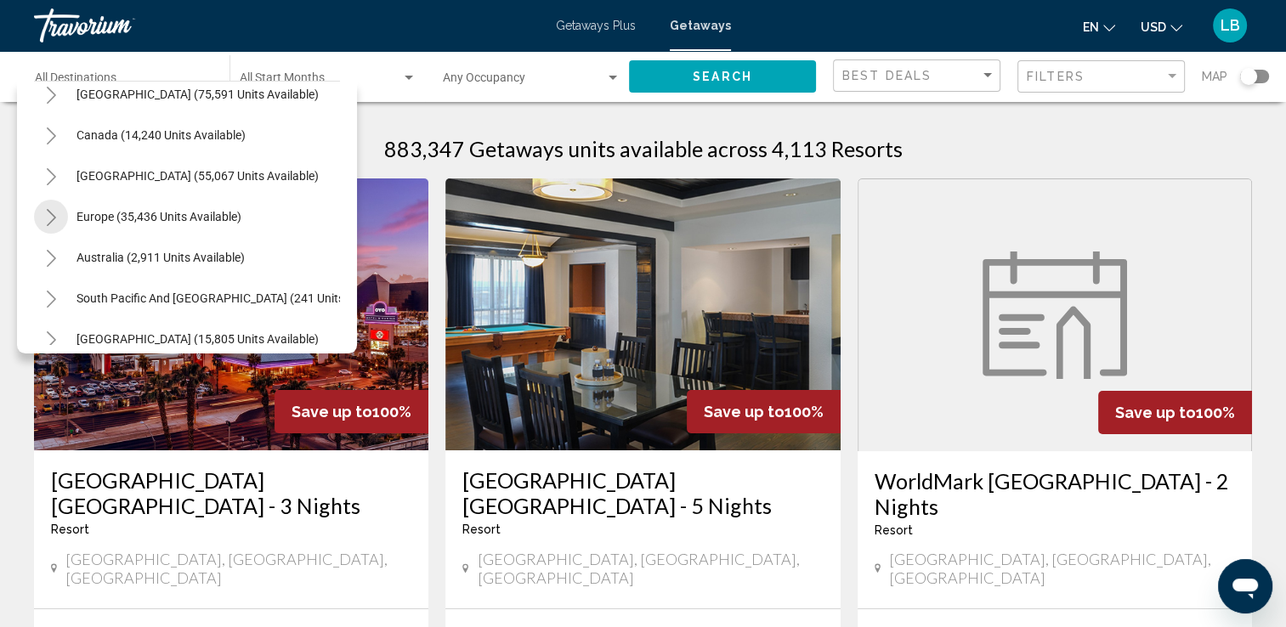
click at [58, 229] on button "Toggle Europe (35,436 units available)" at bounding box center [51, 217] width 34 height 34
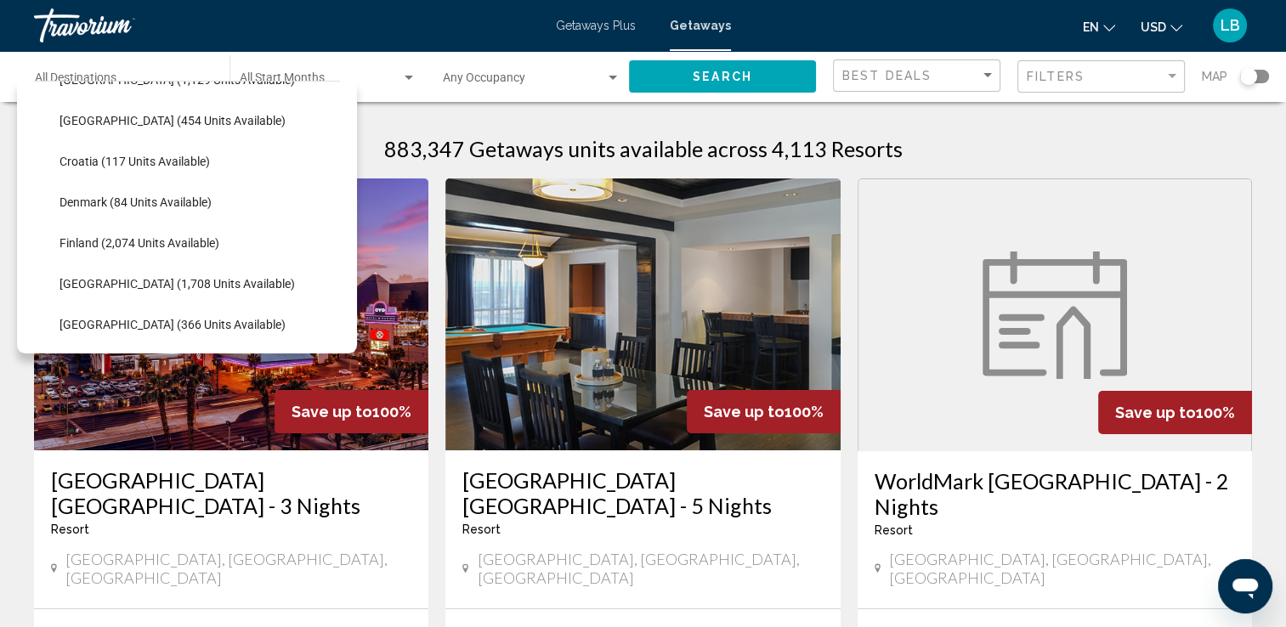
scroll to position [370, 0]
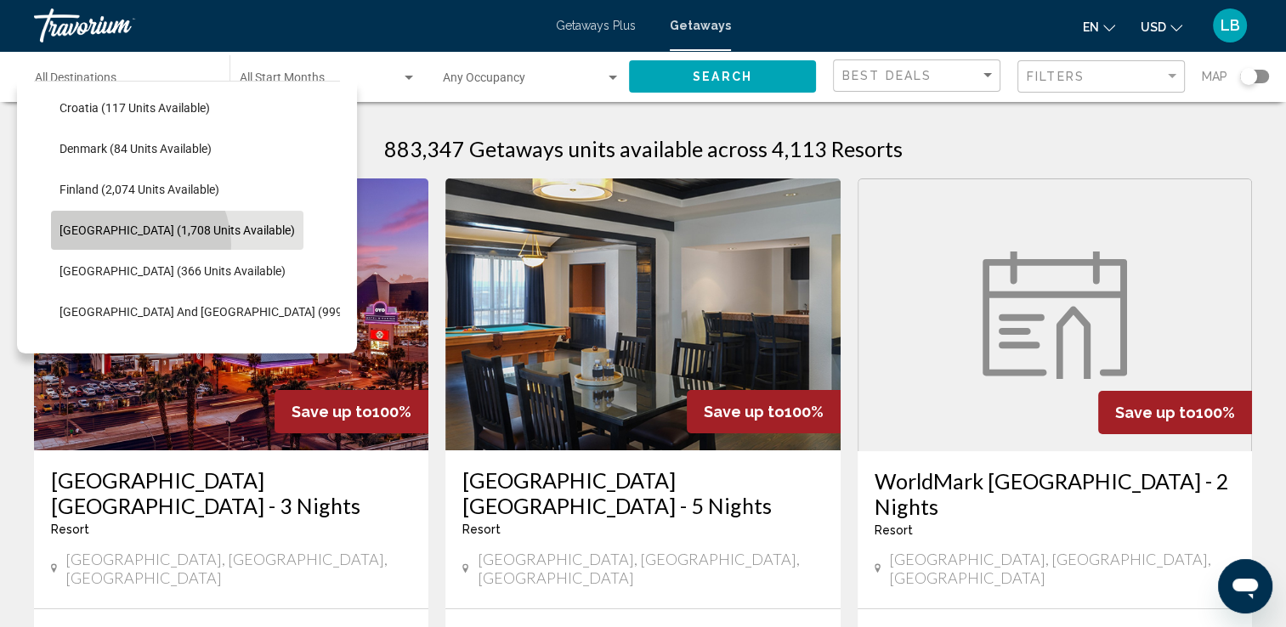
click at [128, 245] on button "France (1,708 units available)" at bounding box center [177, 230] width 252 height 39
type input "**********"
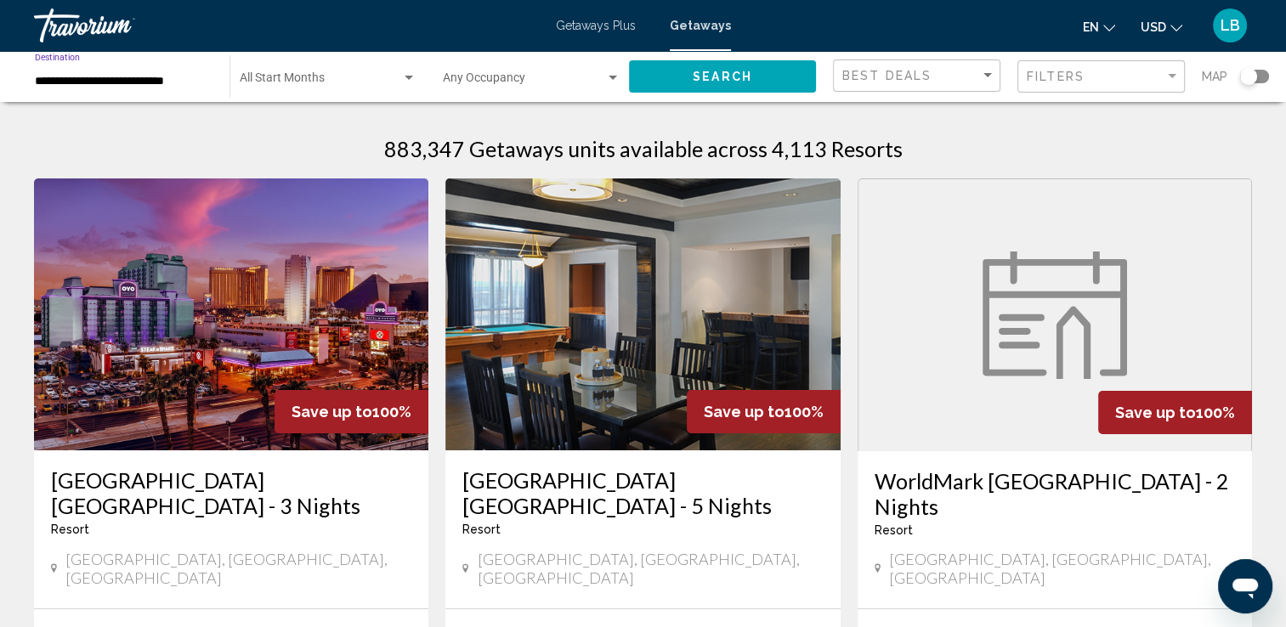
click at [1243, 80] on div "Search widget" at bounding box center [1248, 76] width 17 height 17
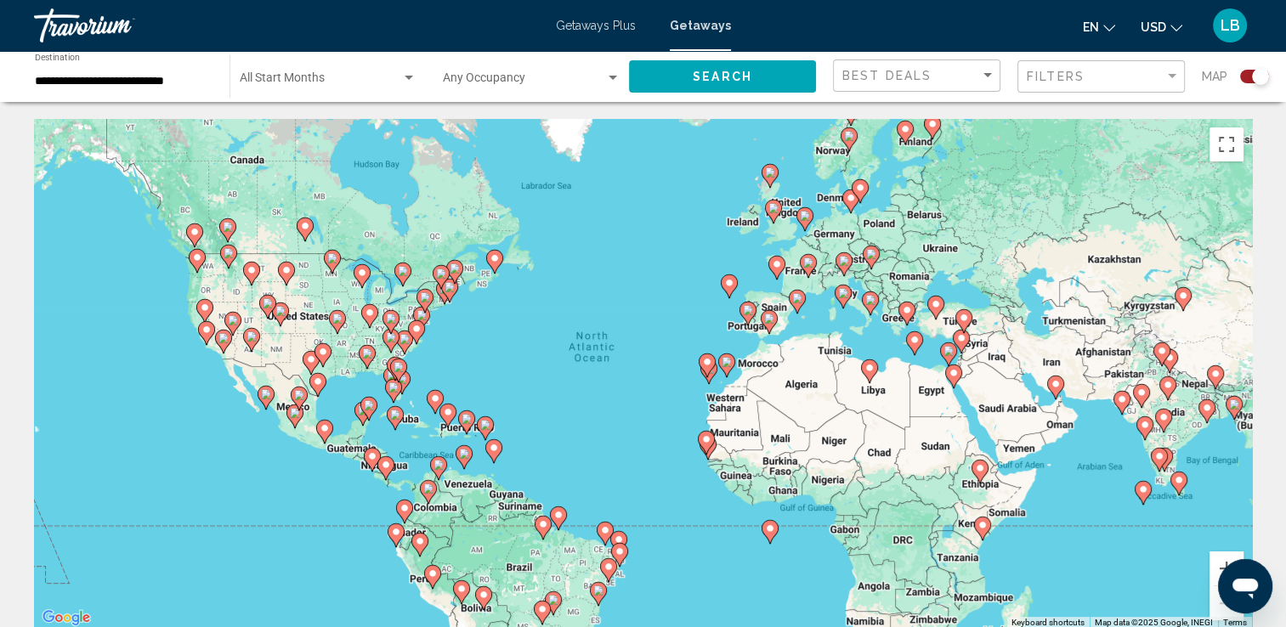
click at [758, 80] on button "Search" at bounding box center [722, 75] width 187 height 31
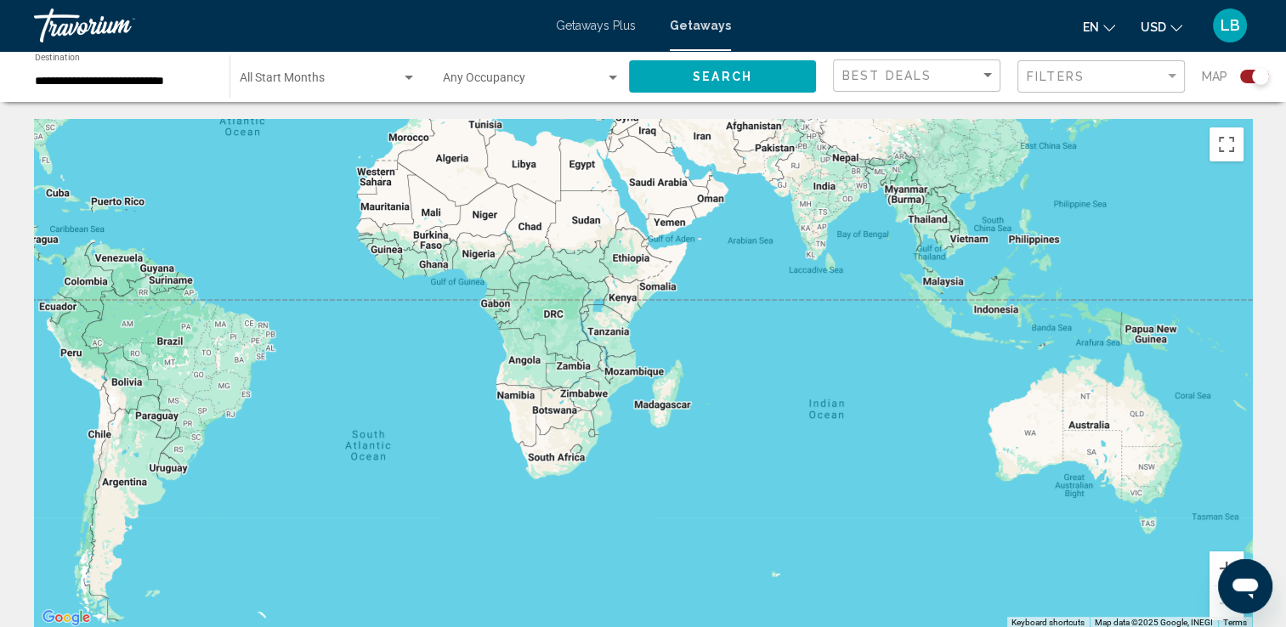
drag, startPoint x: 728, startPoint y: 347, endPoint x: 401, endPoint y: 101, distance: 408.5
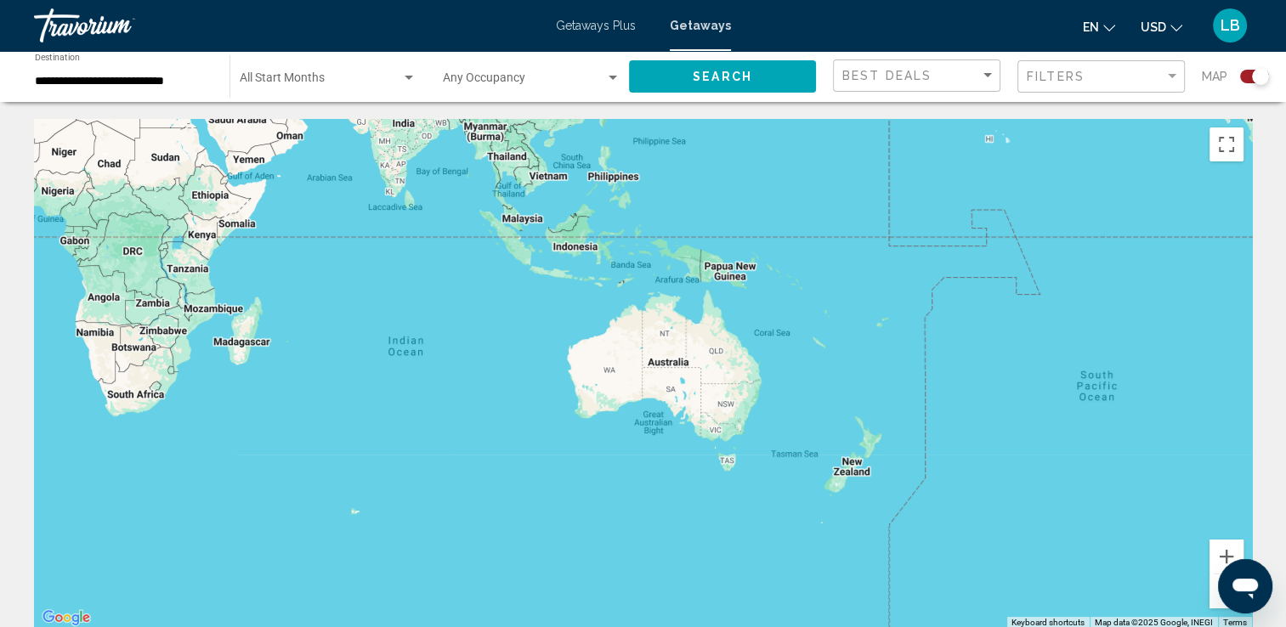
drag, startPoint x: 997, startPoint y: 277, endPoint x: 574, endPoint y: 275, distance: 423.3
click at [574, 275] on div "Main content" at bounding box center [643, 374] width 1218 height 510
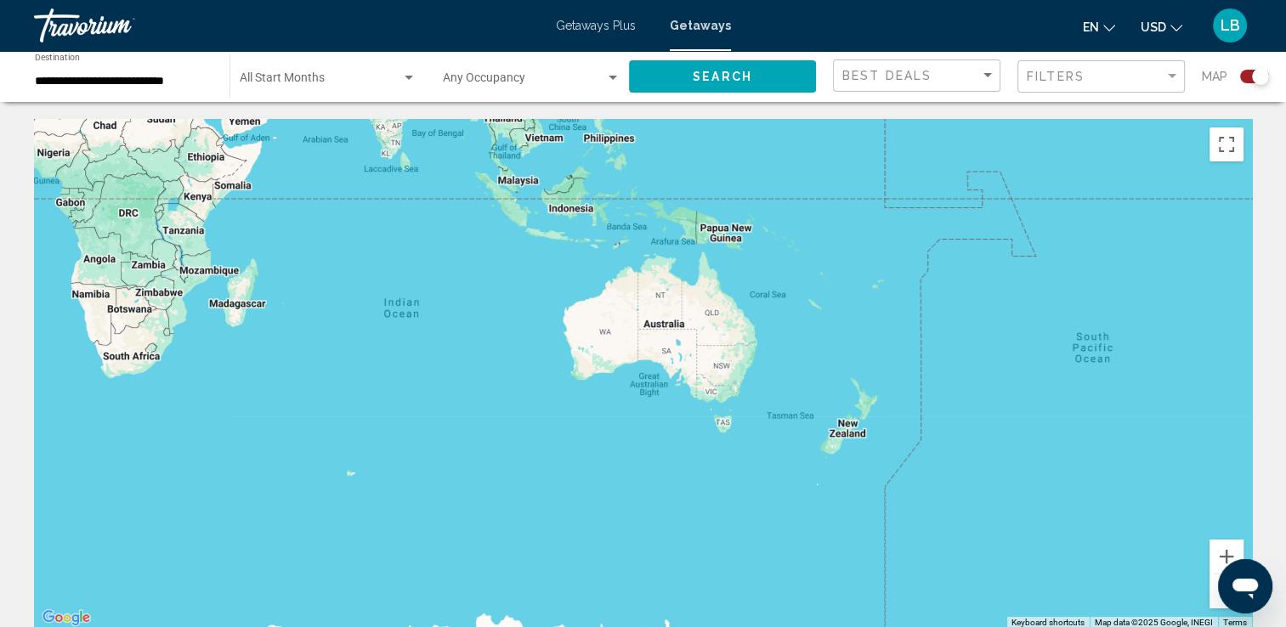
drag, startPoint x: 1051, startPoint y: 383, endPoint x: 1052, endPoint y: 345, distance: 37.4
click at [1052, 345] on div "Main content" at bounding box center [643, 374] width 1218 height 510
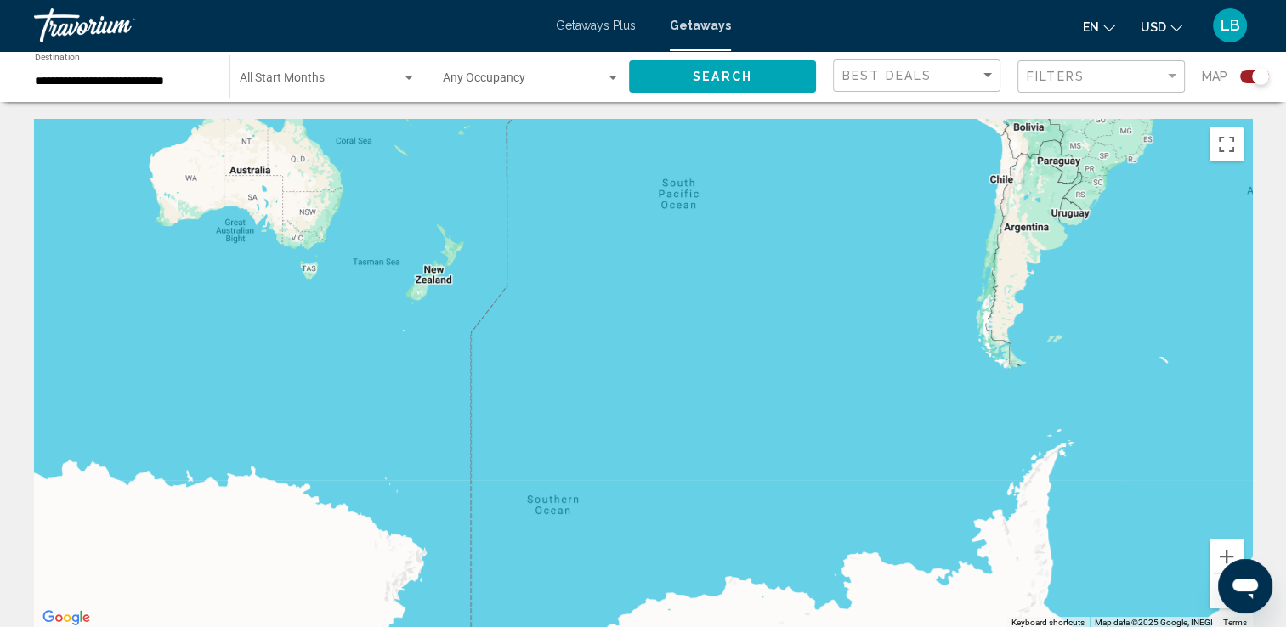
drag, startPoint x: 1098, startPoint y: 384, endPoint x: 680, endPoint y: 230, distance: 445.9
click at [680, 230] on div "Main content" at bounding box center [643, 374] width 1218 height 510
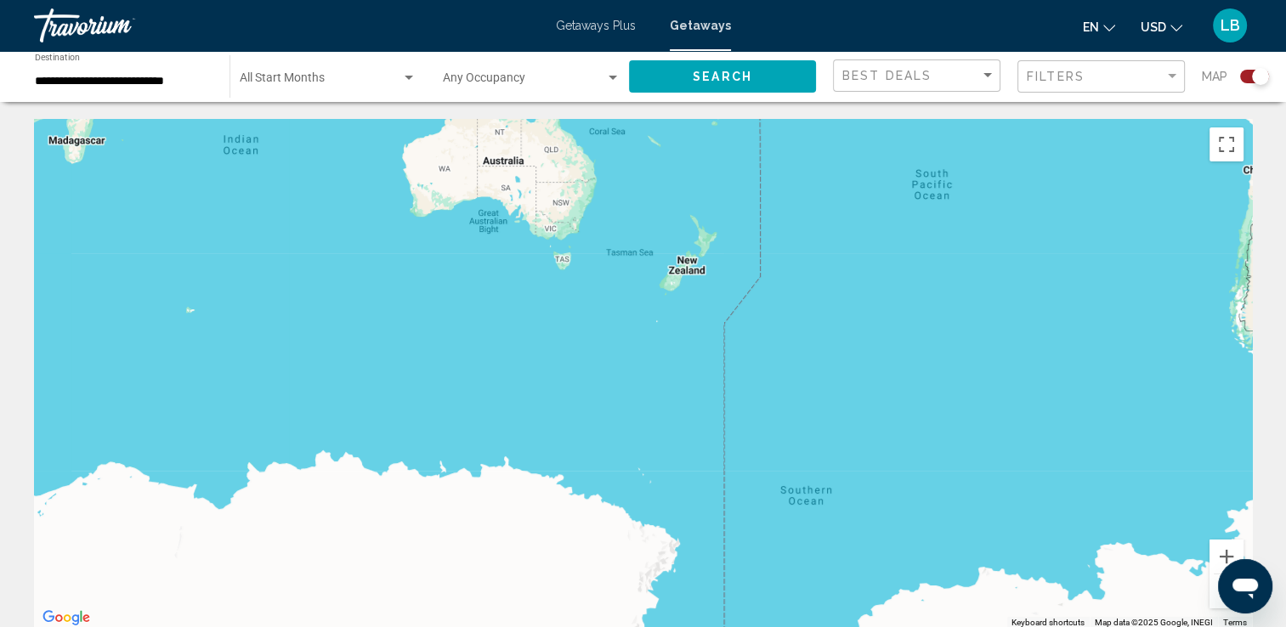
drag, startPoint x: 920, startPoint y: 428, endPoint x: 1132, endPoint y: 405, distance: 213.7
click at [1186, 419] on div "Main content" at bounding box center [643, 374] width 1218 height 510
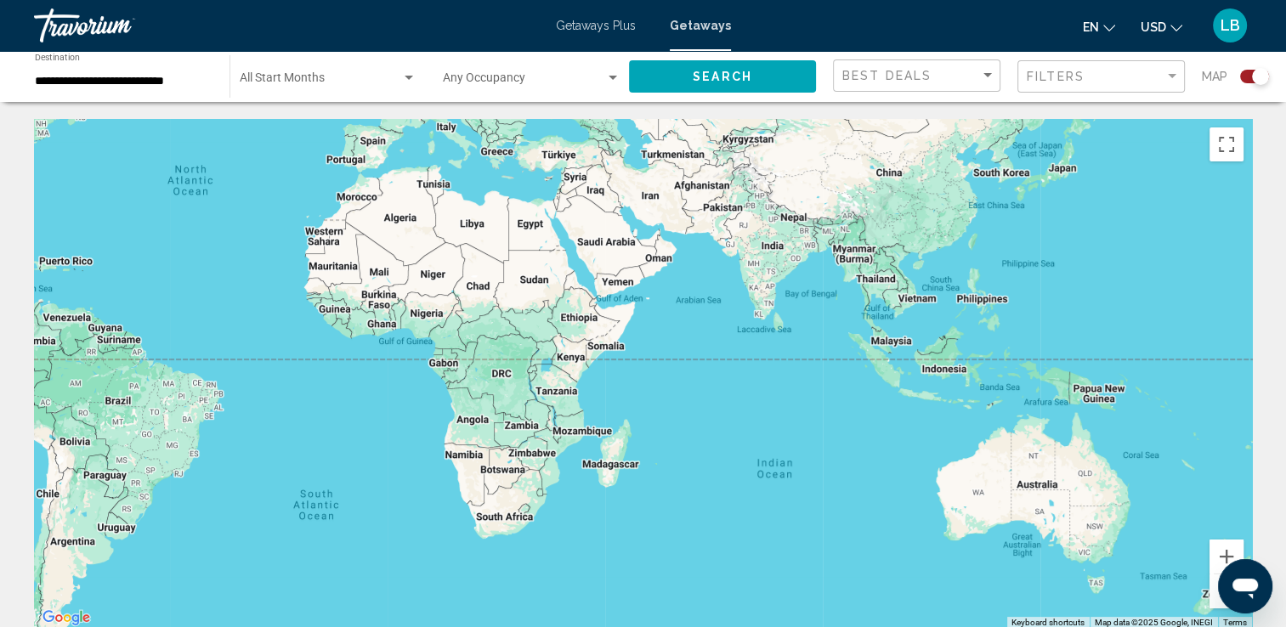
drag, startPoint x: 652, startPoint y: 292, endPoint x: 956, endPoint y: 671, distance: 485.5
click at [956, 626] on html "**********" at bounding box center [643, 313] width 1286 height 627
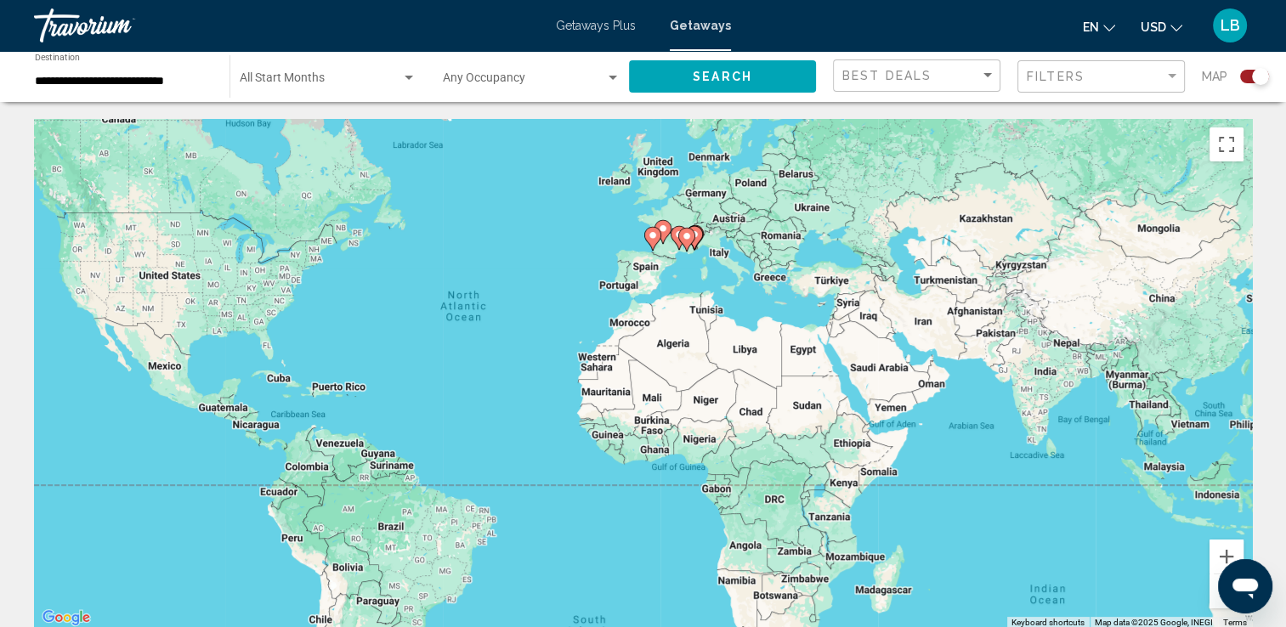
drag, startPoint x: 1045, startPoint y: 468, endPoint x: 1139, endPoint y: 549, distance: 124.7
click at [1187, 559] on div "To activate drag with keyboard, press Alt + Enter. Once in keyboard drag state,…" at bounding box center [643, 374] width 1218 height 510
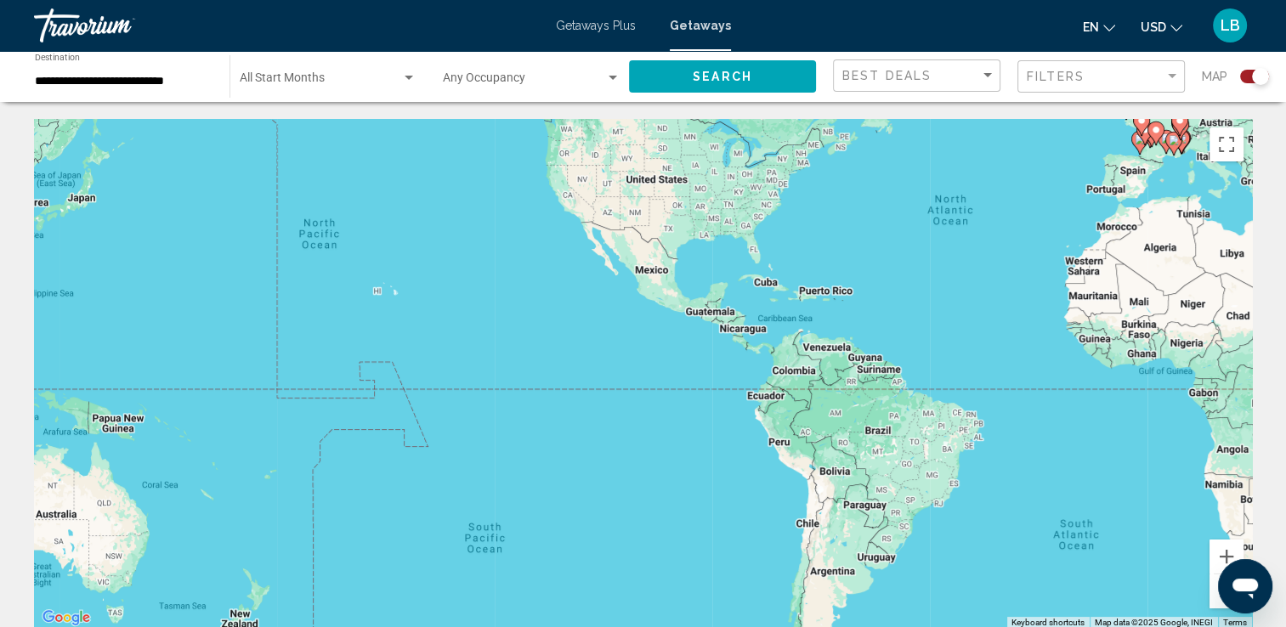
drag, startPoint x: 663, startPoint y: 454, endPoint x: 985, endPoint y: 292, distance: 360.8
click at [985, 292] on div "To activate drag with keyboard, press Alt + Enter. Once in keyboard drag state,…" at bounding box center [643, 374] width 1218 height 510
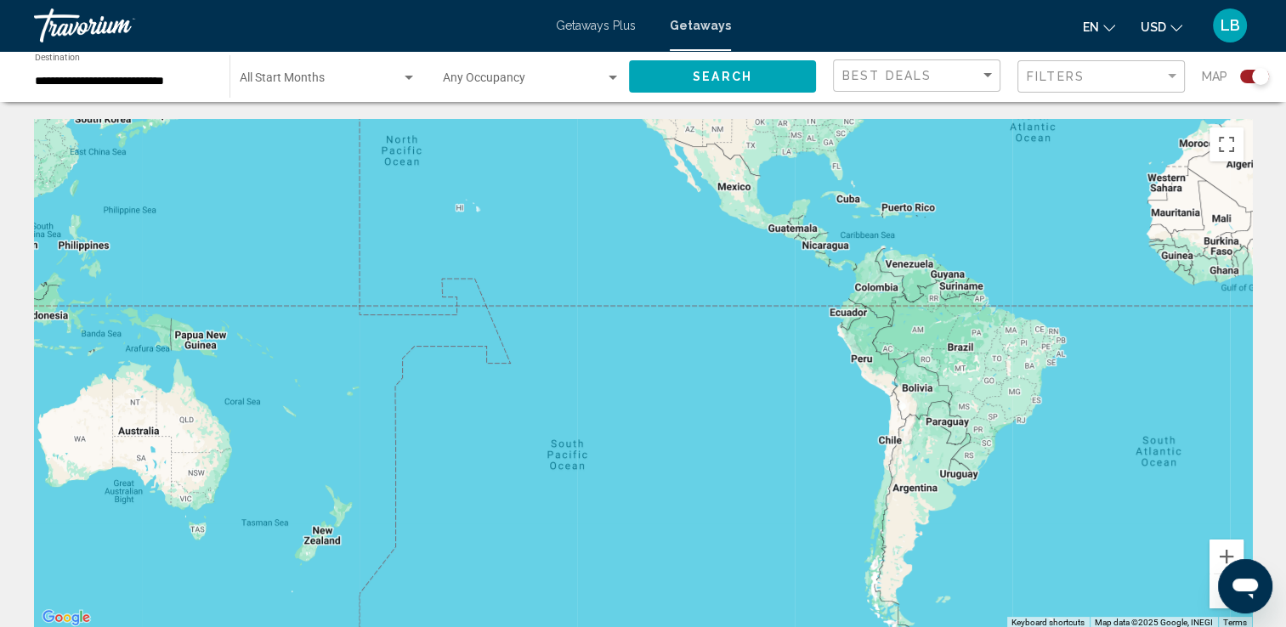
drag, startPoint x: 410, startPoint y: 424, endPoint x: 452, endPoint y: 383, distance: 59.5
click at [452, 383] on div "To activate drag with keyboard, press Alt + Enter. Once in keyboard drag state,…" at bounding box center [643, 374] width 1218 height 510
click at [349, 393] on div "Main content" at bounding box center [643, 374] width 1218 height 510
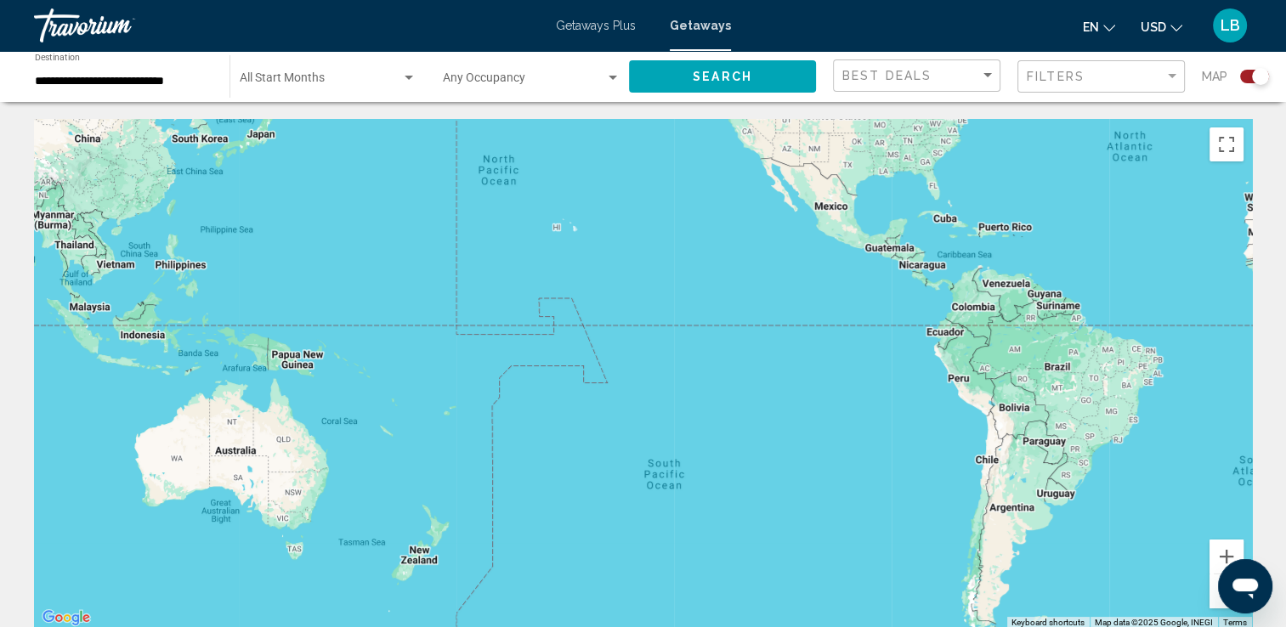
drag, startPoint x: 255, startPoint y: 280, endPoint x: 357, endPoint y: 300, distance: 104.0
click at [357, 300] on div "Main content" at bounding box center [643, 374] width 1218 height 510
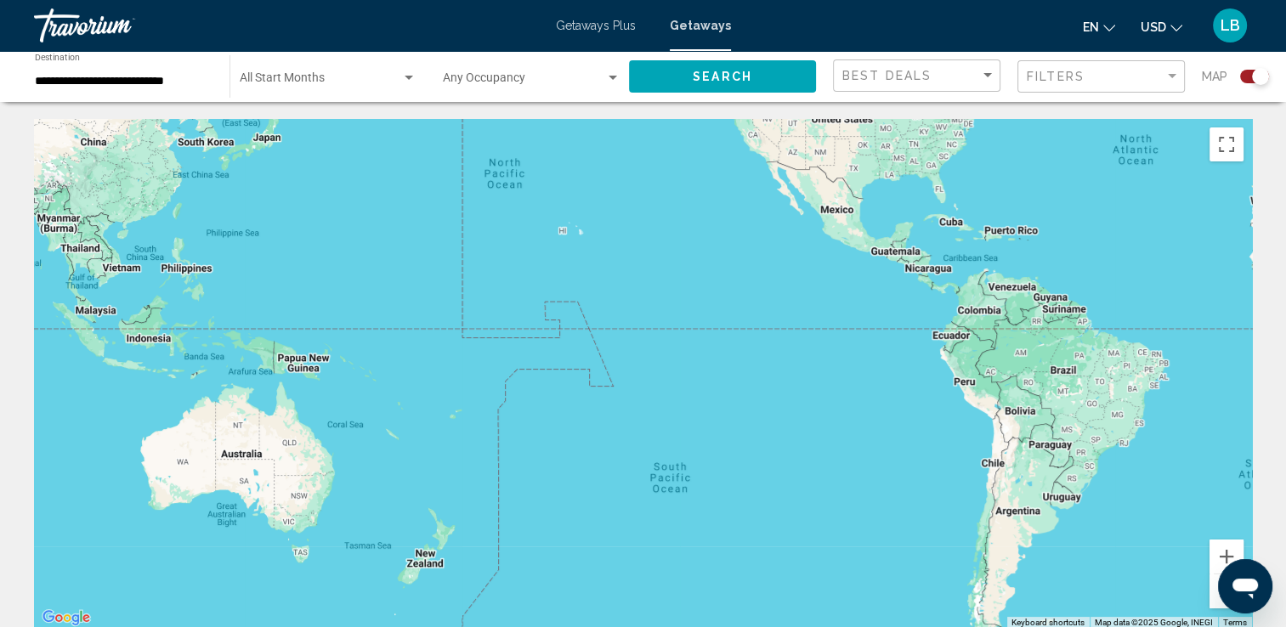
click at [195, 58] on div "**********" at bounding box center [124, 77] width 178 height 47
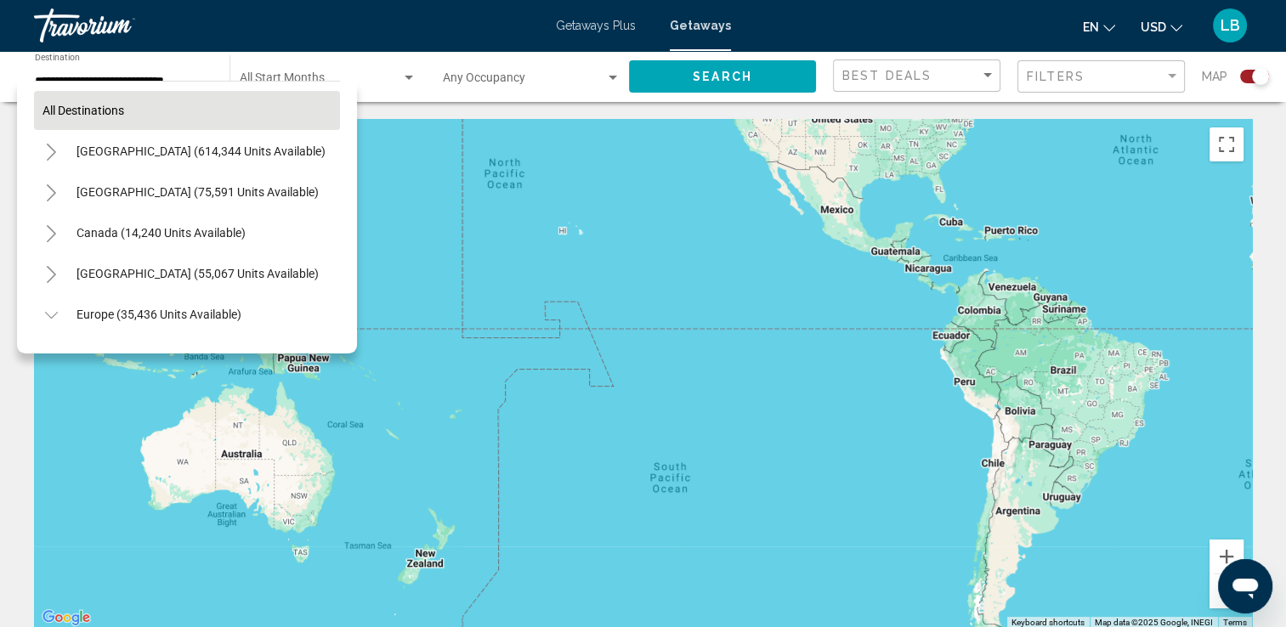
click at [99, 124] on button "All destinations" at bounding box center [187, 110] width 306 height 39
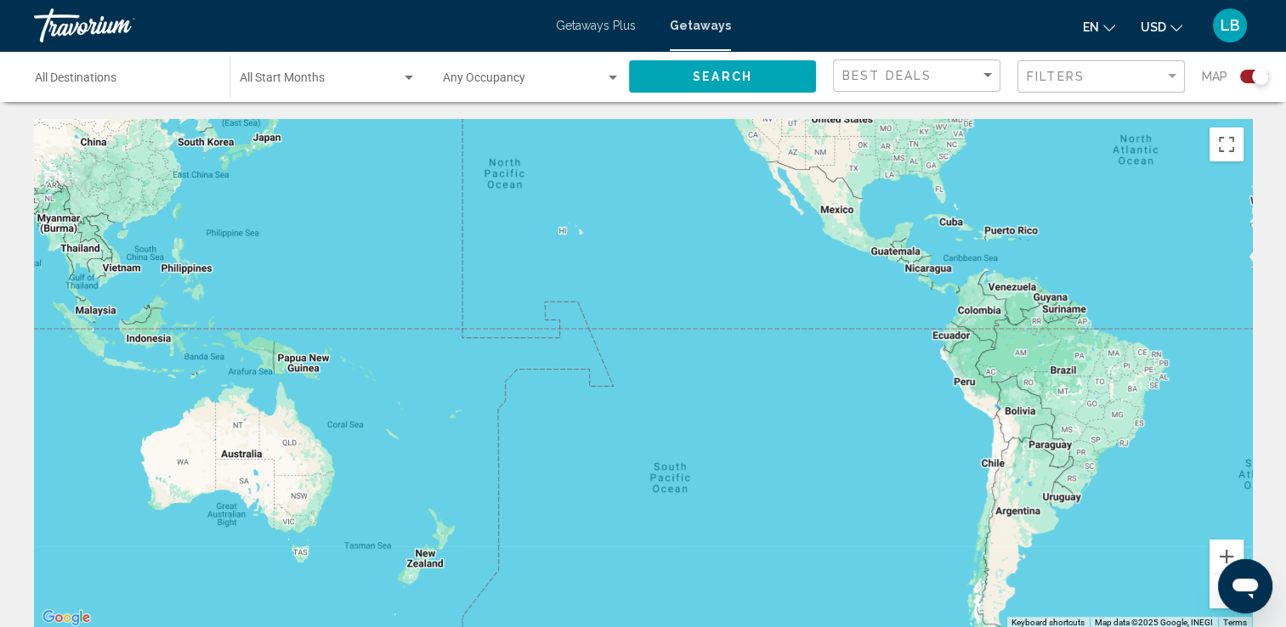
click at [718, 73] on span "Search" at bounding box center [723, 78] width 60 height 14
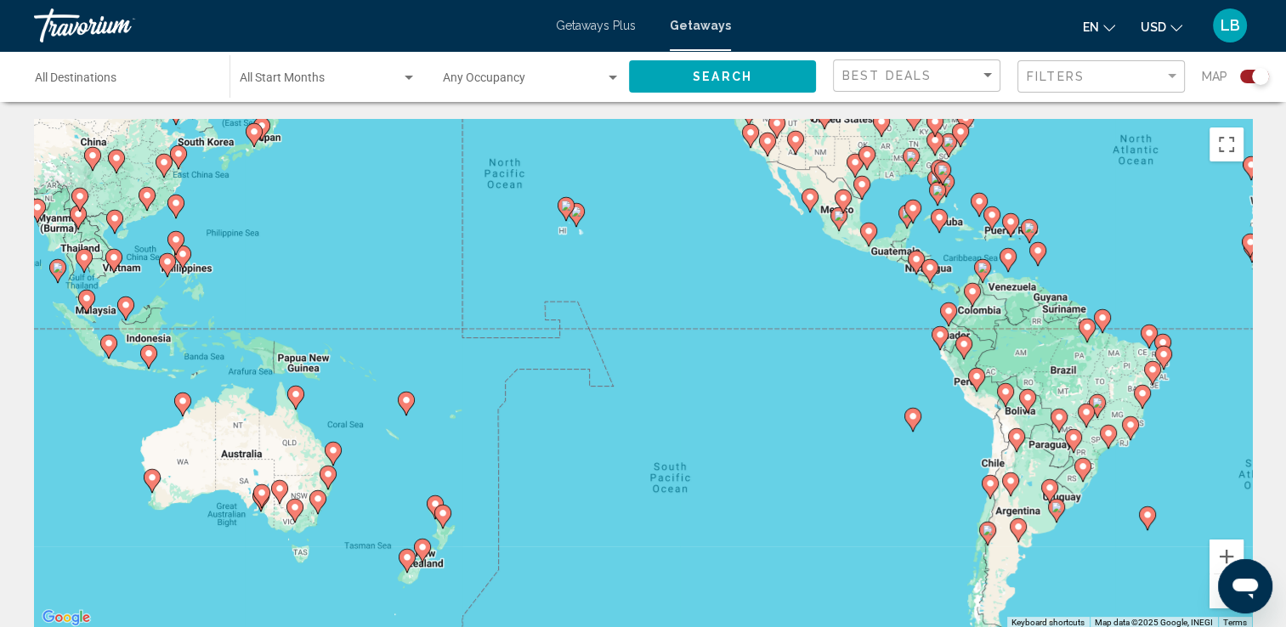
click at [411, 404] on image "Main content" at bounding box center [406, 400] width 10 height 10
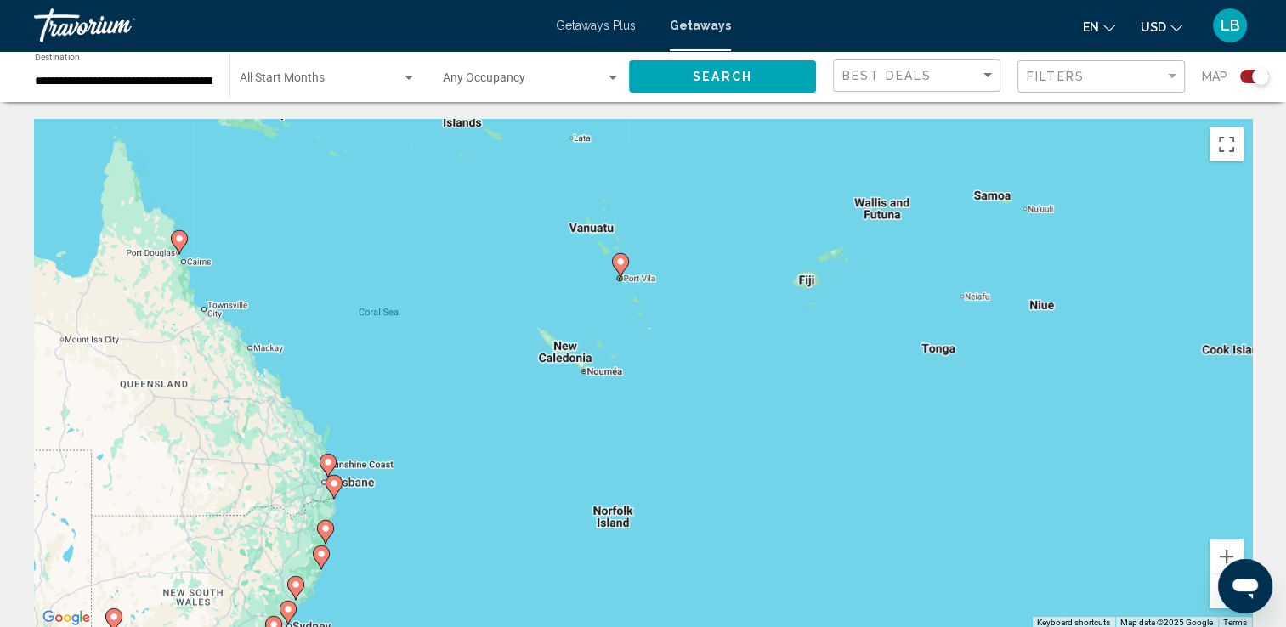
drag, startPoint x: 896, startPoint y: 450, endPoint x: 872, endPoint y: 349, distance: 103.9
click at [872, 349] on div "To activate drag with keyboard, press Alt + Enter. Once in keyboard drag state,…" at bounding box center [643, 374] width 1218 height 510
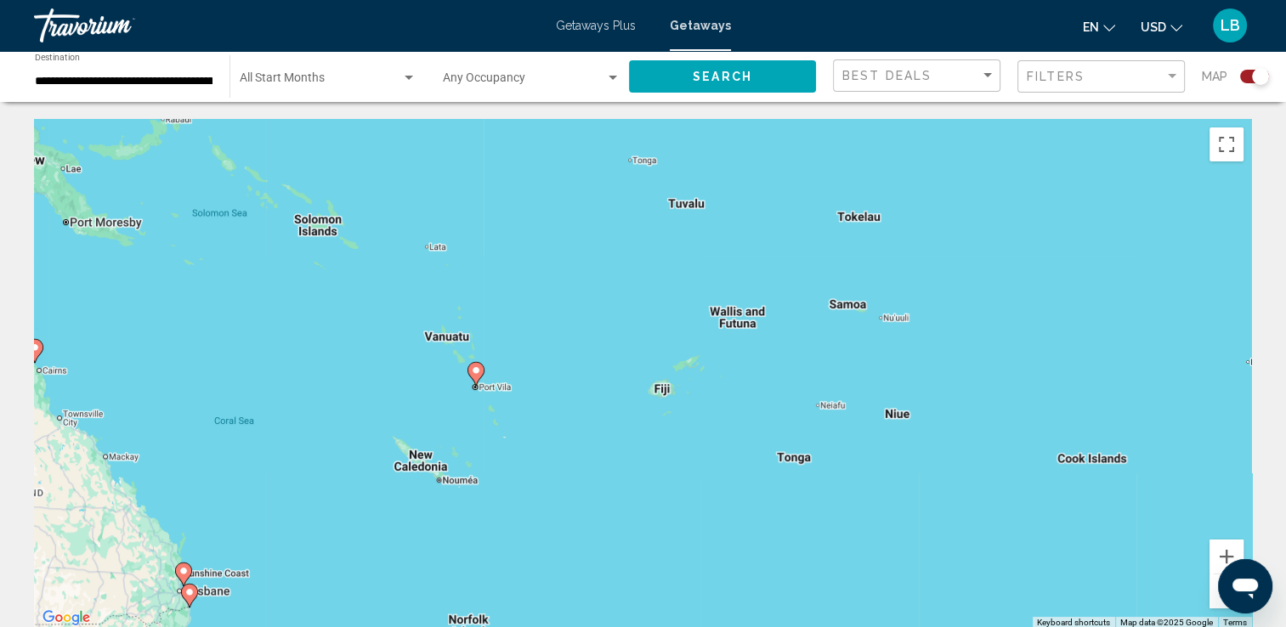
drag, startPoint x: 1074, startPoint y: 373, endPoint x: 932, endPoint y: 481, distance: 179.0
click at [932, 481] on div "To activate drag with keyboard, press Alt + Enter. Once in keyboard drag state,…" at bounding box center [643, 374] width 1218 height 510
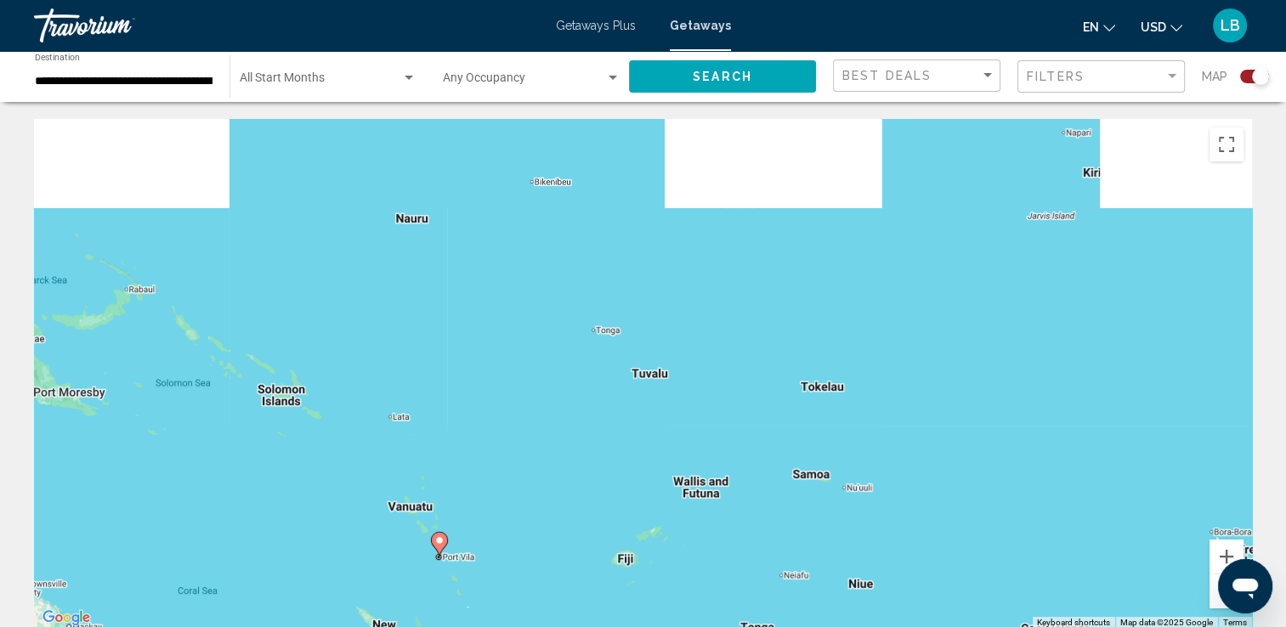
drag, startPoint x: 1064, startPoint y: 382, endPoint x: 1027, endPoint y: 559, distance: 181.6
click at [1027, 559] on div "To activate drag with keyboard, press Alt + Enter. Once in keyboard drag state,…" at bounding box center [643, 374] width 1218 height 510
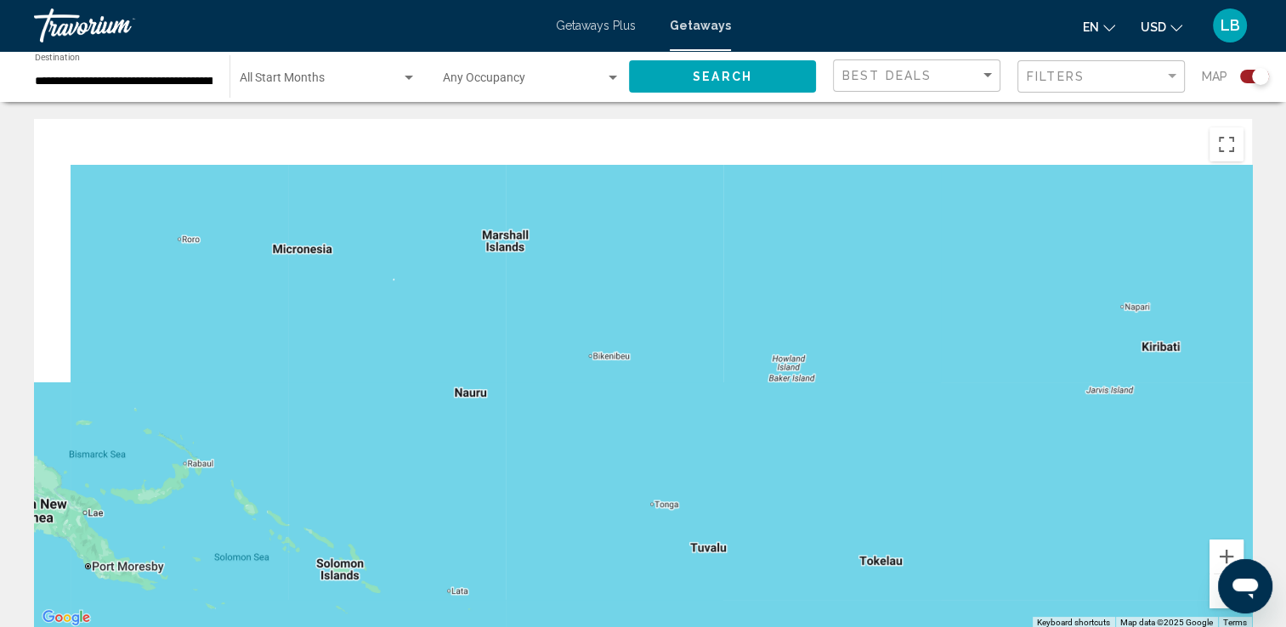
drag, startPoint x: 933, startPoint y: 378, endPoint x: 1025, endPoint y: 630, distance: 267.8
click at [1025, 626] on html "**********" at bounding box center [643, 313] width 1286 height 627
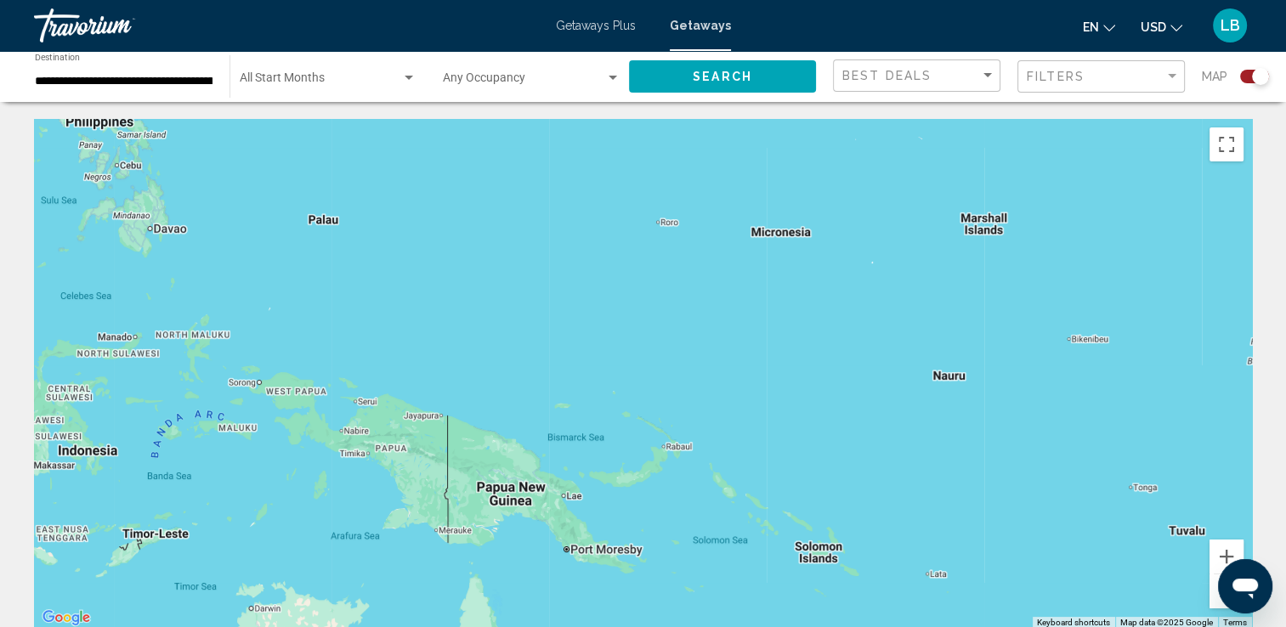
drag, startPoint x: 513, startPoint y: 444, endPoint x: 500, endPoint y: 9, distance: 434.6
click at [502, 12] on div "**********" at bounding box center [643, 313] width 1286 height 627
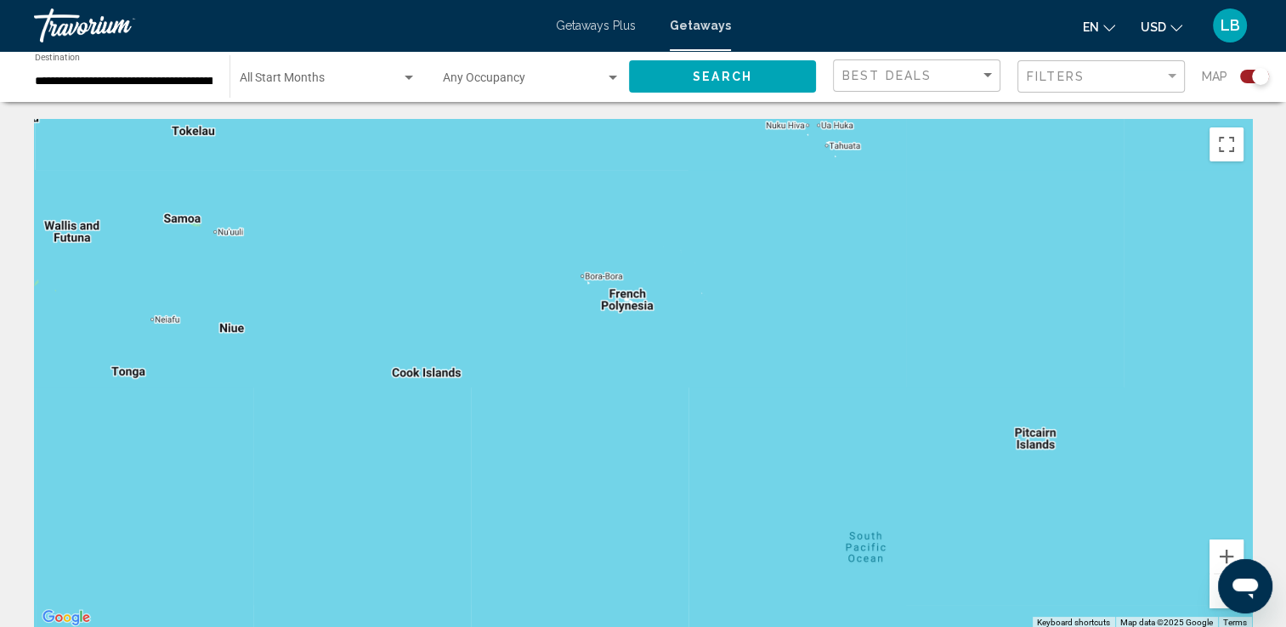
drag, startPoint x: 1007, startPoint y: 296, endPoint x: 845, endPoint y: 560, distance: 310.2
click at [845, 560] on div "To activate drag with keyboard, press Alt + Enter. Once in keyboard drag state,…" at bounding box center [643, 374] width 1218 height 510
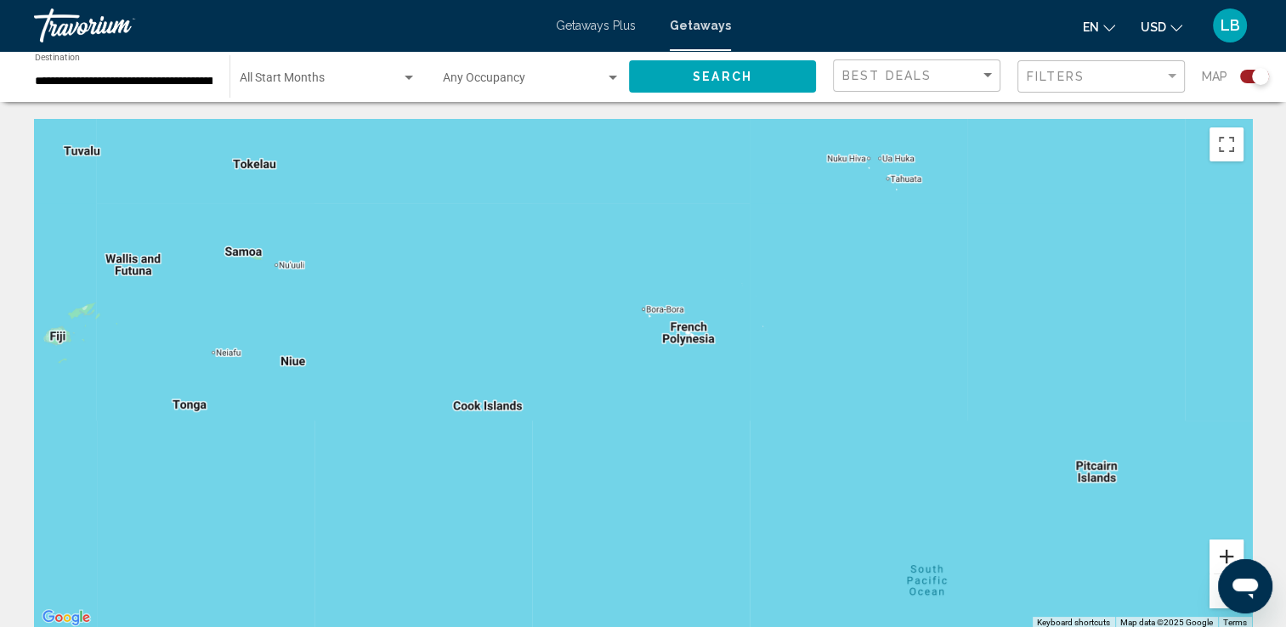
click at [1219, 553] on button "Zoom in" at bounding box center [1227, 557] width 34 height 34
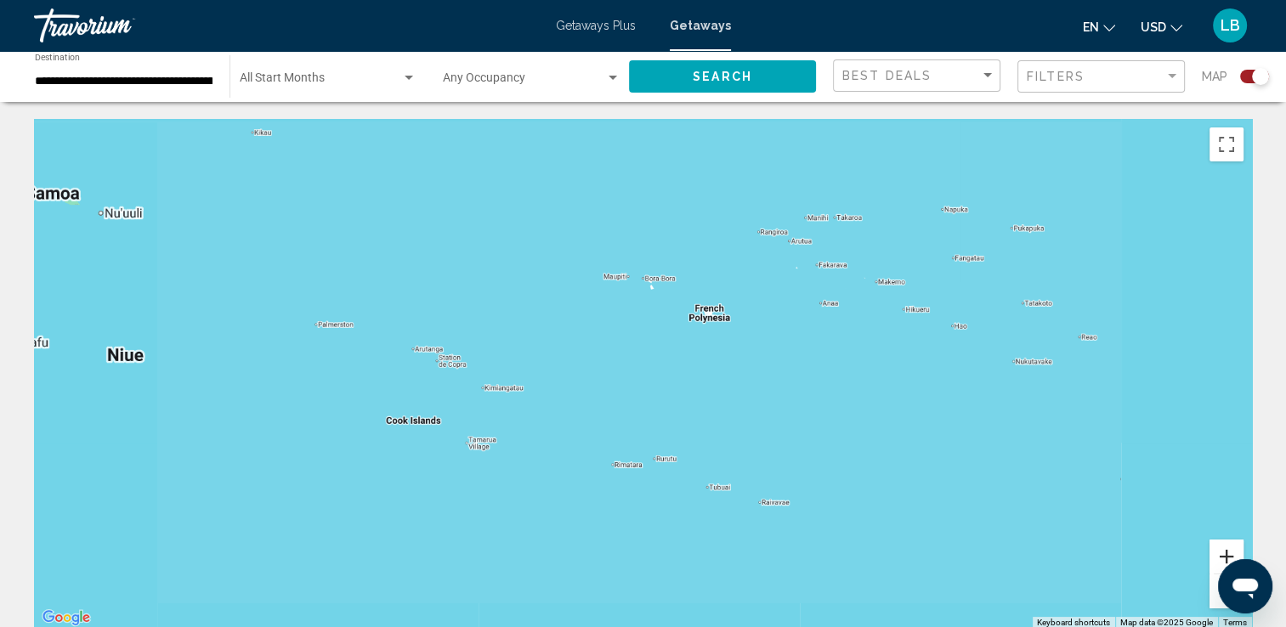
click at [1219, 553] on button "Zoom in" at bounding box center [1227, 557] width 34 height 34
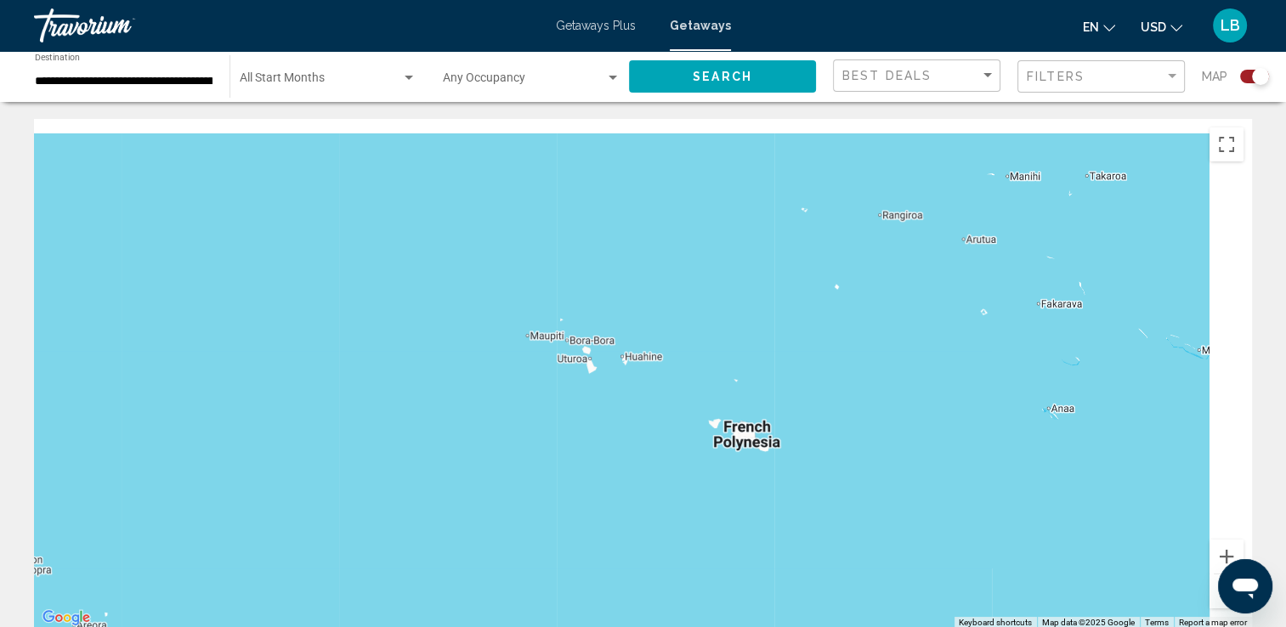
drag, startPoint x: 859, startPoint y: 280, endPoint x: 755, endPoint y: 630, distance: 365.3
click at [755, 626] on html "**********" at bounding box center [643, 313] width 1286 height 627
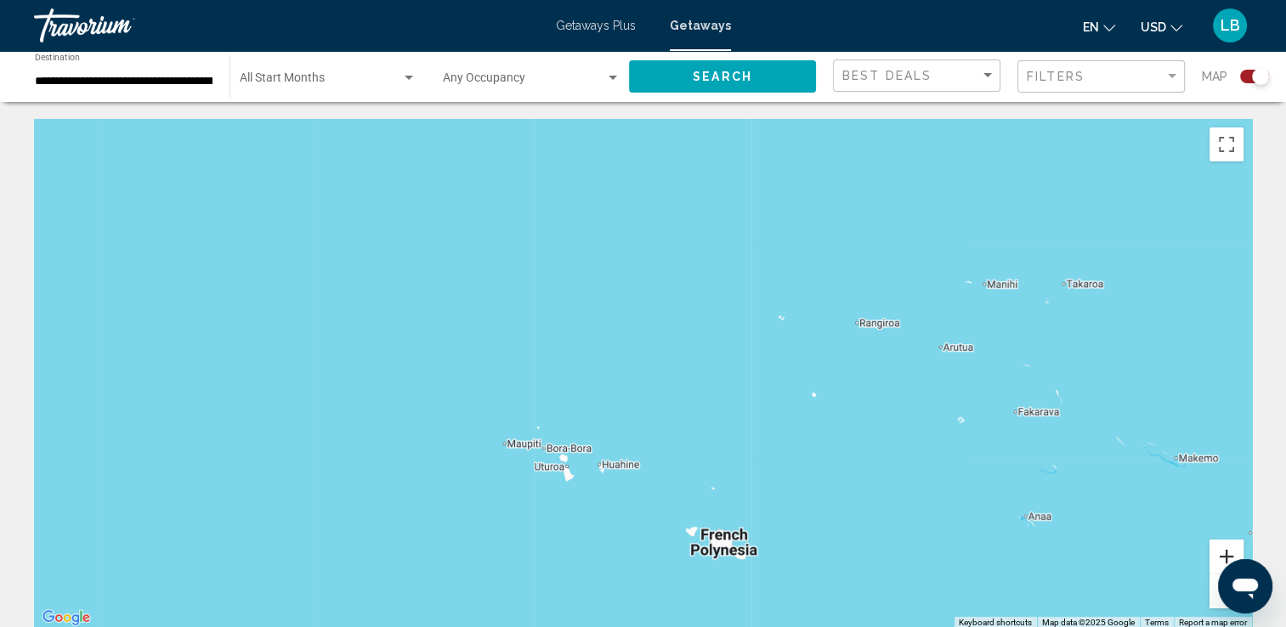
click at [1225, 553] on button "Zoom in" at bounding box center [1227, 557] width 34 height 34
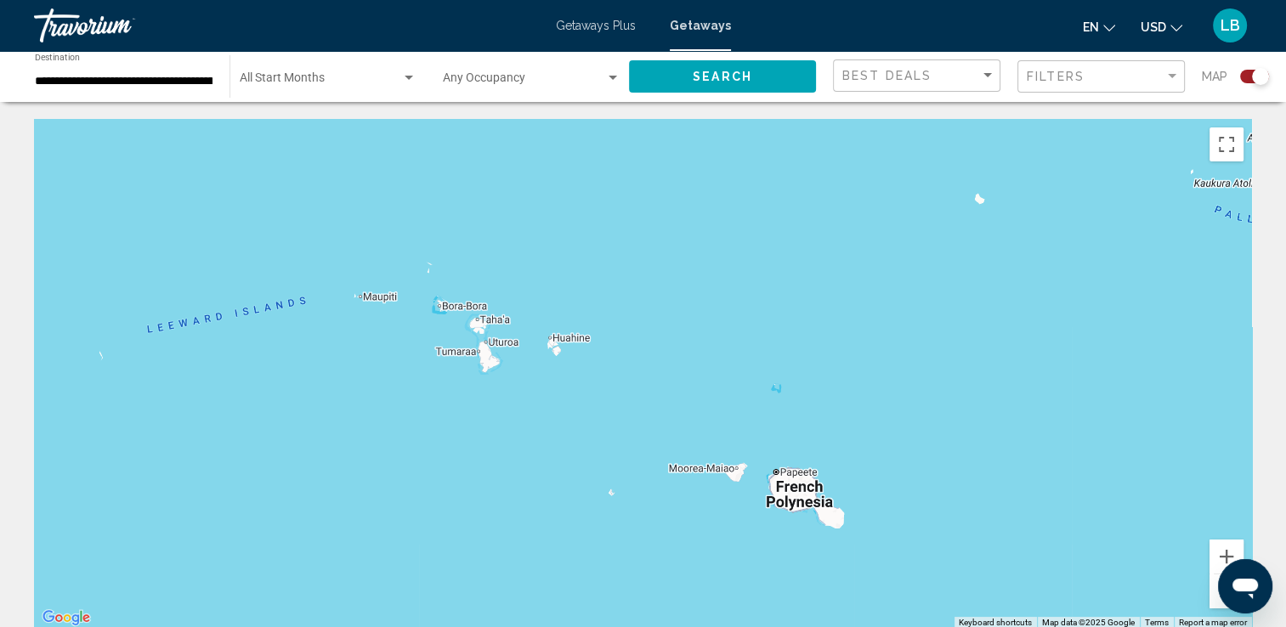
drag, startPoint x: 836, startPoint y: 542, endPoint x: 832, endPoint y: 323, distance: 219.4
click at [832, 323] on div "Main content" at bounding box center [643, 374] width 1218 height 510
click at [146, 84] on input "**********" at bounding box center [124, 82] width 178 height 14
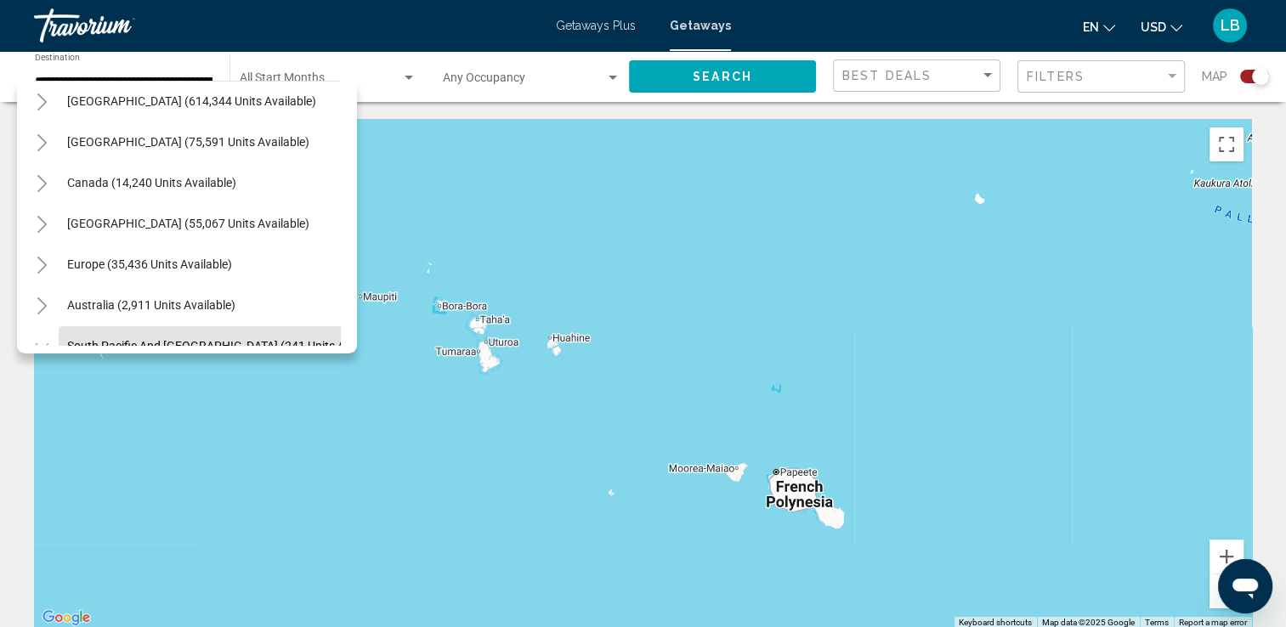
scroll to position [0, 9]
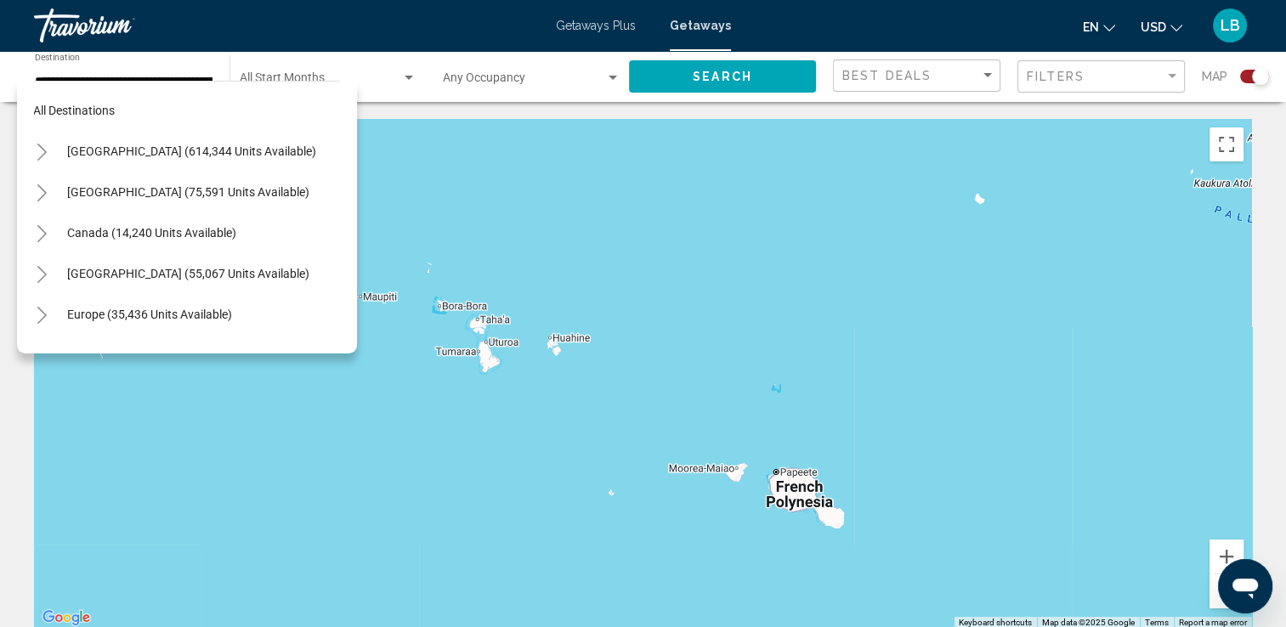
click at [1205, 267] on div "Main content" at bounding box center [643, 374] width 1218 height 510
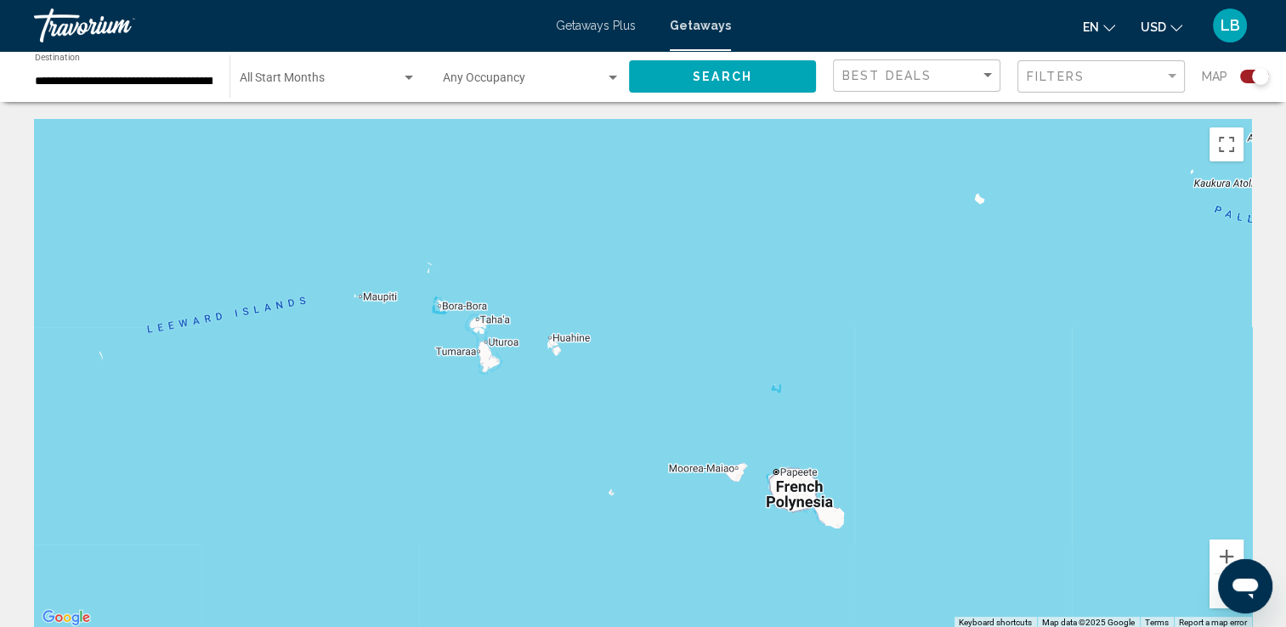
click at [112, 70] on div "**********" at bounding box center [124, 77] width 178 height 47
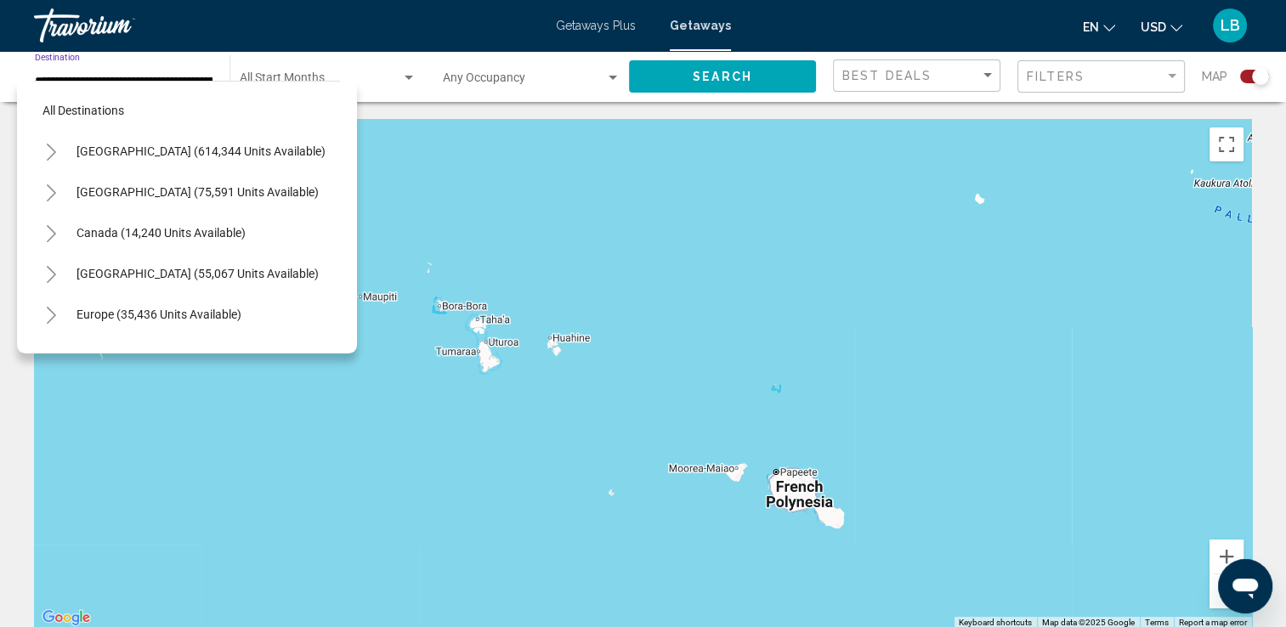
scroll to position [189, 9]
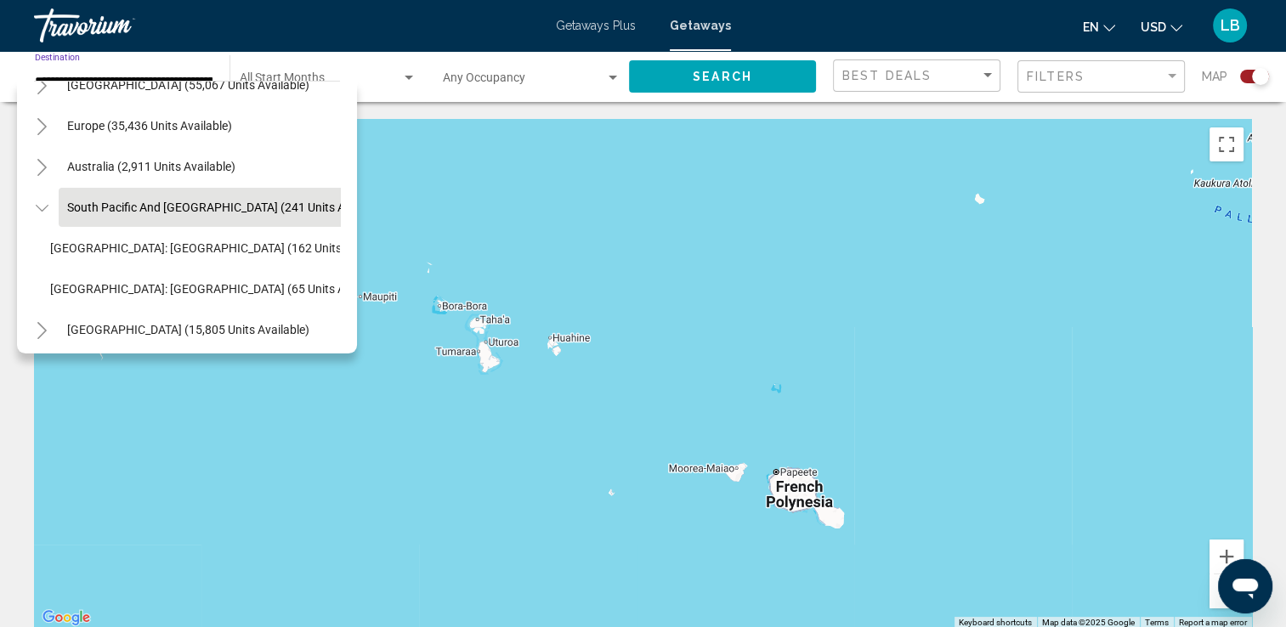
click at [40, 200] on icon "Toggle South Pacific and Oceania (241 units available)" at bounding box center [42, 208] width 13 height 17
click at [44, 164] on icon "Toggle Australia (2,911 units available)" at bounding box center [42, 167] width 13 height 17
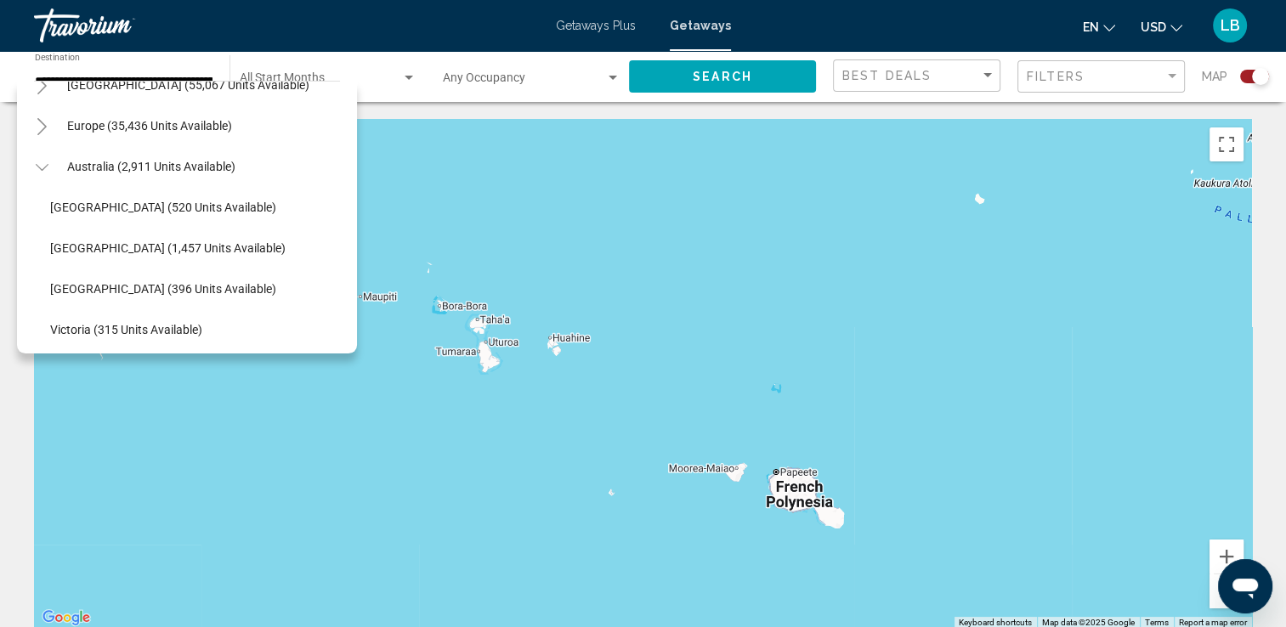
click at [39, 167] on icon "Toggle Australia (2,911 units available)" at bounding box center [41, 167] width 13 height 7
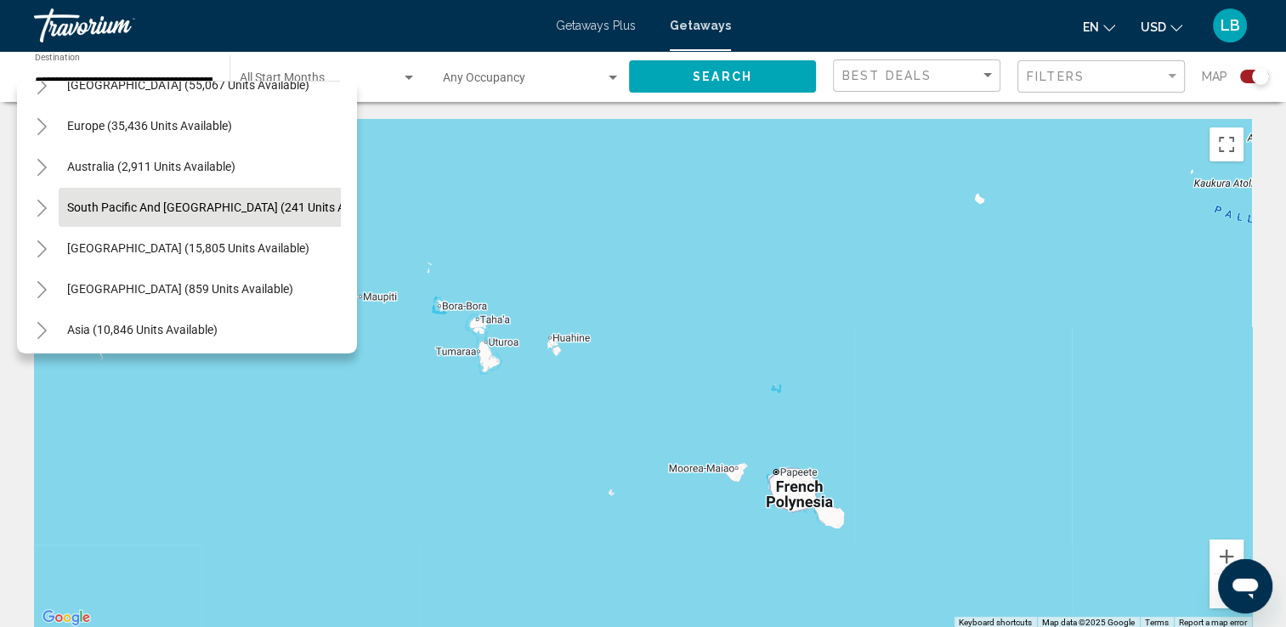
click at [43, 248] on icon "Toggle South America (15,805 units available)" at bounding box center [42, 249] width 13 height 17
click at [43, 292] on icon "Toggle Central America (859 units available)" at bounding box center [42, 289] width 13 height 17
click at [43, 293] on icon "Toggle Central America (859 units available)" at bounding box center [42, 289] width 13 height 17
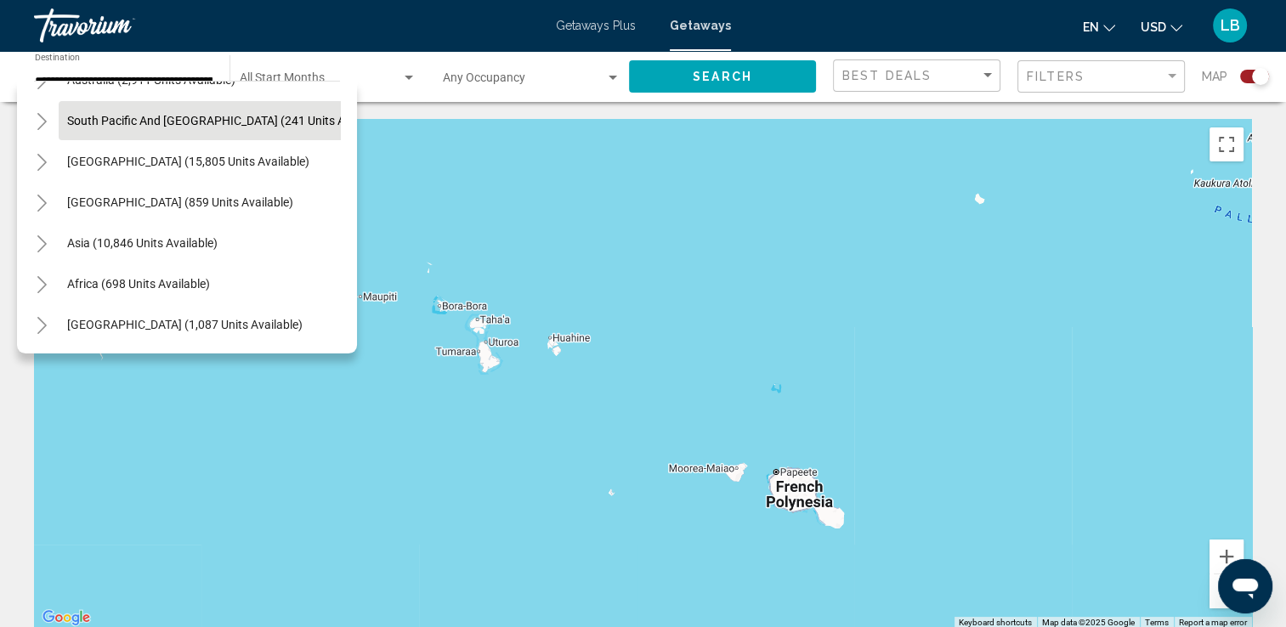
scroll to position [288, 9]
click at [43, 317] on icon "Toggle Middle East (1,087 units available)" at bounding box center [42, 325] width 13 height 17
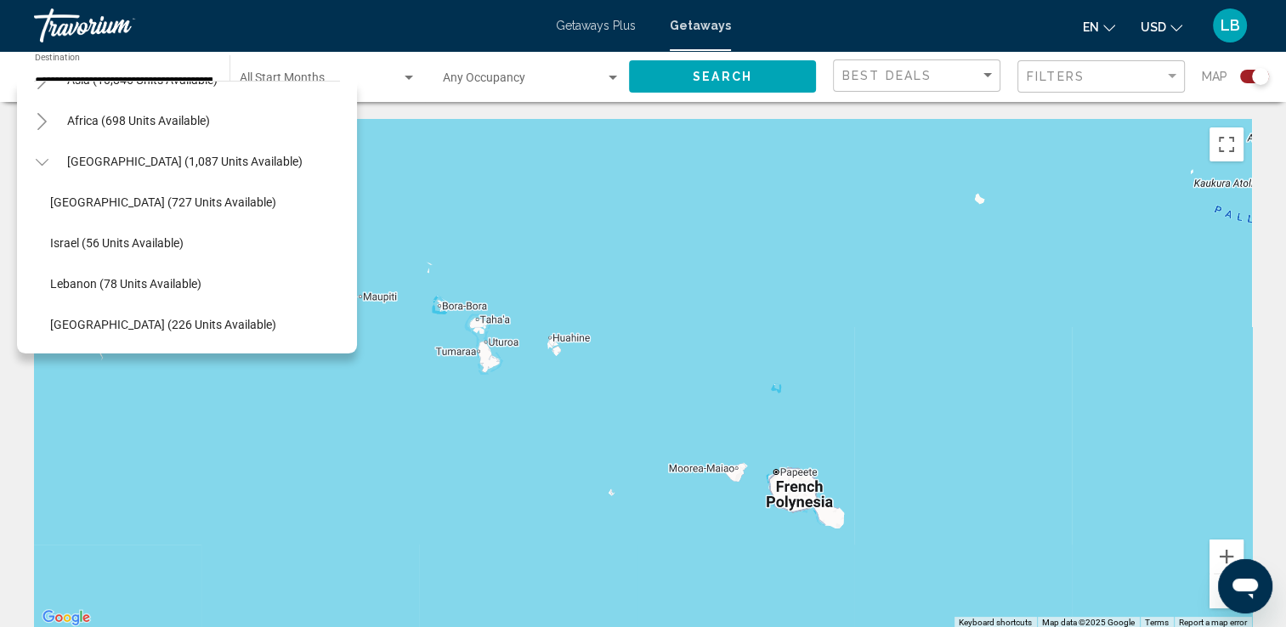
scroll to position [348, 9]
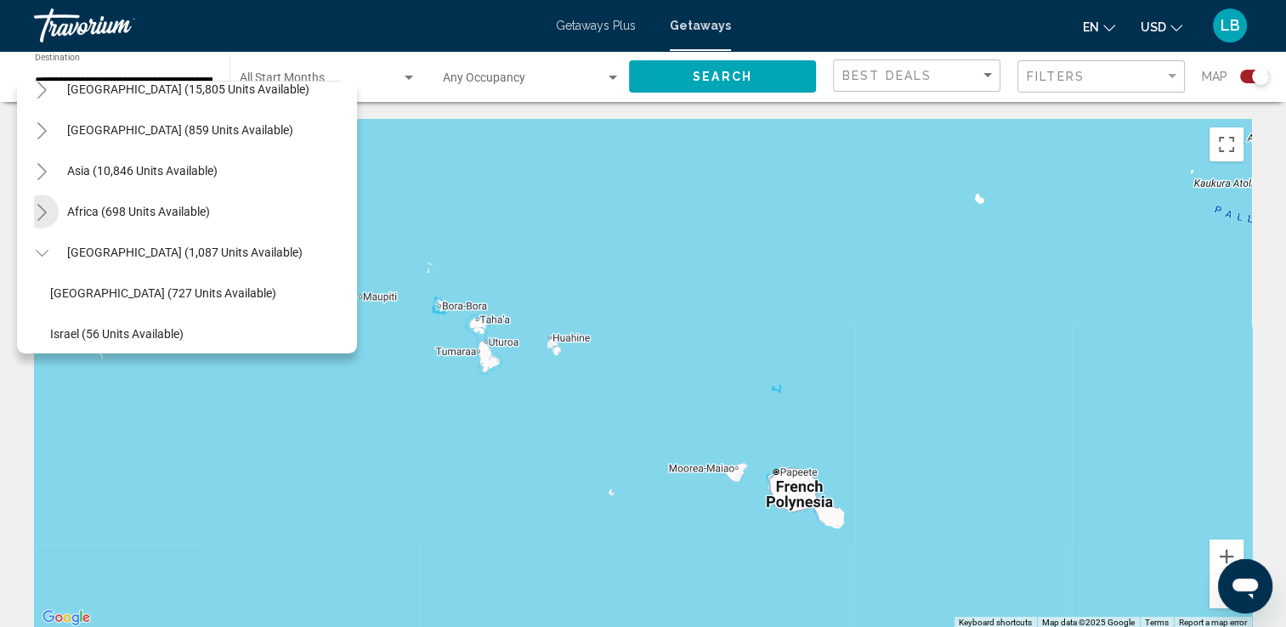
click at [44, 223] on button "Toggle Africa (698 units available)" at bounding box center [42, 212] width 34 height 34
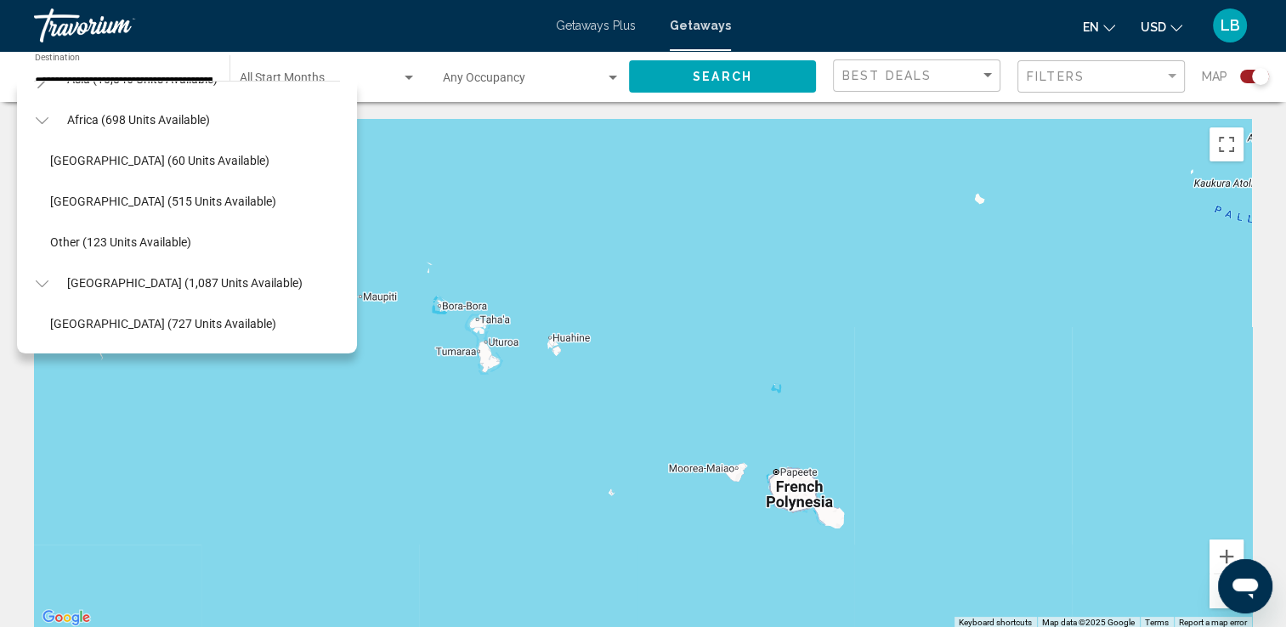
scroll to position [442, 9]
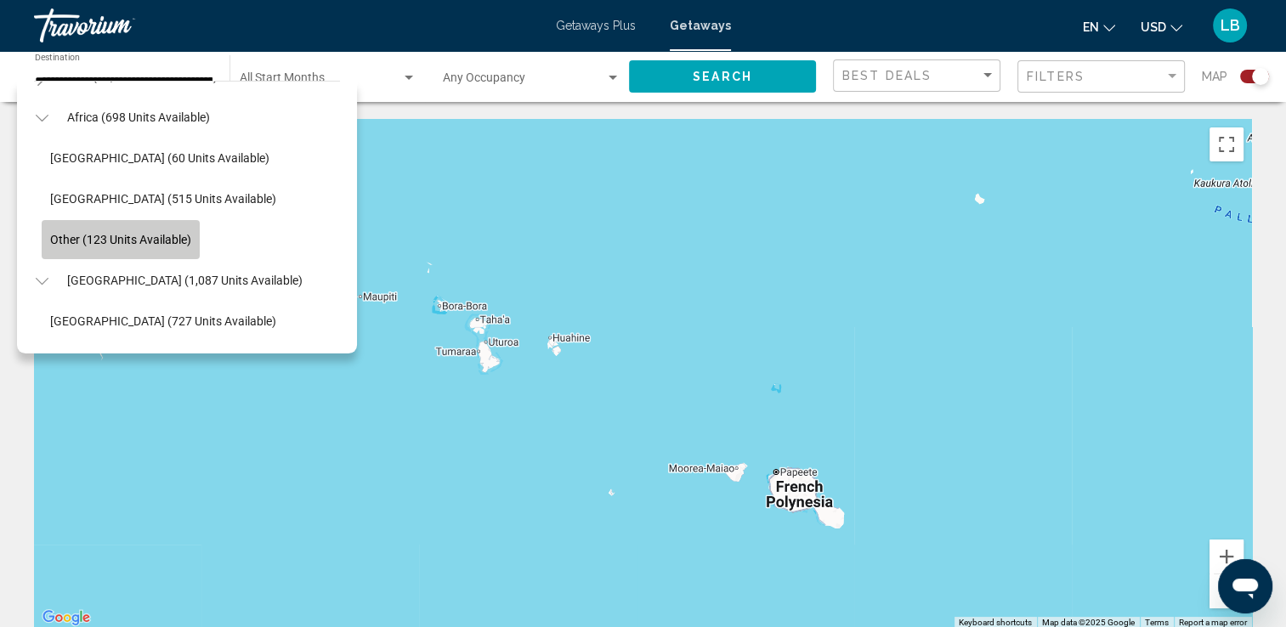
click at [132, 226] on button "Other (123 units available)" at bounding box center [121, 239] width 158 height 39
type input "**********"
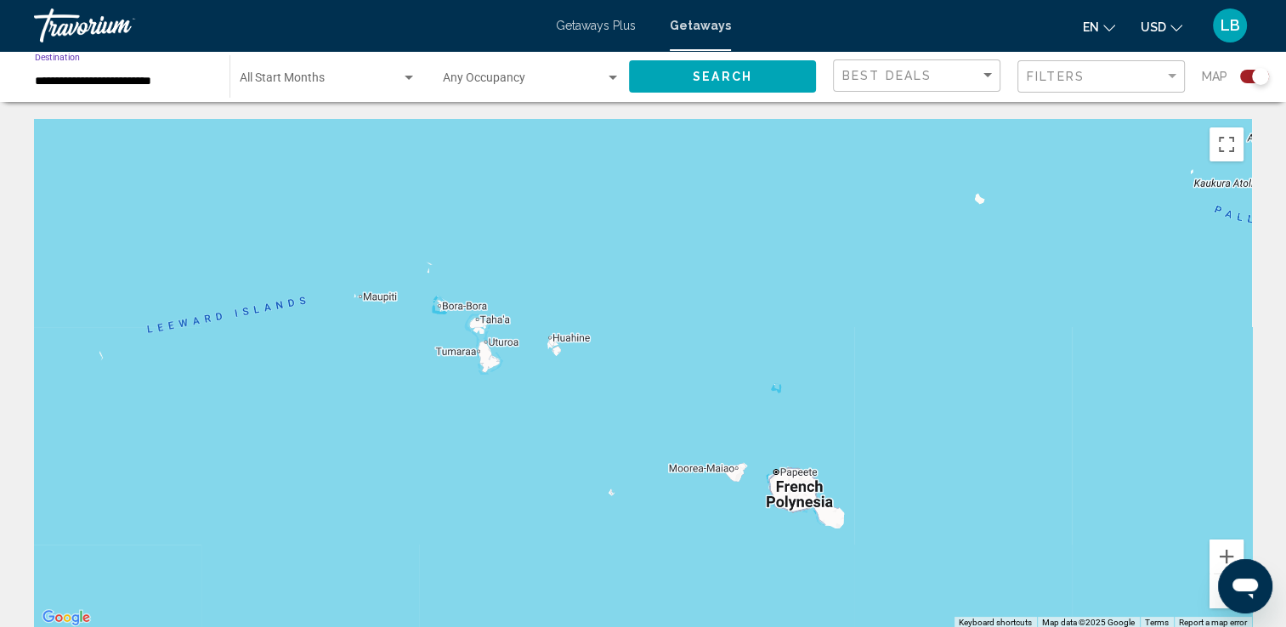
click at [690, 71] on button "Search" at bounding box center [722, 75] width 187 height 31
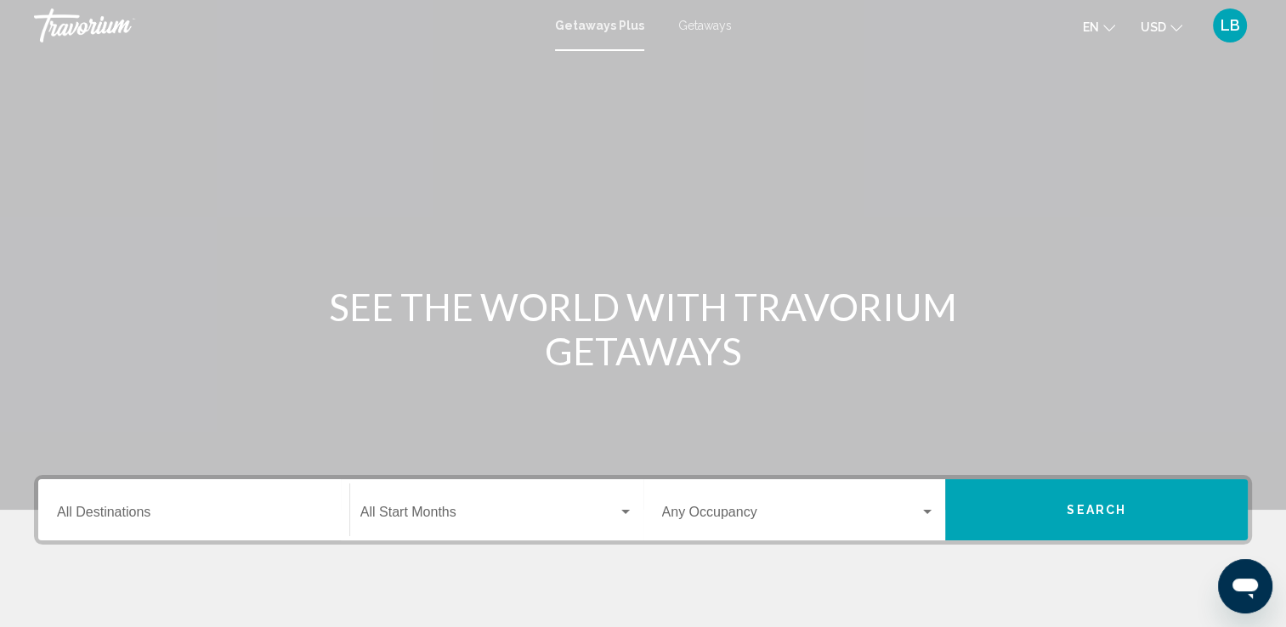
click at [202, 507] on div "Destination All Destinations" at bounding box center [194, 511] width 274 height 54
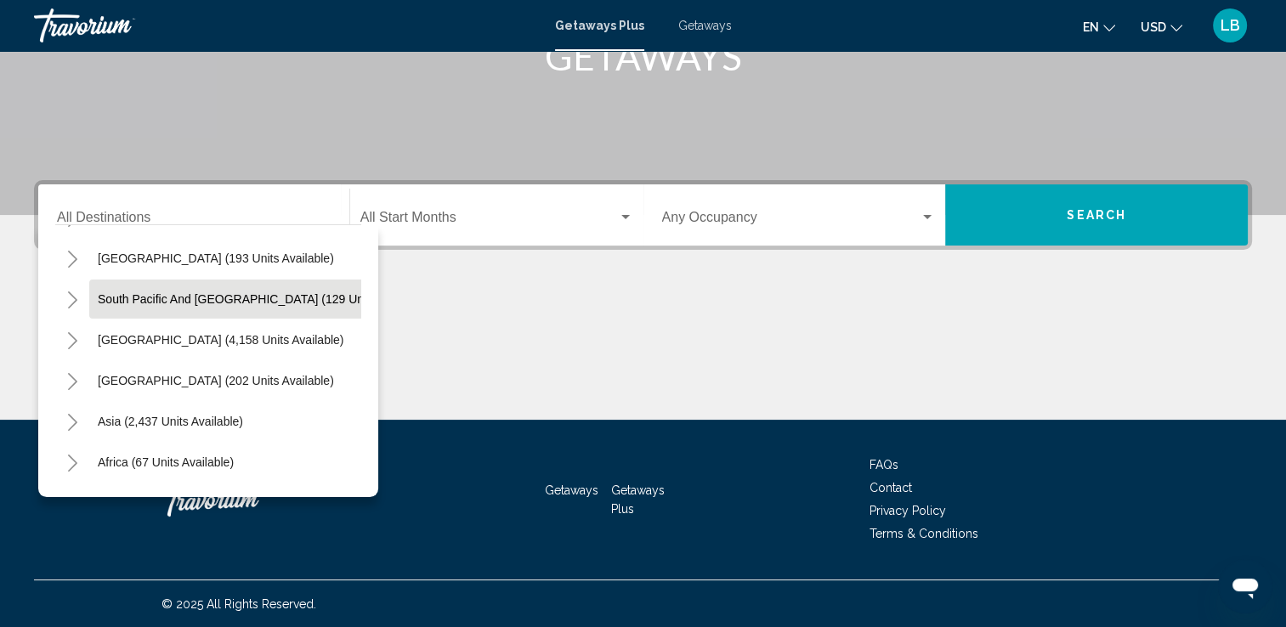
scroll to position [241, 0]
click at [74, 297] on icon "Toggle South Pacific and Oceania (129 units available)" at bounding box center [72, 299] width 9 height 17
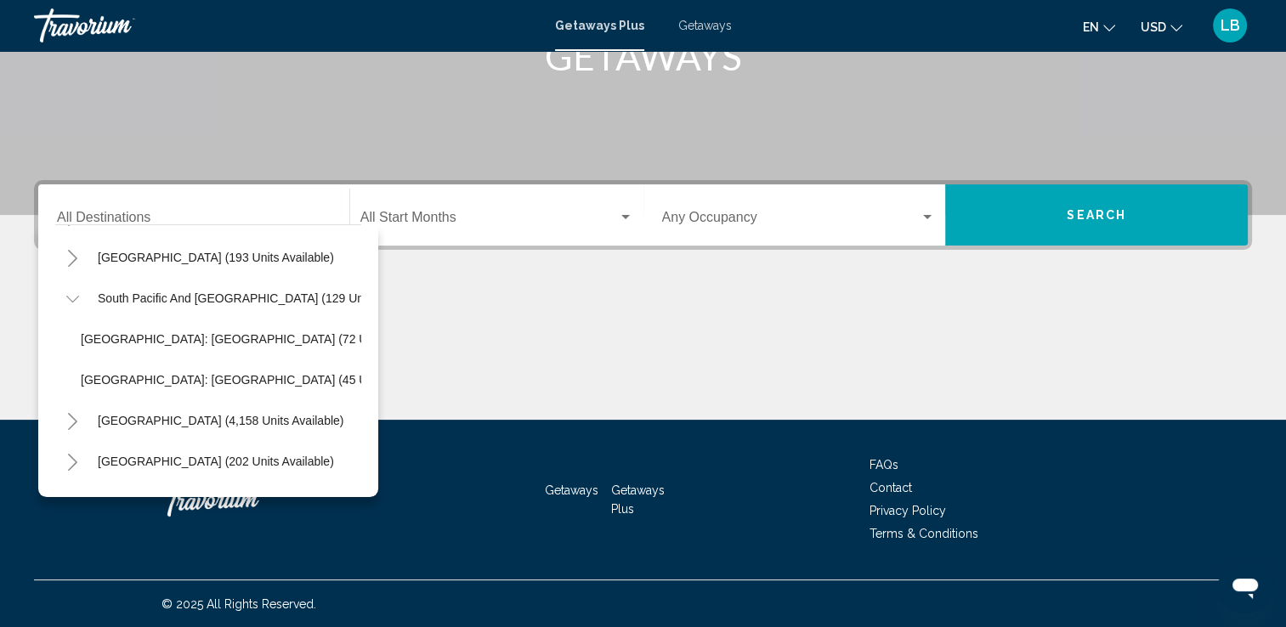
click at [1057, 212] on button "Search" at bounding box center [1096, 214] width 303 height 61
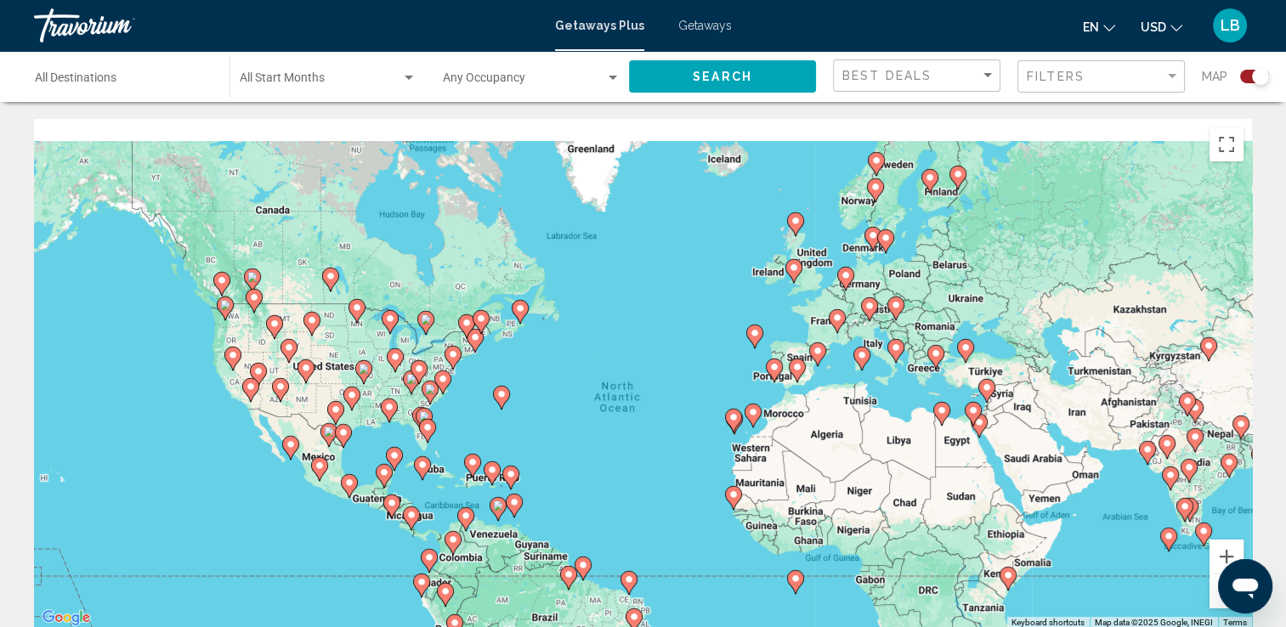
drag, startPoint x: 738, startPoint y: 391, endPoint x: 821, endPoint y: 510, distance: 145.3
click at [821, 510] on div "To activate drag with keyboard, press Alt + Enter. Once in keyboard drag state,…" at bounding box center [643, 374] width 1218 height 510
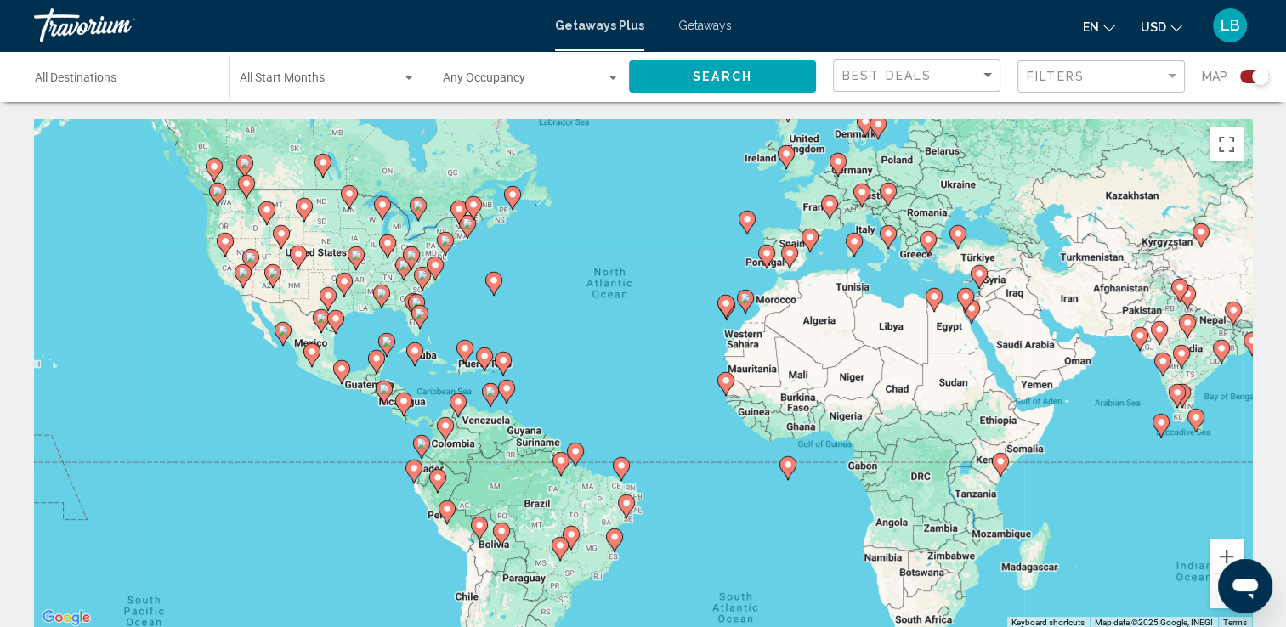
drag, startPoint x: 862, startPoint y: 496, endPoint x: 544, endPoint y: -63, distance: 642.6
click at [544, 0] on html "Skip to main content Getaways Plus Getaways en English Español Français Italian…" at bounding box center [643, 313] width 1286 height 627
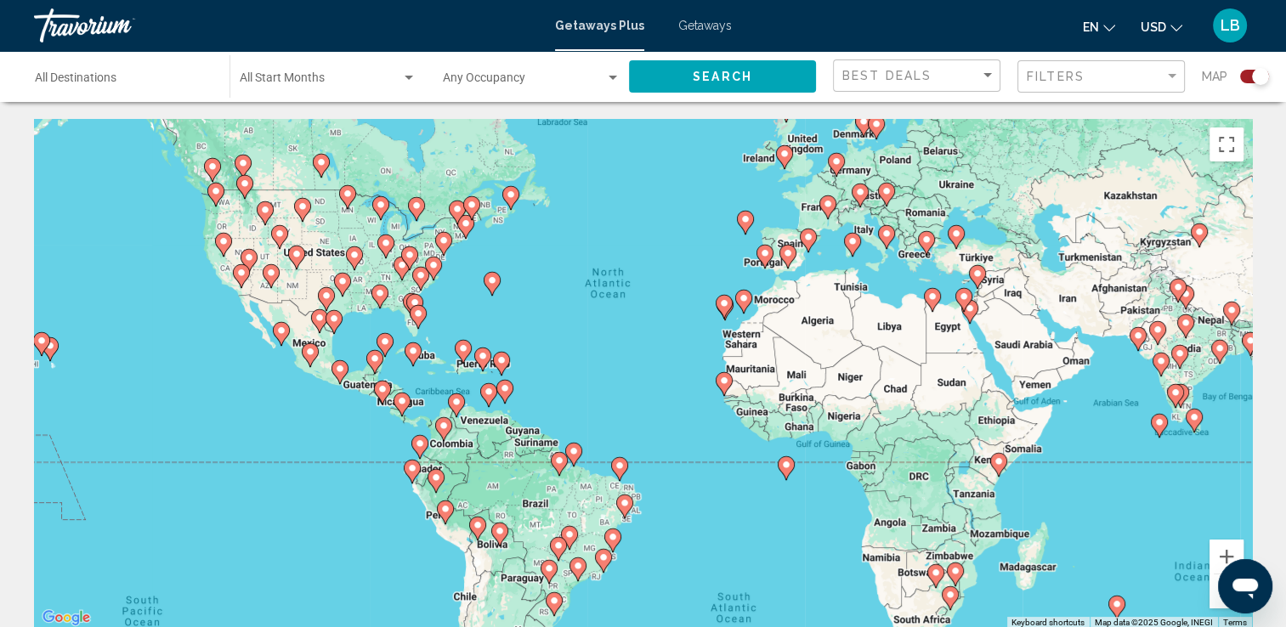
click at [785, 471] on icon "Main content" at bounding box center [785, 468] width 15 height 22
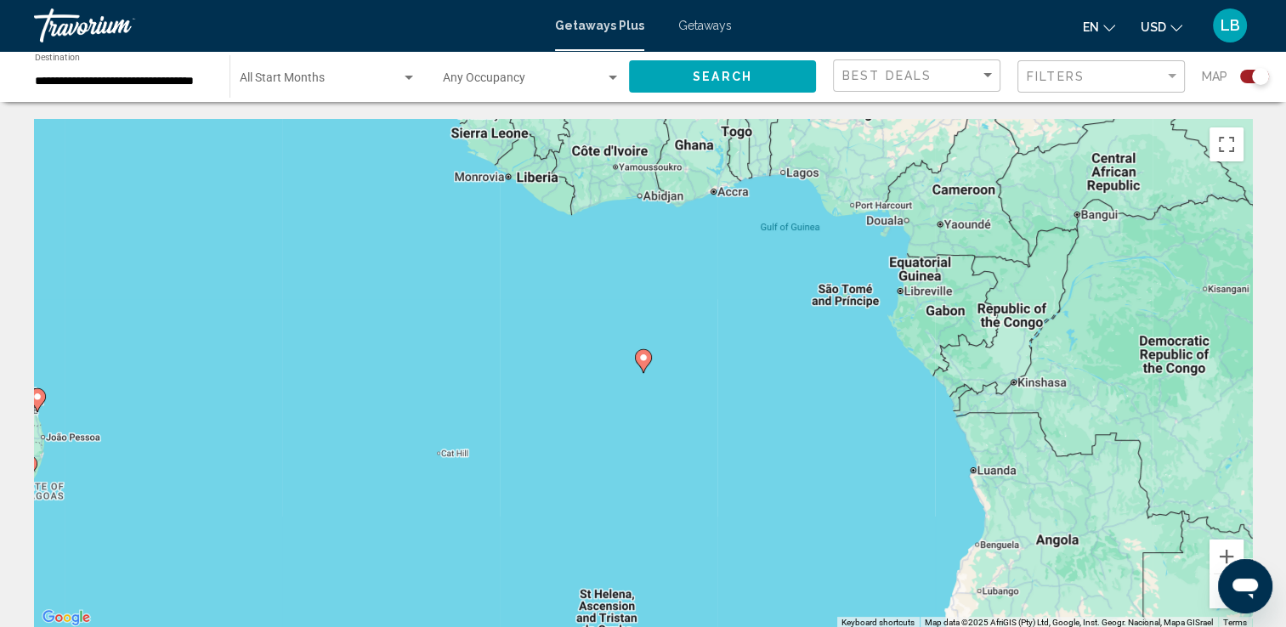
click at [638, 360] on icon "Main content" at bounding box center [642, 361] width 15 height 22
type input "**********"
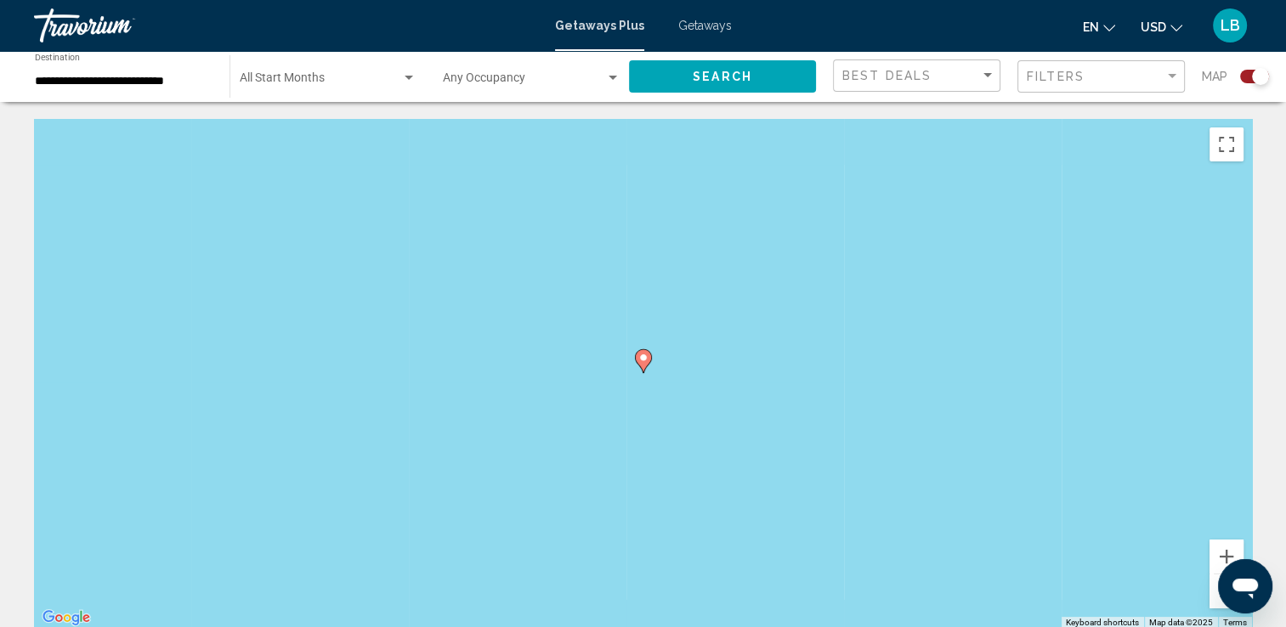
click at [643, 362] on image "Main content" at bounding box center [643, 358] width 10 height 10
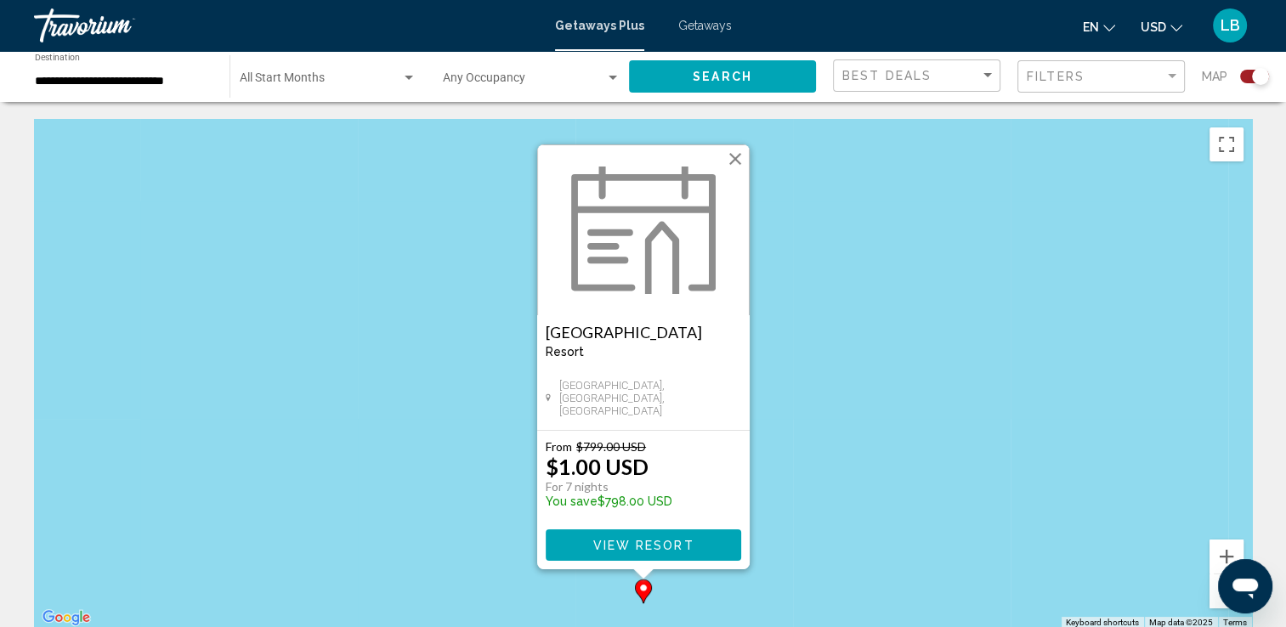
click at [643, 359] on div "Resort - This is an adults only resort" at bounding box center [644, 352] width 196 height 14
click at [619, 341] on h3 "[GEOGRAPHIC_DATA]" at bounding box center [644, 332] width 196 height 17
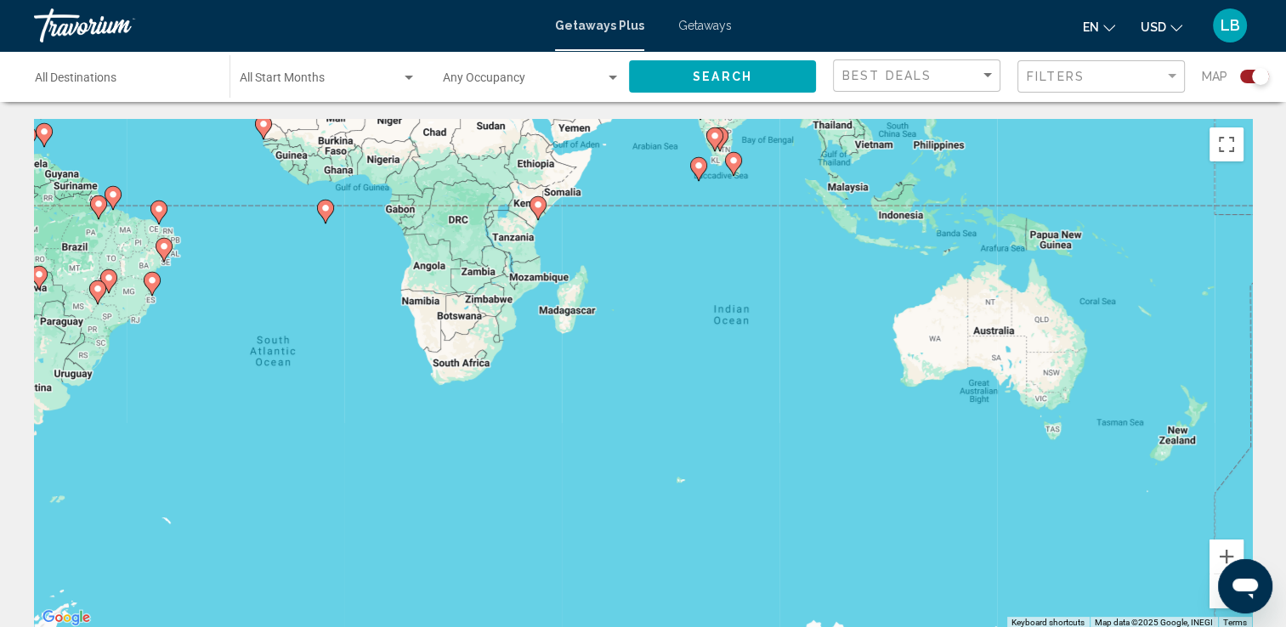
drag, startPoint x: 1098, startPoint y: 585, endPoint x: 572, endPoint y: 256, distance: 620.6
click at [572, 256] on div "To activate drag with keyboard, press Alt + Enter. Once in keyboard drag state,…" at bounding box center [643, 374] width 1218 height 510
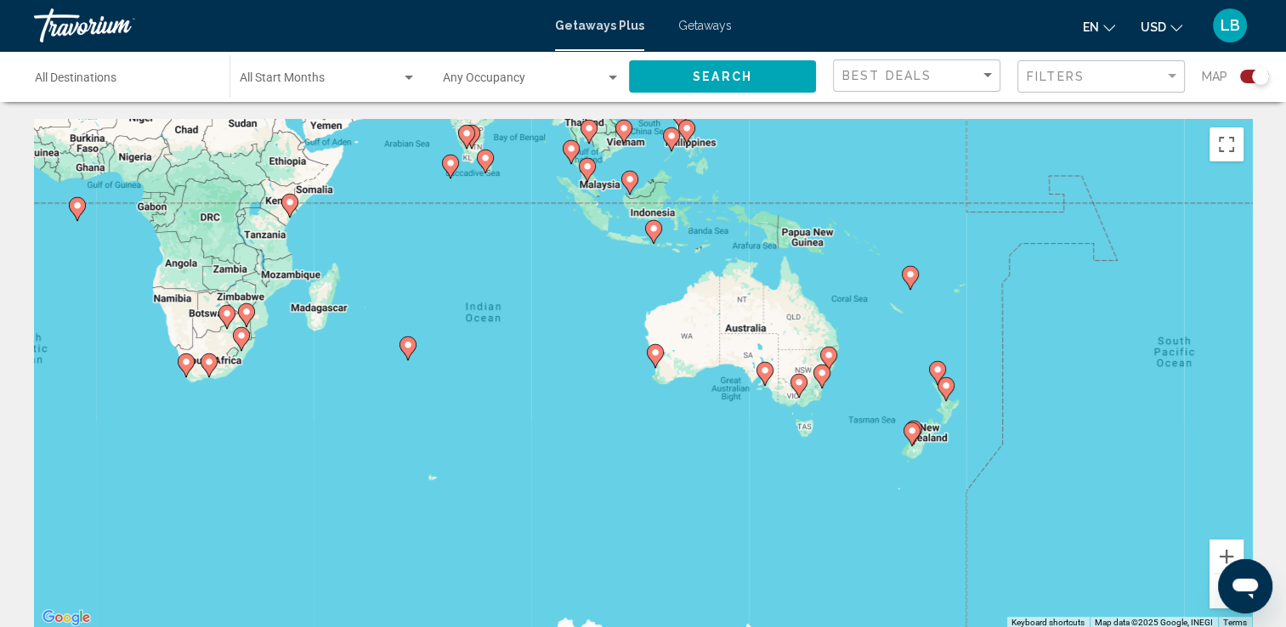
drag, startPoint x: 1061, startPoint y: 383, endPoint x: 894, endPoint y: 386, distance: 166.6
click at [894, 386] on div "To activate drag with keyboard, press Alt + Enter. Once in keyboard drag state,…" at bounding box center [643, 374] width 1218 height 510
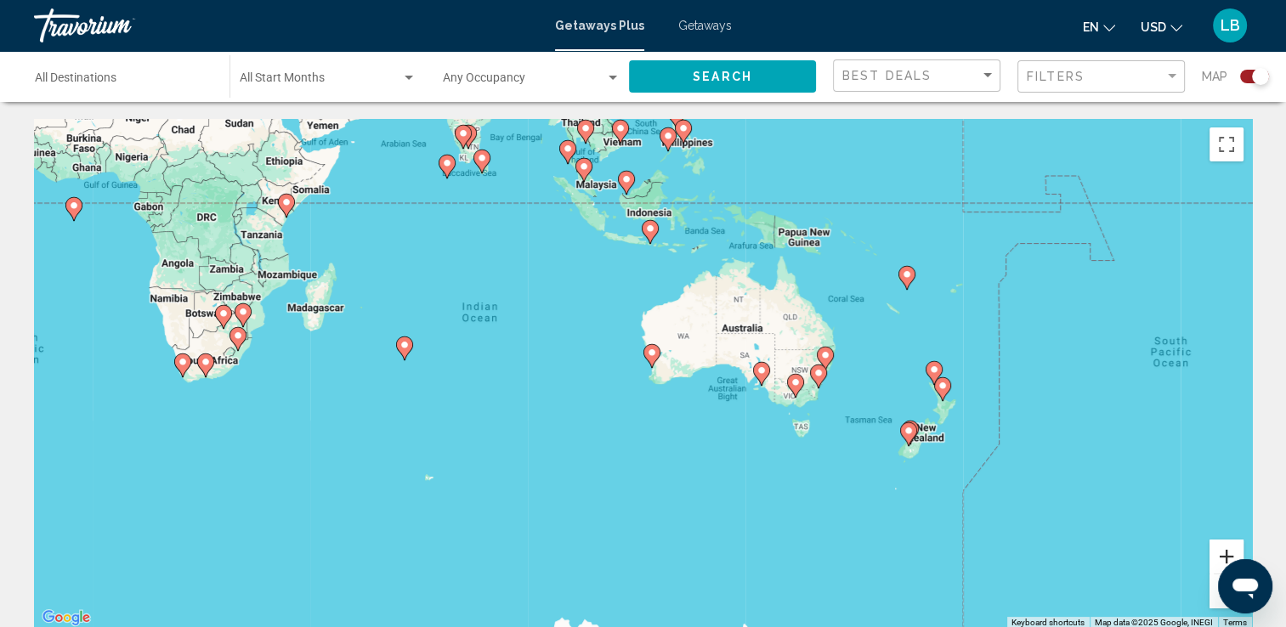
click at [1223, 547] on button "Zoom in" at bounding box center [1227, 557] width 34 height 34
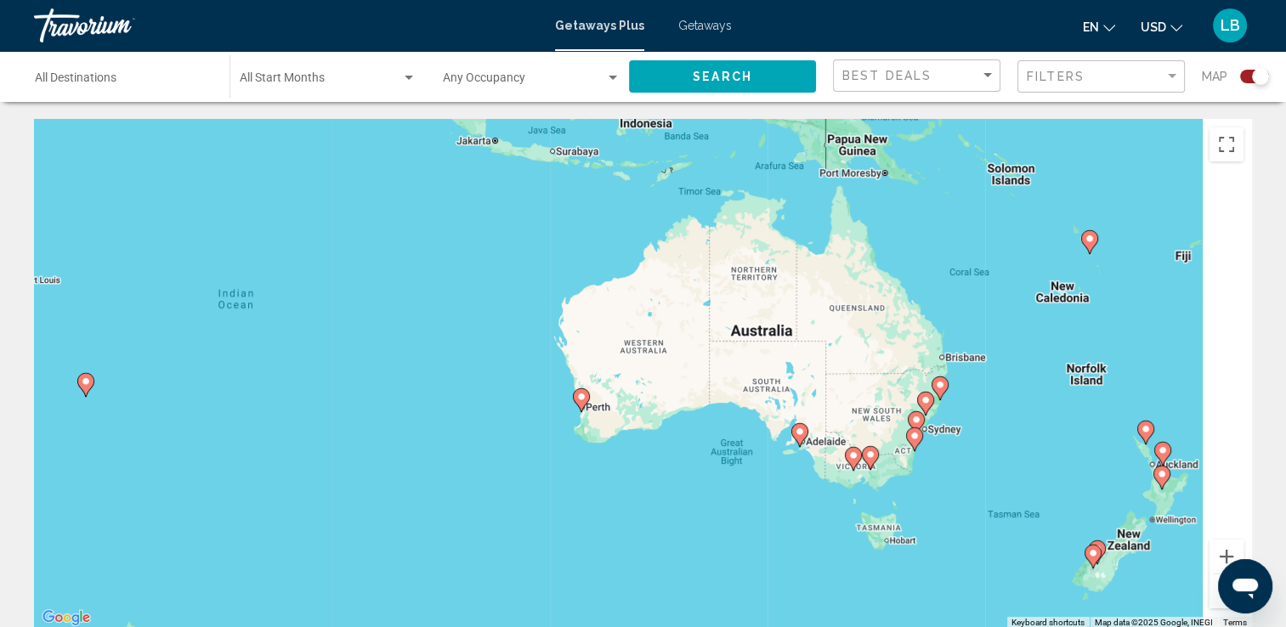
drag, startPoint x: 1132, startPoint y: 365, endPoint x: 853, endPoint y: 513, distance: 316.0
click at [853, 513] on div "To activate drag with keyboard, press Alt + Enter. Once in keyboard drag state,…" at bounding box center [643, 374] width 1218 height 510
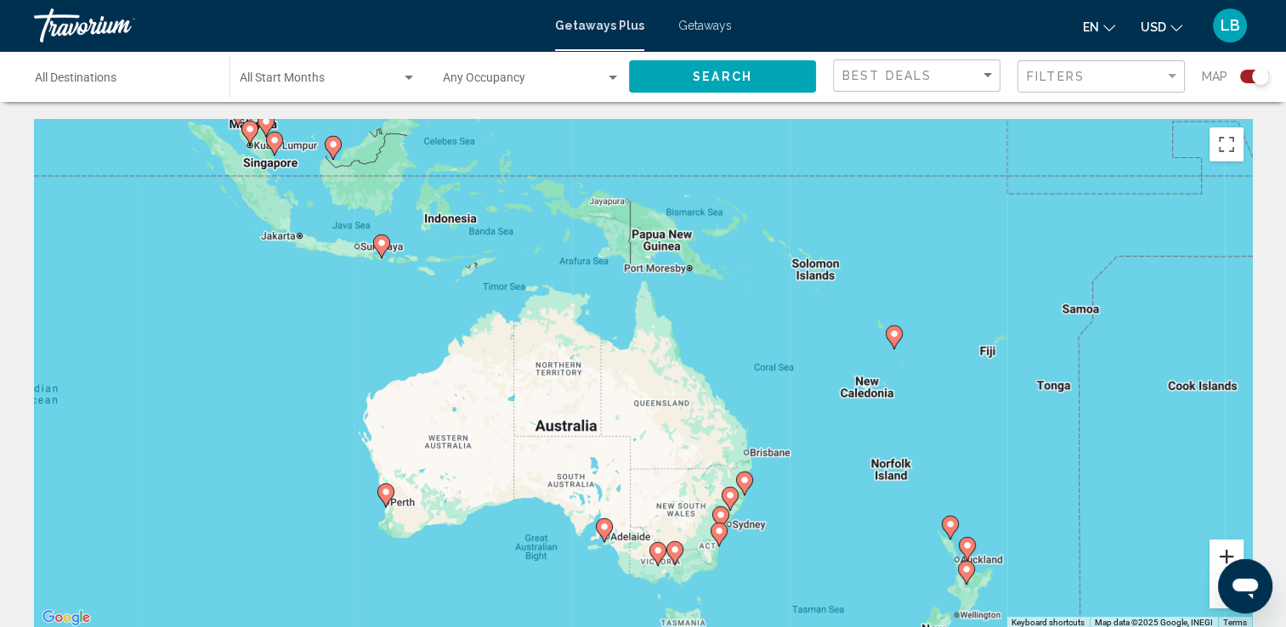
click at [1222, 553] on button "Zoom in" at bounding box center [1227, 557] width 34 height 34
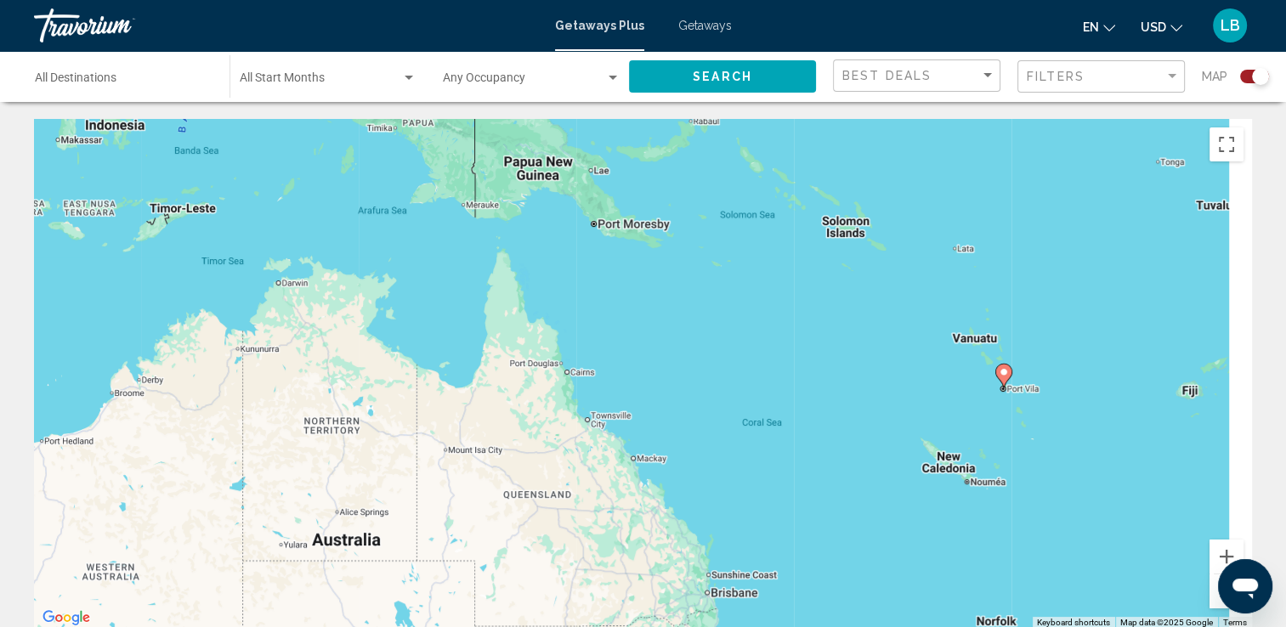
drag, startPoint x: 1133, startPoint y: 437, endPoint x: 904, endPoint y: 523, distance: 245.0
click at [904, 523] on div "To activate drag with keyboard, press Alt + Enter. Once in keyboard drag state,…" at bounding box center [643, 374] width 1218 height 510
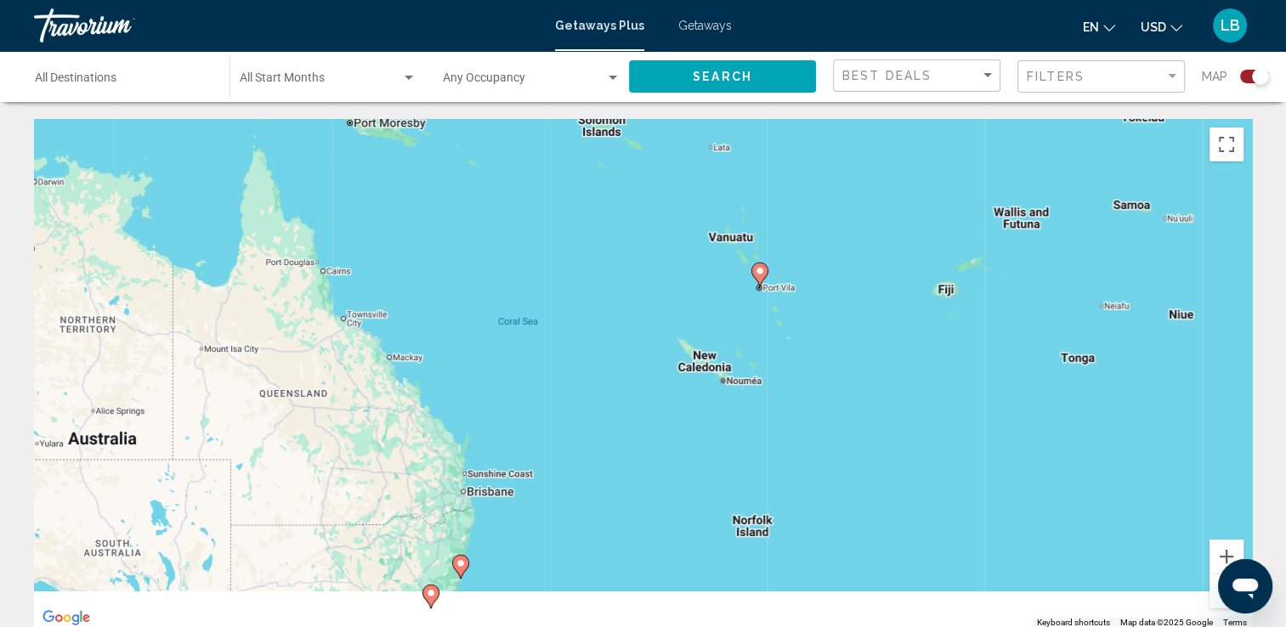
drag, startPoint x: 909, startPoint y: 441, endPoint x: 835, endPoint y: 354, distance: 114.0
click at [835, 354] on div "To activate drag with keyboard, press Alt + Enter. Once in keyboard drag state,…" at bounding box center [643, 374] width 1218 height 510
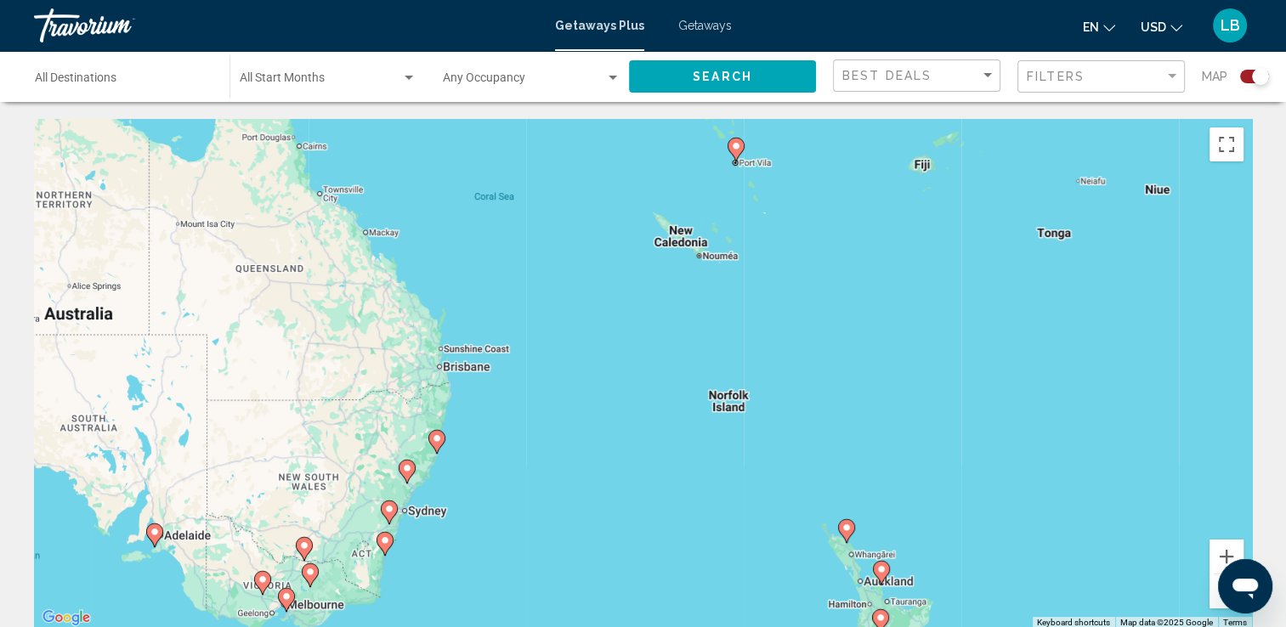
drag, startPoint x: 919, startPoint y: 389, endPoint x: 921, endPoint y: 289, distance: 100.3
click at [921, 289] on div "To activate drag with keyboard, press Alt + Enter. Once in keyboard drag state,…" at bounding box center [643, 374] width 1218 height 510
